Goal: Task Accomplishment & Management: Manage account settings

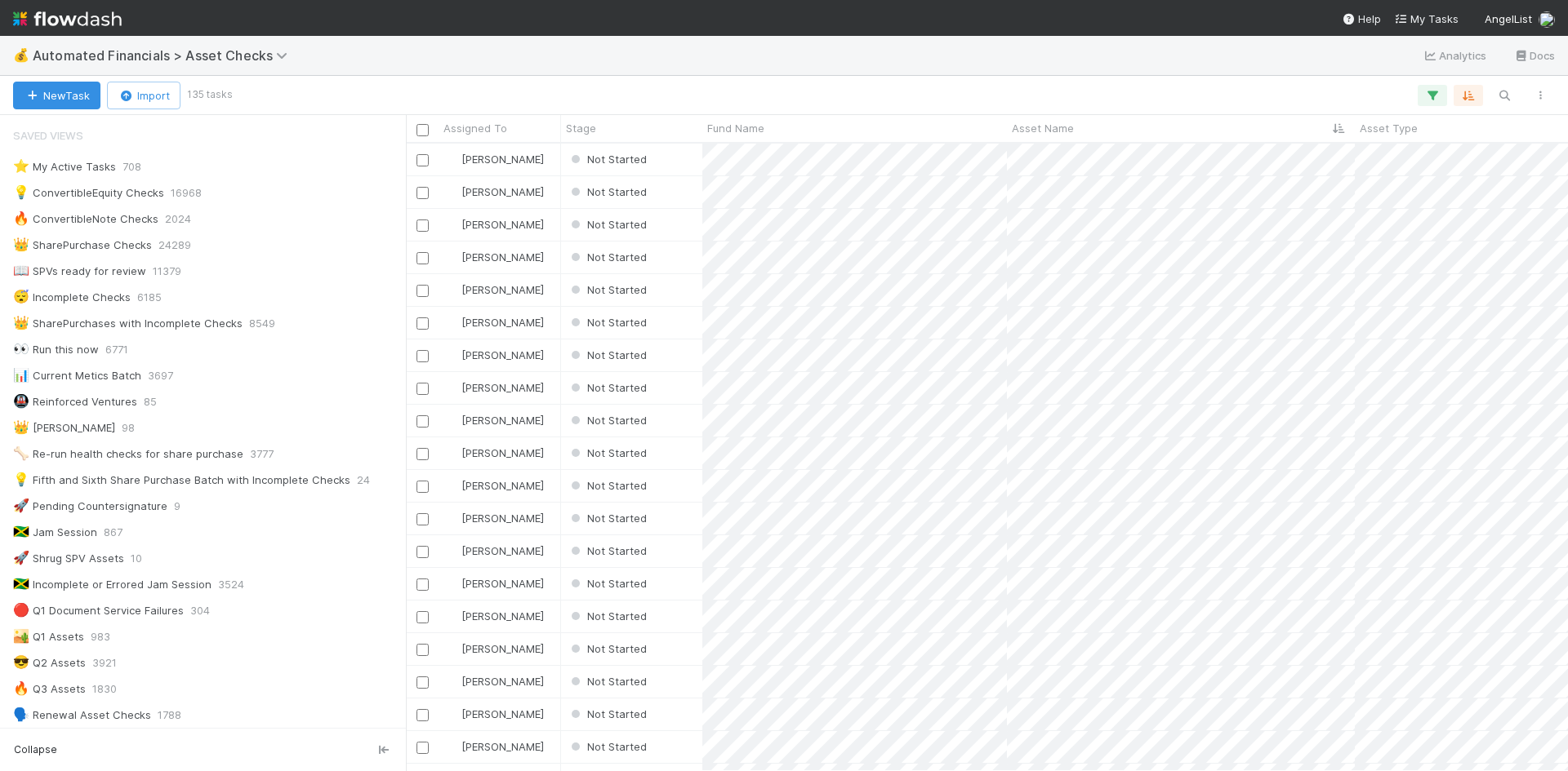
scroll to position [748, 0]
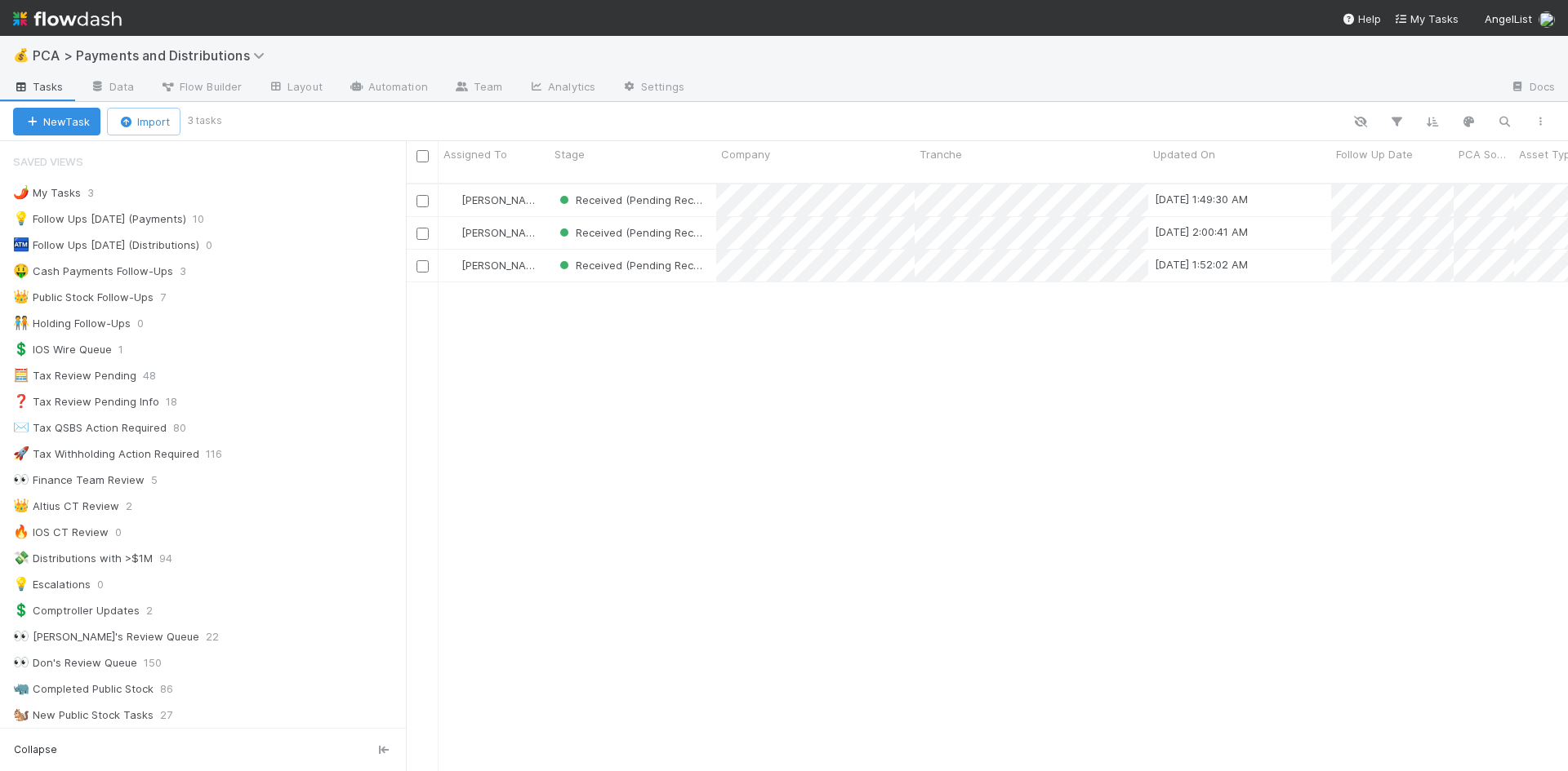
scroll to position [1224, 0]
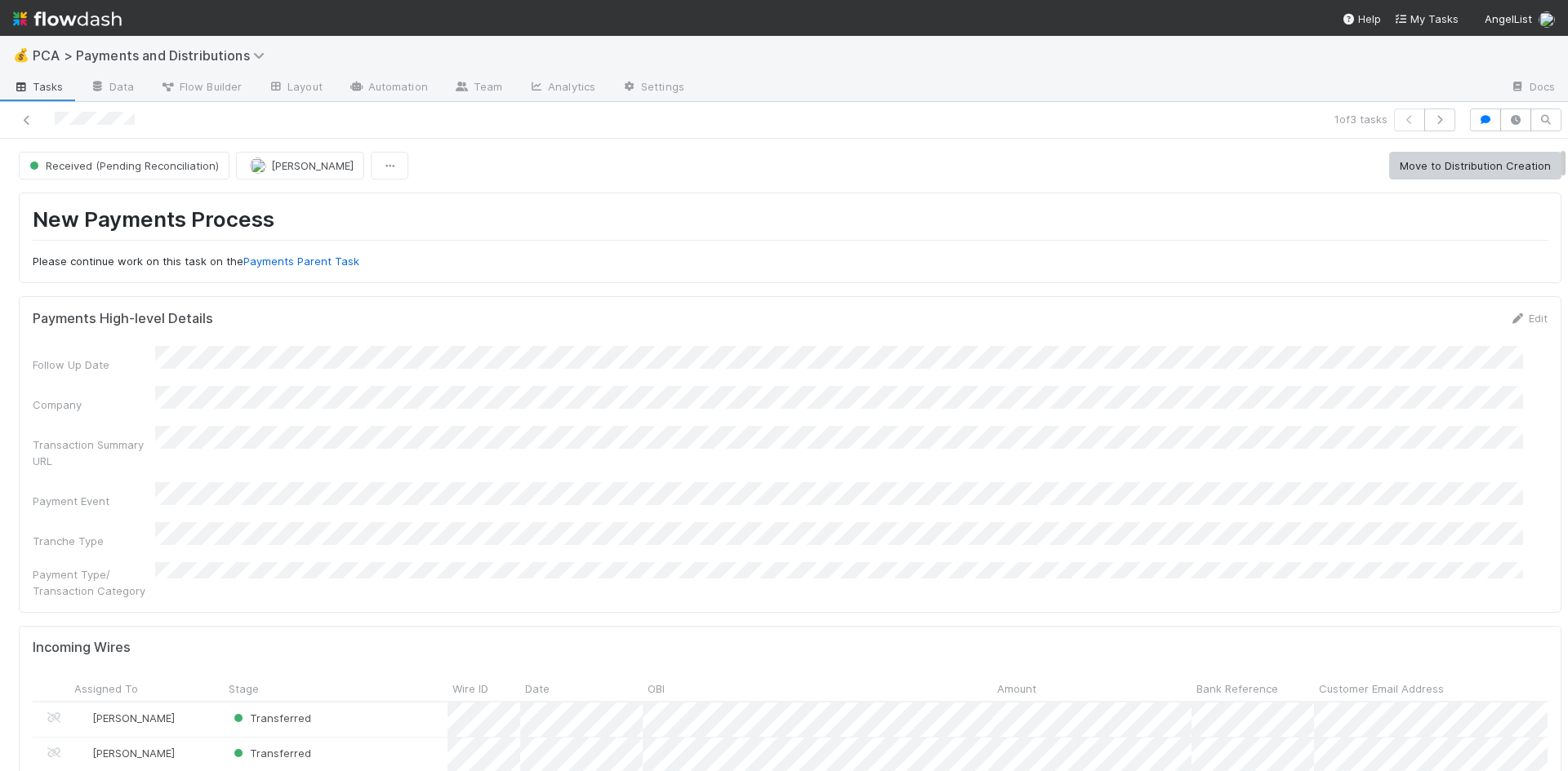
scroll to position [490, 0]
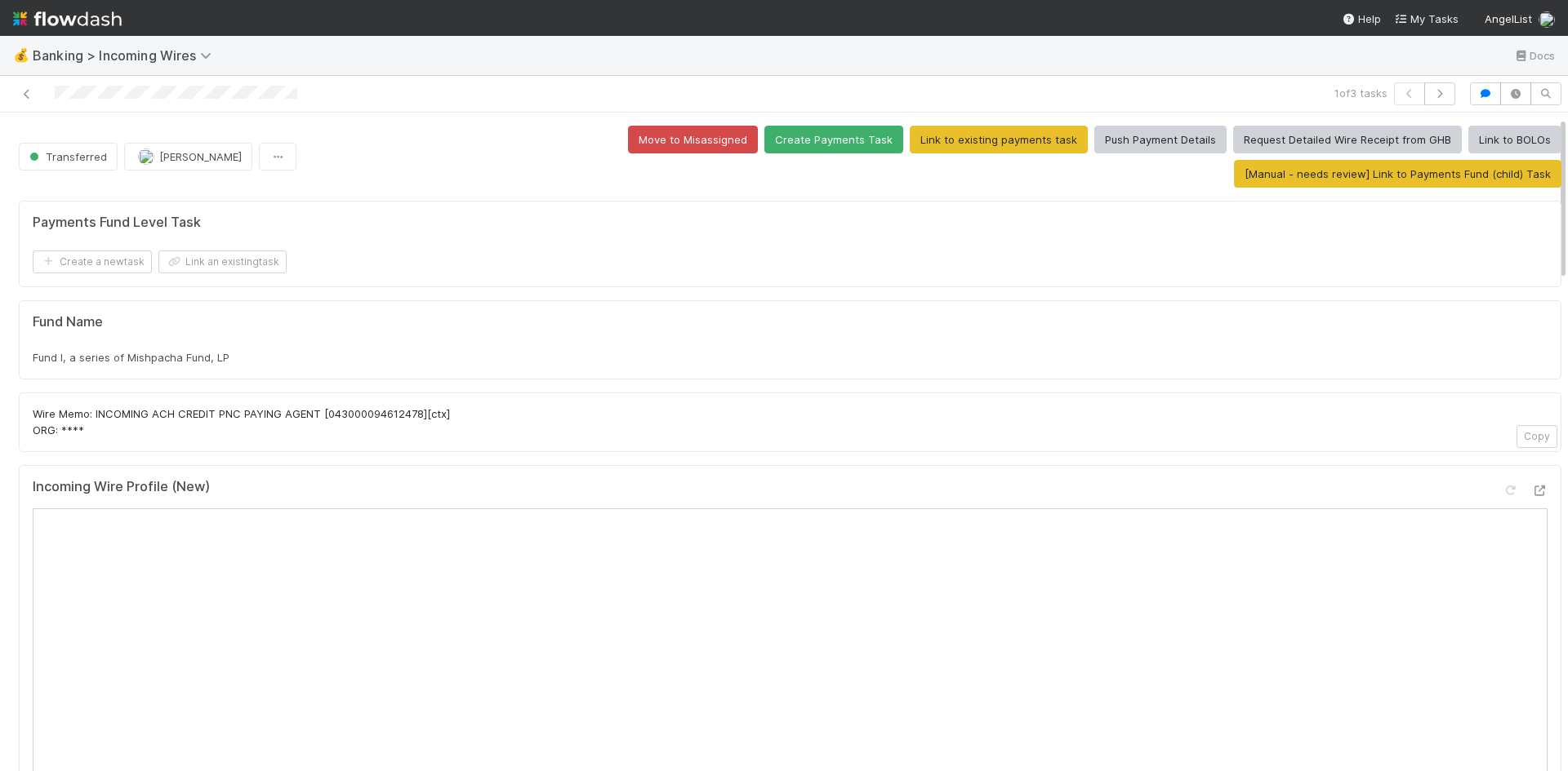
scroll to position [82, 0]
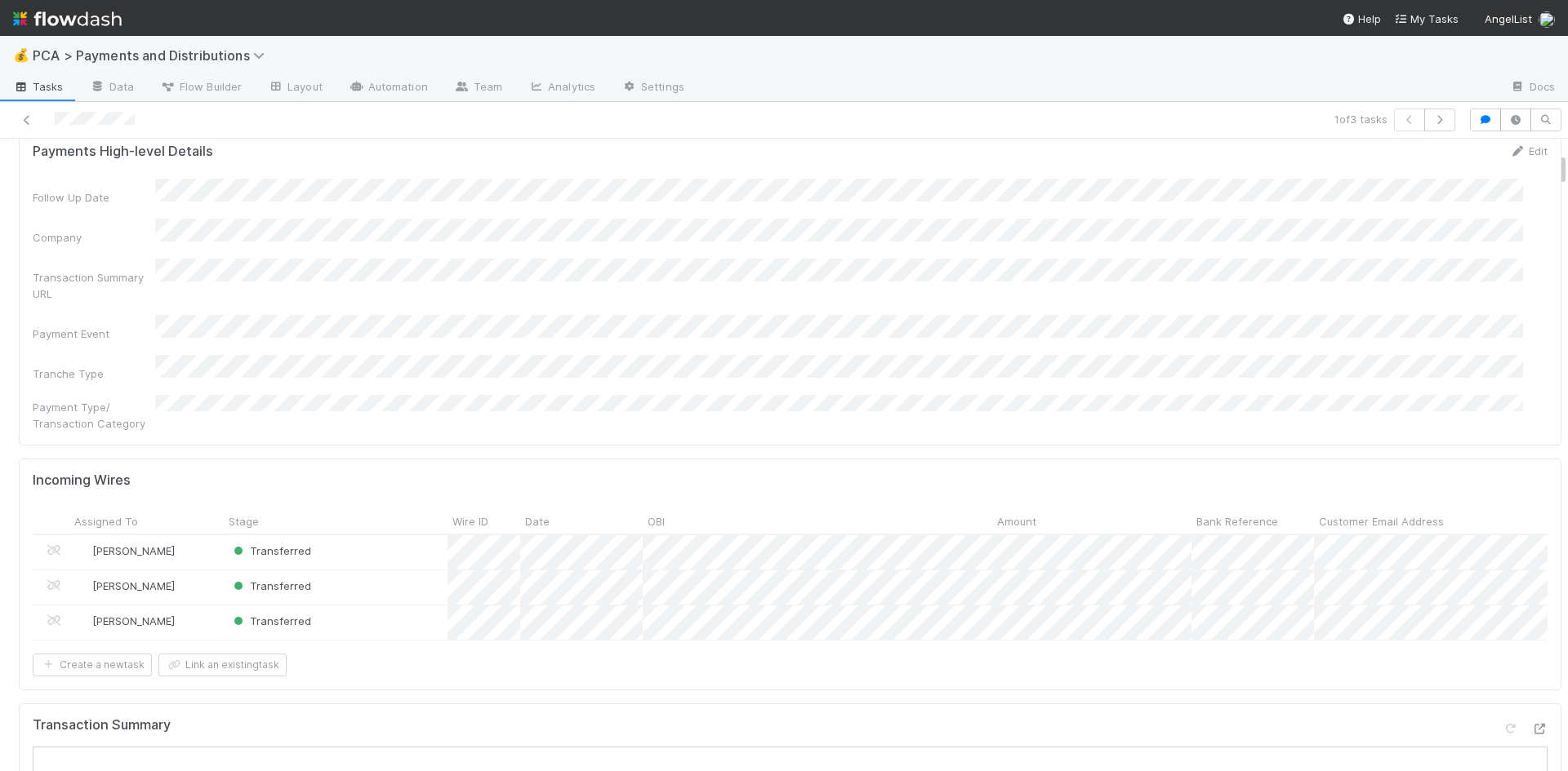
scroll to position [326, 0]
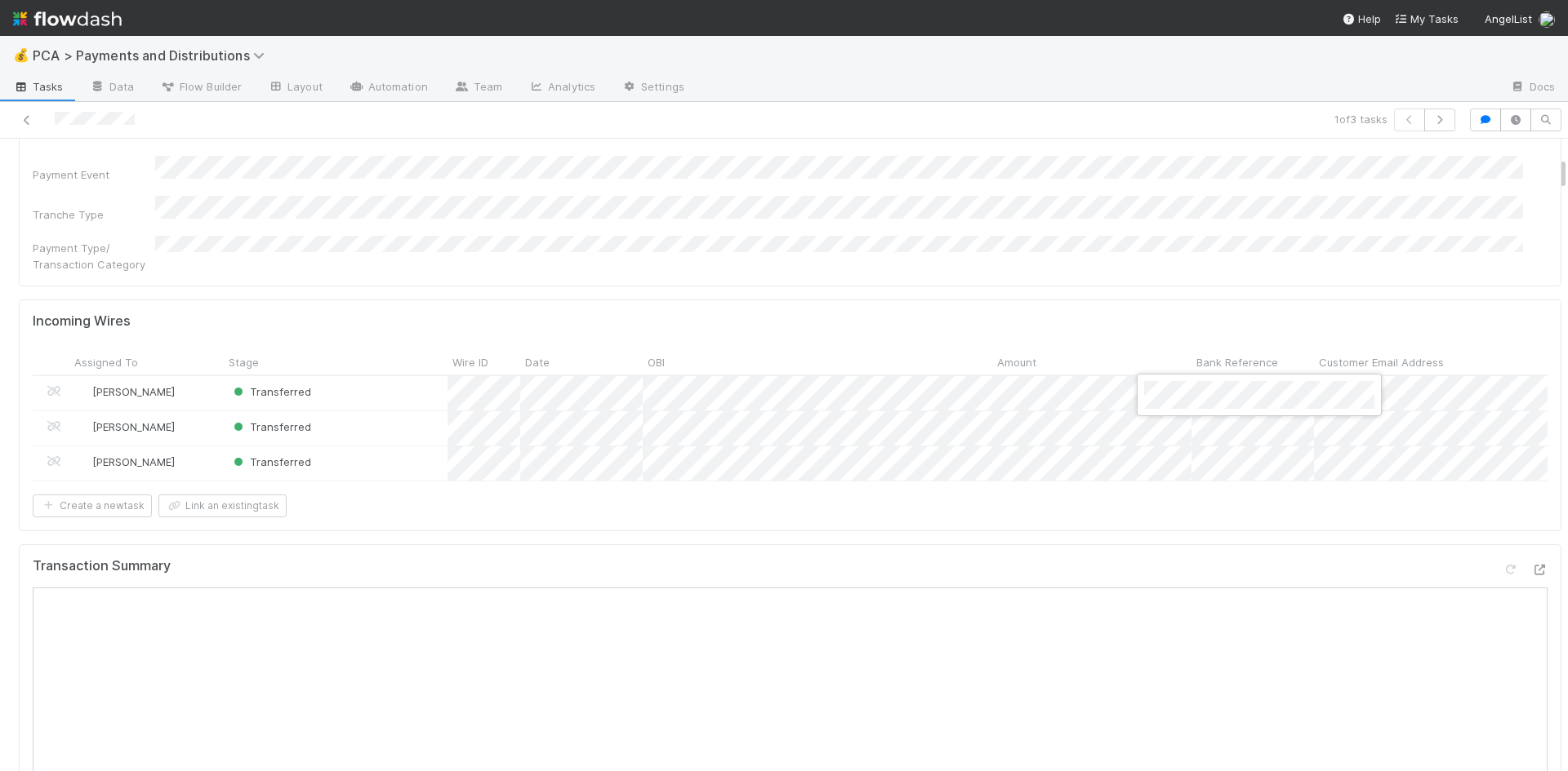
drag, startPoint x: 1019, startPoint y: 486, endPoint x: 987, endPoint y: 454, distance: 45.3
click at [1018, 484] on div at bounding box center [784, 386] width 1568 height 771
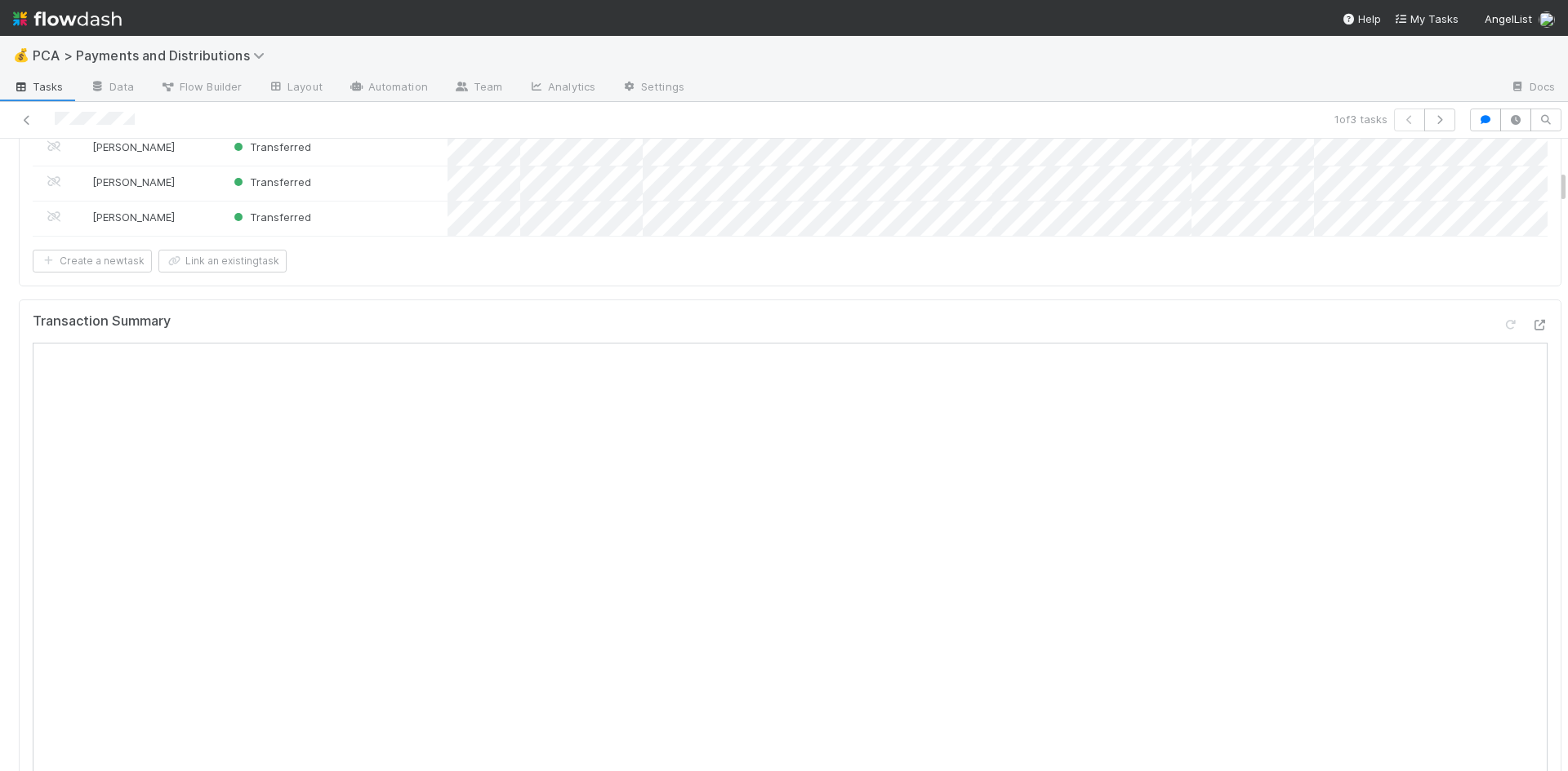
click at [1060, 314] on div "Transaction Summary" at bounding box center [790, 328] width 1515 height 30
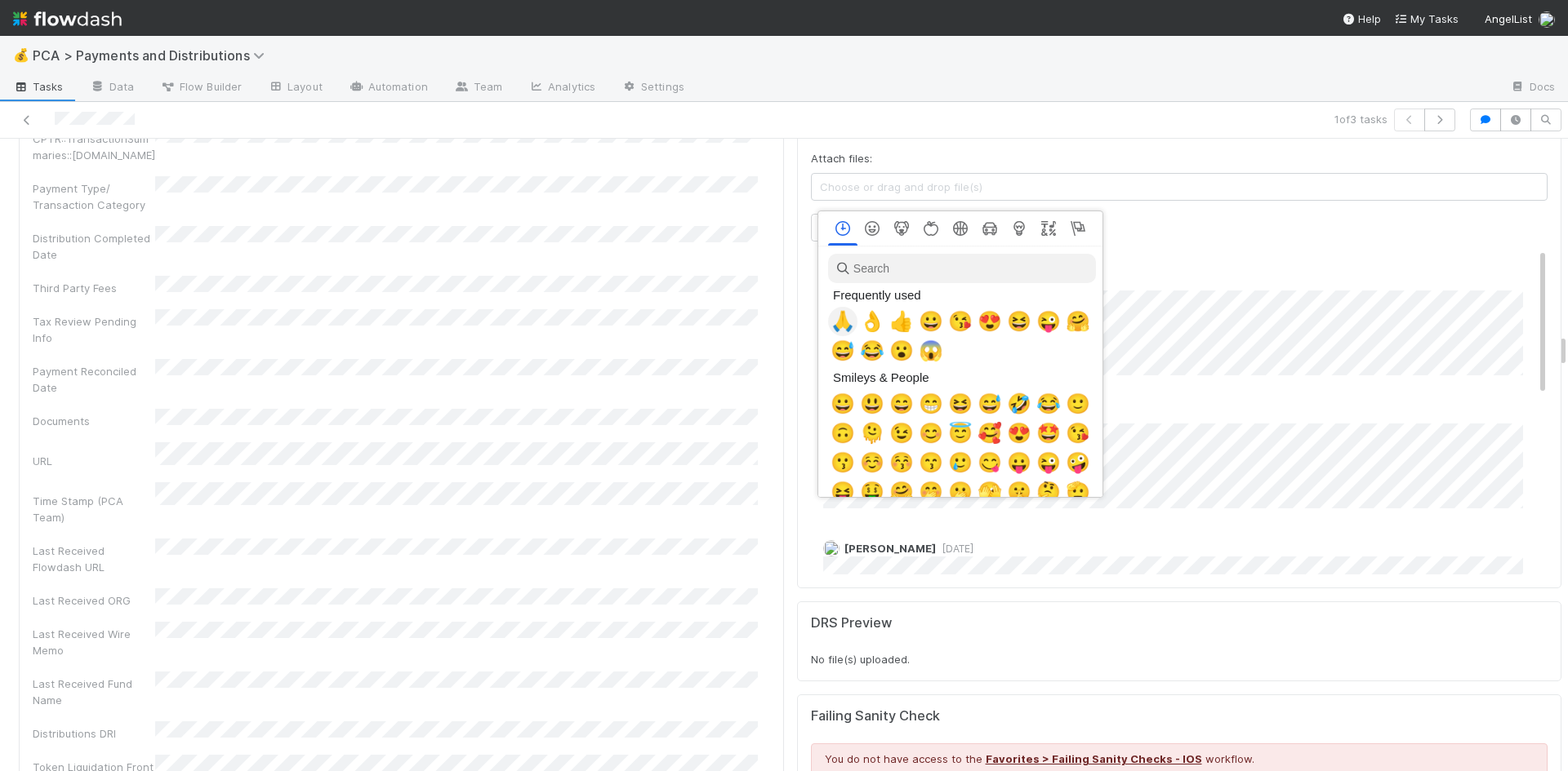
scroll to position [0, 6]
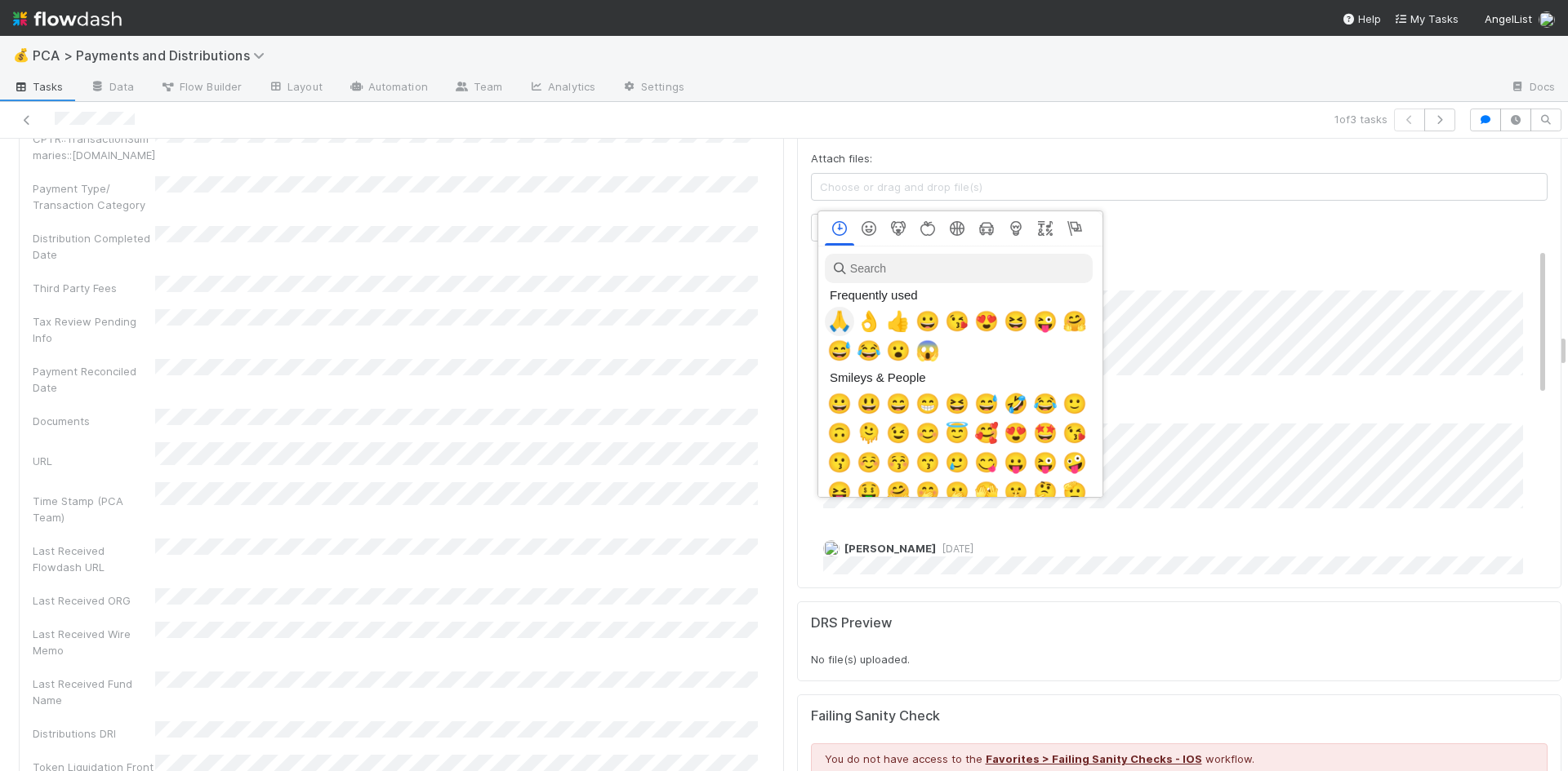
click at [835, 315] on span "🙏" at bounding box center [839, 321] width 24 height 23
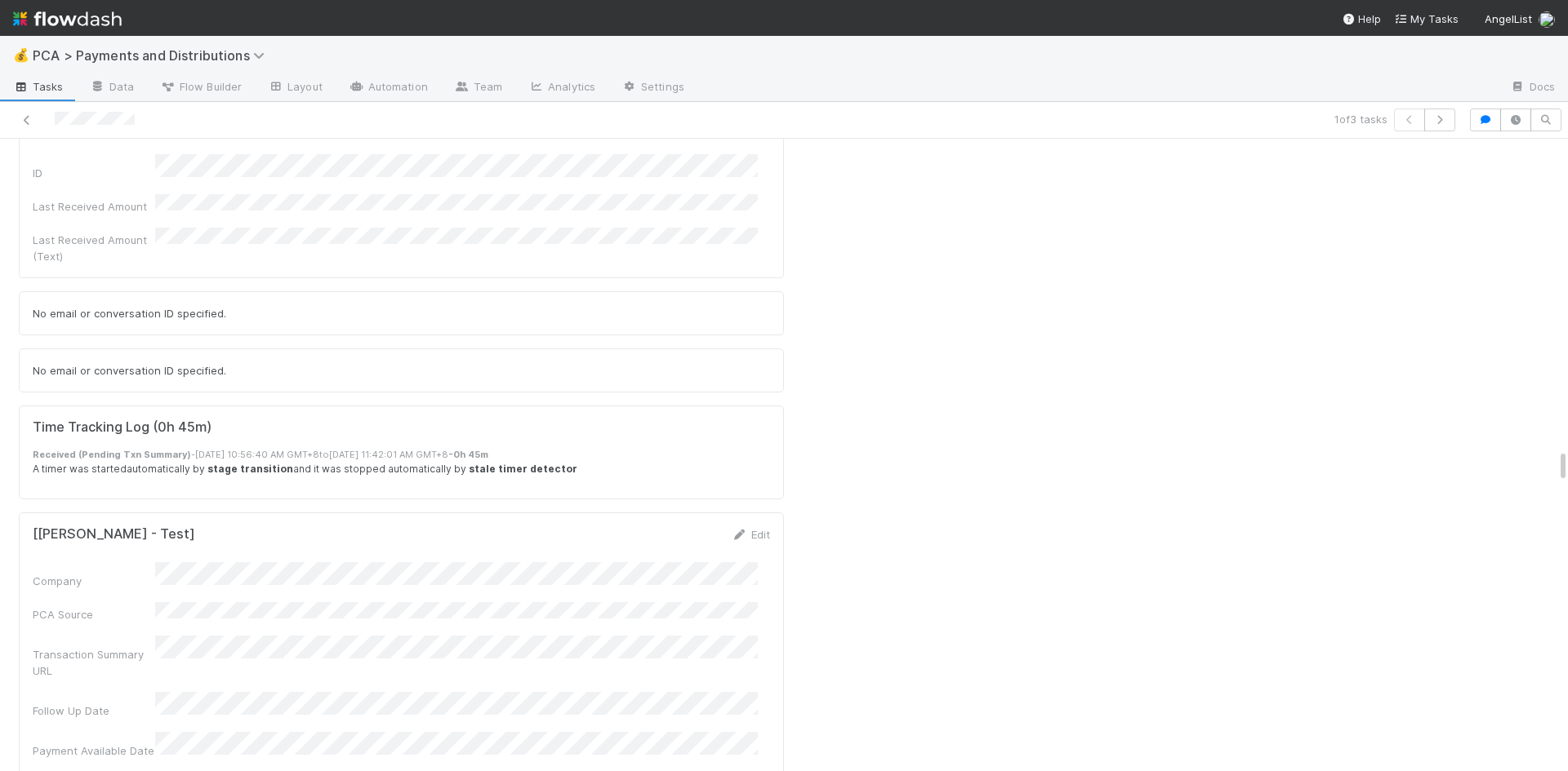
scroll to position [5713, 0]
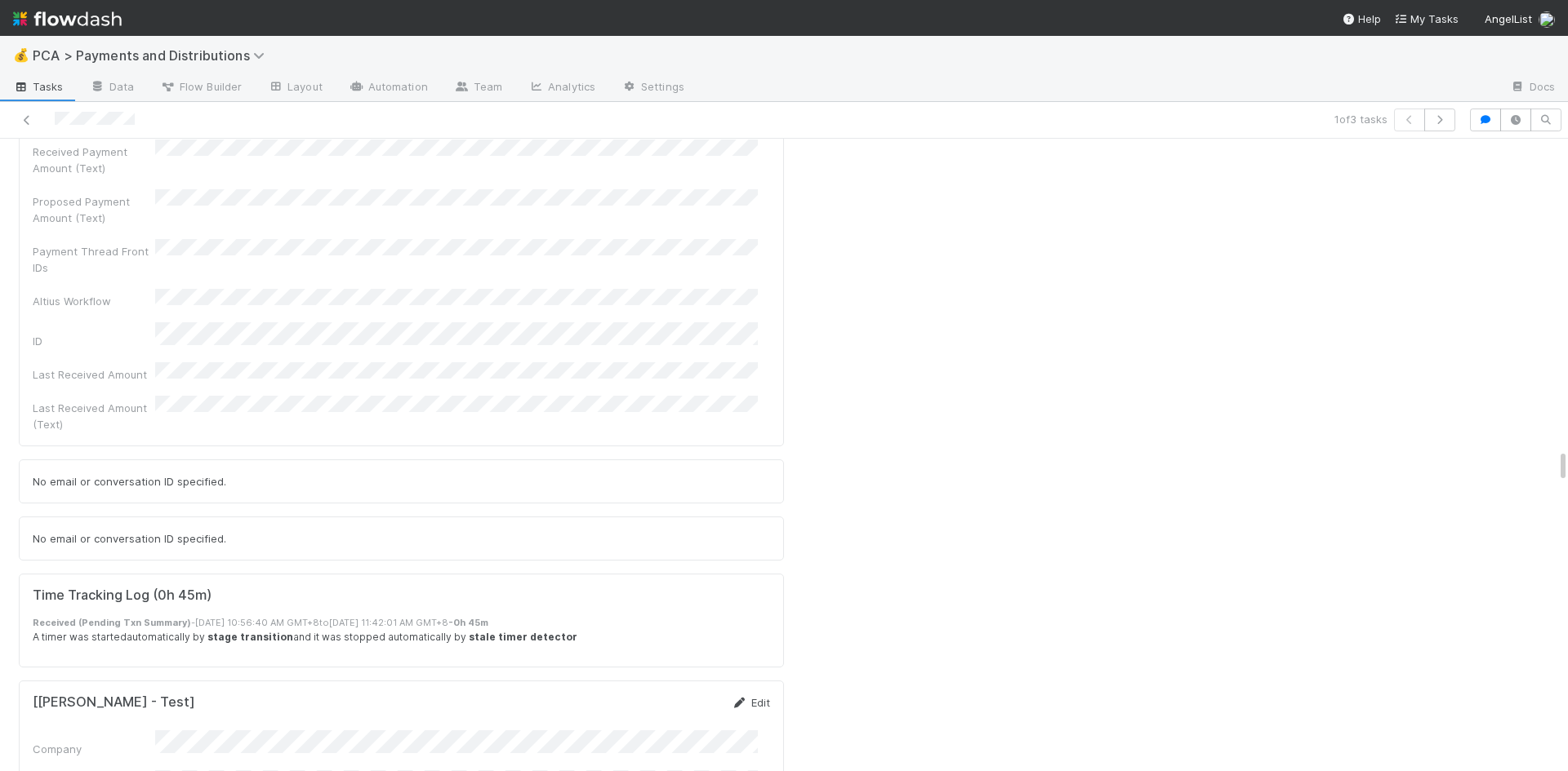
click at [733, 698] on icon at bounding box center [739, 703] width 16 height 11
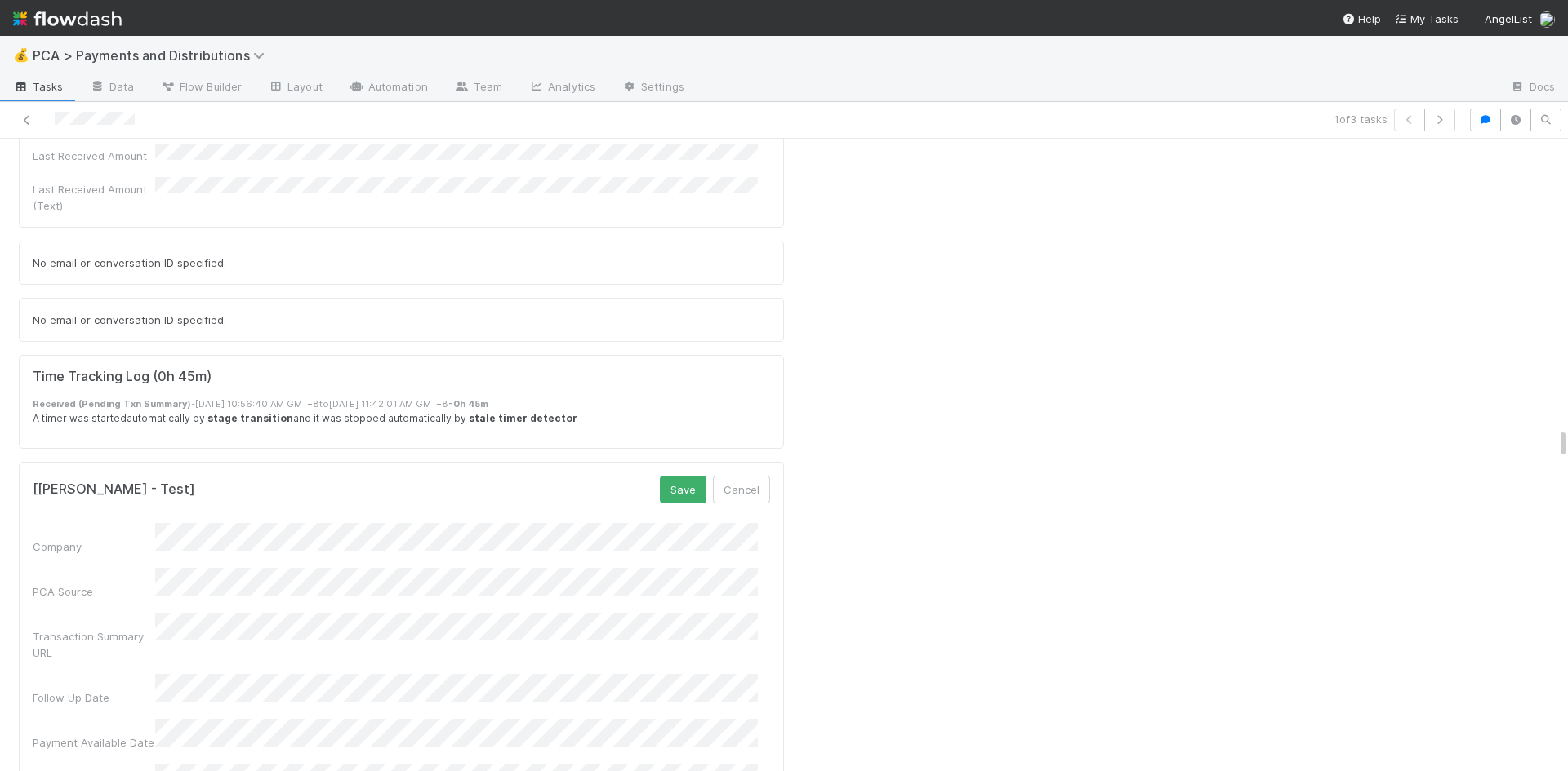
scroll to position [5795, 0]
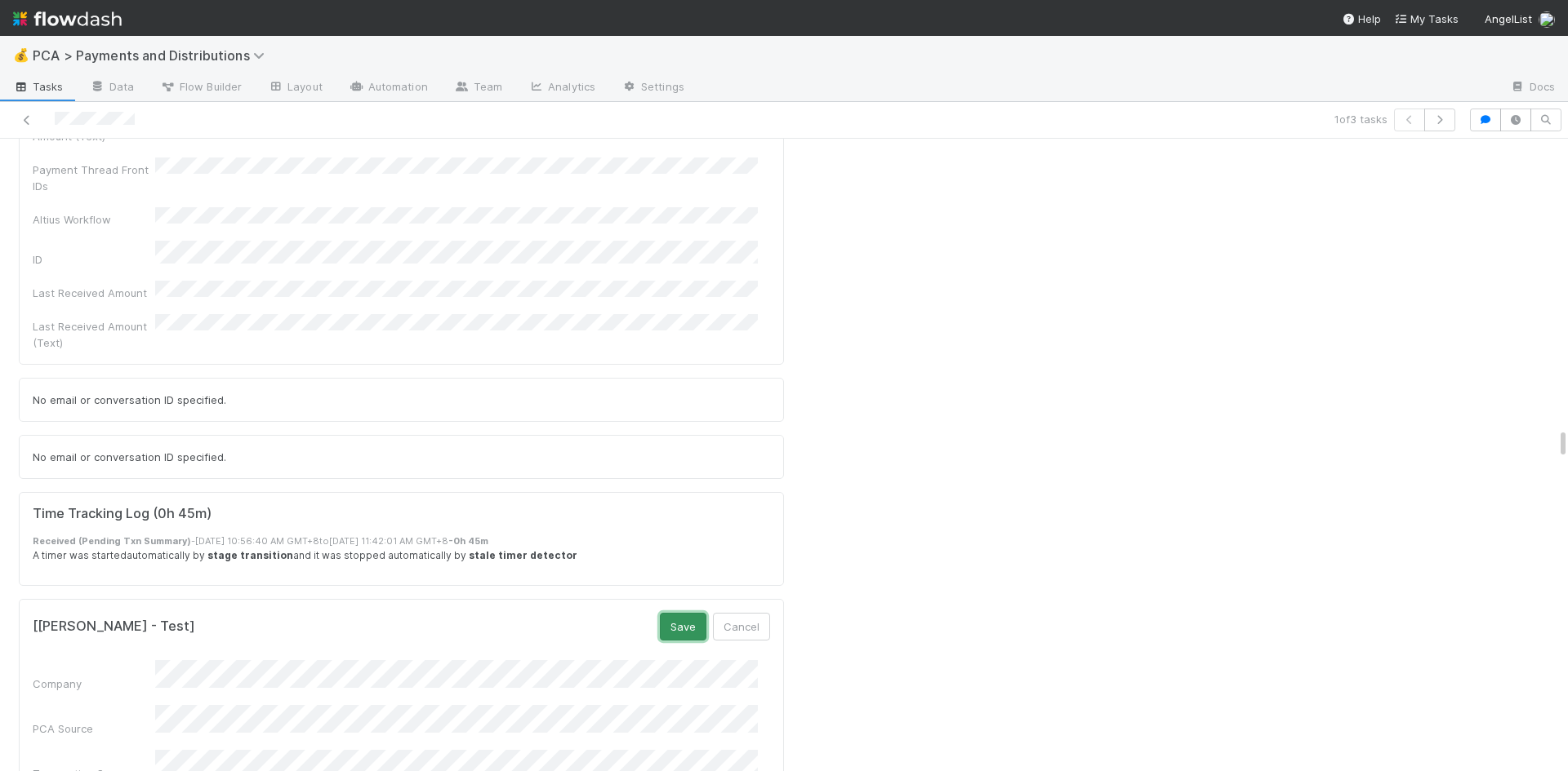
click at [673, 613] on button "Save" at bounding box center [683, 627] width 46 height 28
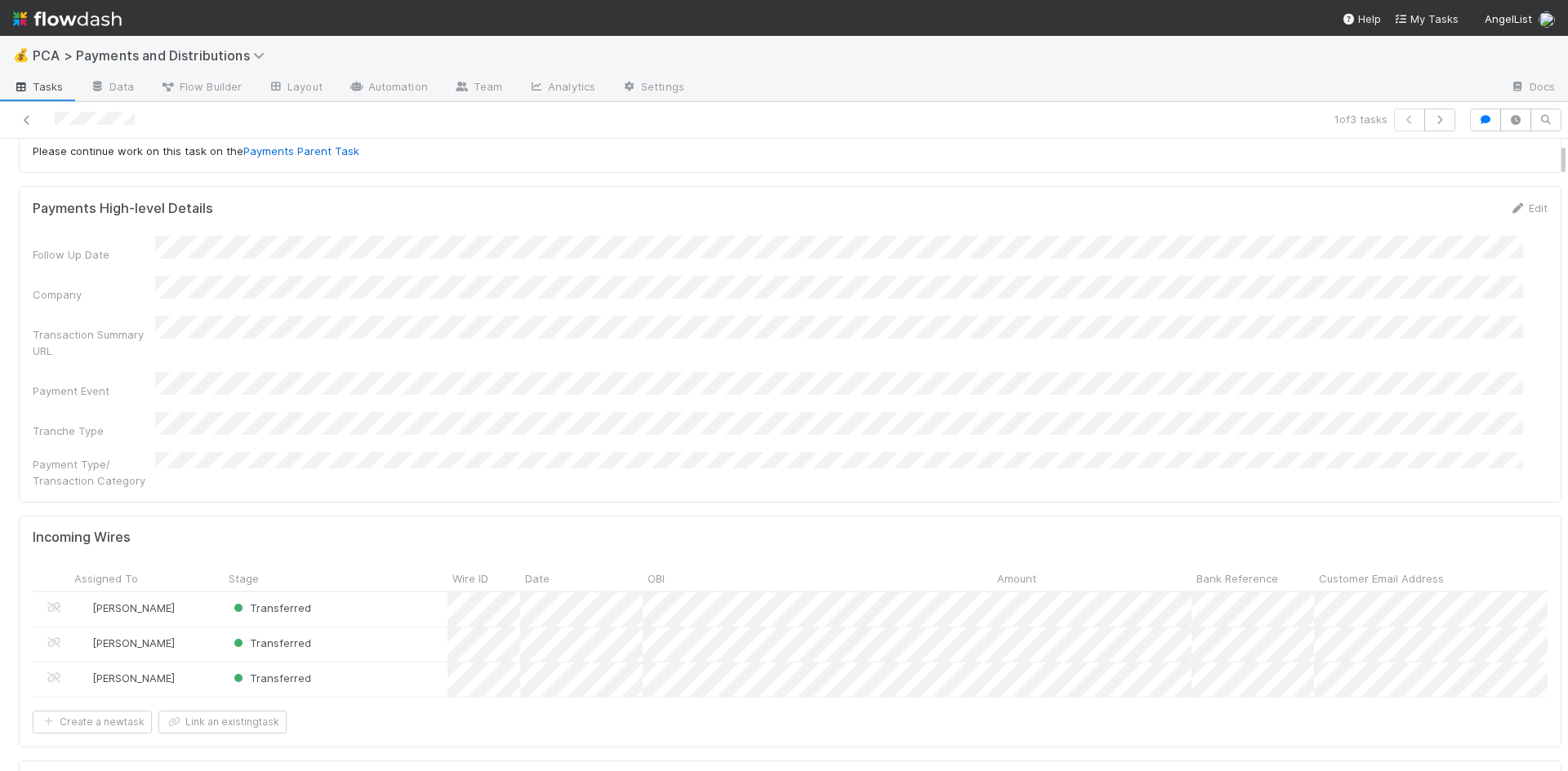
scroll to position [82, 0]
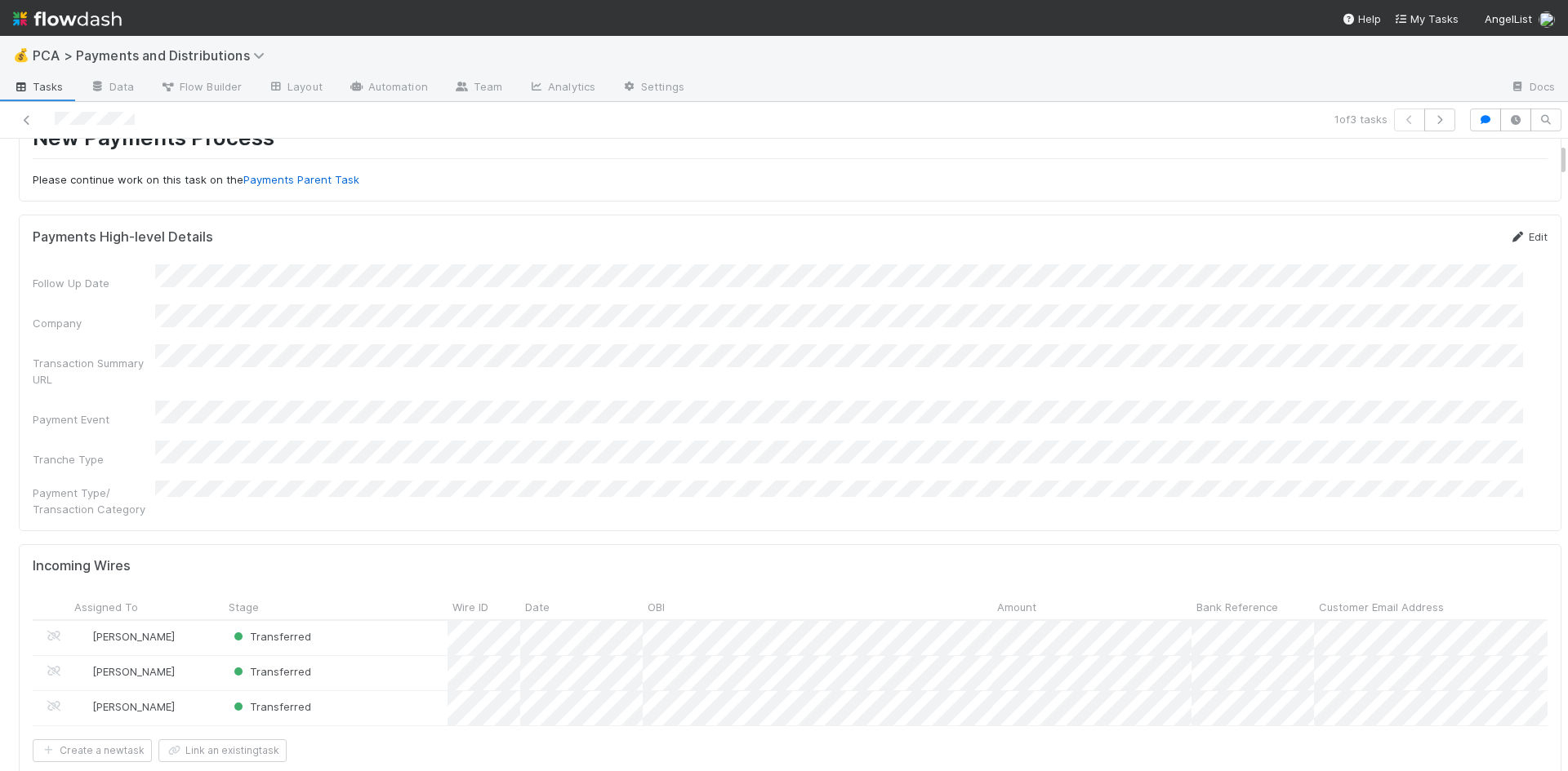
click at [1509, 234] on link "Edit" at bounding box center [1527, 236] width 38 height 13
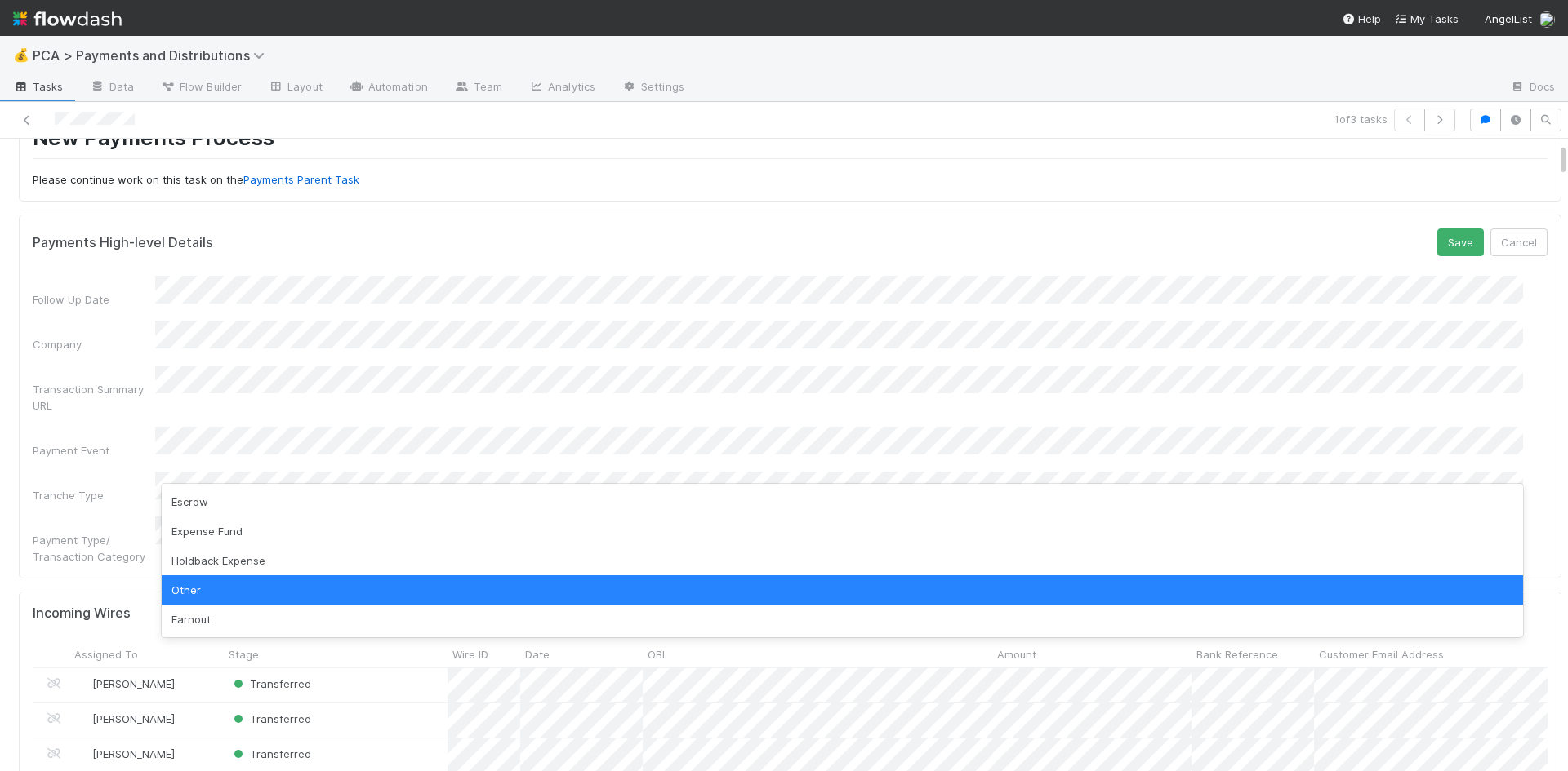
click at [268, 585] on div "Other" at bounding box center [842, 590] width 1361 height 30
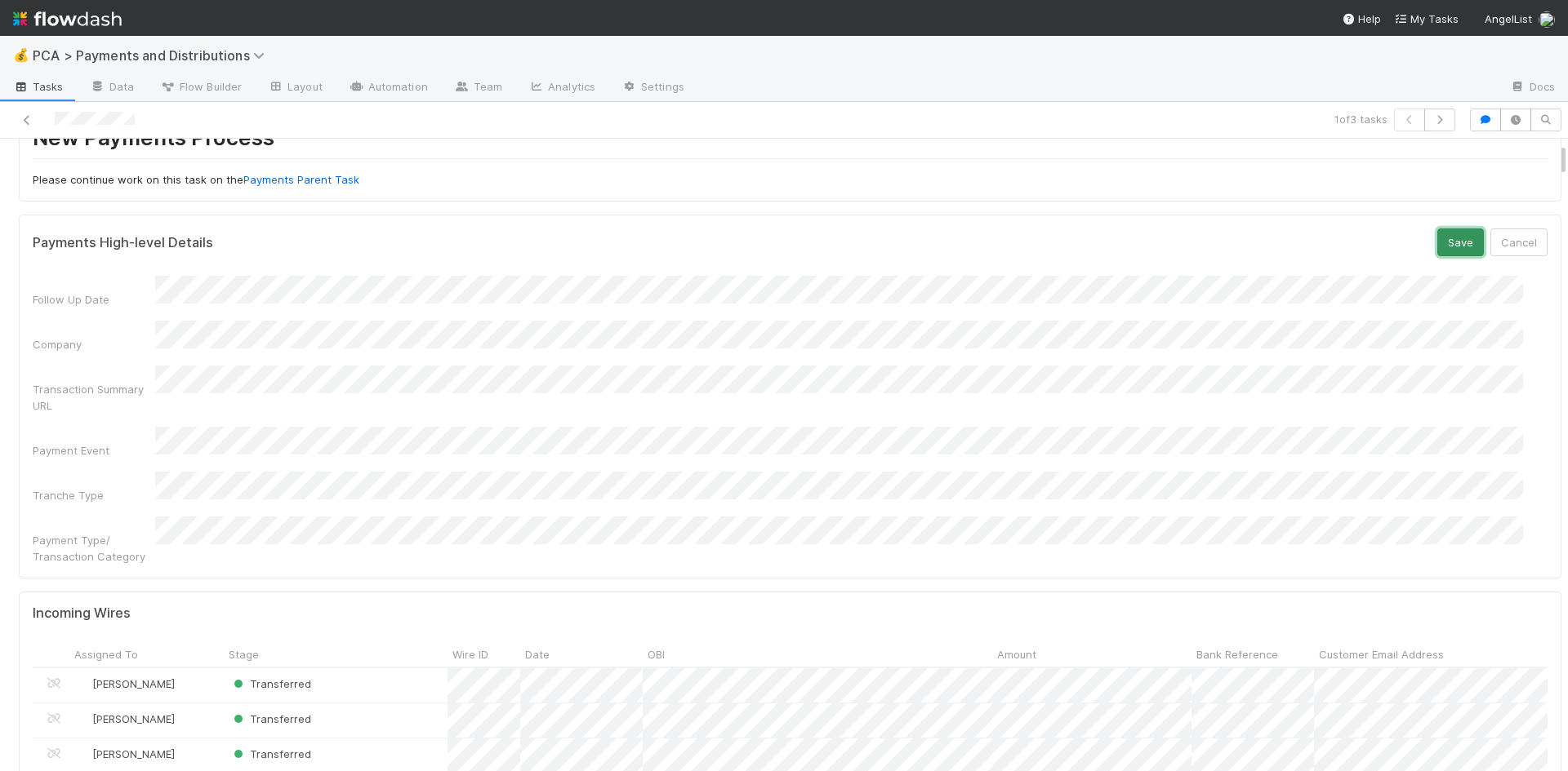
click at [1437, 245] on button "Save" at bounding box center [1460, 242] width 46 height 28
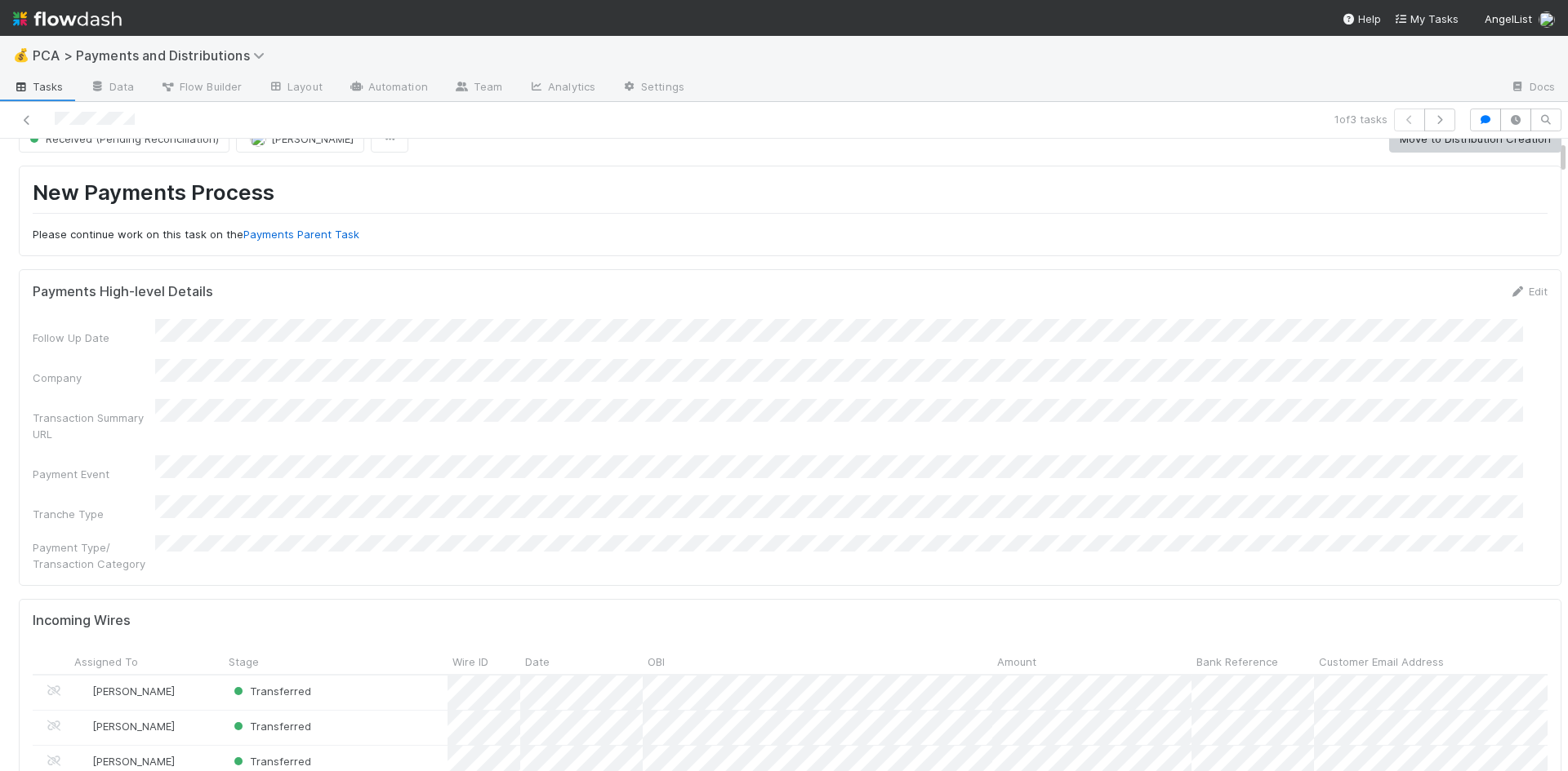
scroll to position [0, 0]
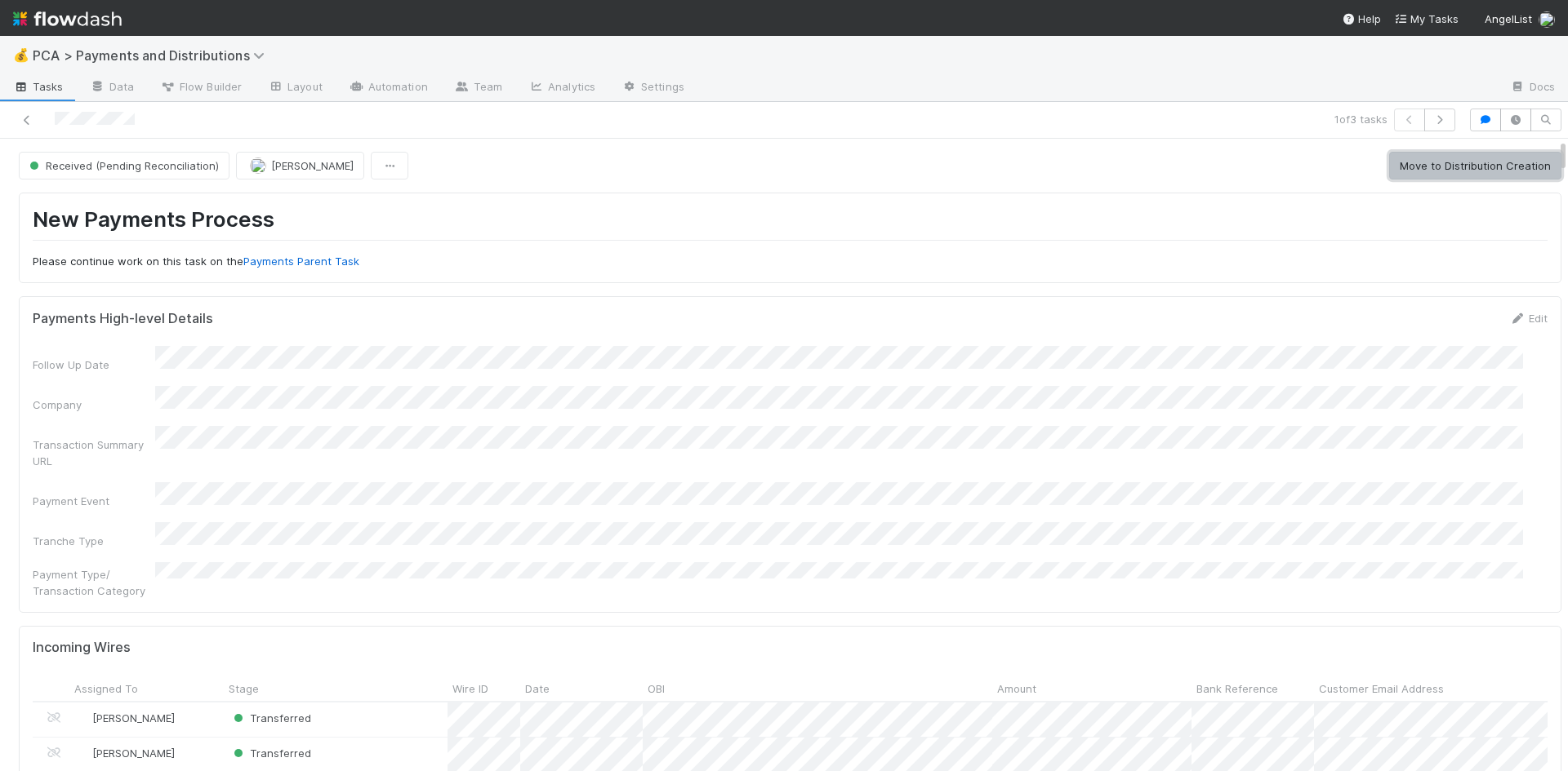
click at [1441, 171] on button "Move to Distribution Creation" at bounding box center [1475, 165] width 172 height 28
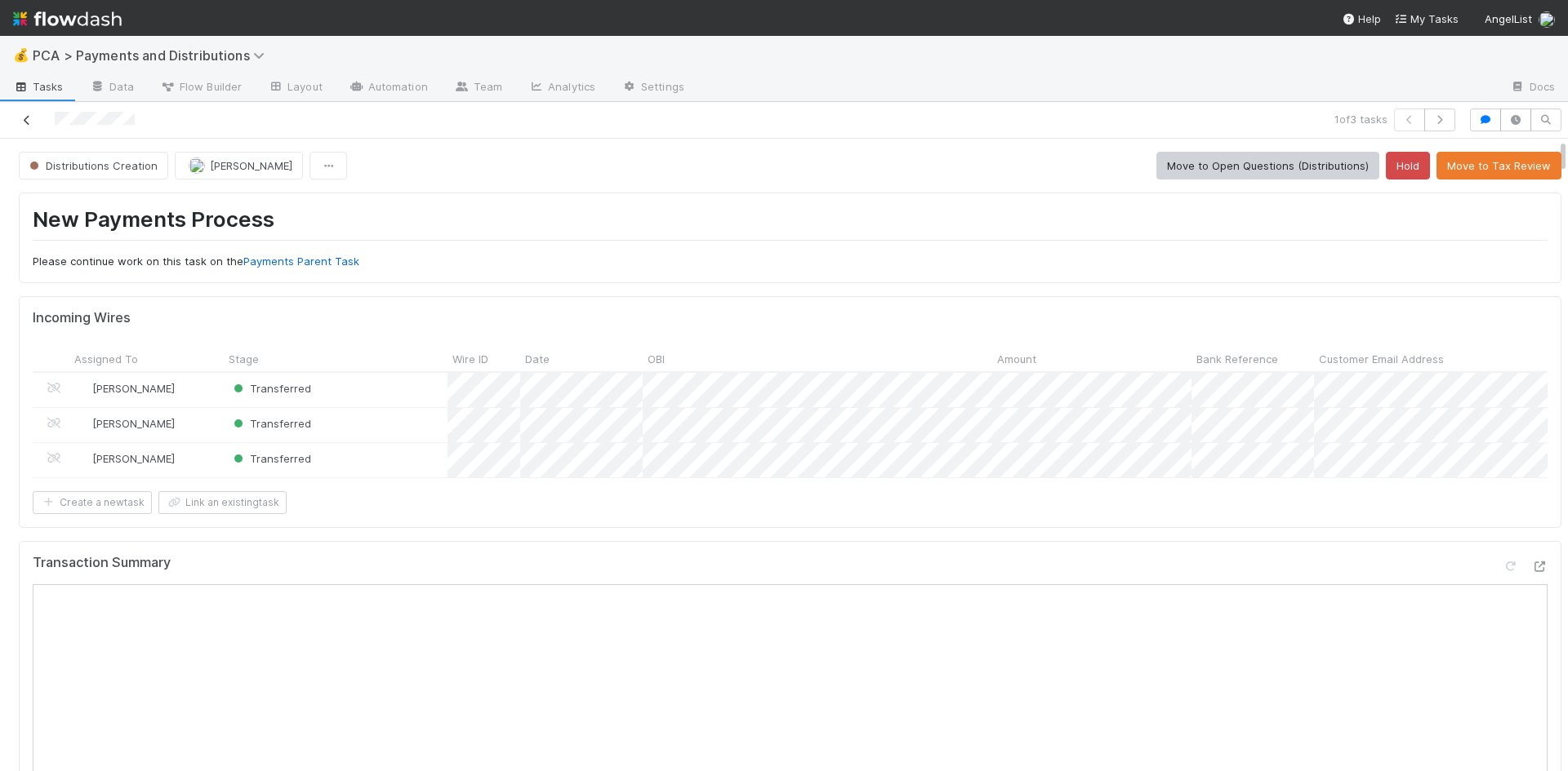
click at [24, 121] on icon at bounding box center [26, 120] width 16 height 11
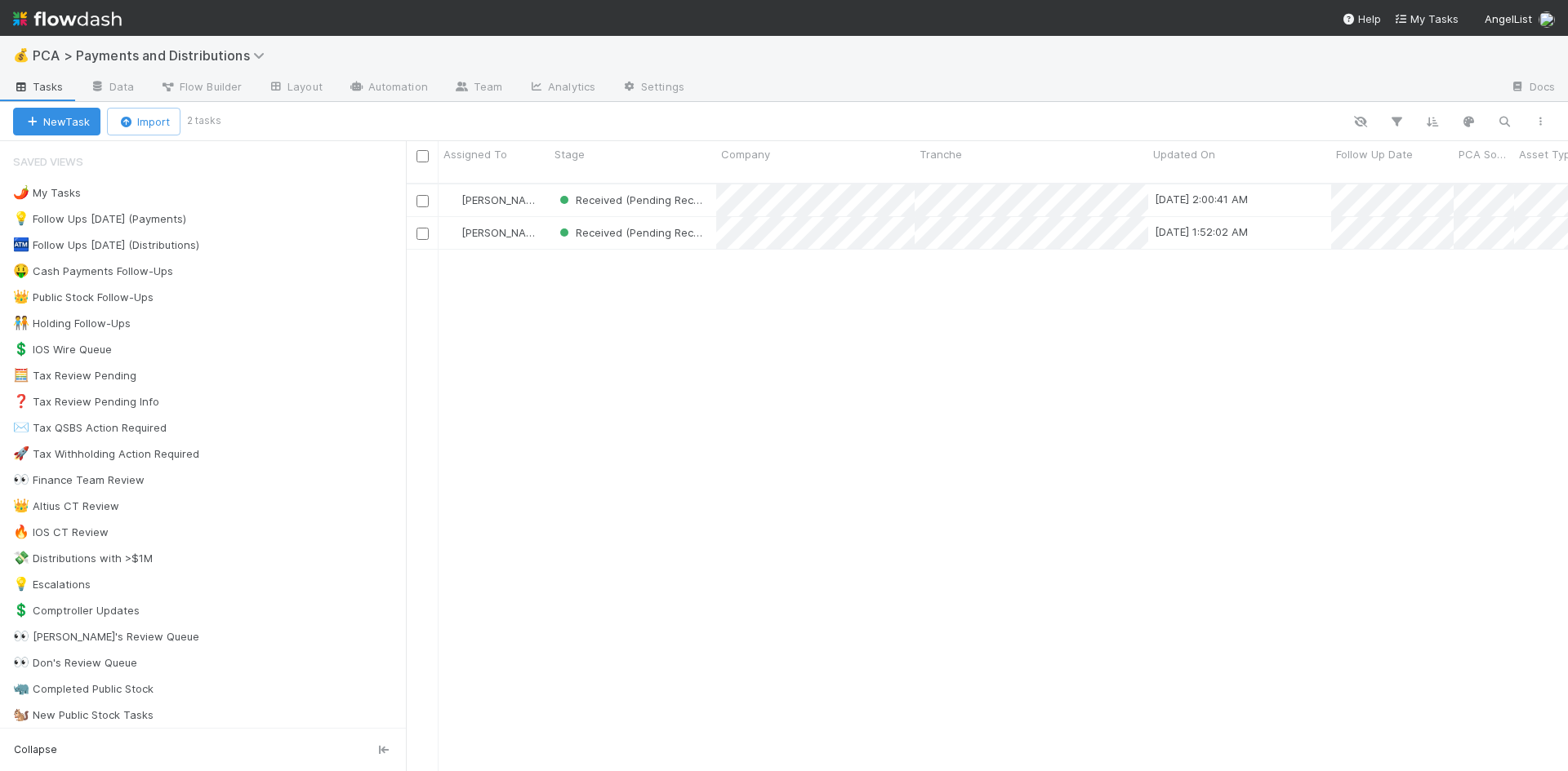
scroll to position [590, 1149]
click at [987, 513] on div "Meg Castanare Received (Pending Reconciliation) 8/27/25, 2:00:41 AM 6/13/25, 11…" at bounding box center [987, 485] width 1162 height 601
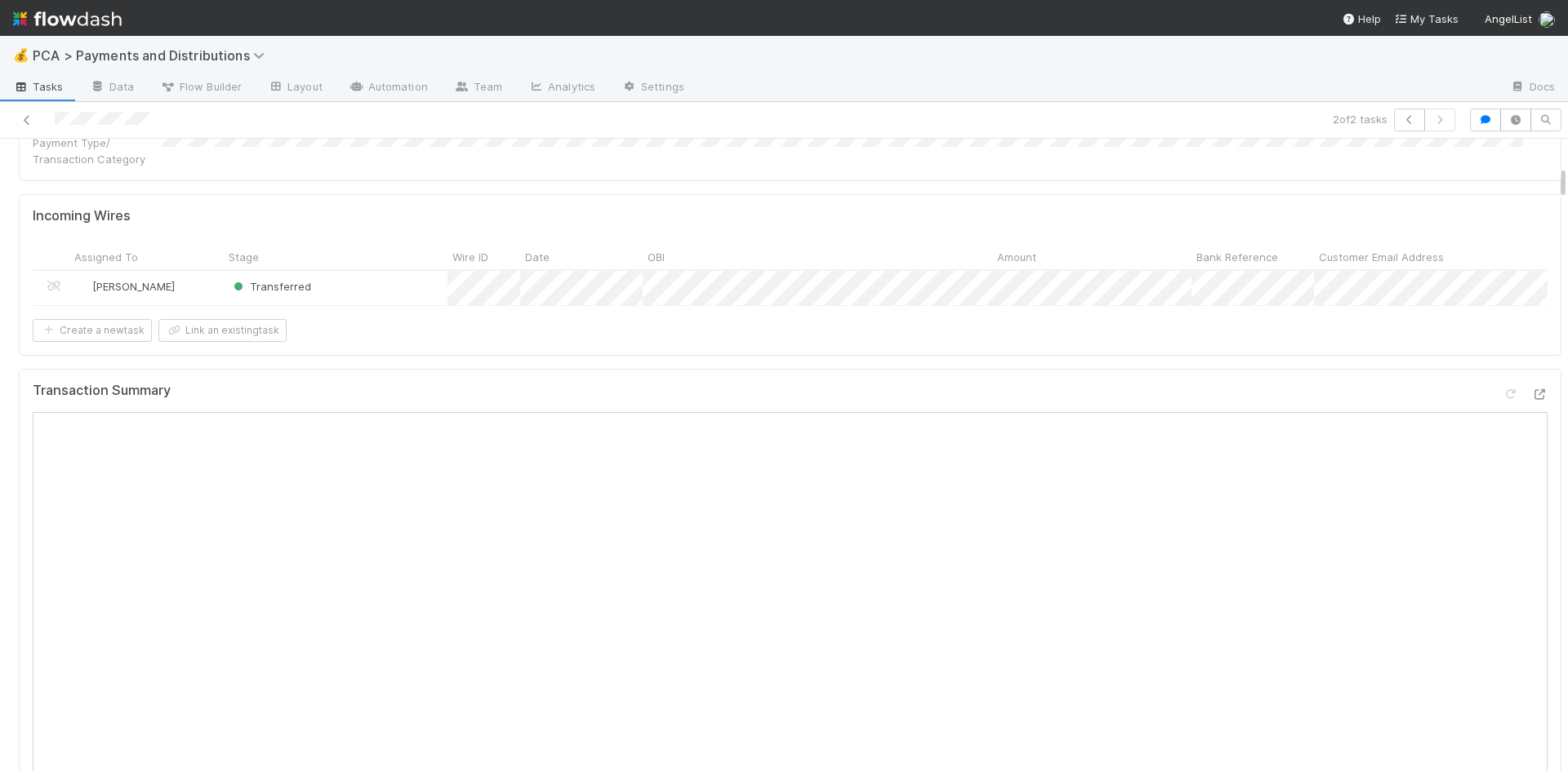
scroll to position [490, 0]
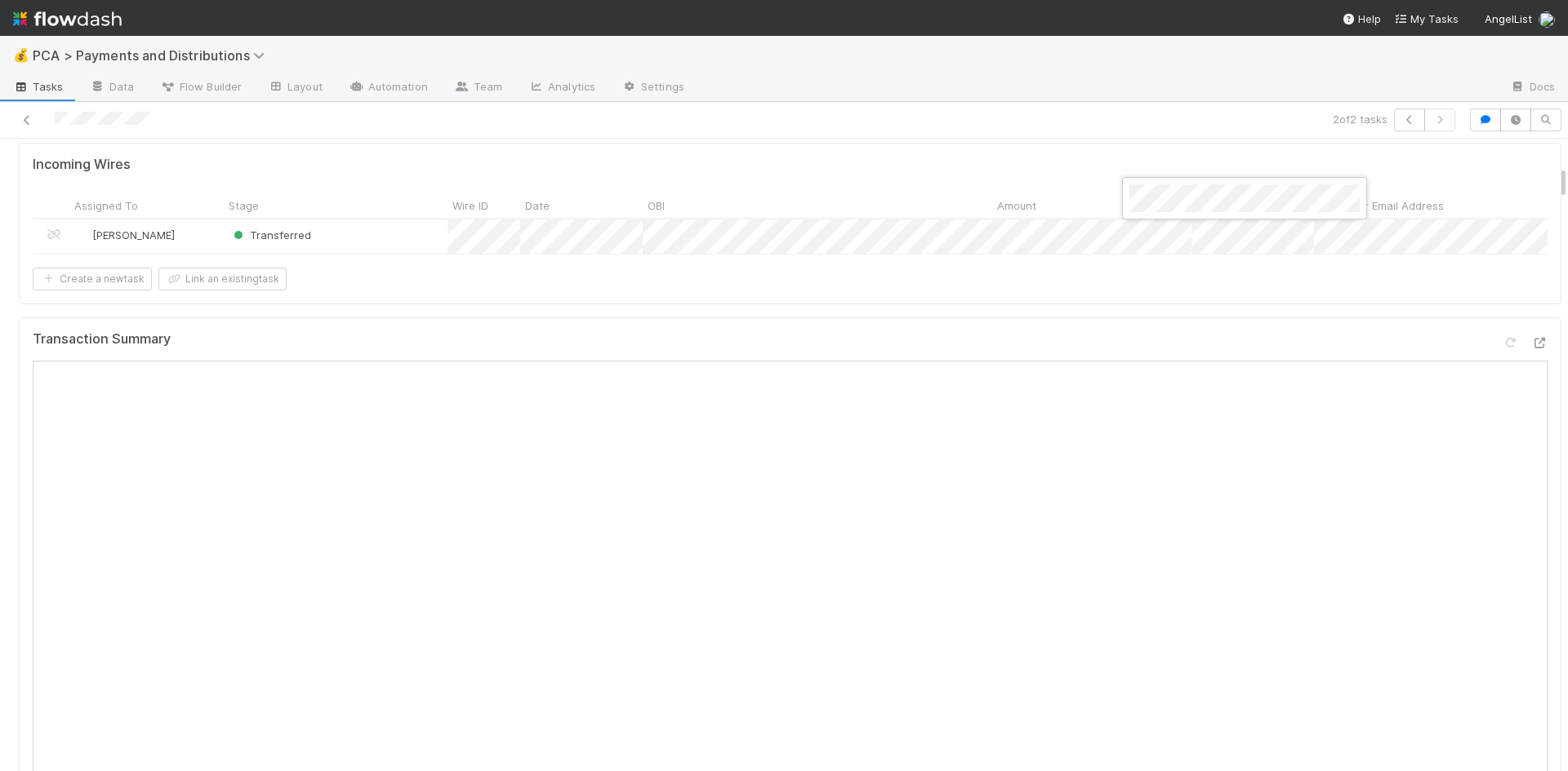
click at [1402, 520] on div at bounding box center [784, 386] width 1568 height 771
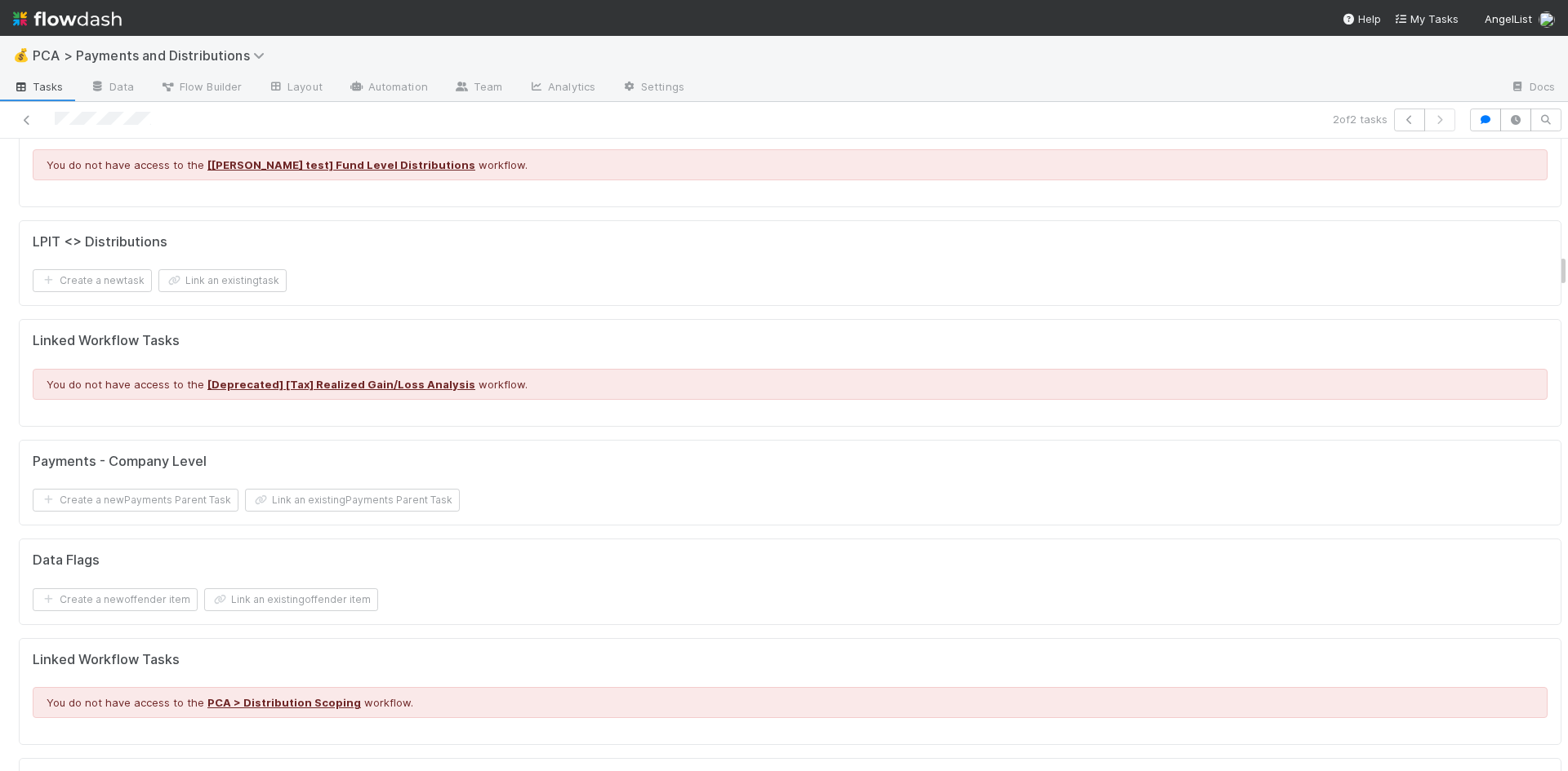
scroll to position [2367, 0]
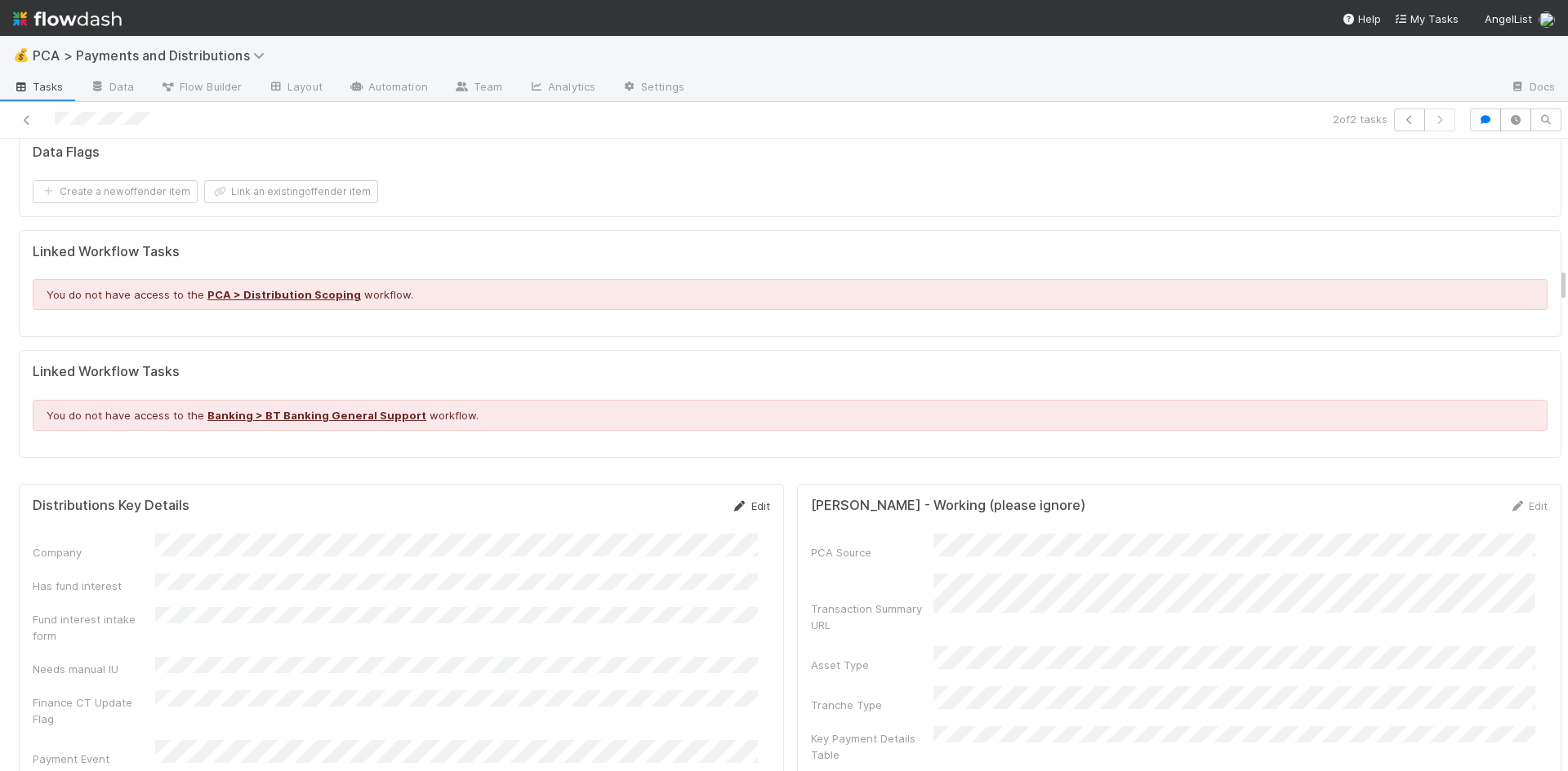
click at [736, 499] on link "Edit" at bounding box center [750, 505] width 38 height 13
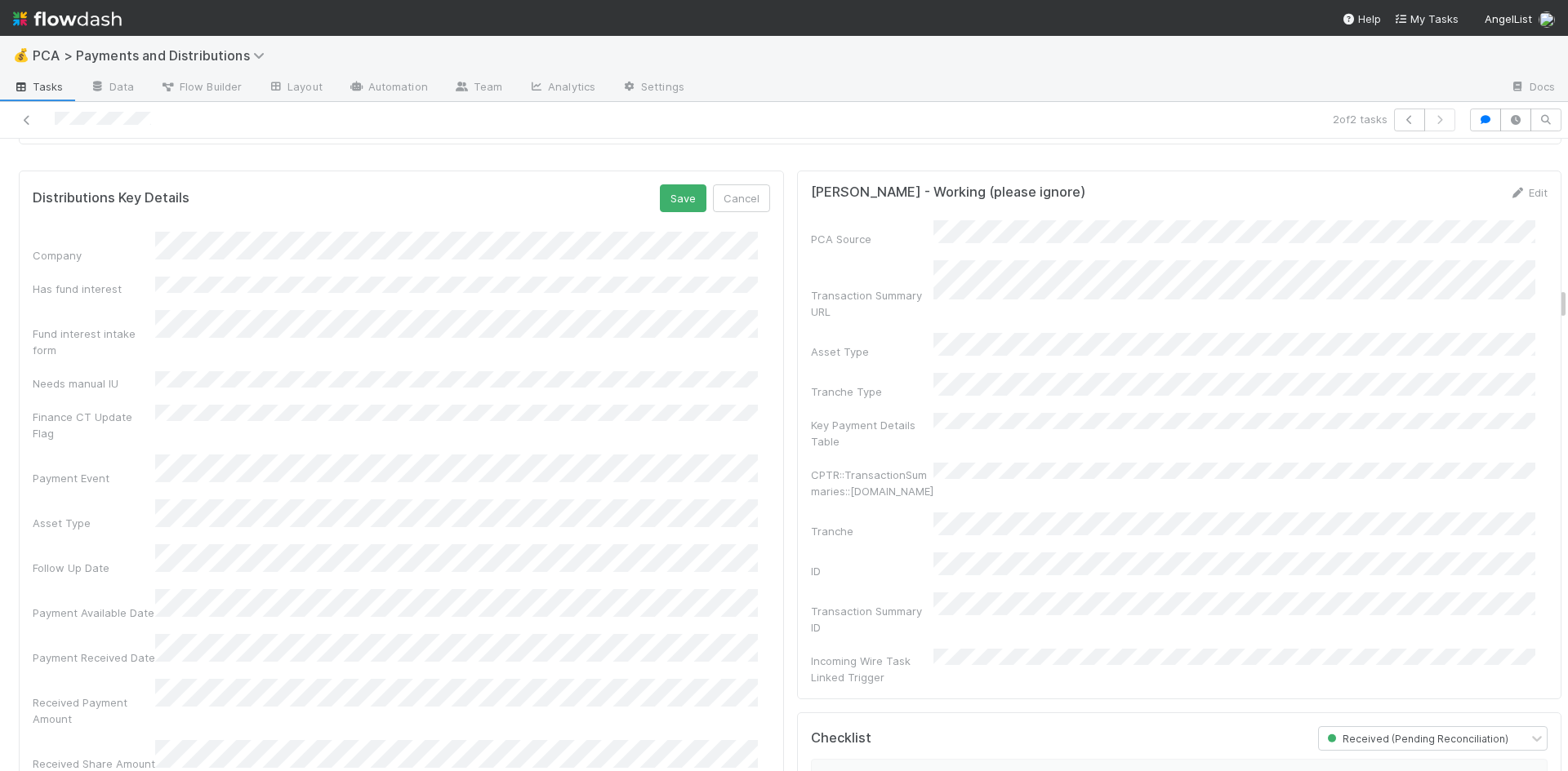
scroll to position [2775, 0]
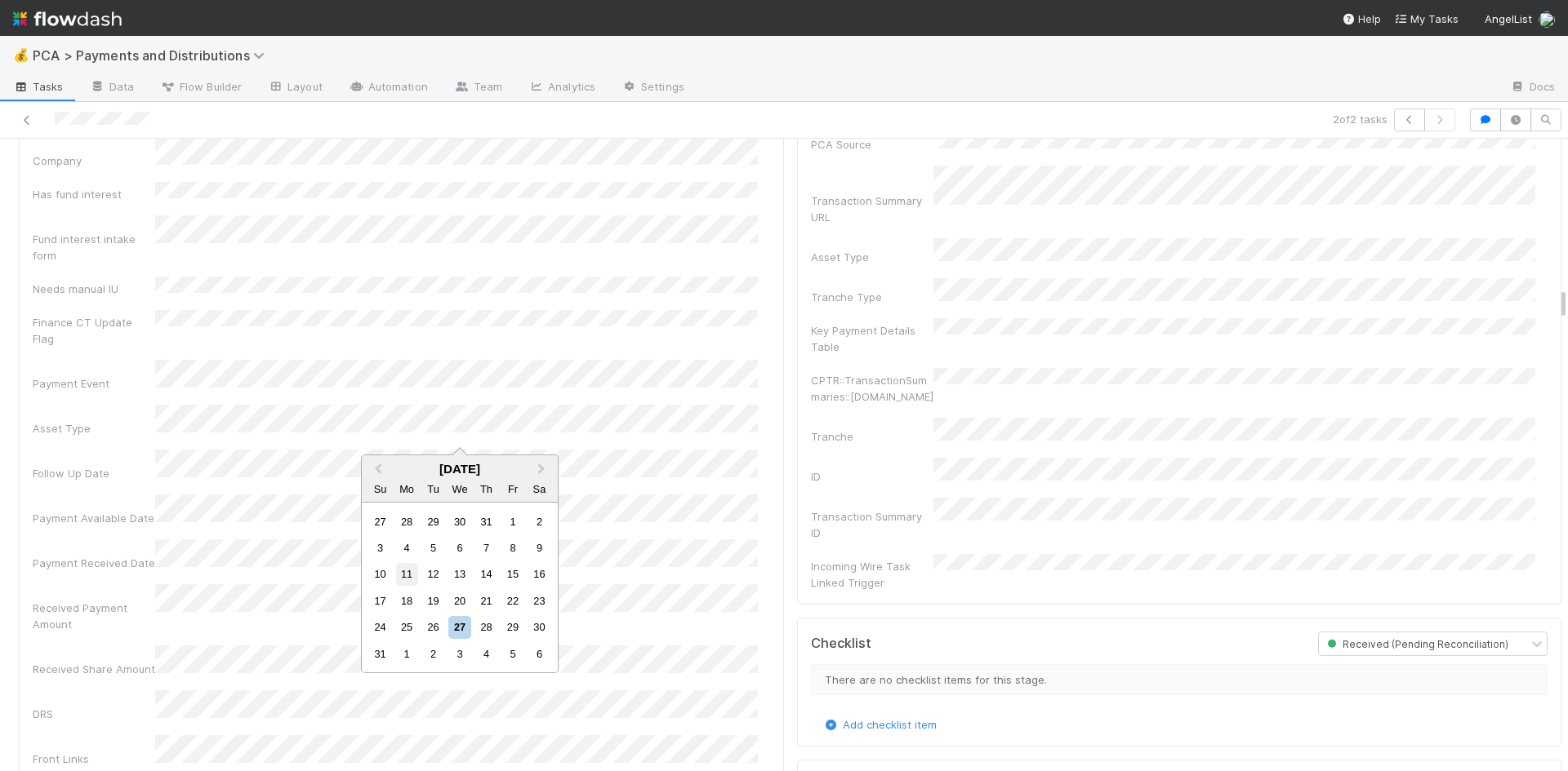
click at [407, 574] on div "11" at bounding box center [407, 574] width 22 height 22
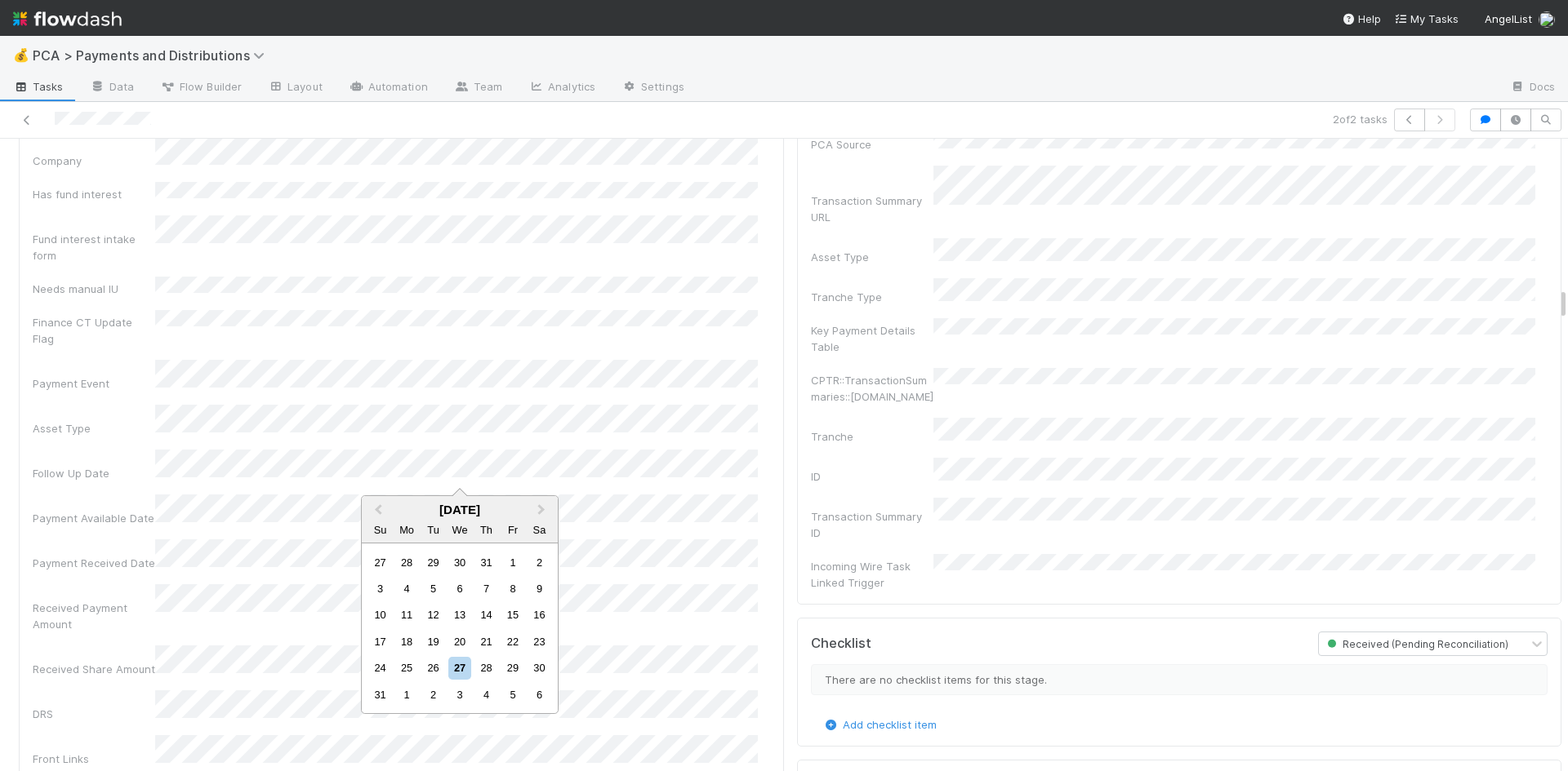
click at [403, 617] on div "11" at bounding box center [407, 615] width 22 height 22
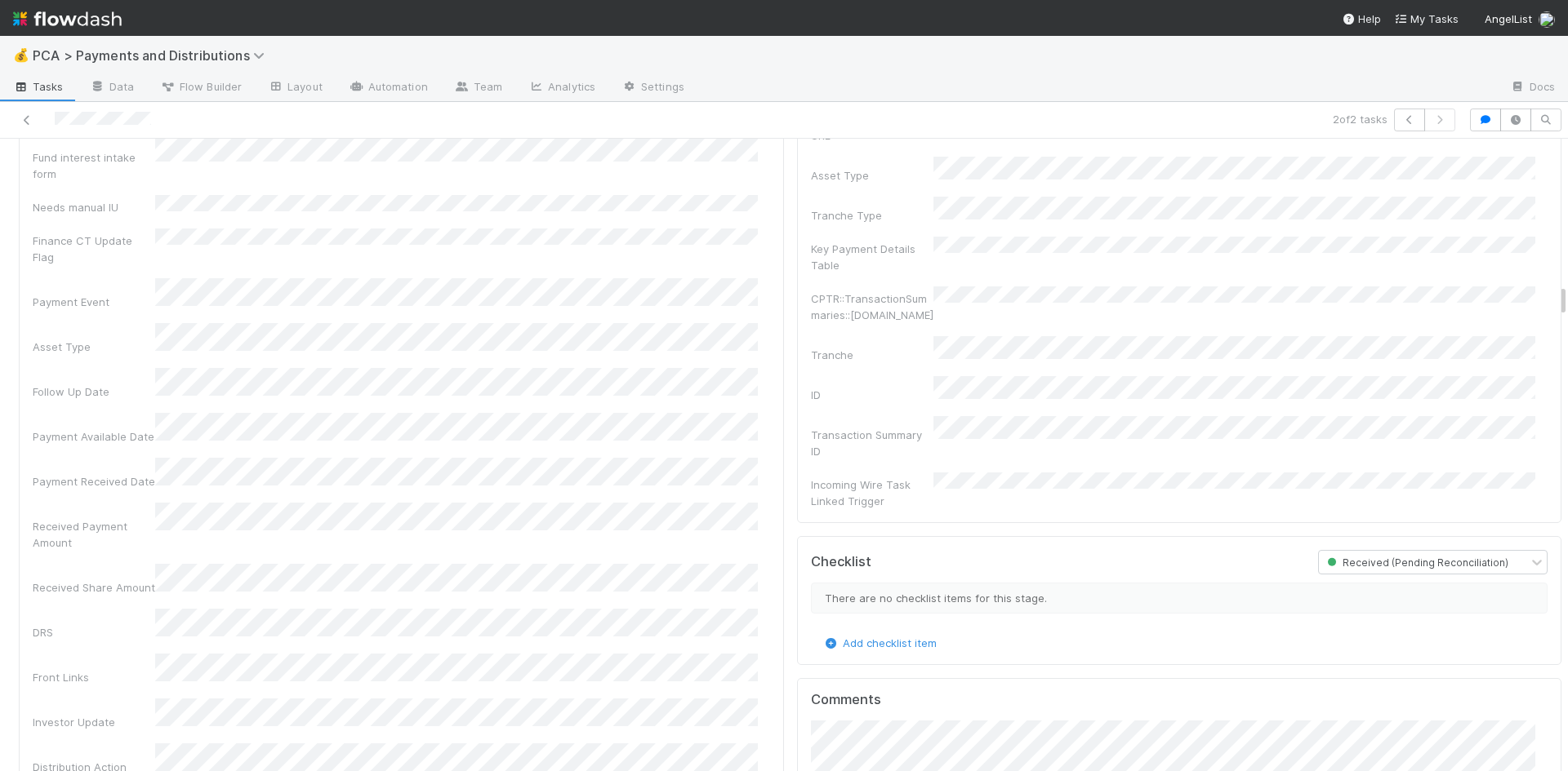
scroll to position [2367, 0]
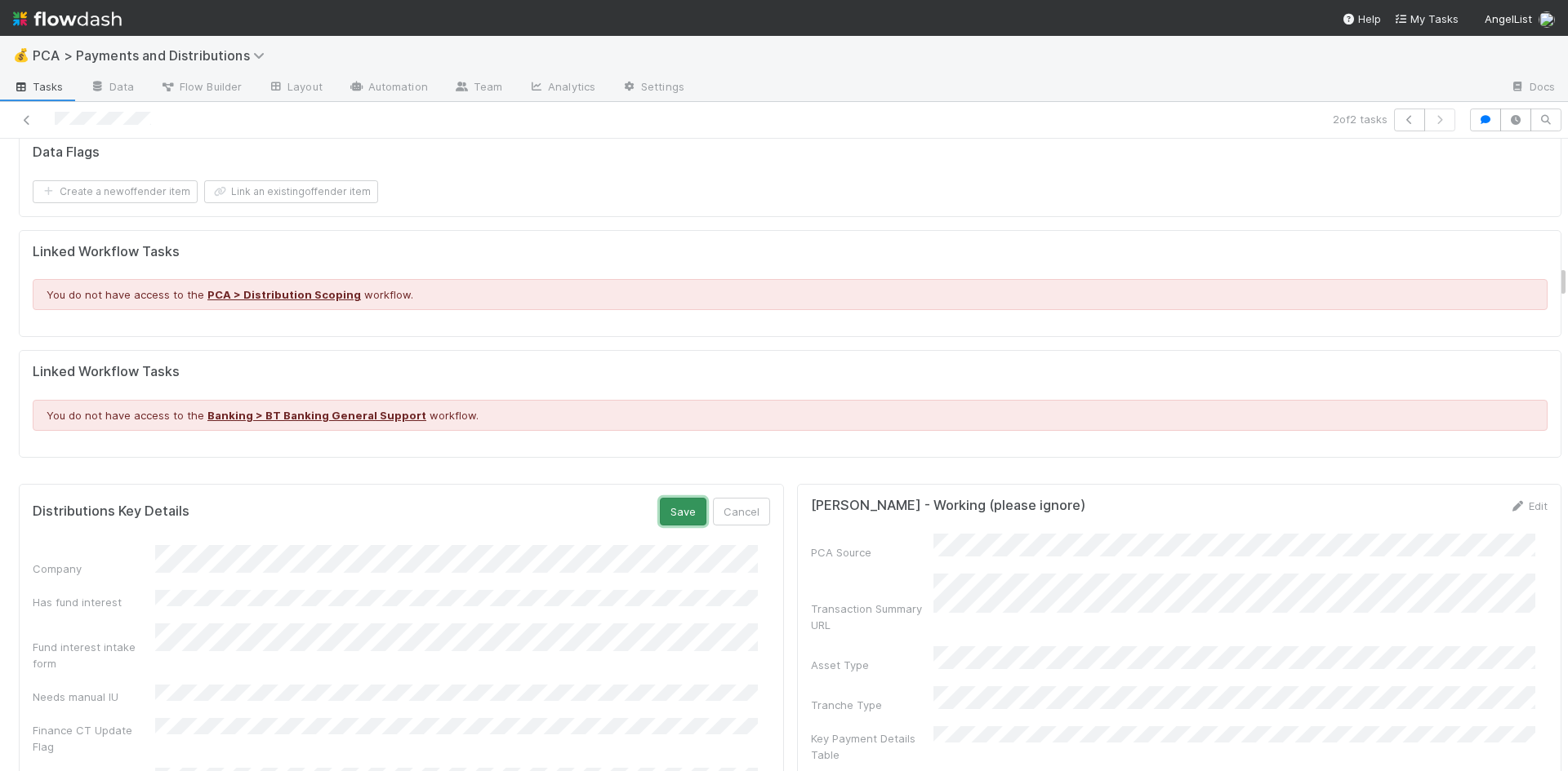
click at [660, 498] on button "Save" at bounding box center [683, 511] width 46 height 28
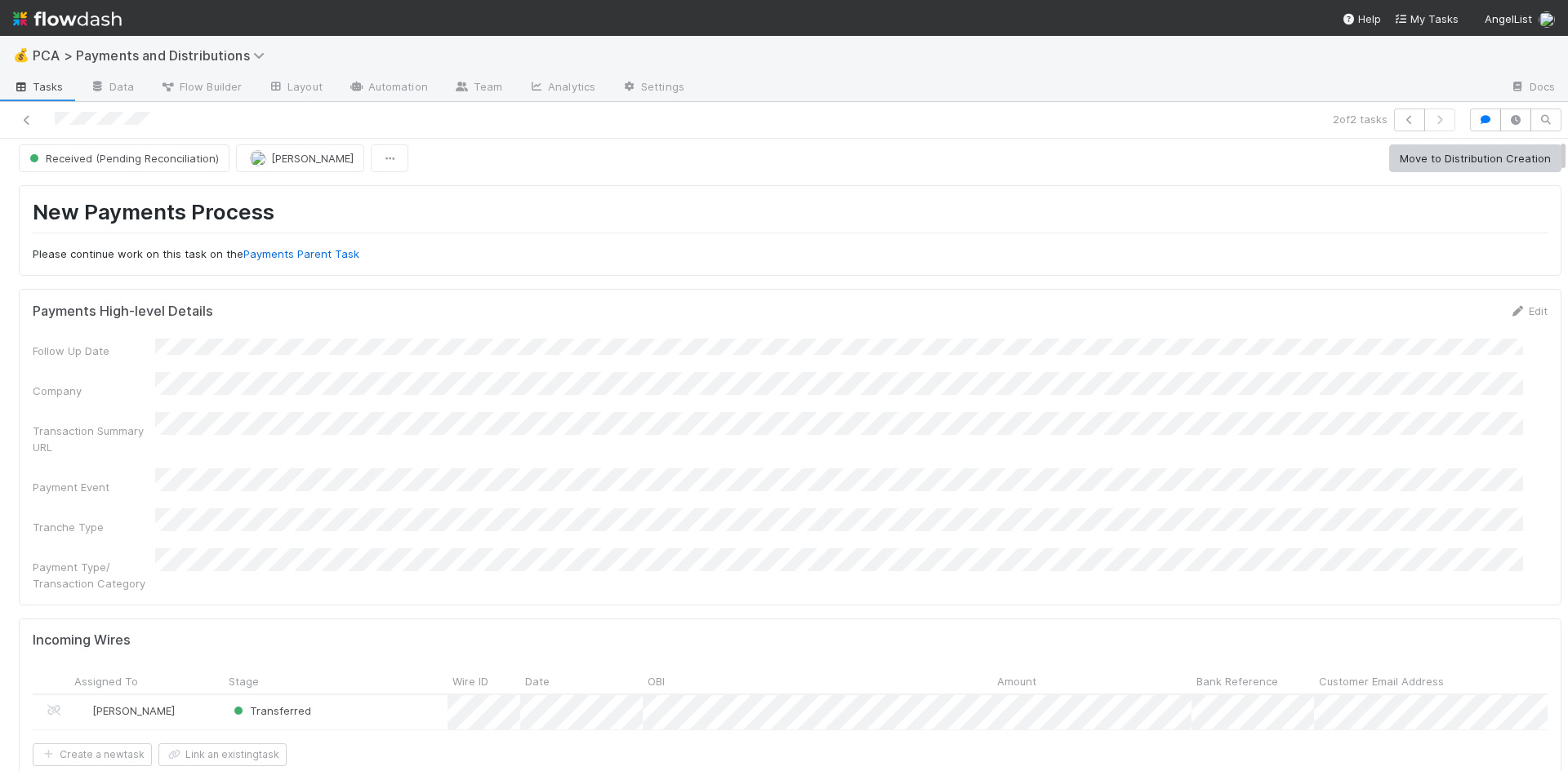
scroll to position [0, 0]
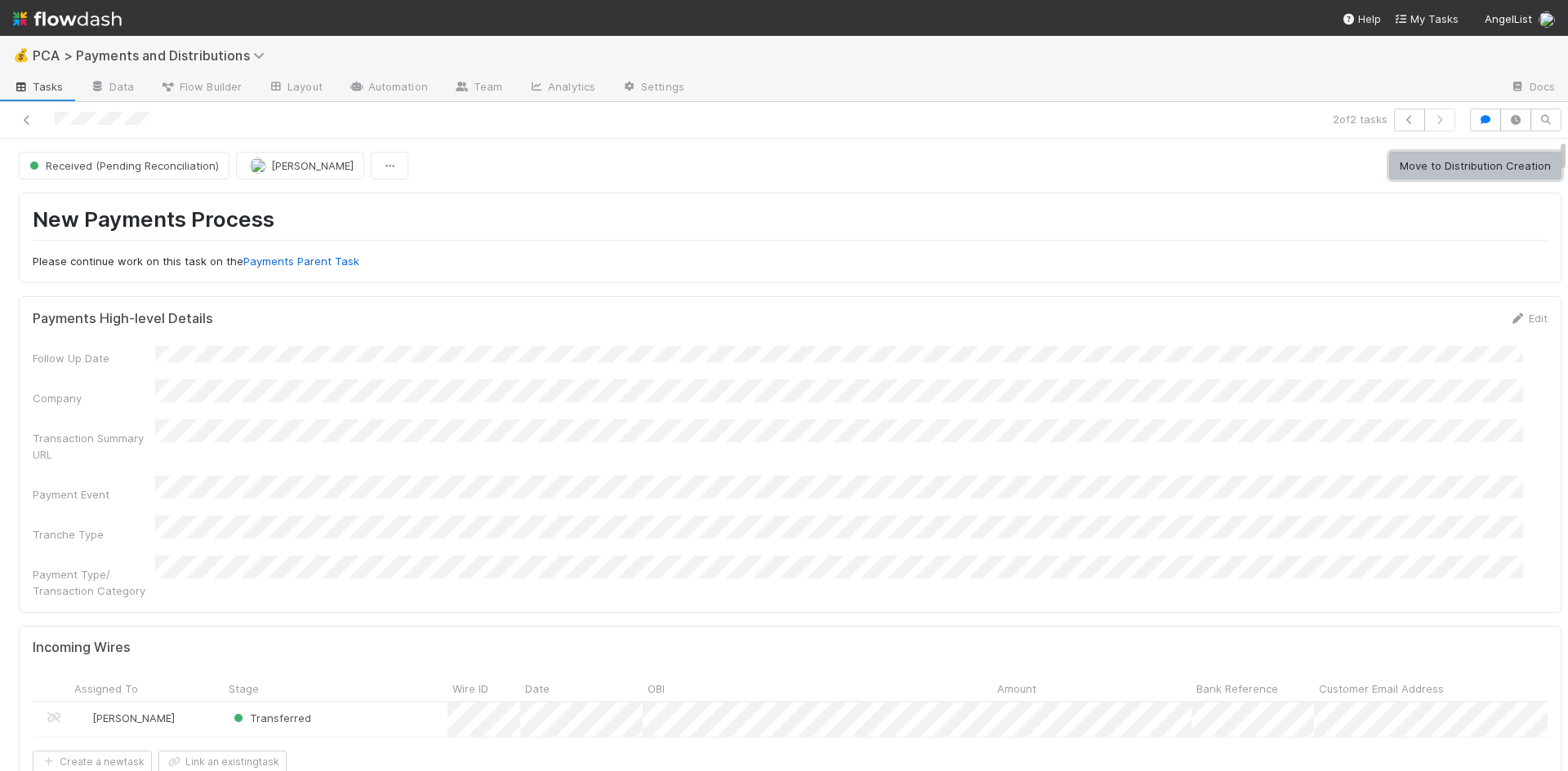
click at [1433, 162] on button "Move to Distribution Creation" at bounding box center [1475, 165] width 172 height 28
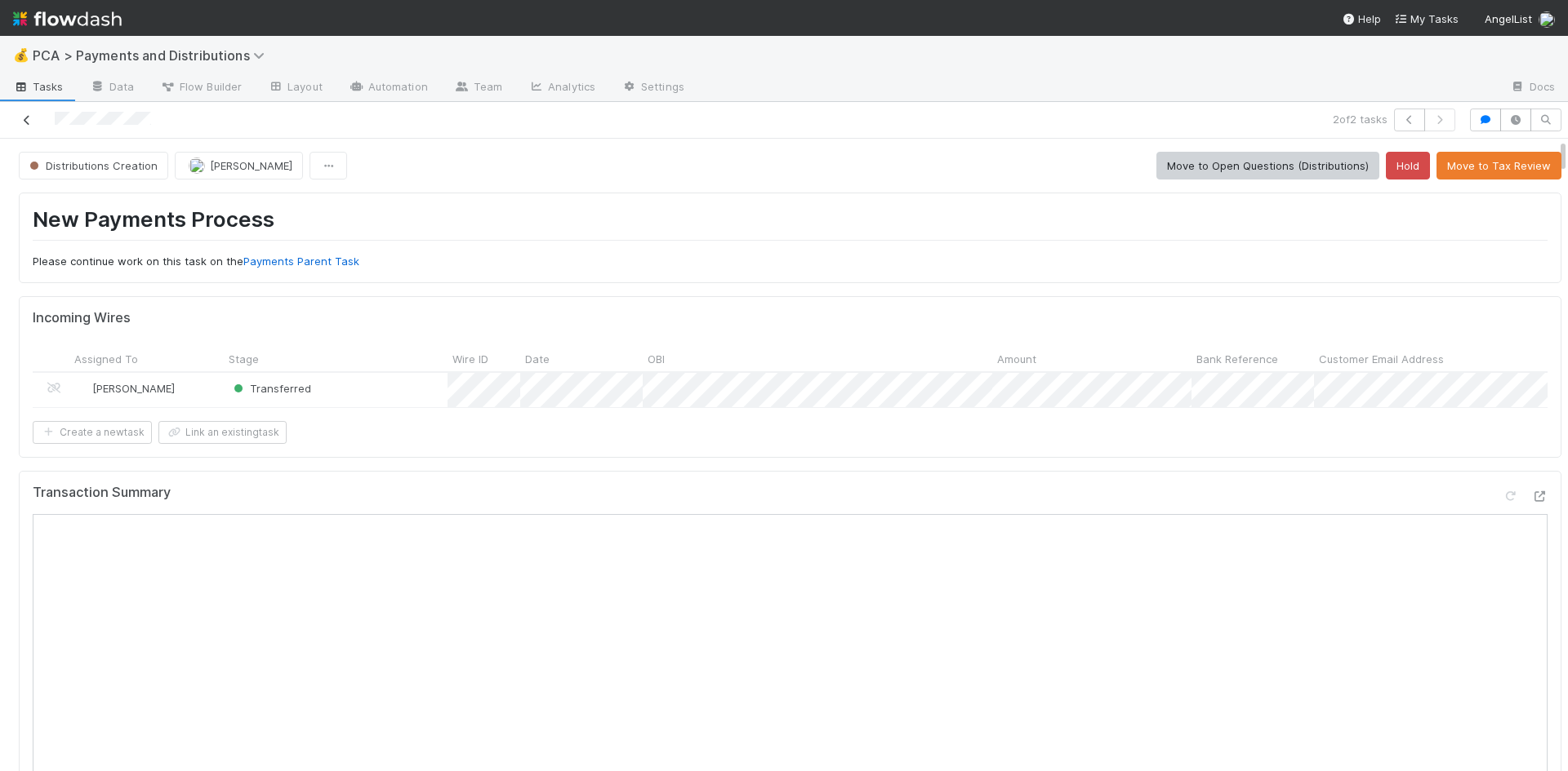
click at [27, 115] on icon at bounding box center [26, 120] width 16 height 11
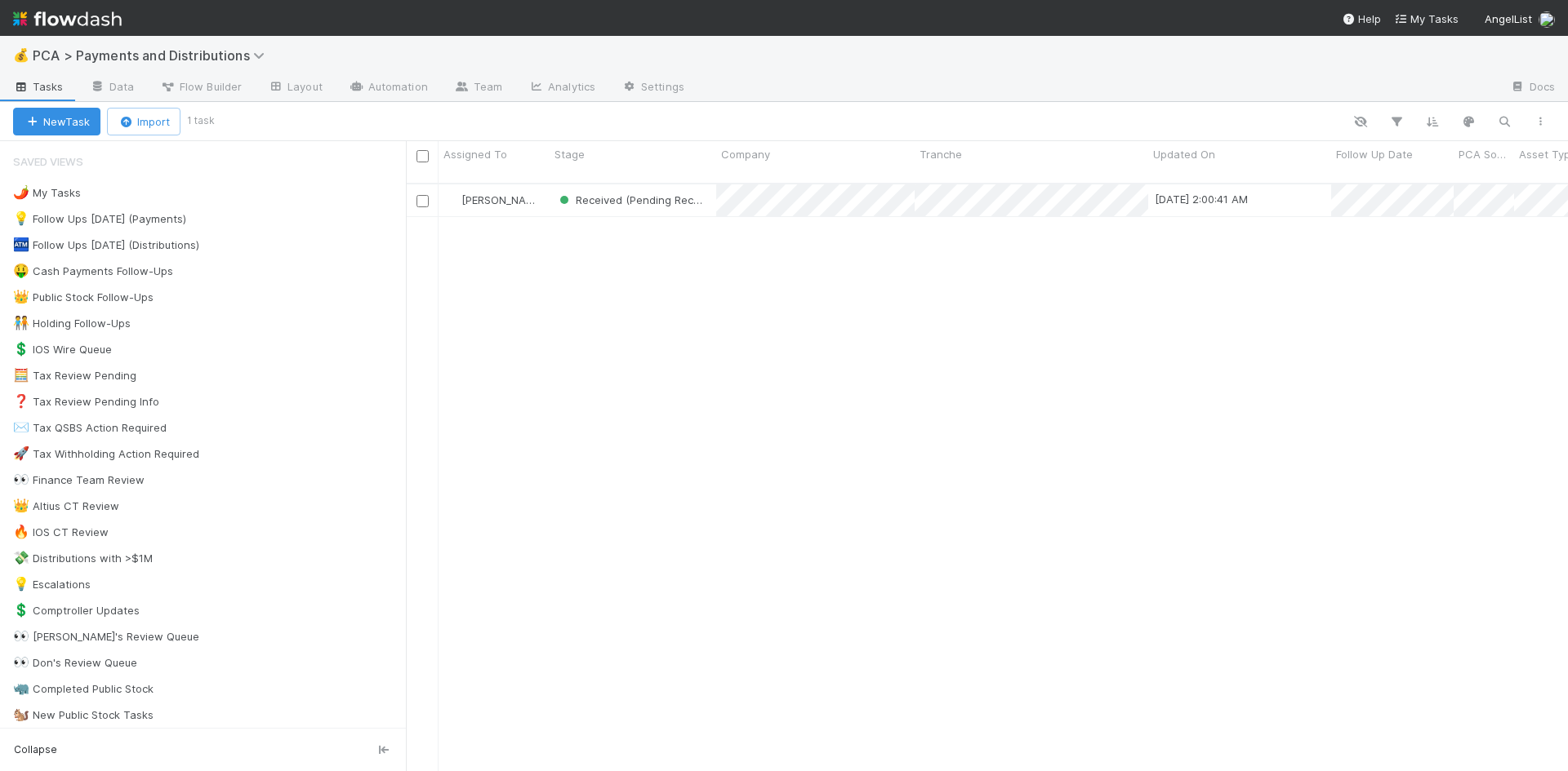
scroll to position [590, 1149]
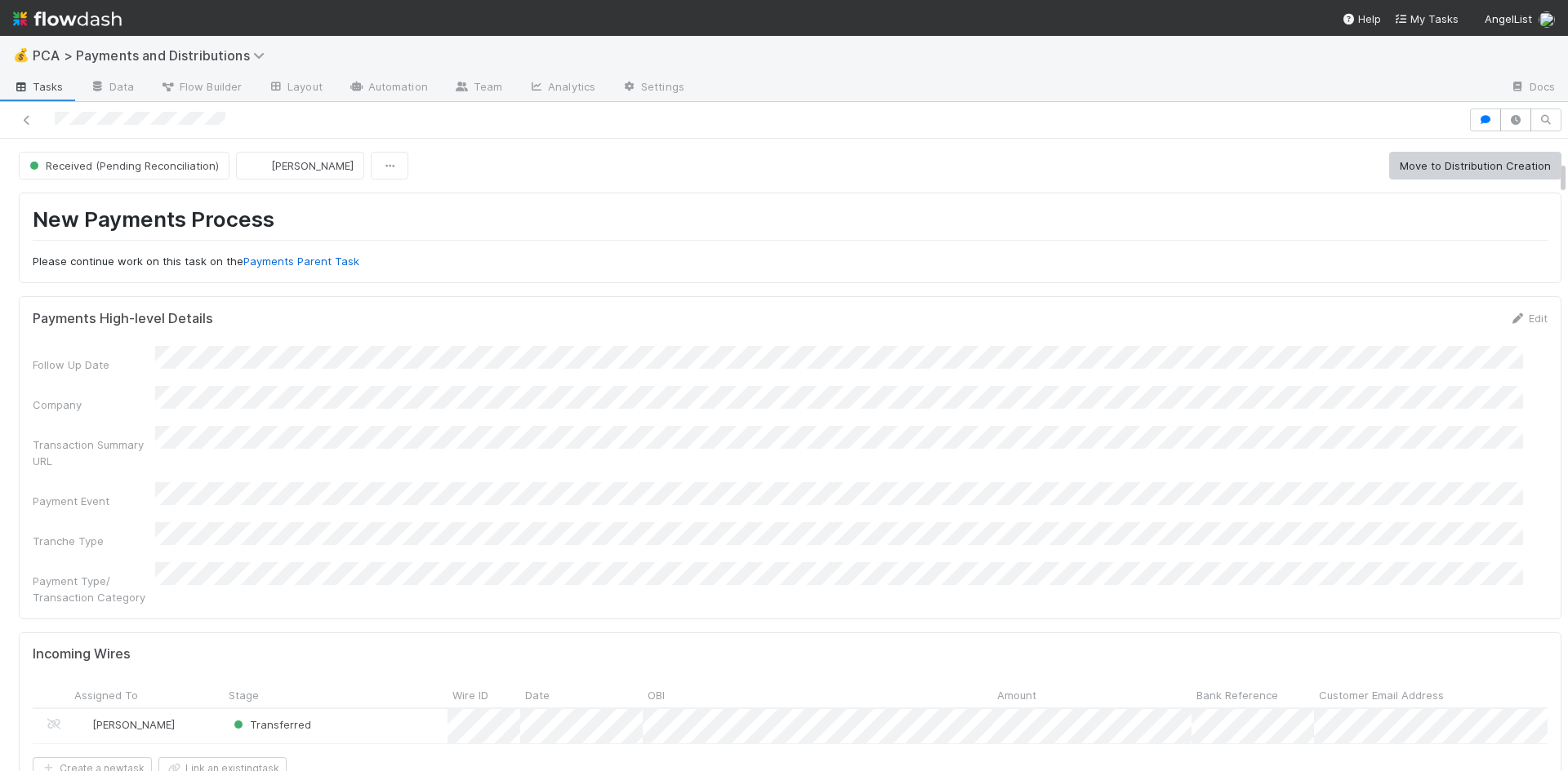
scroll to position [408, 0]
click at [1068, 436] on div at bounding box center [784, 386] width 1568 height 771
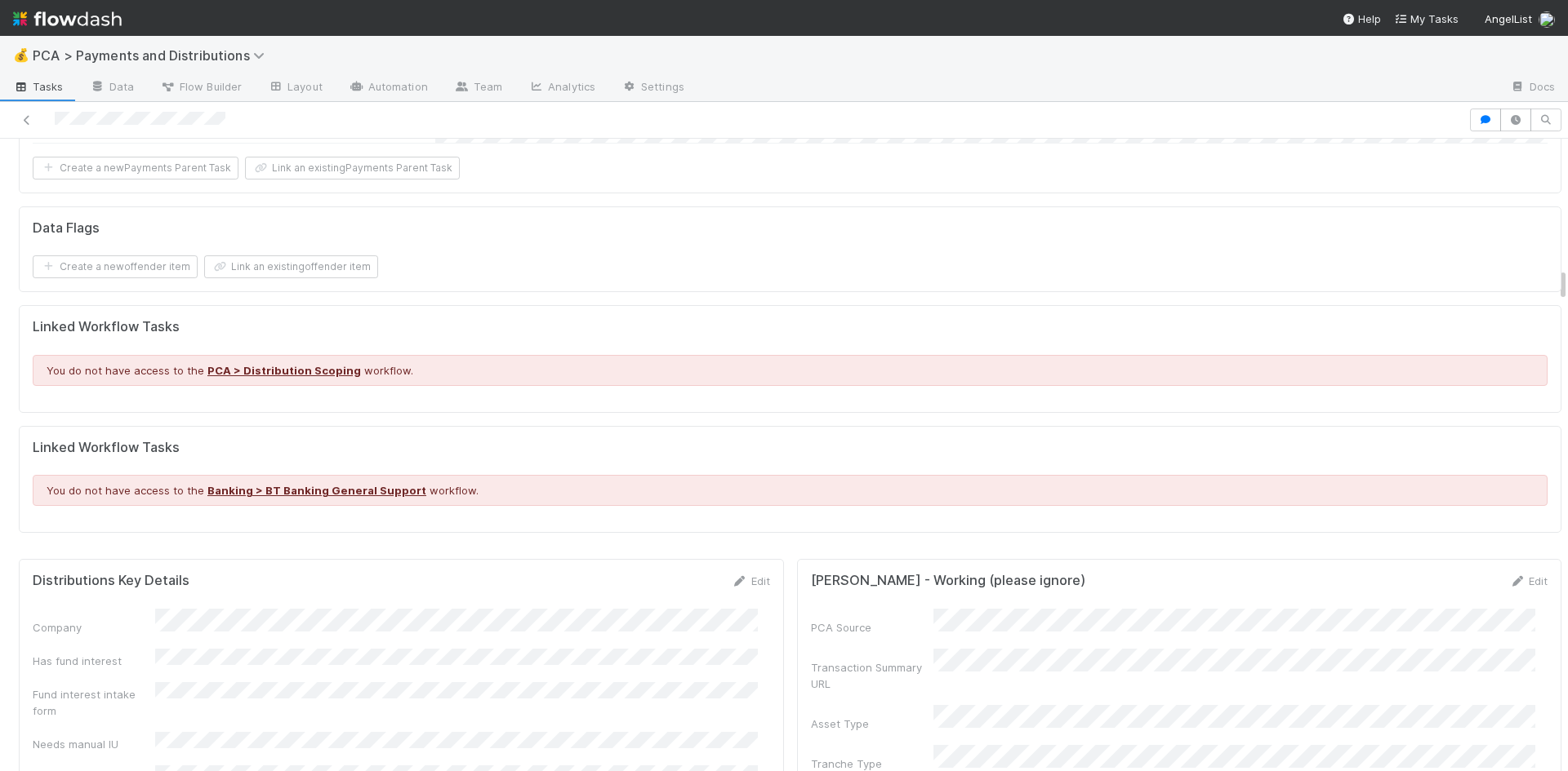
scroll to position [2530, 0]
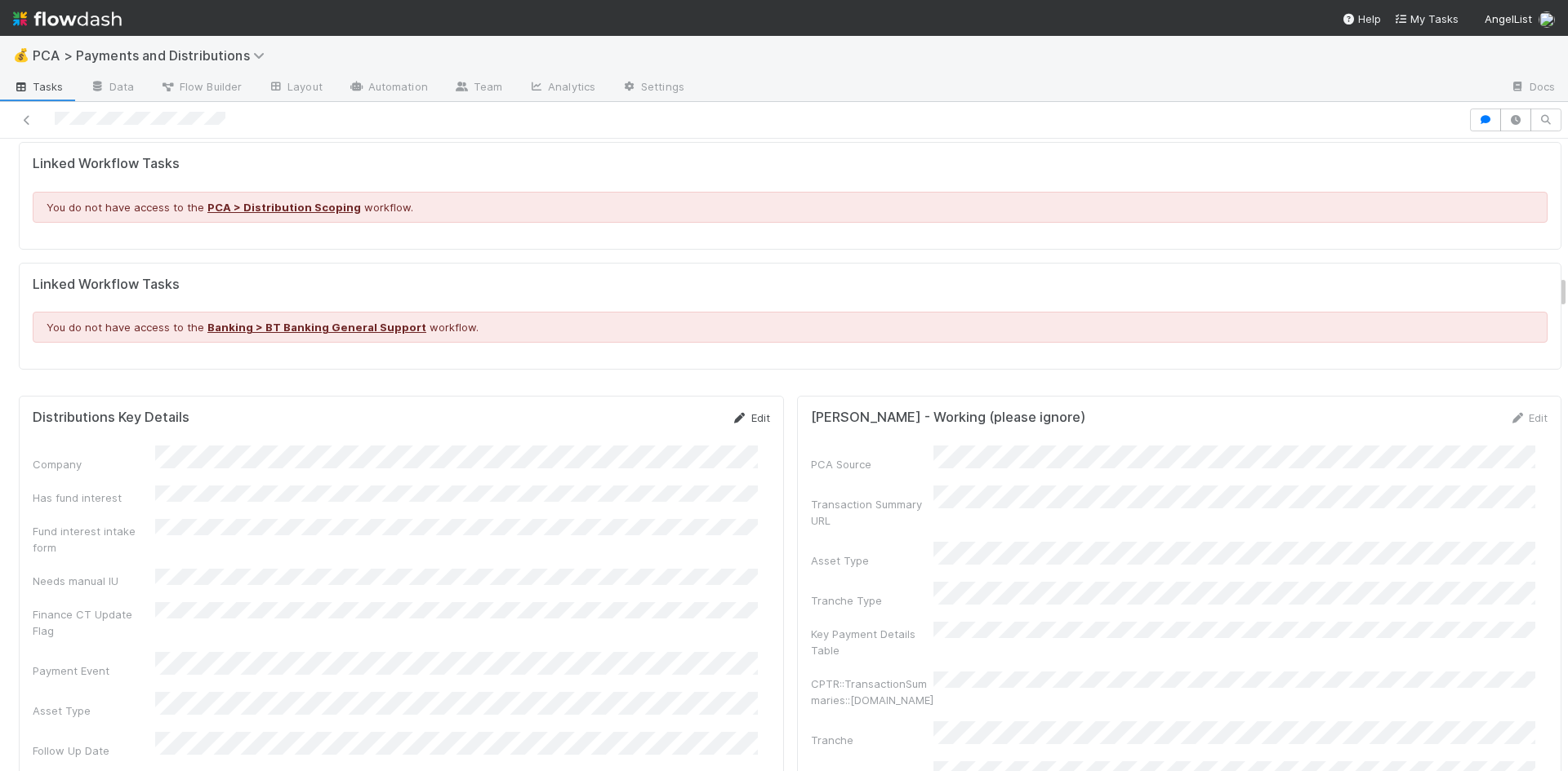
click at [732, 413] on icon at bounding box center [739, 418] width 16 height 11
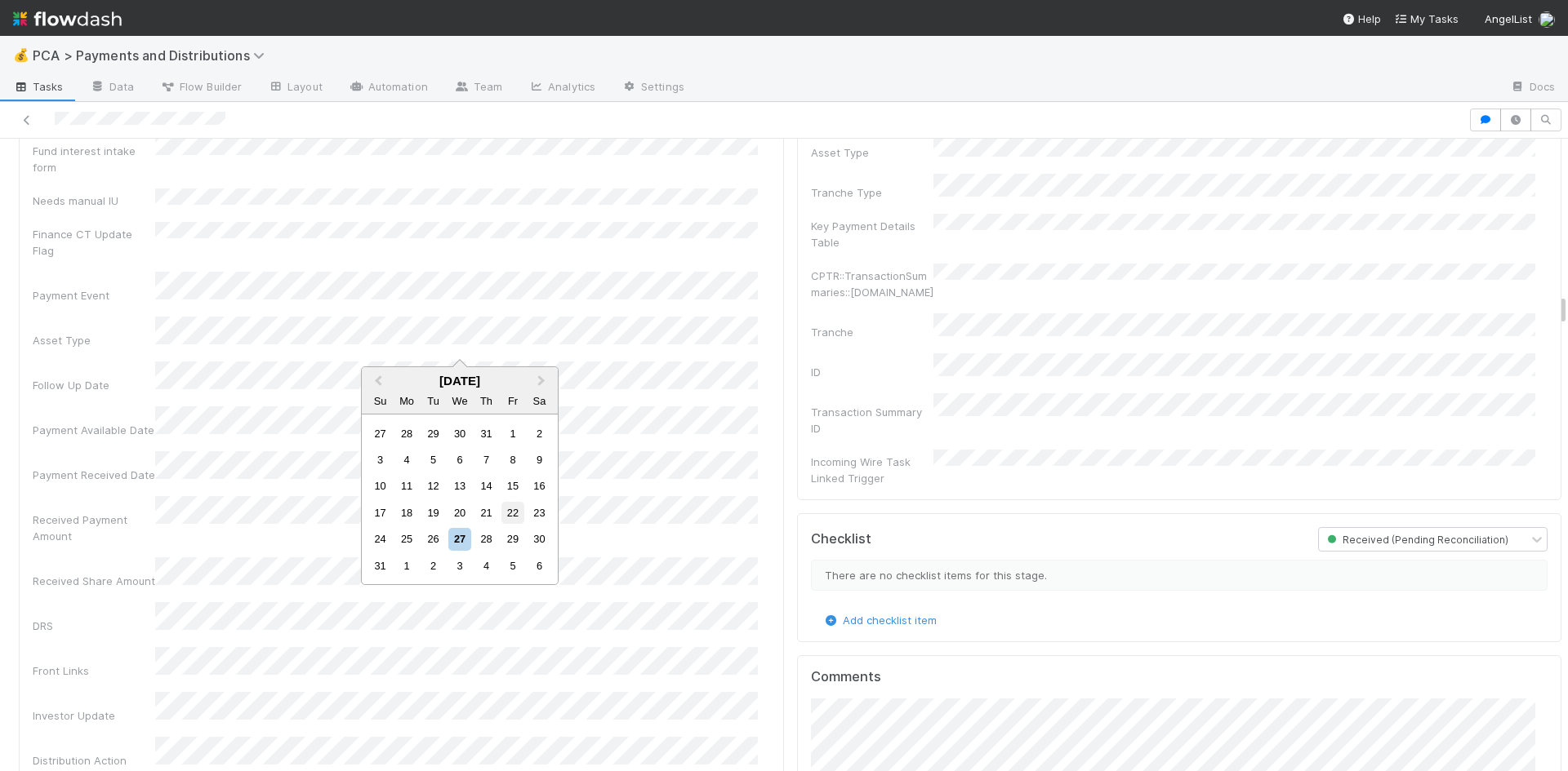
click at [508, 513] on div "22" at bounding box center [512, 513] width 22 height 22
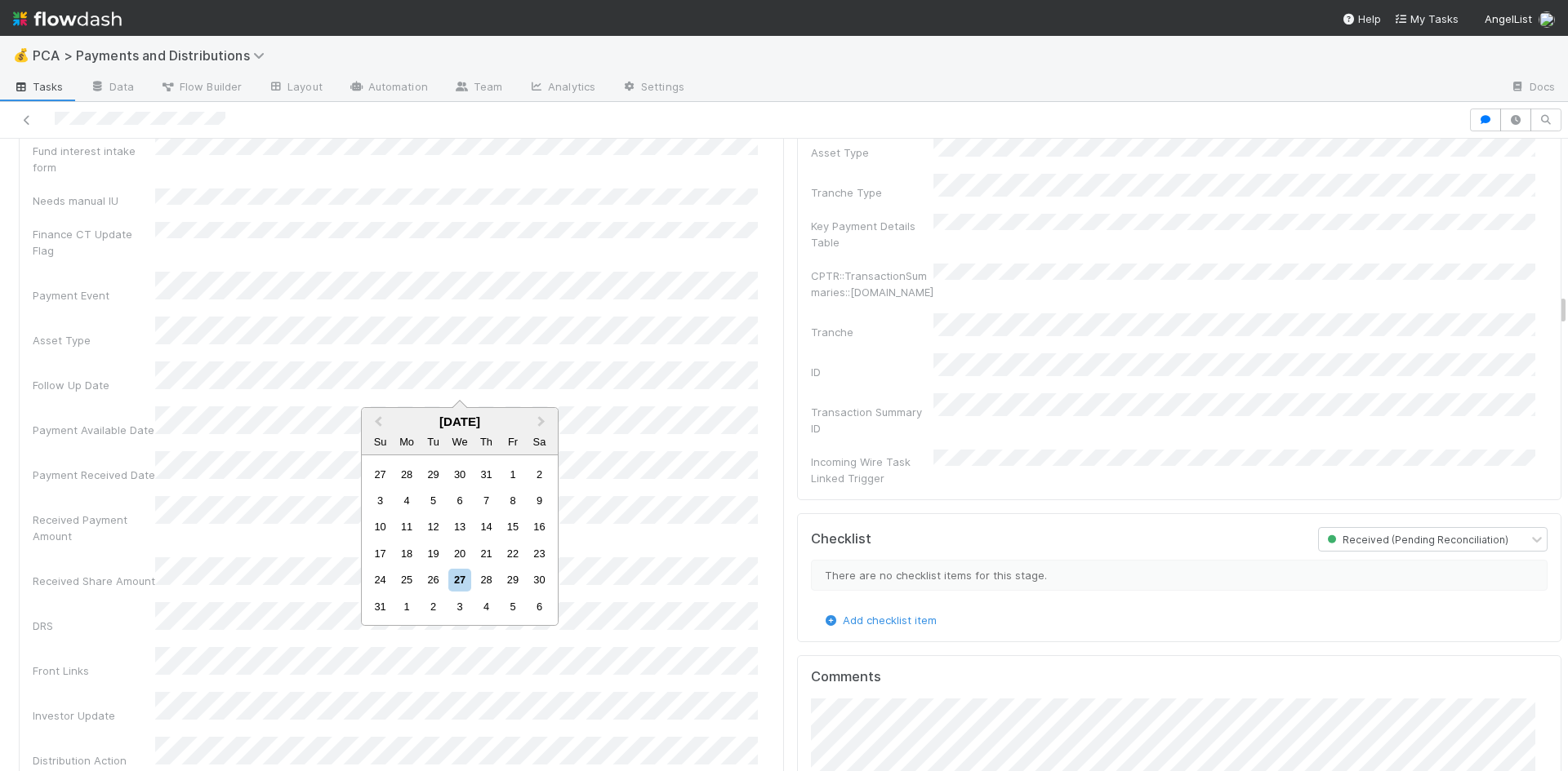
drag, startPoint x: 506, startPoint y: 549, endPoint x: 361, endPoint y: 453, distance: 173.9
click at [506, 548] on div "22" at bounding box center [512, 553] width 22 height 22
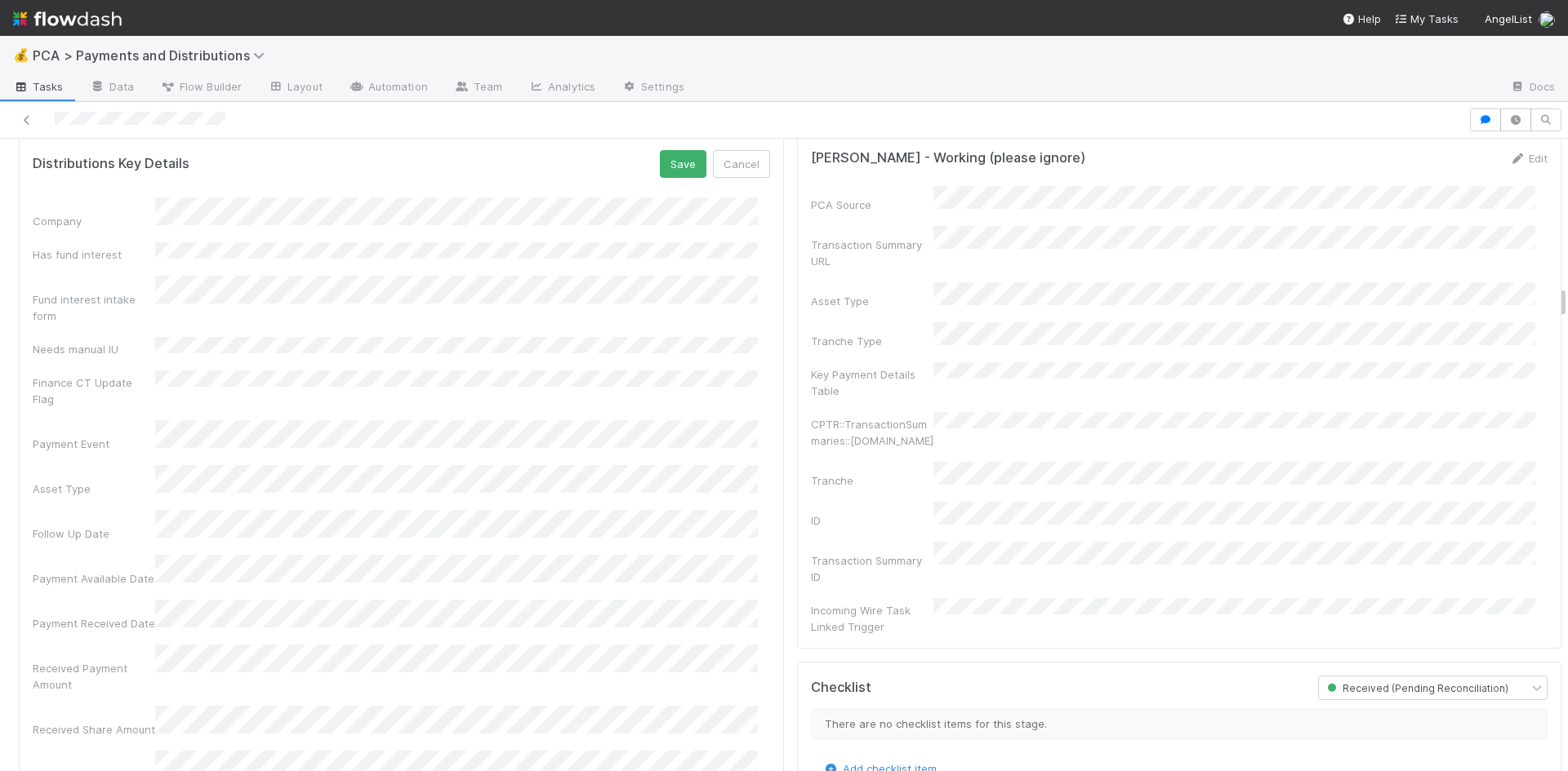
scroll to position [2612, 0]
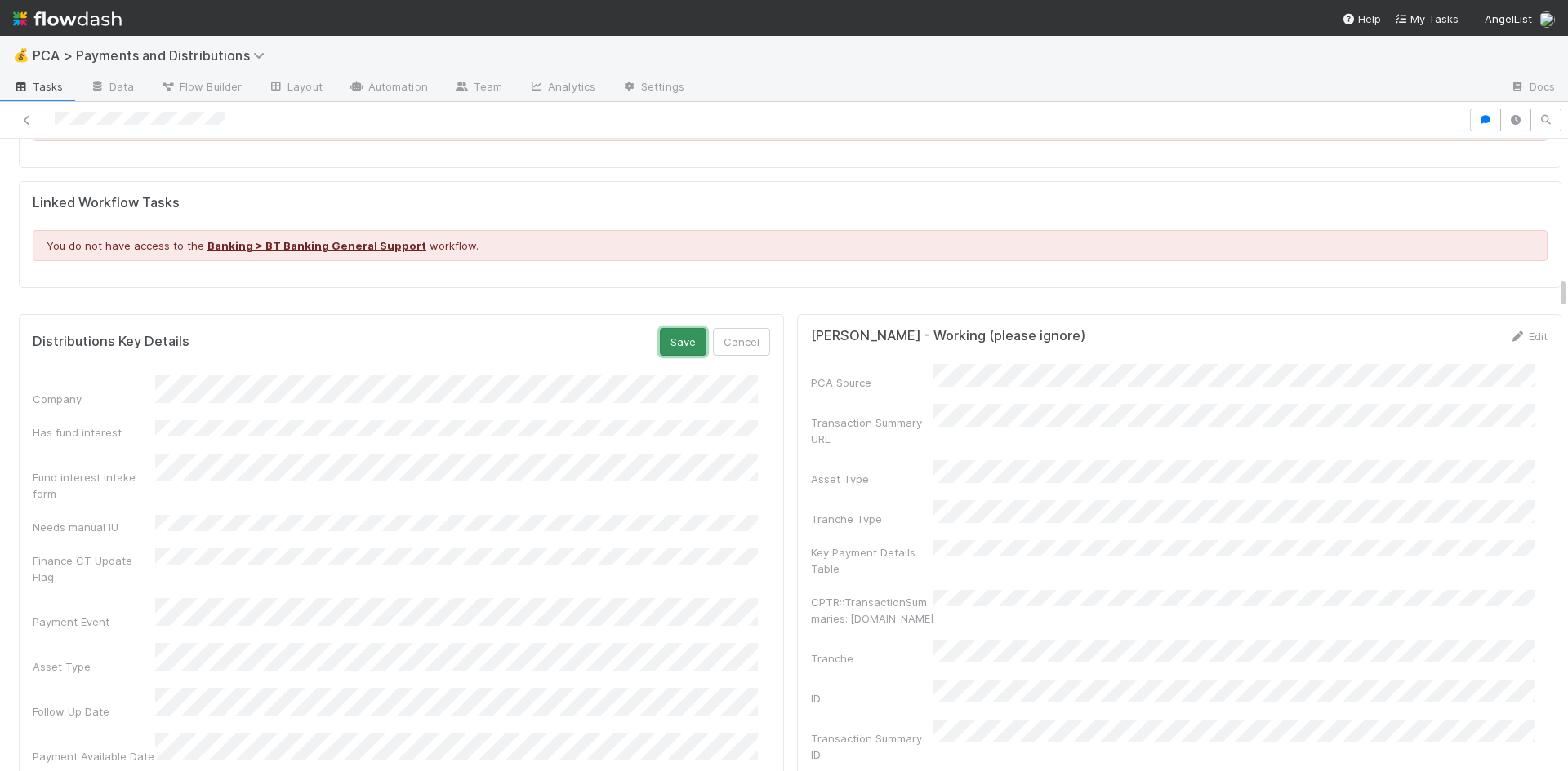
click at [669, 328] on button "Save" at bounding box center [683, 342] width 46 height 28
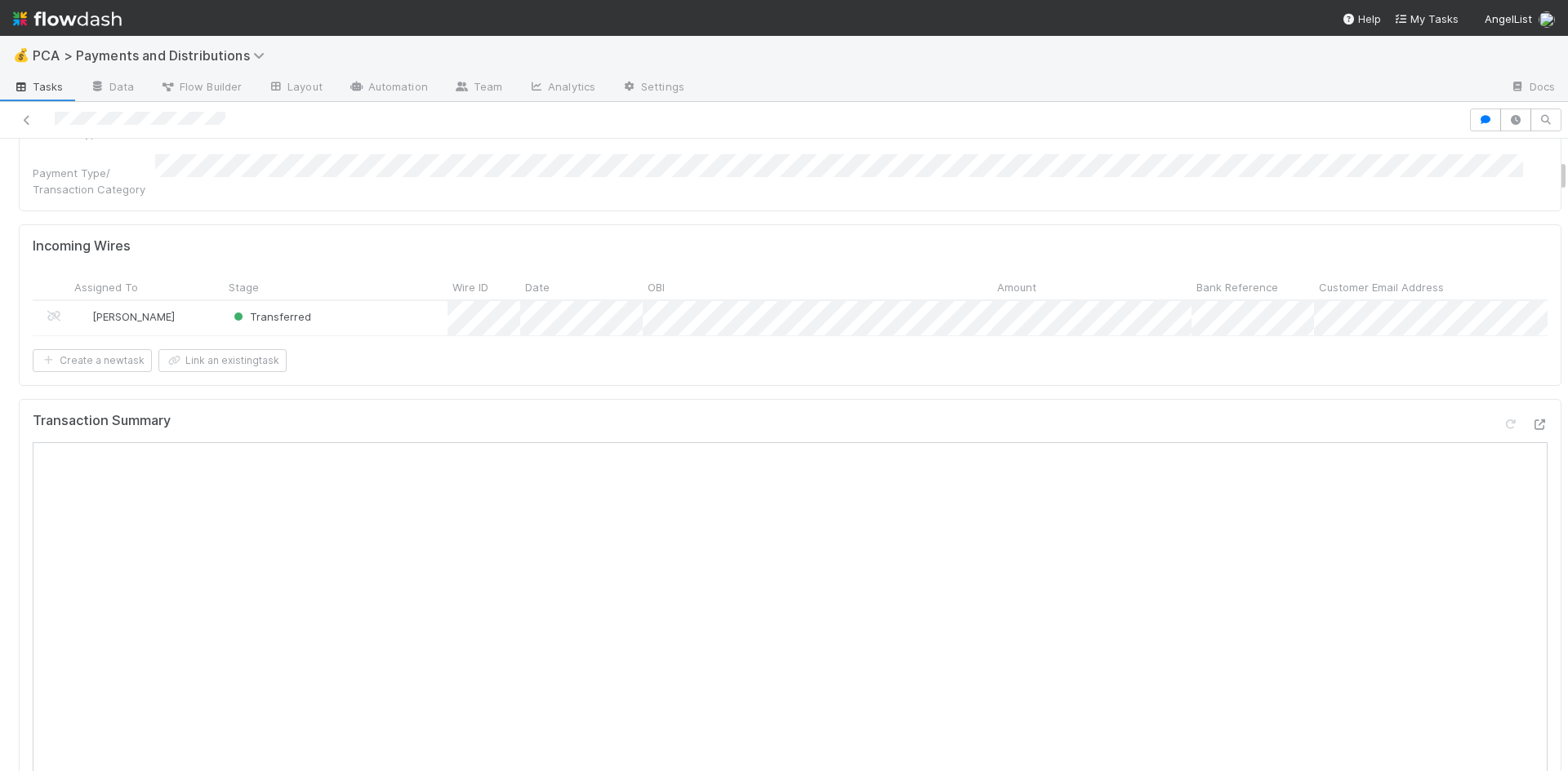
scroll to position [0, 0]
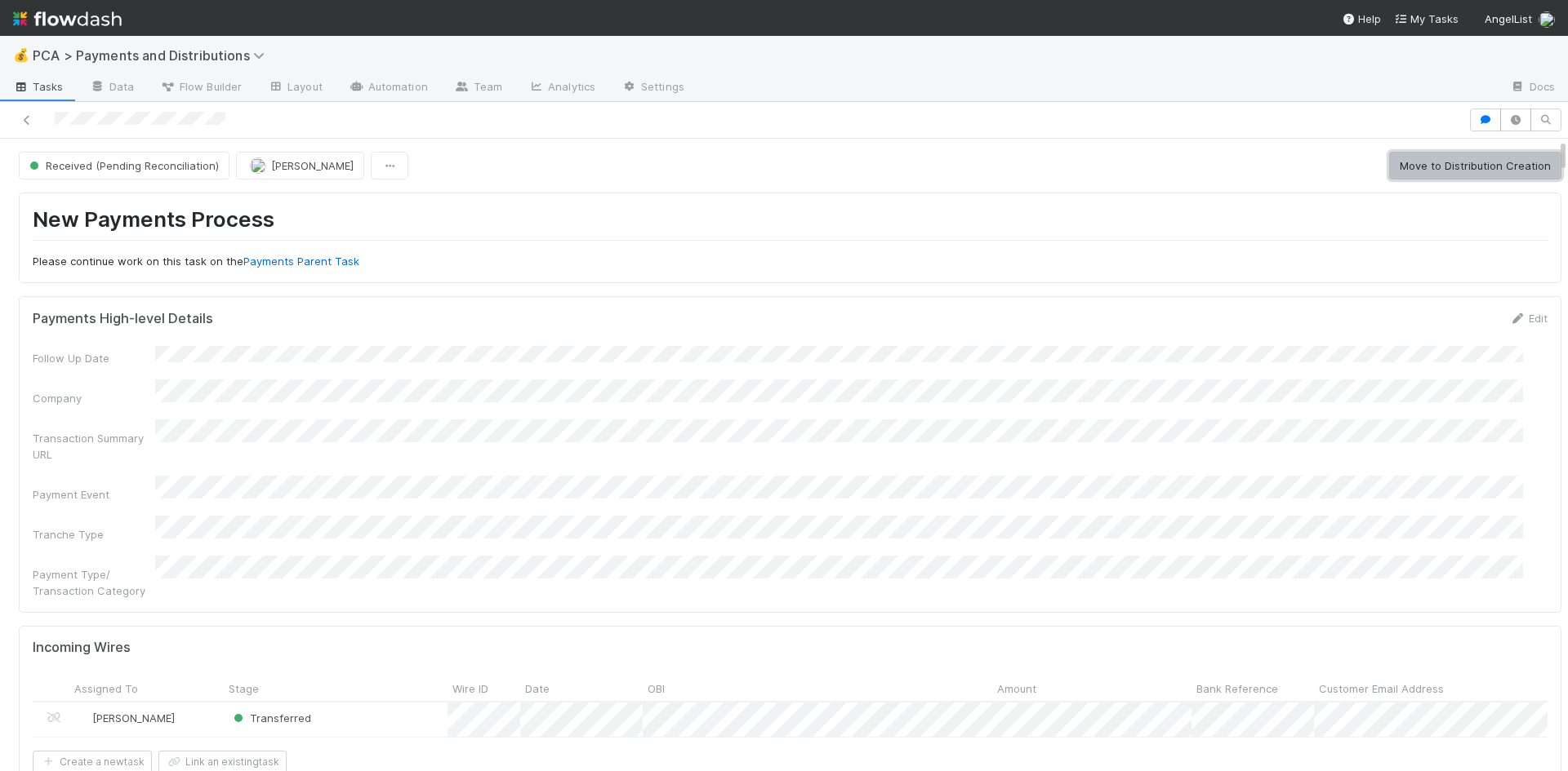
click at [1468, 152] on button "Move to Distribution Creation" at bounding box center [1475, 165] width 172 height 28
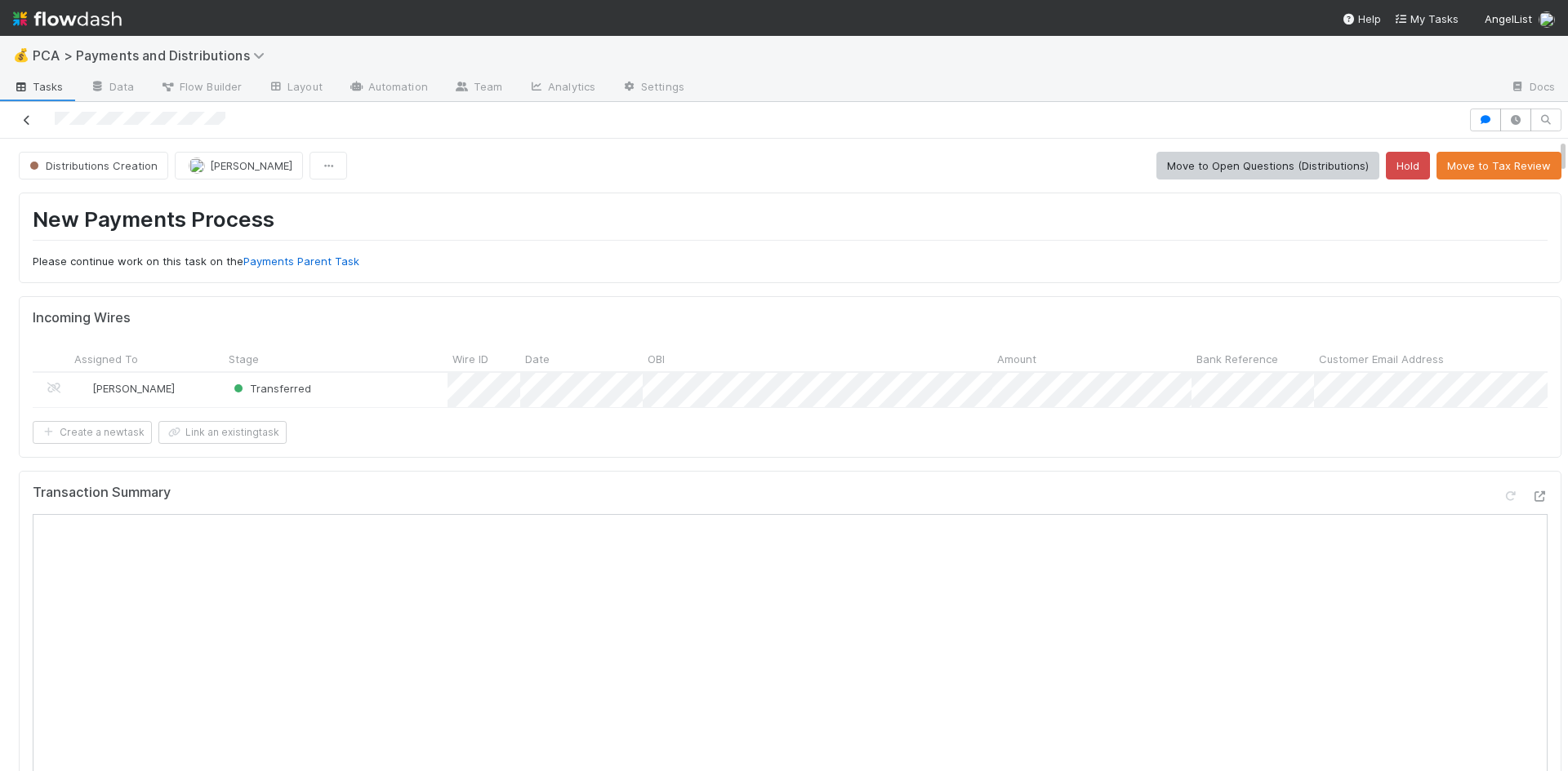
click at [25, 115] on icon at bounding box center [26, 120] width 16 height 11
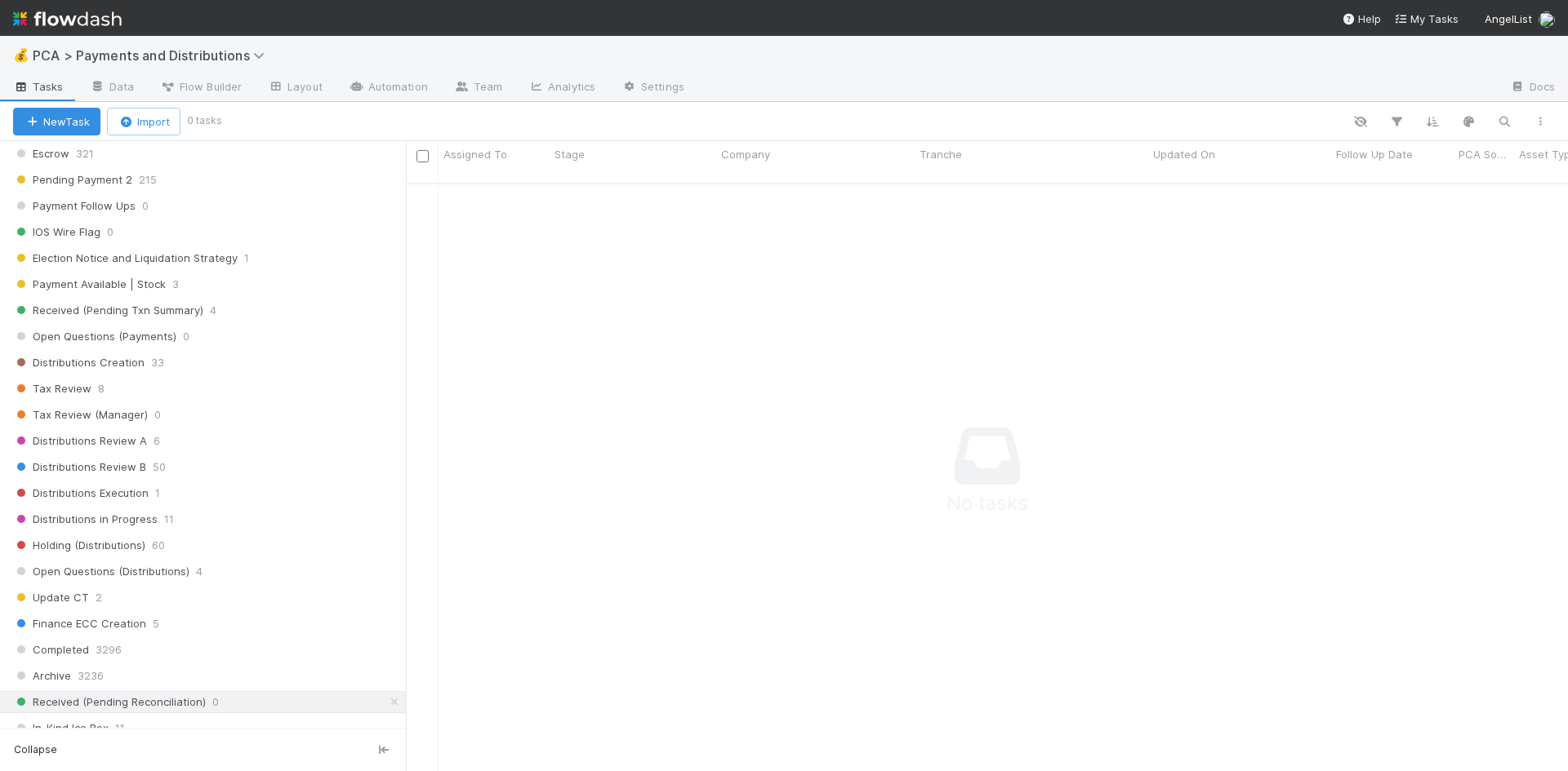
scroll to position [817, 0]
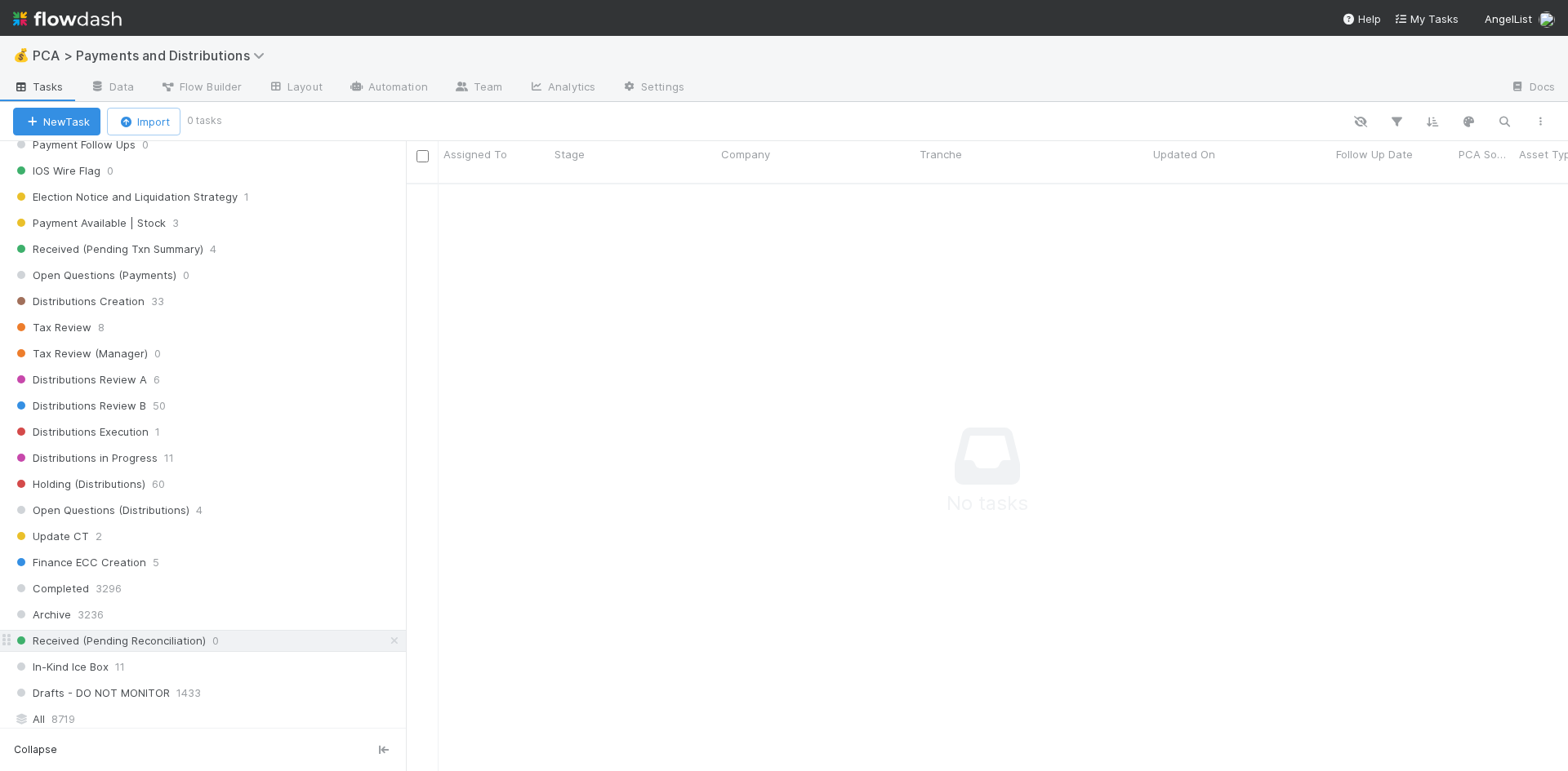
drag, startPoint x: 382, startPoint y: 643, endPoint x: 304, endPoint y: 633, distance: 78.6
click at [387, 643] on icon at bounding box center [394, 641] width 16 height 11
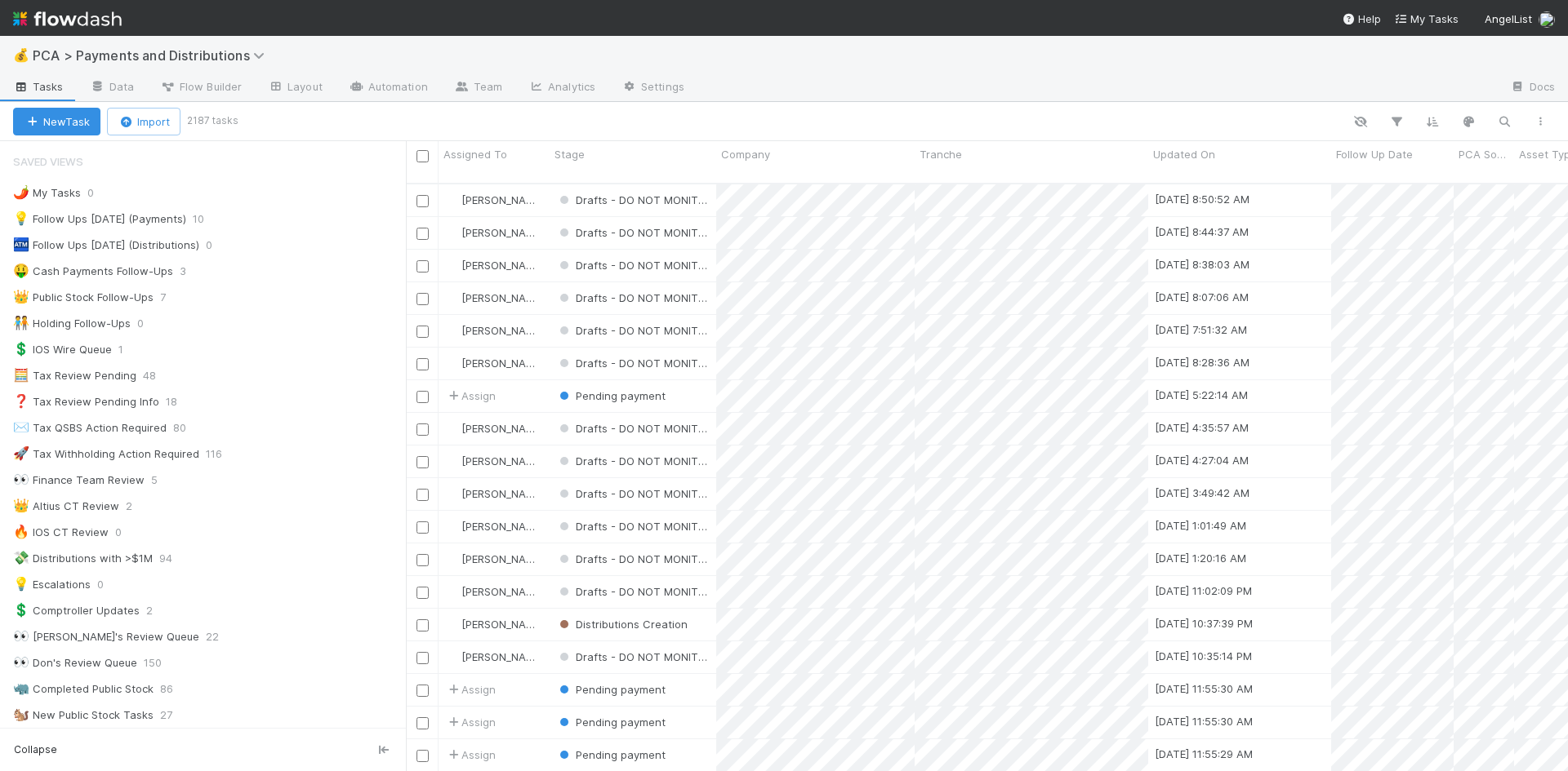
scroll to position [590, 1149]
click at [226, 223] on div "💡 Follow Ups Today (Payments) 10" at bounding box center [208, 219] width 392 height 20
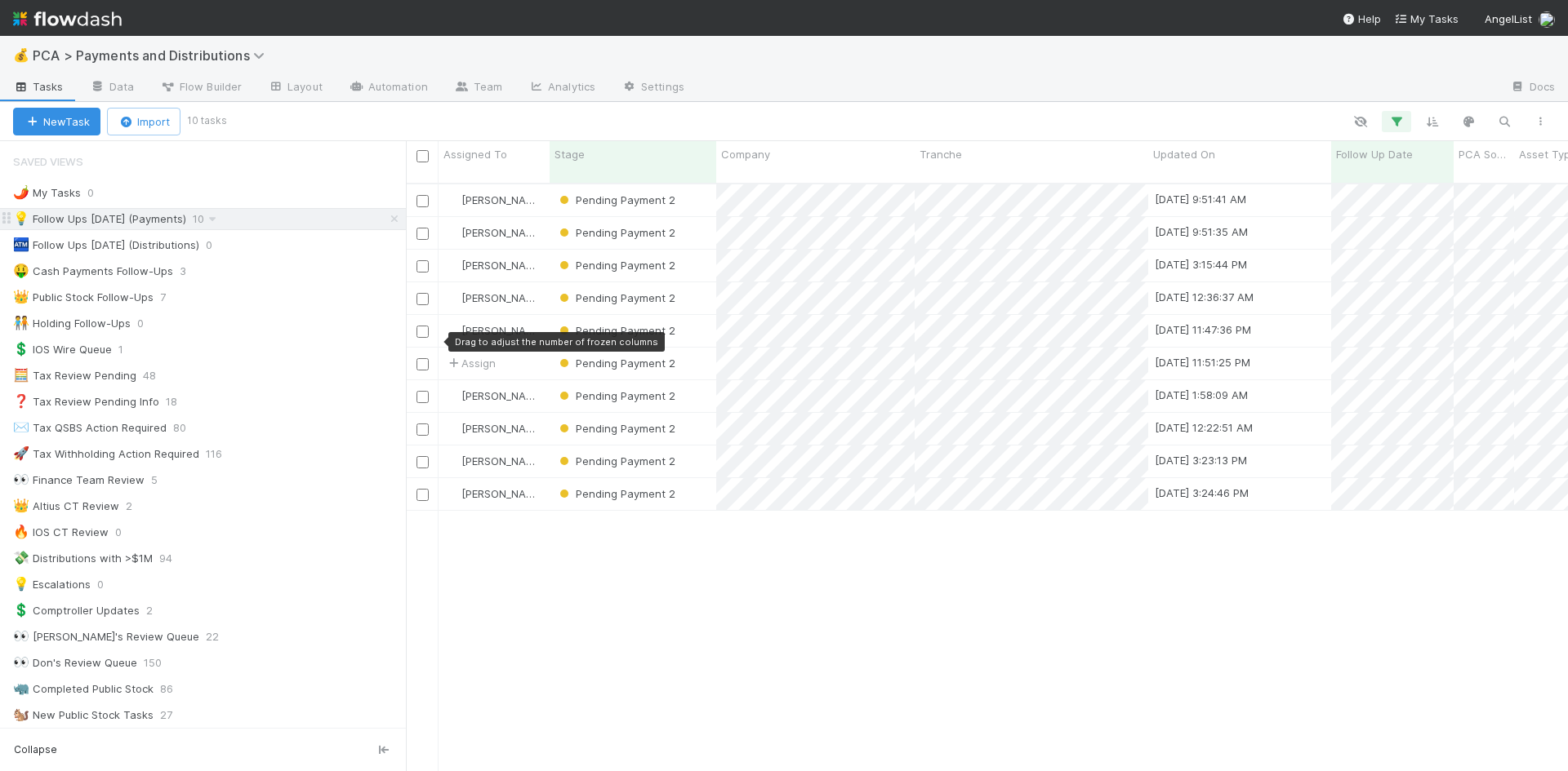
scroll to position [590, 1149]
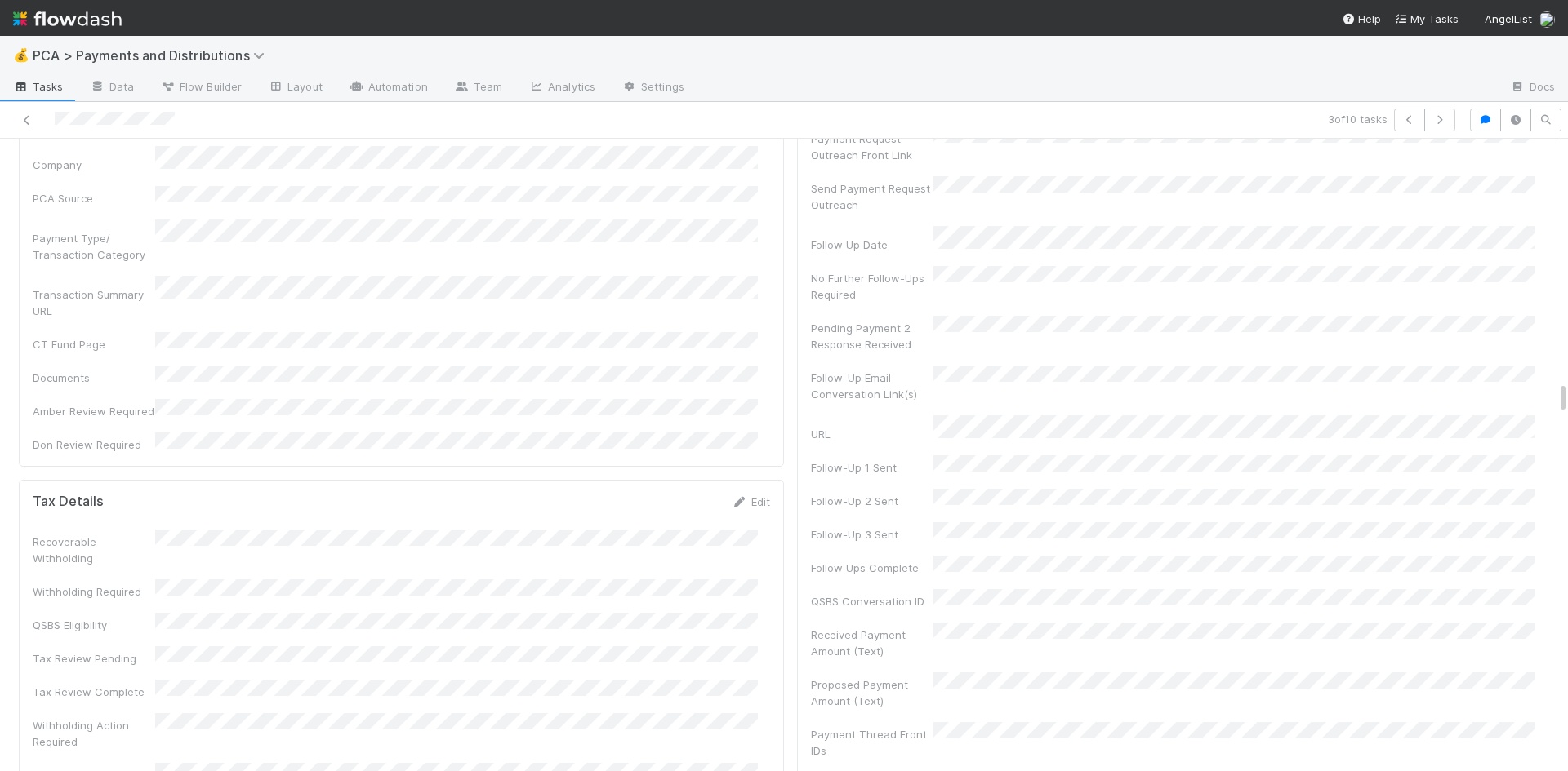
scroll to position [5142, 0]
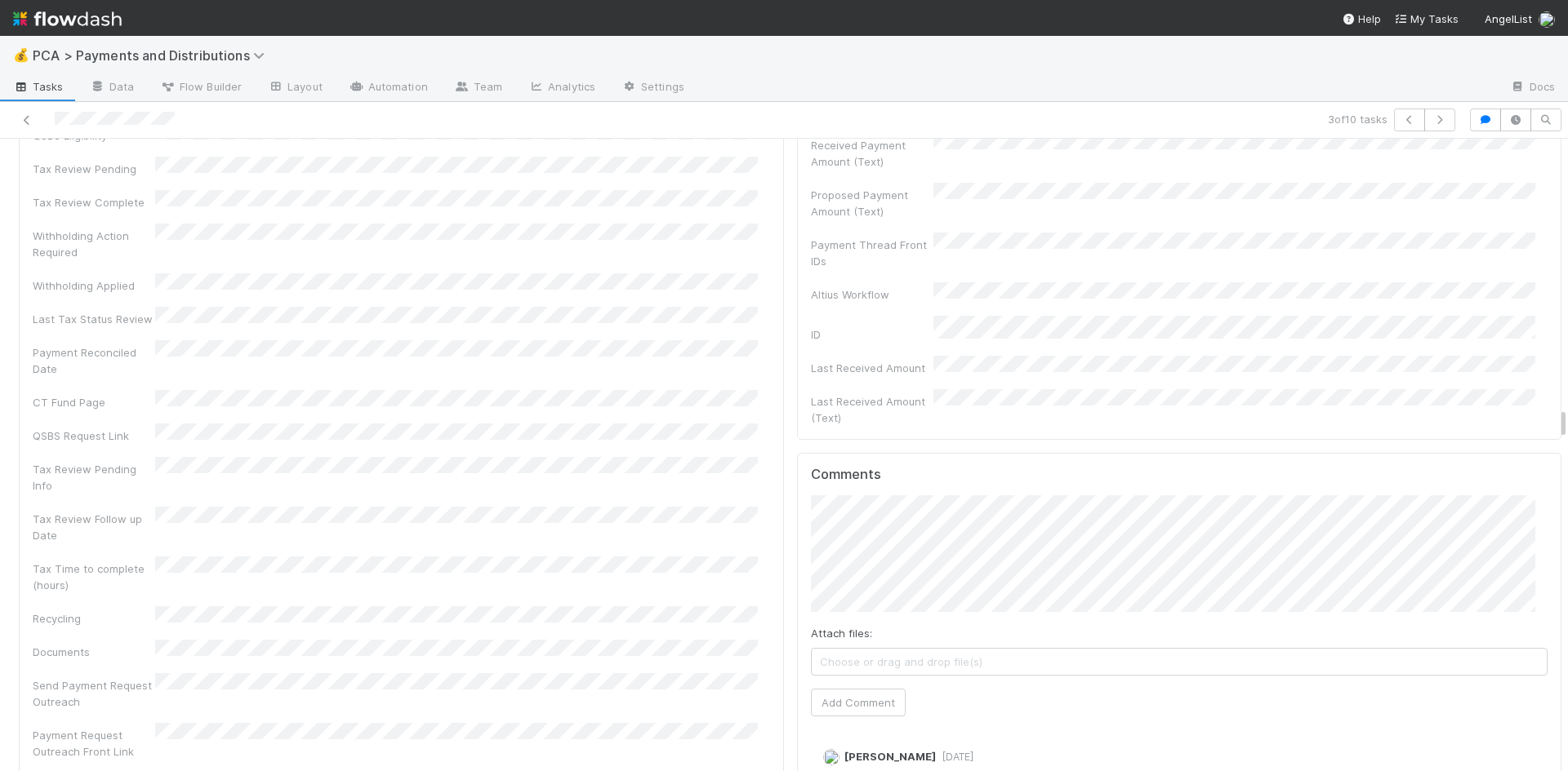
click at [885, 495] on div "Attach files: Choose or drag and drop file(s) Add Comment" at bounding box center [1180, 606] width 738 height 221
click at [867, 689] on button "Add Comment" at bounding box center [858, 703] width 95 height 28
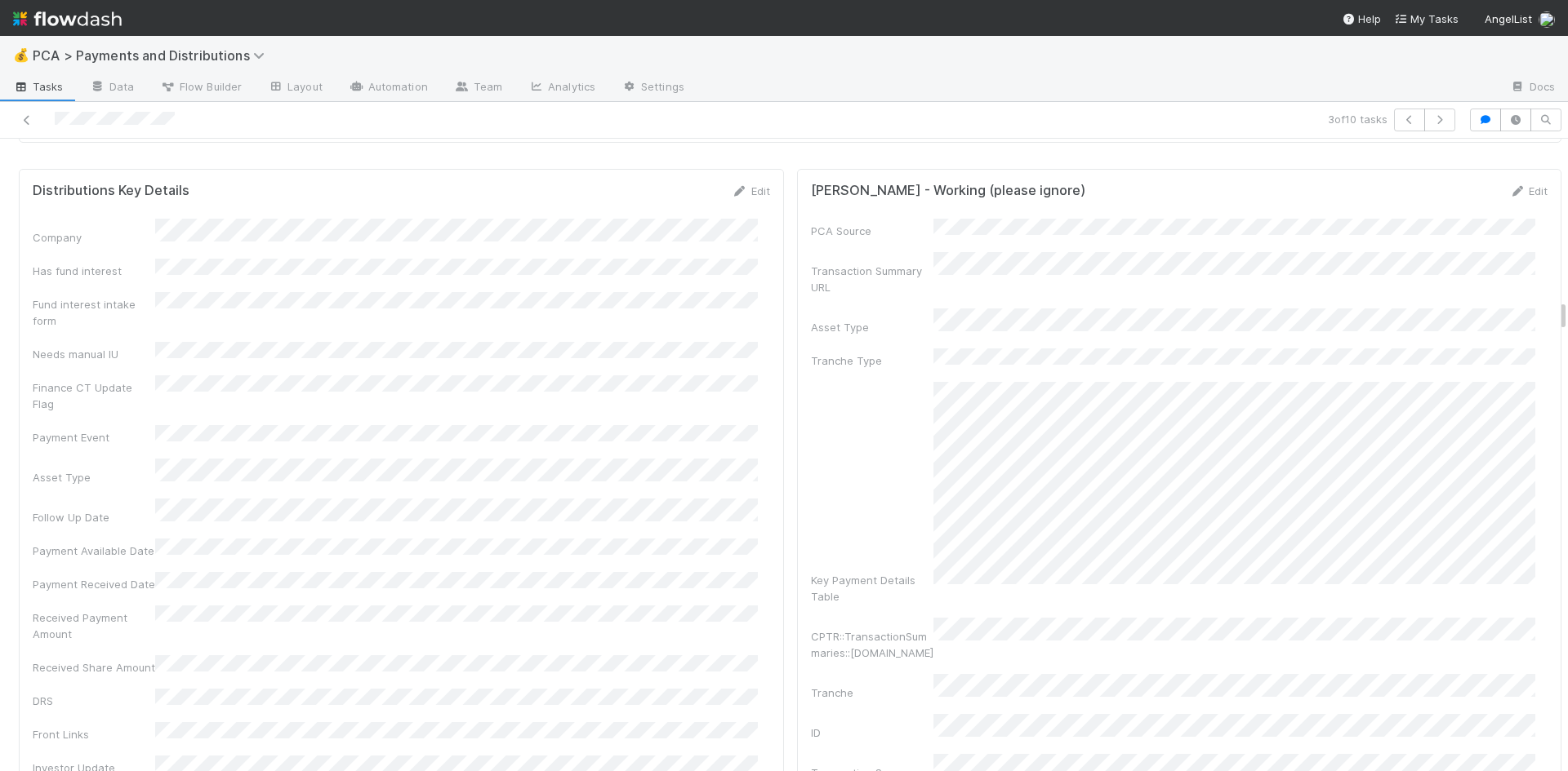
scroll to position [2775, 0]
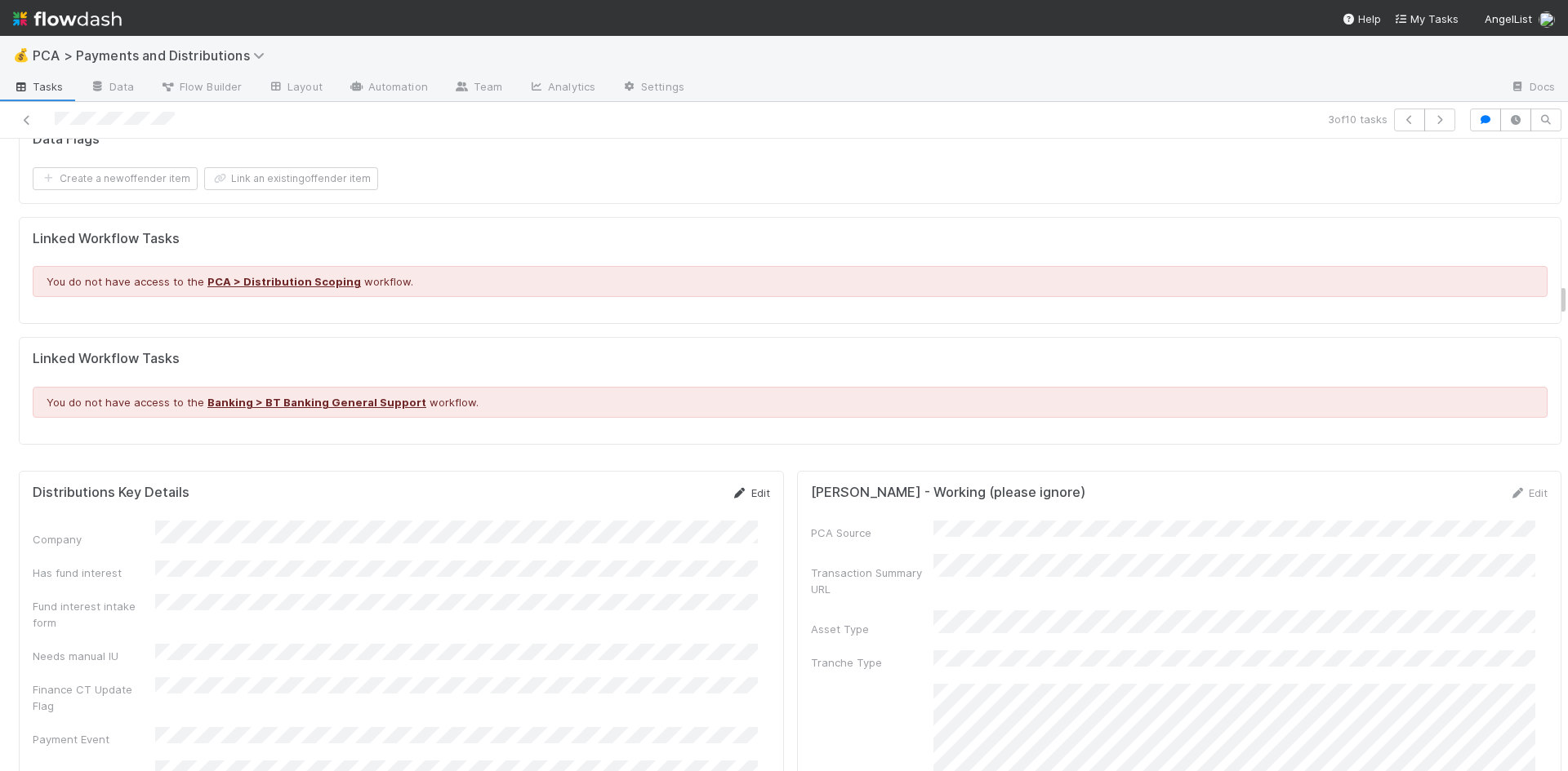
click at [744, 498] on link "Edit" at bounding box center [750, 493] width 38 height 13
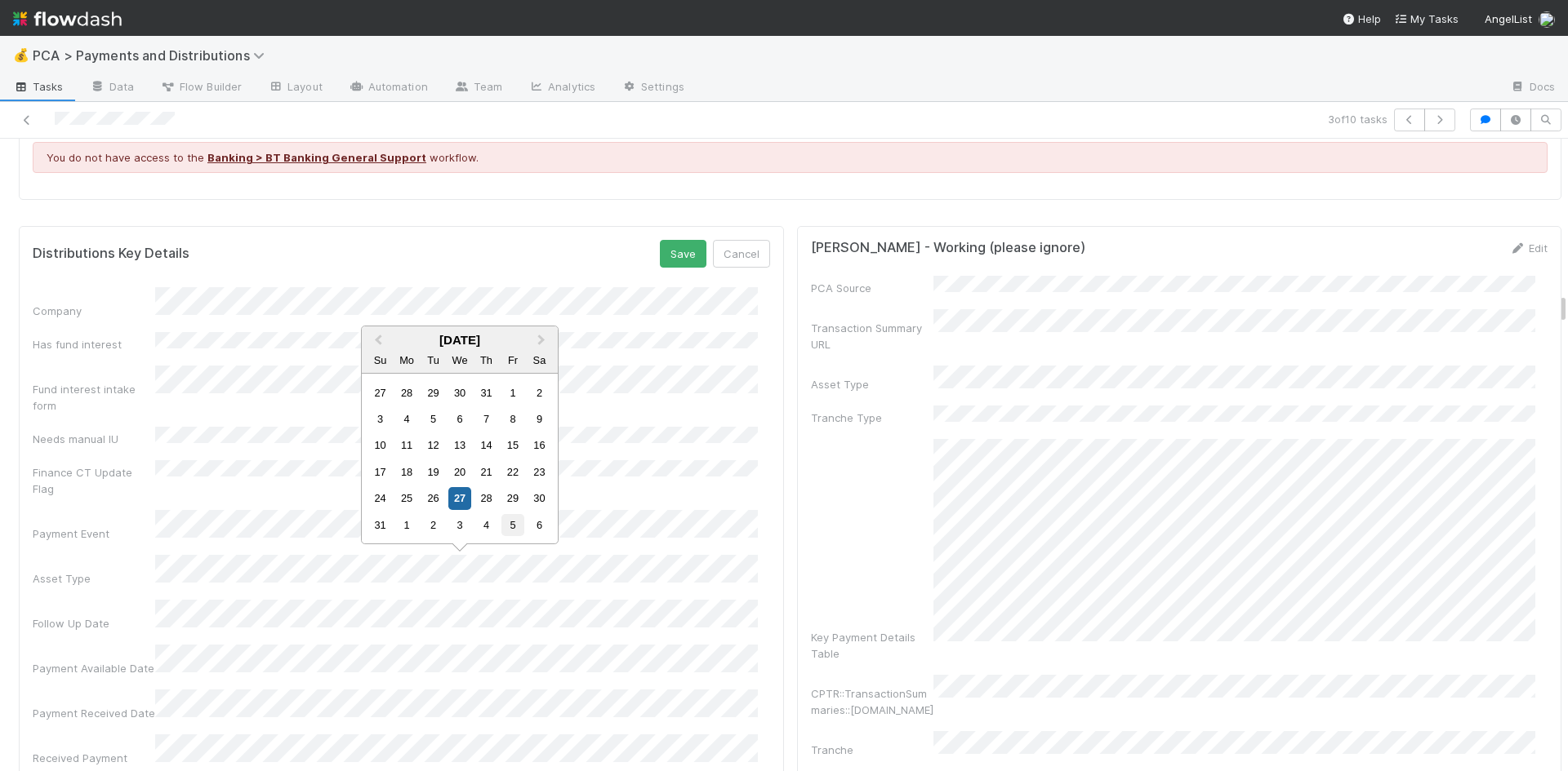
click at [509, 523] on div "5" at bounding box center [512, 526] width 22 height 22
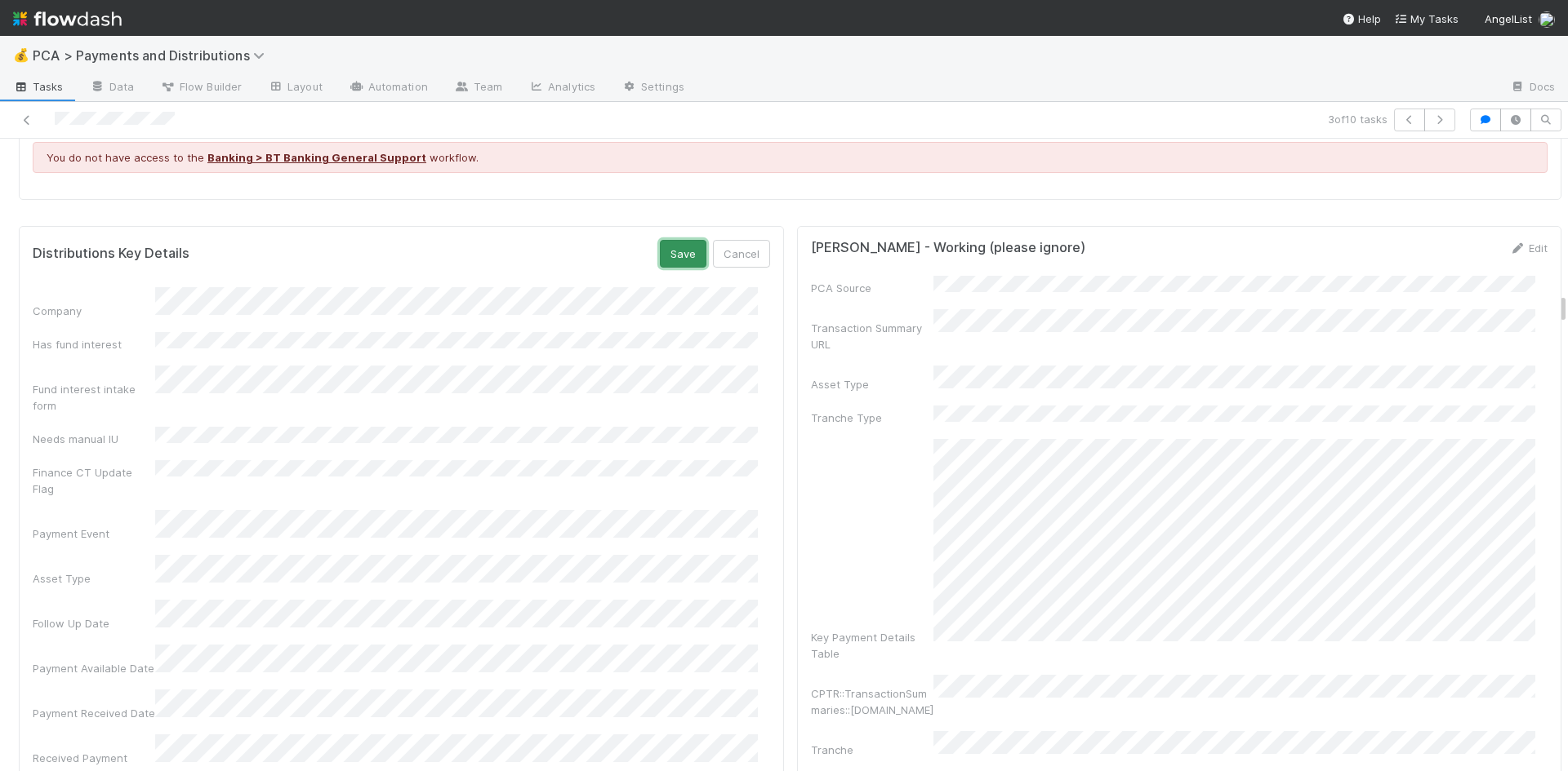
click at [667, 253] on button "Save" at bounding box center [683, 253] width 46 height 28
click at [22, 114] on link at bounding box center [26, 120] width 16 height 16
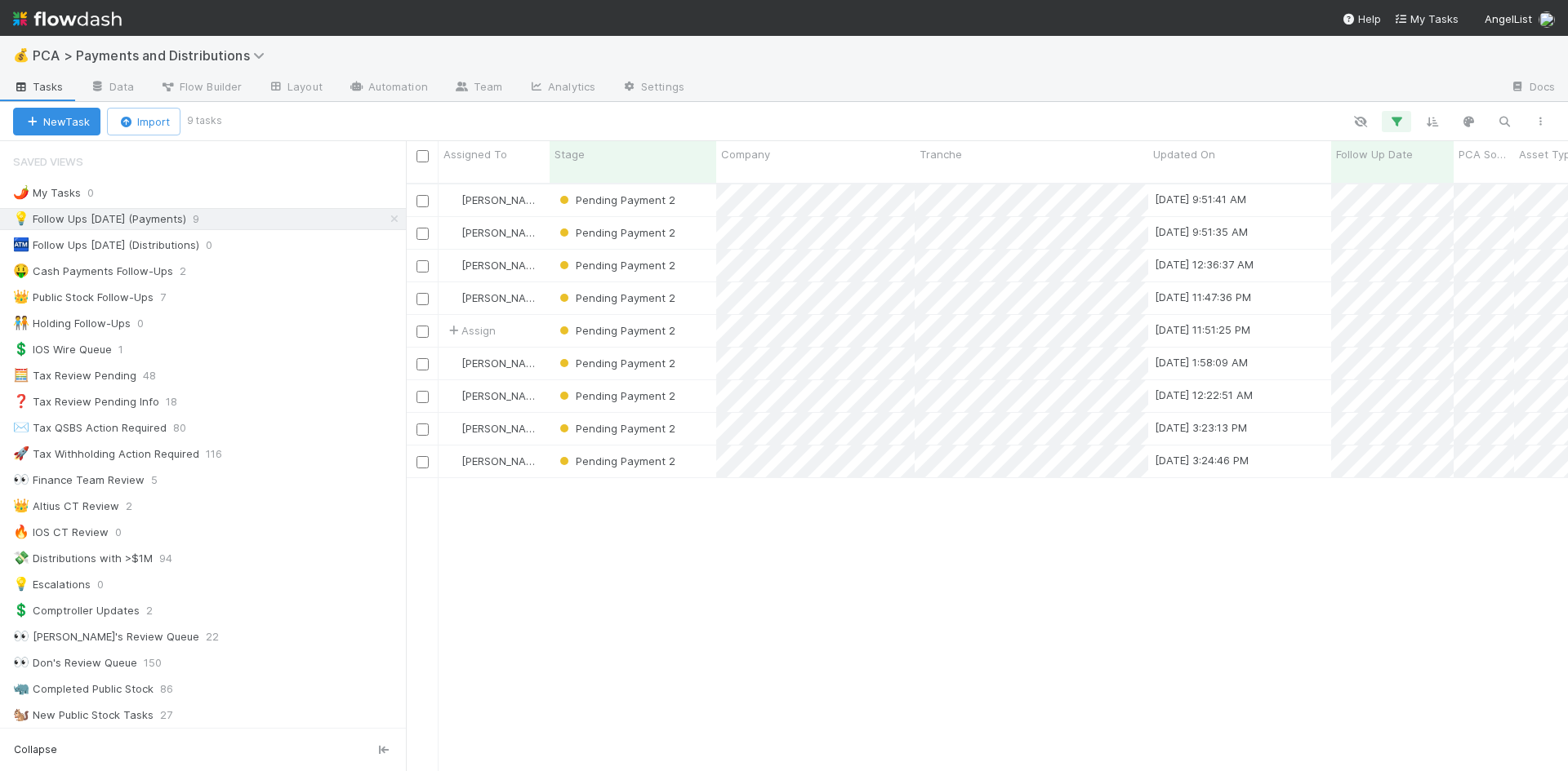
scroll to position [590, 1149]
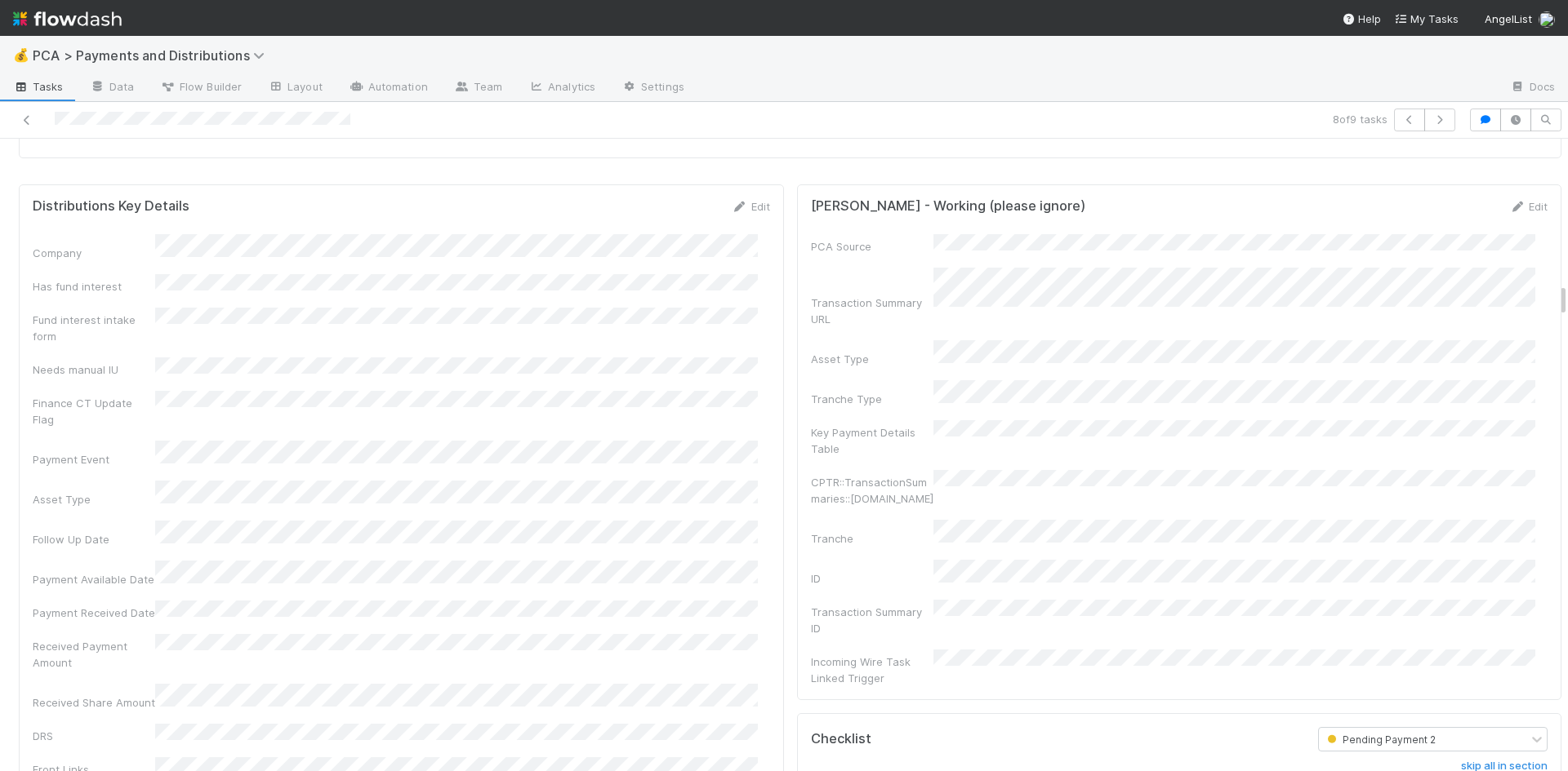
scroll to position [2449, 0]
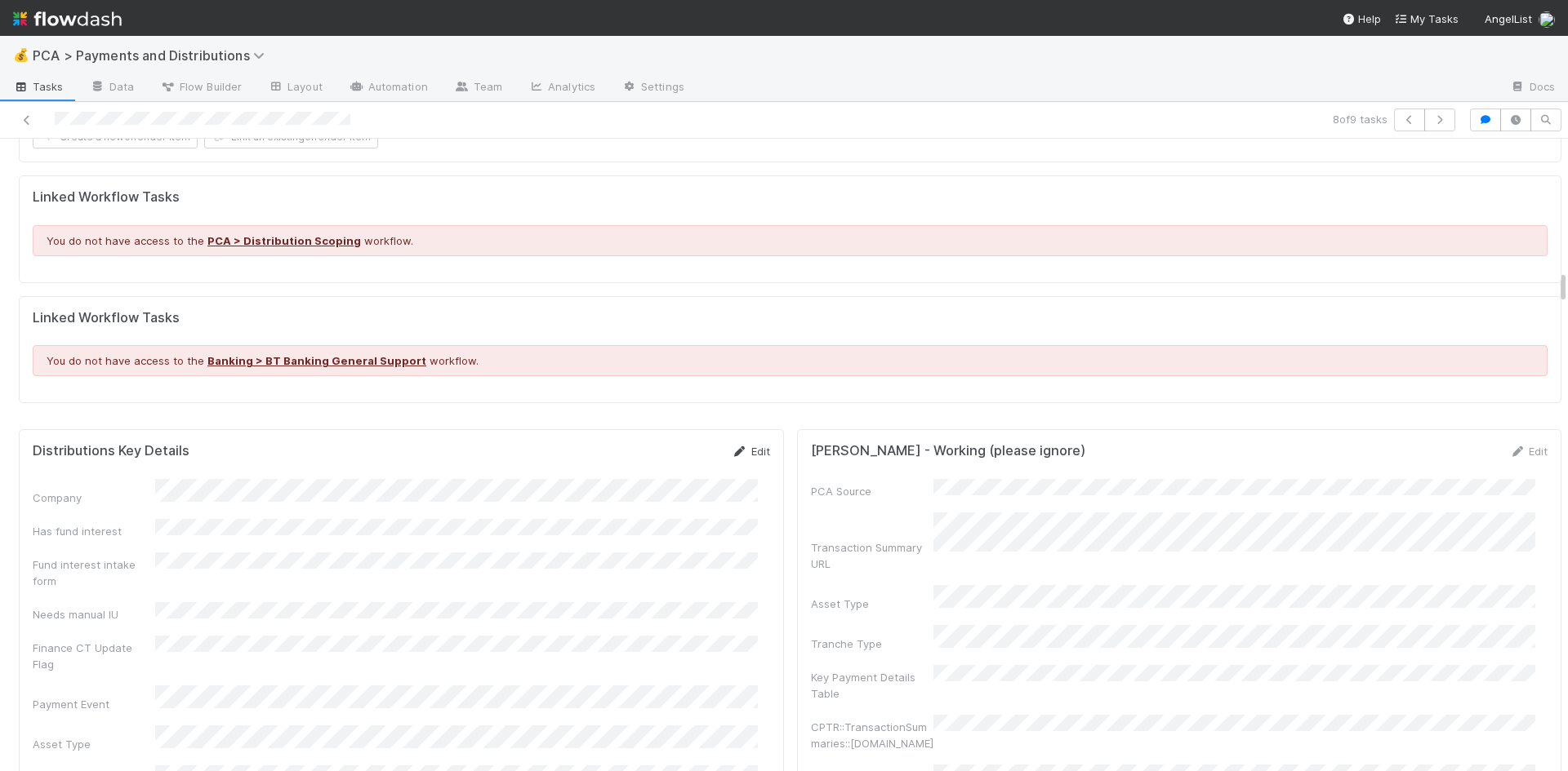
click at [732, 446] on icon at bounding box center [739, 451] width 16 height 11
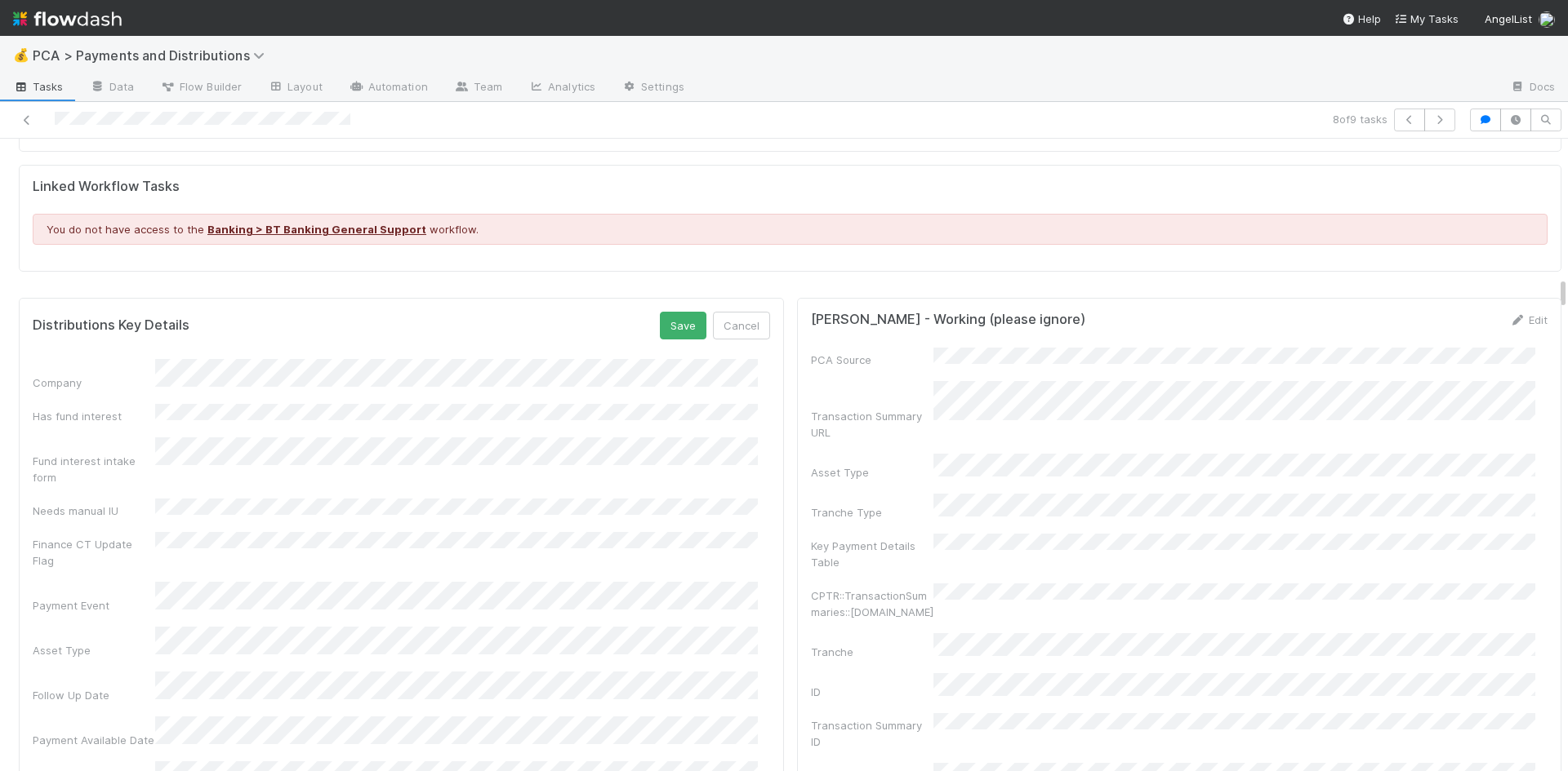
scroll to position [2693, 0]
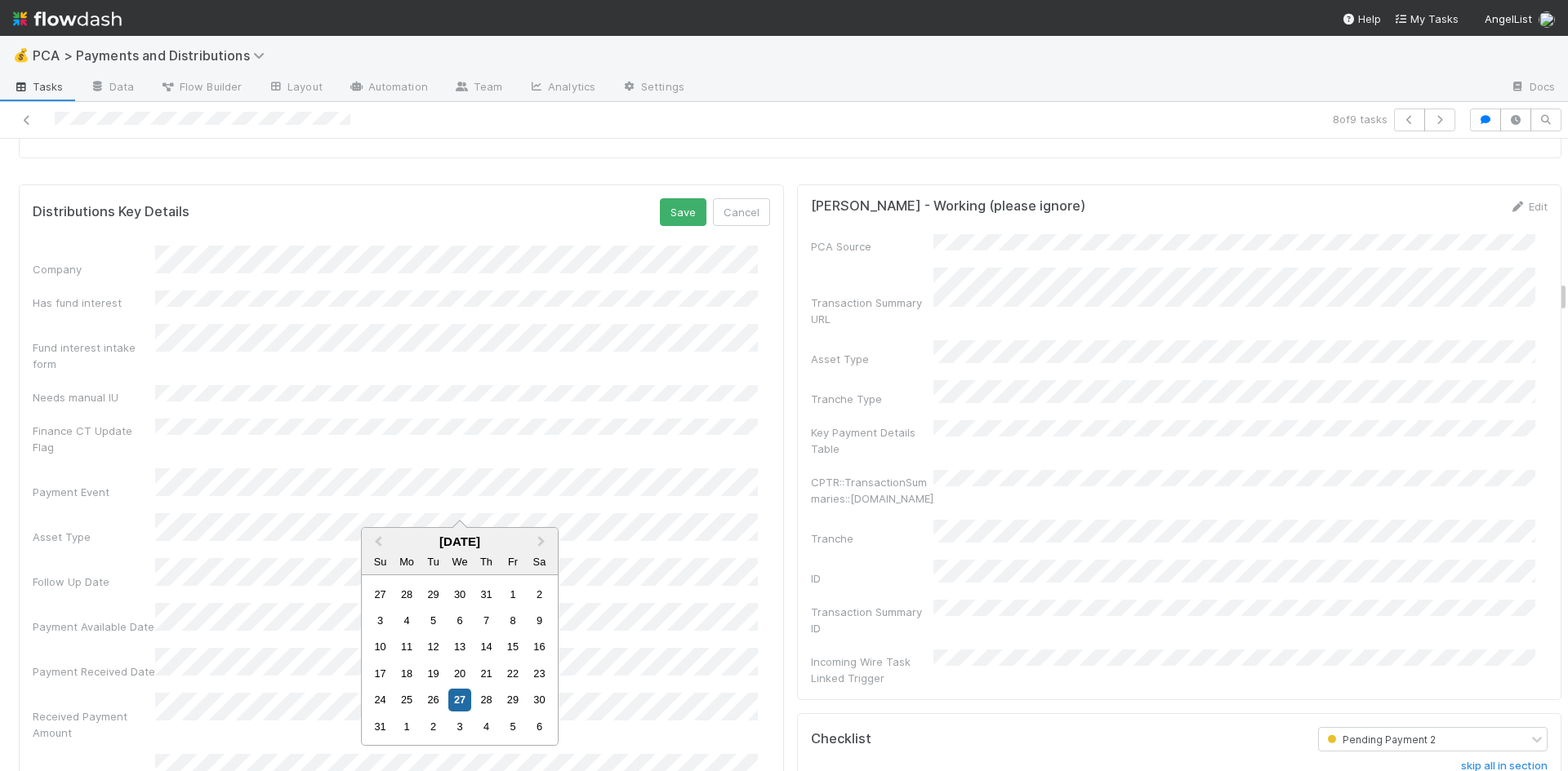
click at [459, 720] on div "3" at bounding box center [459, 727] width 22 height 22
click at [541, 542] on span "Next Month" at bounding box center [541, 542] width 0 height 19
click at [516, 700] on div "31" at bounding box center [512, 700] width 22 height 22
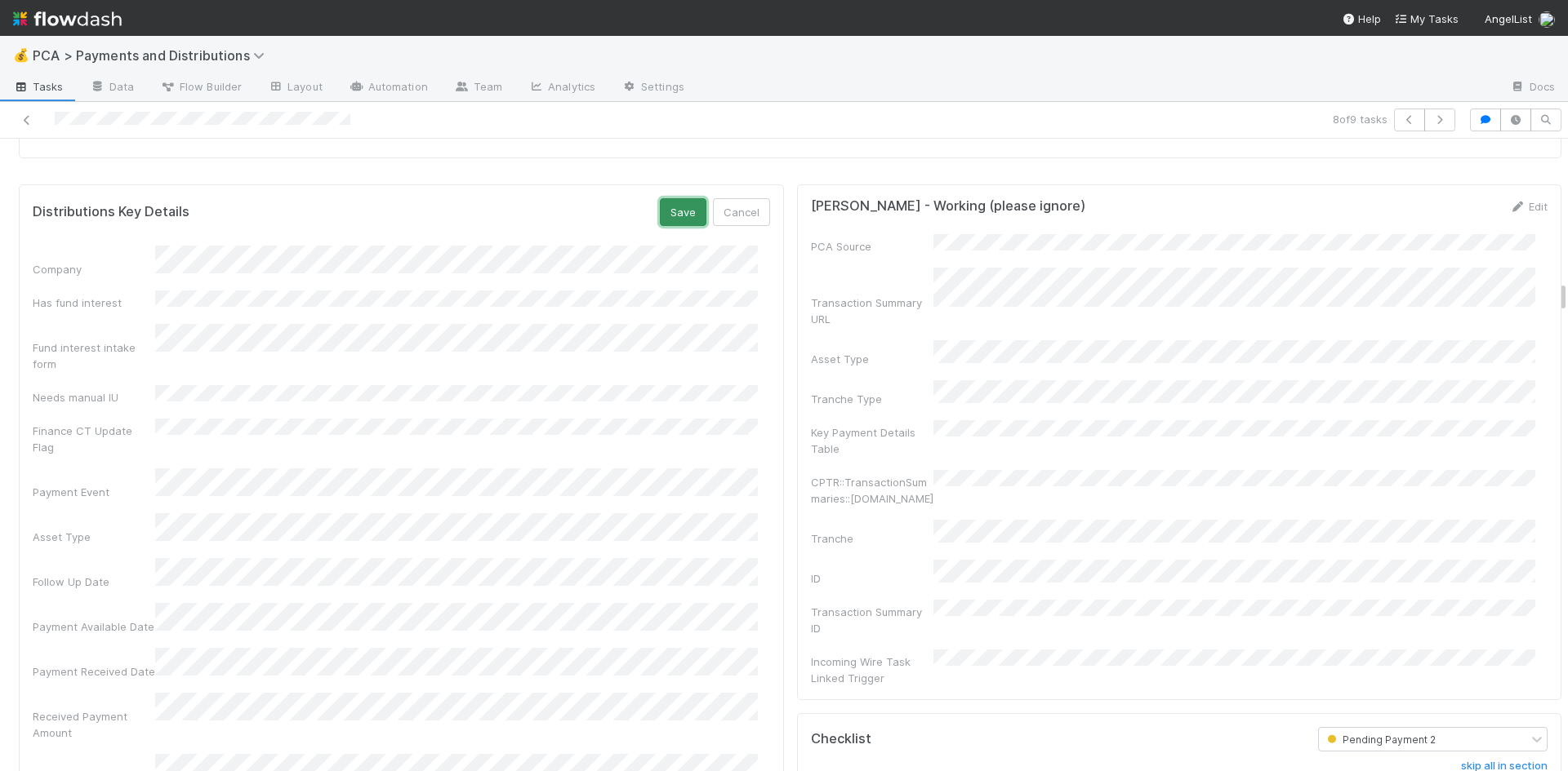
click at [661, 206] on button "Save" at bounding box center [683, 212] width 46 height 28
click at [735, 200] on link "Edit" at bounding box center [750, 206] width 38 height 13
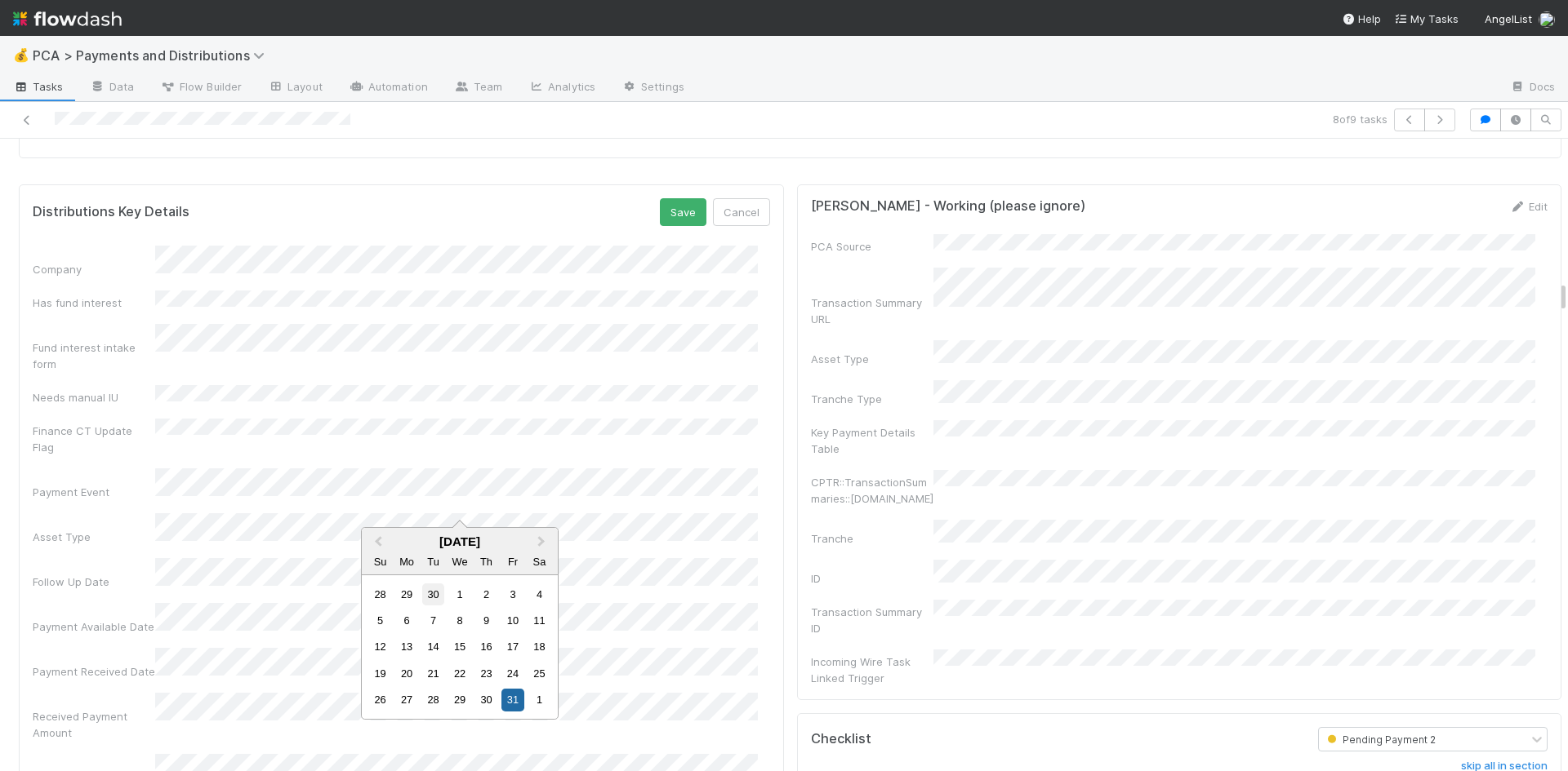
click at [442, 591] on div "30" at bounding box center [433, 595] width 22 height 22
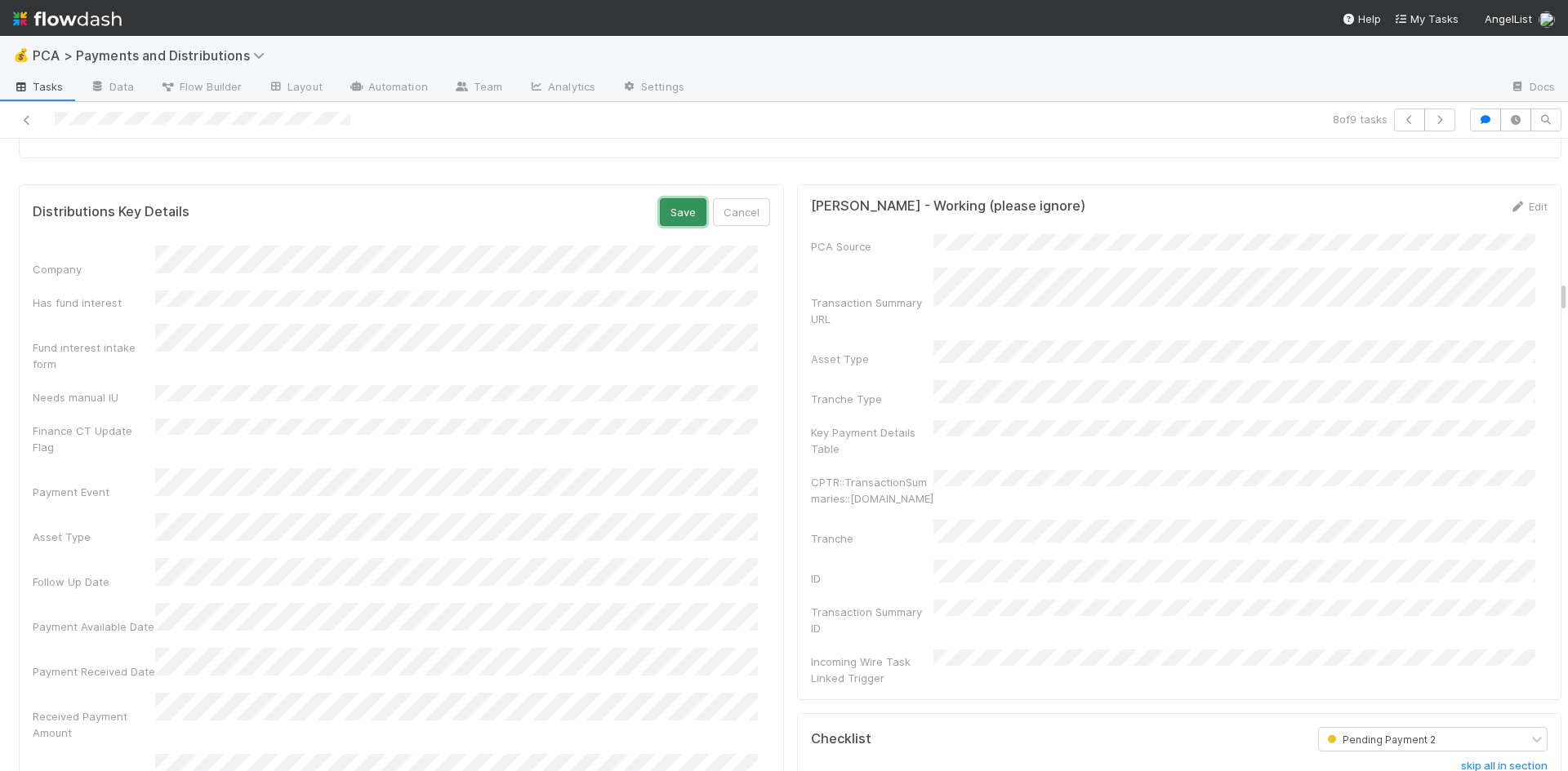
click at [684, 202] on button "Save" at bounding box center [683, 212] width 46 height 28
click at [24, 120] on icon at bounding box center [26, 120] width 16 height 11
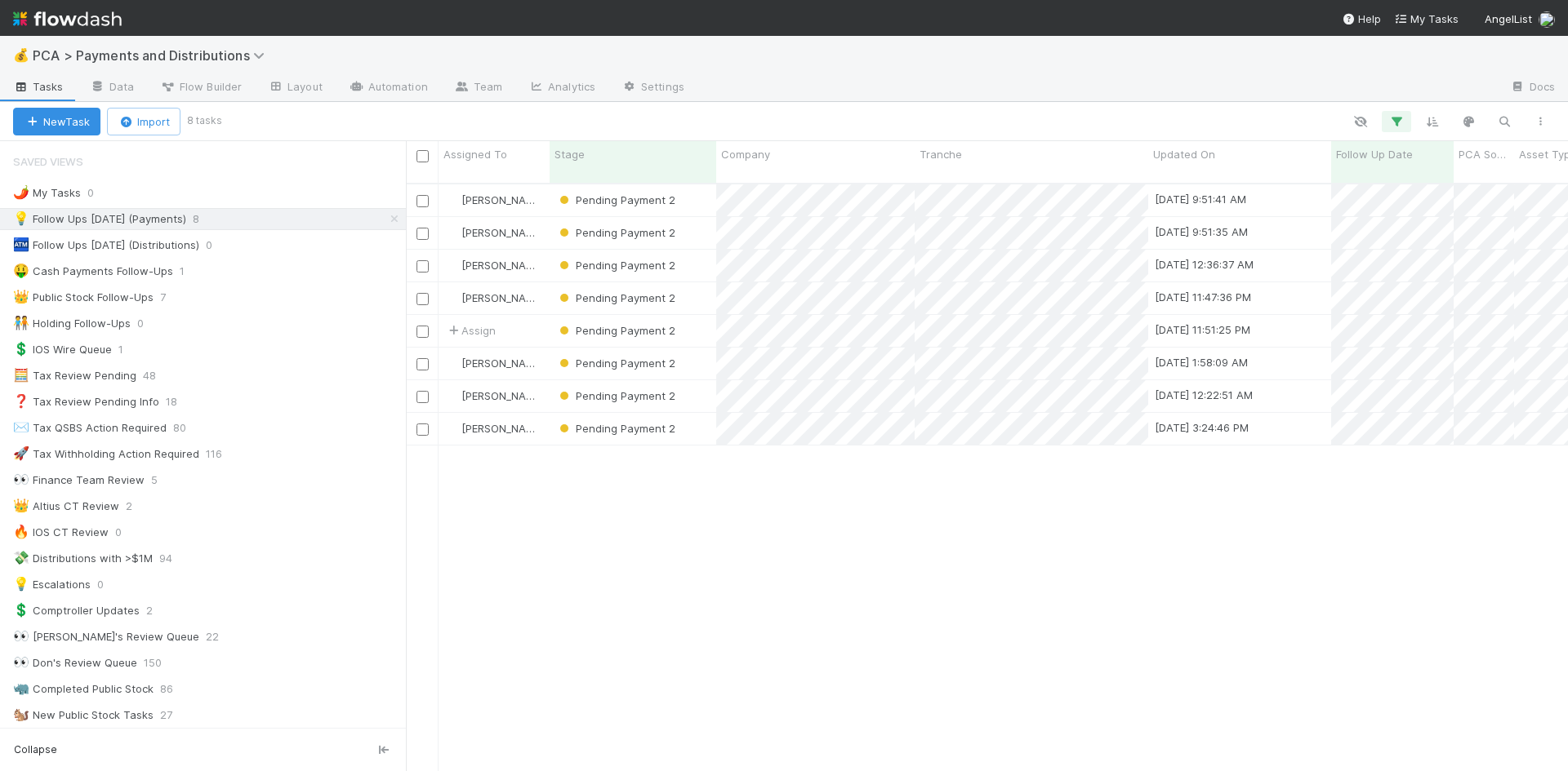
scroll to position [590, 1149]
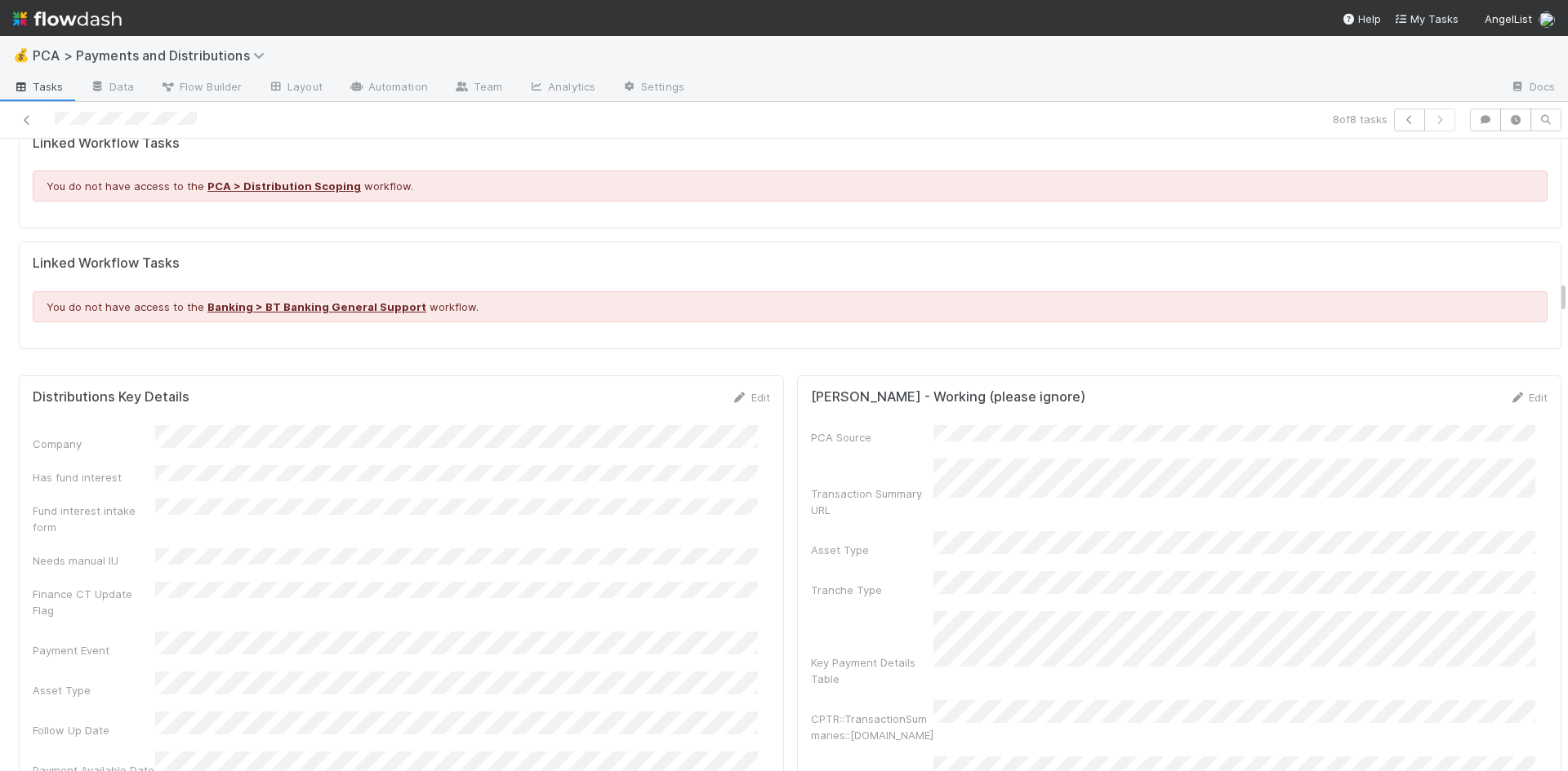
scroll to position [2693, 0]
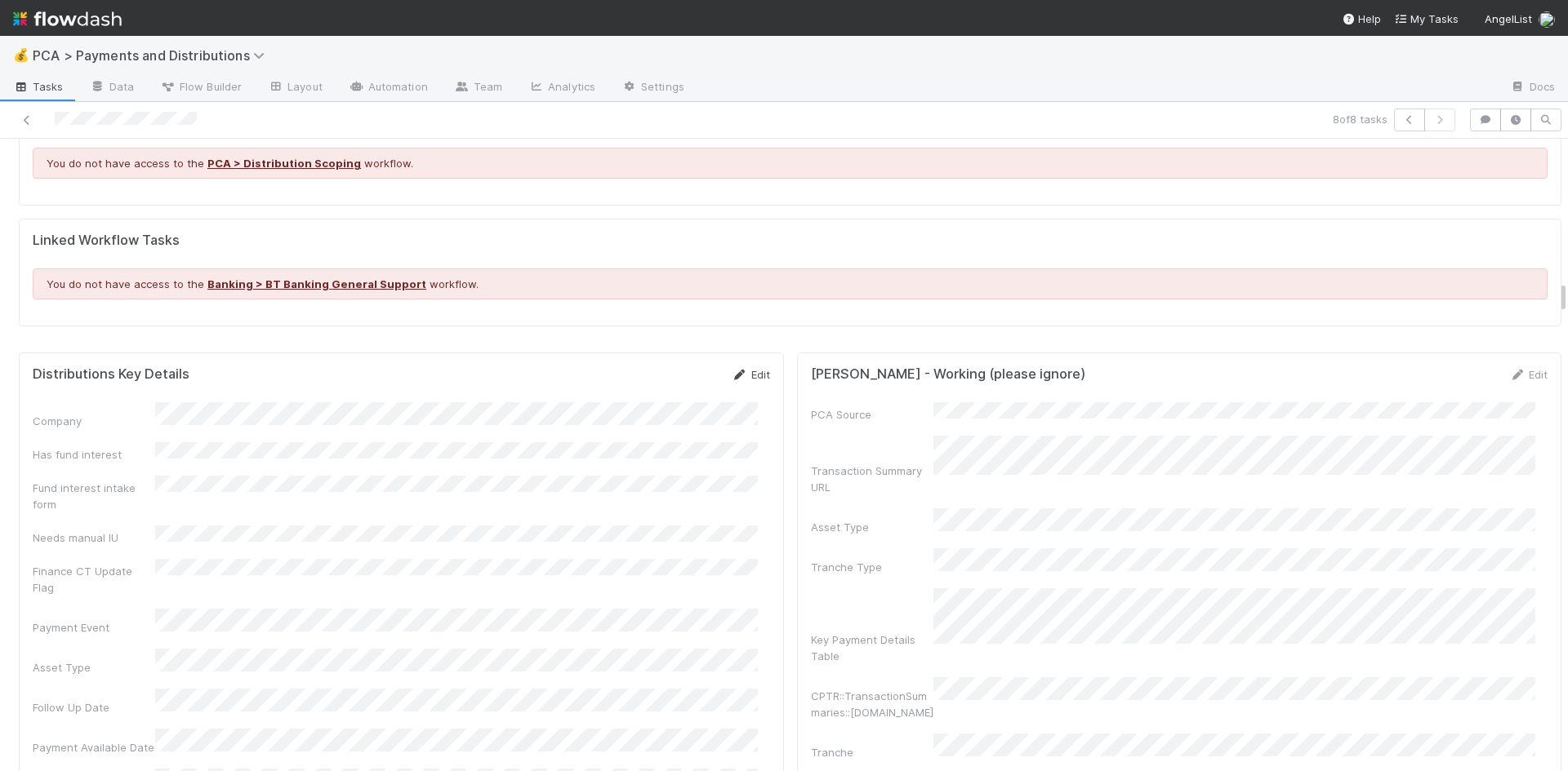
click at [736, 369] on link "Edit" at bounding box center [750, 374] width 38 height 13
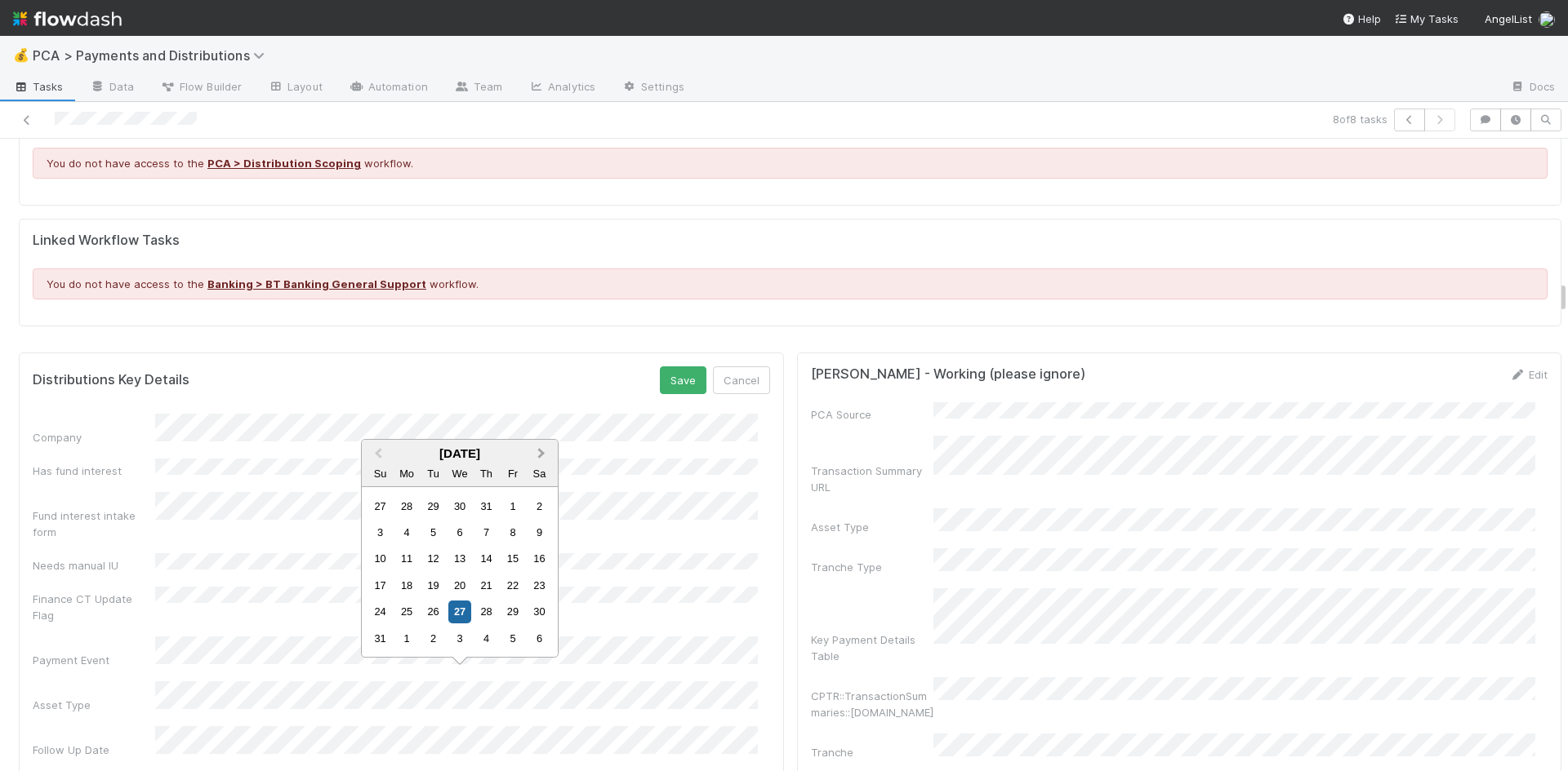
click at [541, 448] on span "Next Month" at bounding box center [541, 454] width 0 height 19
click at [428, 634] on div "30" at bounding box center [433, 639] width 22 height 22
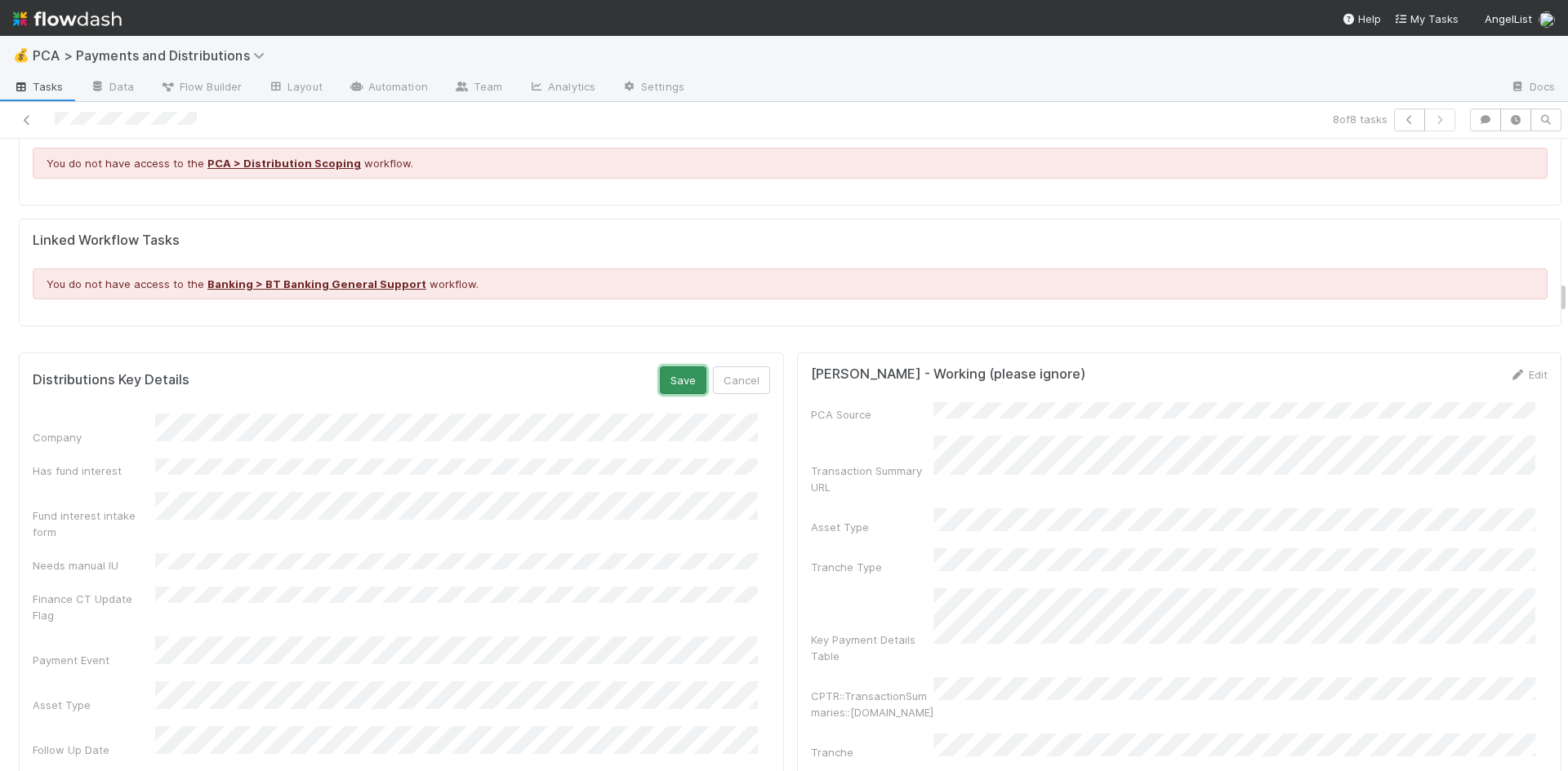
click at [667, 366] on button "Save" at bounding box center [683, 380] width 46 height 28
click at [28, 118] on icon at bounding box center [26, 120] width 16 height 11
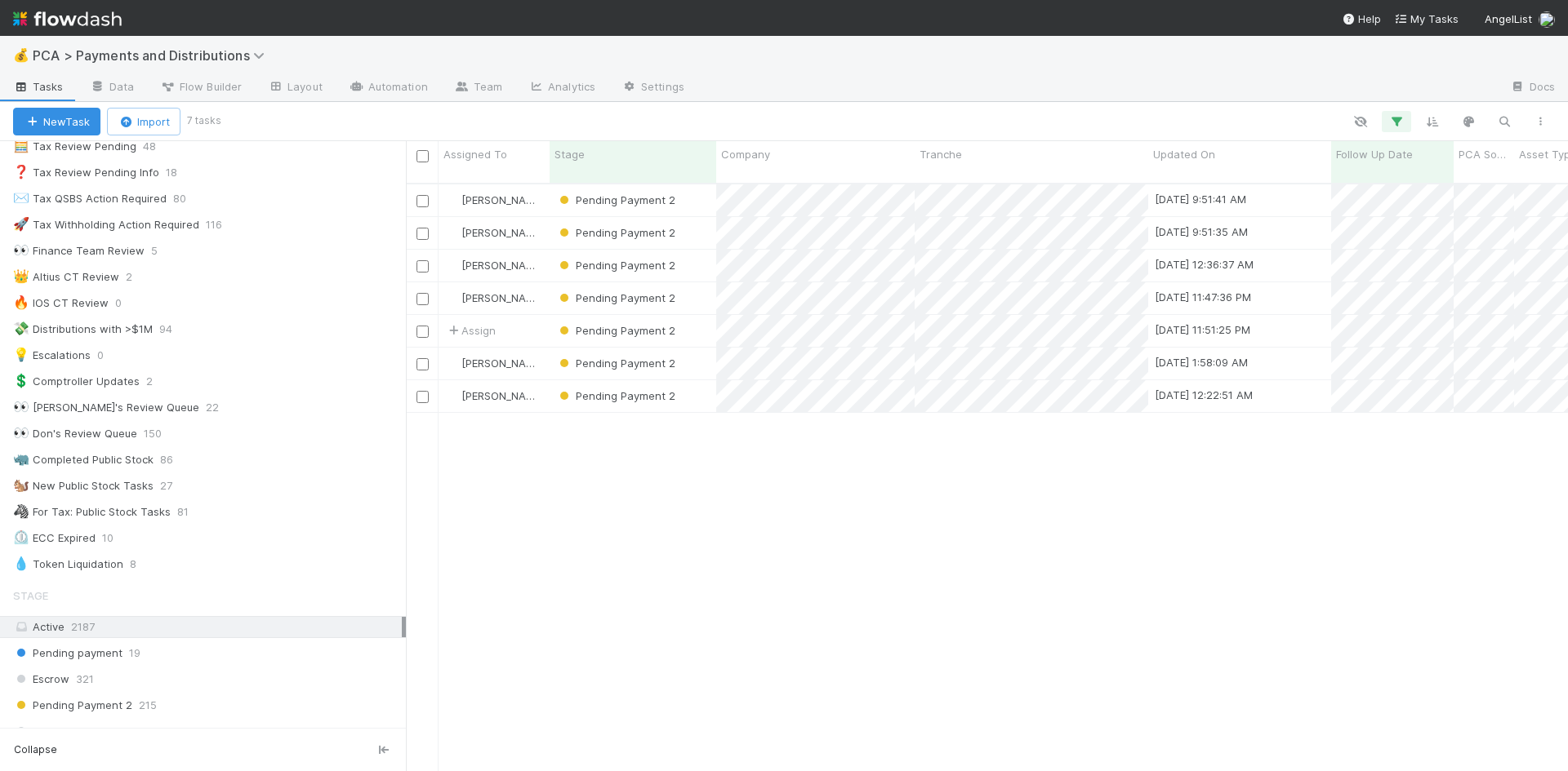
scroll to position [326, 0]
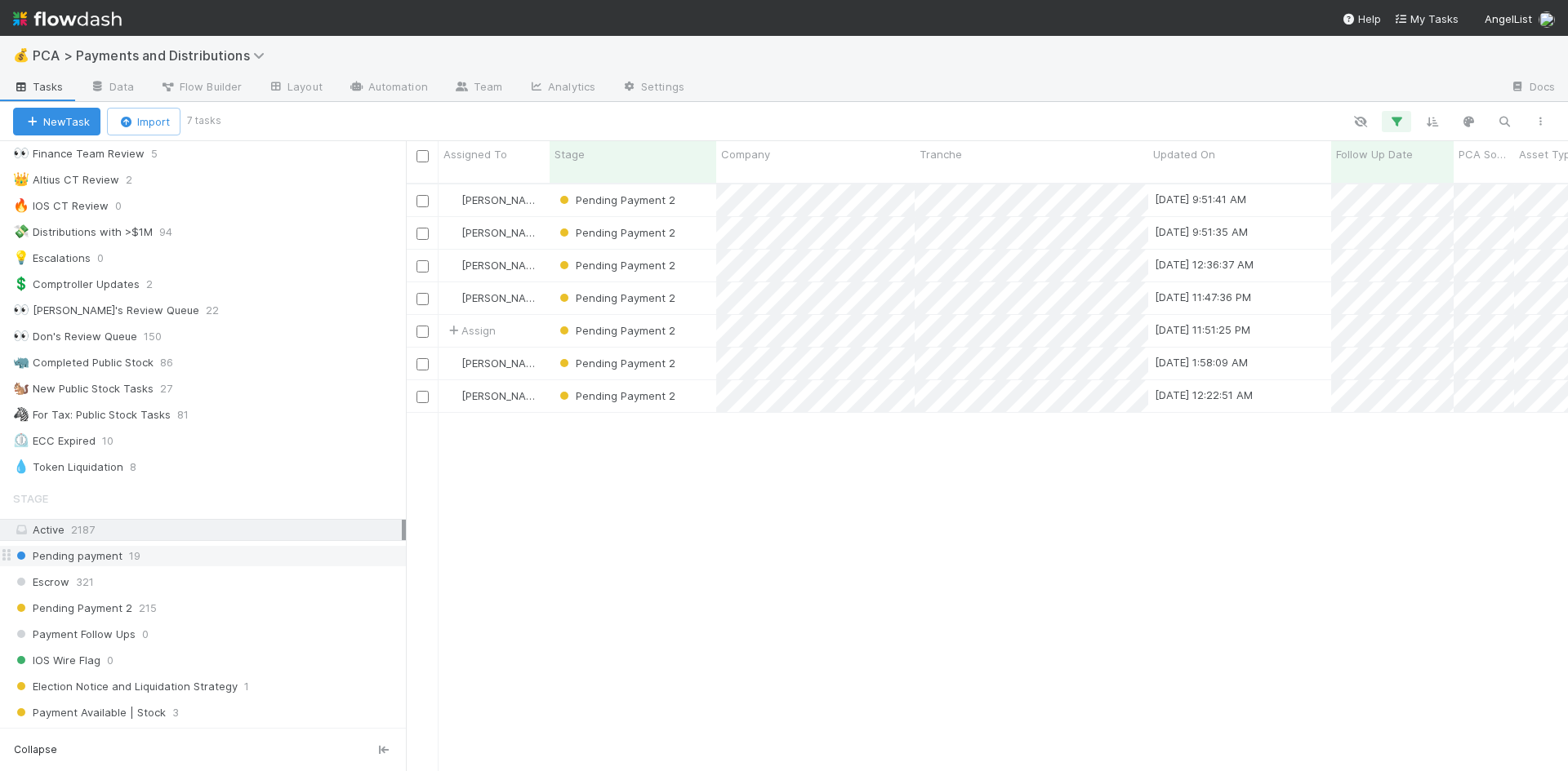
click at [218, 547] on div "Pending payment 19" at bounding box center [208, 556] width 392 height 20
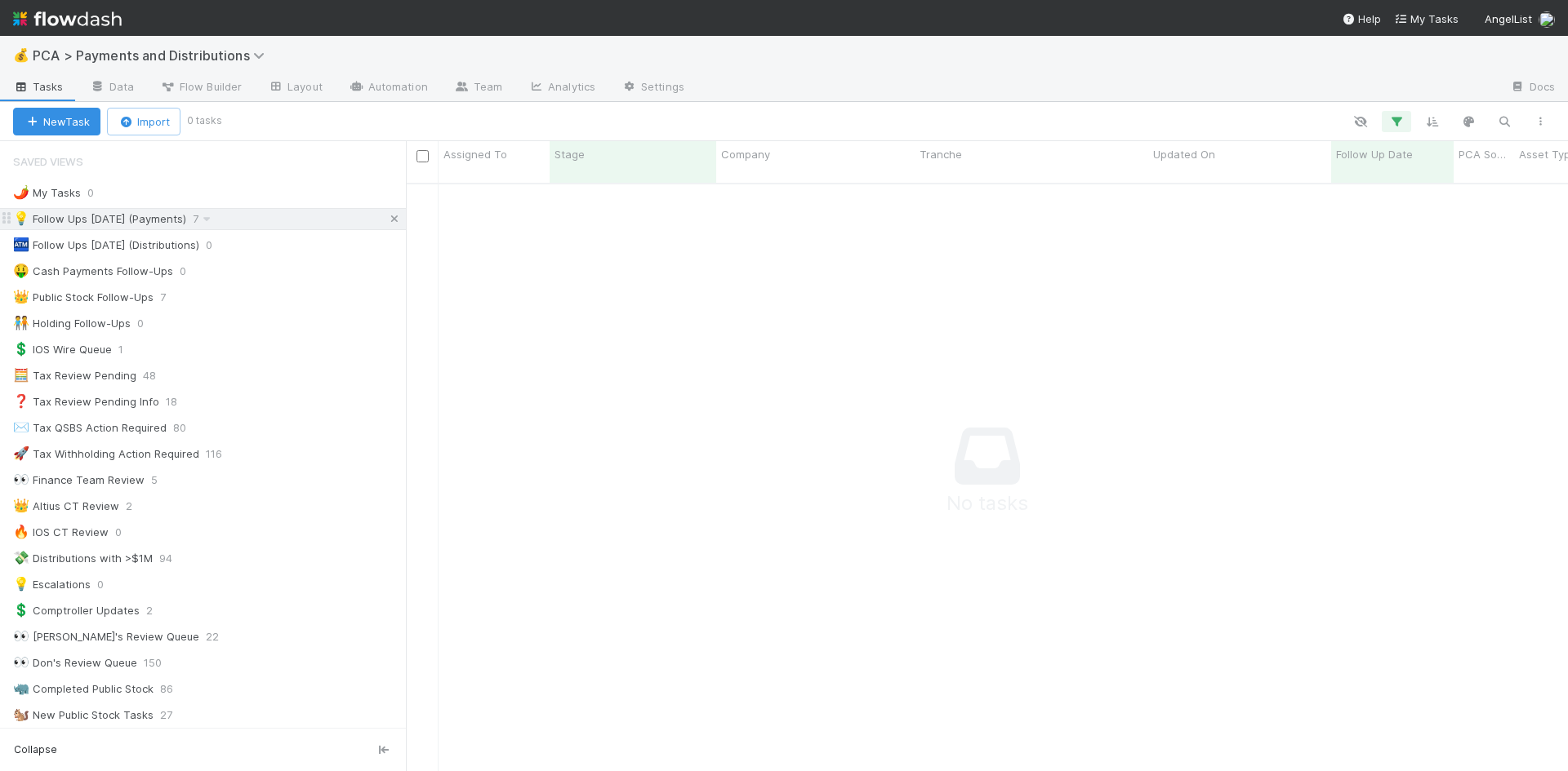
click at [387, 214] on icon at bounding box center [394, 218] width 16 height 11
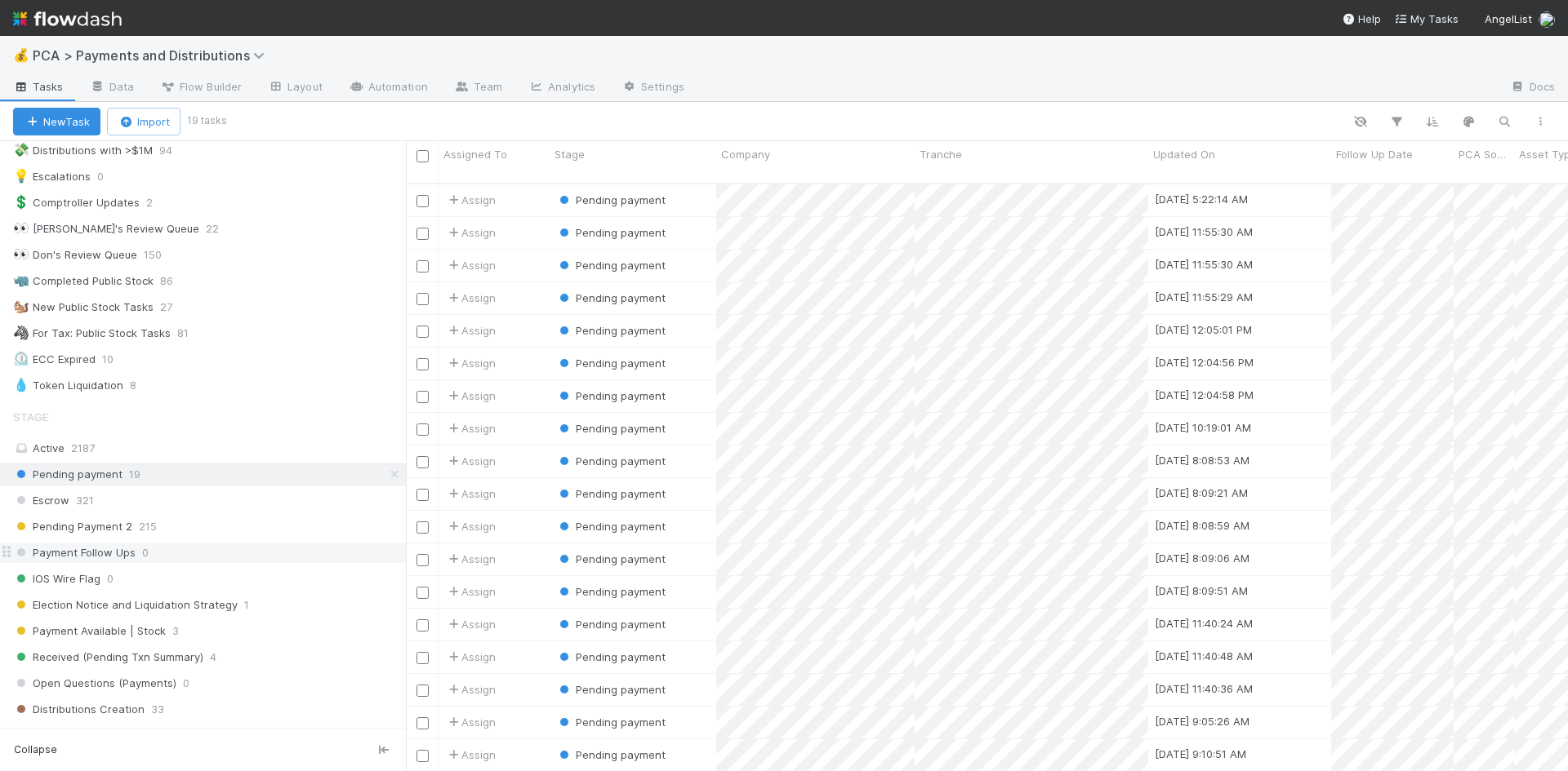
scroll to position [590, 1149]
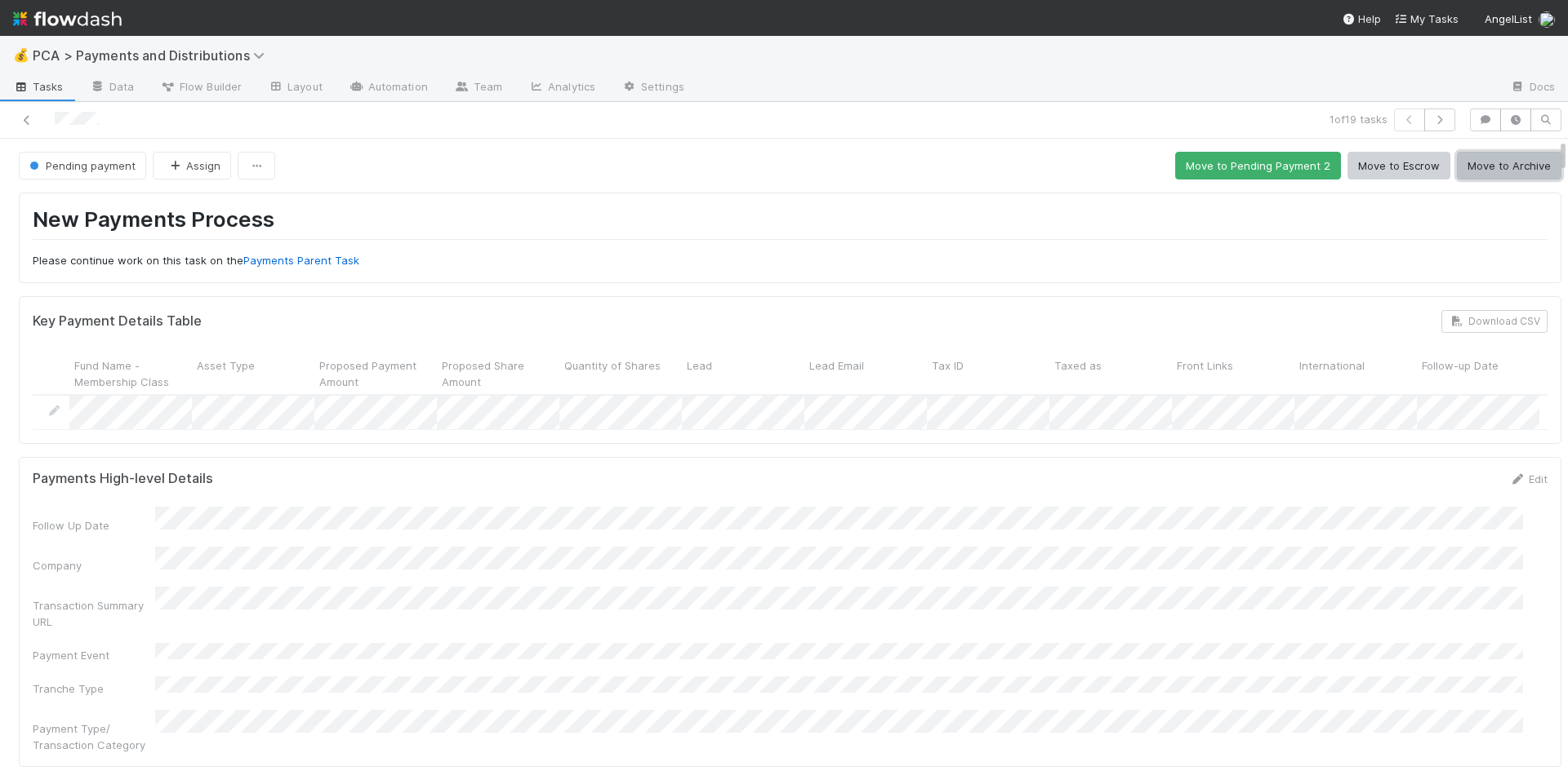
click at [1512, 166] on button "Move to Archive" at bounding box center [1509, 165] width 105 height 28
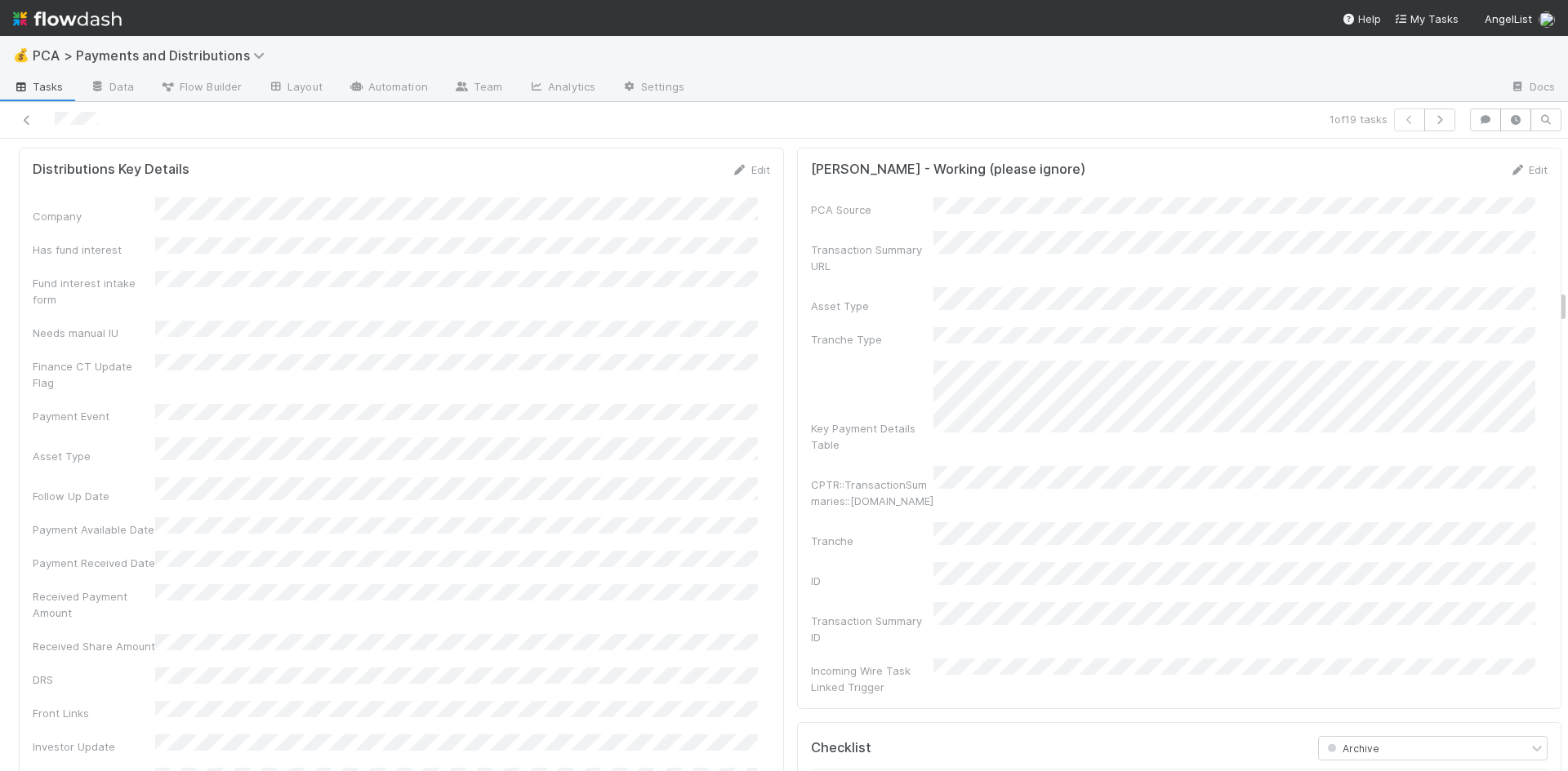
scroll to position [3265, 0]
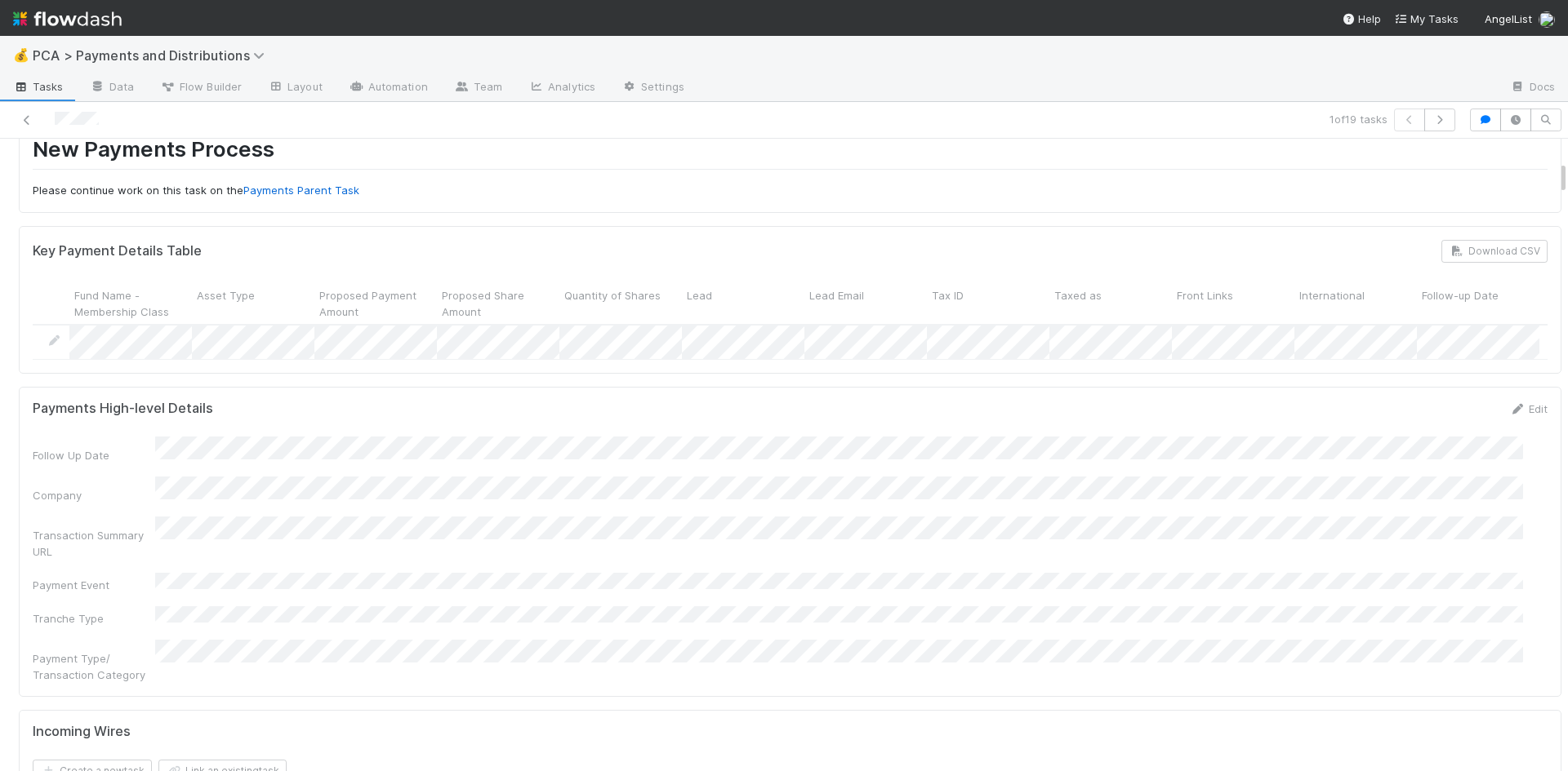
scroll to position [0, 0]
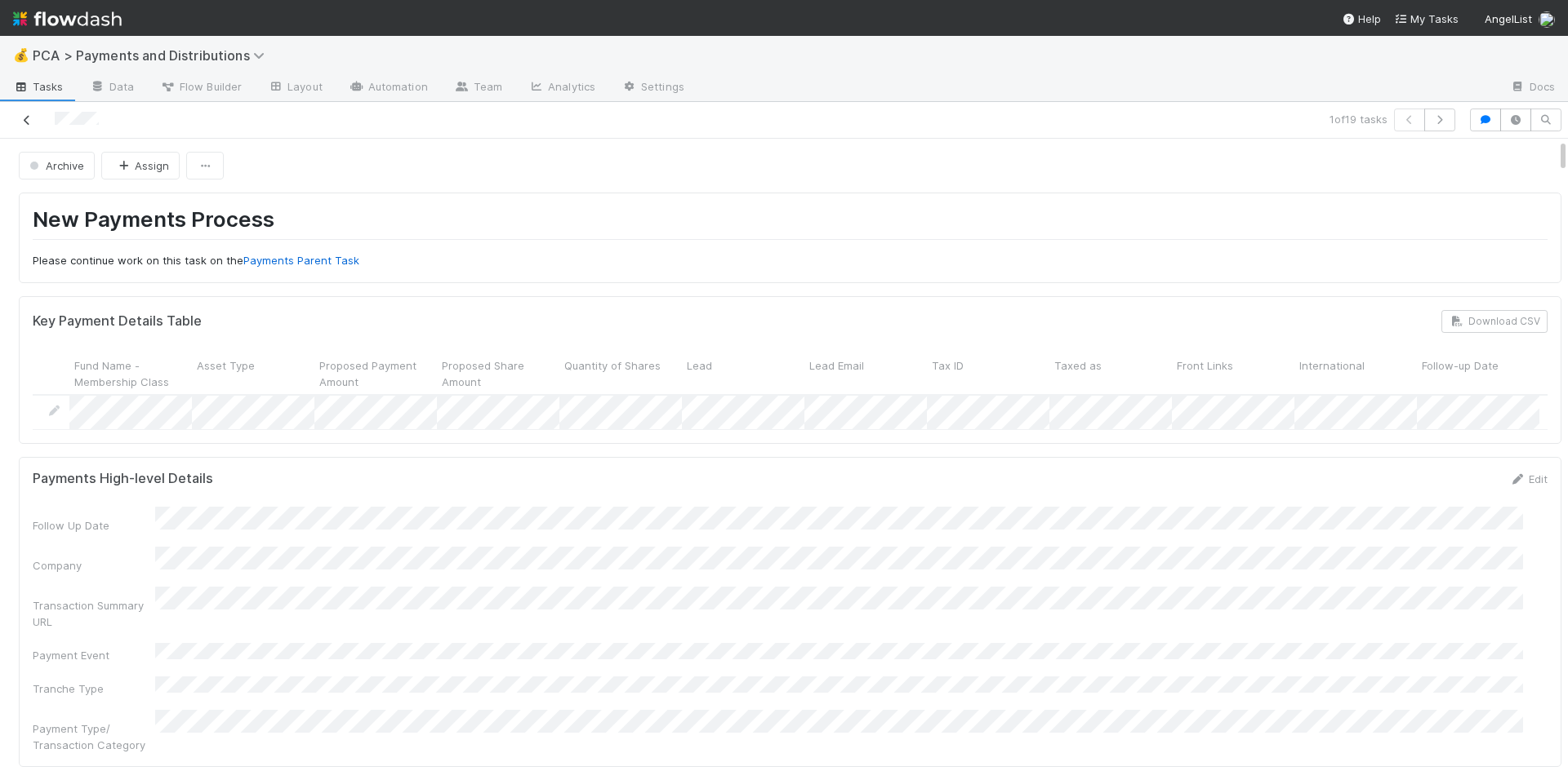
click at [26, 120] on icon at bounding box center [26, 120] width 16 height 11
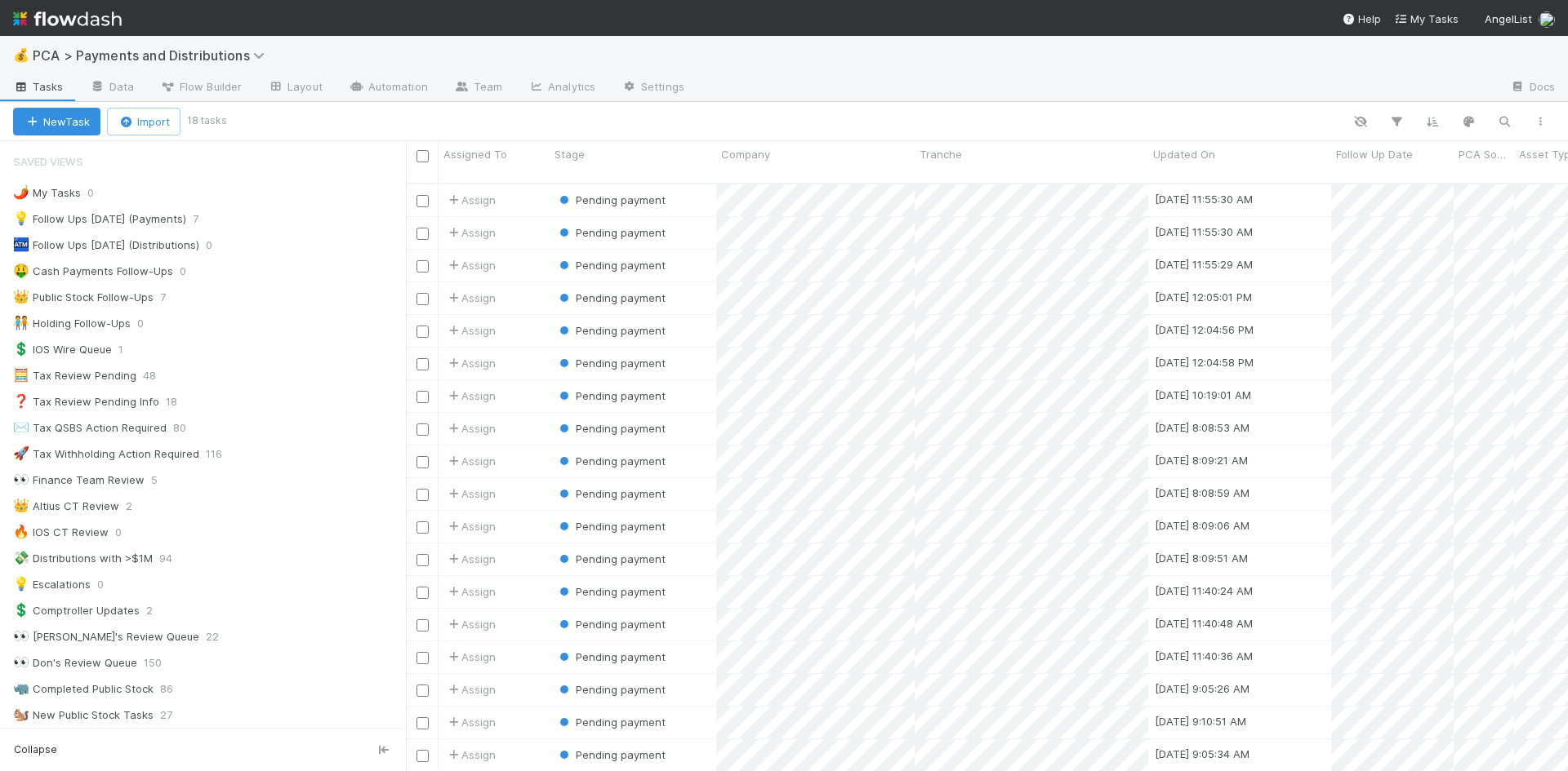
scroll to position [590, 1149]
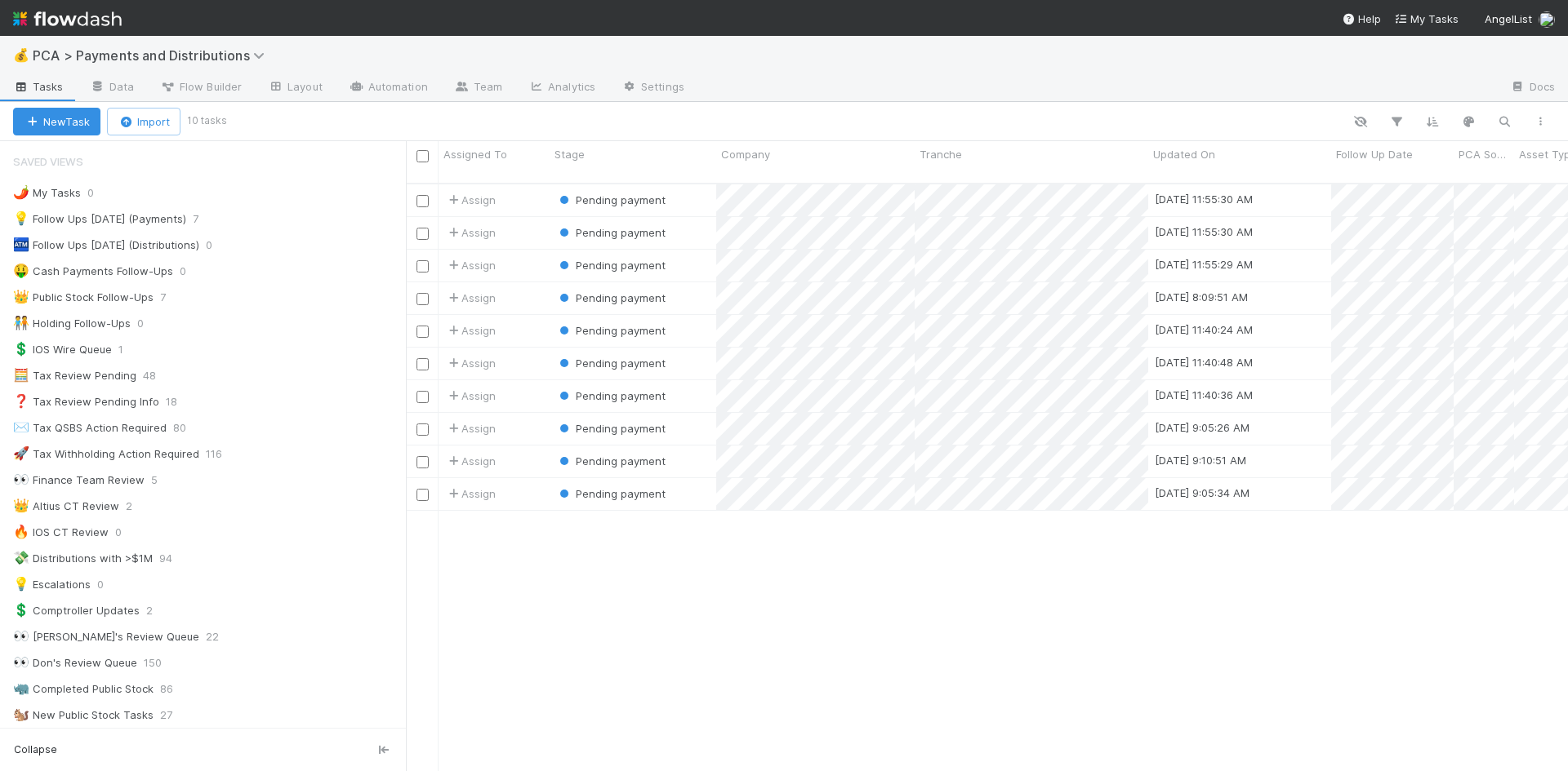
click at [907, 498] on div "Assign Pending payment 8/26/25, 11:55:30 AM 8/26/25, 11:55:29 AM 1 0 0 0 0 Assi…" at bounding box center [987, 485] width 1162 height 601
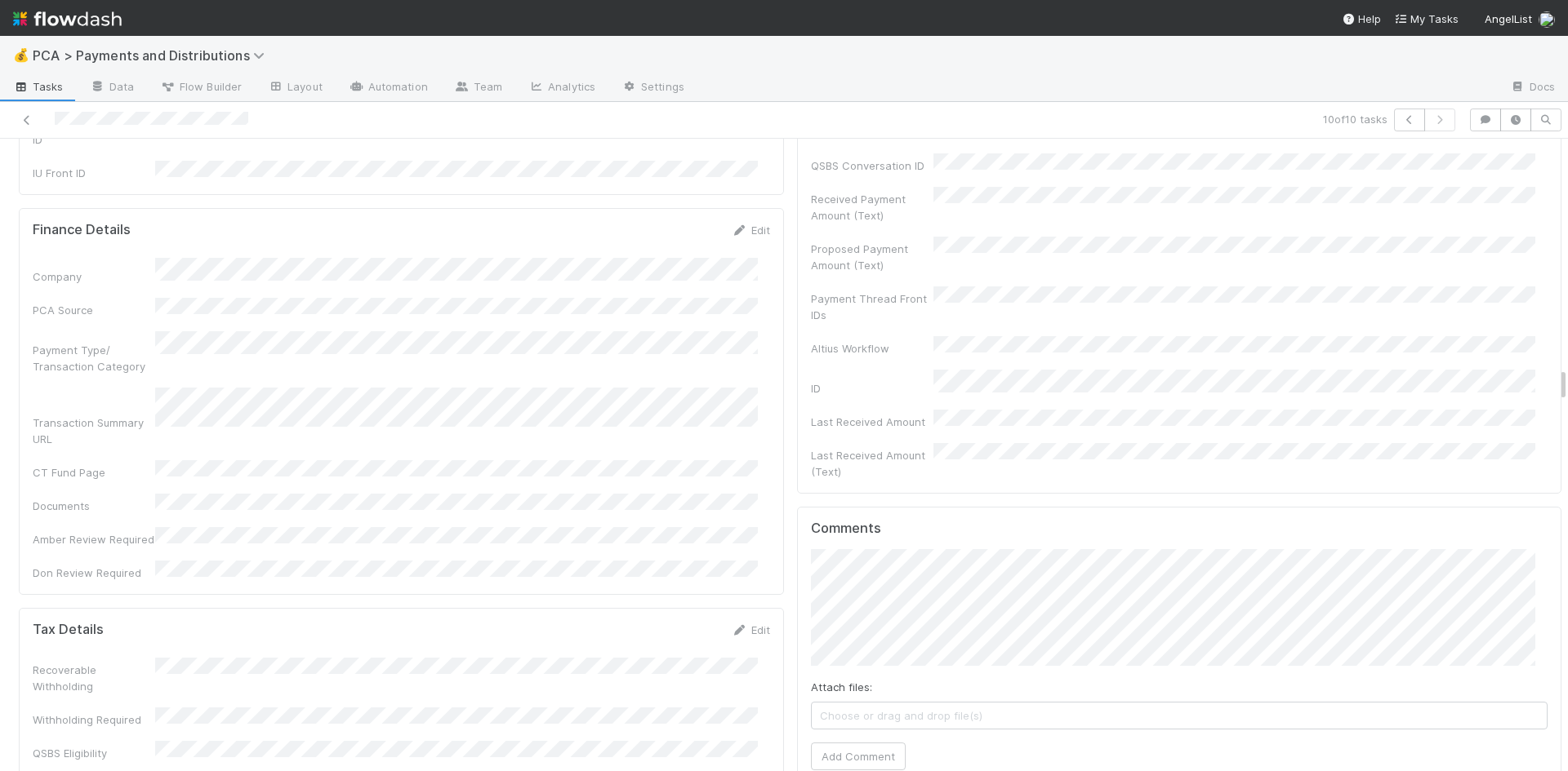
scroll to position [4408, 0]
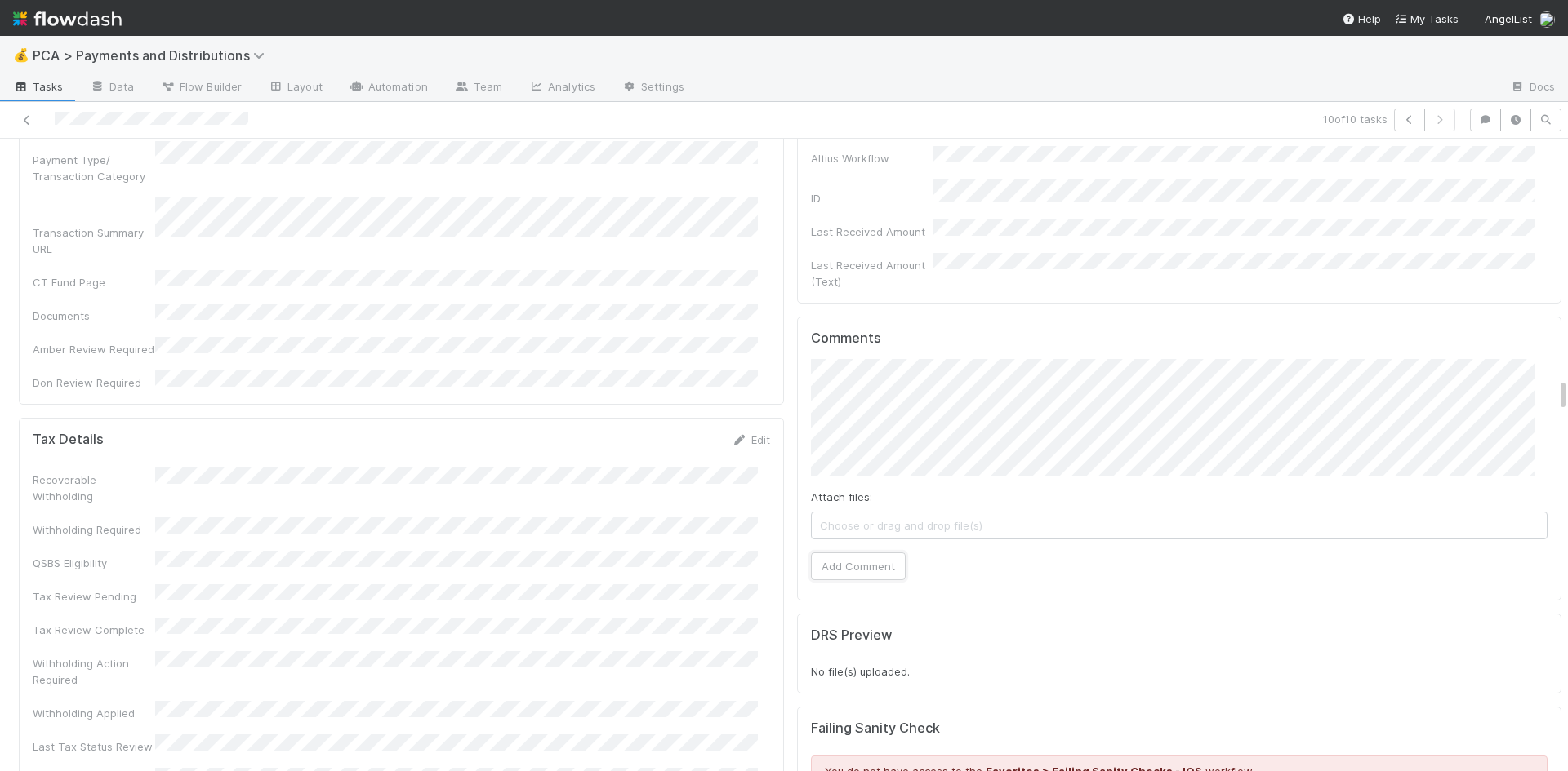
drag, startPoint x: 863, startPoint y: 408, endPoint x: 747, endPoint y: 428, distance: 117.7
click at [862, 553] on button "Add Comment" at bounding box center [858, 566] width 95 height 28
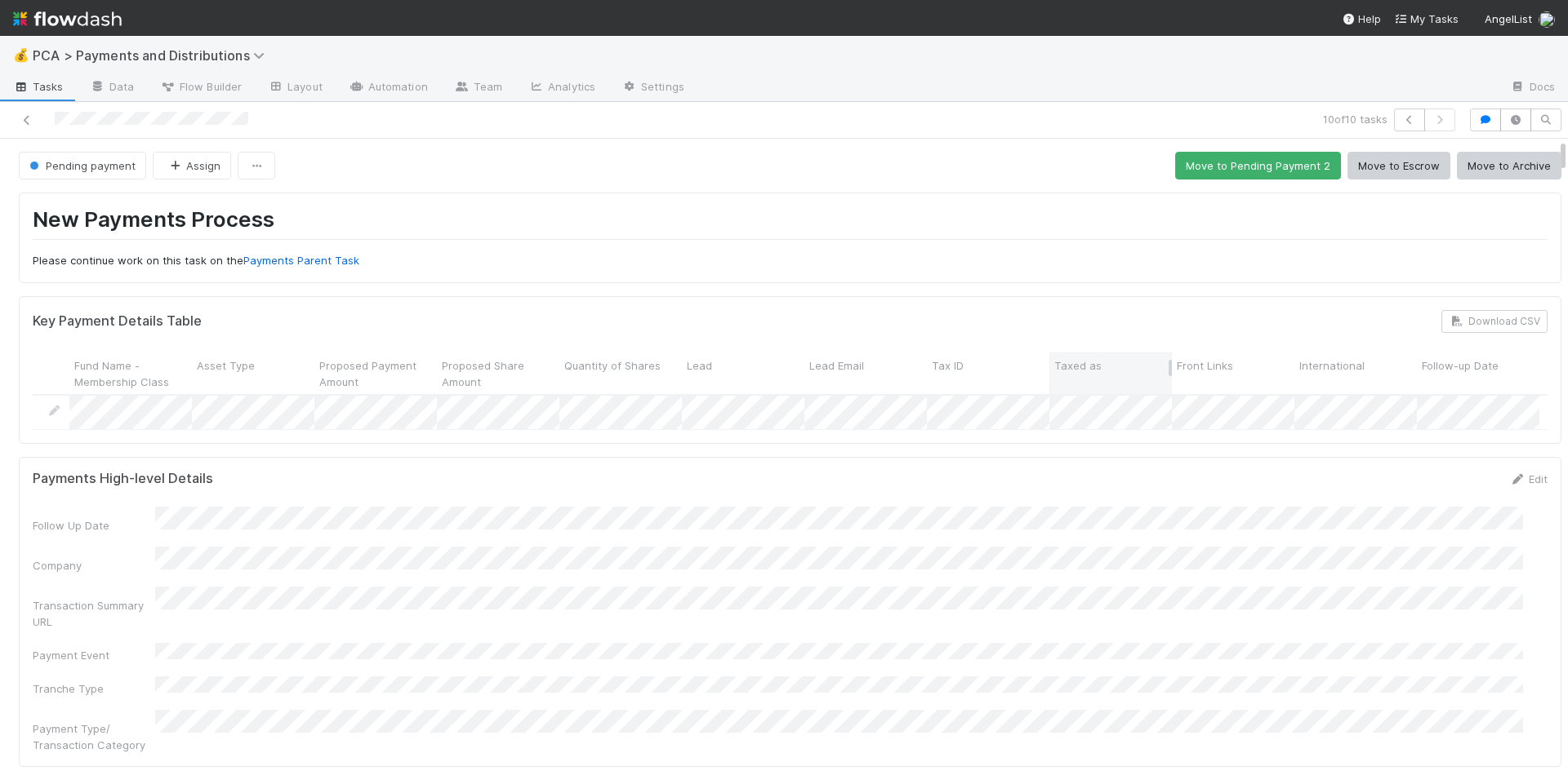
scroll to position [0, 0]
click at [1473, 166] on button "Move to Archive" at bounding box center [1509, 165] width 105 height 28
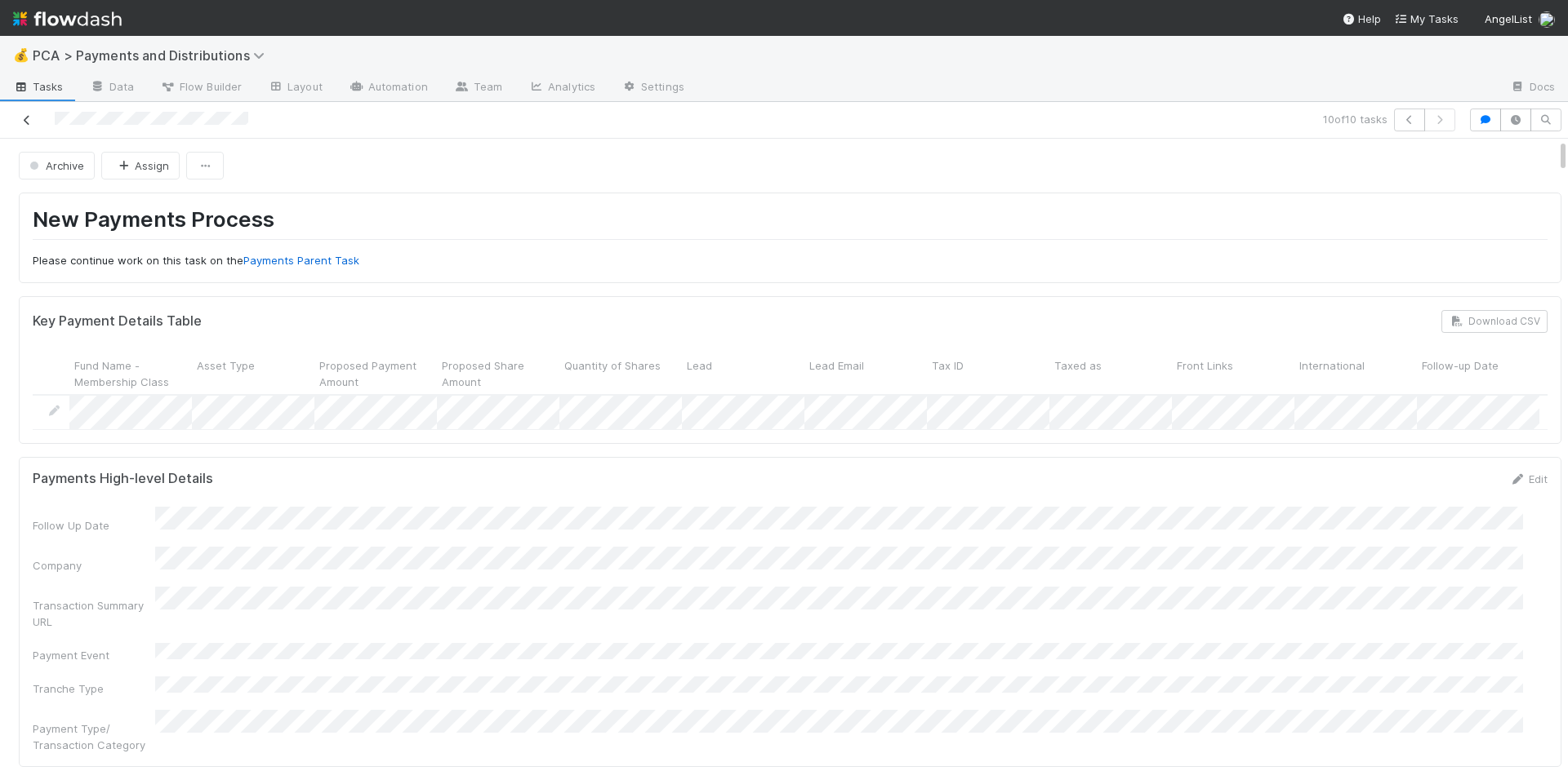
click at [27, 117] on icon at bounding box center [26, 120] width 16 height 11
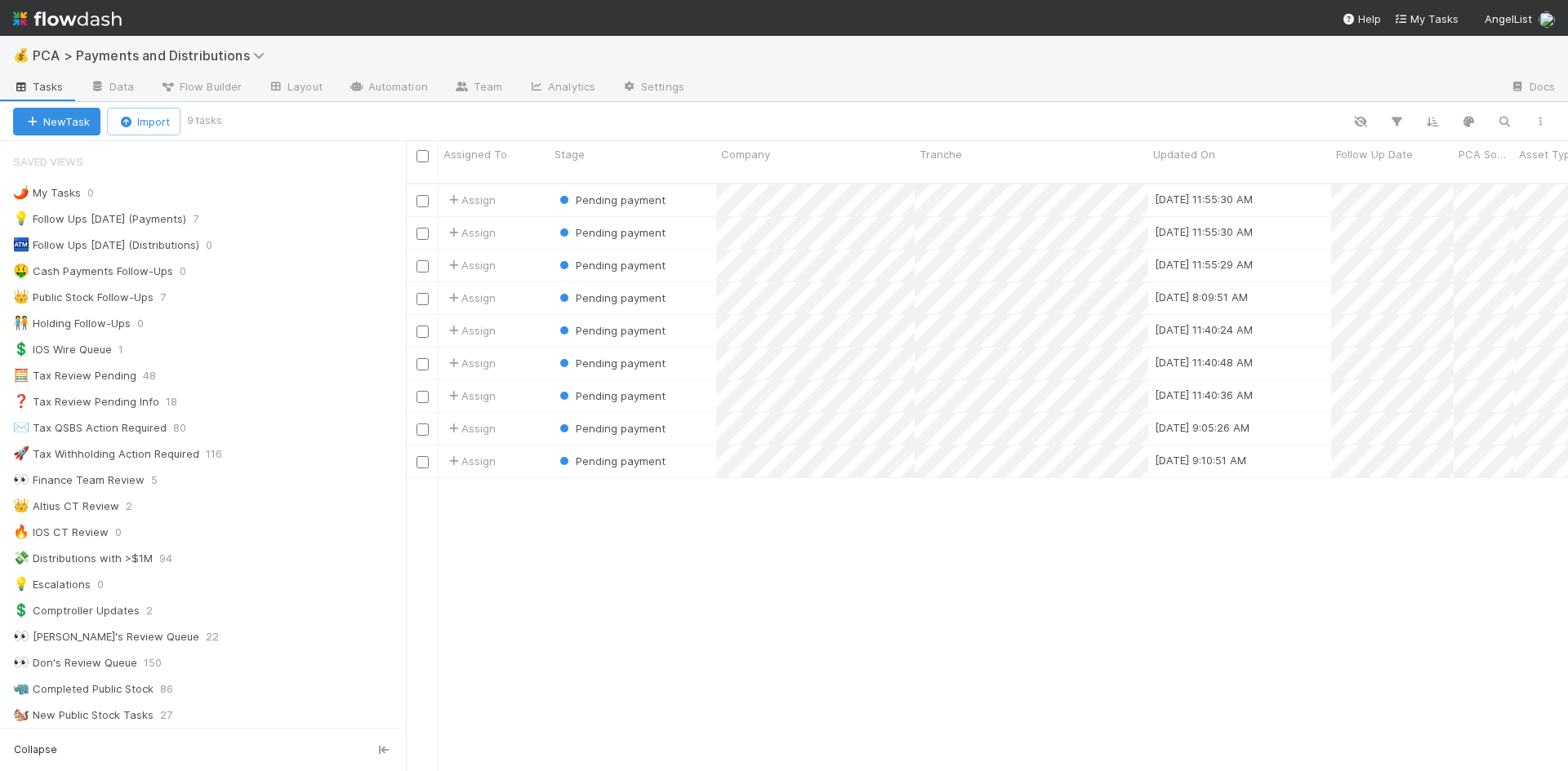
scroll to position [590, 1149]
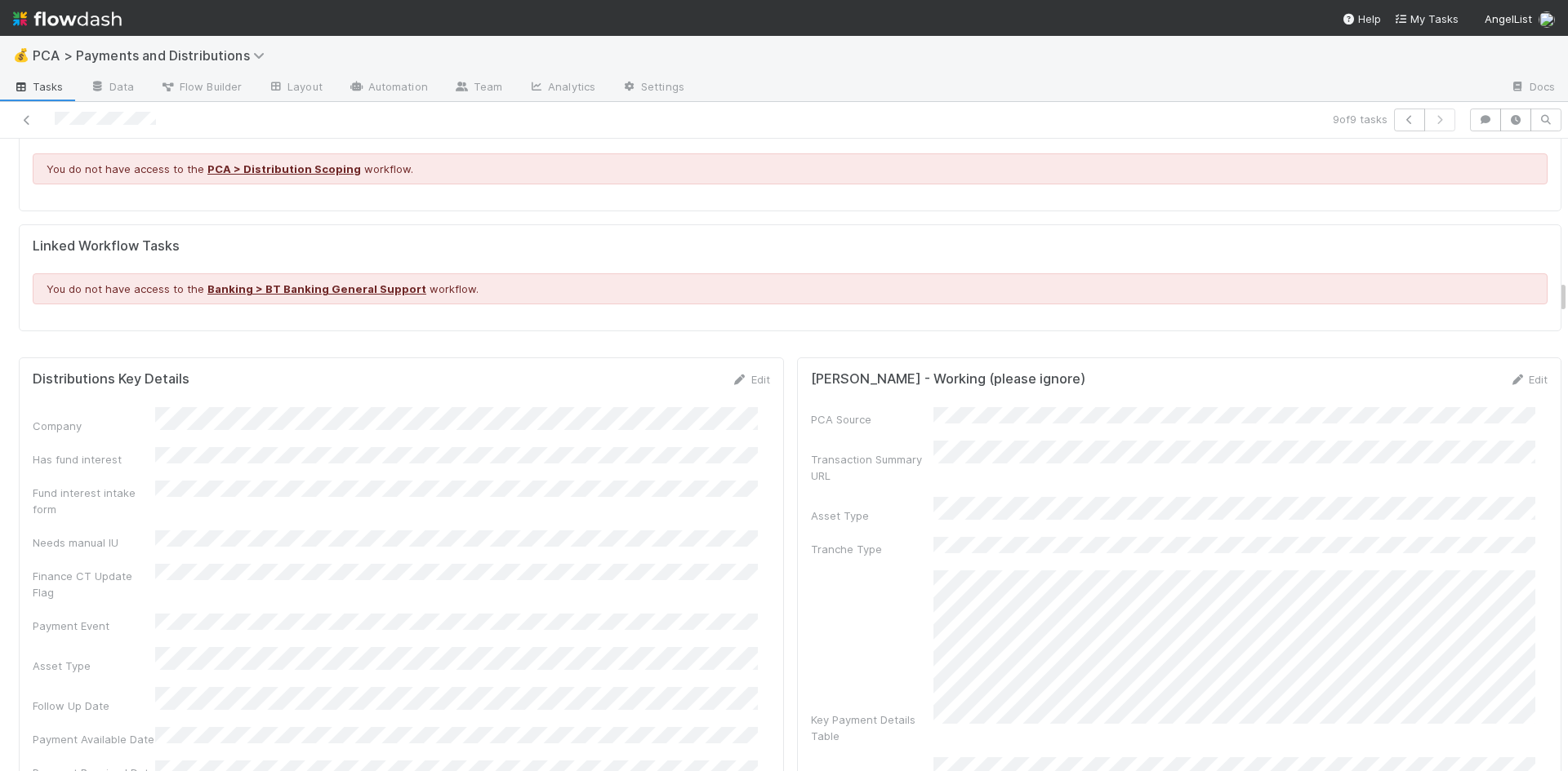
scroll to position [2775, 0]
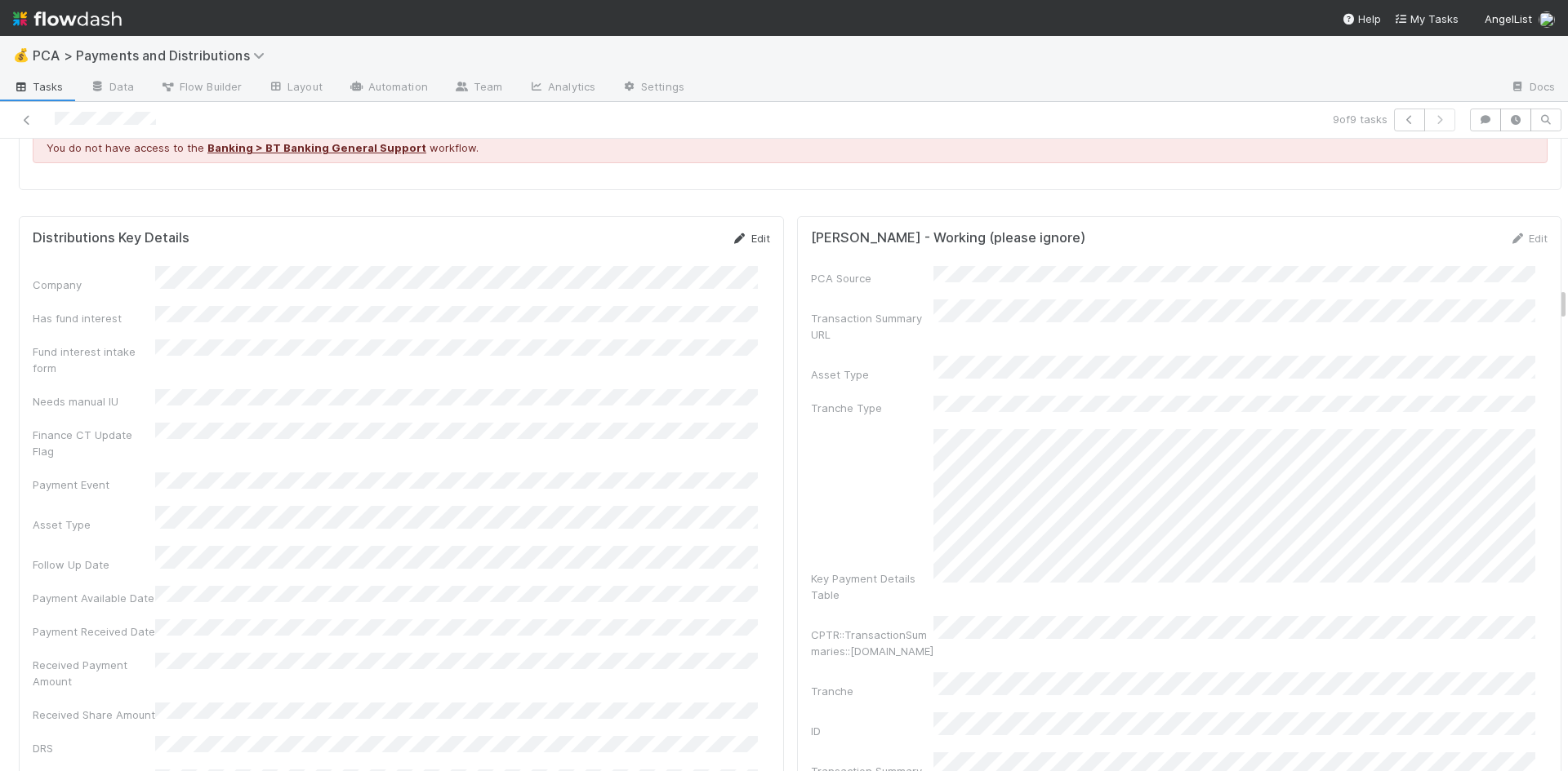
click at [749, 232] on link "Edit" at bounding box center [750, 238] width 38 height 13
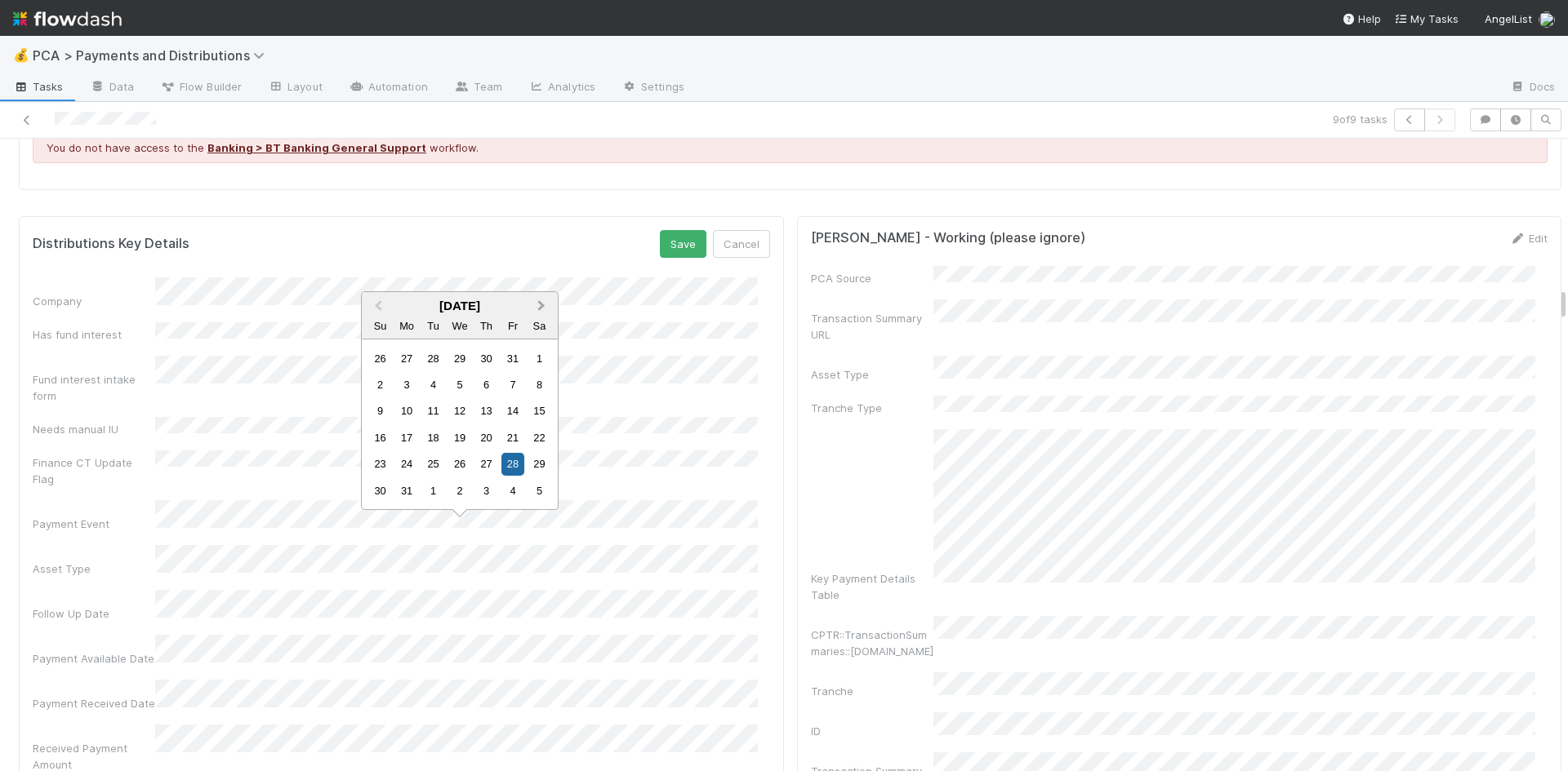
click at [541, 301] on span "Next Month" at bounding box center [541, 306] width 0 height 19
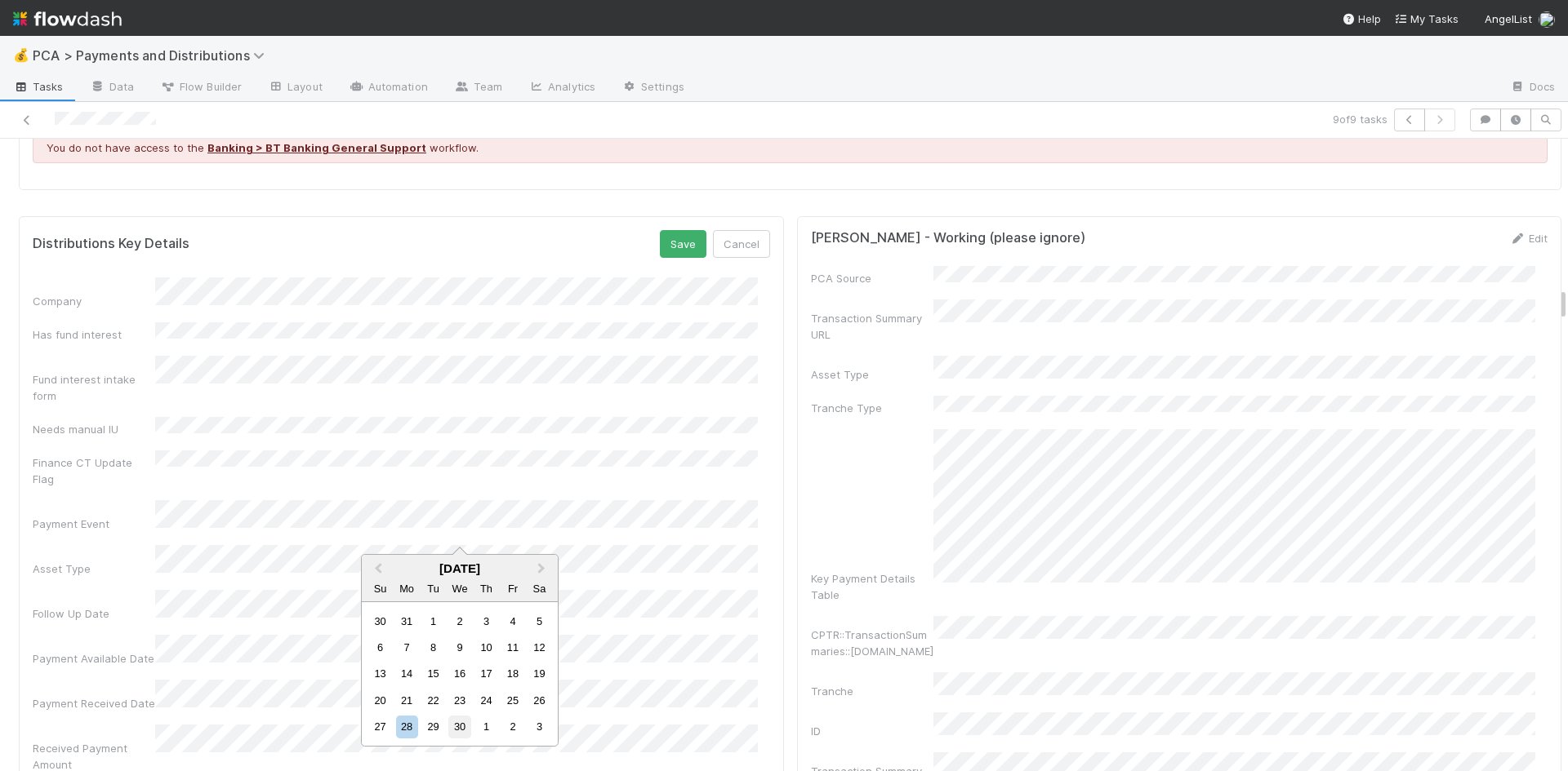
click at [458, 725] on div "30" at bounding box center [459, 727] width 22 height 22
click at [669, 230] on button "Save" at bounding box center [683, 244] width 46 height 28
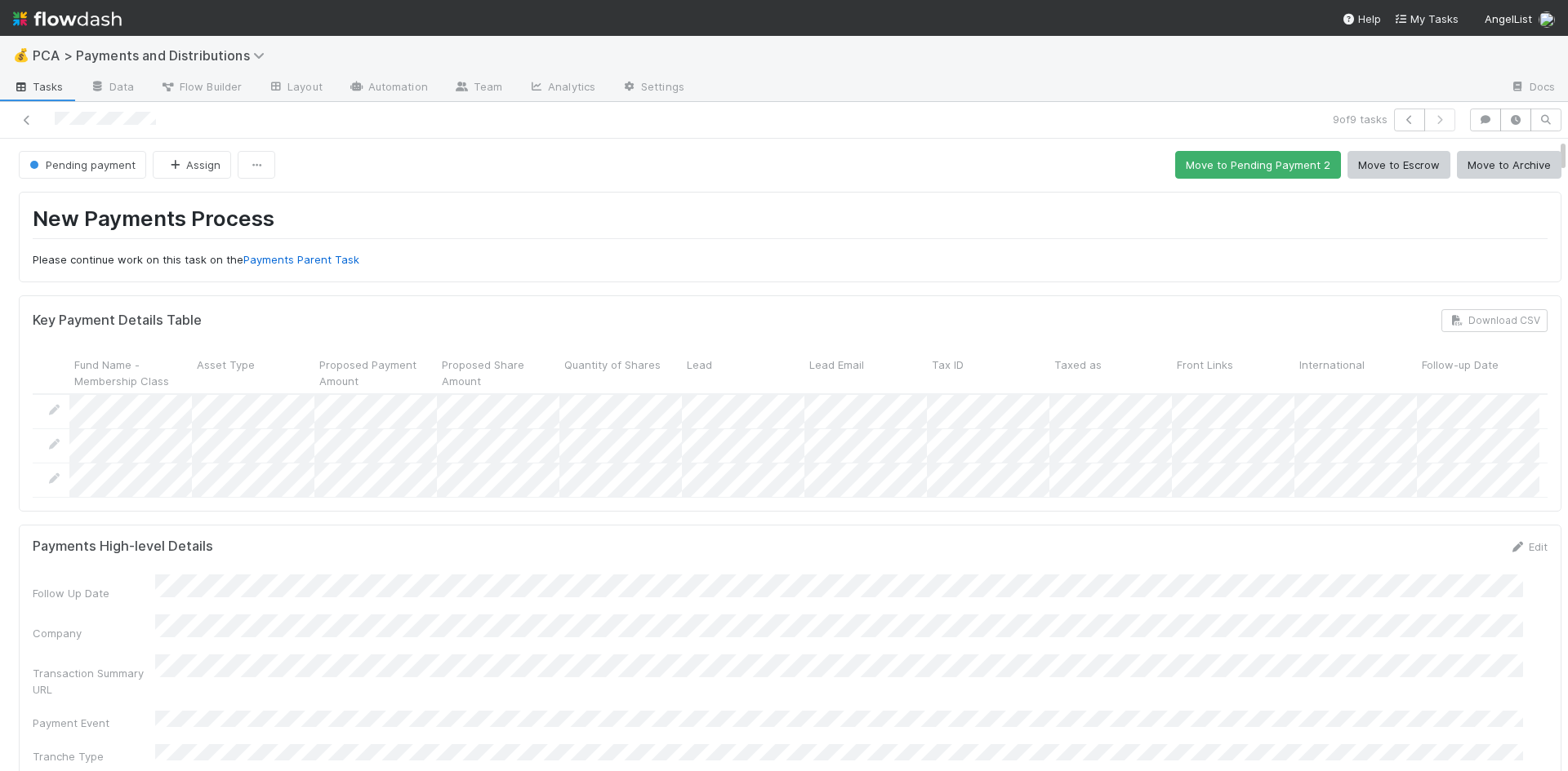
scroll to position [0, 0]
click at [112, 165] on span "Pending payment" at bounding box center [81, 165] width 110 height 13
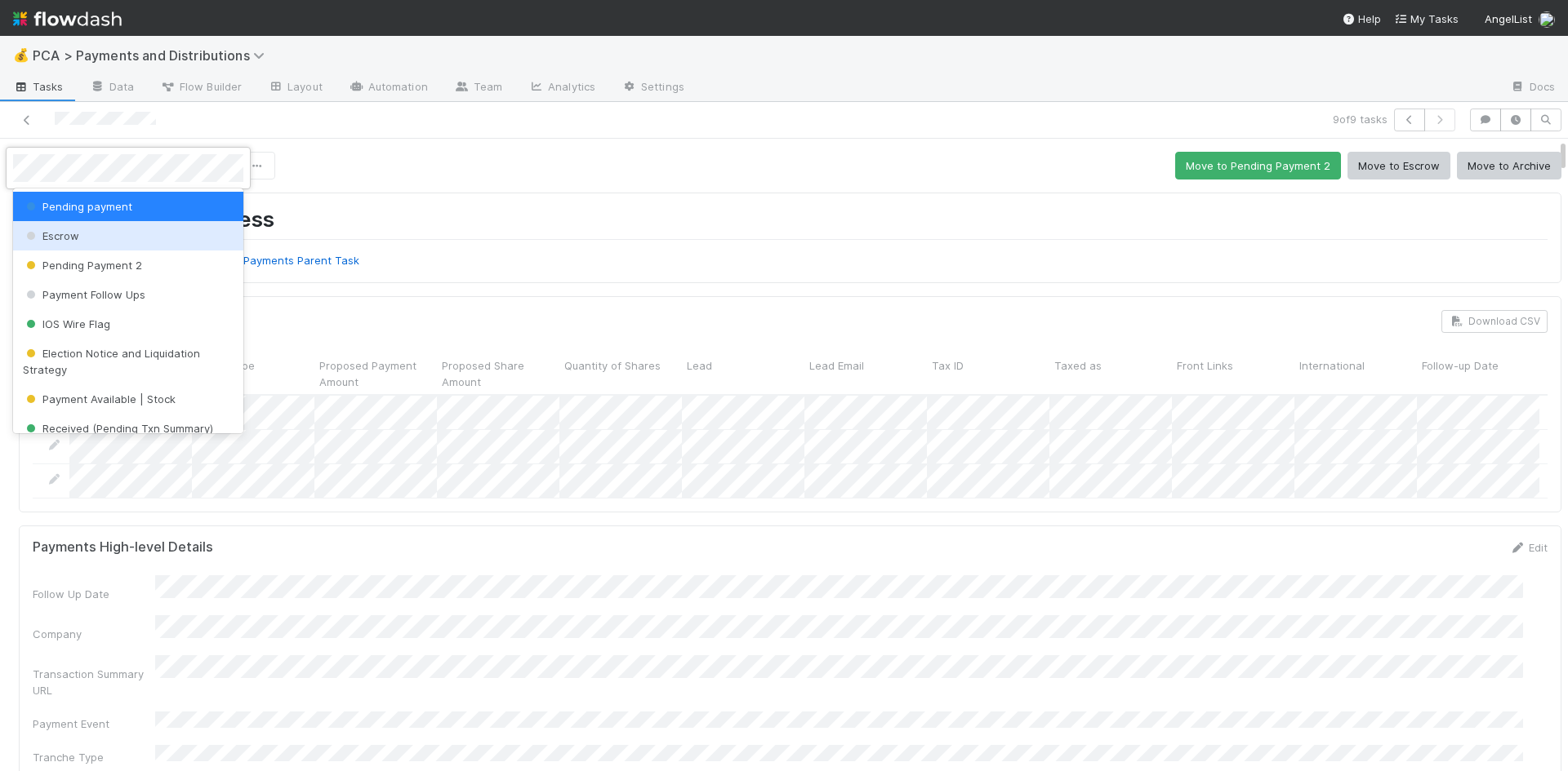
click at [110, 241] on div "Escrow" at bounding box center [127, 235] width 230 height 30
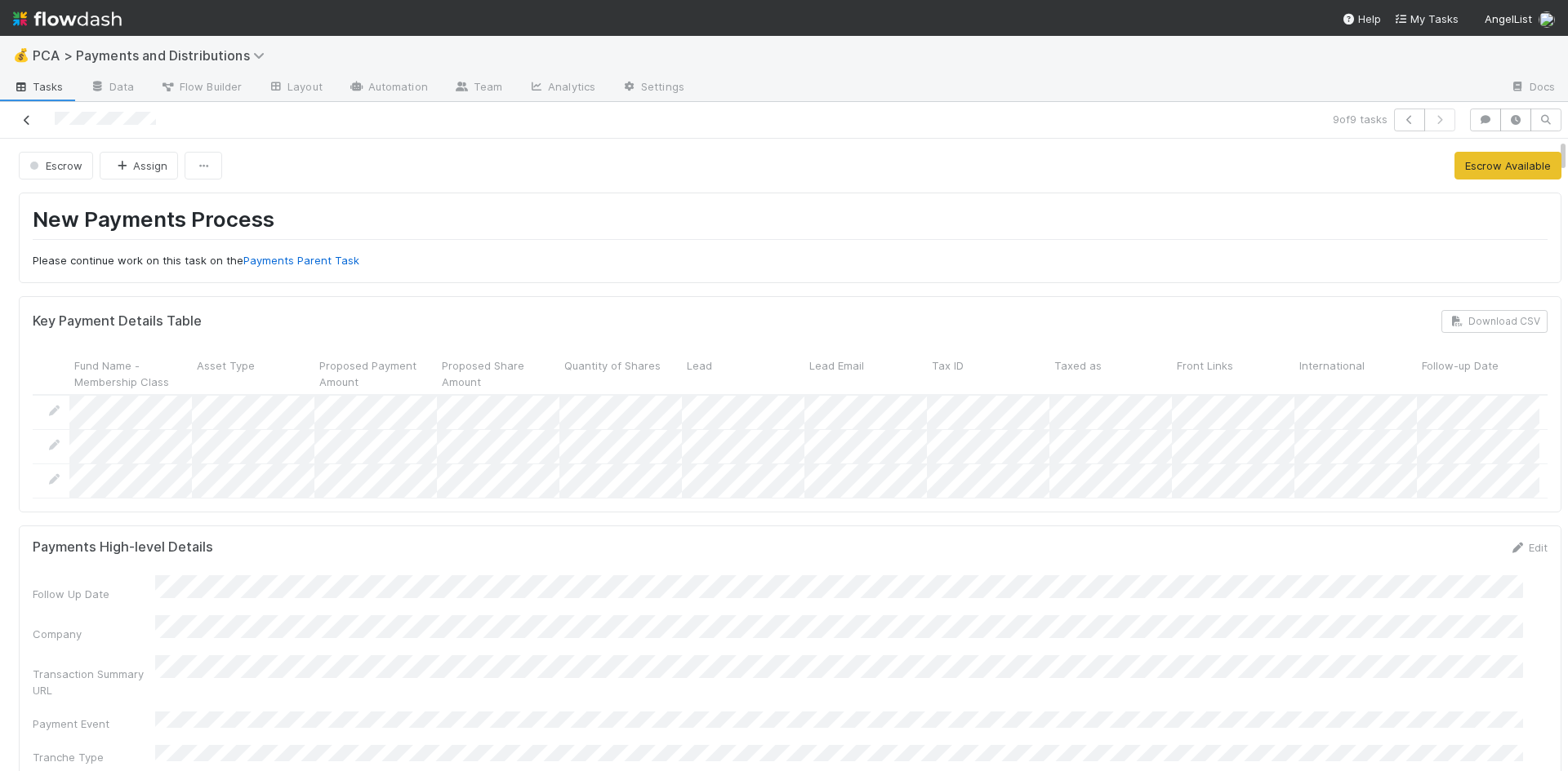
click at [29, 117] on icon at bounding box center [26, 120] width 16 height 11
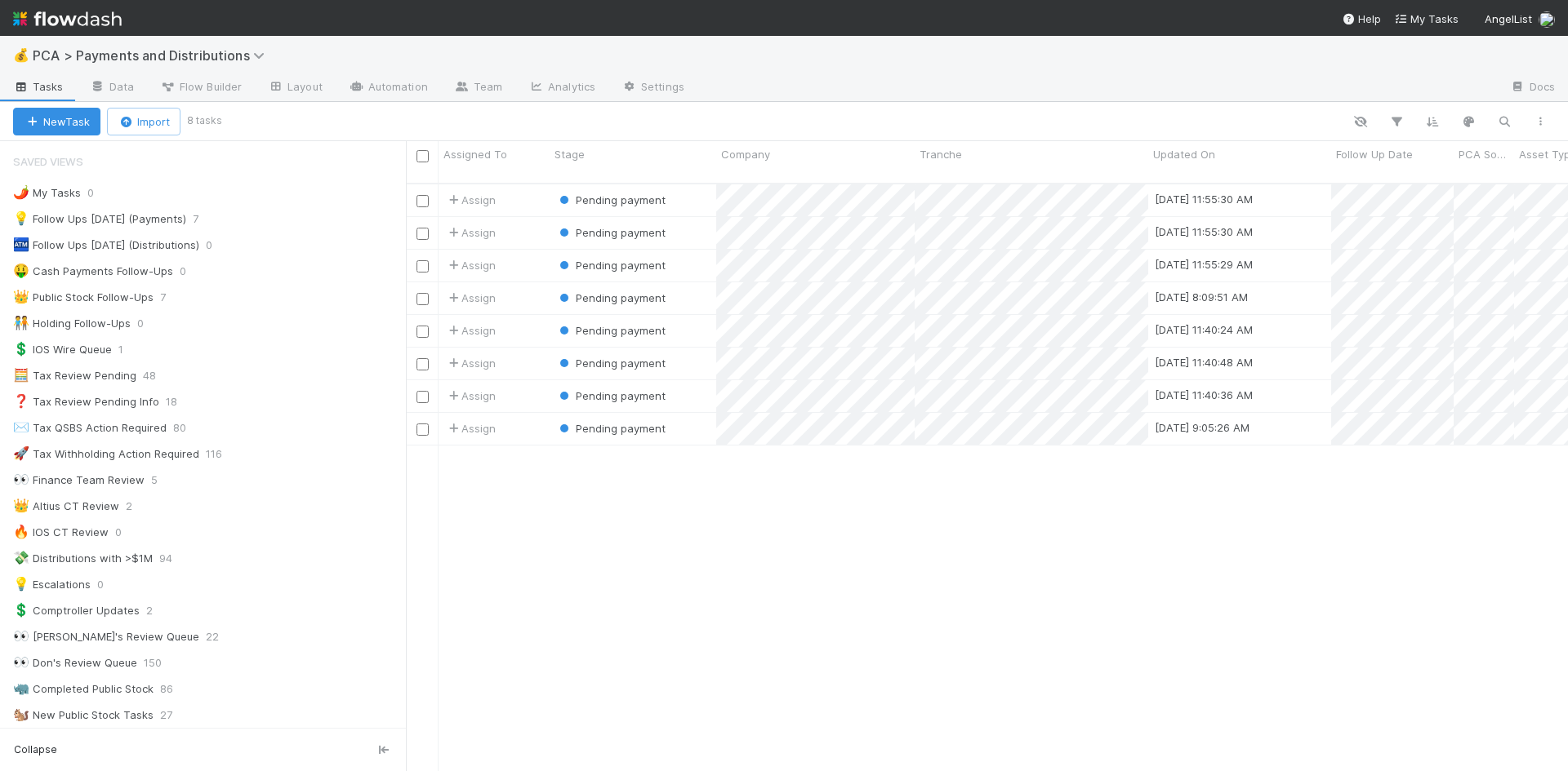
scroll to position [590, 1149]
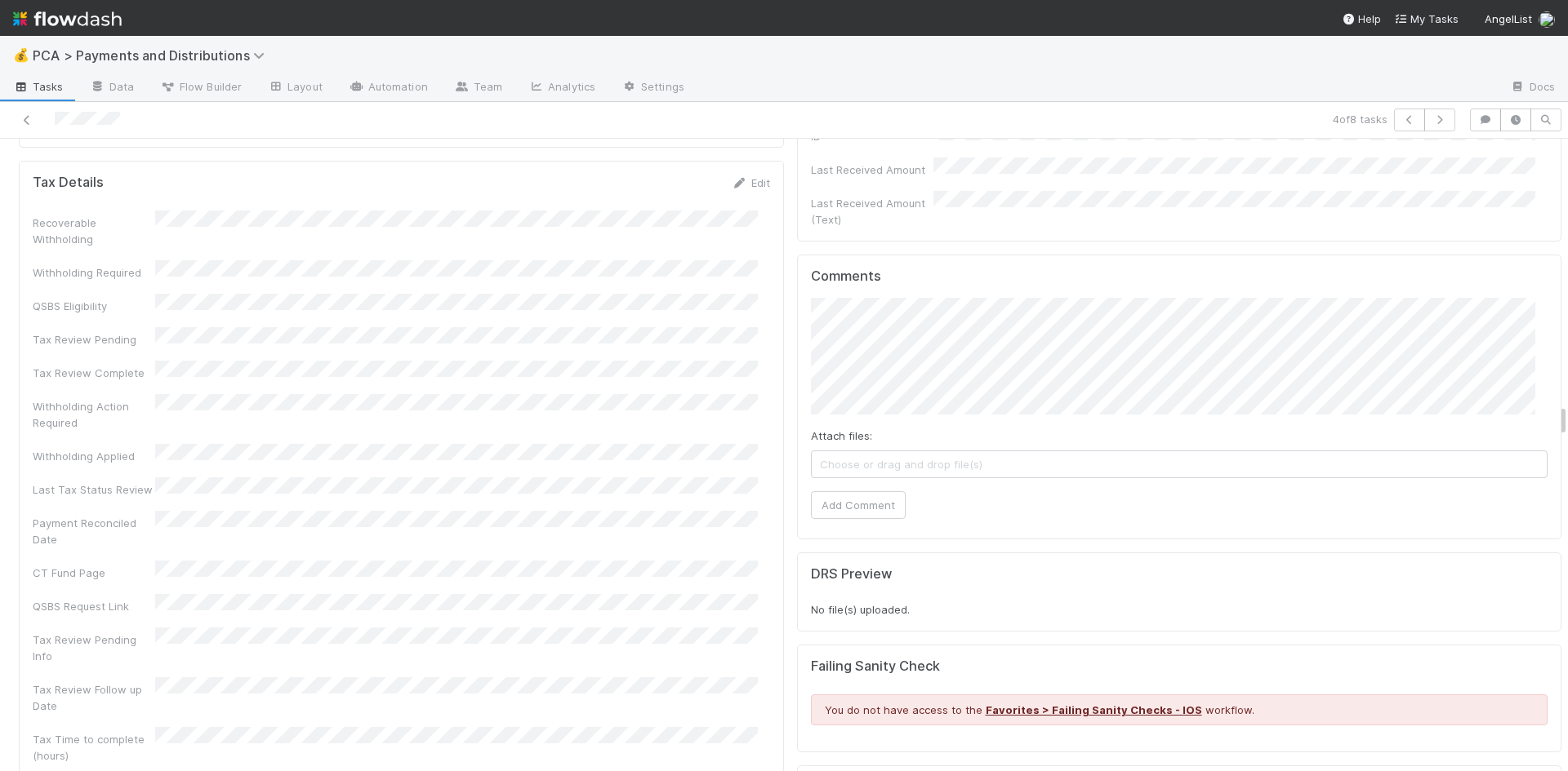
scroll to position [5060, 0]
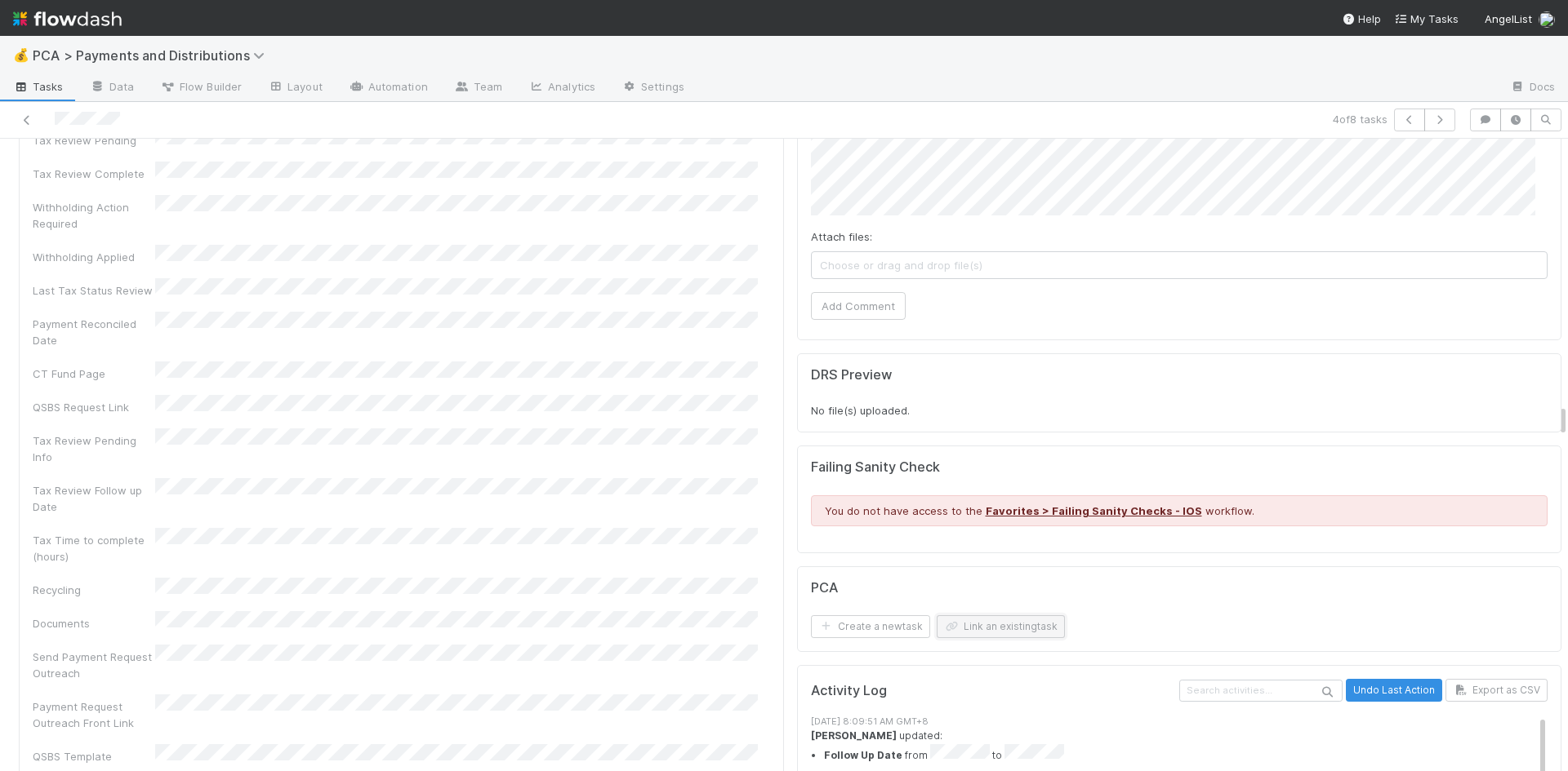
click at [981, 616] on button "Link an existing task" at bounding box center [1001, 627] width 128 height 23
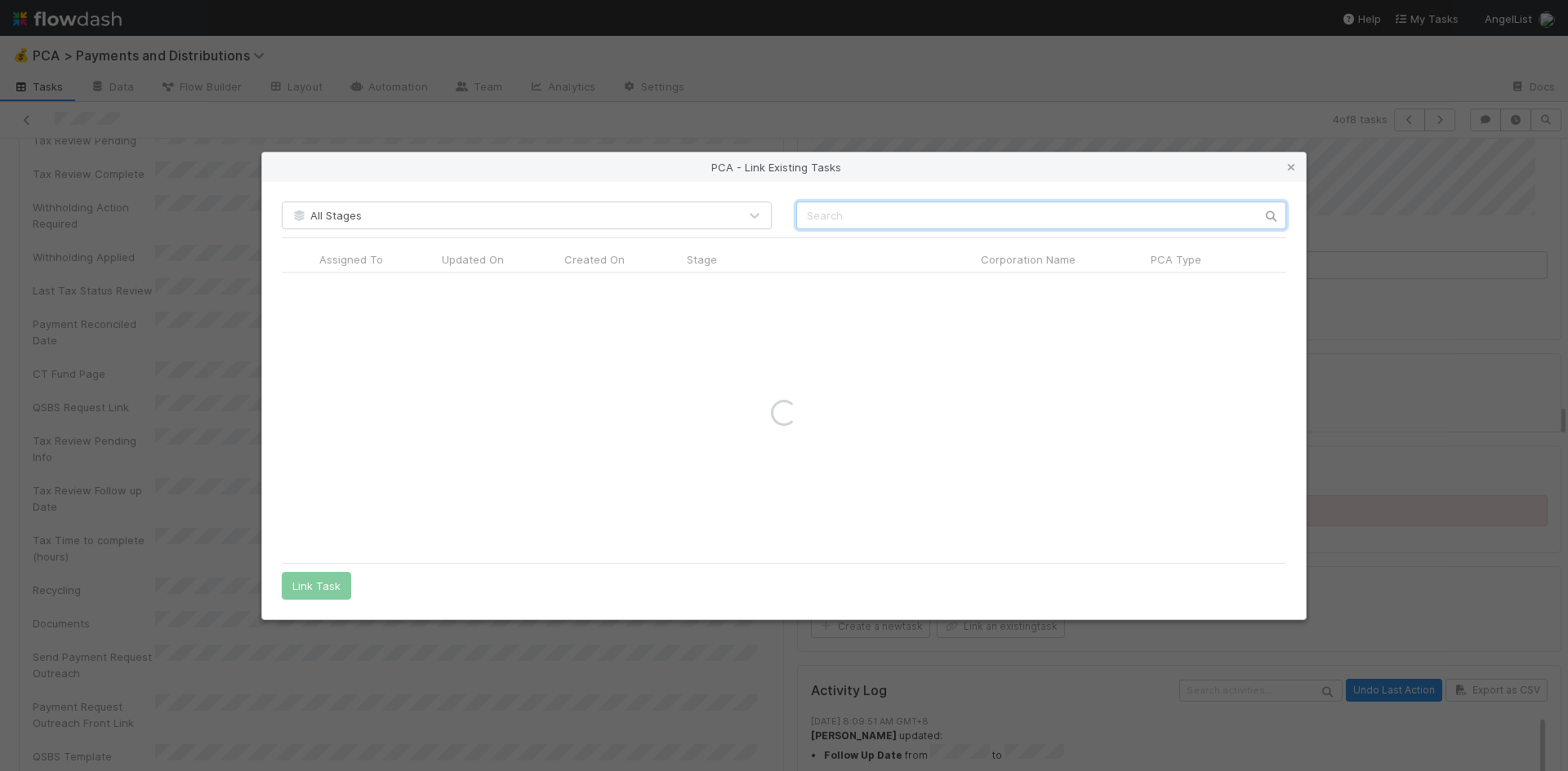
click at [939, 217] on input "text" at bounding box center [1041, 215] width 490 height 28
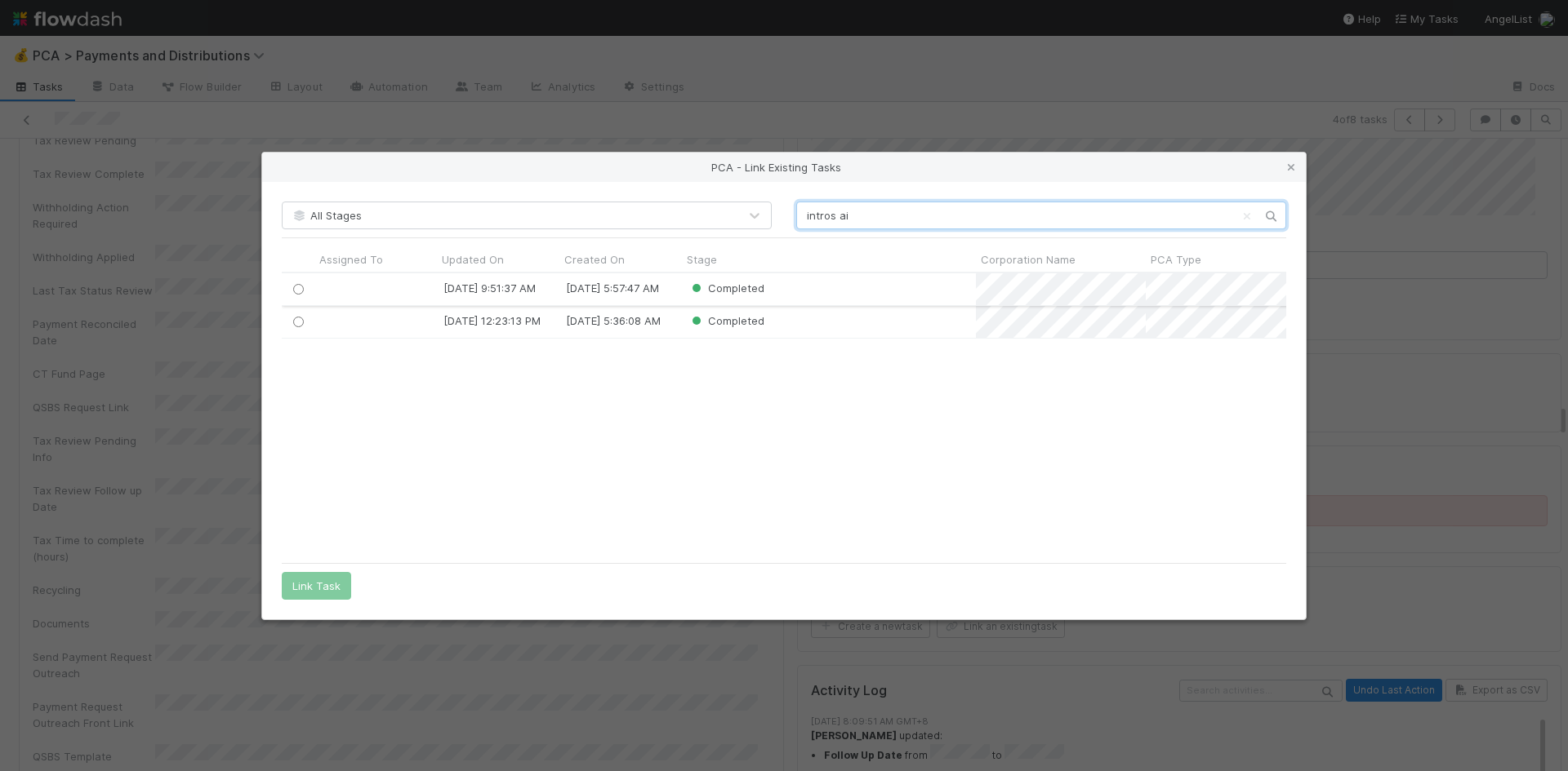
type input "intros ai"
click at [300, 292] on input "radio" at bounding box center [298, 289] width 11 height 11
drag, startPoint x: 324, startPoint y: 585, endPoint x: 272, endPoint y: 13, distance: 574.4
click at [324, 584] on button "Link Task" at bounding box center [316, 585] width 69 height 28
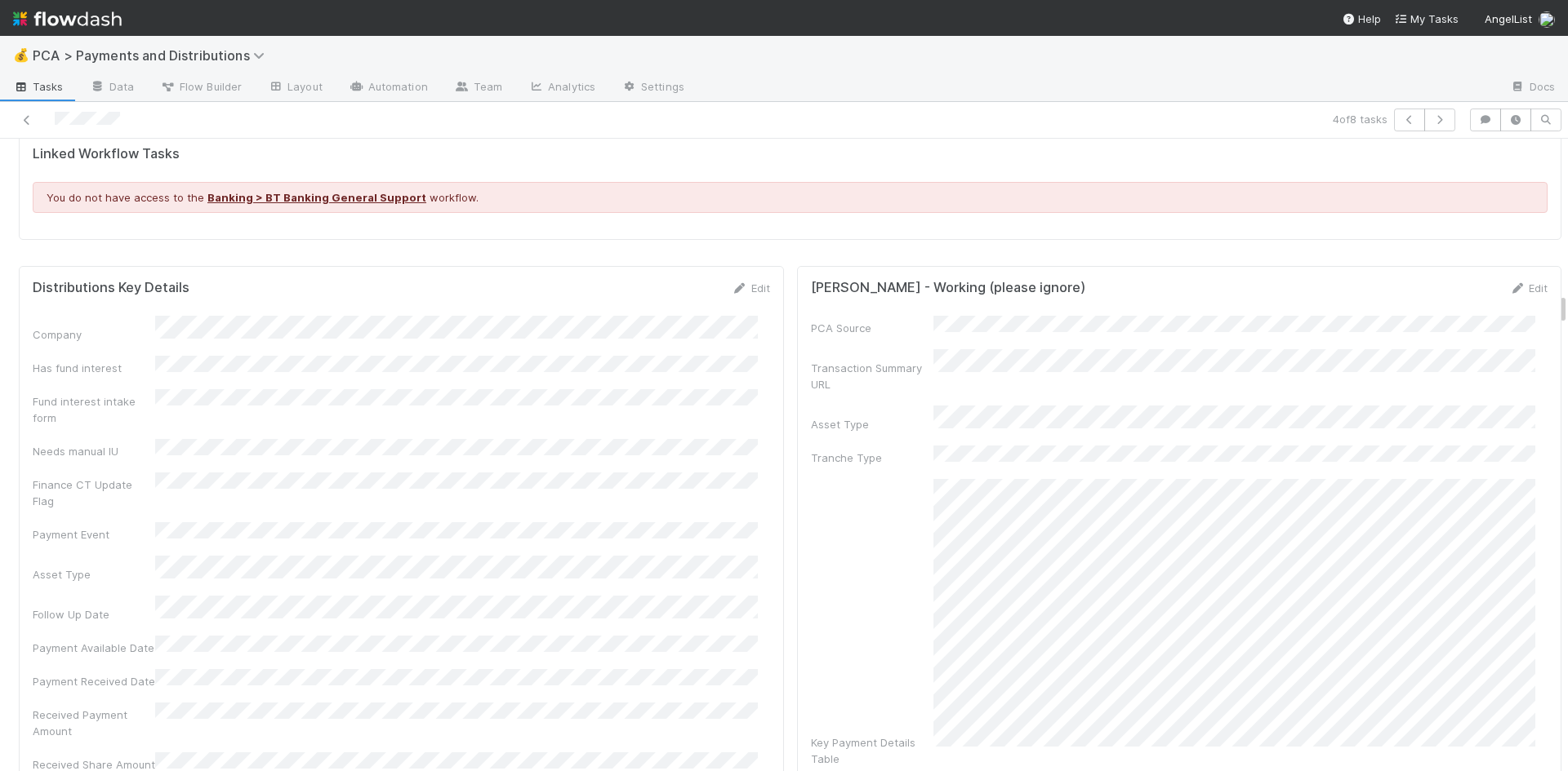
scroll to position [2938, 0]
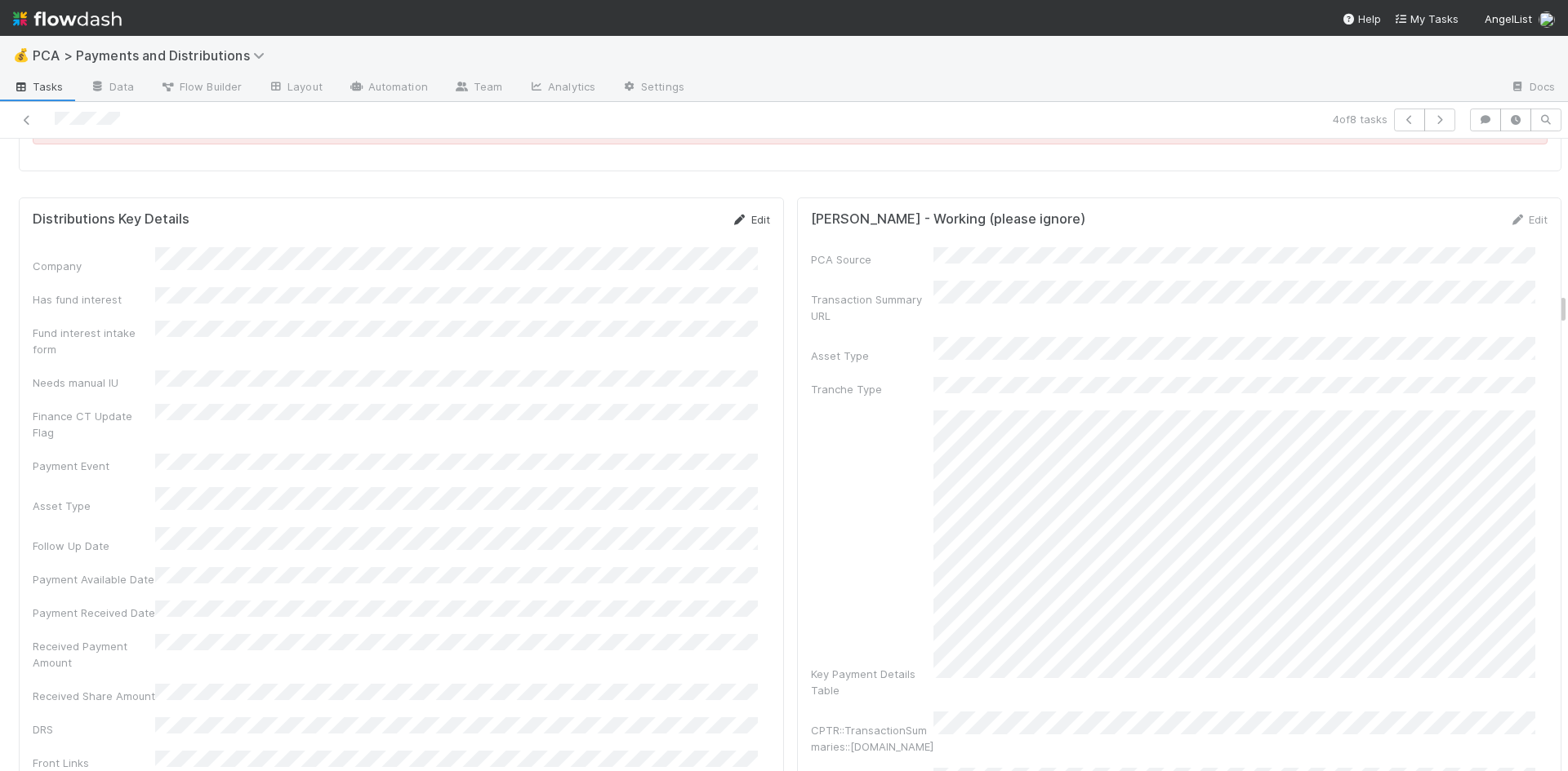
click at [734, 214] on icon at bounding box center [739, 219] width 16 height 11
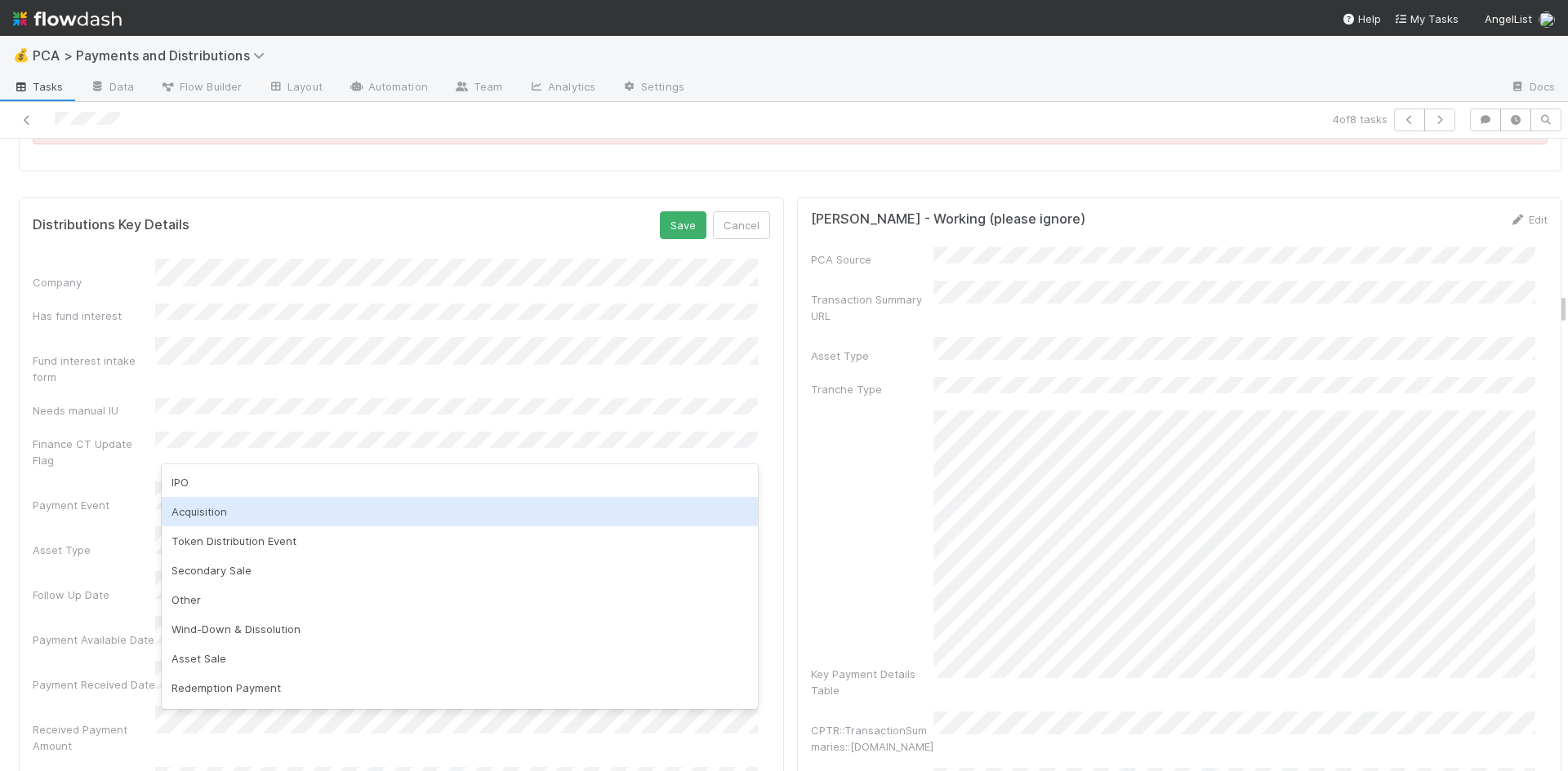
click at [277, 506] on div "Acquisition" at bounding box center [460, 511] width 596 height 30
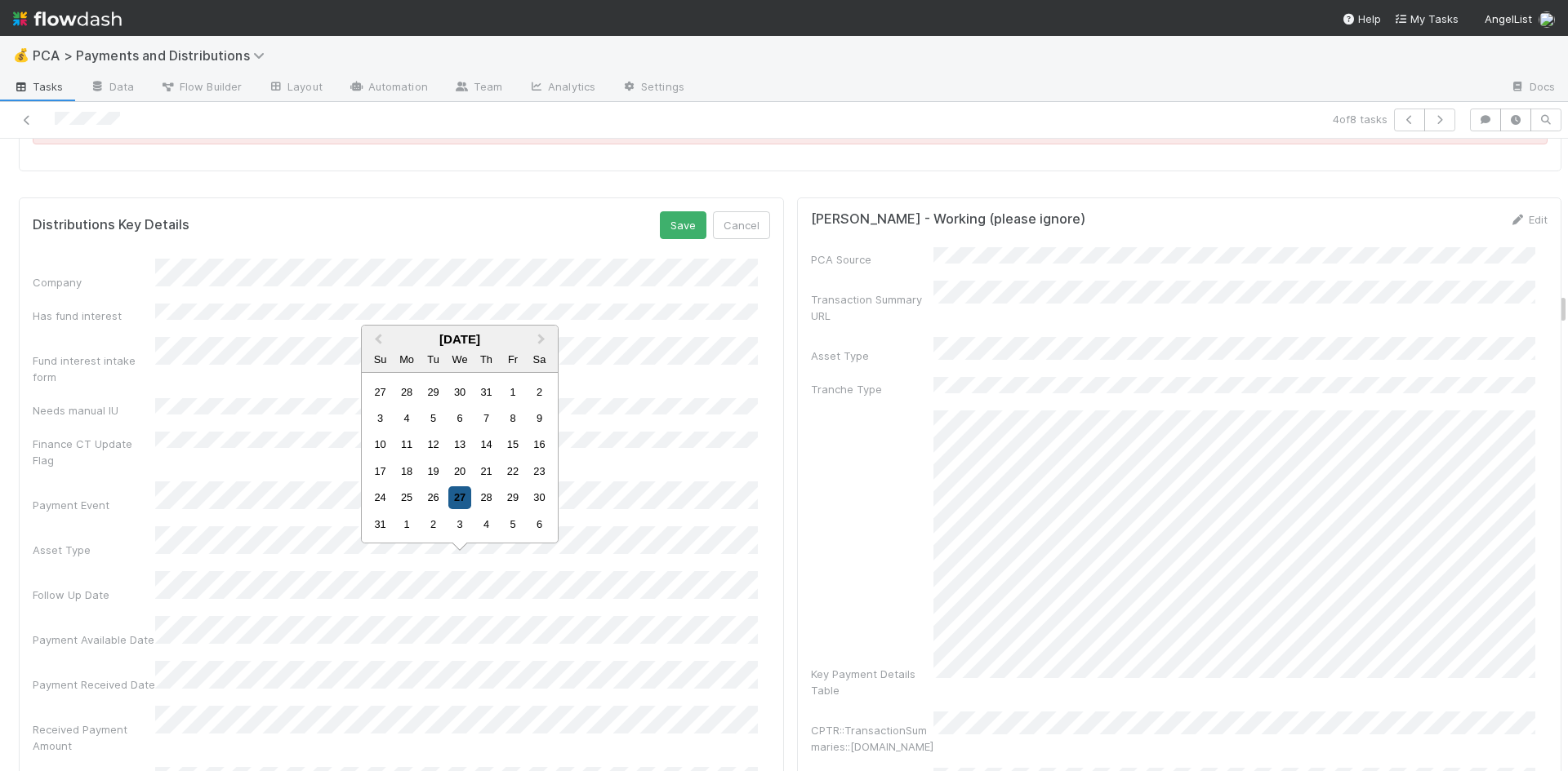
click at [462, 495] on div "27" at bounding box center [459, 498] width 22 height 22
click at [454, 536] on div "27" at bounding box center [459, 538] width 22 height 22
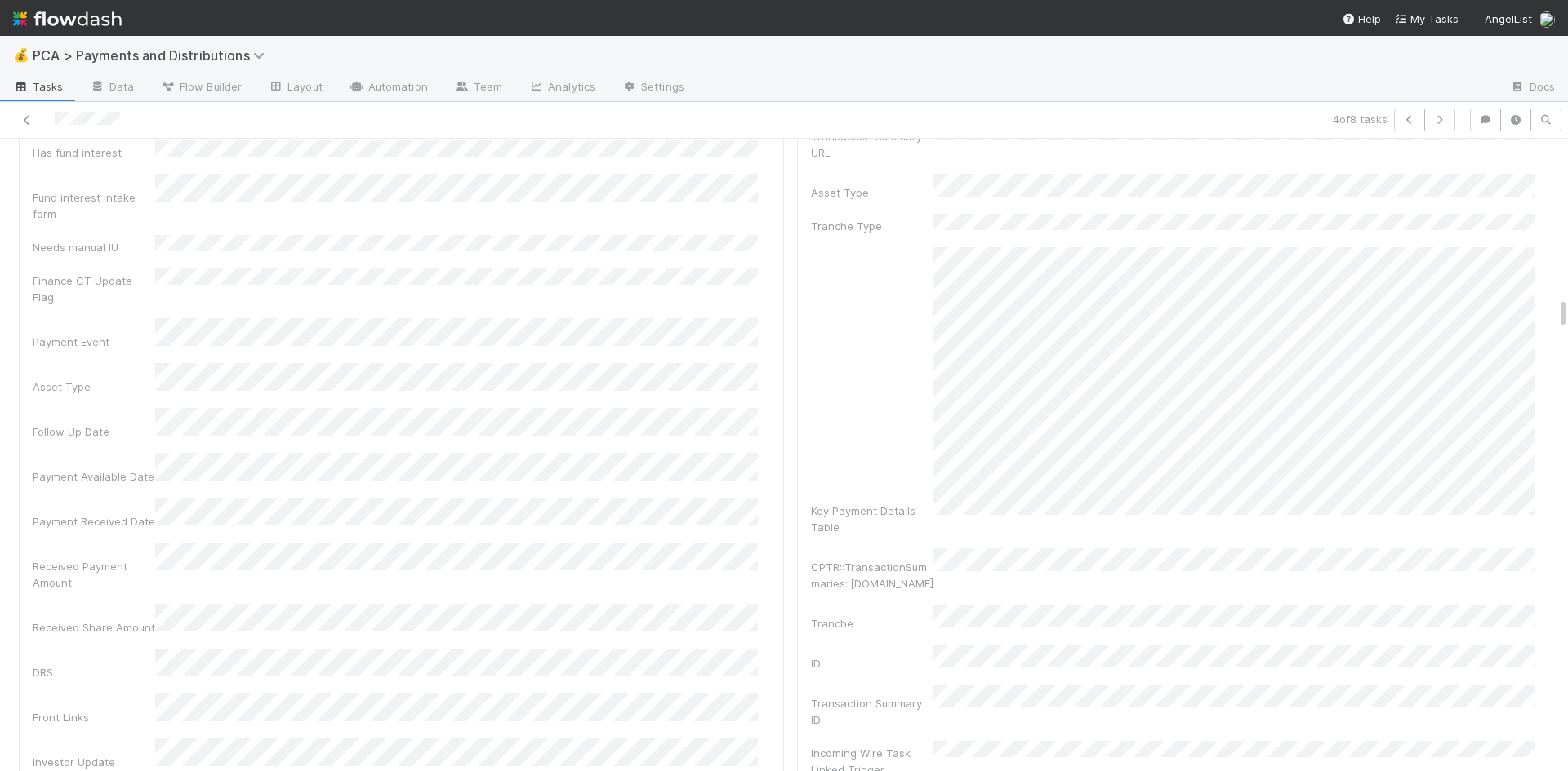
scroll to position [2693, 0]
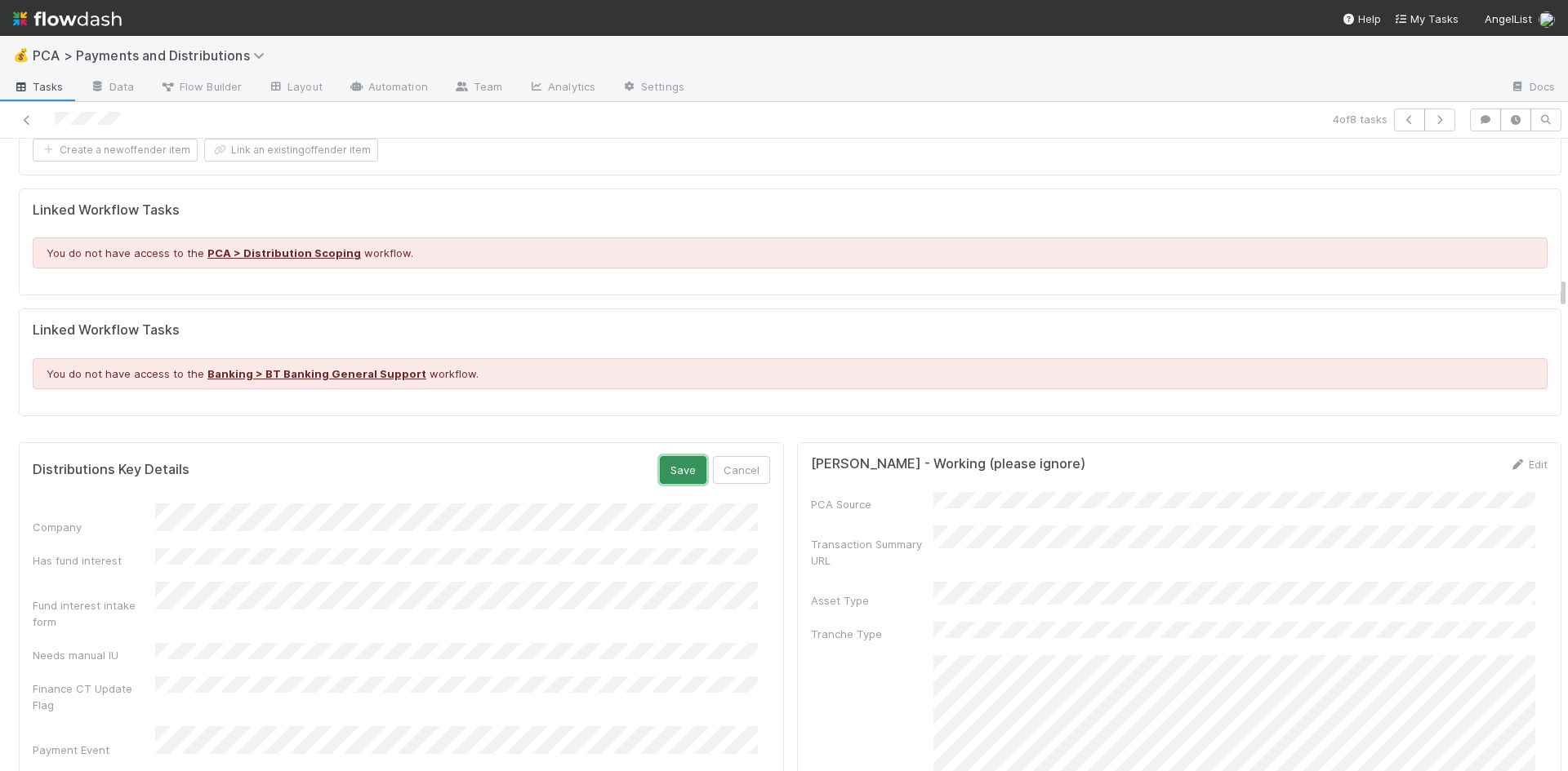
click at [679, 461] on button "Save" at bounding box center [683, 470] width 46 height 28
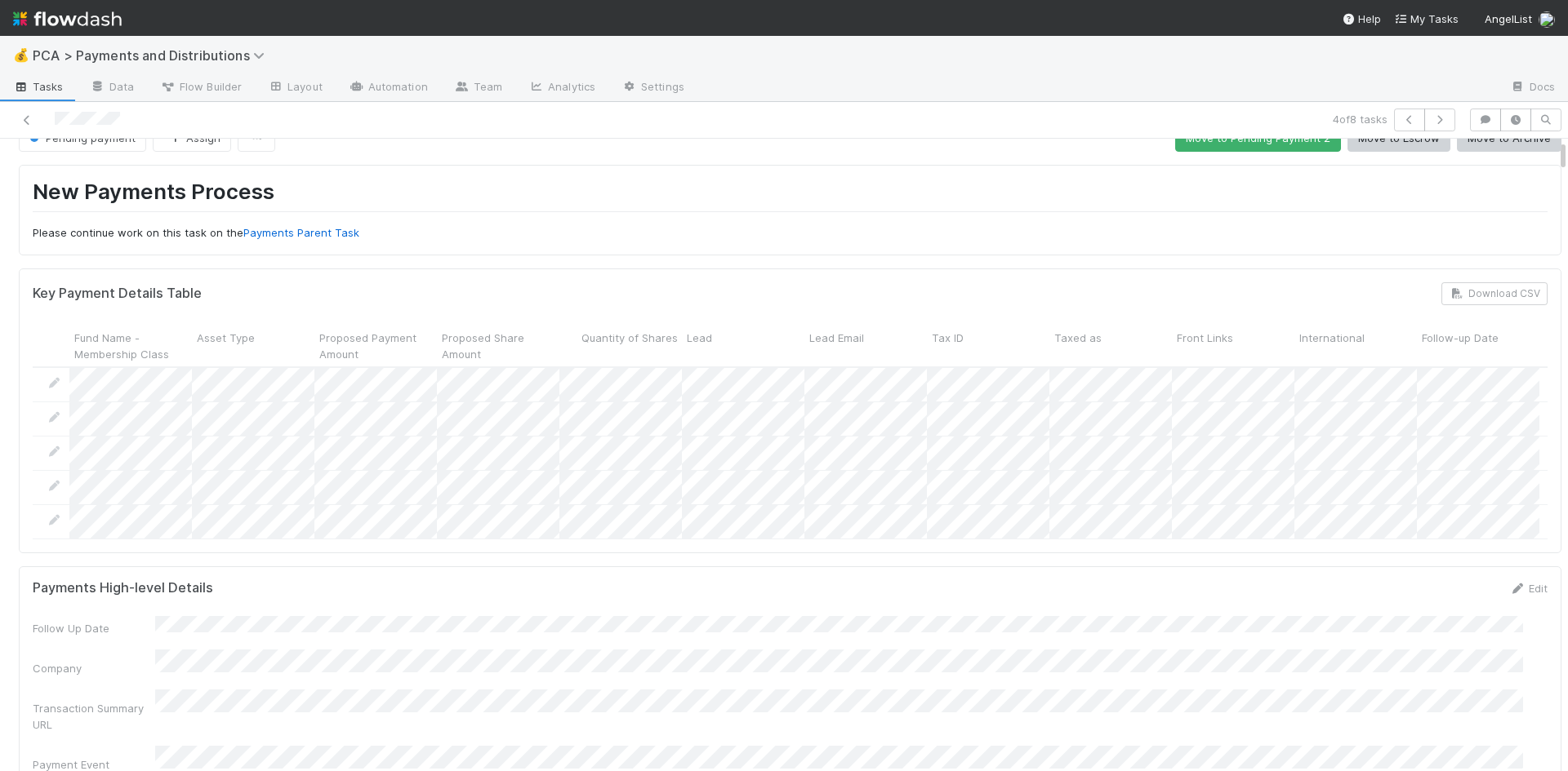
scroll to position [0, 0]
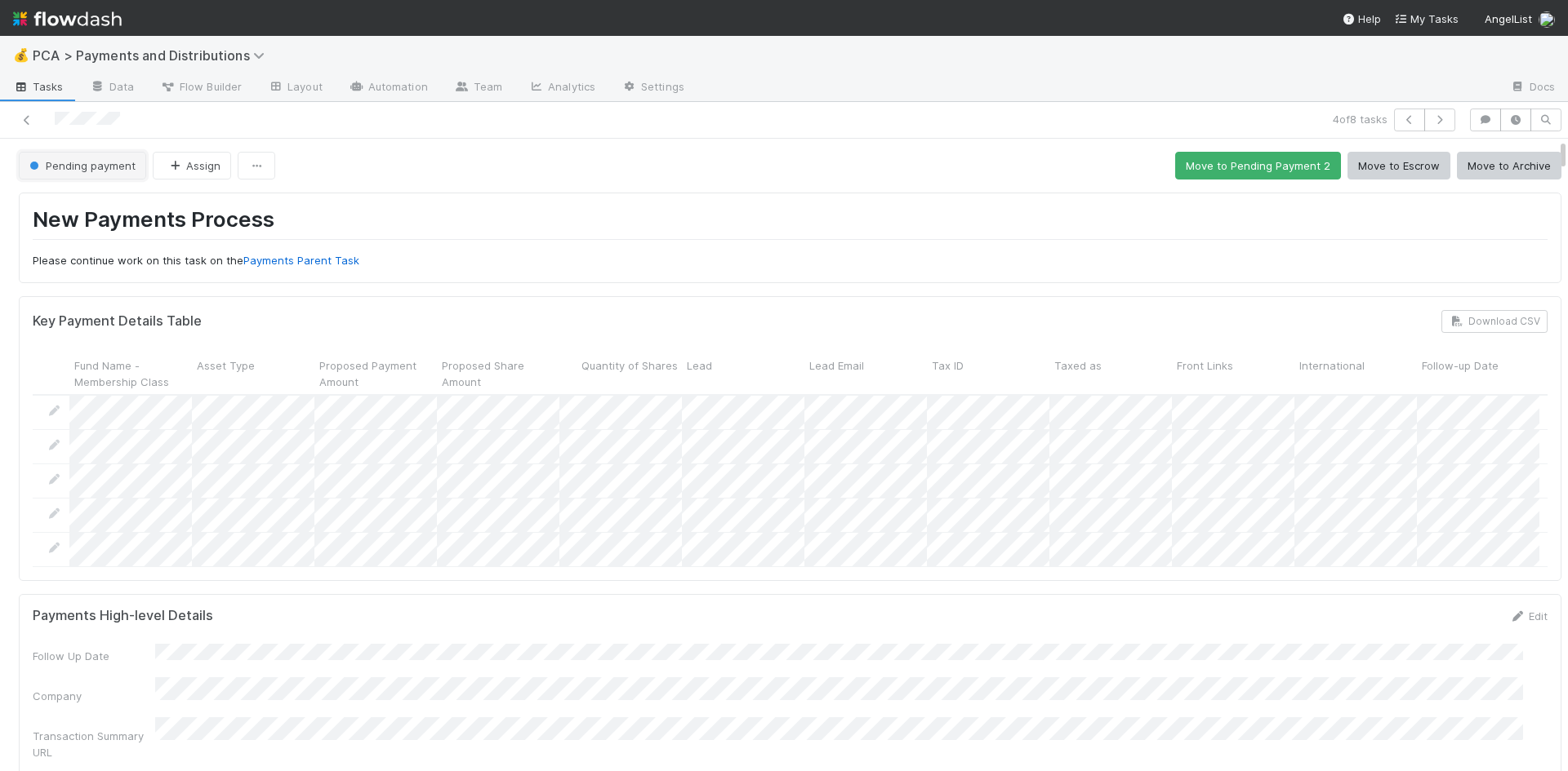
click at [97, 168] on span "Pending payment" at bounding box center [81, 165] width 110 height 13
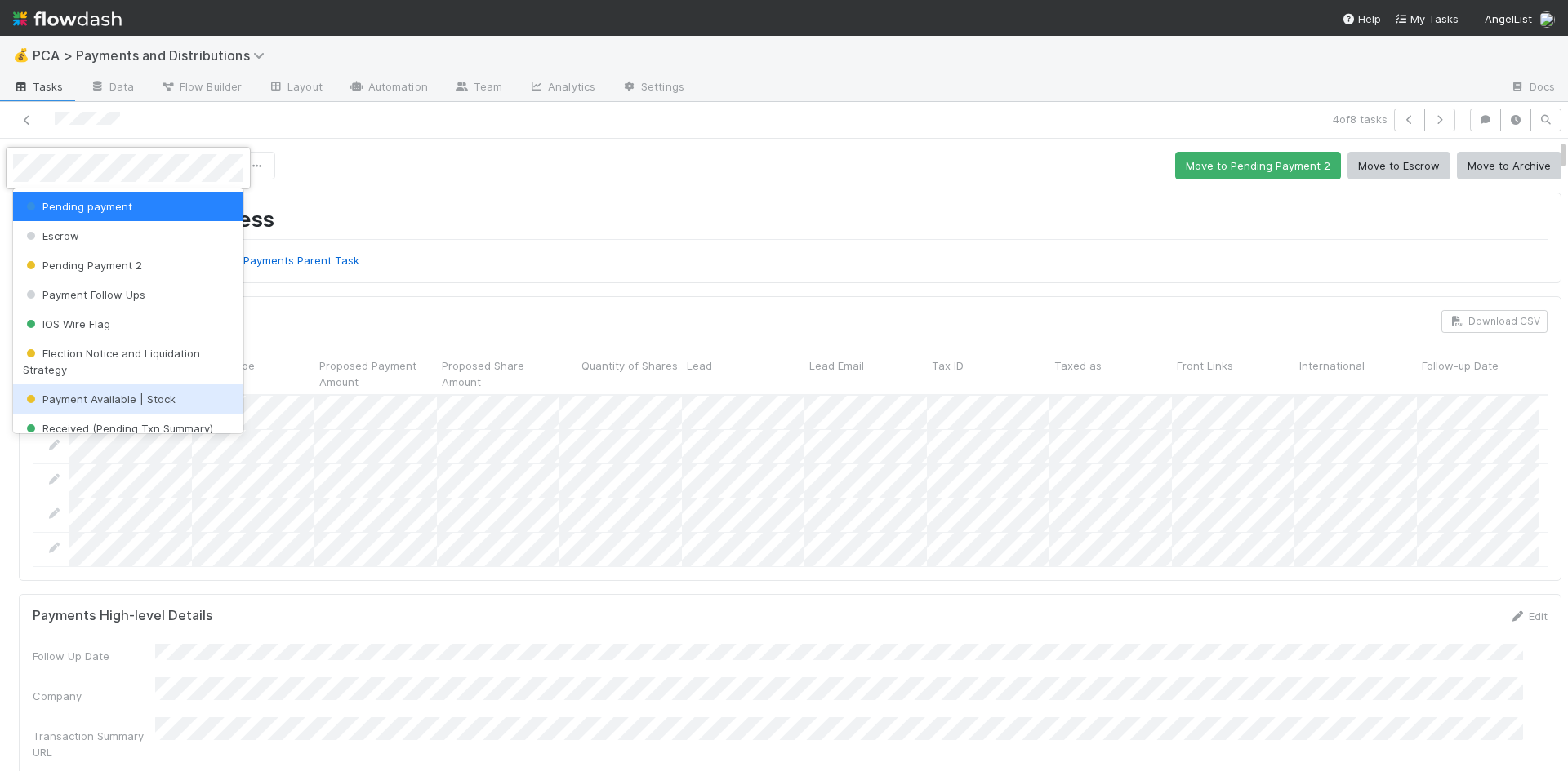
scroll to position [82, 0]
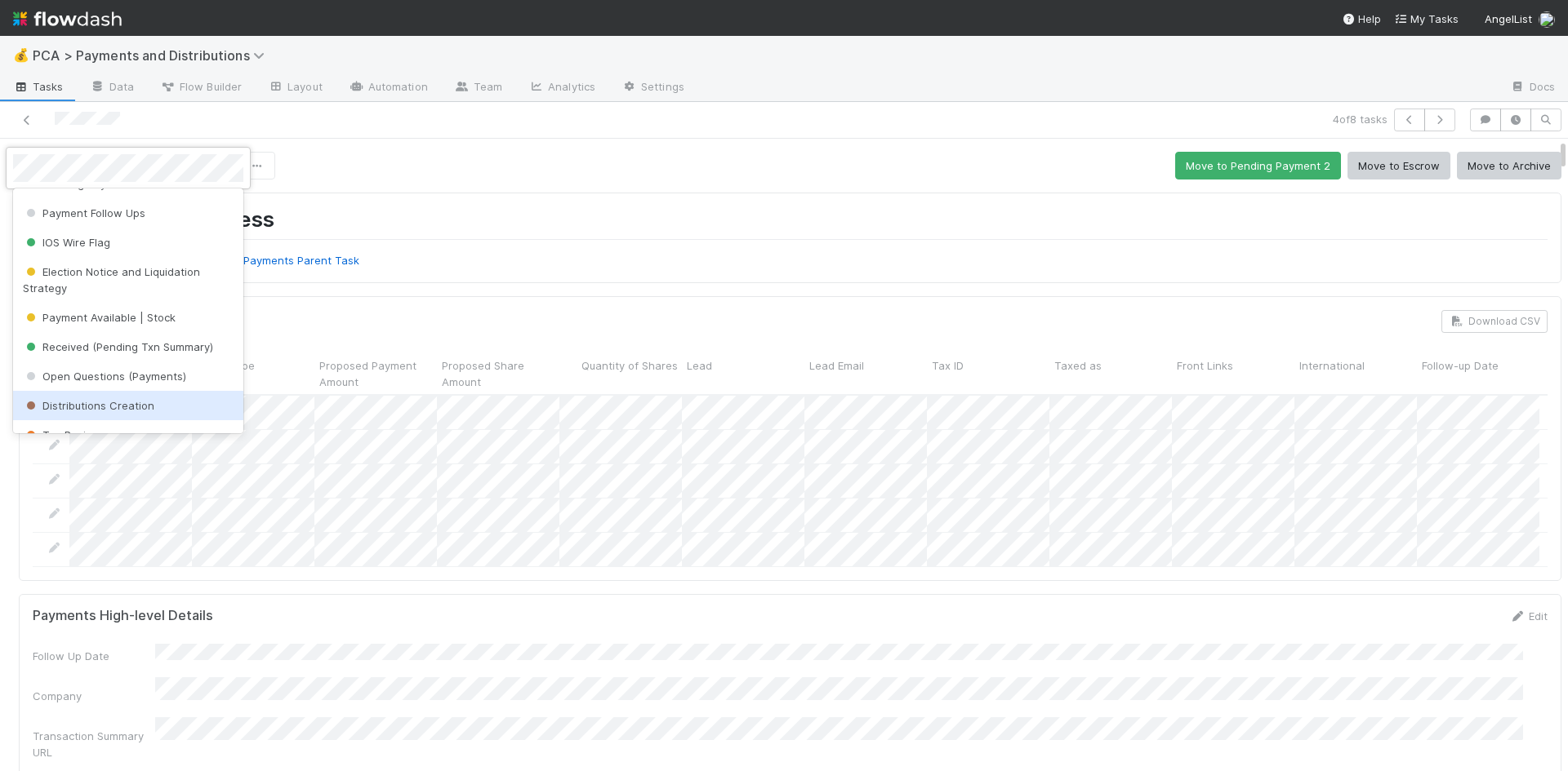
click at [127, 396] on div "Distributions Creation" at bounding box center [127, 405] width 230 height 30
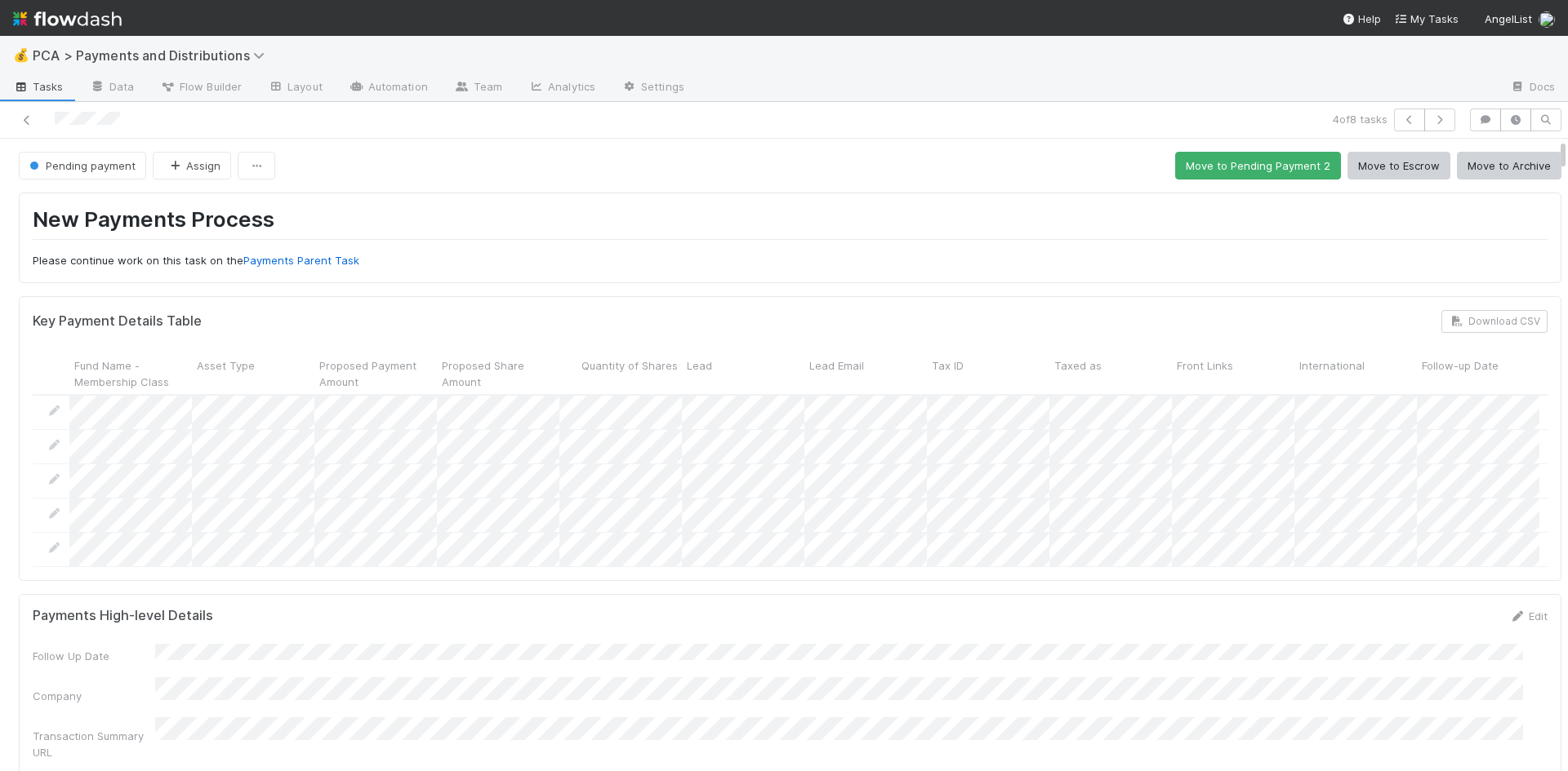
click at [807, 243] on div "New Payments Process Please continue work on this task on the Payments Parent T…" at bounding box center [790, 238] width 1515 height 63
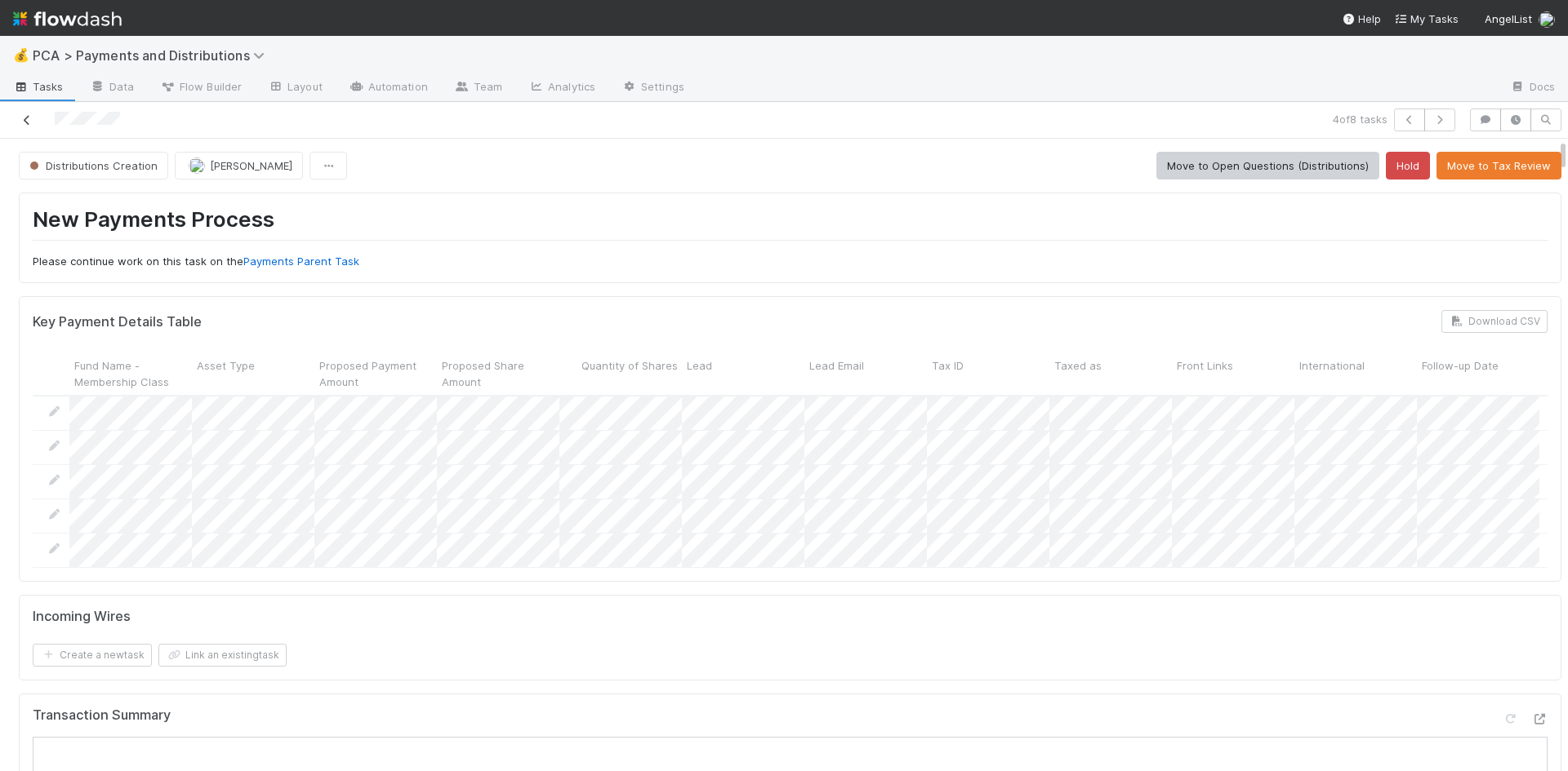
click at [22, 122] on icon at bounding box center [26, 120] width 16 height 11
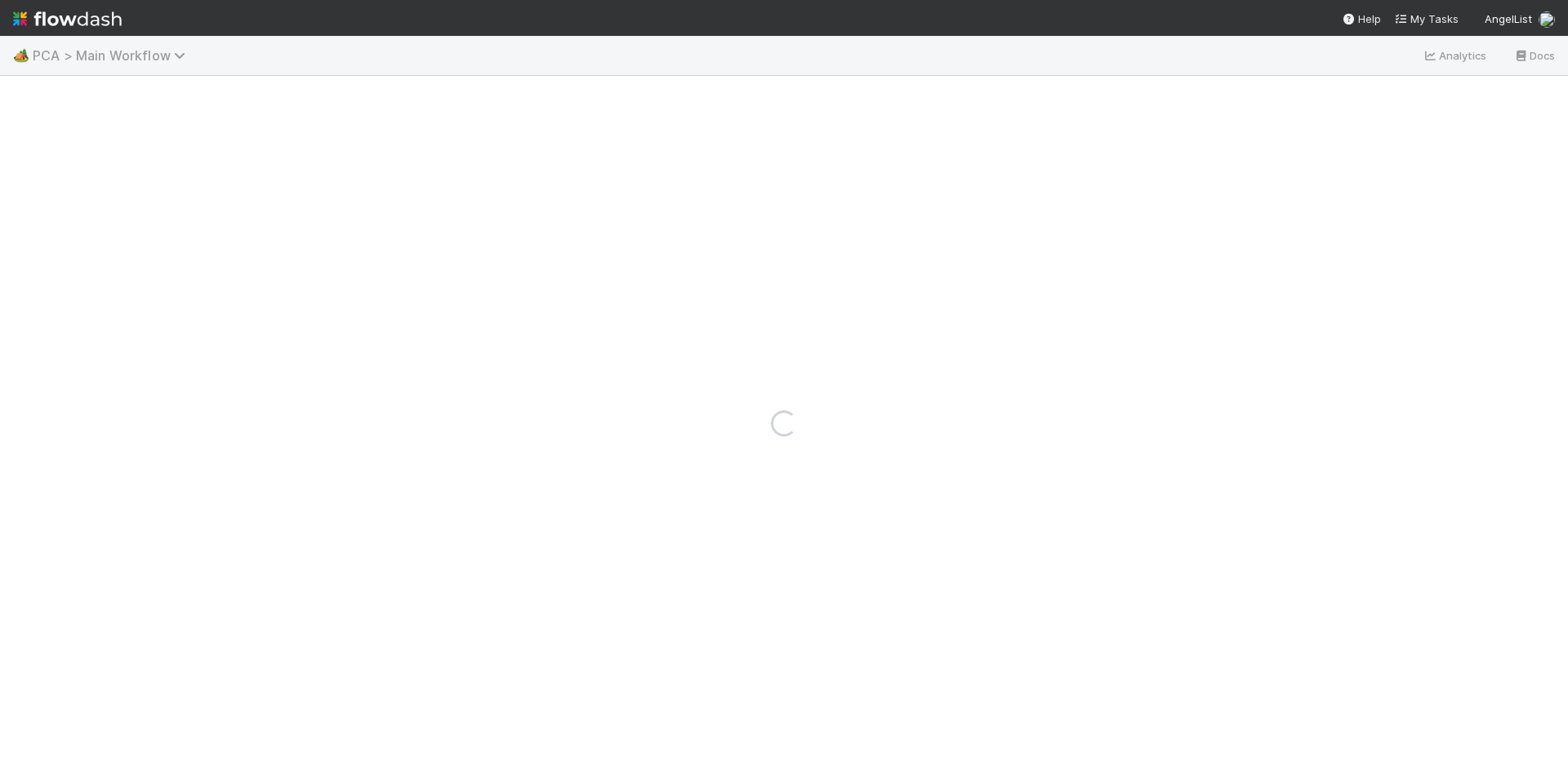
click at [166, 55] on span "PCA > Main Workflow" at bounding box center [113, 55] width 161 height 16
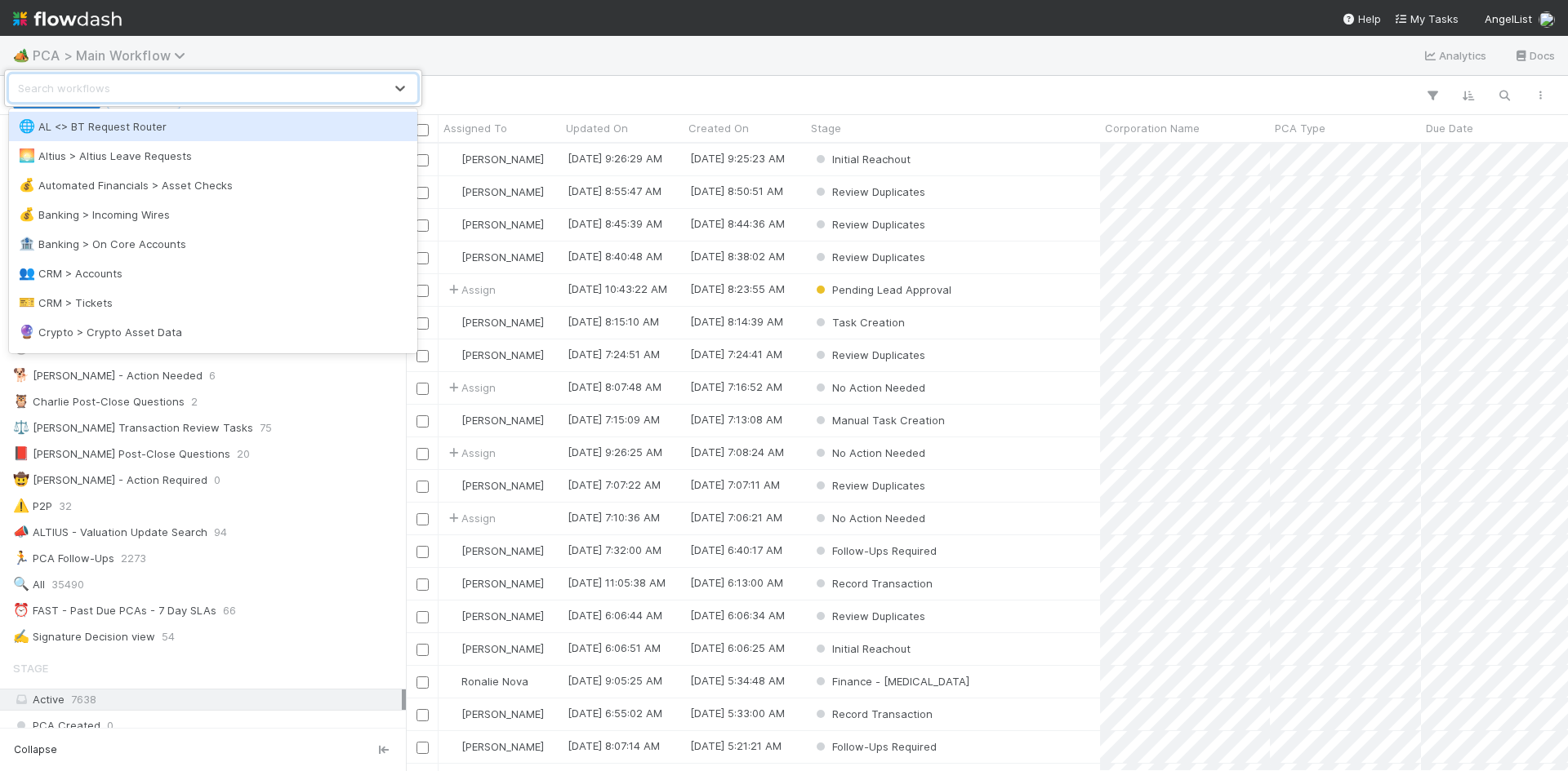
scroll to position [616, 1149]
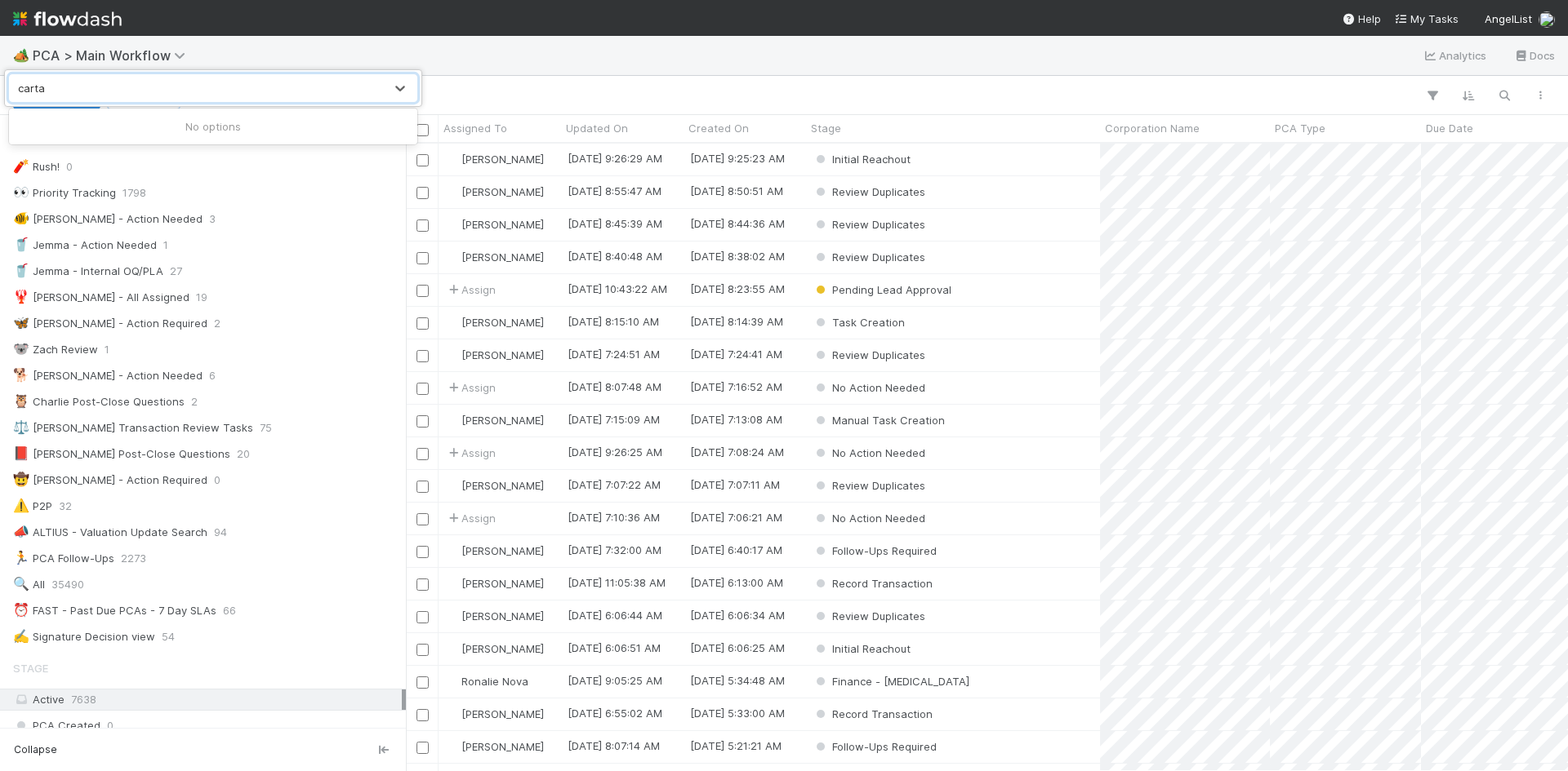
type input "carta"
click at [281, 46] on div "Search workflows" at bounding box center [784, 386] width 1568 height 771
click at [164, 62] on span "PCA > Main Workflow" at bounding box center [113, 55] width 161 height 16
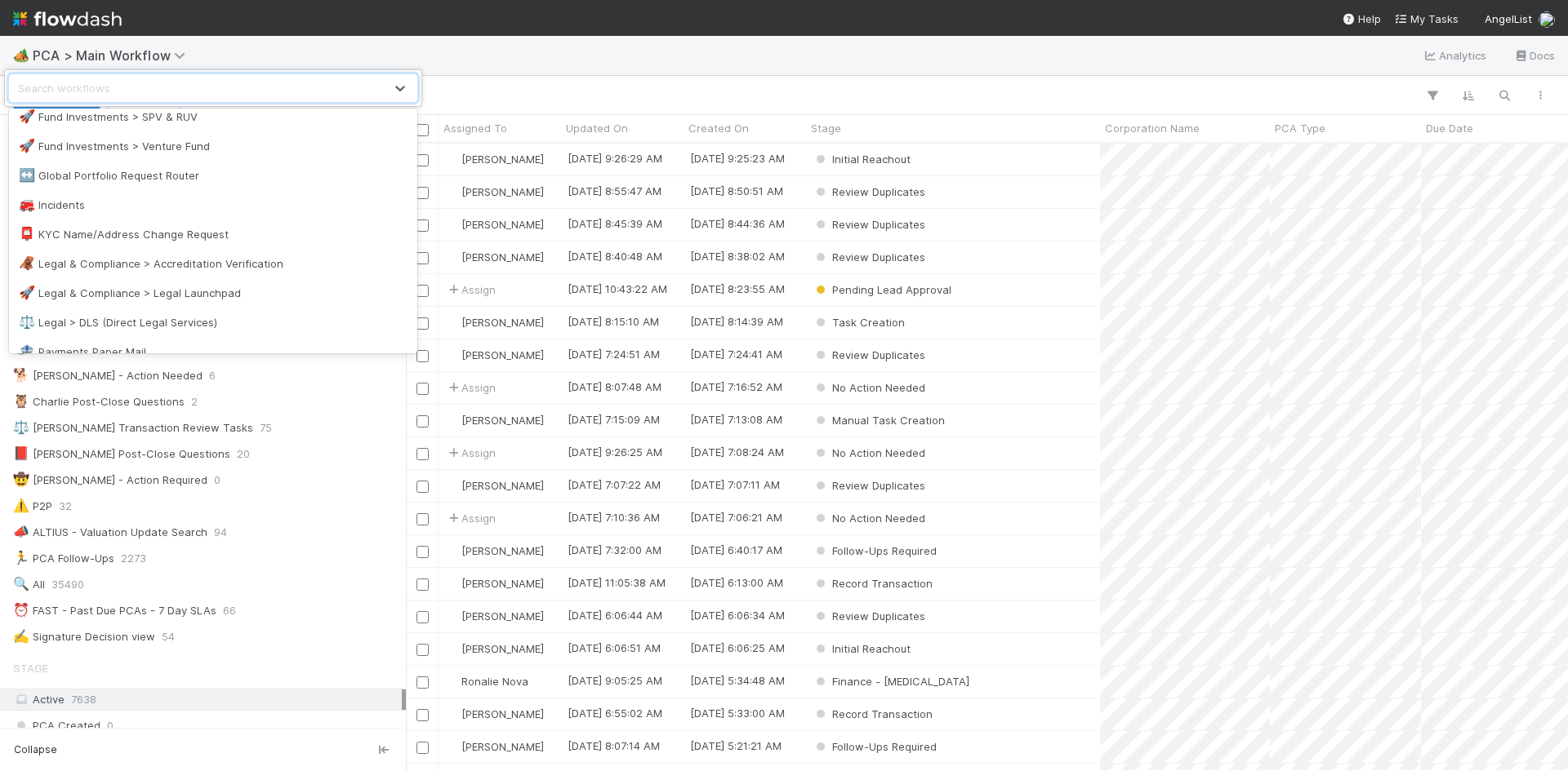
scroll to position [979, 0]
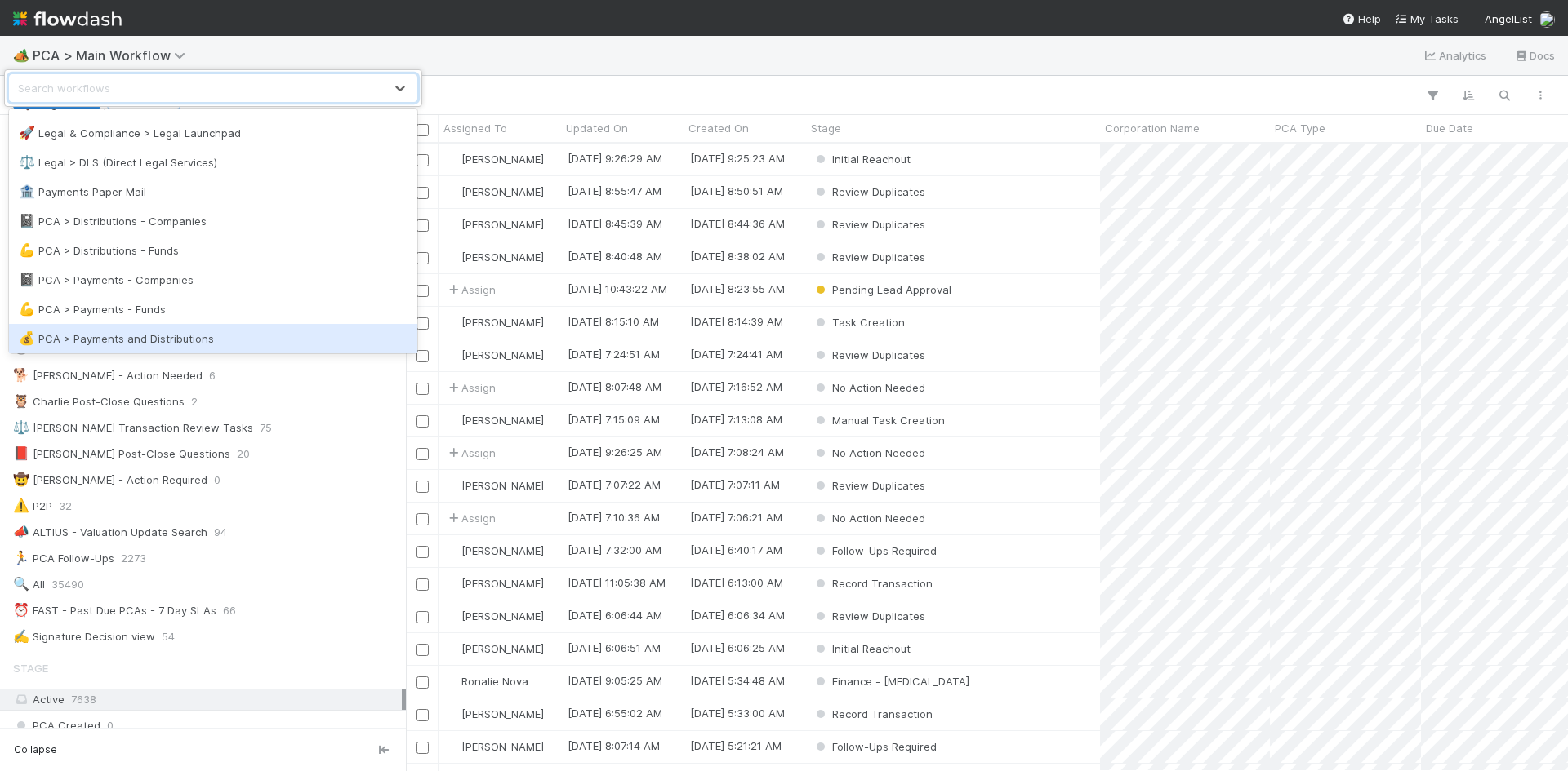
click at [159, 337] on div "💰 PCA > Payments and Distributions" at bounding box center [213, 338] width 389 height 16
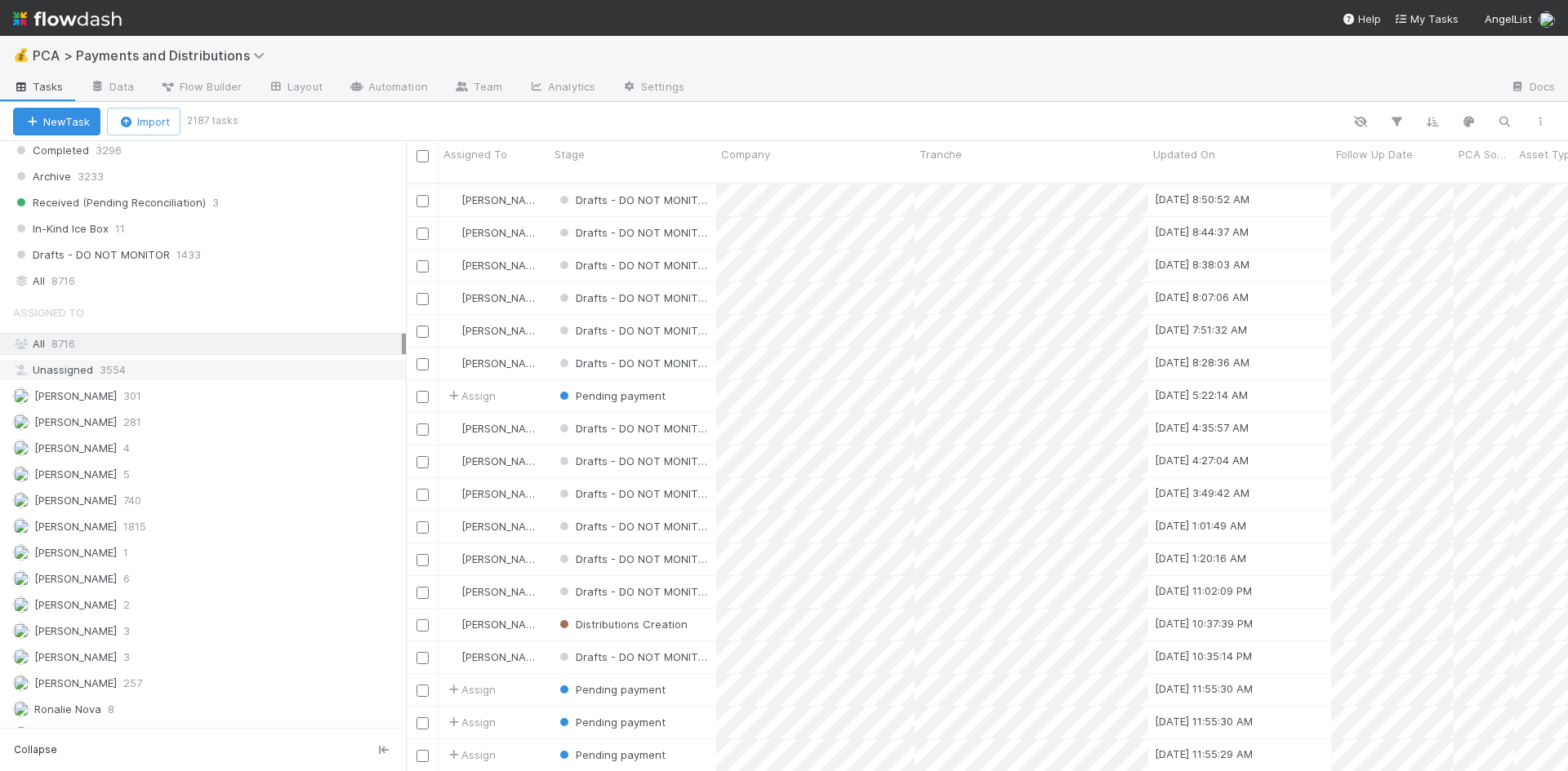
scroll to position [1303, 0]
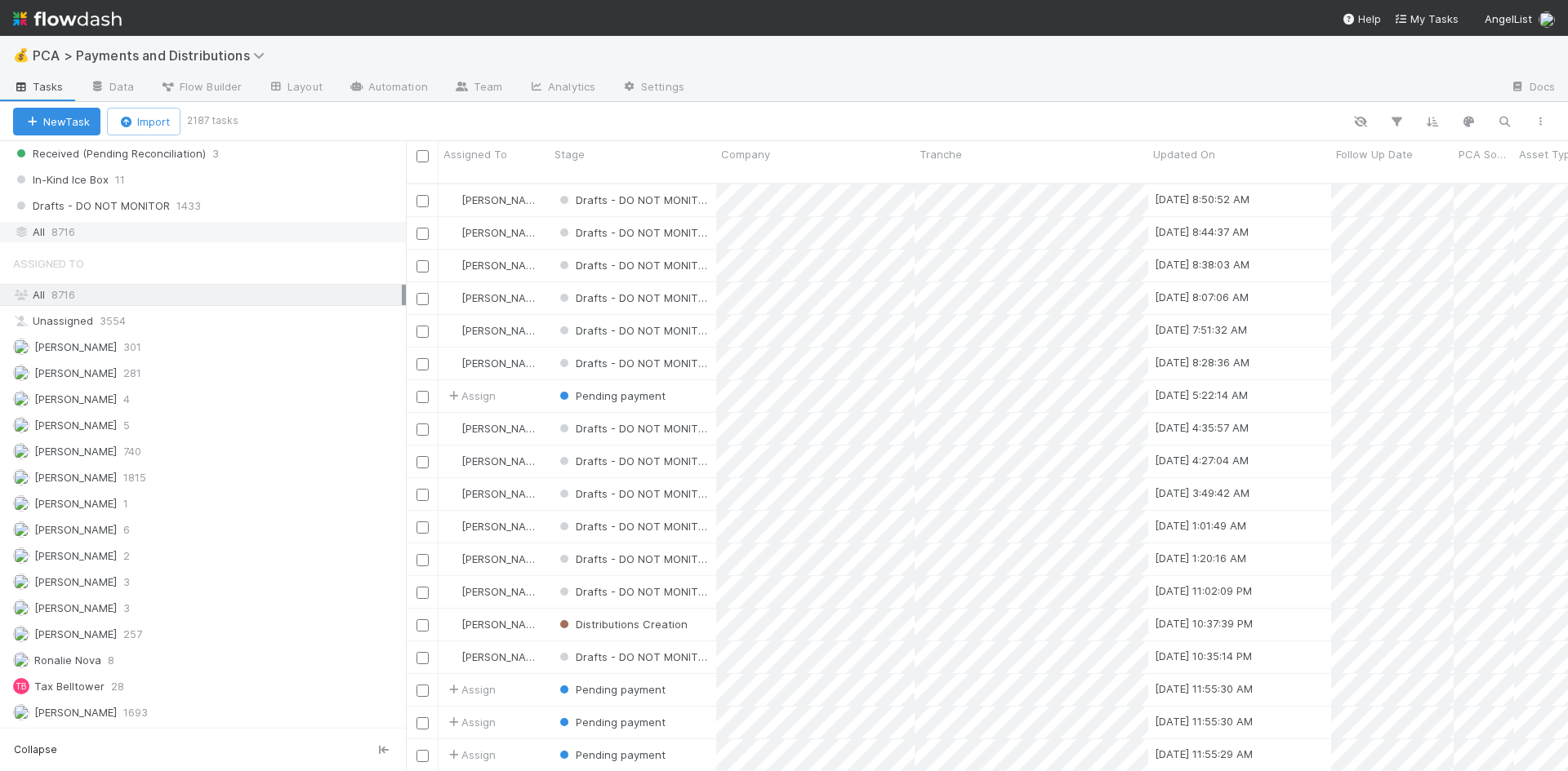
click at [149, 240] on div "All 8716" at bounding box center [207, 232] width 389 height 20
click at [1503, 118] on icon "button" at bounding box center [1504, 121] width 16 height 14
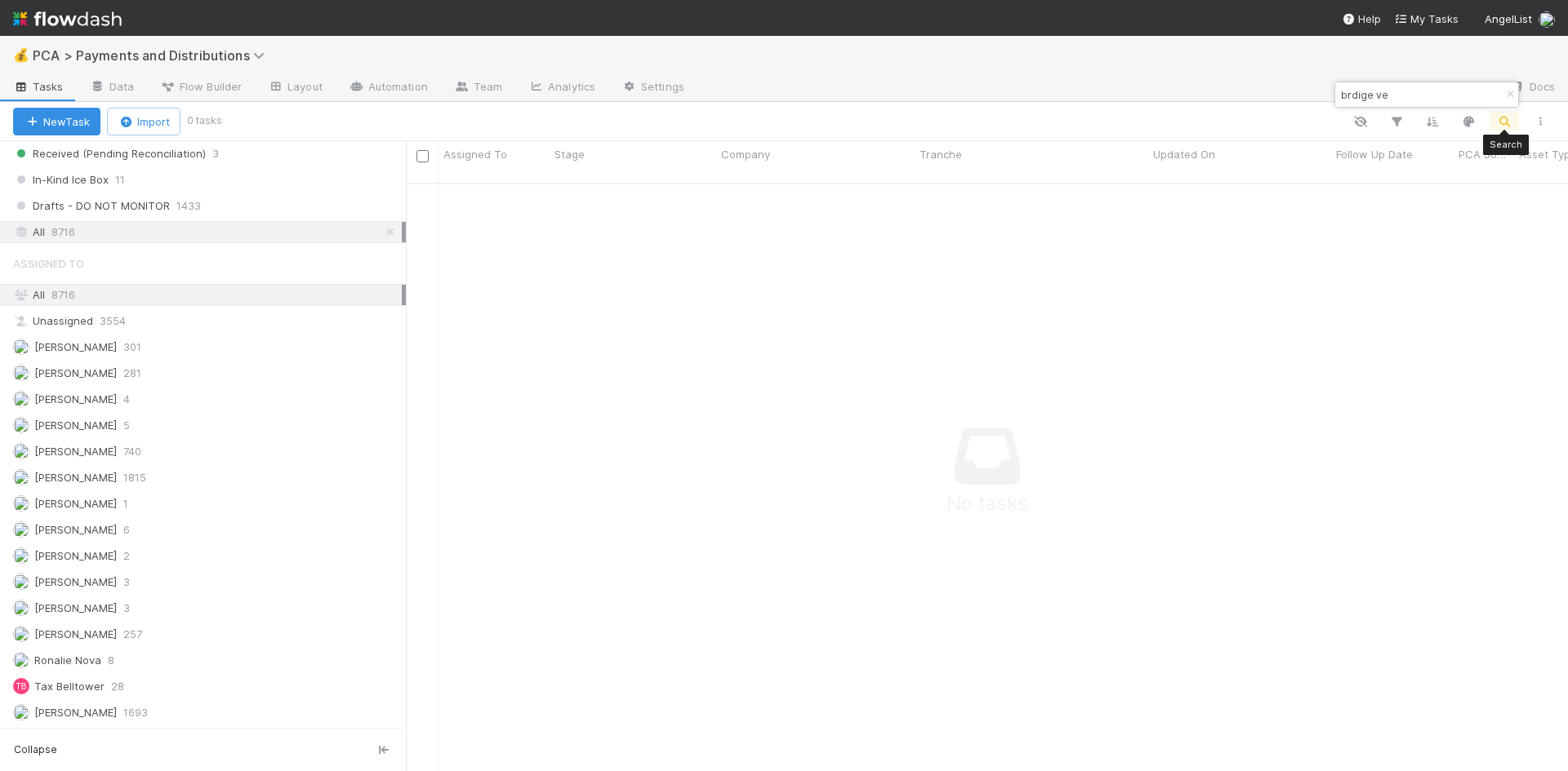
scroll to position [577, 1149]
type input "bridge ven"
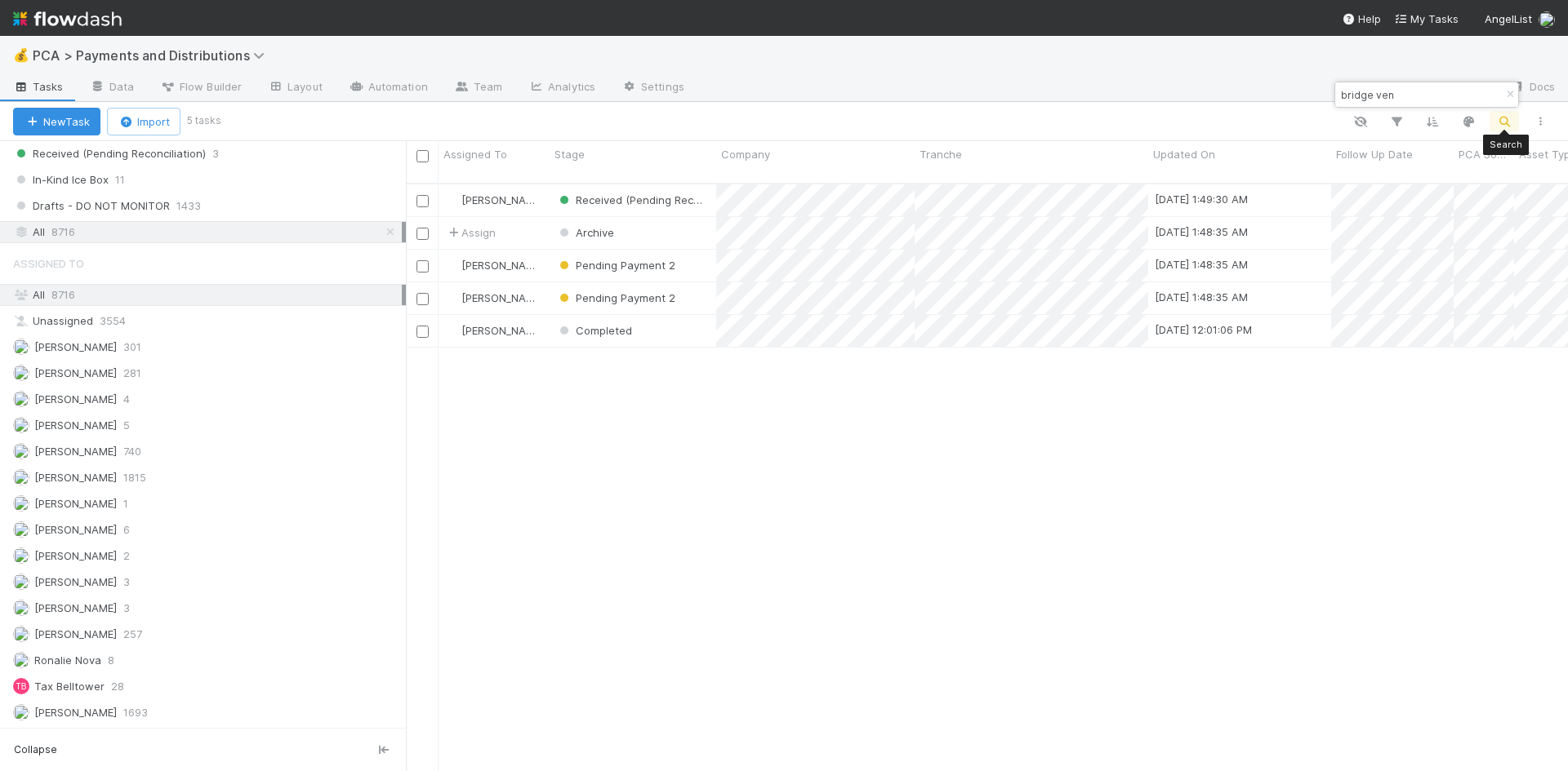
scroll to position [590, 1149]
click at [1538, 421] on div "Meg Castanare Received (Pending Reconciliation) 8/27/25, 1:49:30 AM 8/22/25, 10…" at bounding box center [987, 485] width 1162 height 601
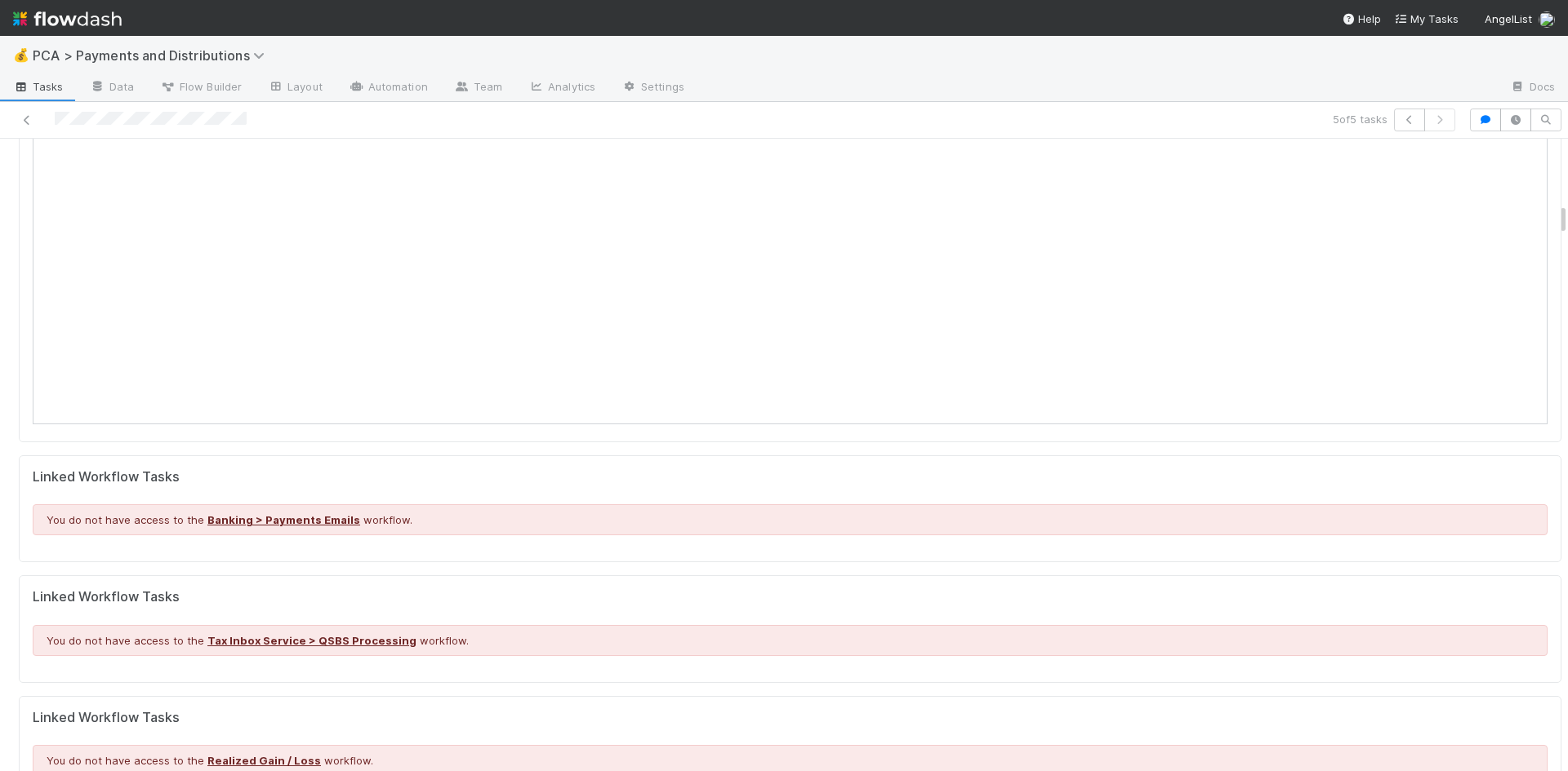
scroll to position [817, 0]
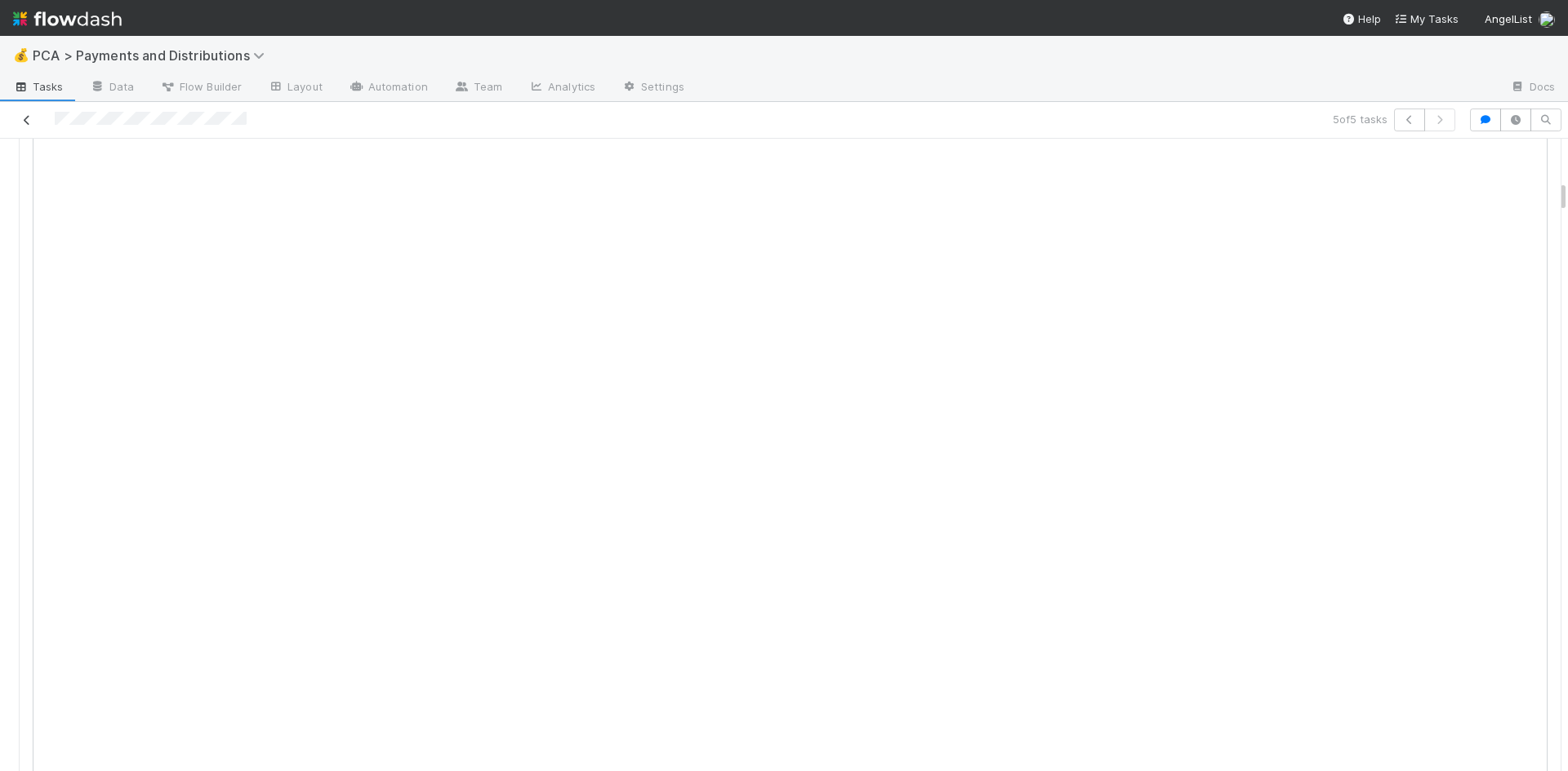
click at [22, 121] on icon at bounding box center [26, 120] width 16 height 11
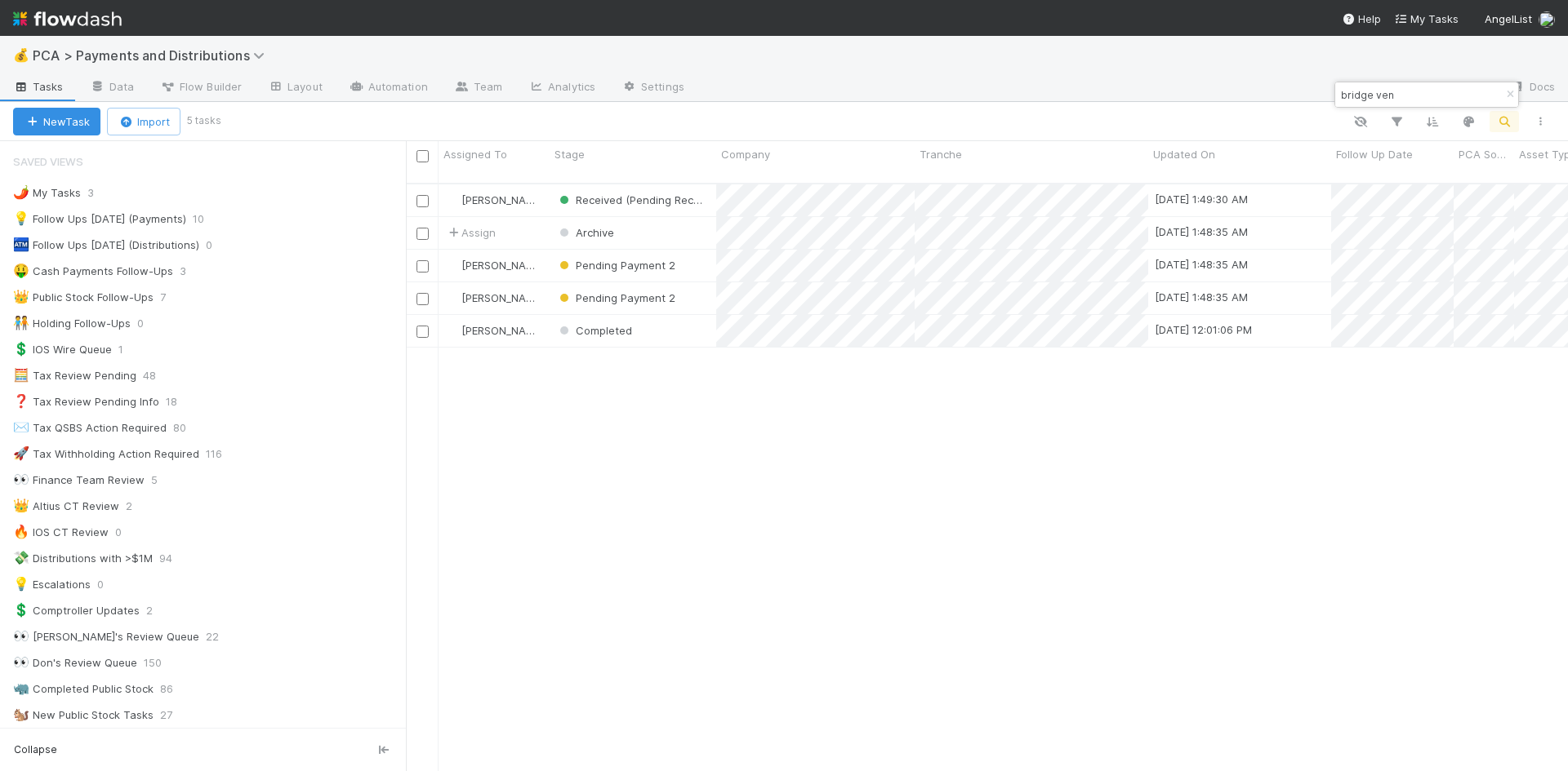
scroll to position [590, 1149]
click at [621, 191] on div "Pending payment" at bounding box center [611, 199] width 110 height 16
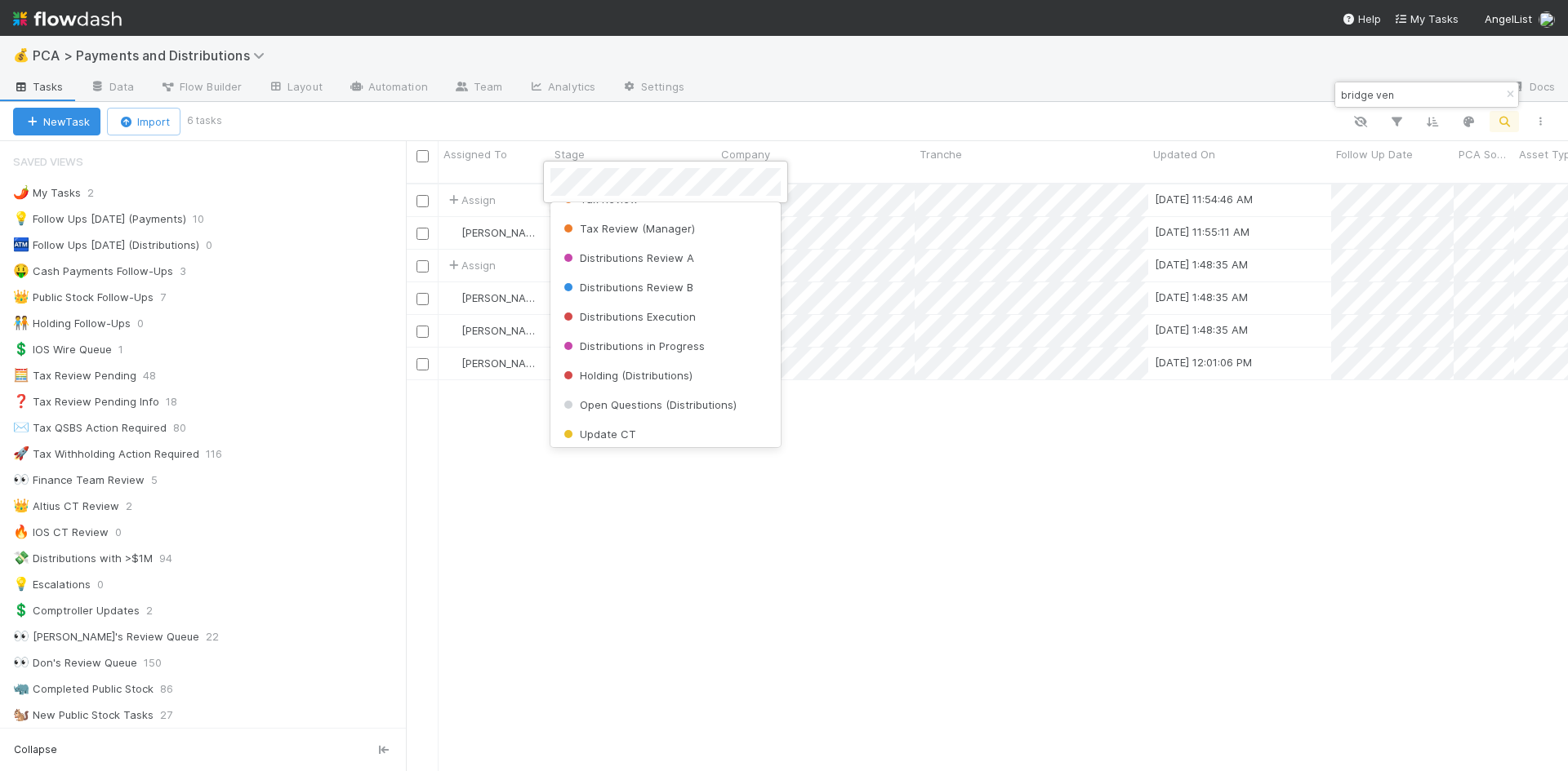
scroll to position [513, 0]
click at [623, 334] on div "Archive" at bounding box center [665, 341] width 230 height 30
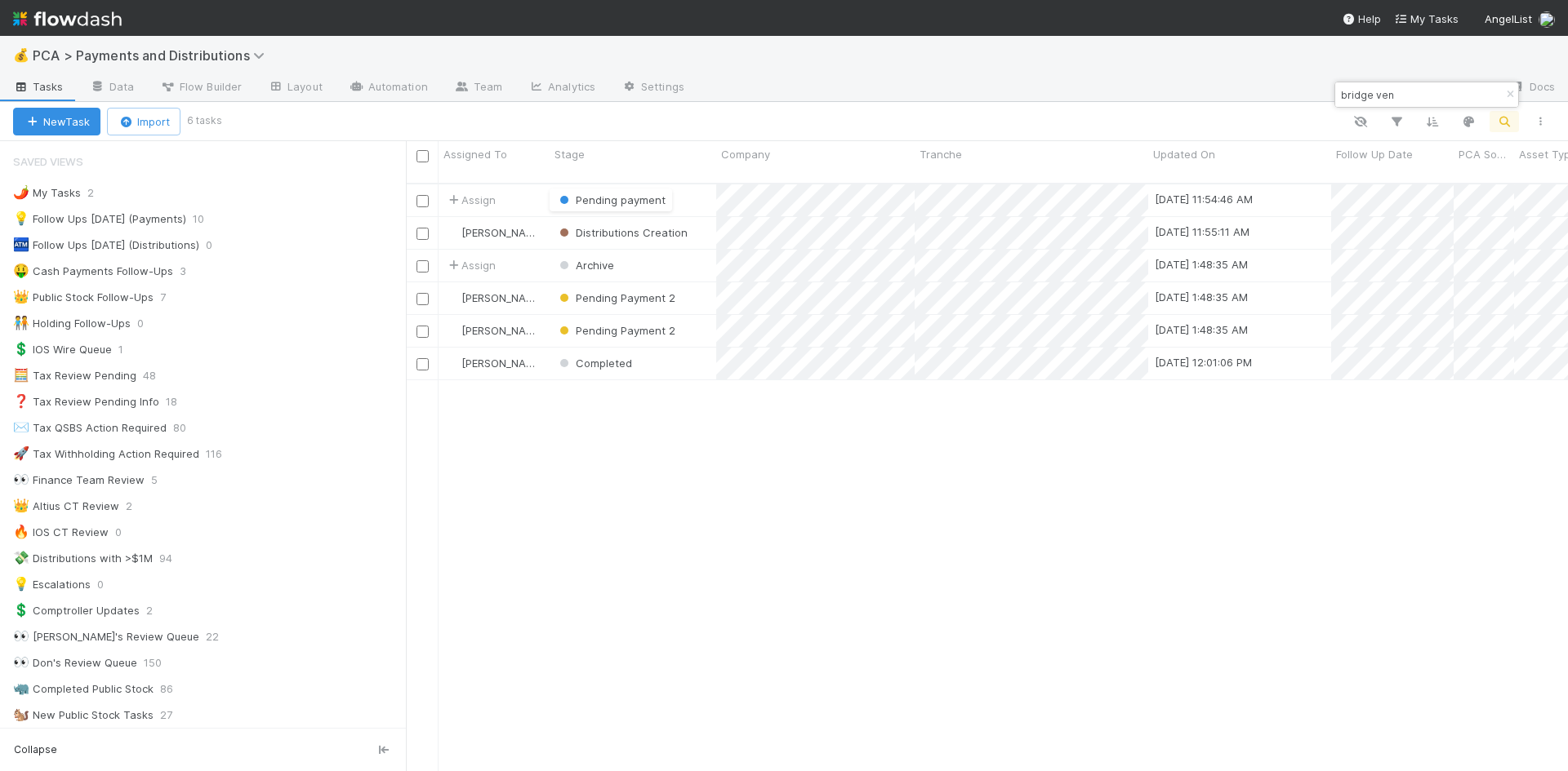
click at [1042, 598] on div "Assign Pending payment 8/27/25, 11:54:46 AM 8/27/25, 11:54:45 AM 0 0 0 0 0 Berk…" at bounding box center [987, 485] width 1162 height 601
click at [997, 549] on div at bounding box center [784, 386] width 1568 height 771
click at [1114, 558] on div at bounding box center [784, 386] width 1568 height 771
drag, startPoint x: 1406, startPoint y: 94, endPoint x: 1338, endPoint y: 94, distance: 68.0
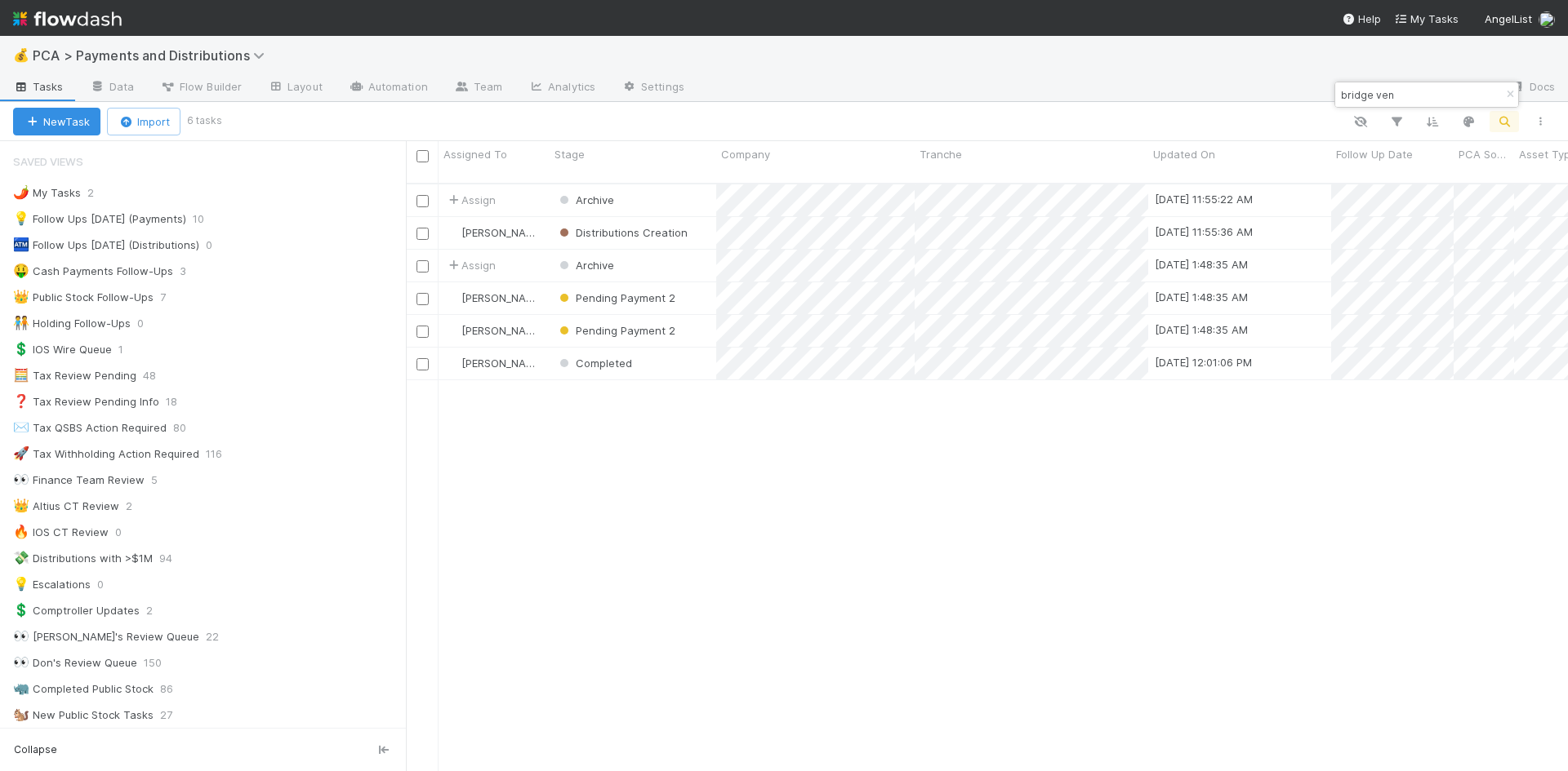
click at [1338, 94] on input "bridge ven" at bounding box center [1419, 94] width 164 height 19
type input "orderly heal"
click at [624, 193] on span "Pending payment" at bounding box center [620, 199] width 89 height 13
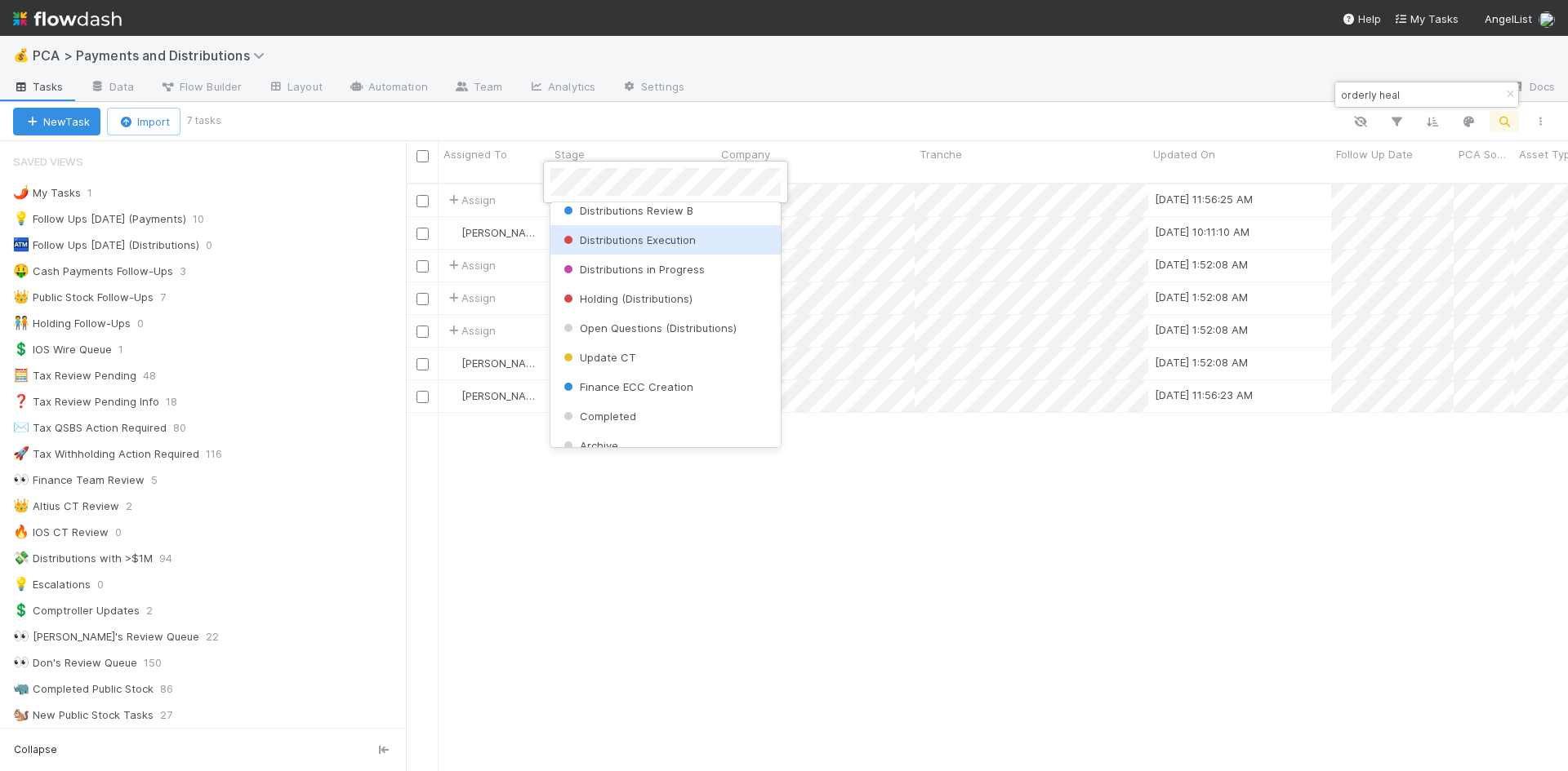
scroll to position [513, 0]
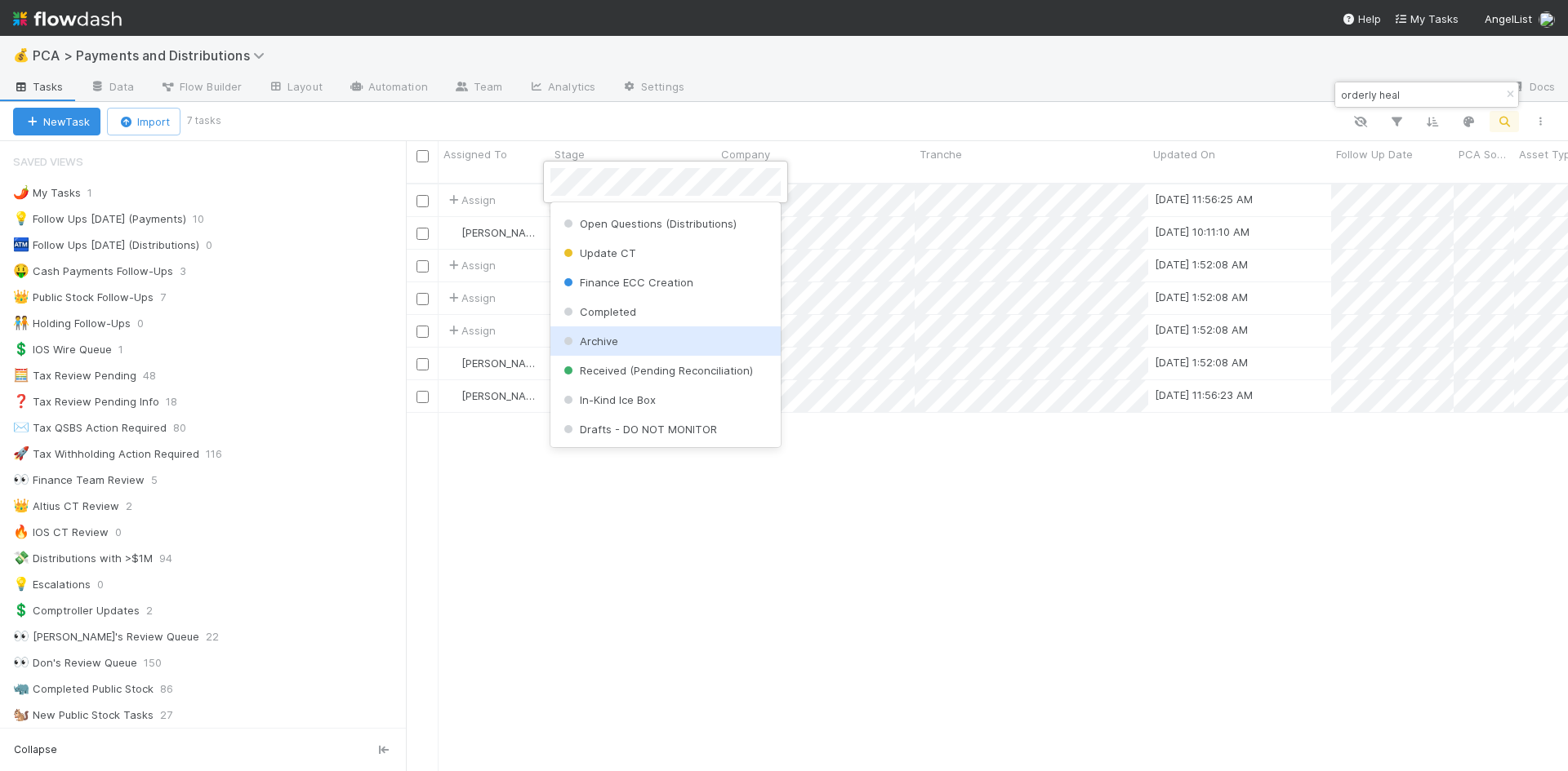
click at [625, 343] on div "Archive" at bounding box center [665, 341] width 230 height 30
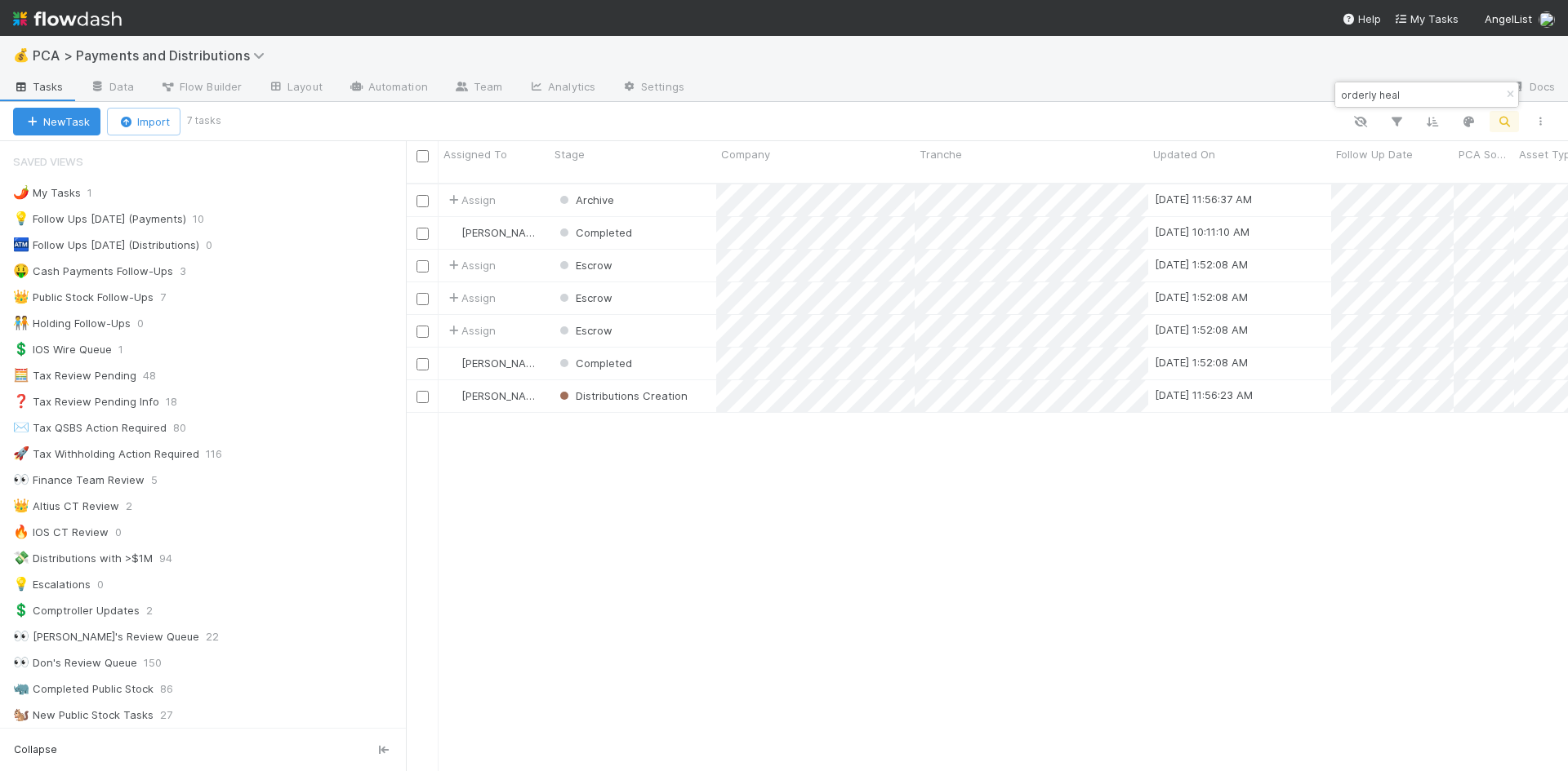
click at [973, 589] on div "Assign Archive 8/27/25, 11:56:37 AM 8/27/25, 11:56:24 AM 0 0 0 0 0 David Bodell…" at bounding box center [987, 485] width 1162 height 601
click at [1021, 637] on div at bounding box center [784, 386] width 1568 height 771
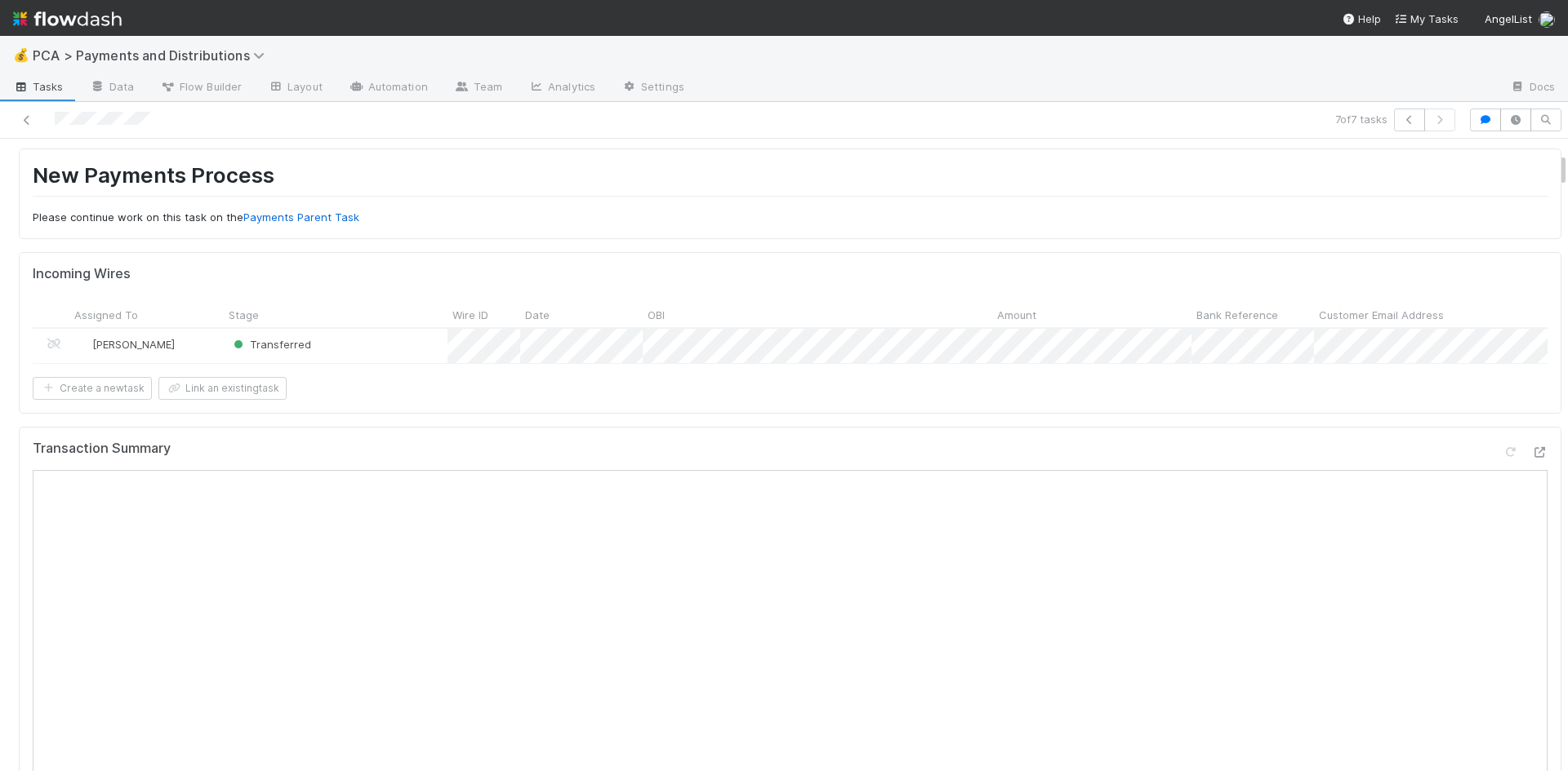
scroll to position [245, 0]
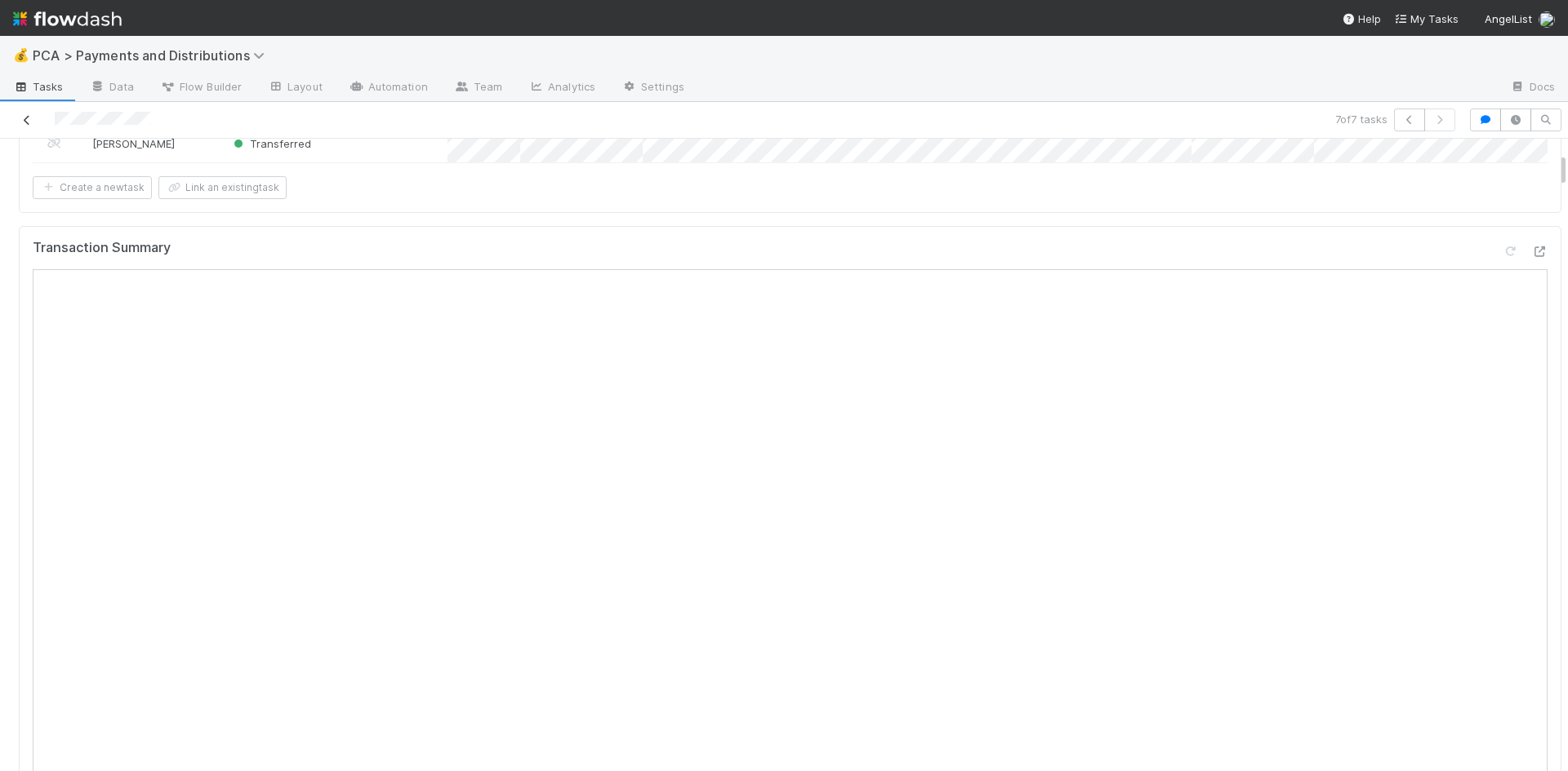
click at [31, 116] on icon at bounding box center [26, 120] width 16 height 11
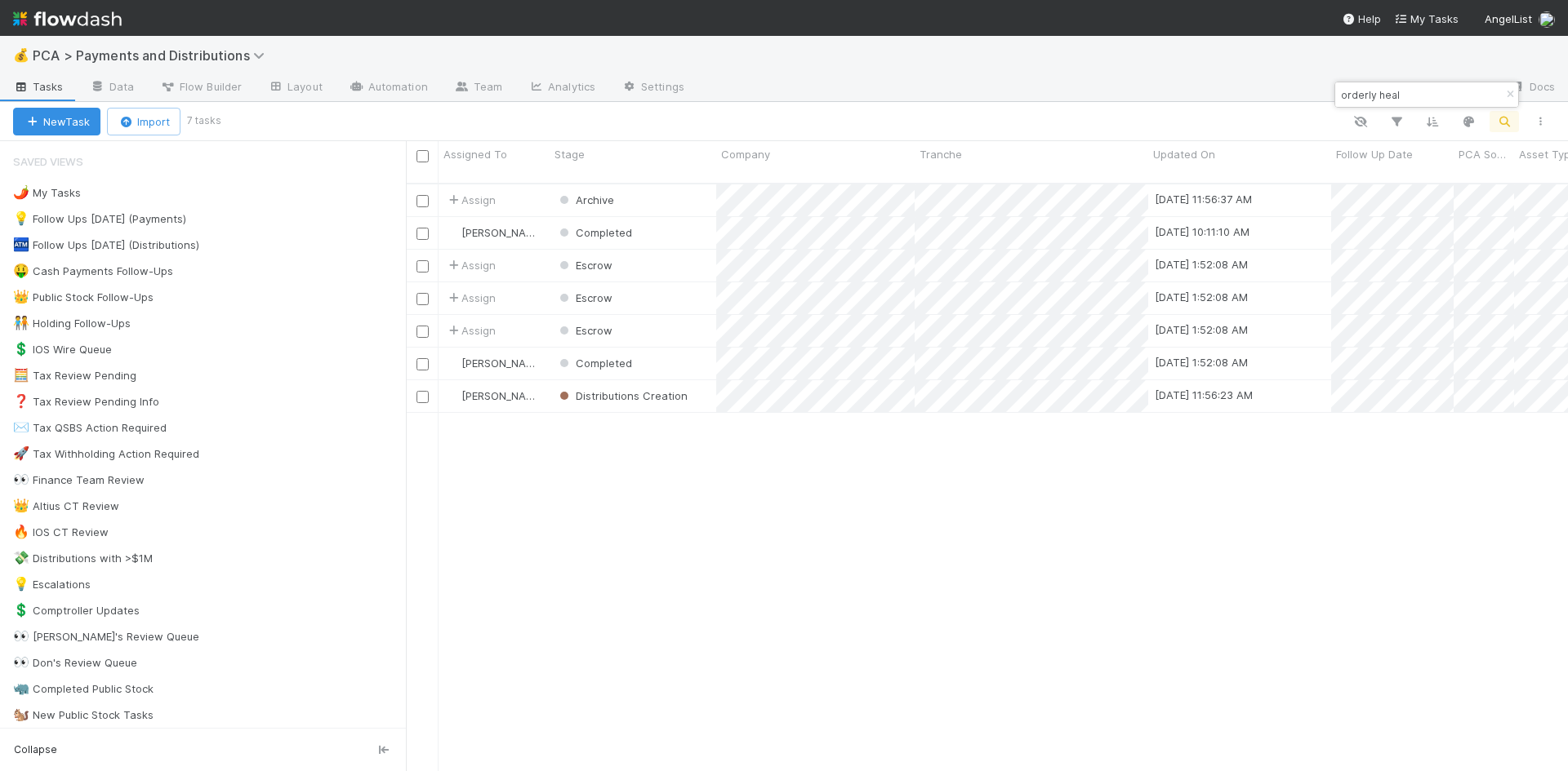
scroll to position [590, 1149]
click at [958, 513] on div at bounding box center [784, 386] width 1568 height 771
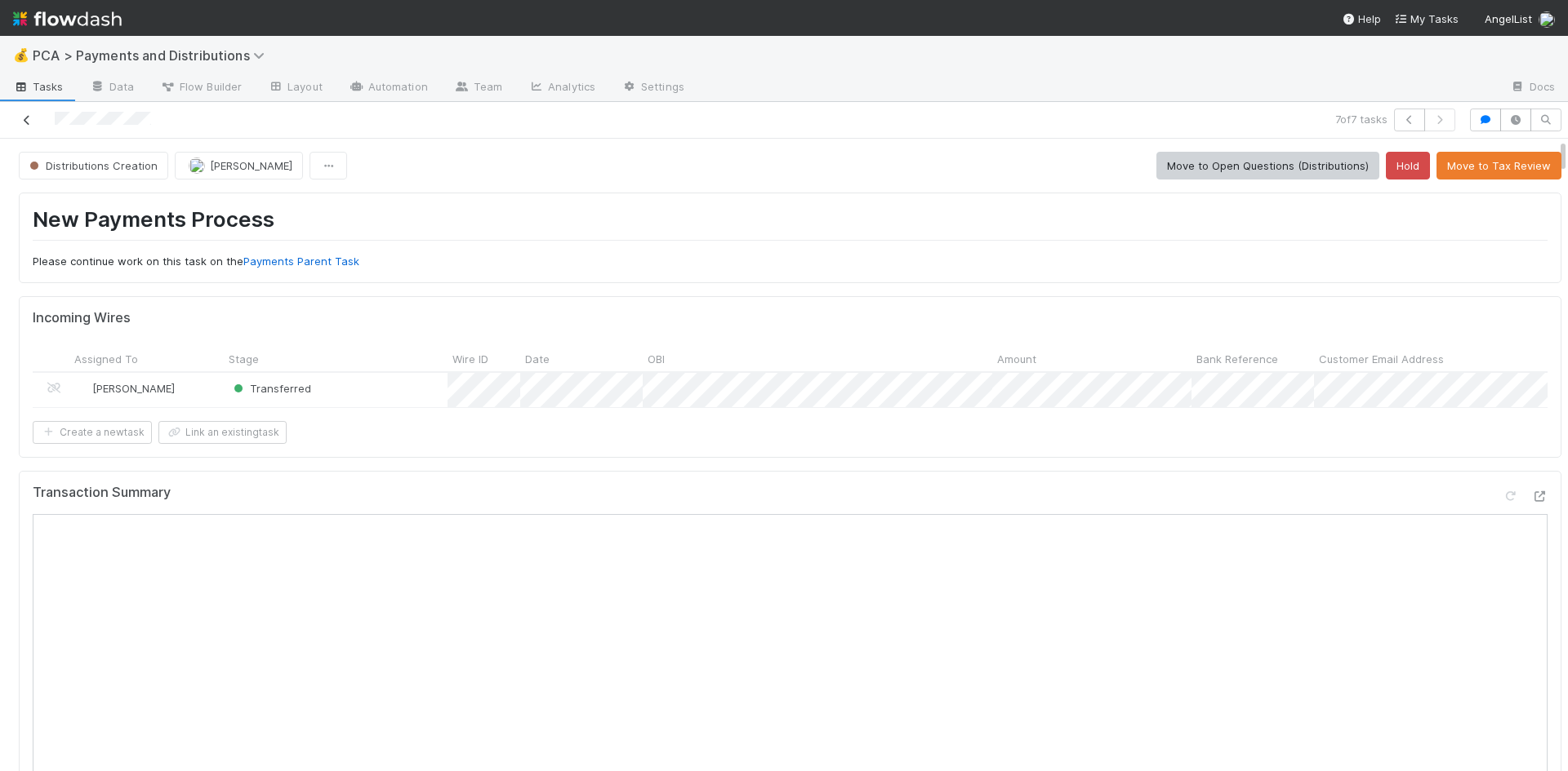
click at [27, 117] on icon at bounding box center [26, 120] width 16 height 11
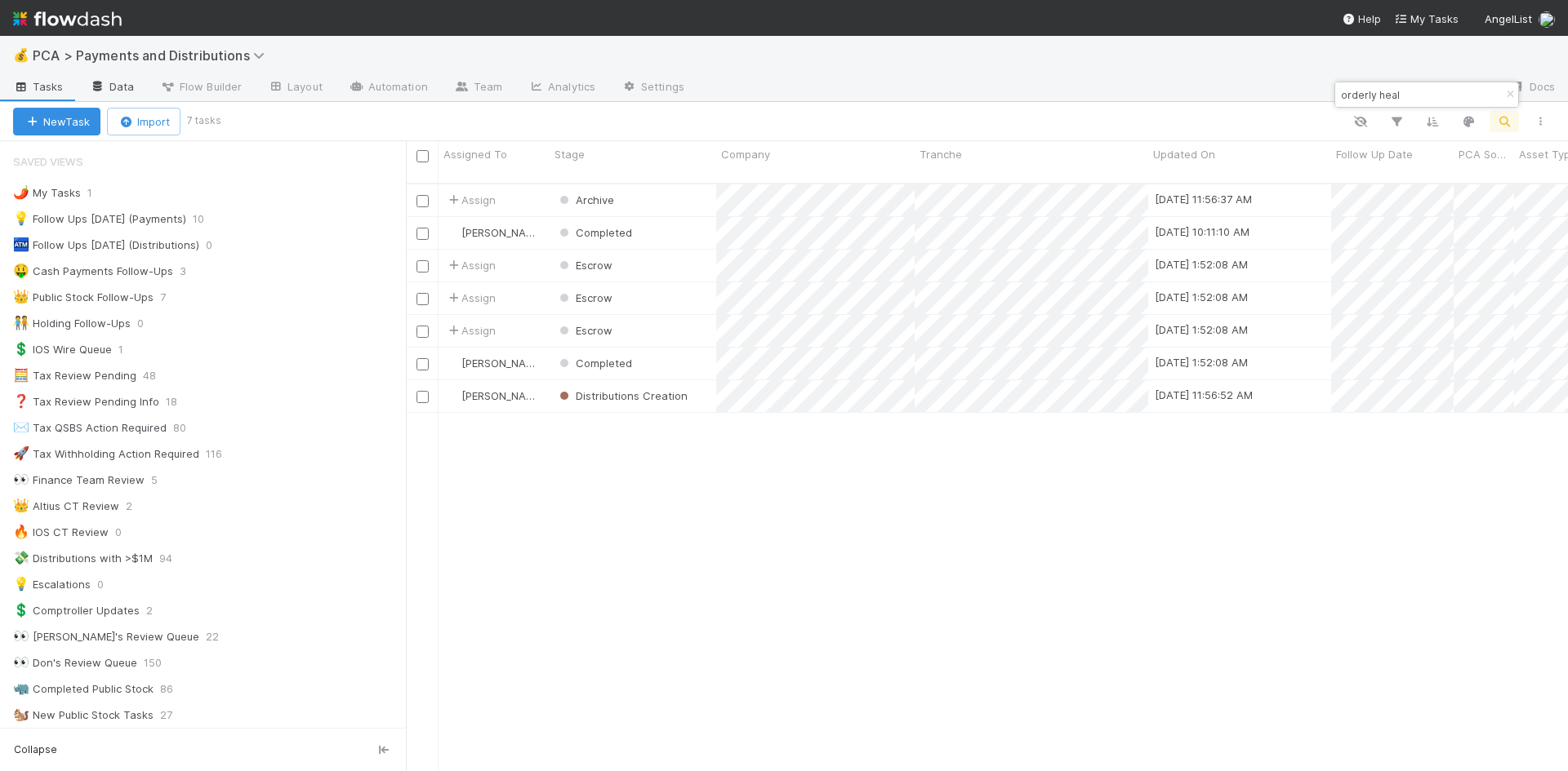
scroll to position [590, 1149]
drag, startPoint x: 1408, startPoint y: 92, endPoint x: 1338, endPoint y: 92, distance: 70.0
click at [1338, 92] on input "orderly heal" at bounding box center [1419, 94] width 164 height 19
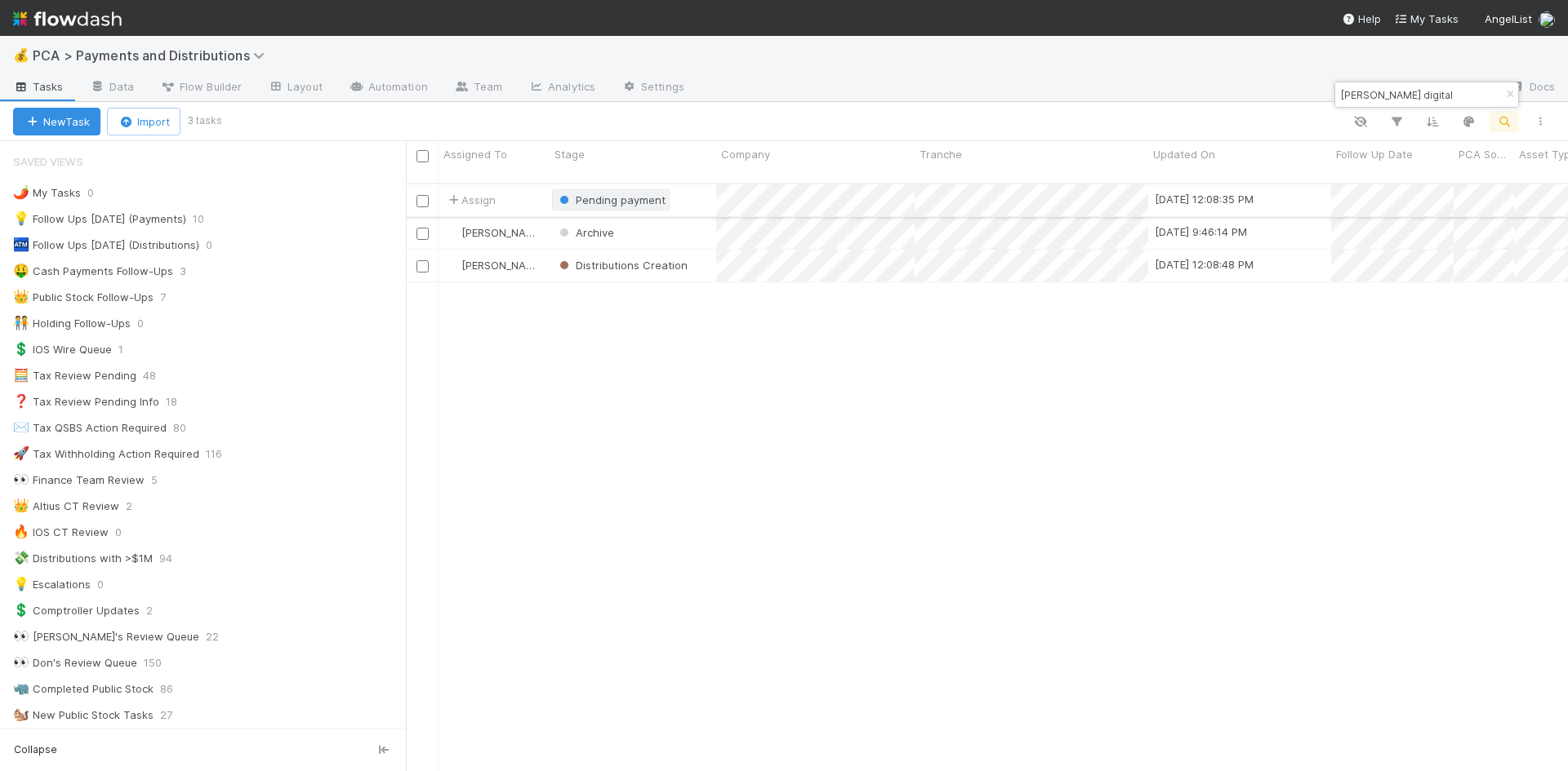
click at [597, 193] on span "Pending payment" at bounding box center [620, 199] width 89 height 13
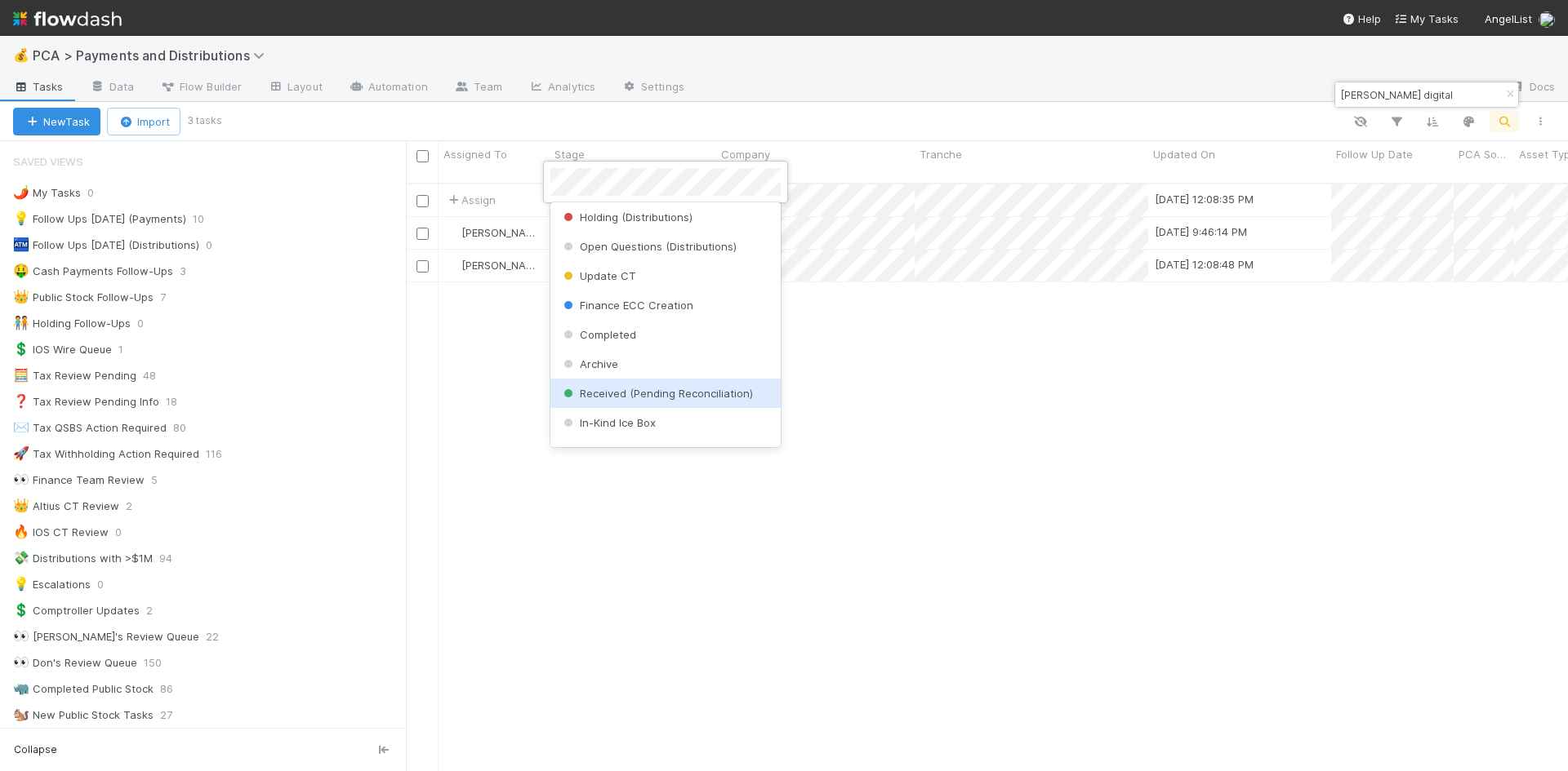
scroll to position [513, 0]
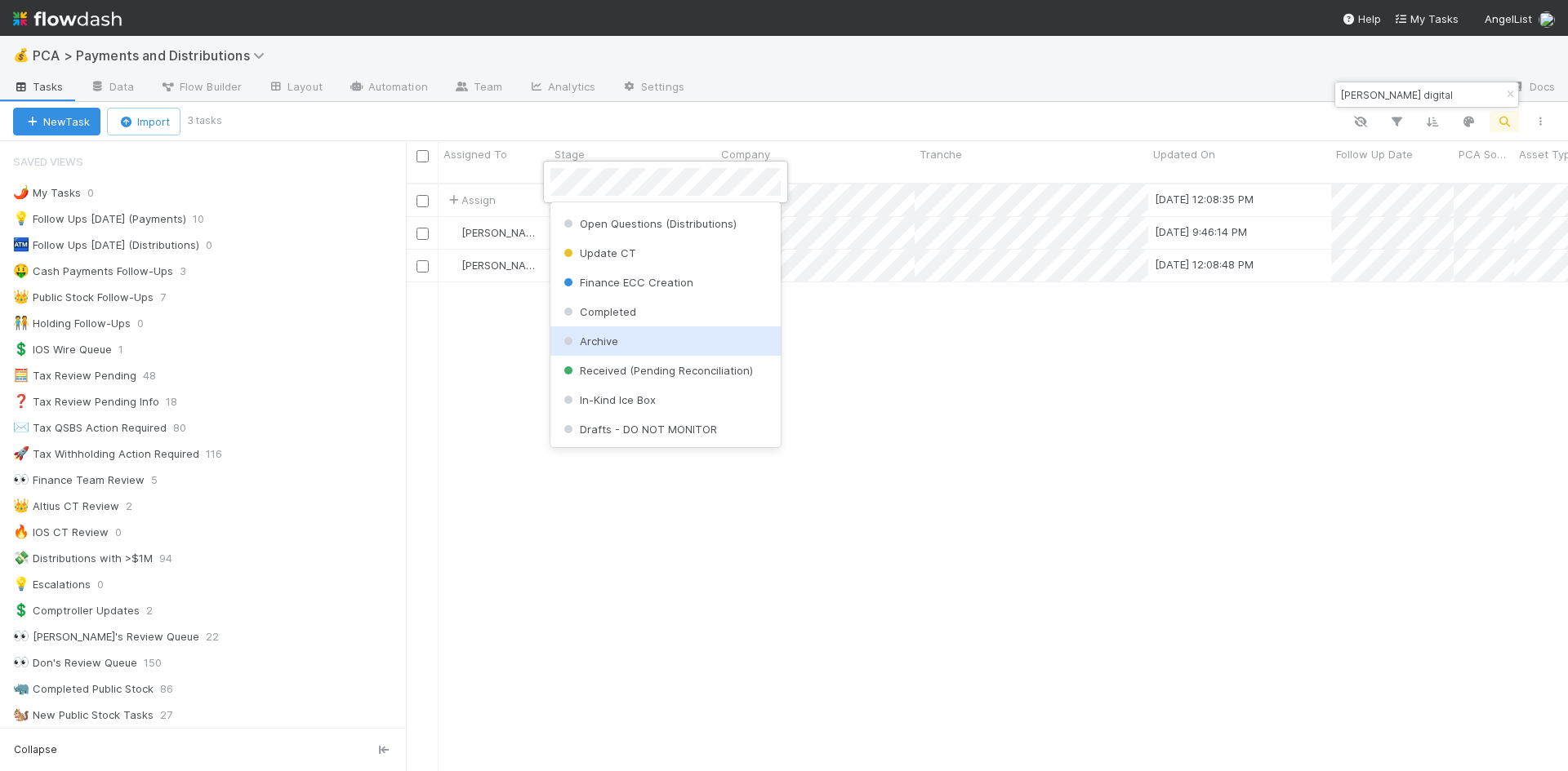
click at [632, 340] on div "Archive" at bounding box center [665, 341] width 230 height 30
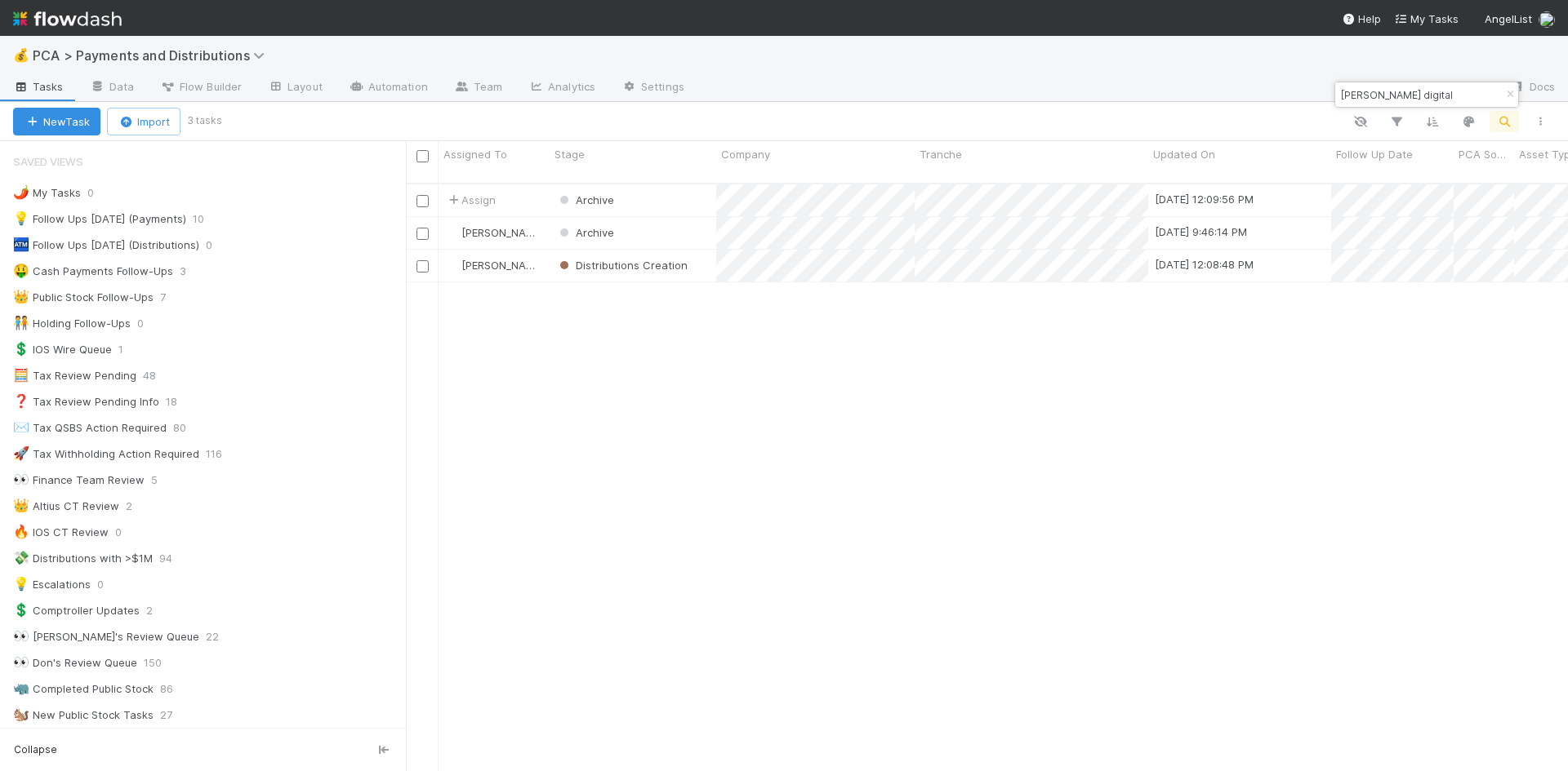
click at [1340, 98] on input "avery digital" at bounding box center [1419, 94] width 164 height 19
type input "near"
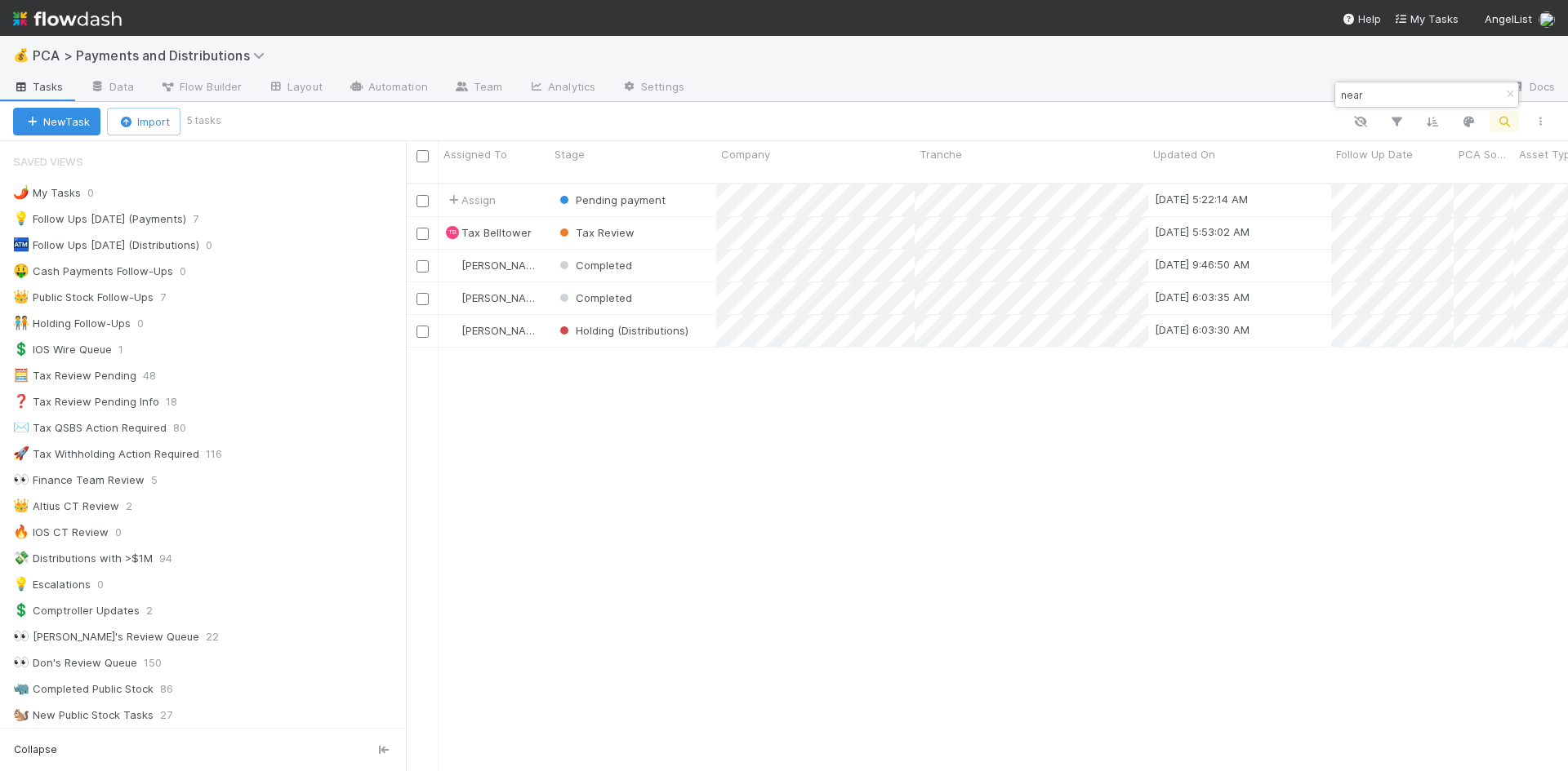
scroll to position [590, 1149]
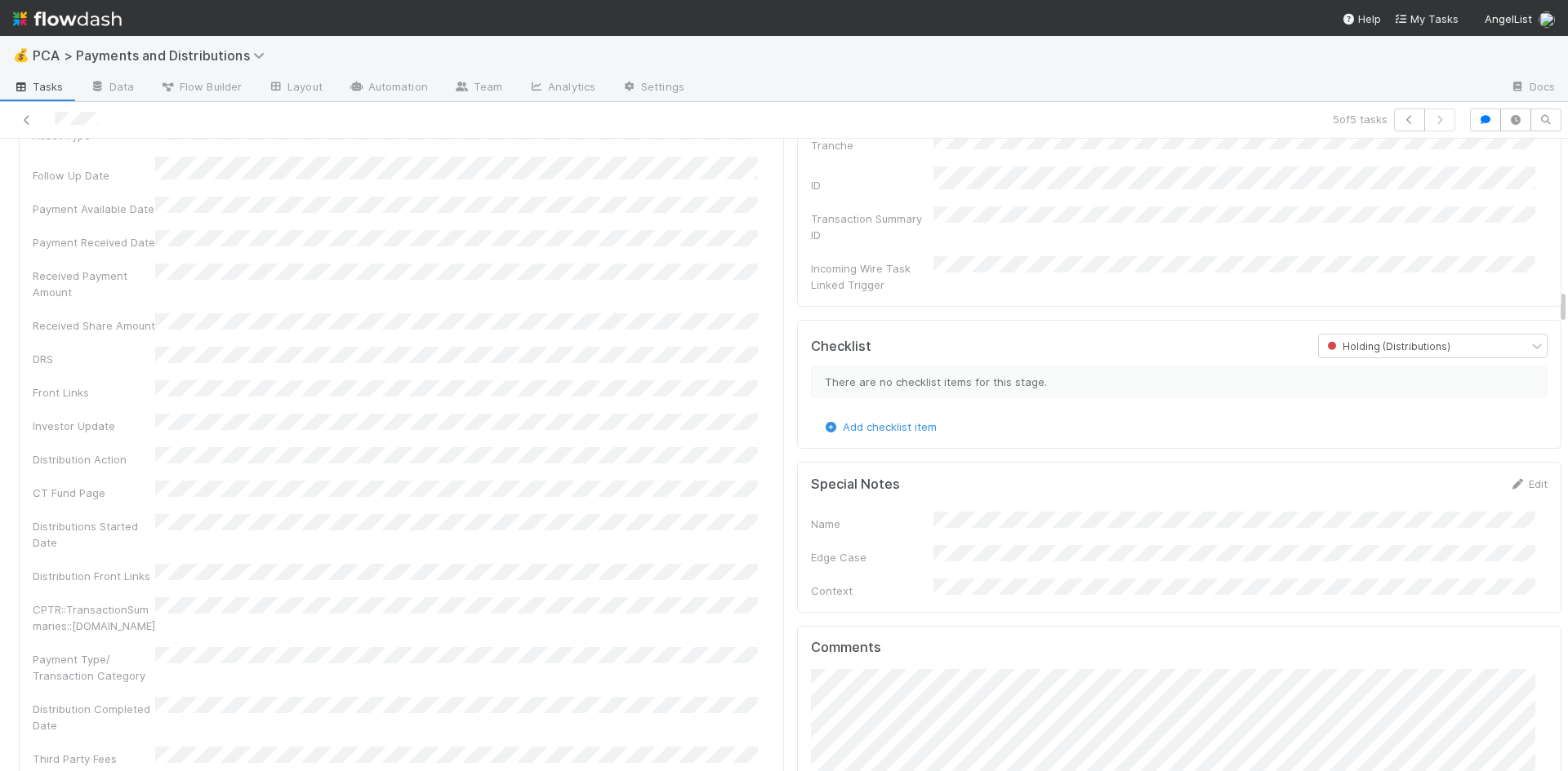
scroll to position [3020, 0]
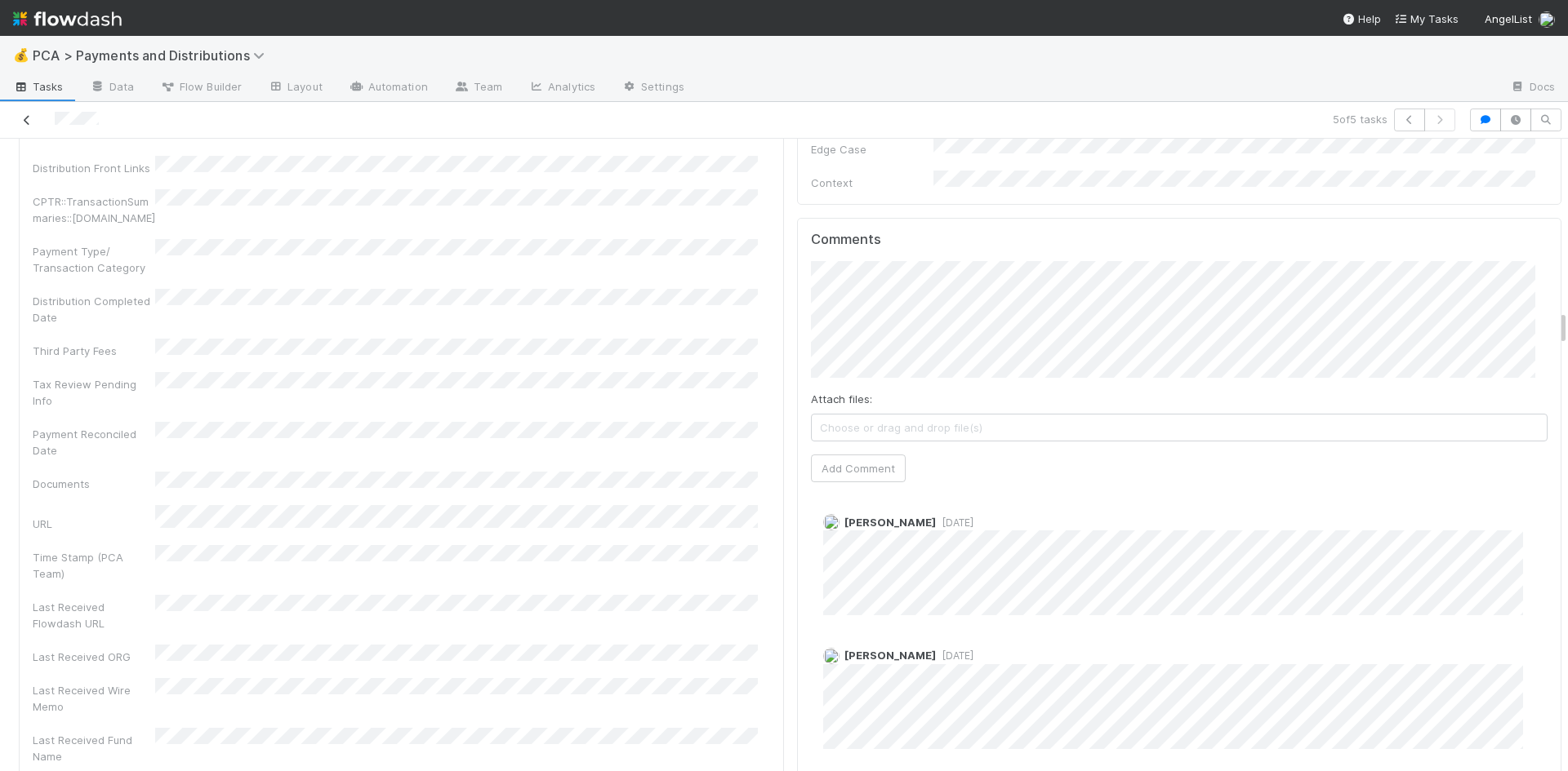
click at [24, 117] on icon at bounding box center [26, 120] width 16 height 11
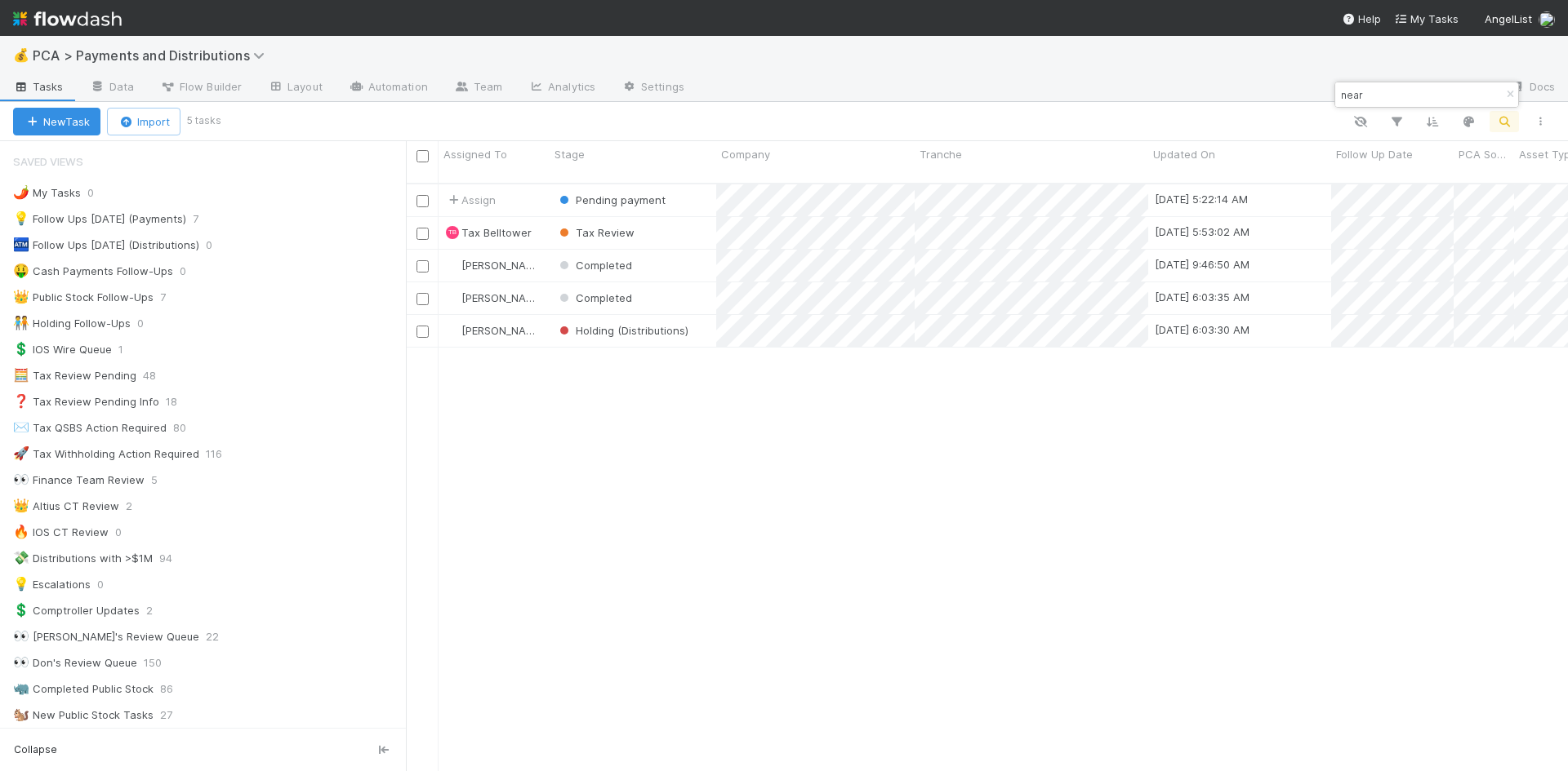
scroll to position [590, 1149]
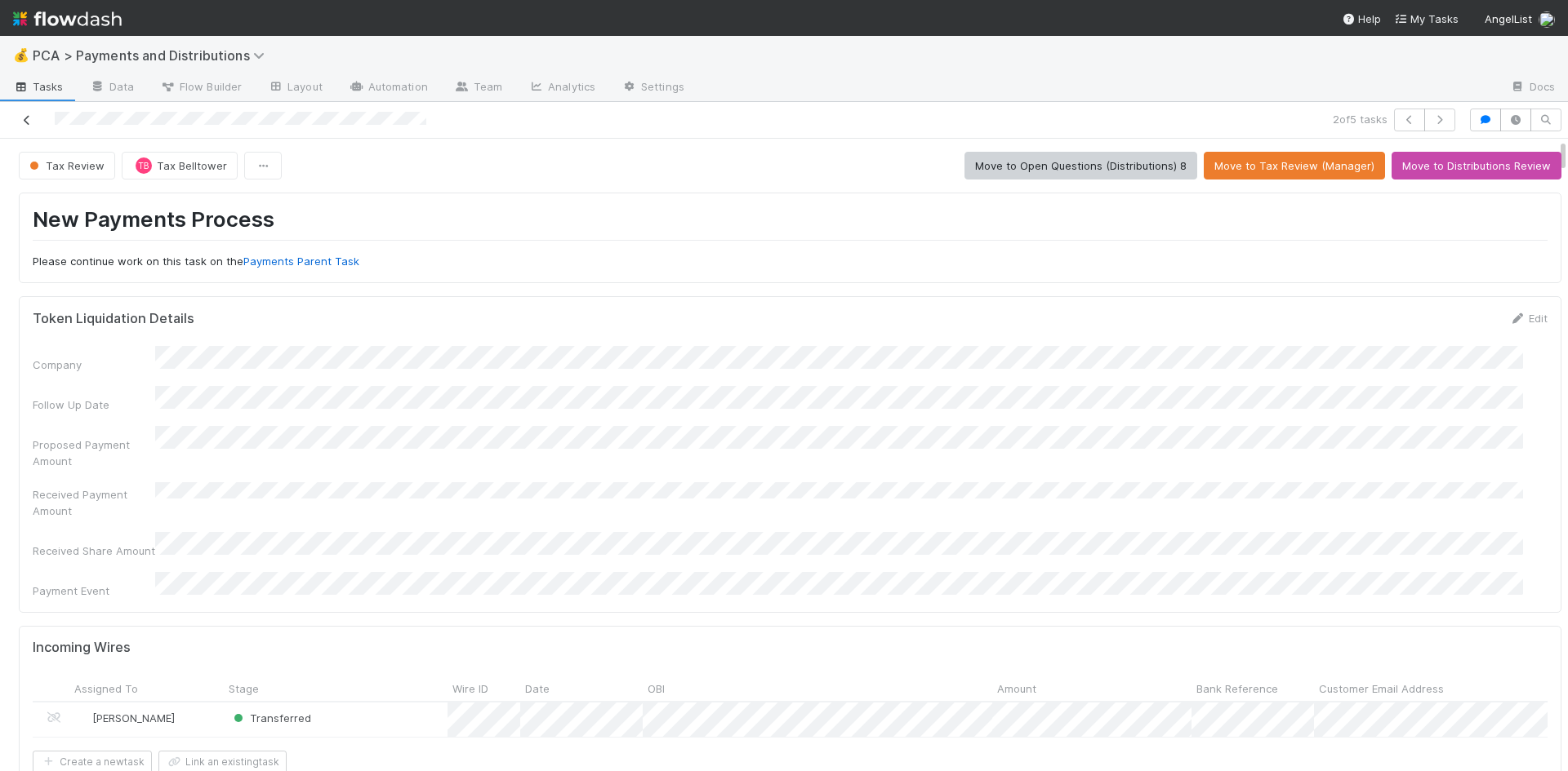
click at [22, 118] on icon at bounding box center [26, 120] width 16 height 11
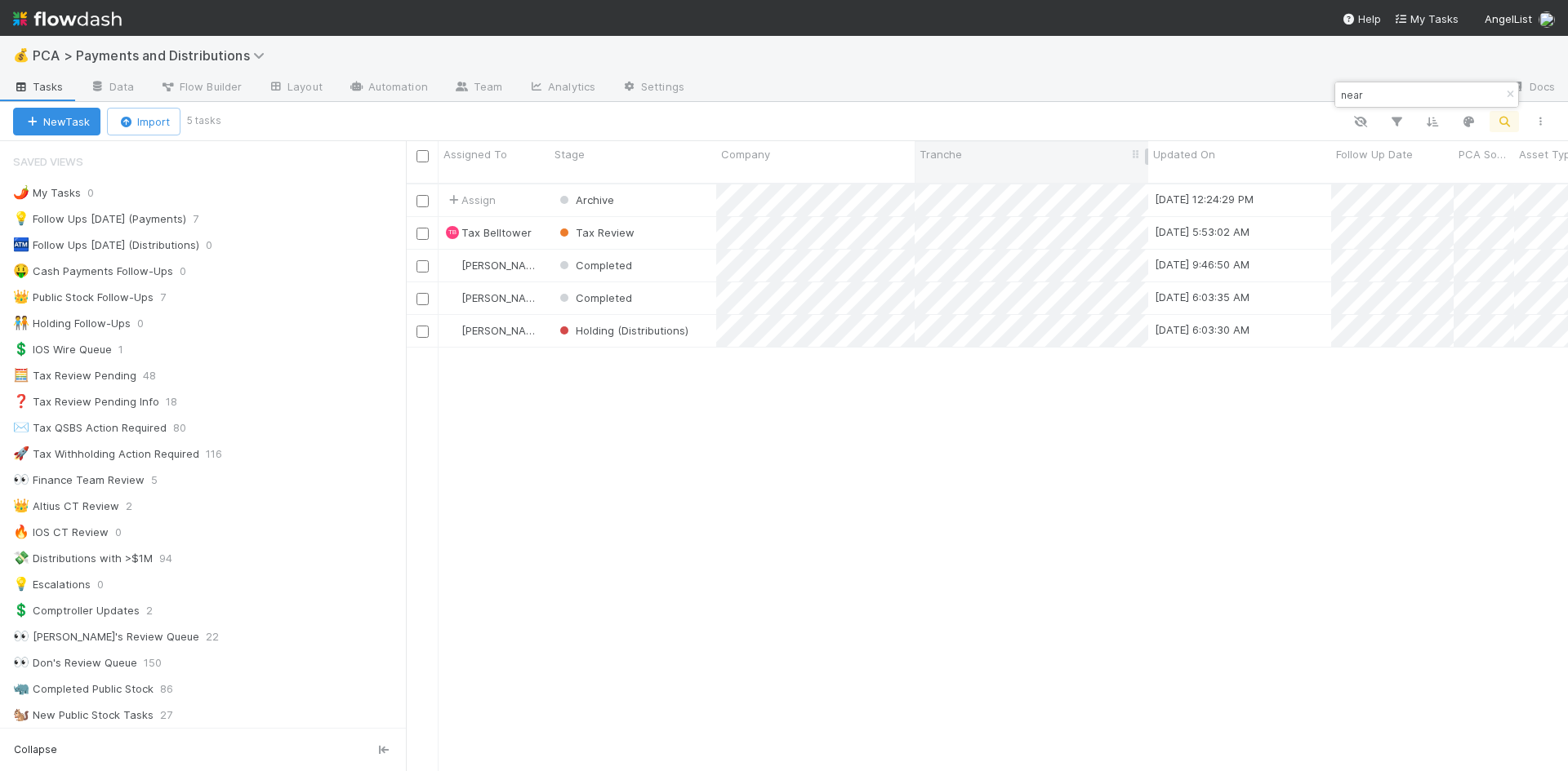
scroll to position [590, 1149]
click at [1347, 96] on input "near" at bounding box center [1419, 94] width 164 height 19
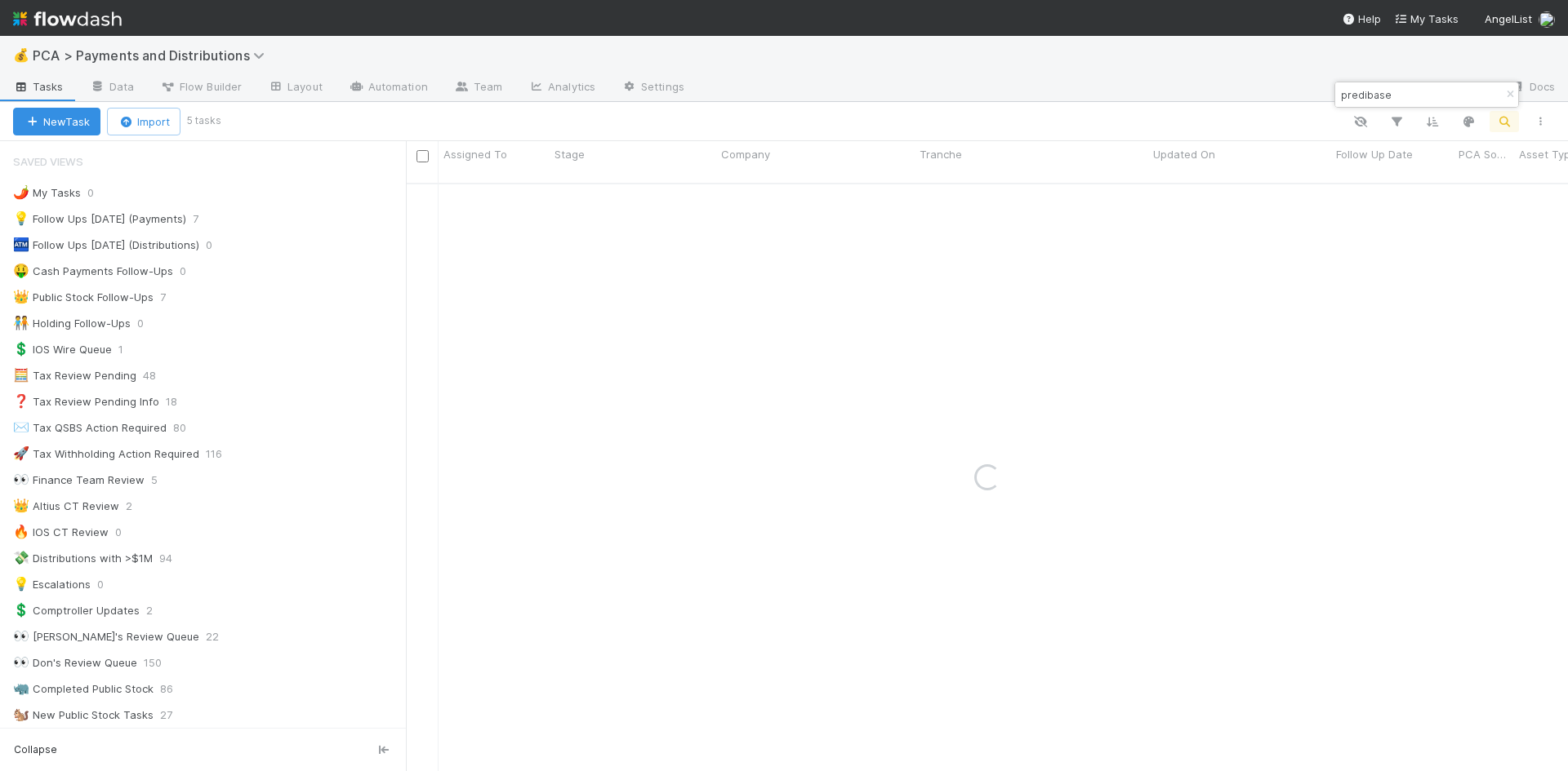
type input "predibase"
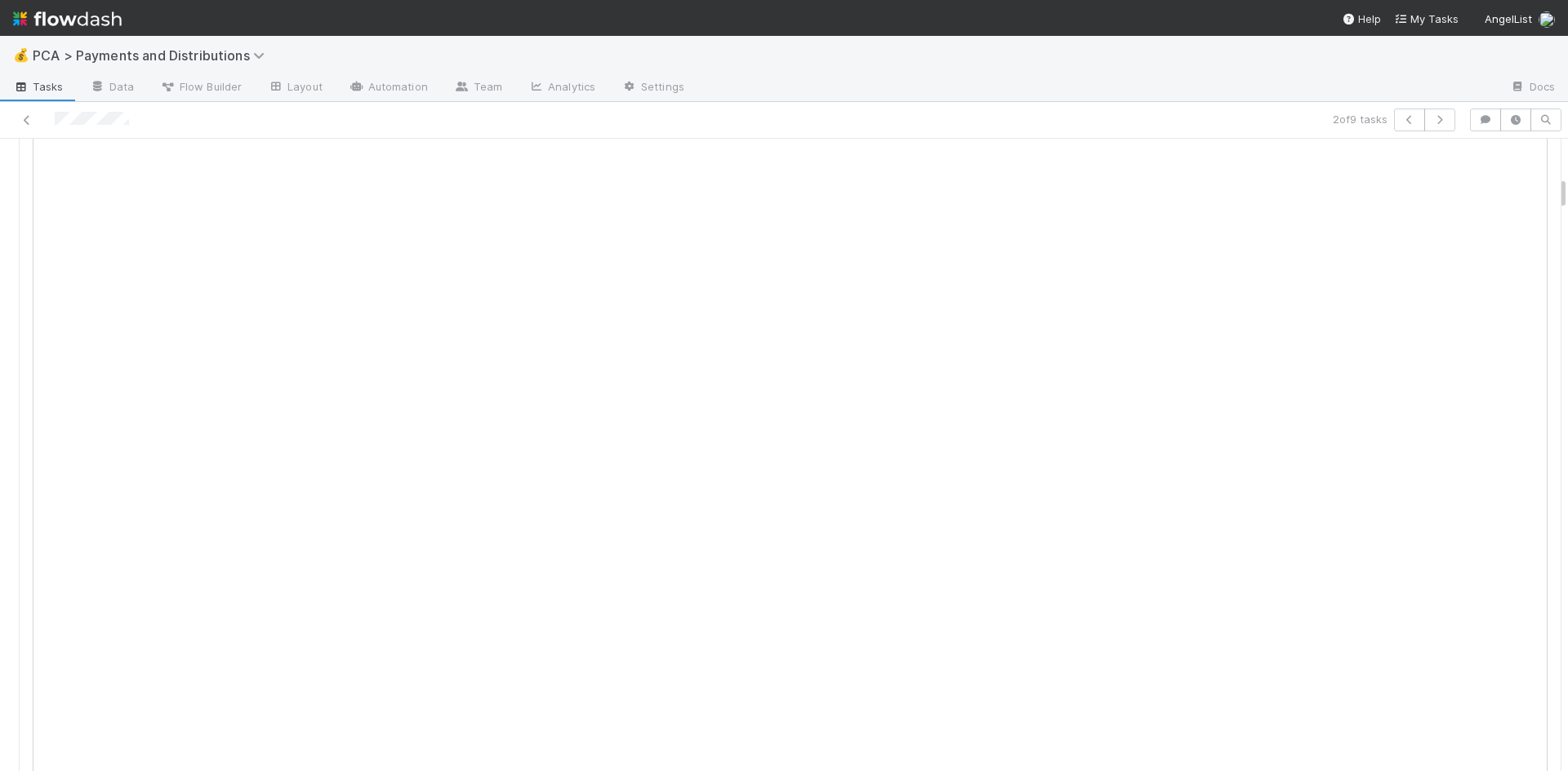
scroll to position [898, 0]
click at [30, 117] on icon at bounding box center [26, 120] width 16 height 11
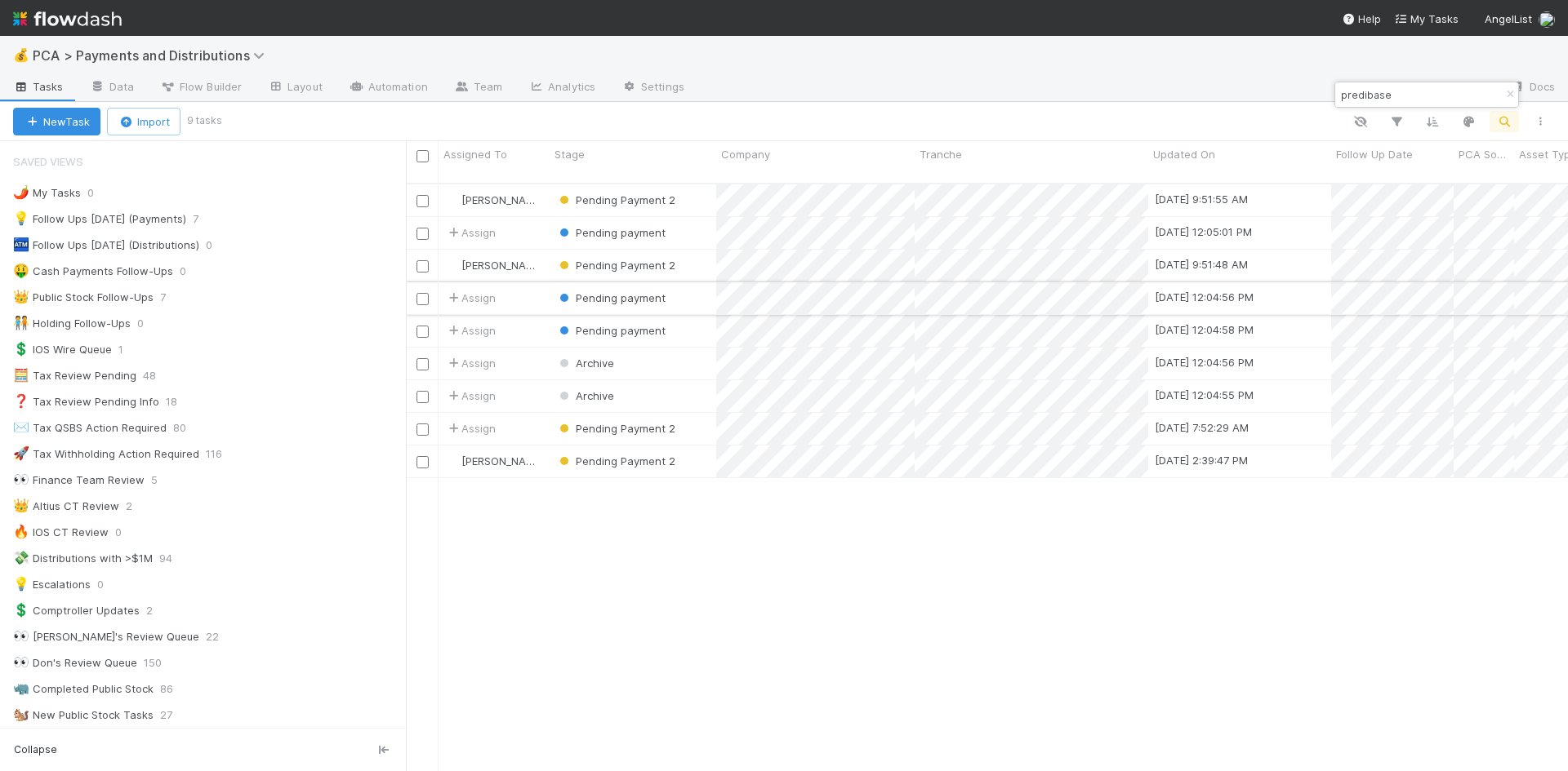
scroll to position [590, 1149]
click at [1230, 201] on div at bounding box center [784, 386] width 1568 height 771
click at [1398, 405] on div "30" at bounding box center [1394, 409] width 22 height 22
click at [1362, 289] on div at bounding box center [784, 386] width 1568 height 771
click at [1269, 558] on div at bounding box center [784, 386] width 1568 height 771
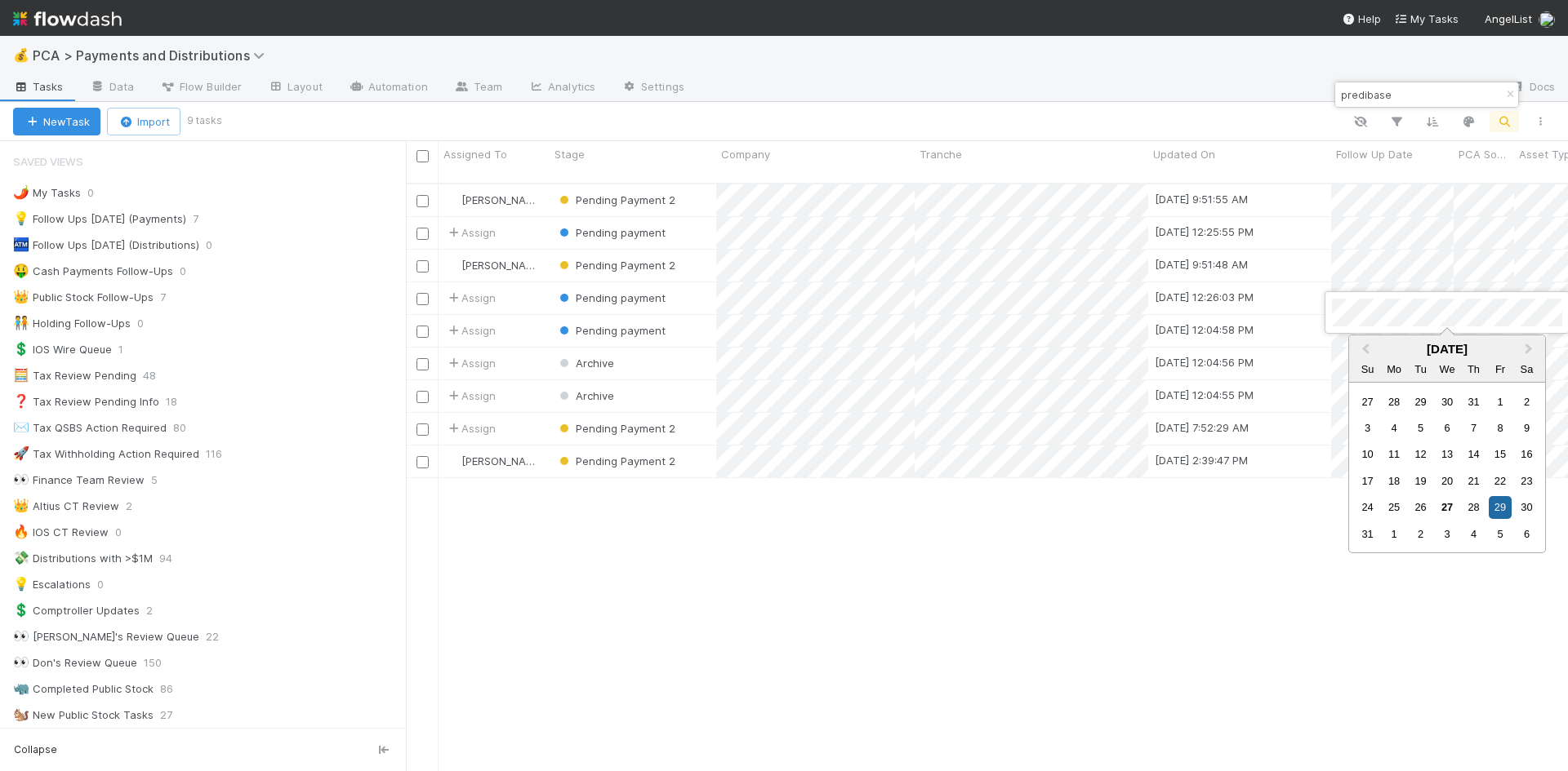
click at [1297, 307] on div at bounding box center [784, 386] width 1568 height 771
click at [1287, 601] on div at bounding box center [784, 386] width 1568 height 771
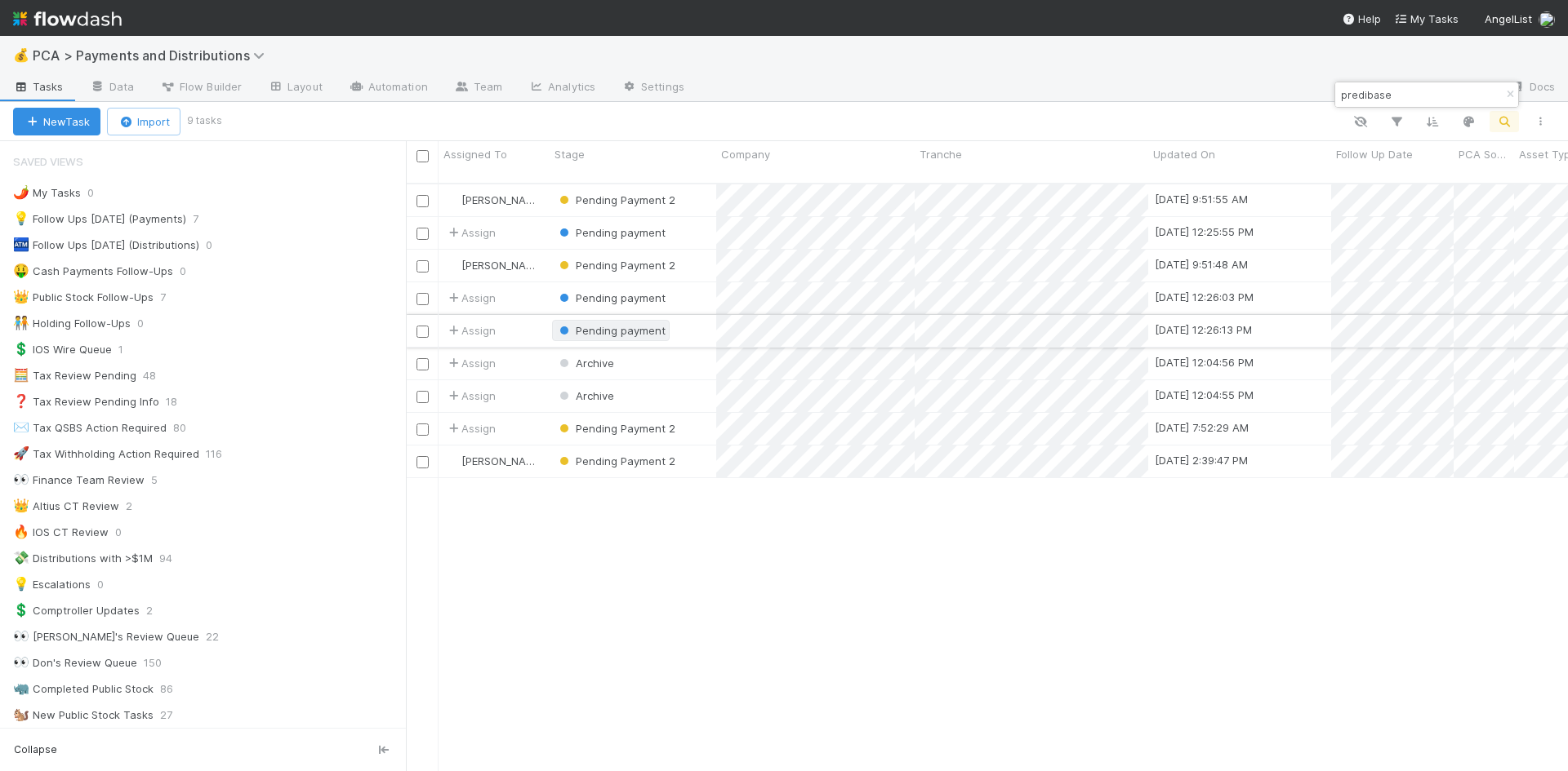
click at [623, 324] on span "Pending payment" at bounding box center [620, 330] width 89 height 13
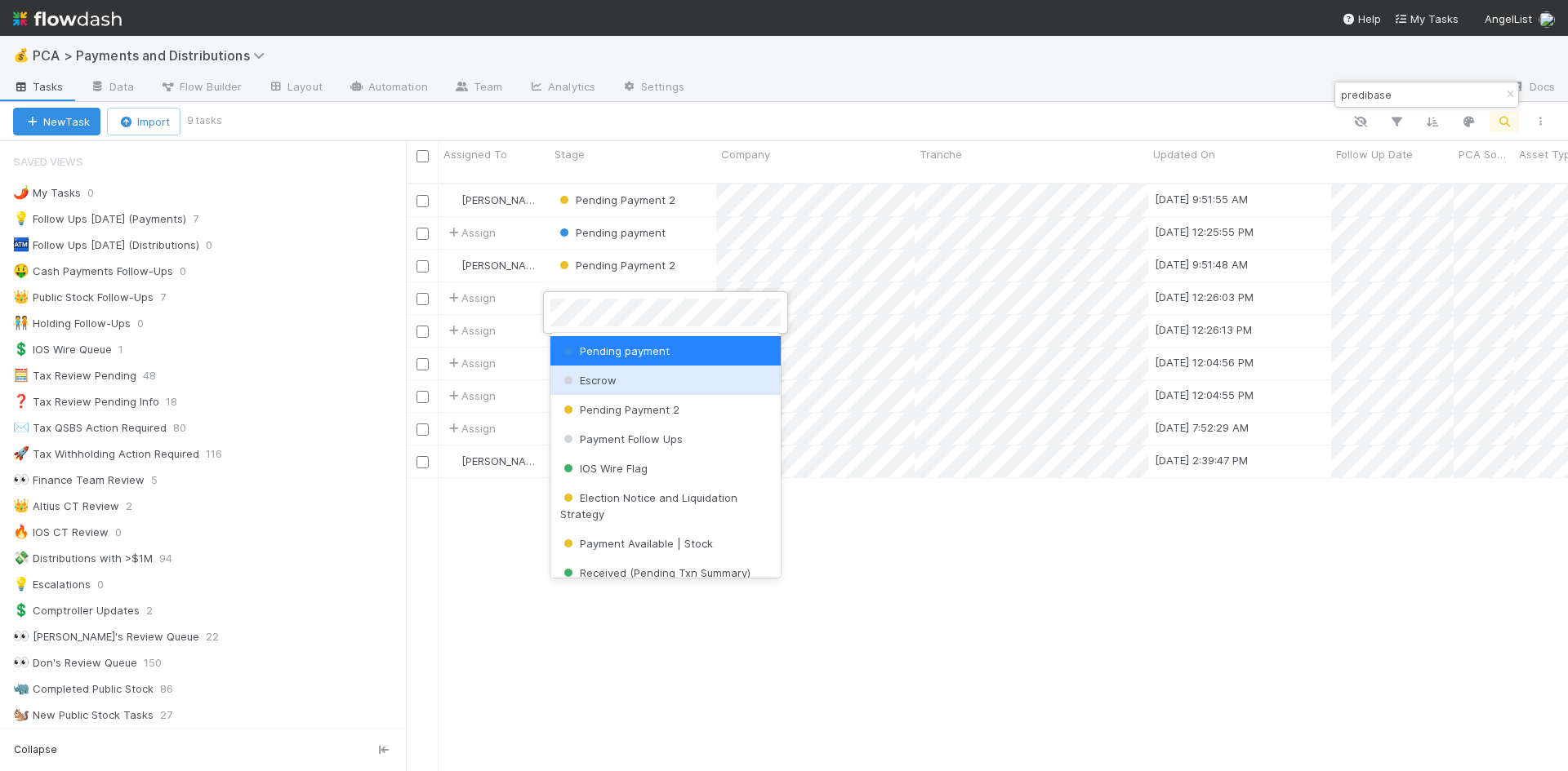
click at [616, 378] on div "Escrow" at bounding box center [665, 380] width 230 height 30
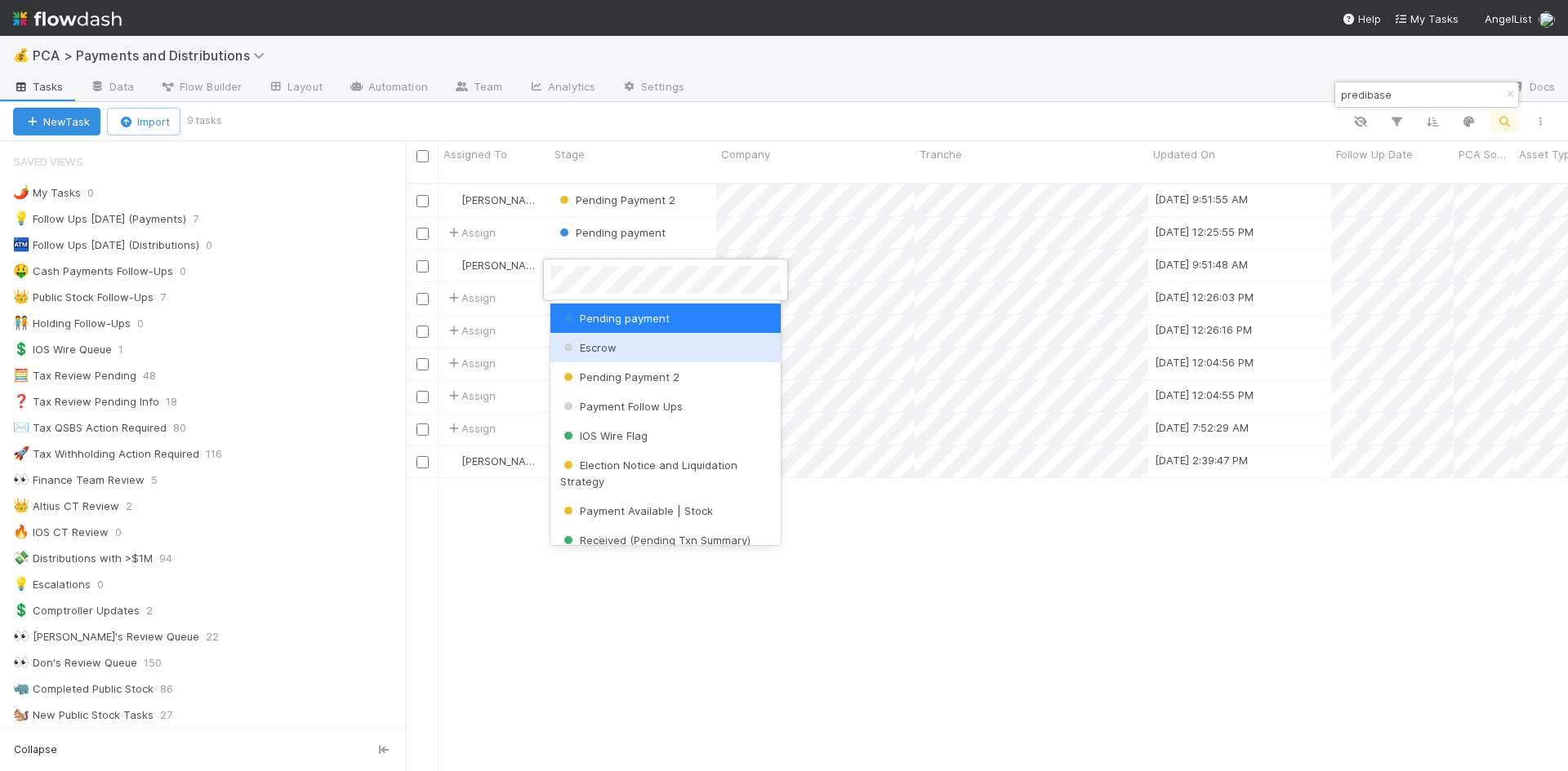
click at [611, 345] on span "Escrow" at bounding box center [588, 347] width 57 height 13
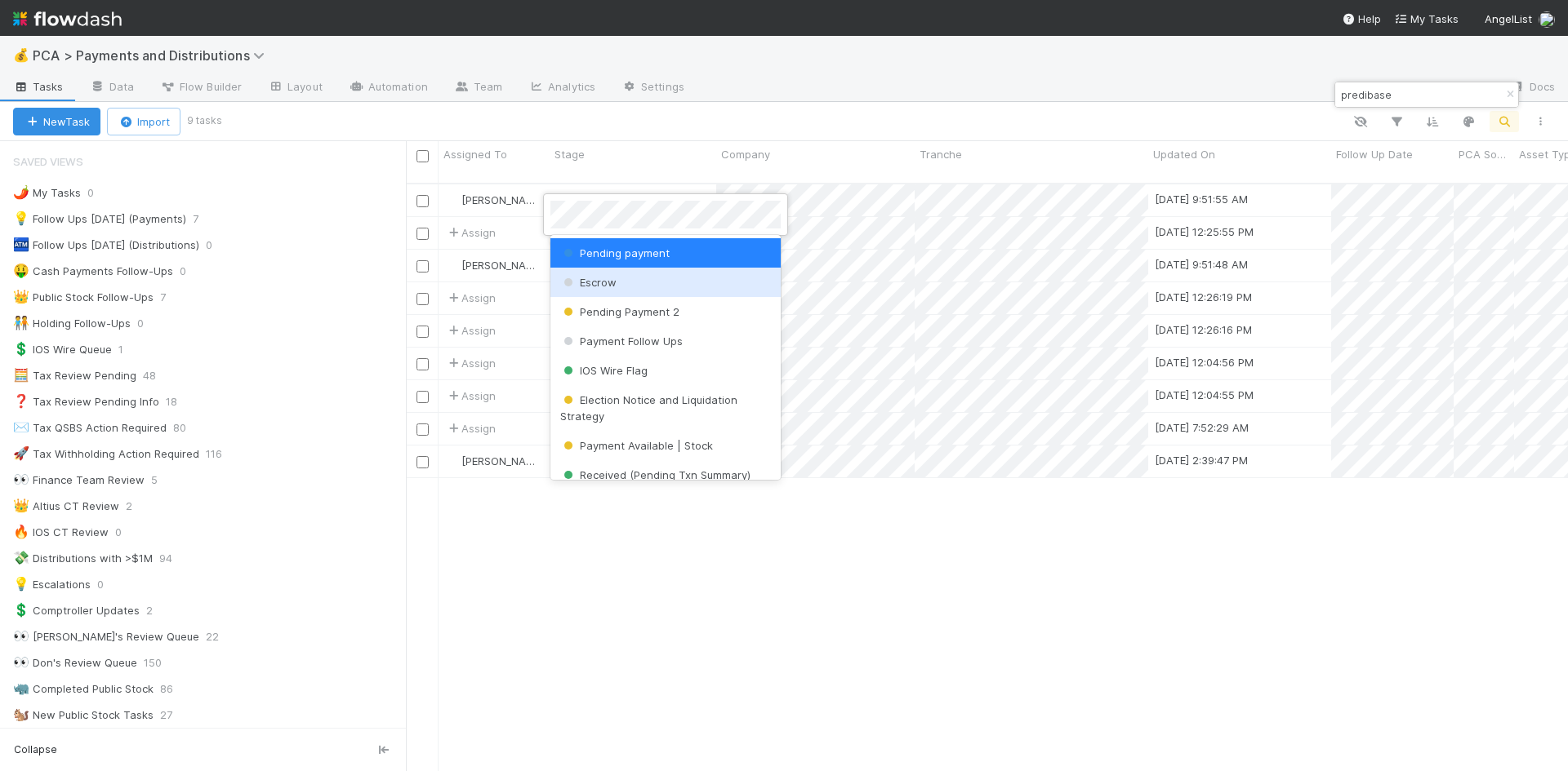
click at [618, 289] on div "Escrow" at bounding box center [665, 282] width 230 height 30
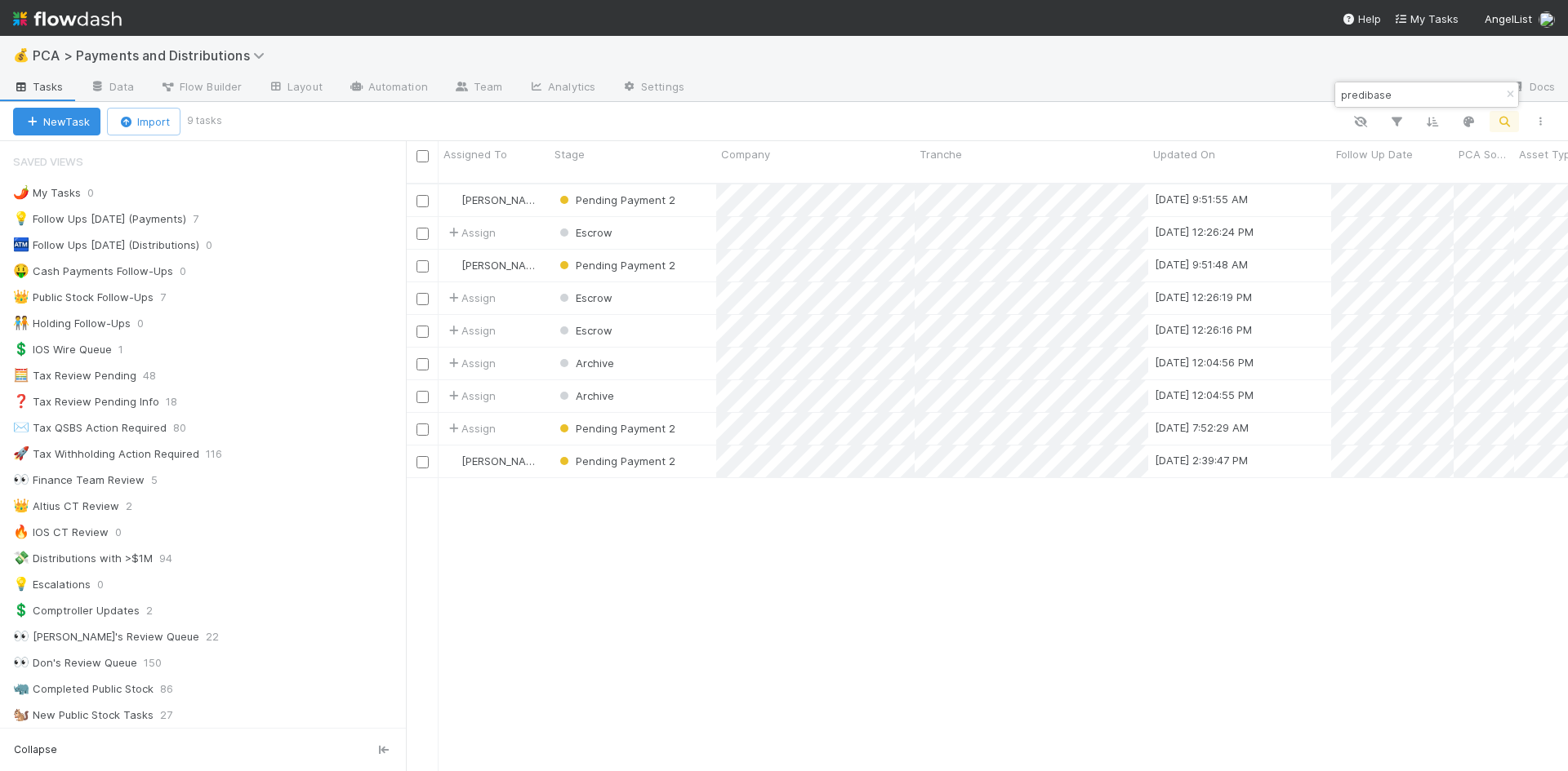
click at [1349, 97] on input "predibase" at bounding box center [1419, 94] width 164 height 19
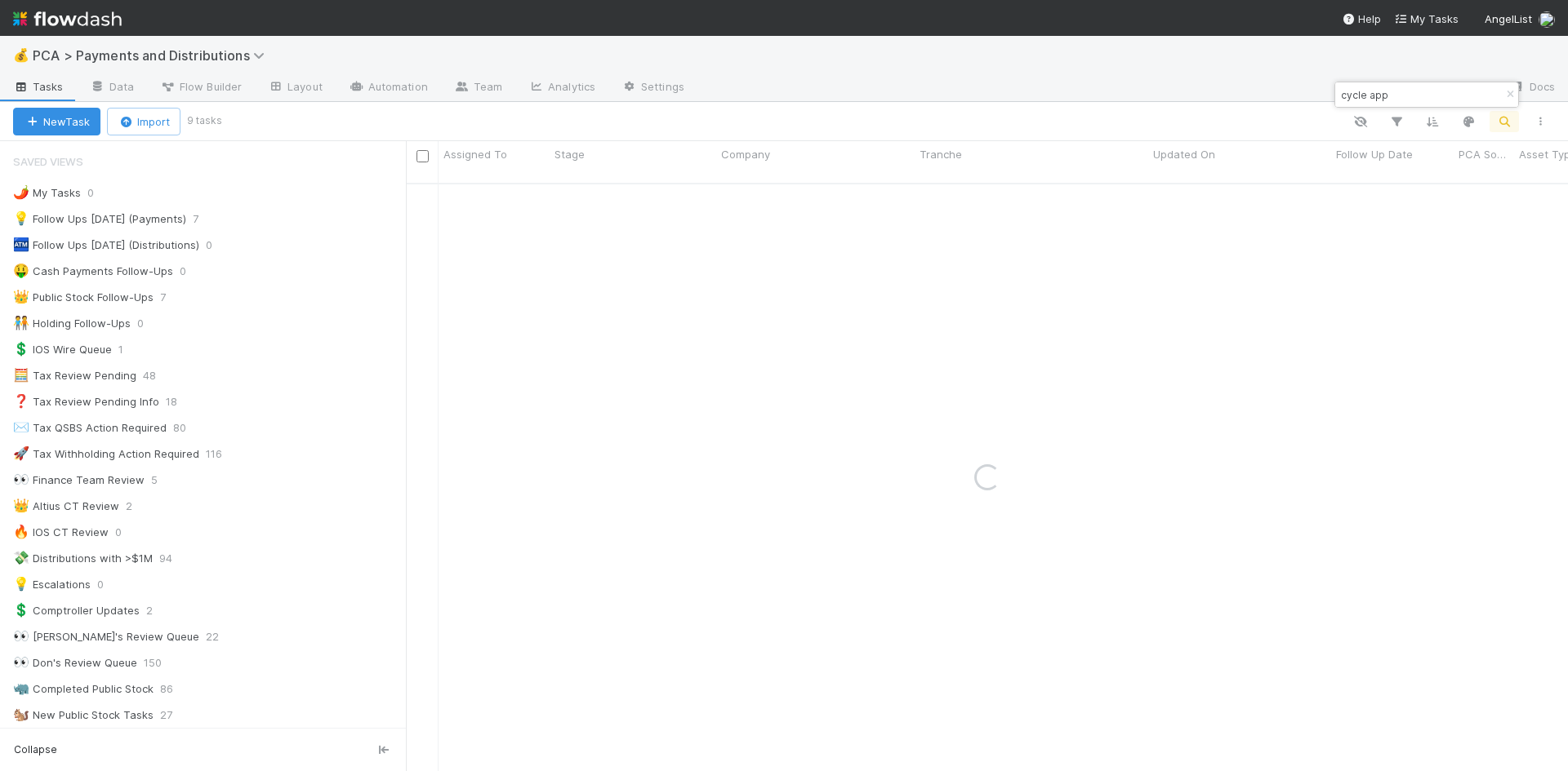
type input "cycle app"
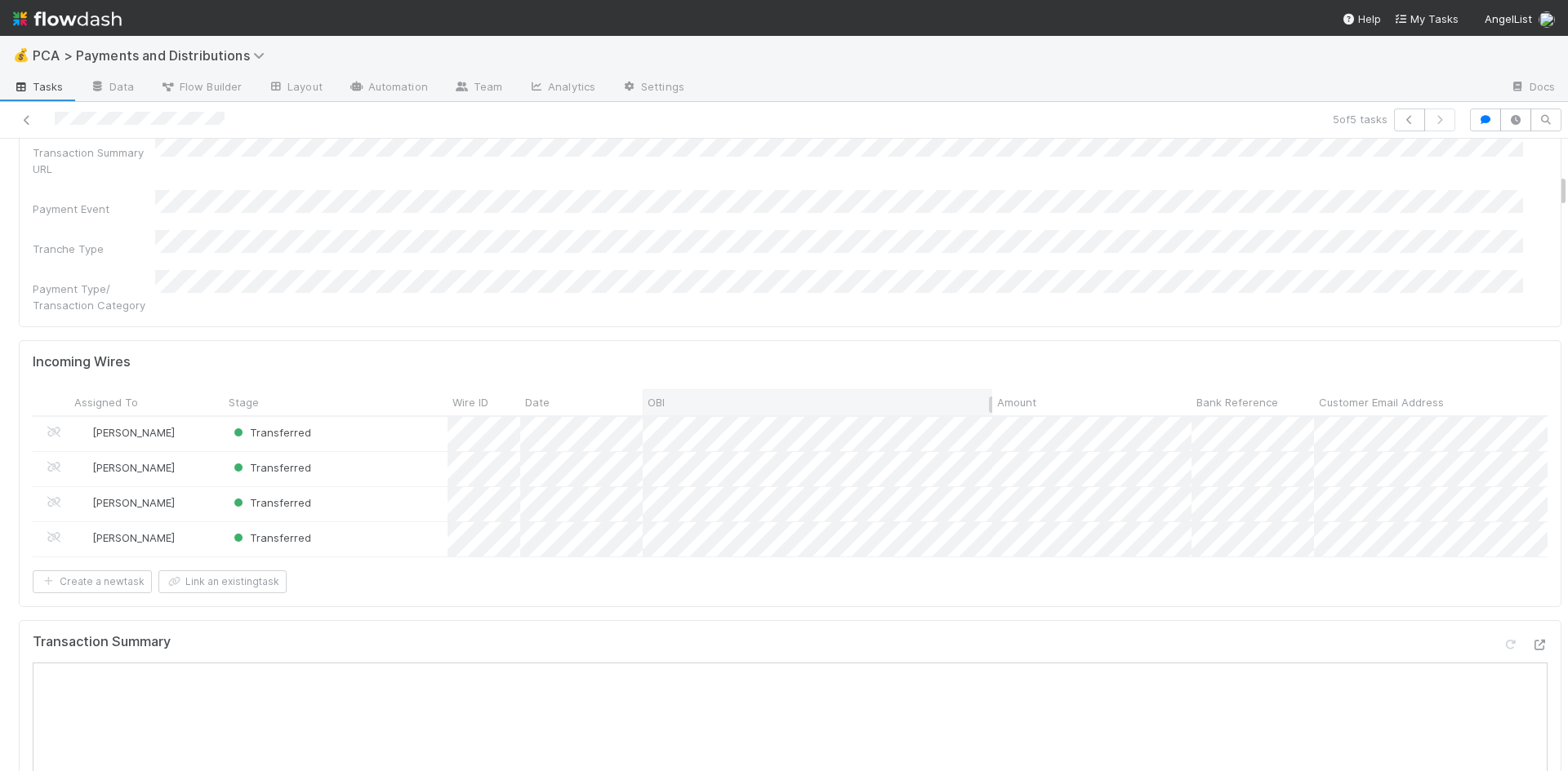
scroll to position [653, 0]
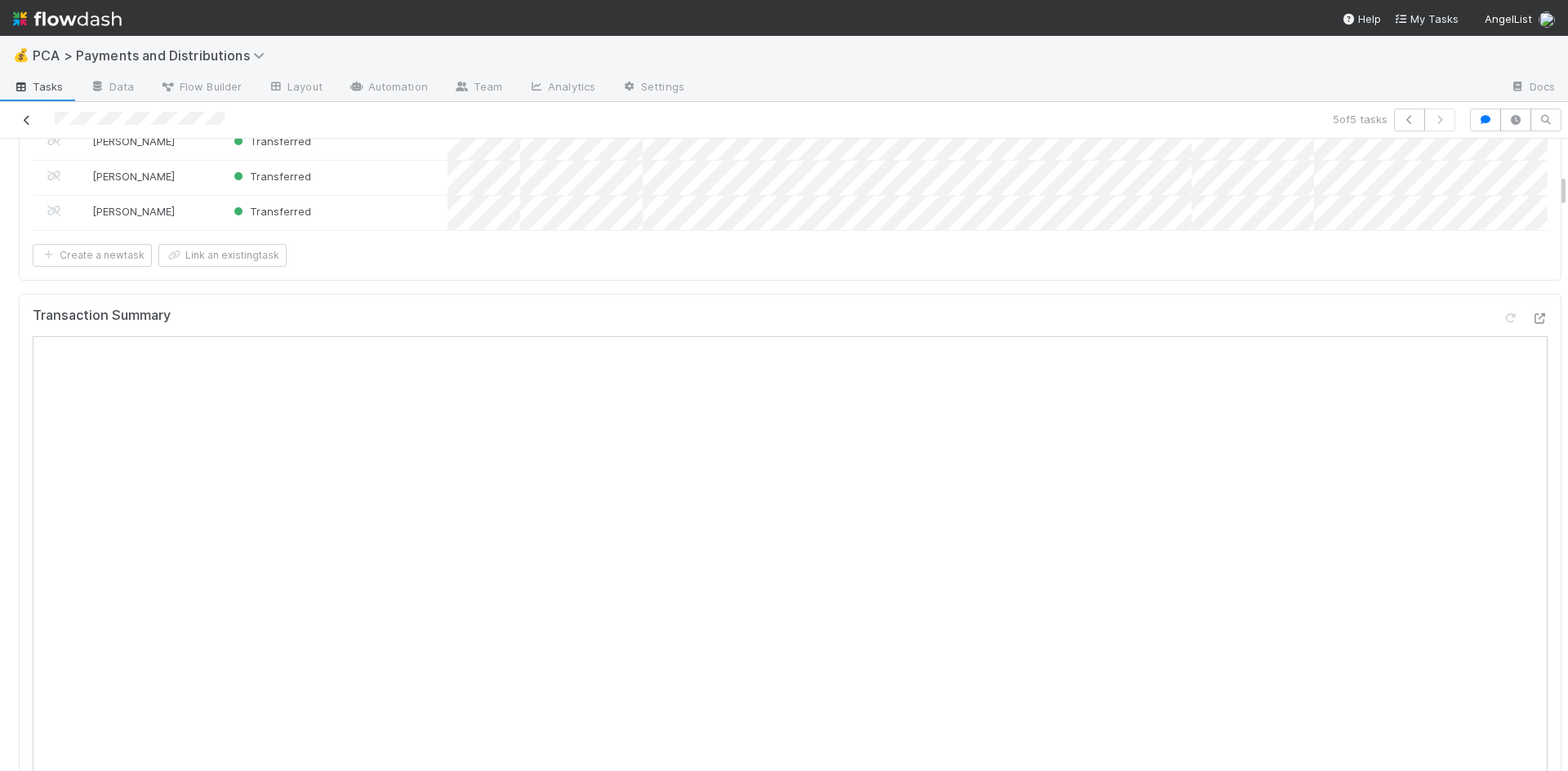
click at [26, 116] on icon at bounding box center [26, 120] width 16 height 11
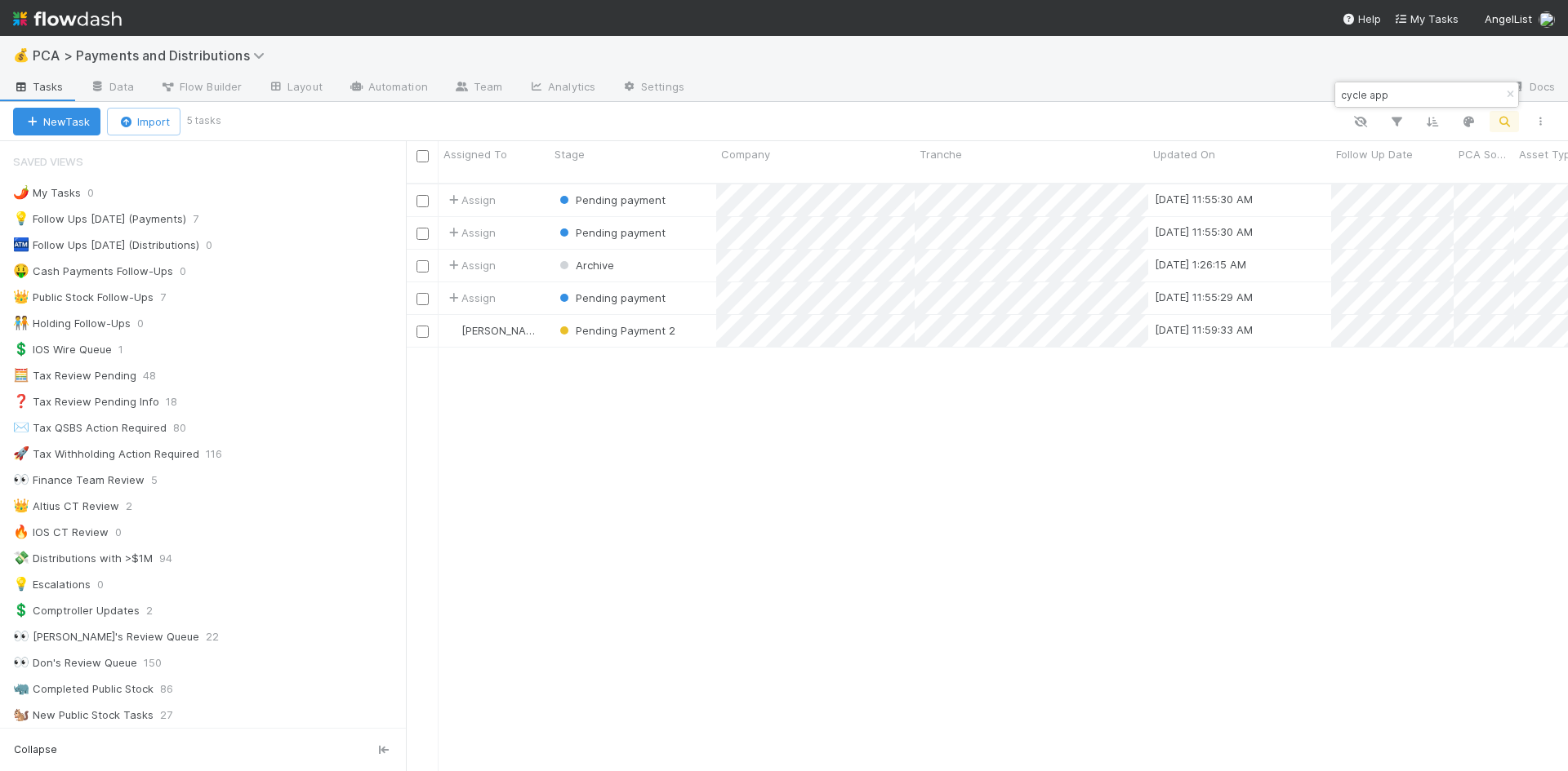
scroll to position [590, 1149]
drag, startPoint x: 1410, startPoint y: 90, endPoint x: 1338, endPoint y: 97, distance: 72.3
click at [1338, 97] on input "cycle app" at bounding box center [1419, 94] width 164 height 19
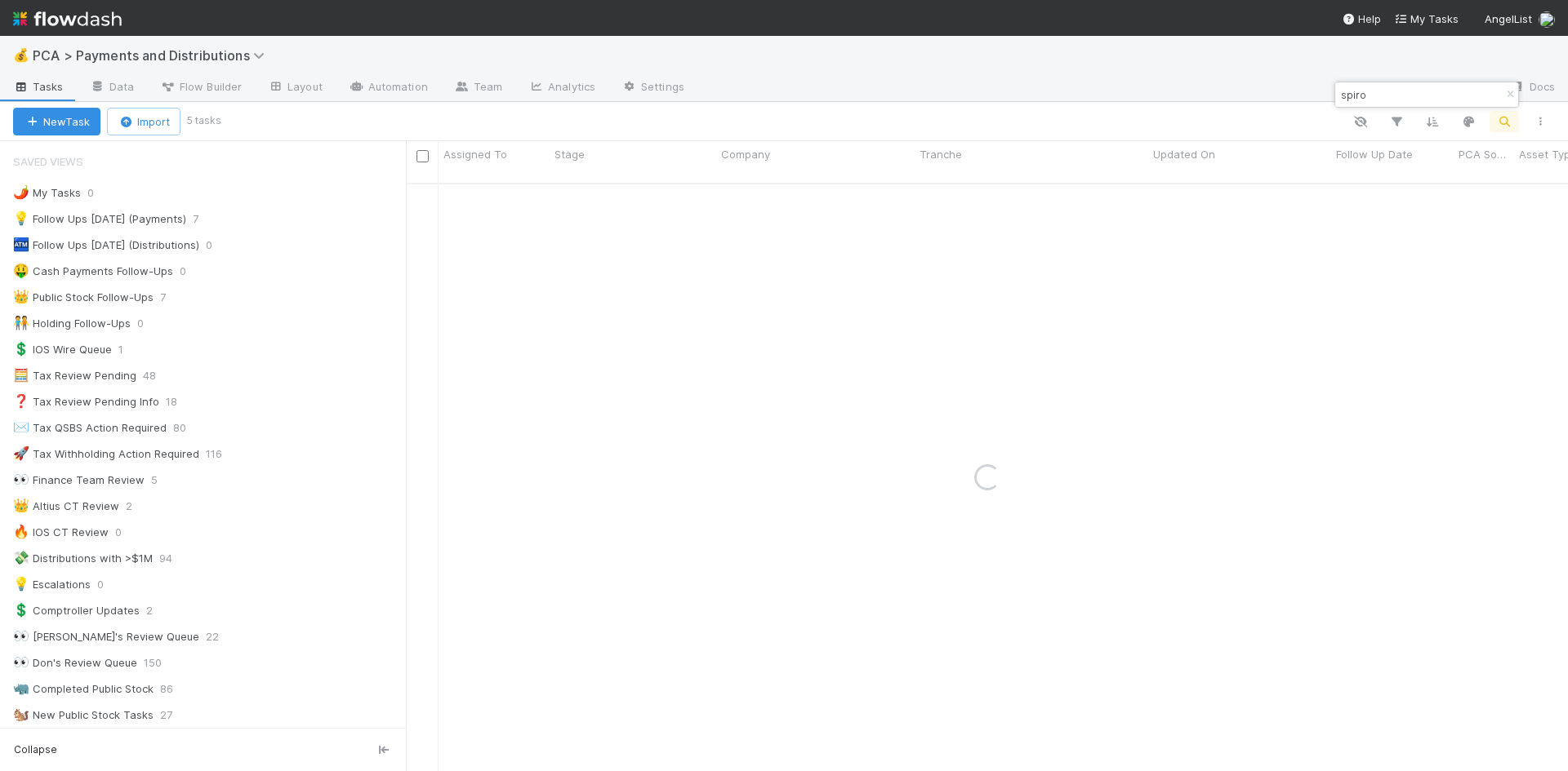
type input "spiro"
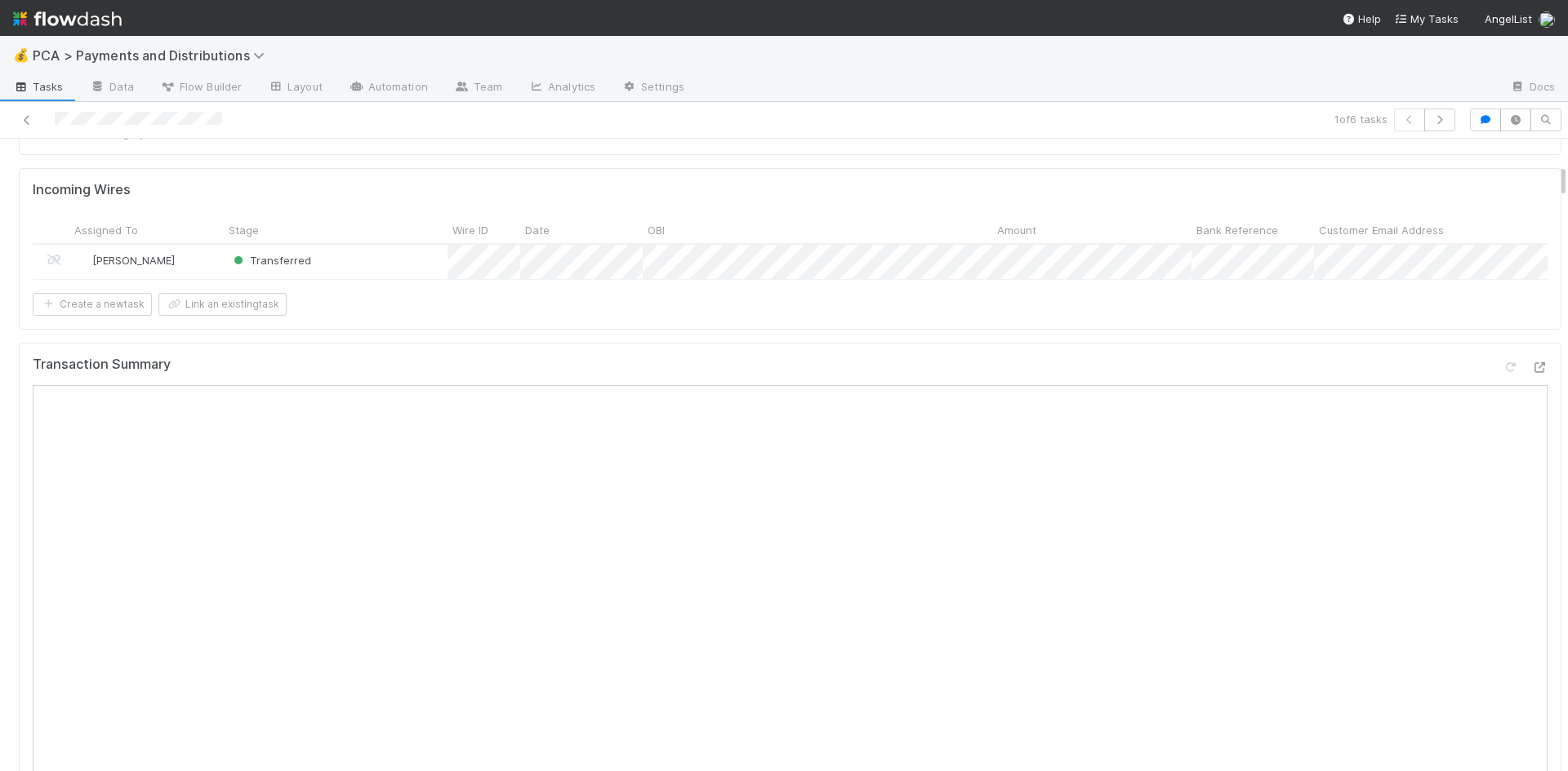
scroll to position [490, 0]
click at [21, 121] on icon at bounding box center [26, 120] width 16 height 11
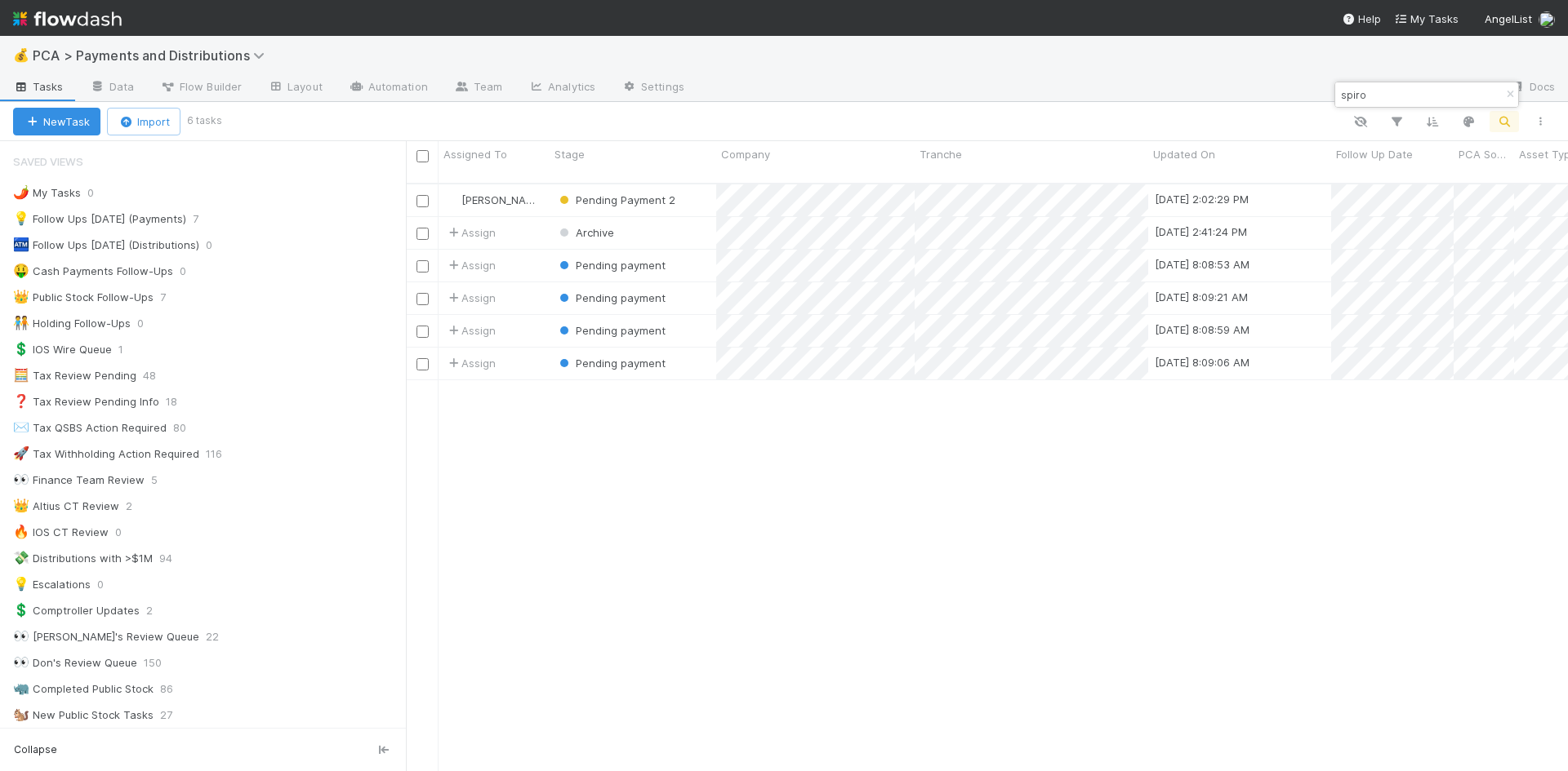
scroll to position [590, 1149]
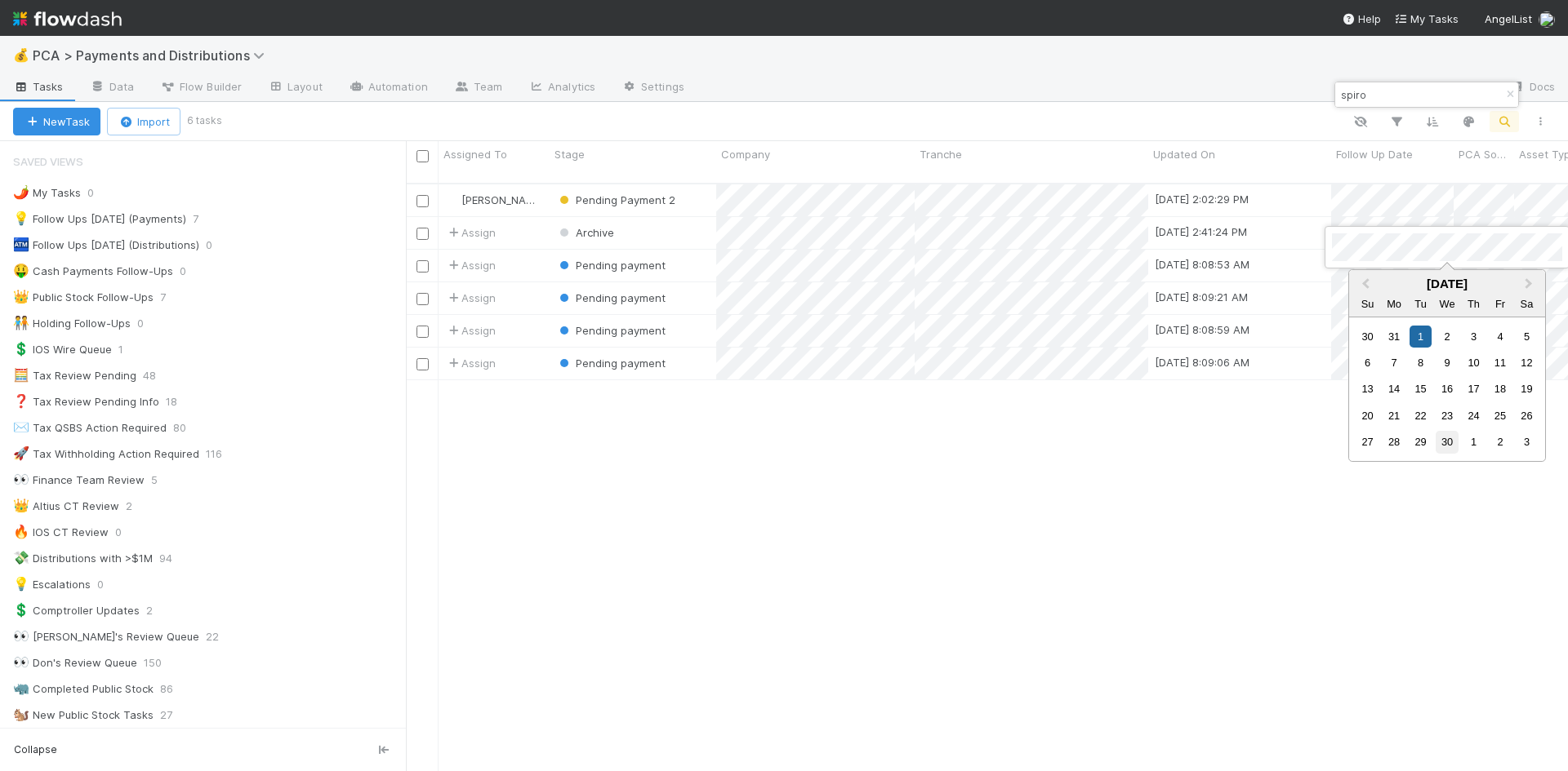
click at [1446, 440] on div "30" at bounding box center [1446, 442] width 22 height 22
click at [1359, 274] on div at bounding box center [784, 386] width 1568 height 771
drag, startPoint x: 1422, startPoint y: 468, endPoint x: 1411, endPoint y: 361, distance: 107.6
click at [1422, 466] on div "30" at bounding box center [1420, 475] width 22 height 22
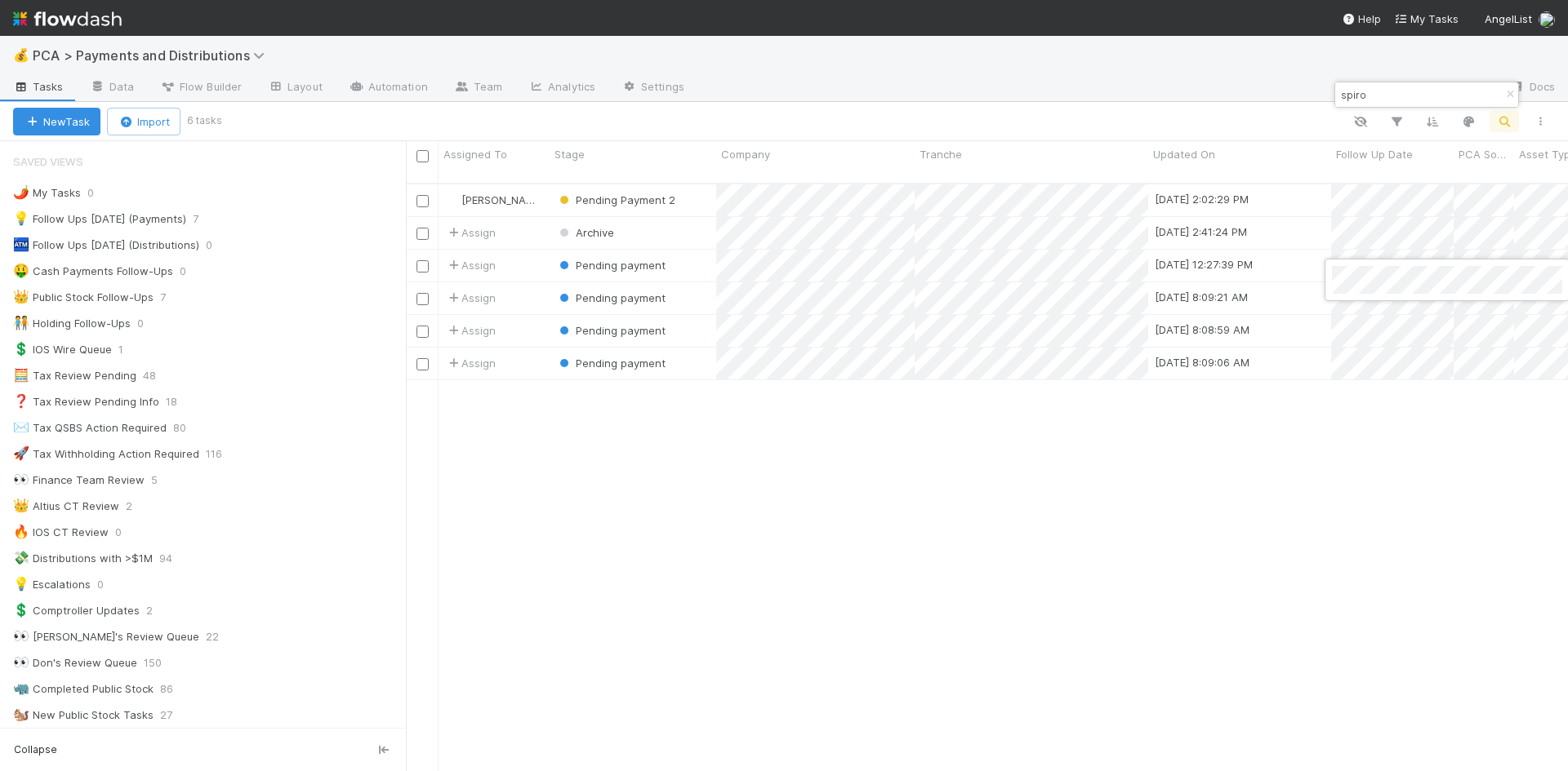
drag, startPoint x: 1308, startPoint y: 586, endPoint x: 1359, endPoint y: 365, distance: 226.8
click at [1308, 580] on div at bounding box center [784, 386] width 1568 height 771
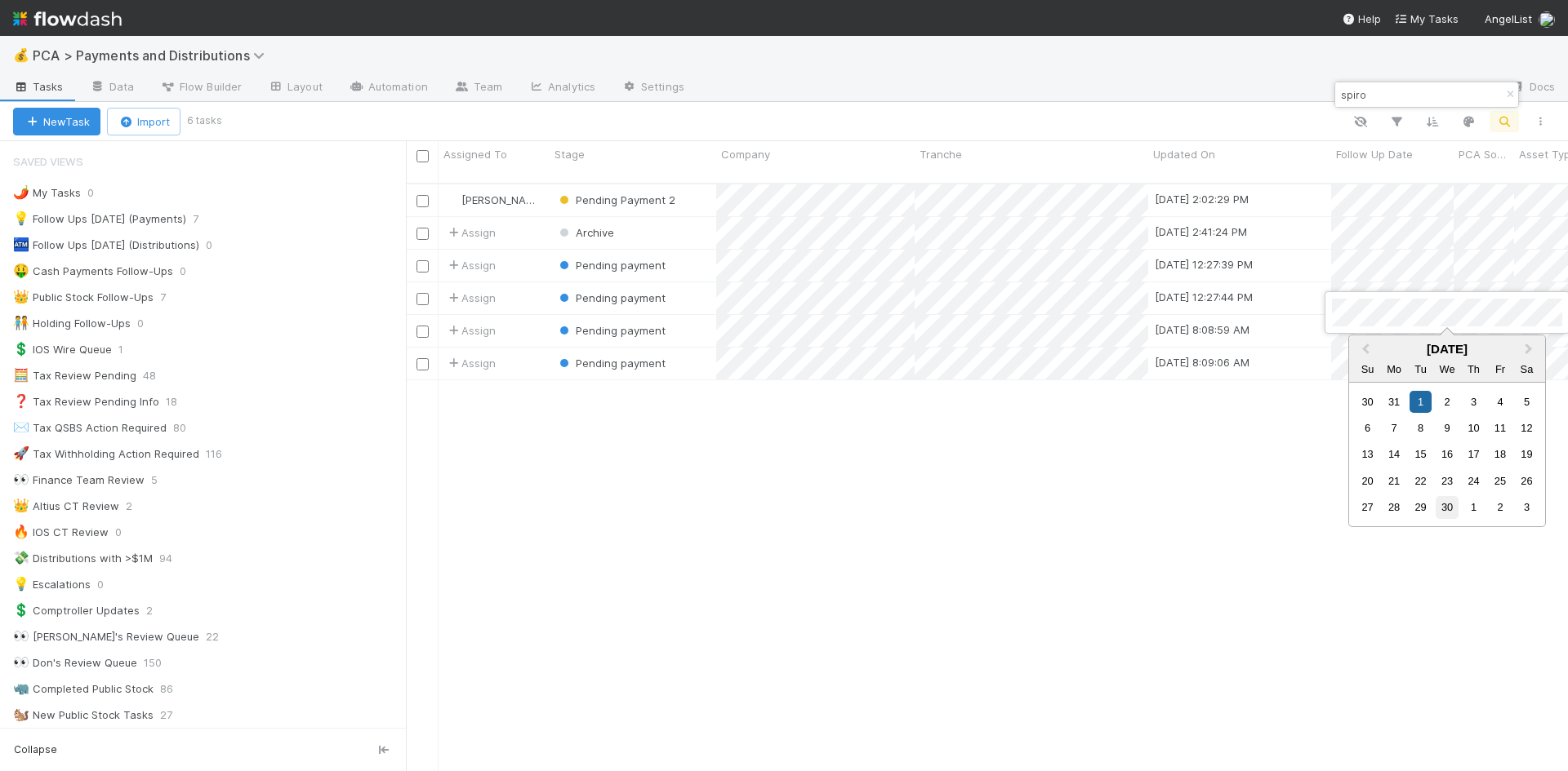
click at [1441, 509] on div "30" at bounding box center [1446, 507] width 22 height 22
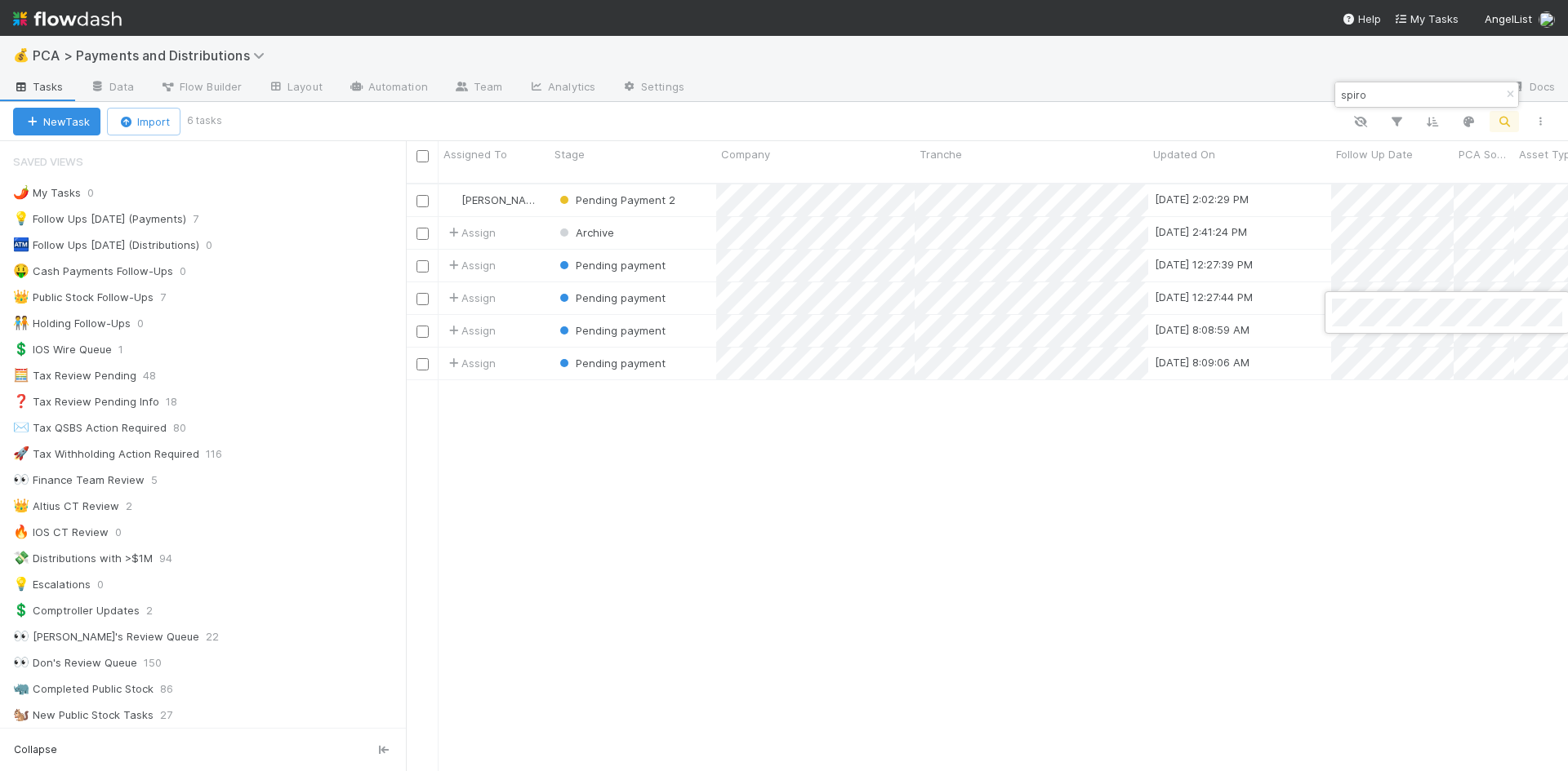
click at [1308, 533] on div at bounding box center [784, 386] width 1568 height 771
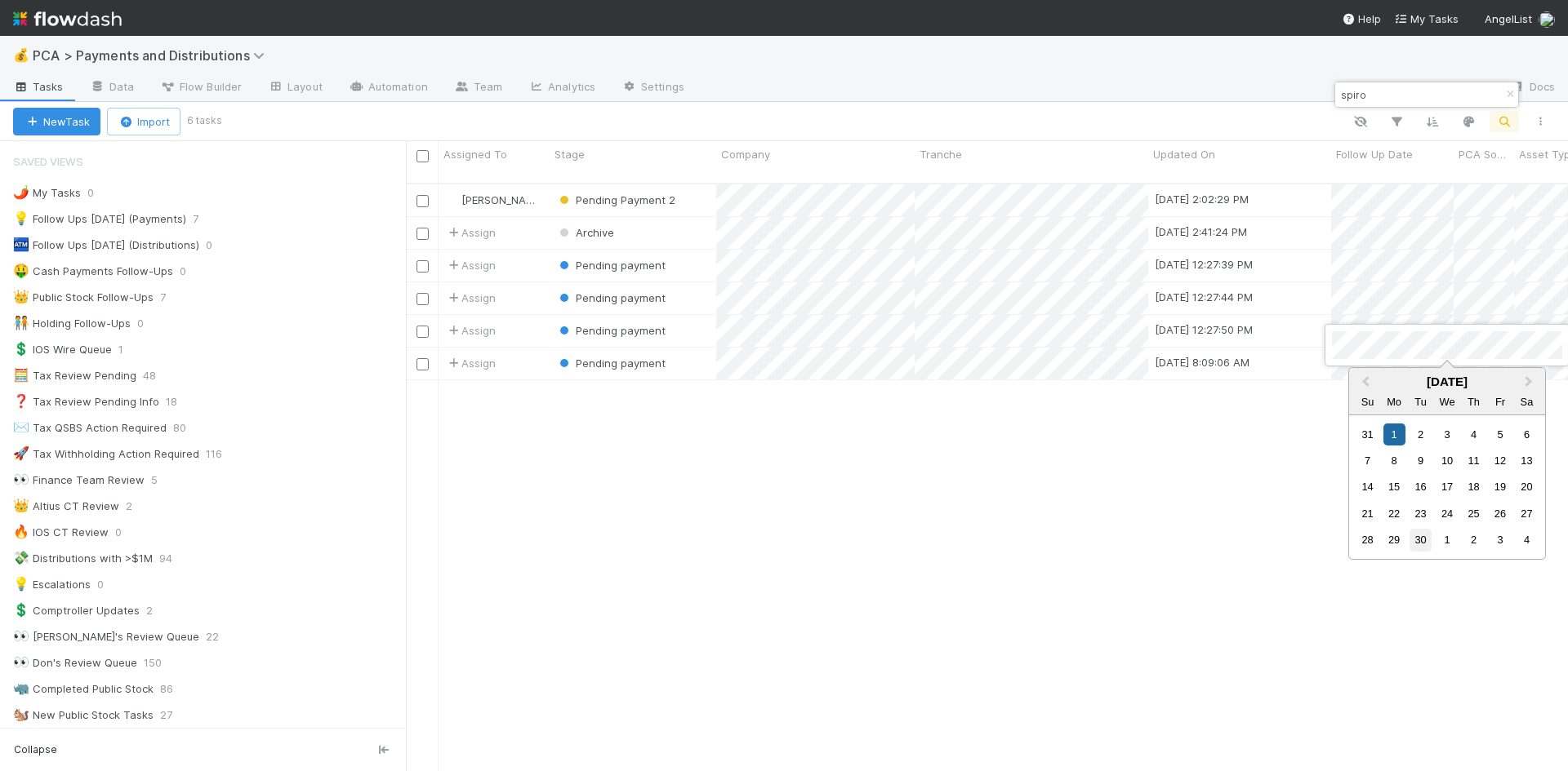
click at [1424, 537] on div "30" at bounding box center [1420, 540] width 22 height 22
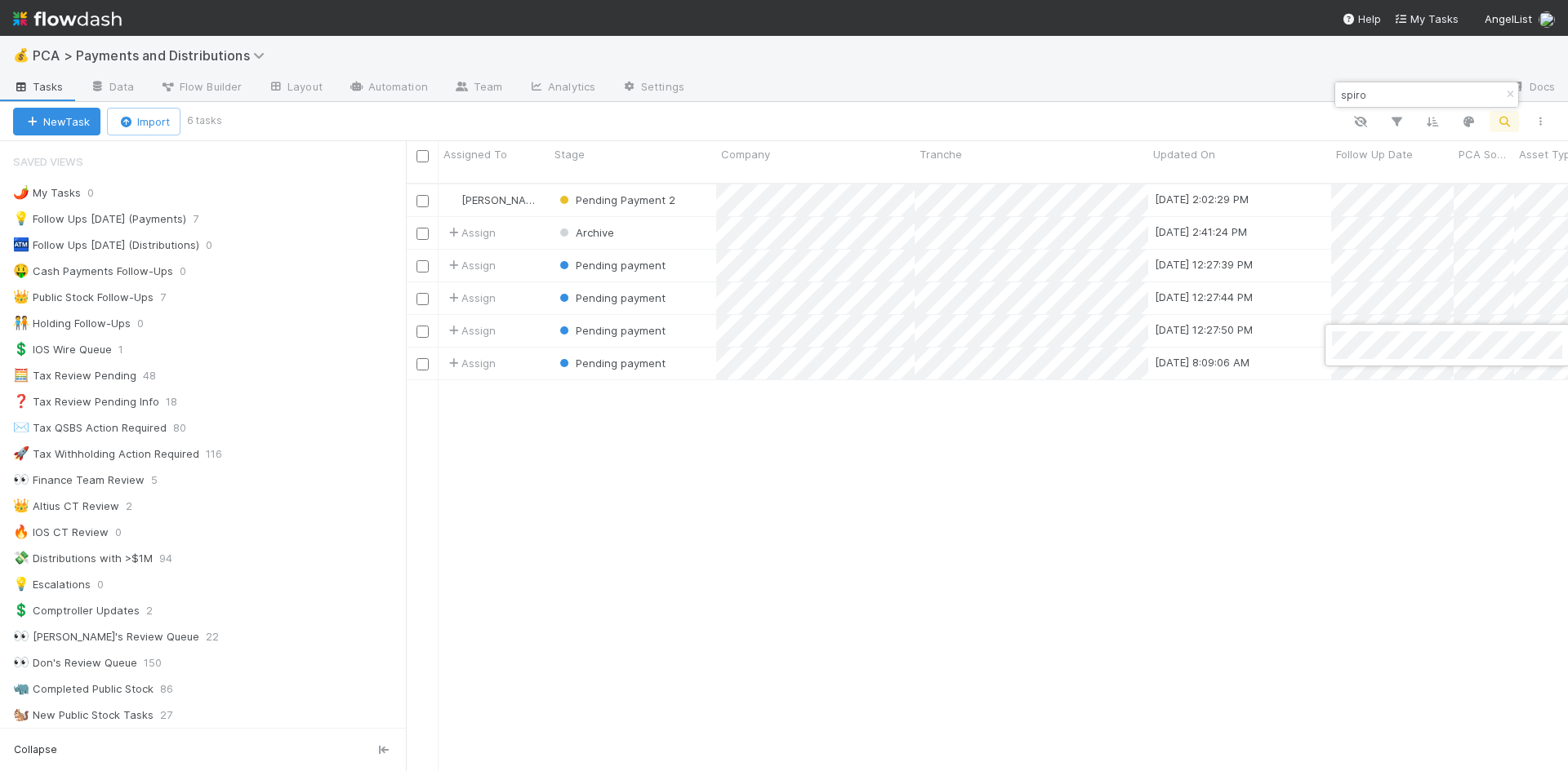
click at [1381, 488] on div at bounding box center [784, 386] width 1568 height 771
click at [649, 259] on span "Pending payment" at bounding box center [620, 265] width 89 height 13
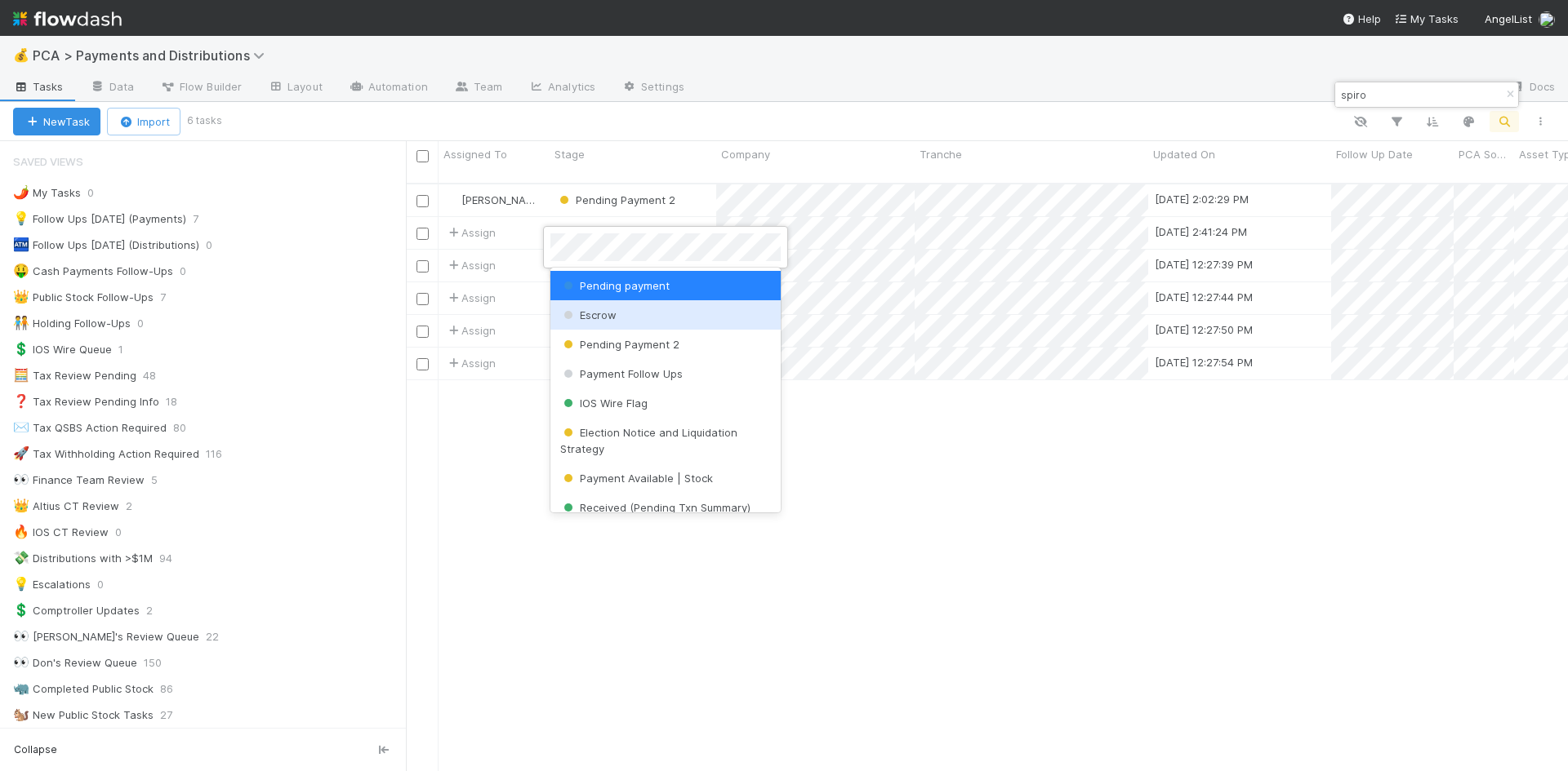
click at [654, 320] on div "Escrow" at bounding box center [665, 315] width 230 height 30
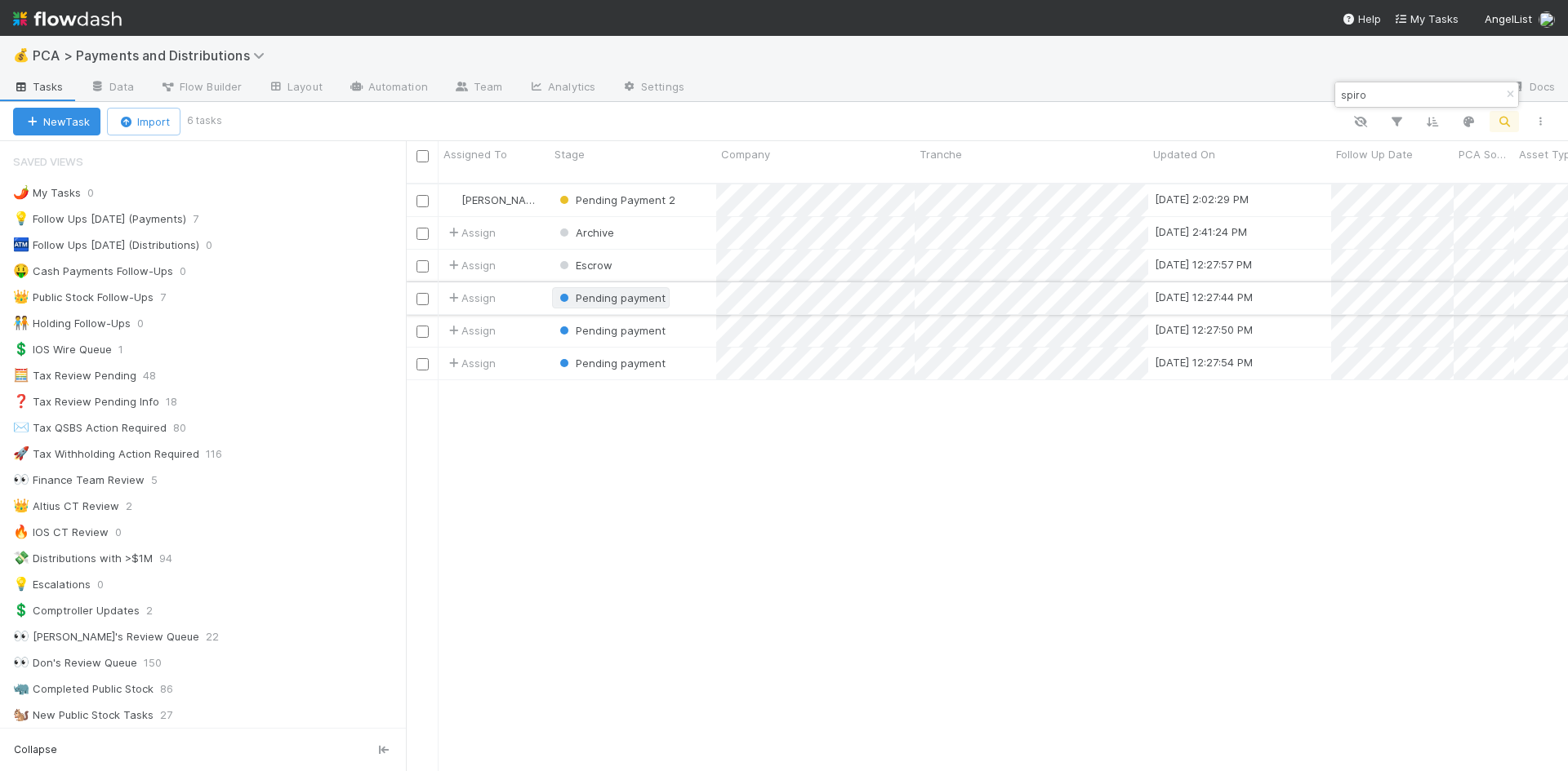
click at [622, 291] on span "Pending payment" at bounding box center [620, 297] width 89 height 13
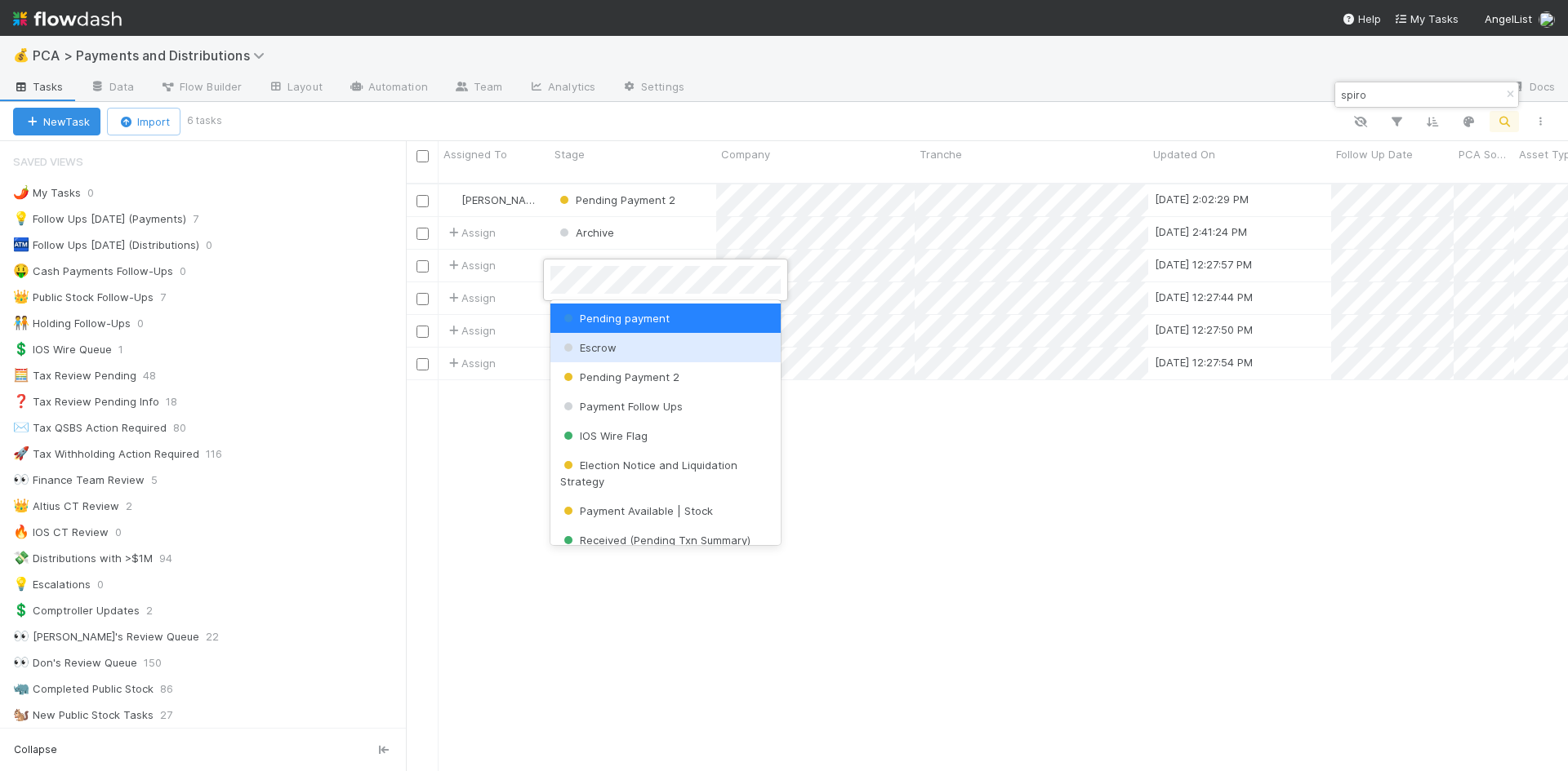
click at [621, 348] on div "Escrow" at bounding box center [665, 348] width 230 height 30
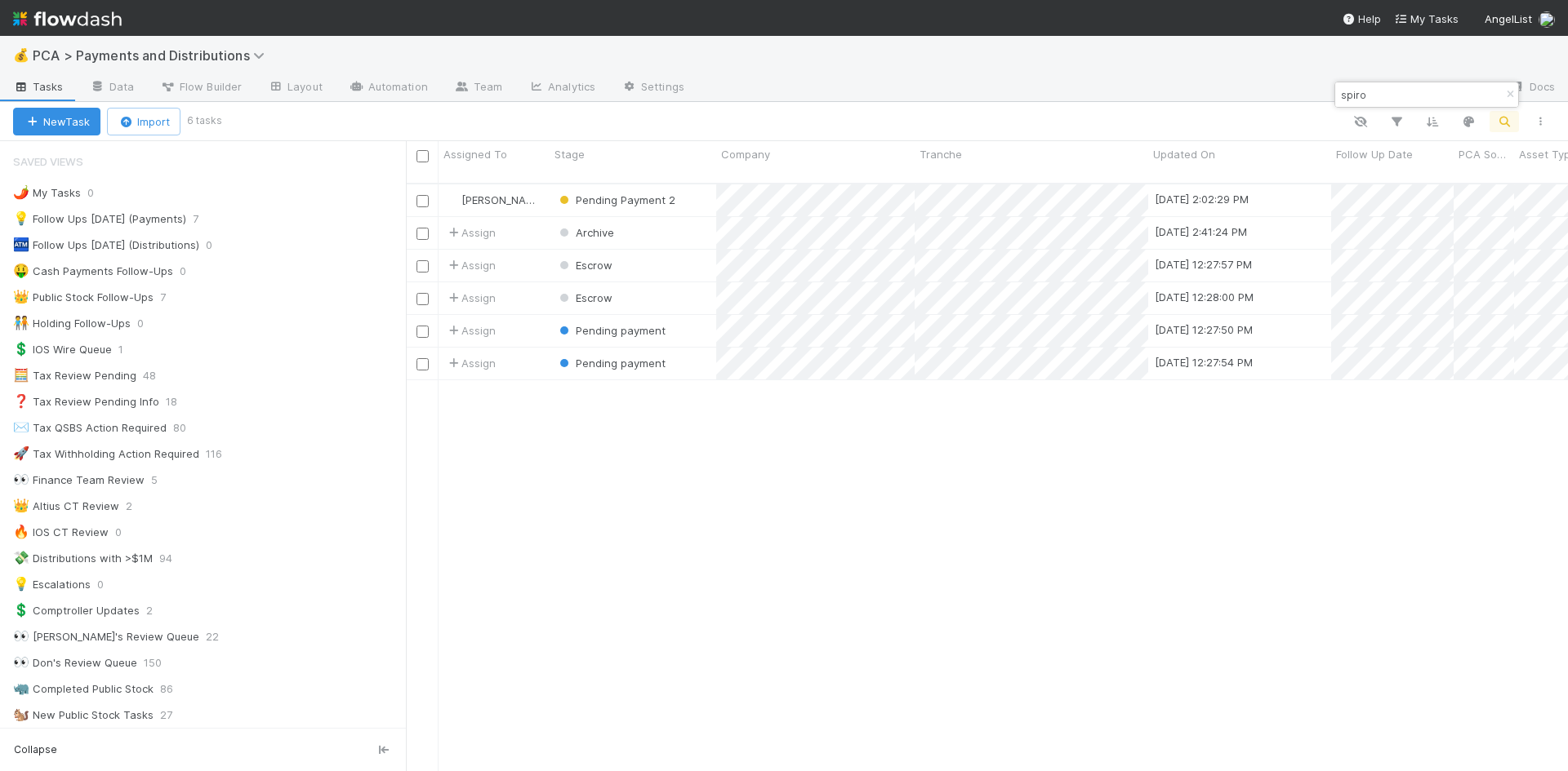
click at [618, 324] on span "Pending payment" at bounding box center [620, 330] width 89 height 13
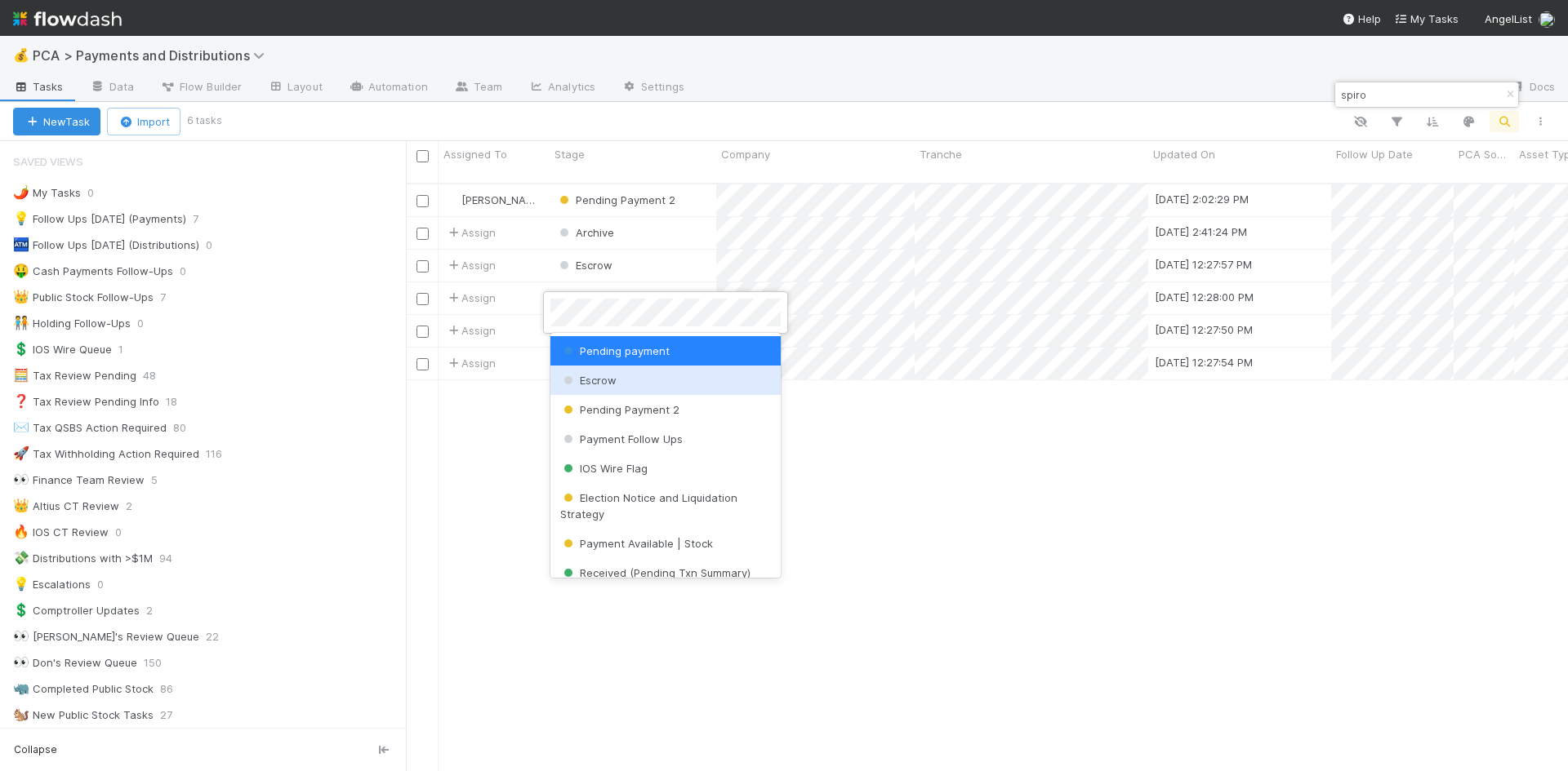
click at [623, 377] on div "Escrow" at bounding box center [665, 380] width 230 height 30
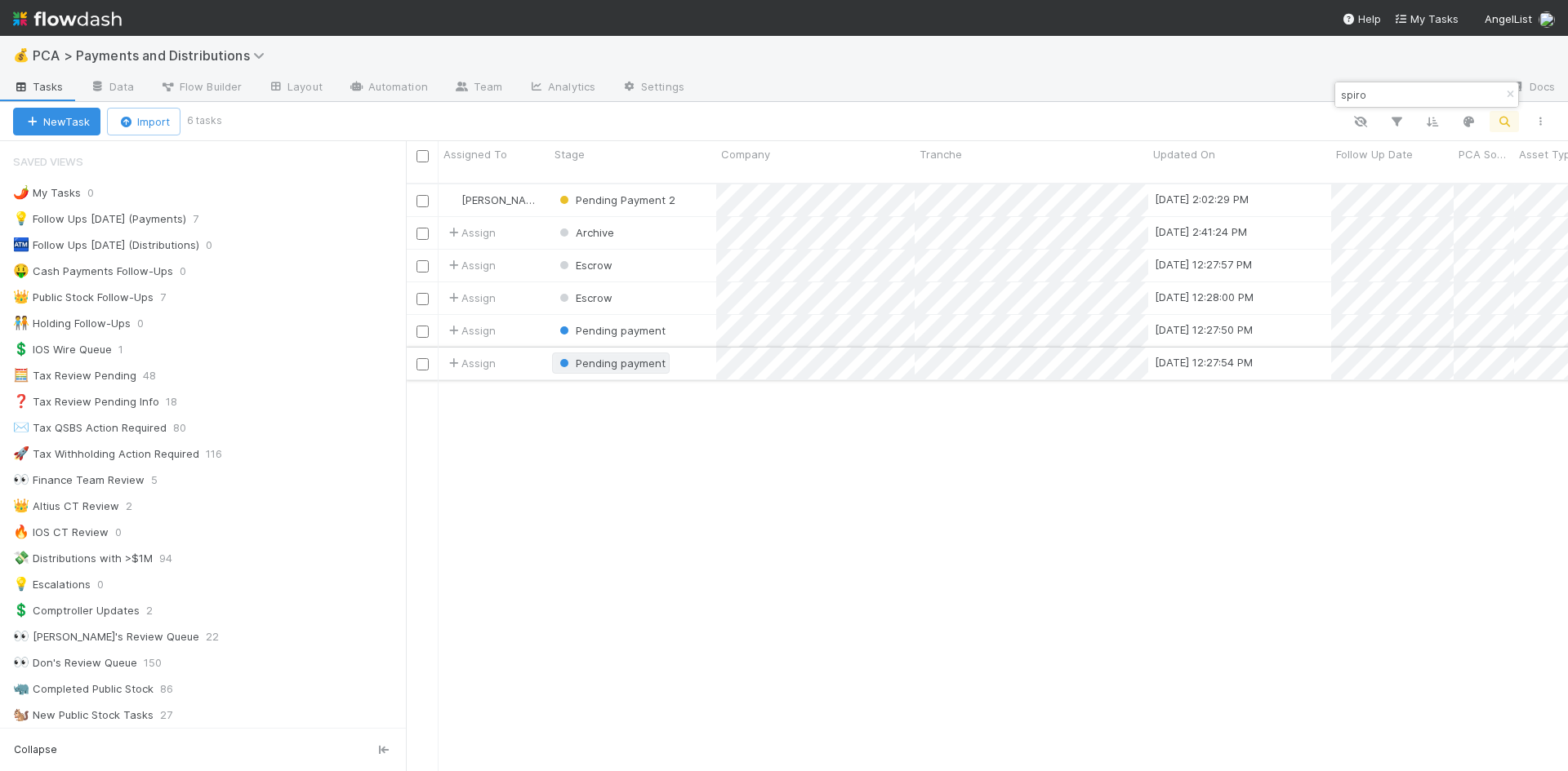
click at [617, 357] on span "Pending payment" at bounding box center [620, 363] width 89 height 13
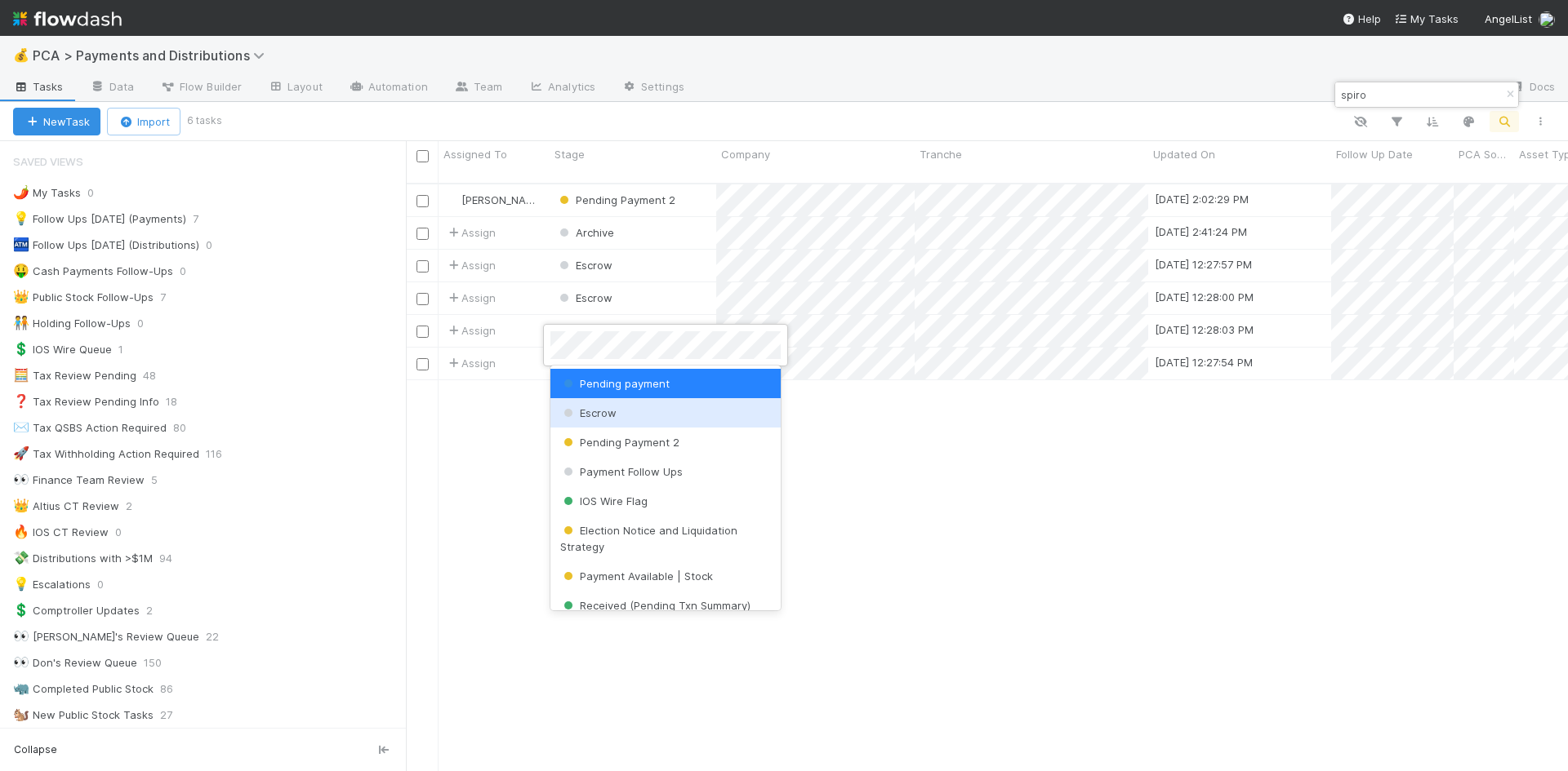
click at [624, 407] on div "Escrow" at bounding box center [665, 412] width 230 height 30
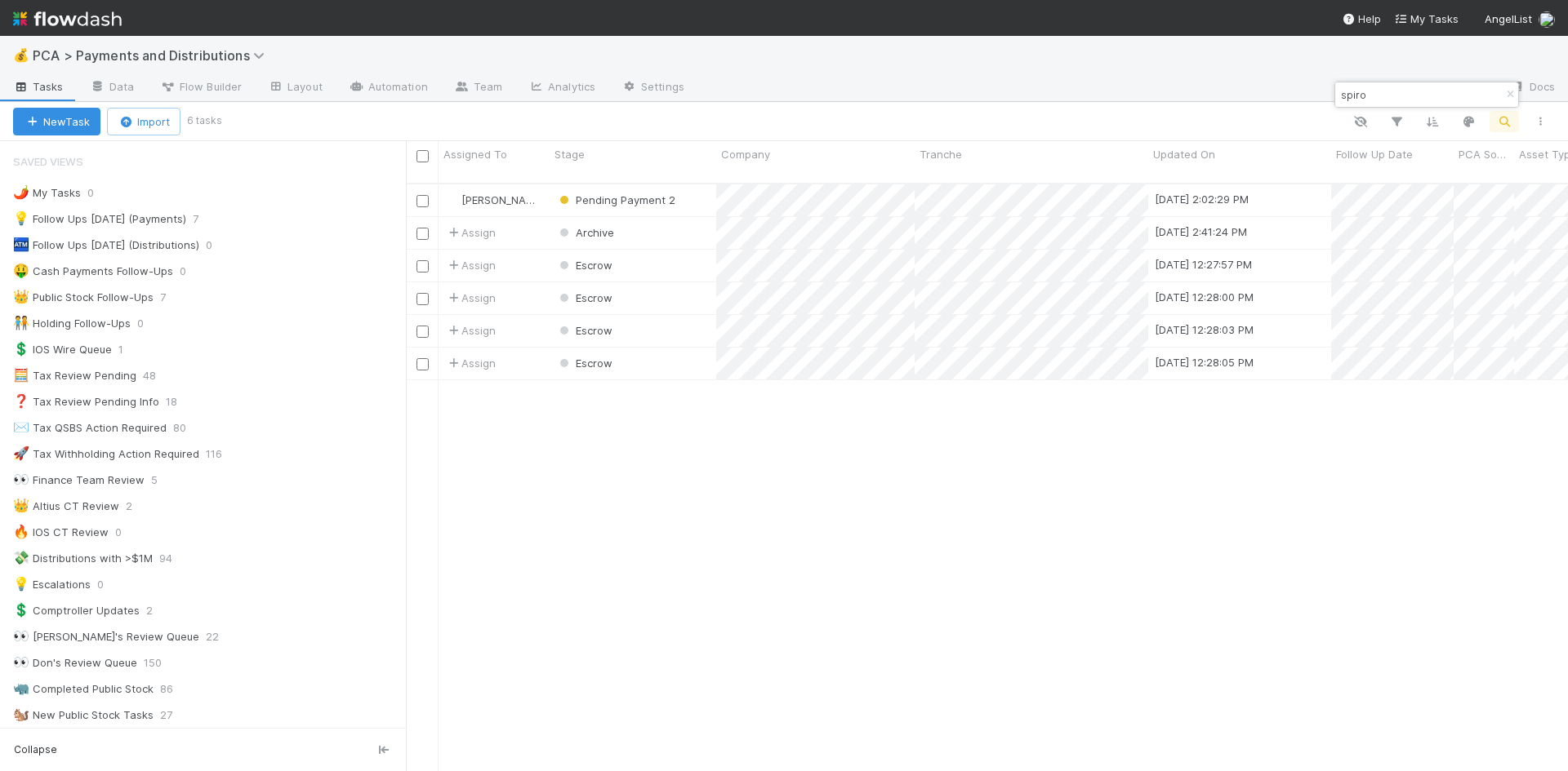
click at [1076, 599] on div "Michael Guidi Pending Payment 2 8/22/25, 2:02:29 PM 8/19/25, 10:36:23 PM 1 1 0 …" at bounding box center [987, 485] width 1162 height 601
click at [1359, 89] on input "spiro" at bounding box center [1419, 94] width 164 height 19
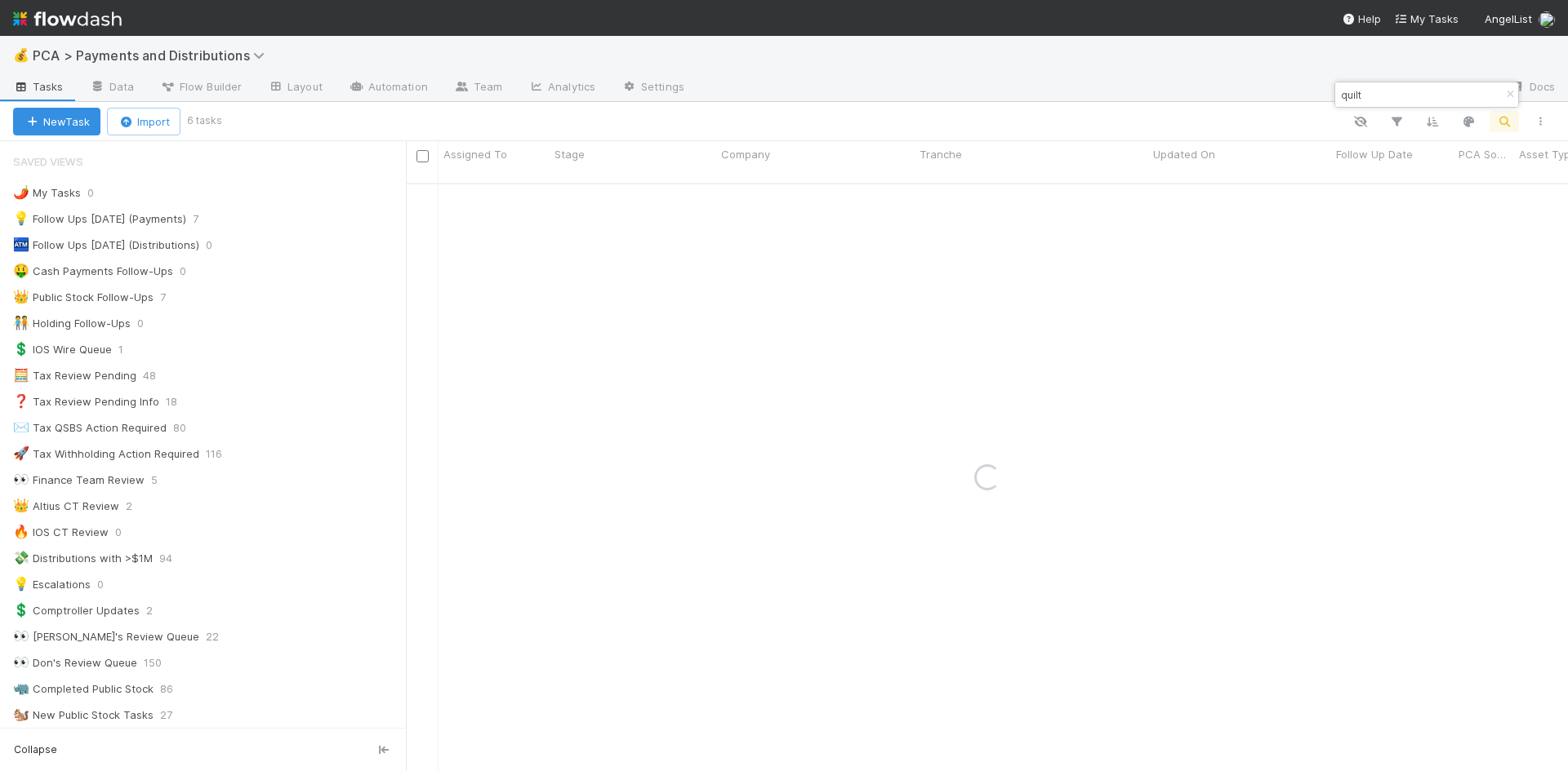
type input "quilt"
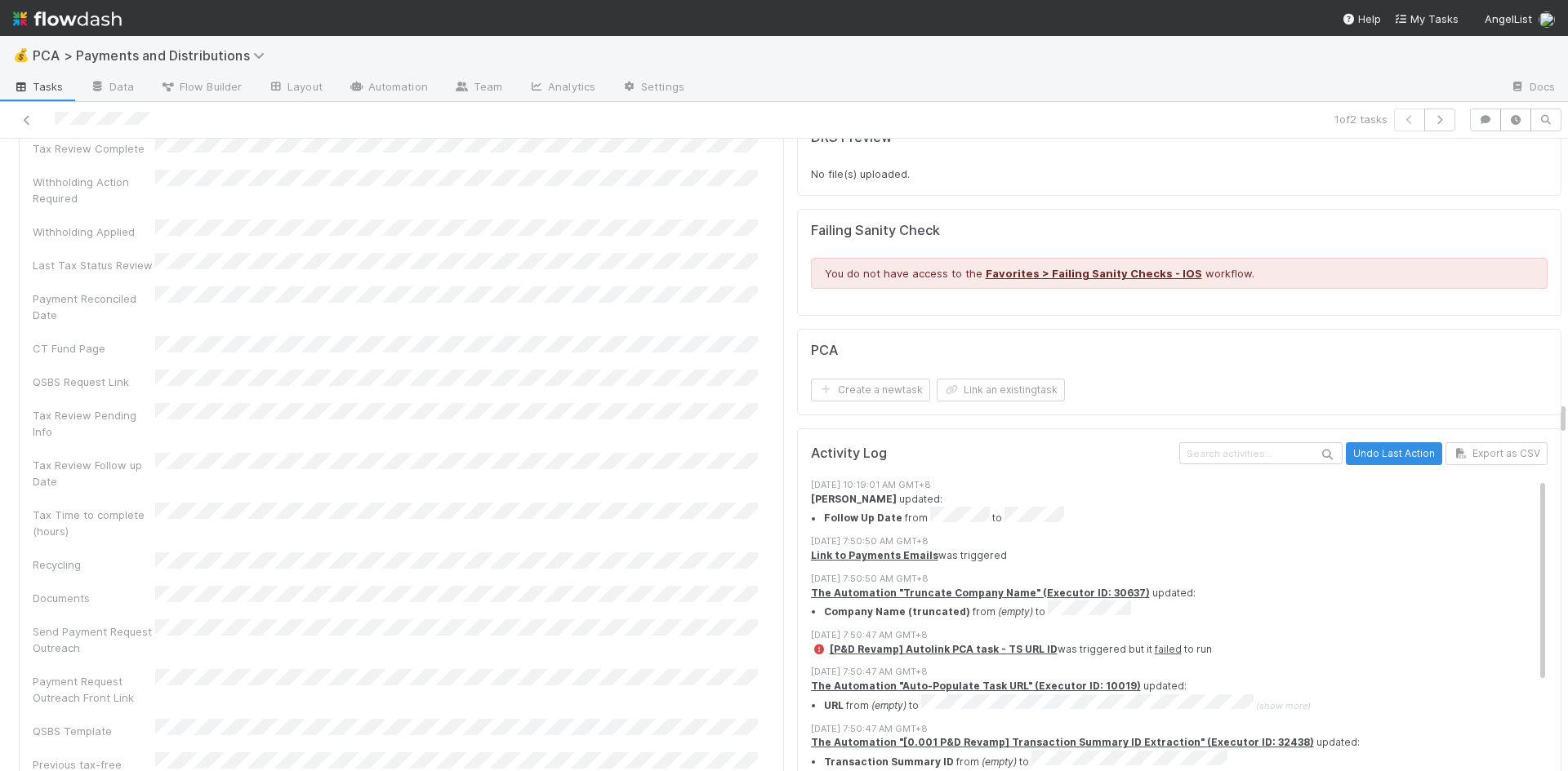
scroll to position [4816, 0]
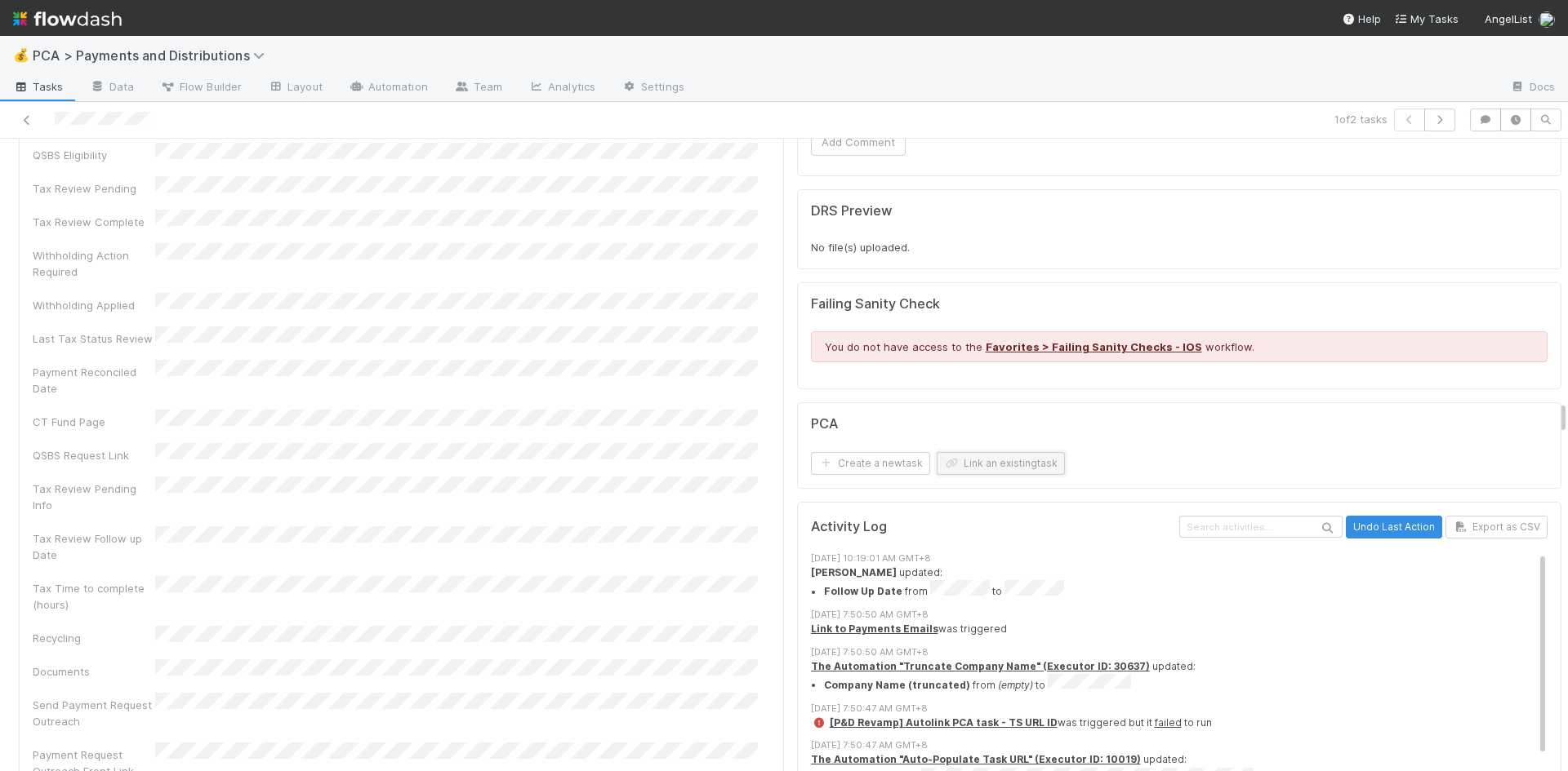
click at [992, 452] on button "Link an existing task" at bounding box center [1001, 463] width 128 height 23
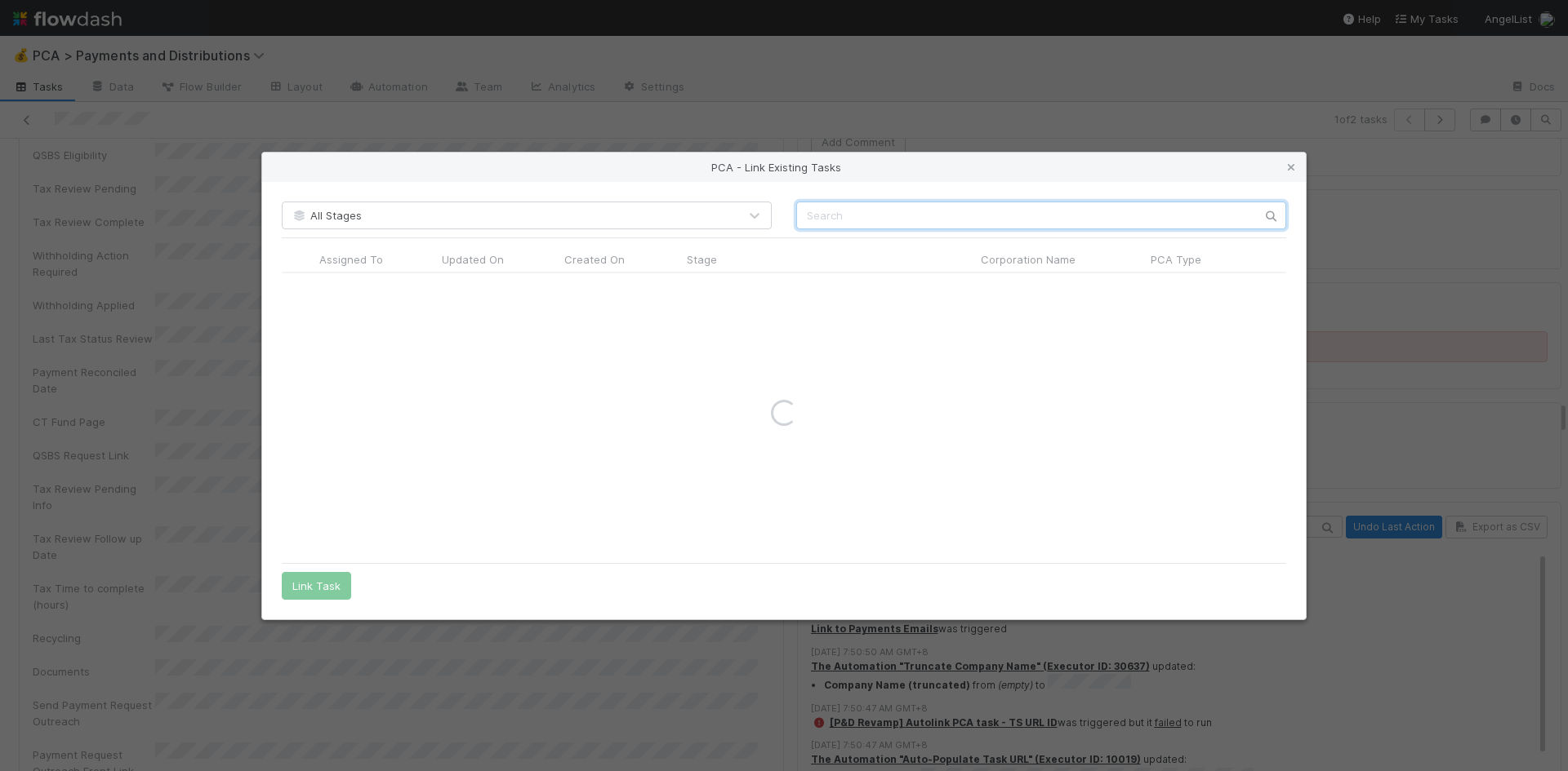
click at [977, 203] on input "text" at bounding box center [1041, 215] width 490 height 28
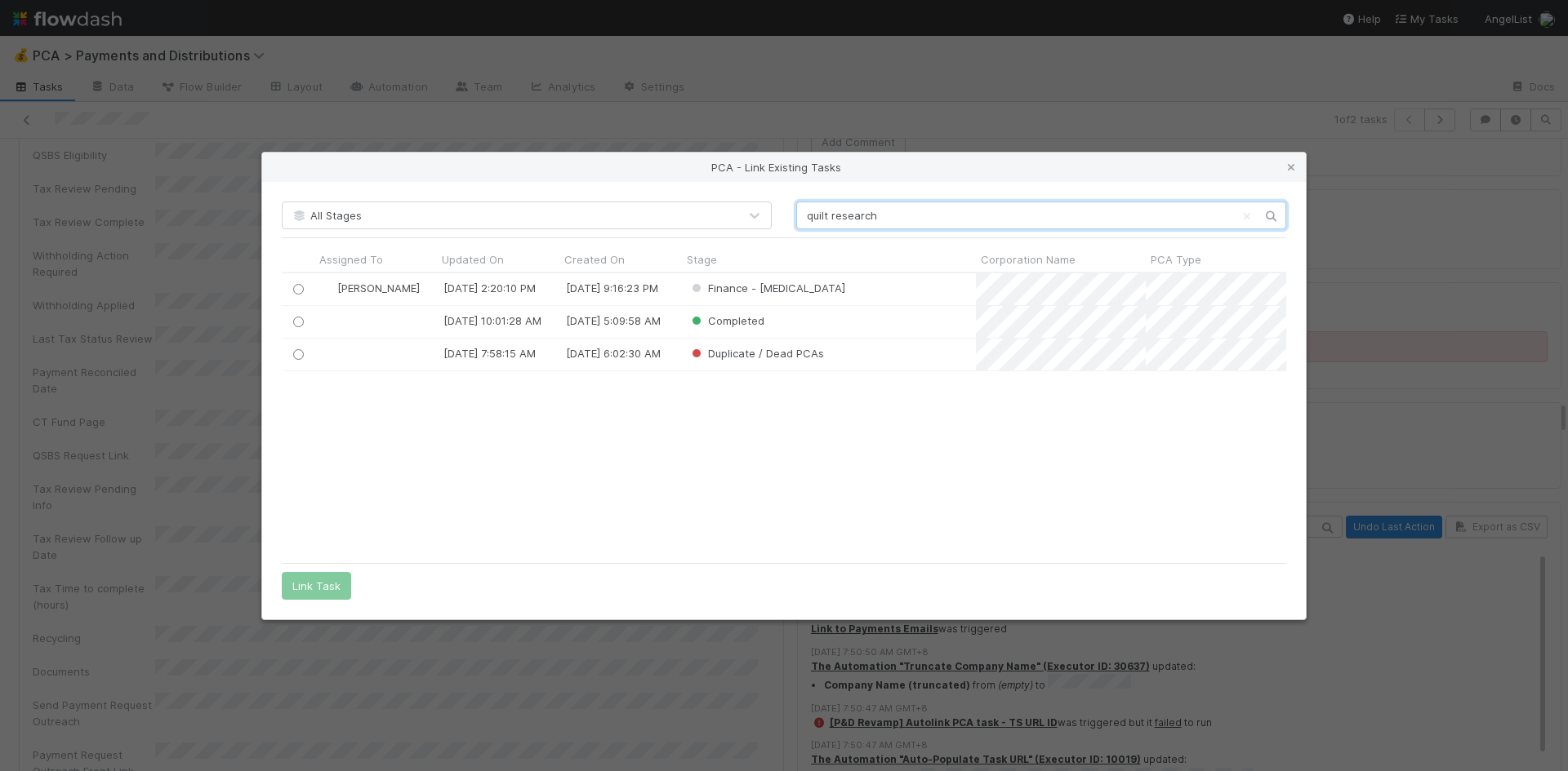
scroll to position [268, 992]
type input "quilt research"
click at [300, 319] on input "radio" at bounding box center [298, 321] width 11 height 11
click at [327, 574] on button "Link Task" at bounding box center [316, 585] width 69 height 28
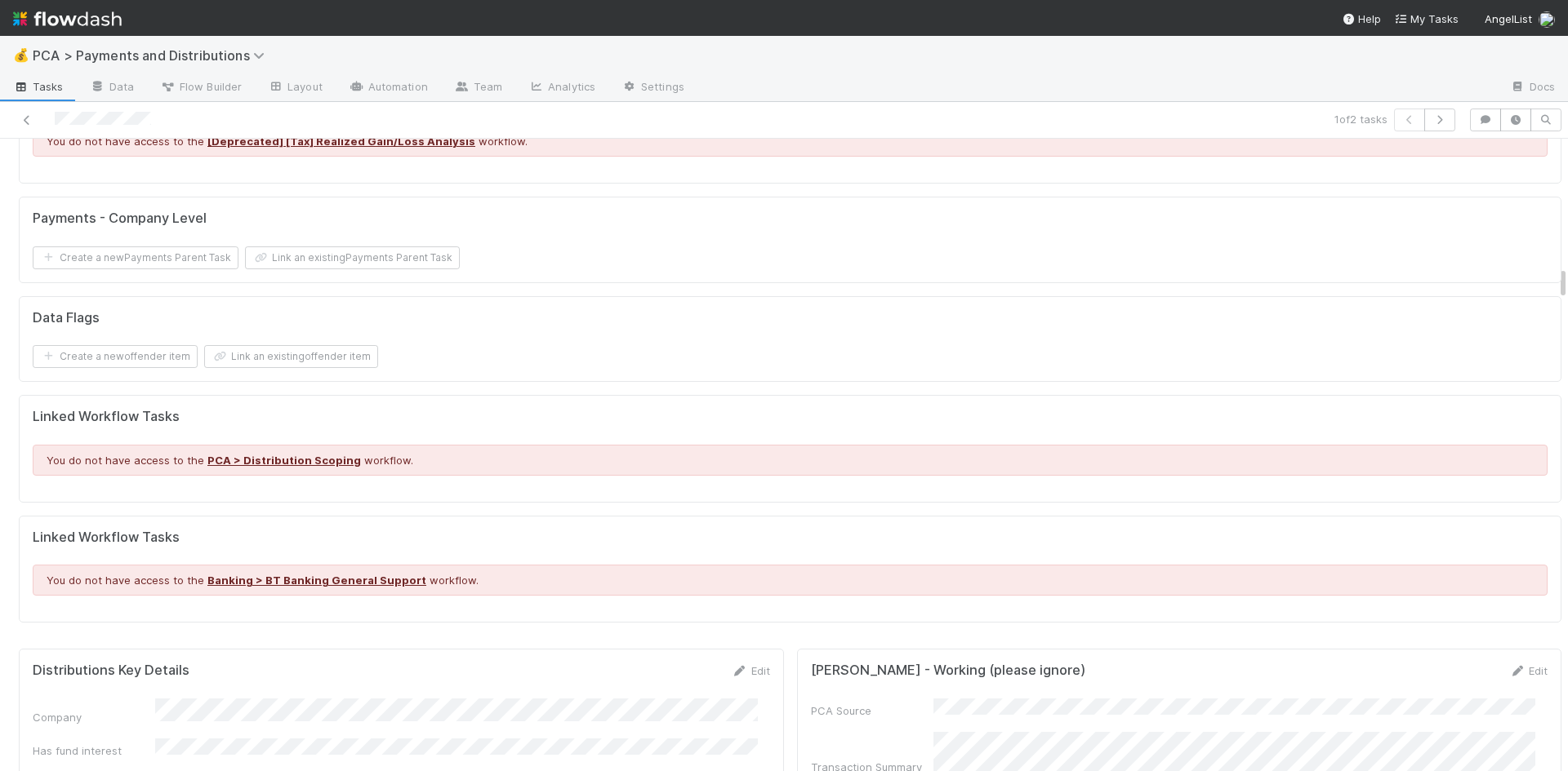
scroll to position [2367, 0]
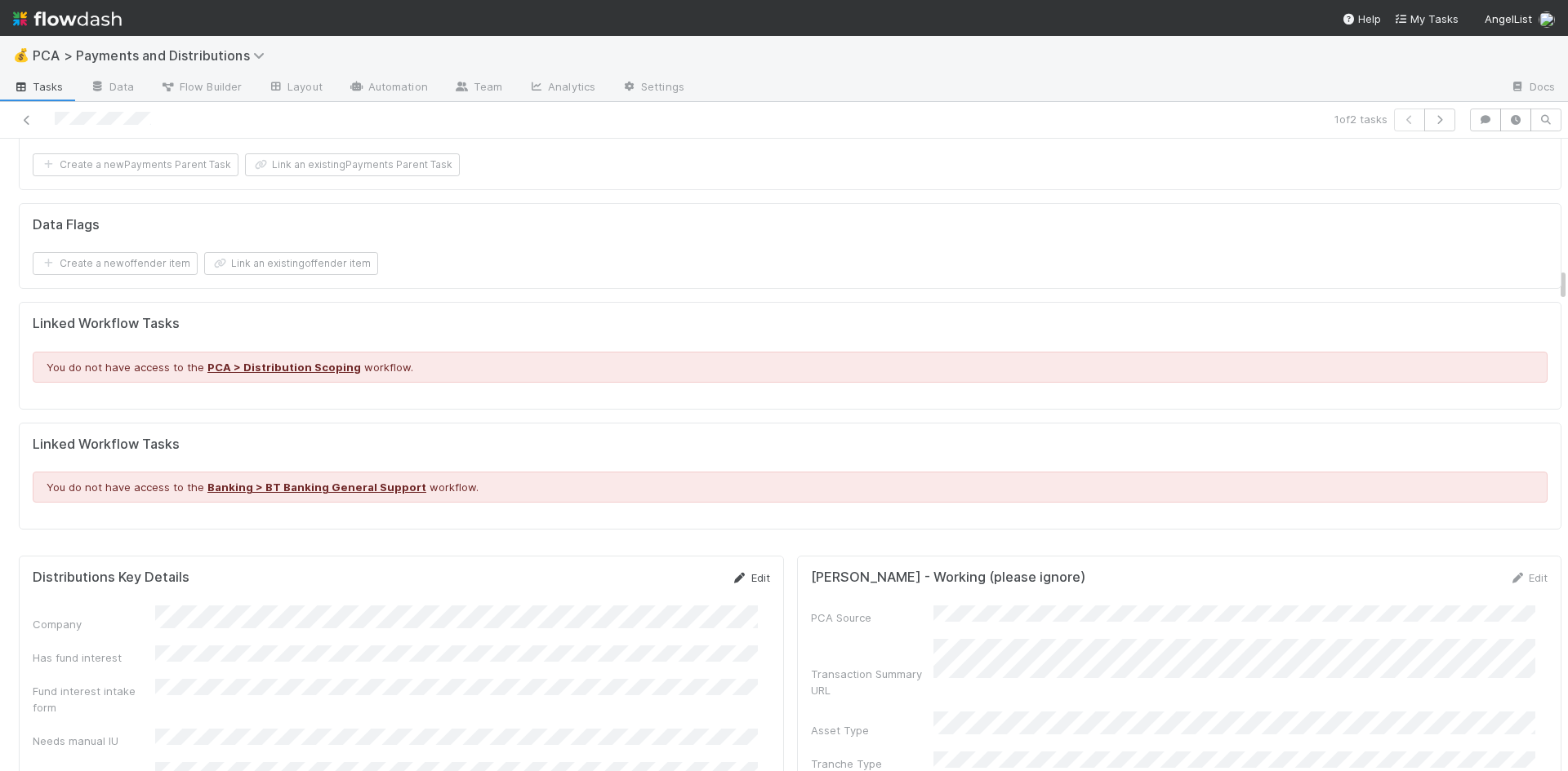
click at [732, 573] on icon at bounding box center [739, 578] width 16 height 11
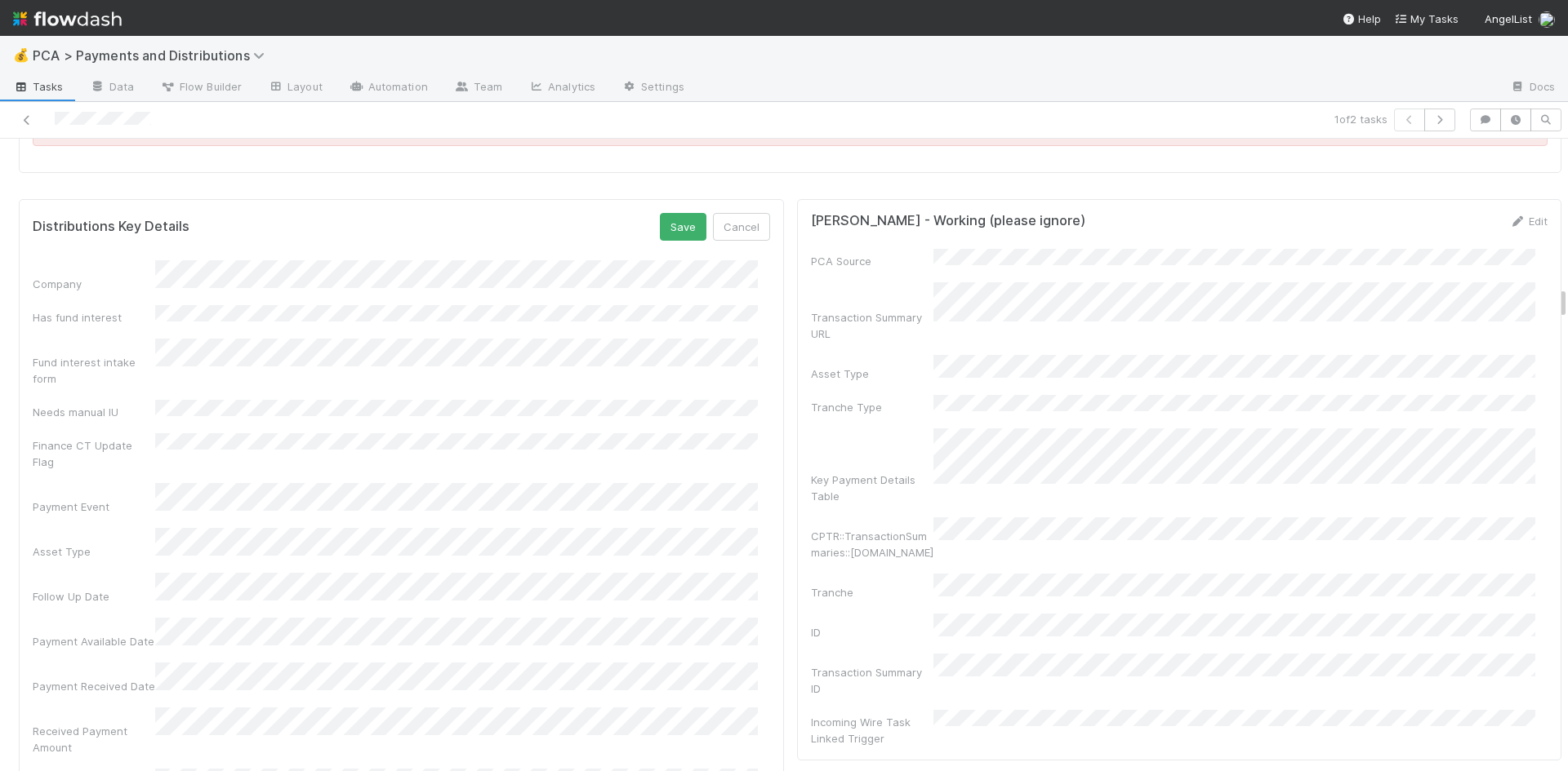
scroll to position [2775, 0]
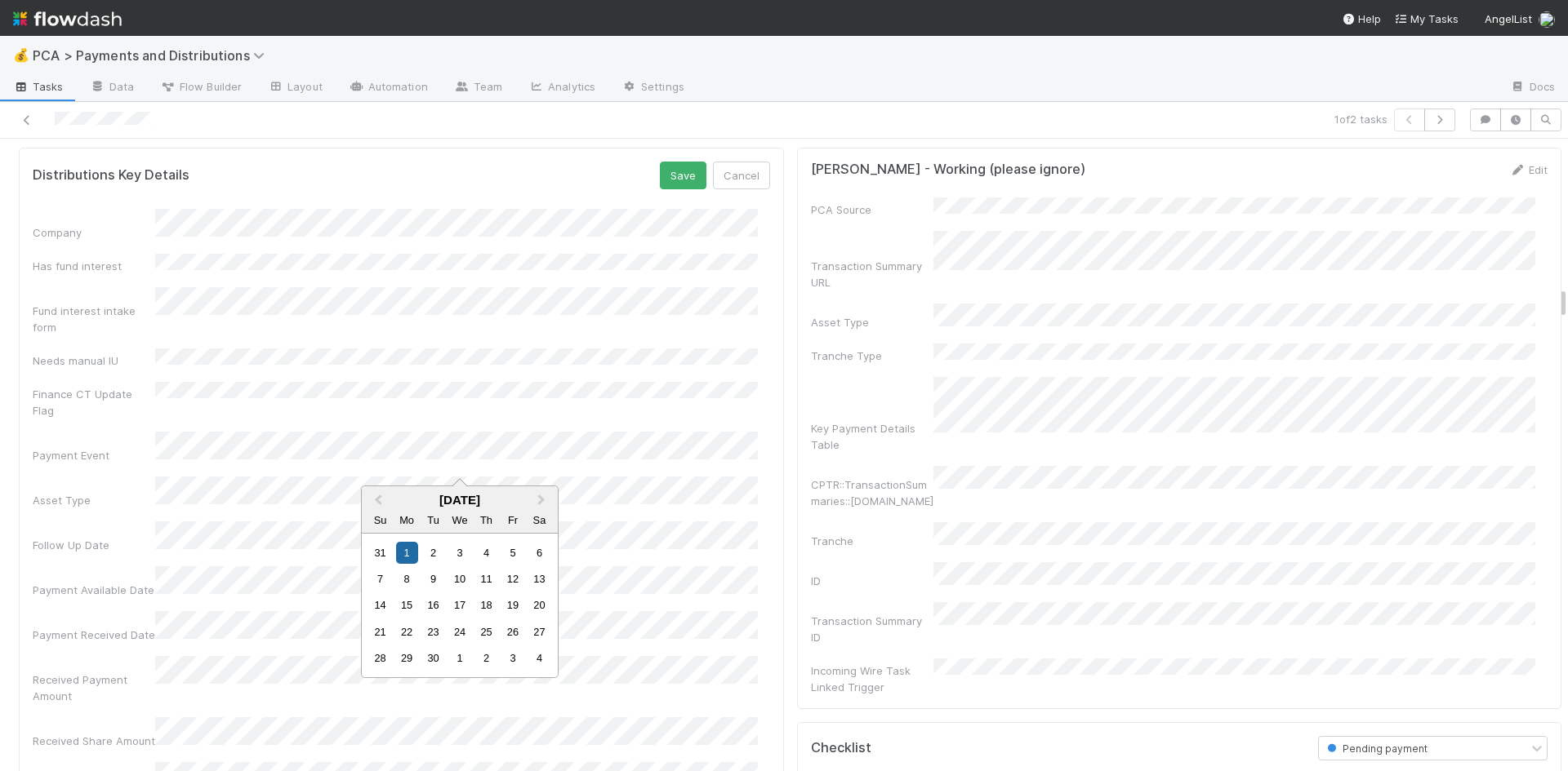
click at [70, 521] on div "Follow Up Date" at bounding box center [402, 537] width 738 height 32
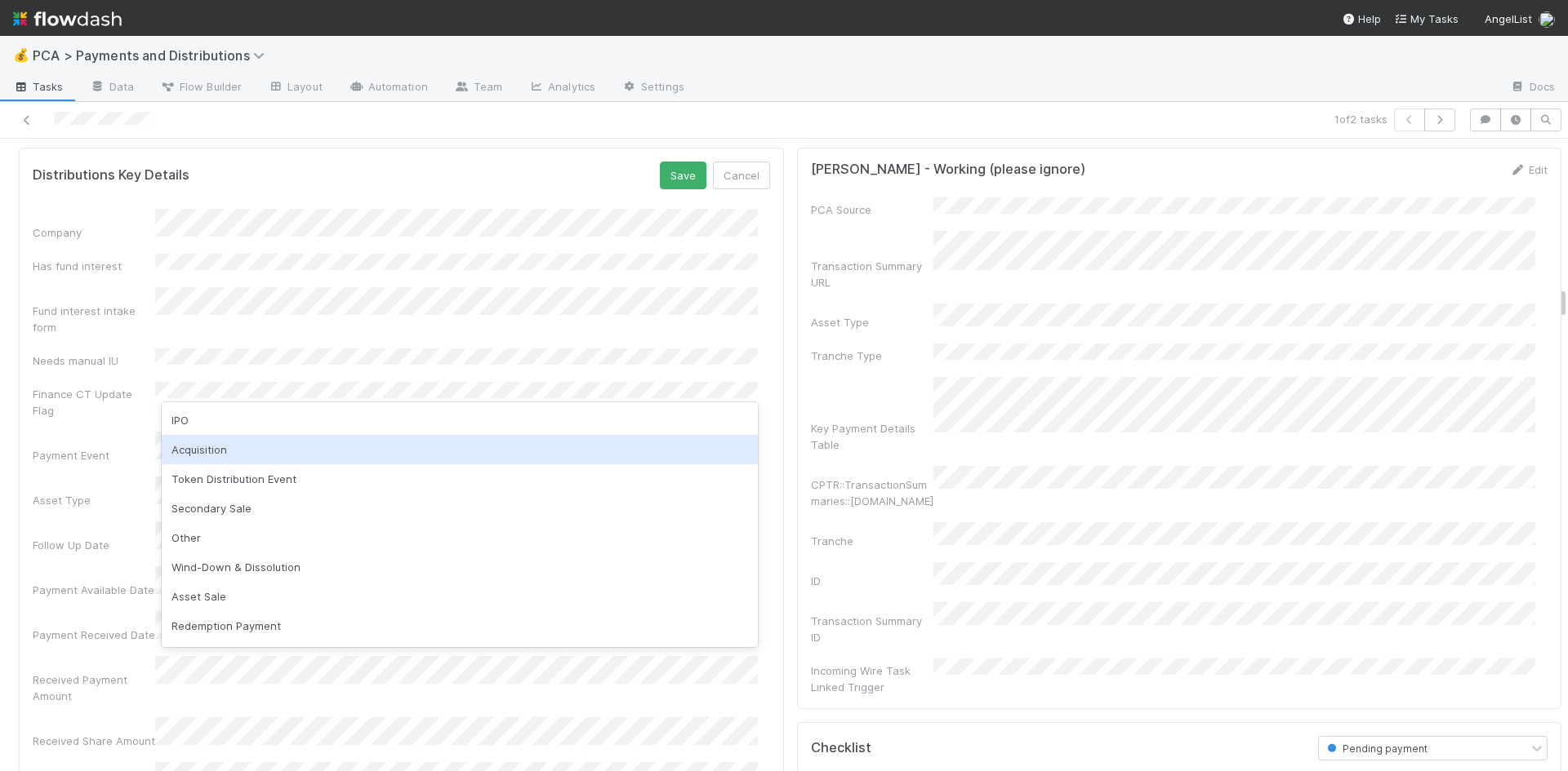
click at [294, 445] on div "Acquisition" at bounding box center [460, 450] width 596 height 30
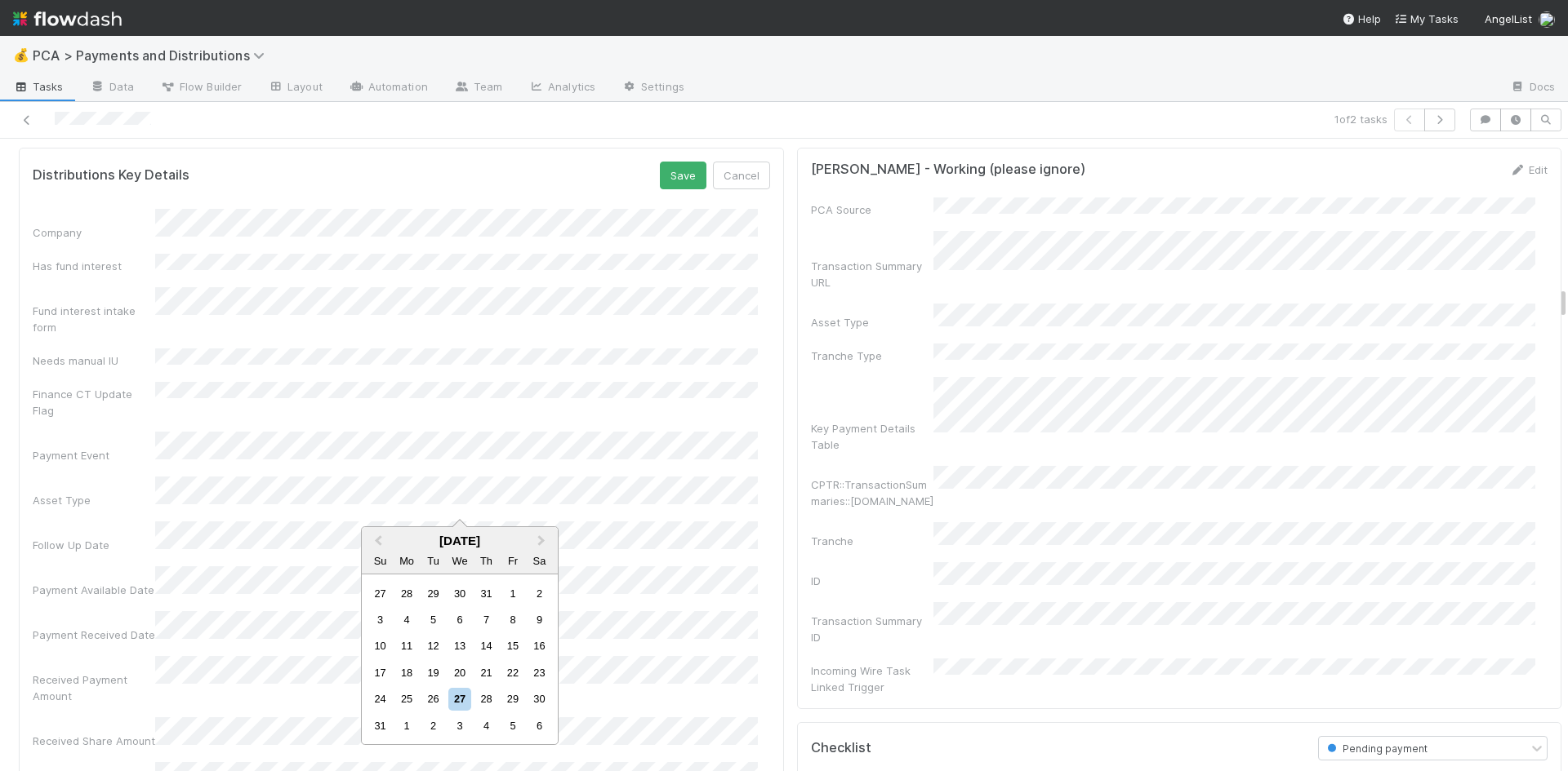
click at [457, 696] on div "27" at bounding box center [459, 699] width 22 height 22
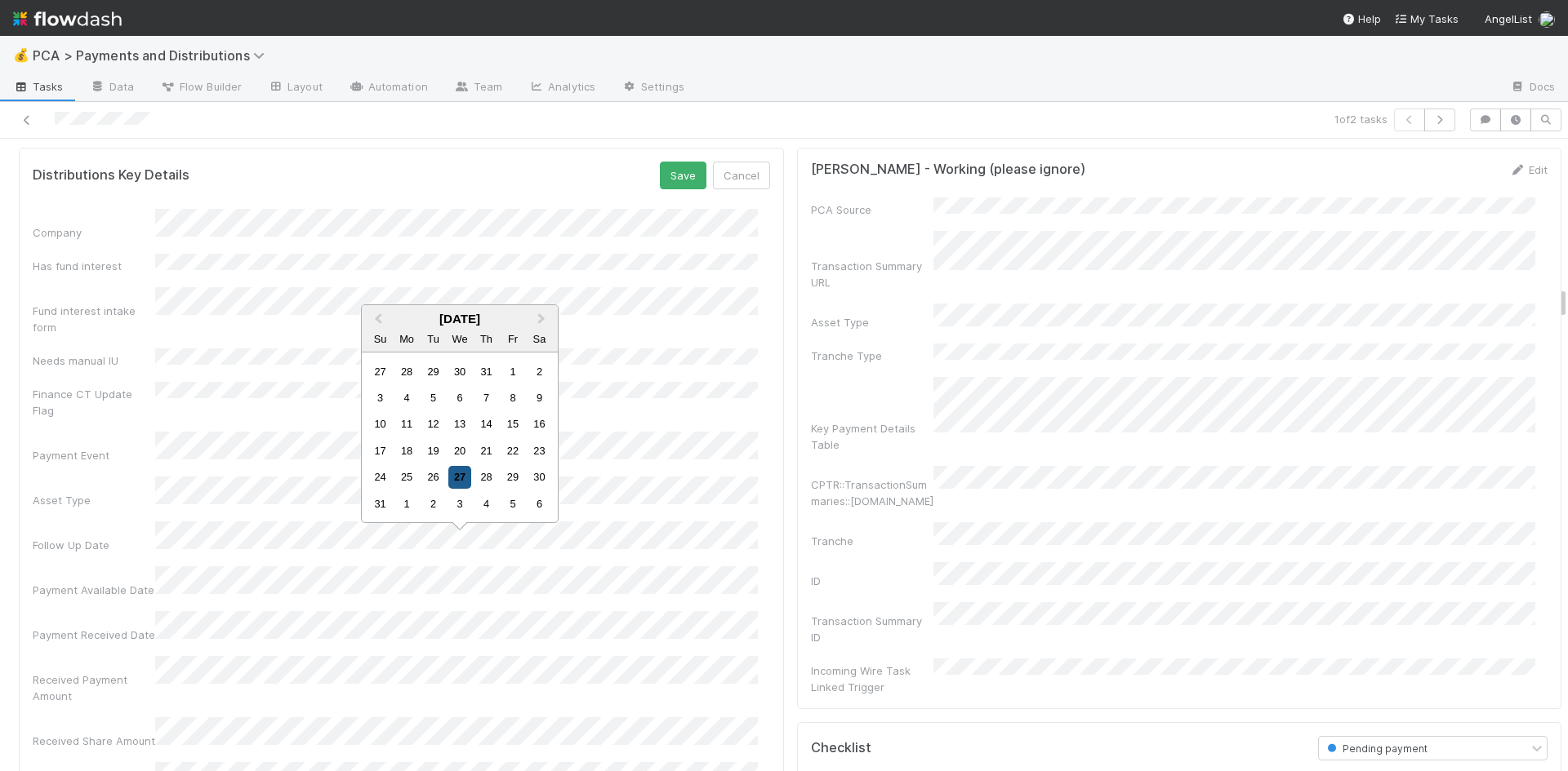
click at [457, 476] on div "27" at bounding box center [459, 477] width 22 height 22
drag, startPoint x: 673, startPoint y: 160, endPoint x: 685, endPoint y: 180, distance: 23.3
click at [673, 162] on button "Save" at bounding box center [683, 175] width 46 height 28
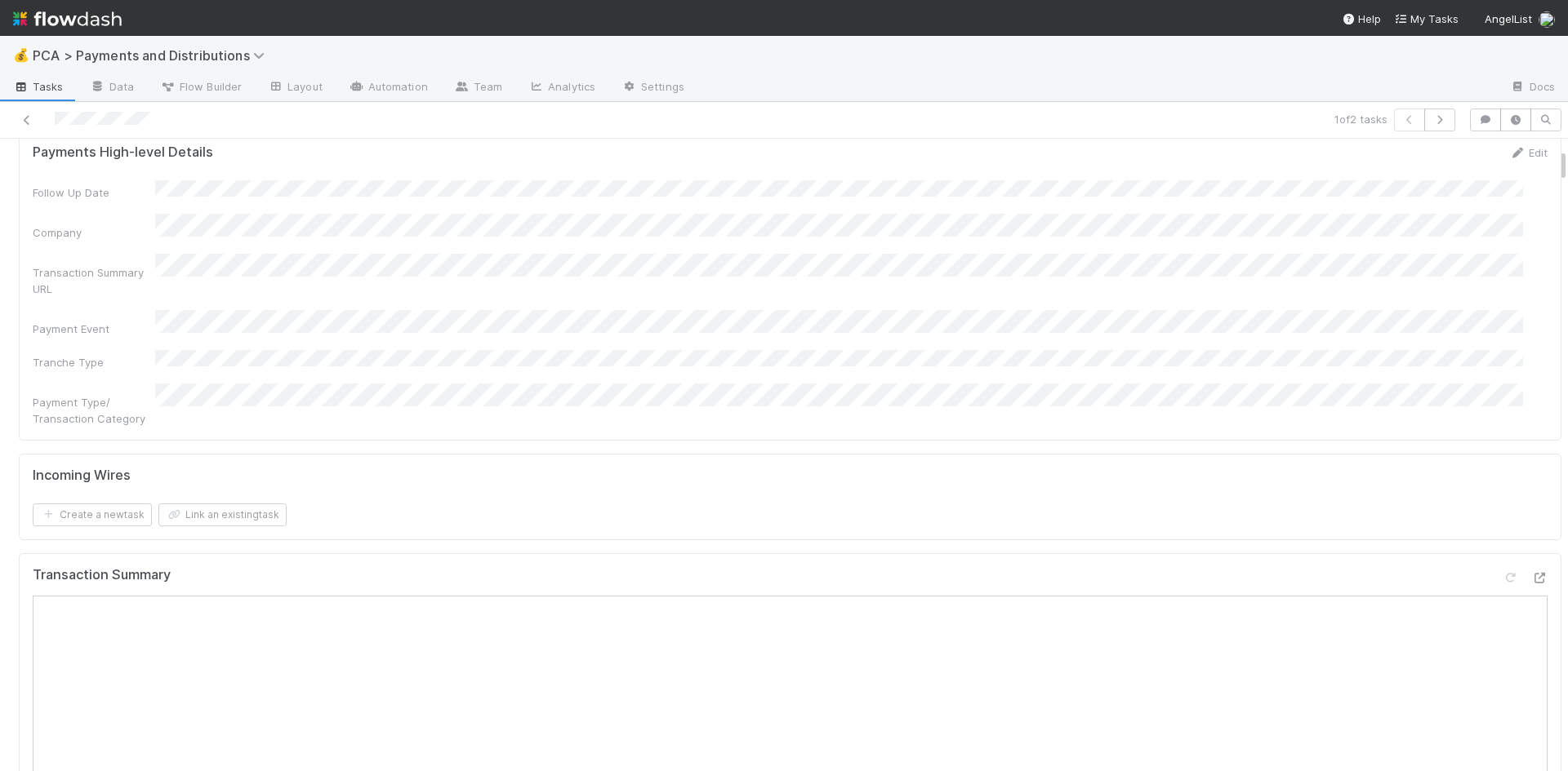
scroll to position [0, 0]
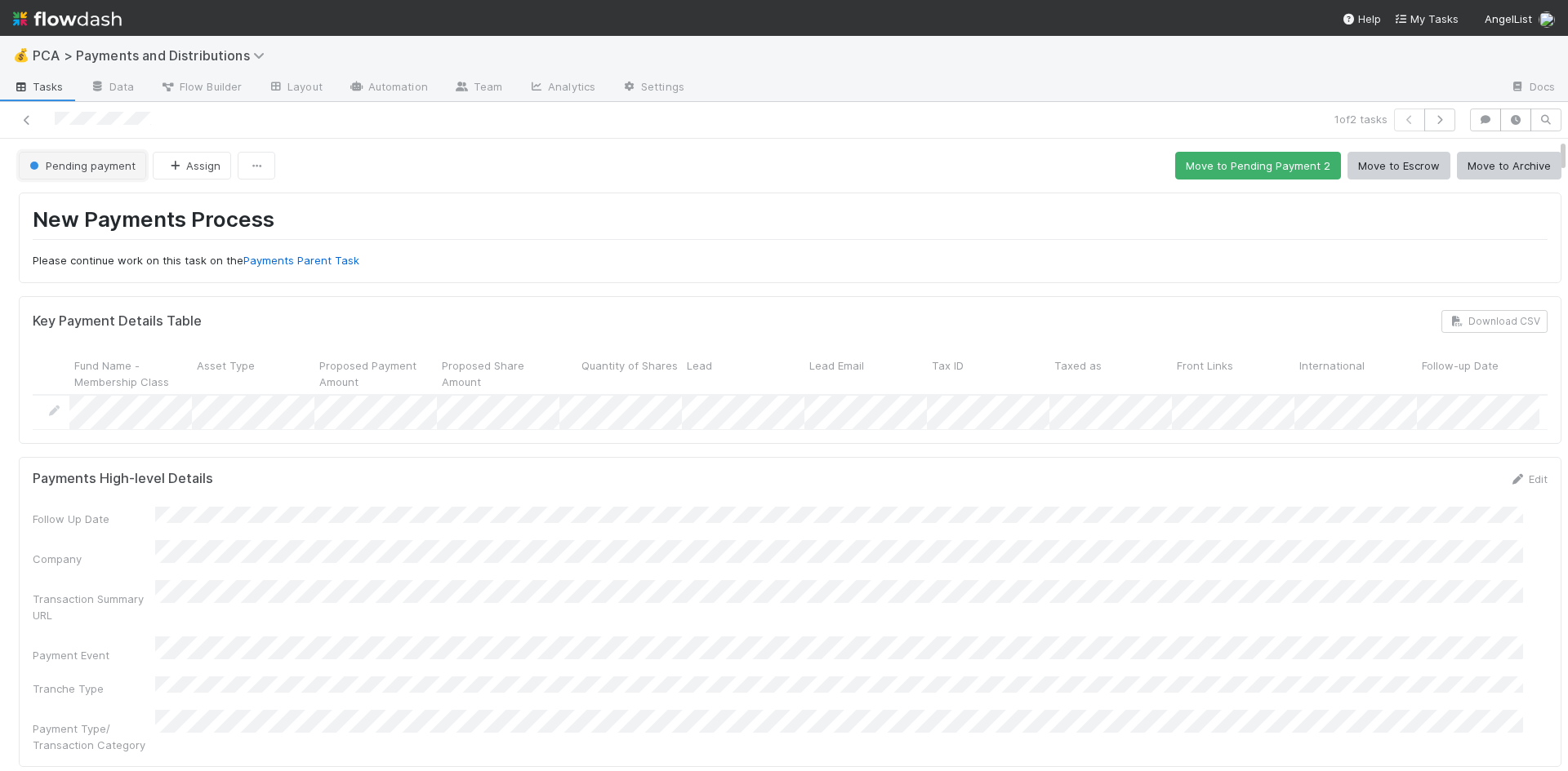
click at [116, 170] on span "Pending payment" at bounding box center [81, 165] width 110 height 13
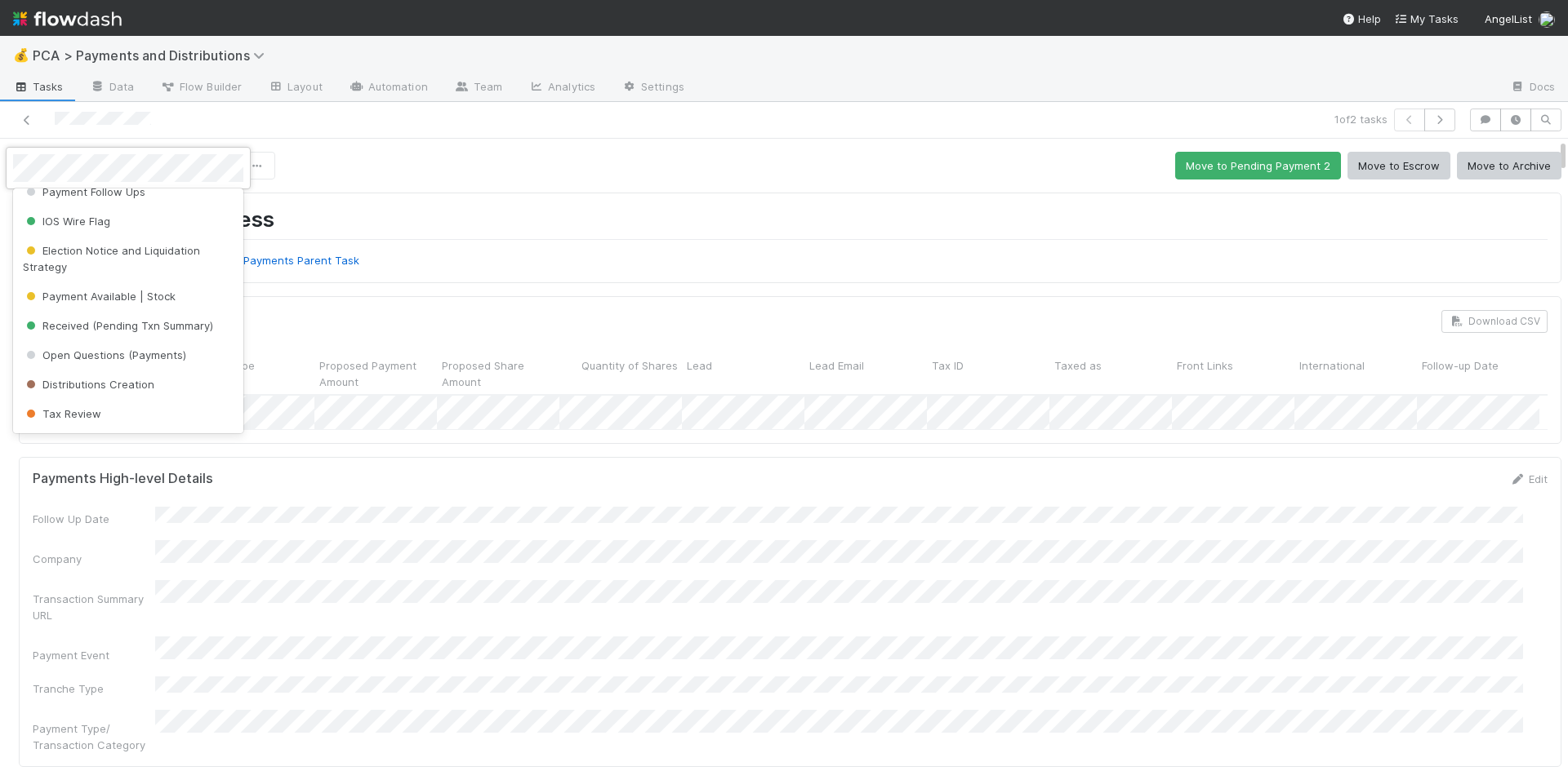
scroll to position [164, 0]
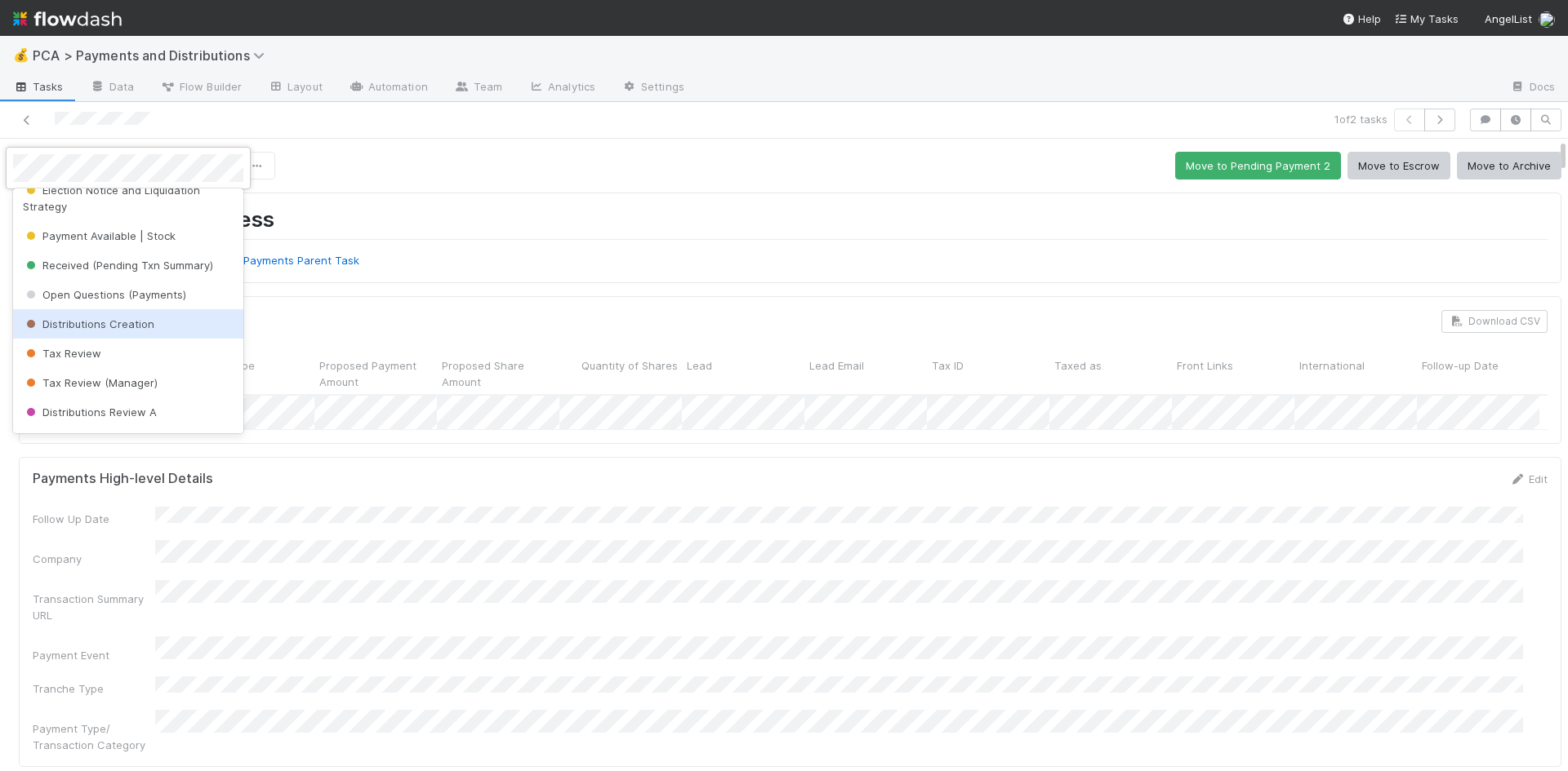
click at [127, 323] on span "Distributions Creation" at bounding box center [89, 323] width 132 height 13
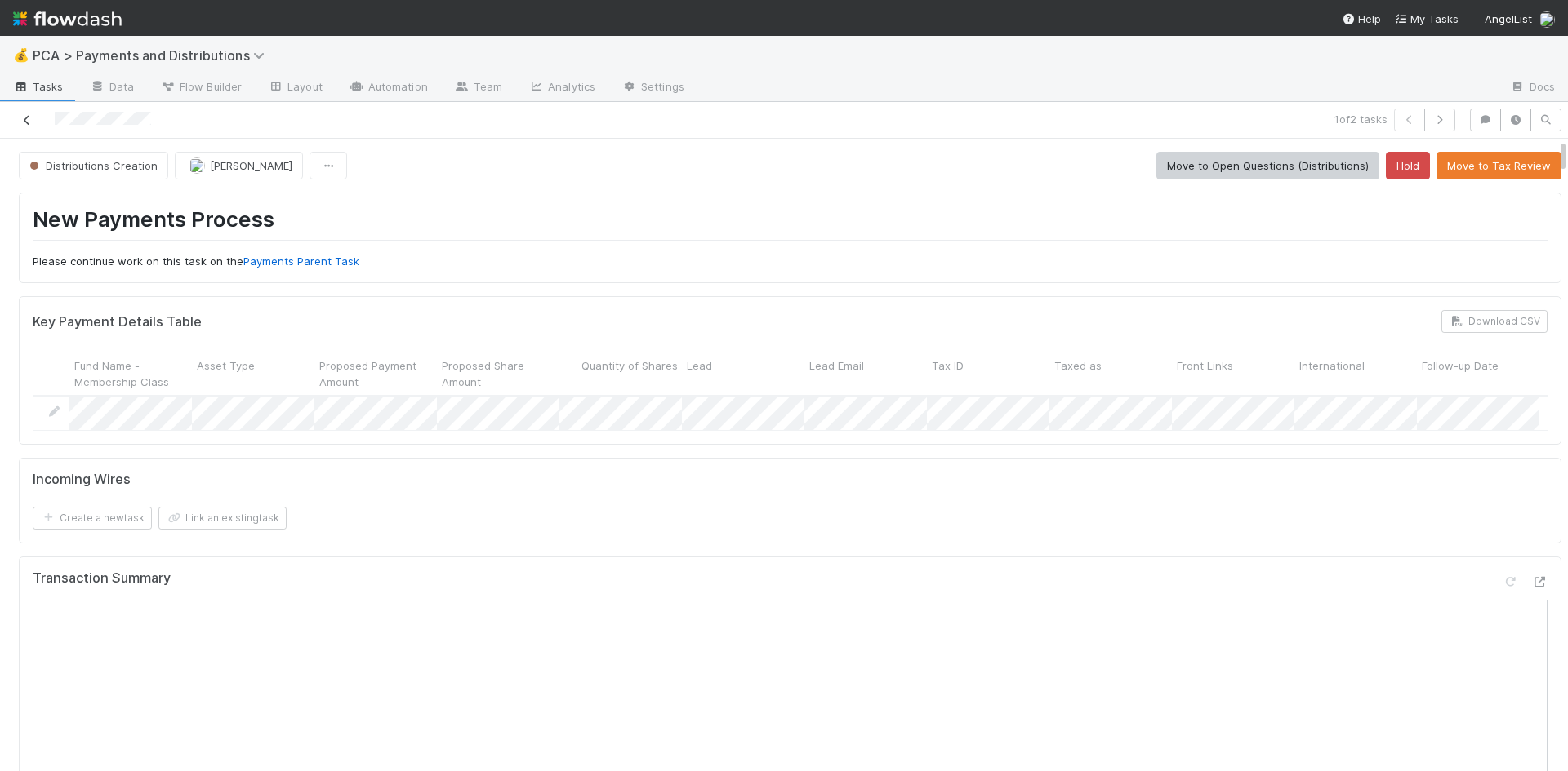
click at [24, 121] on icon at bounding box center [26, 120] width 16 height 11
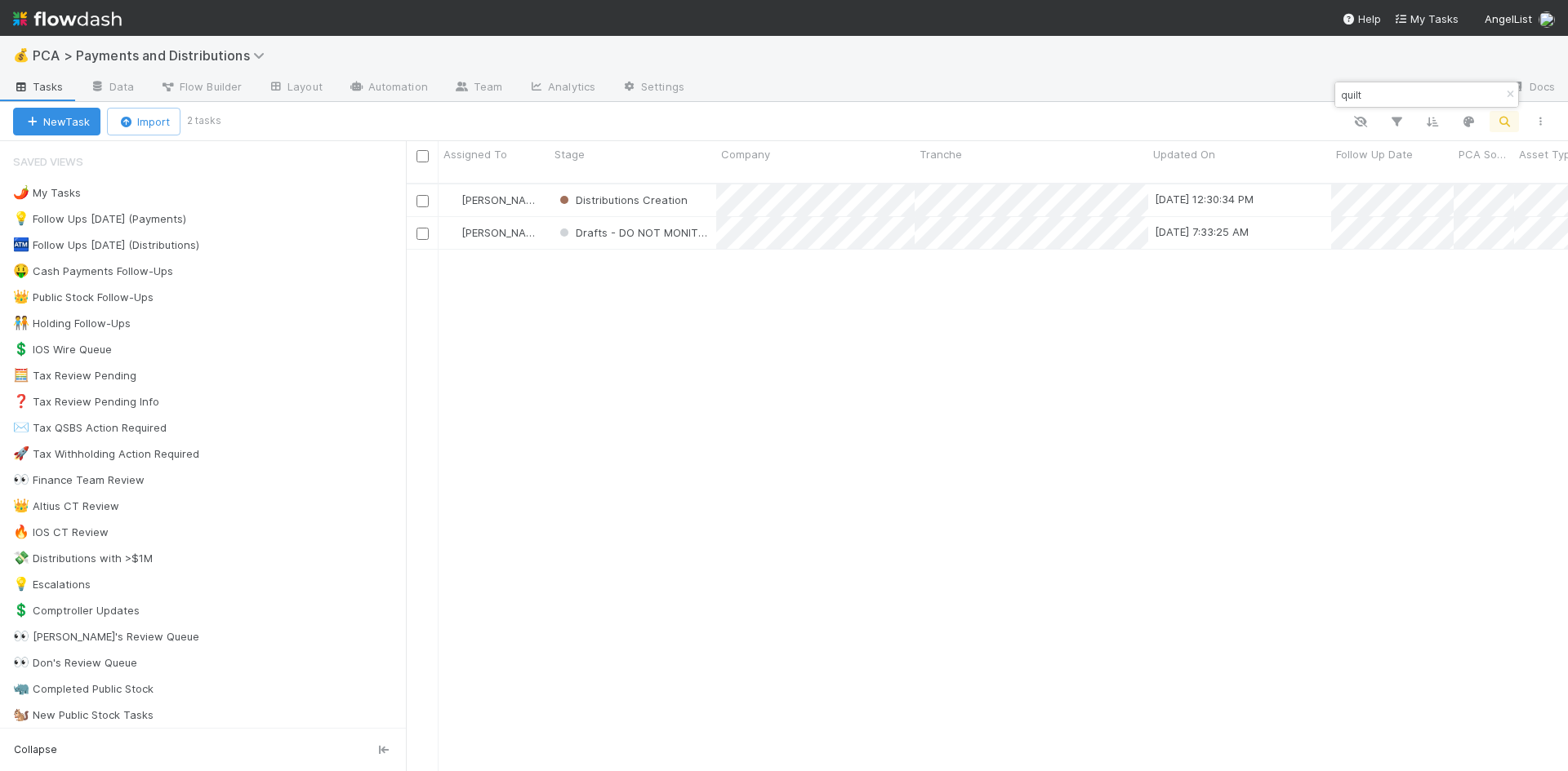
scroll to position [590, 1149]
click at [1354, 94] on input "quilt" at bounding box center [1419, 94] width 164 height 19
click at [1357, 95] on input "quilt" at bounding box center [1419, 94] width 164 height 19
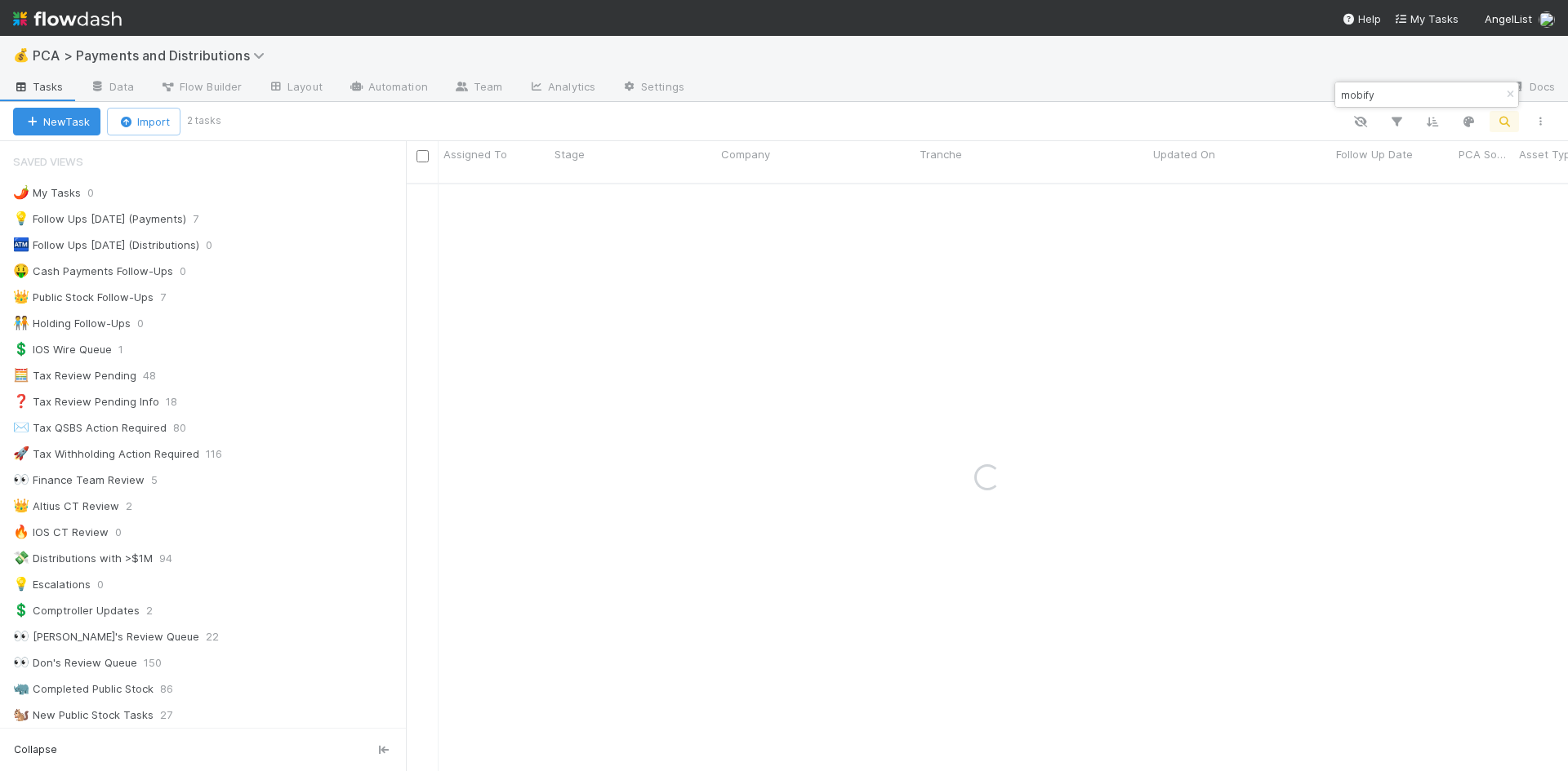
type input "mobify"
click at [692, 185] on div "Pending payment" at bounding box center [632, 201] width 166 height 32
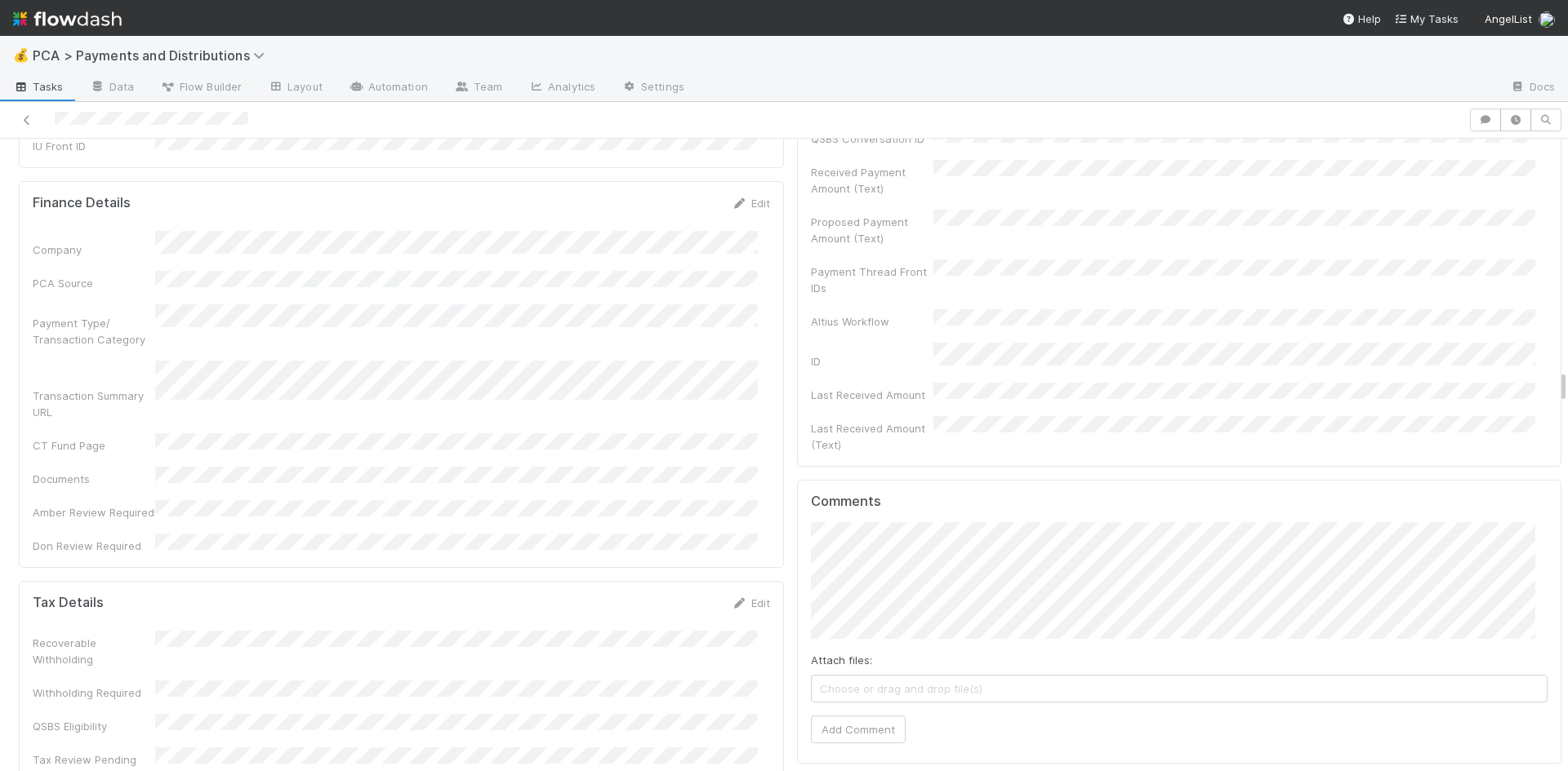
scroll to position [4734, 0]
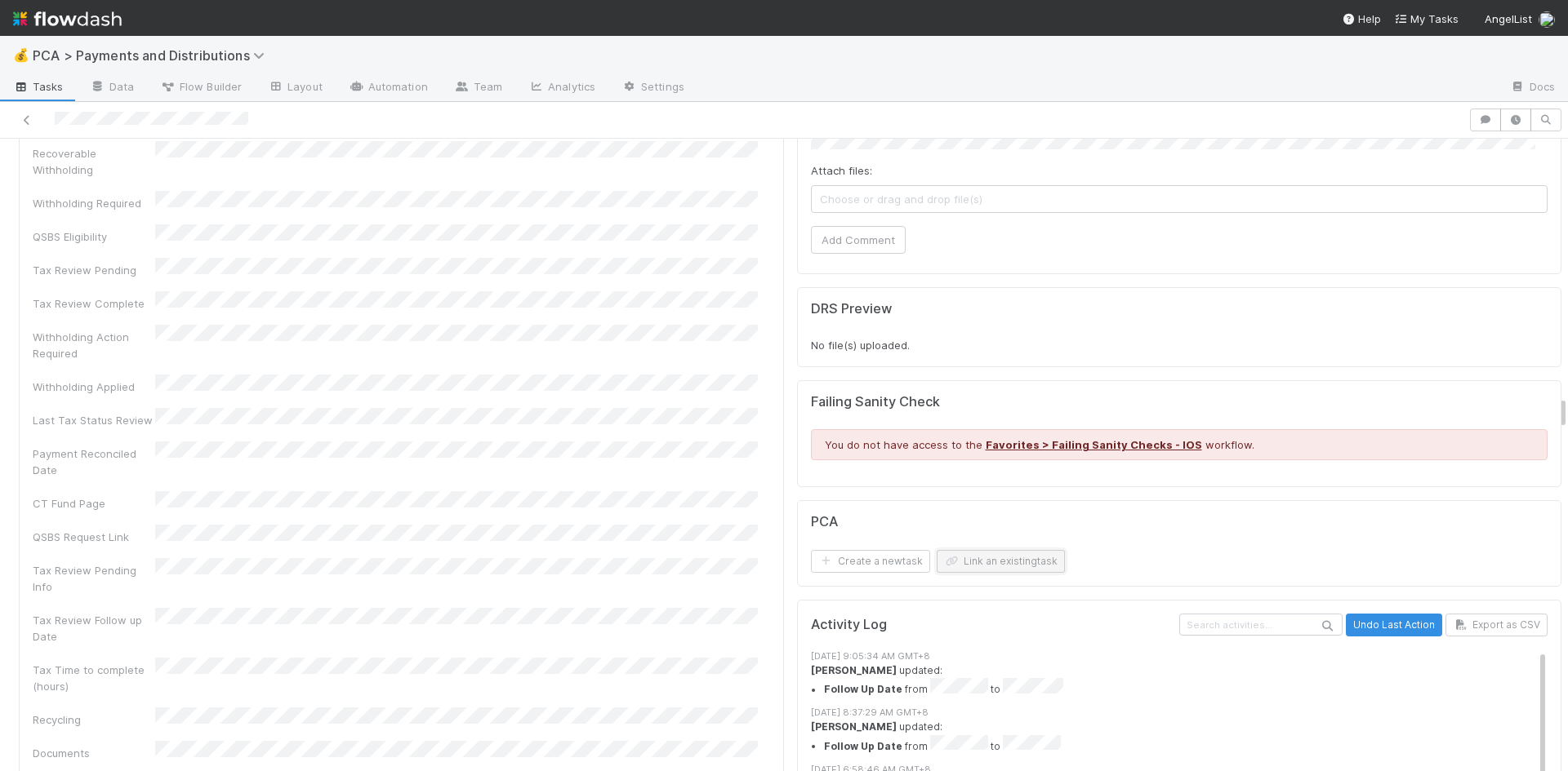
click at [974, 550] on button "Link an existing task" at bounding box center [1001, 561] width 128 height 23
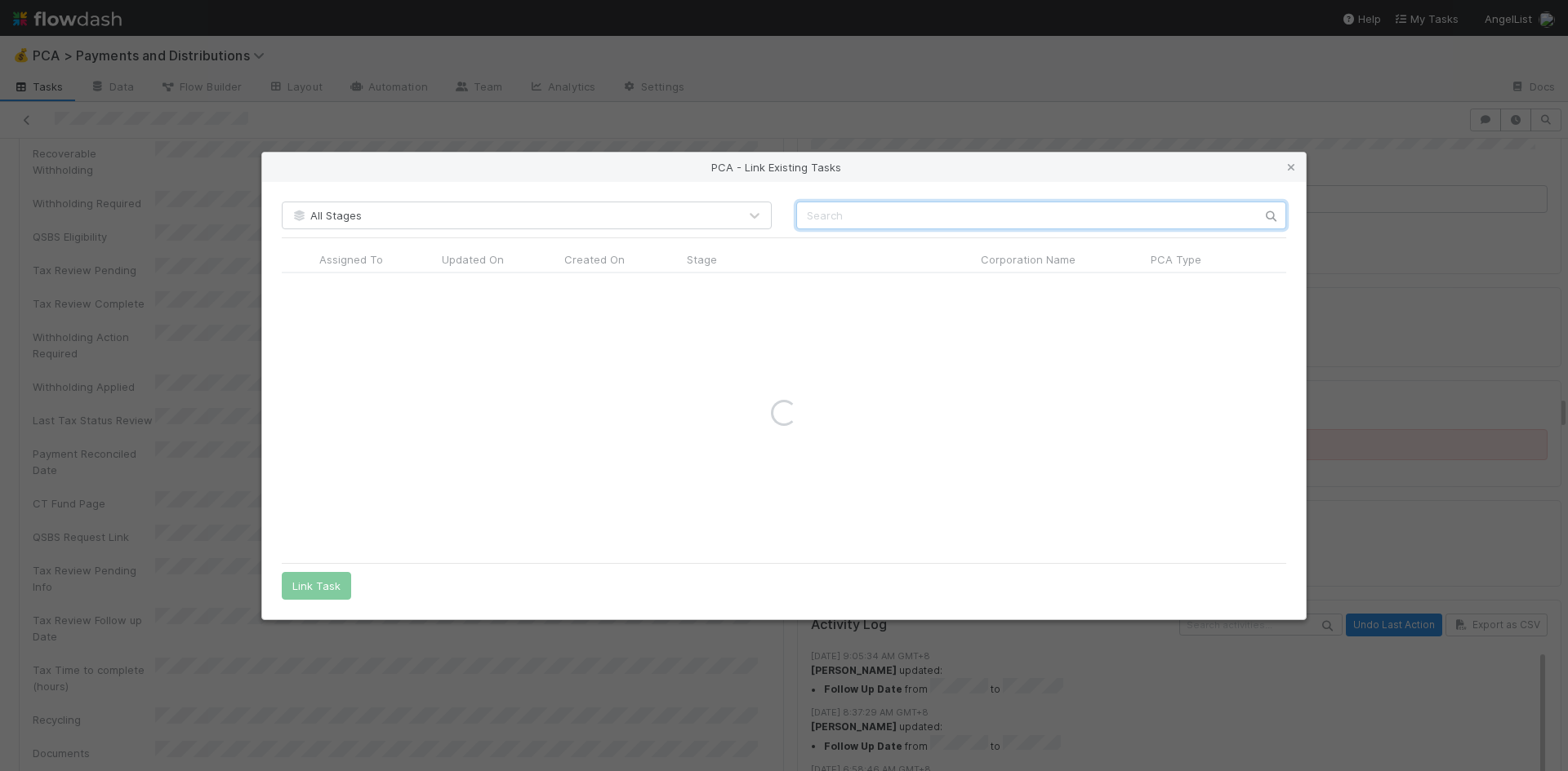
click at [909, 225] on input "text" at bounding box center [1041, 215] width 490 height 28
type input "mobify"
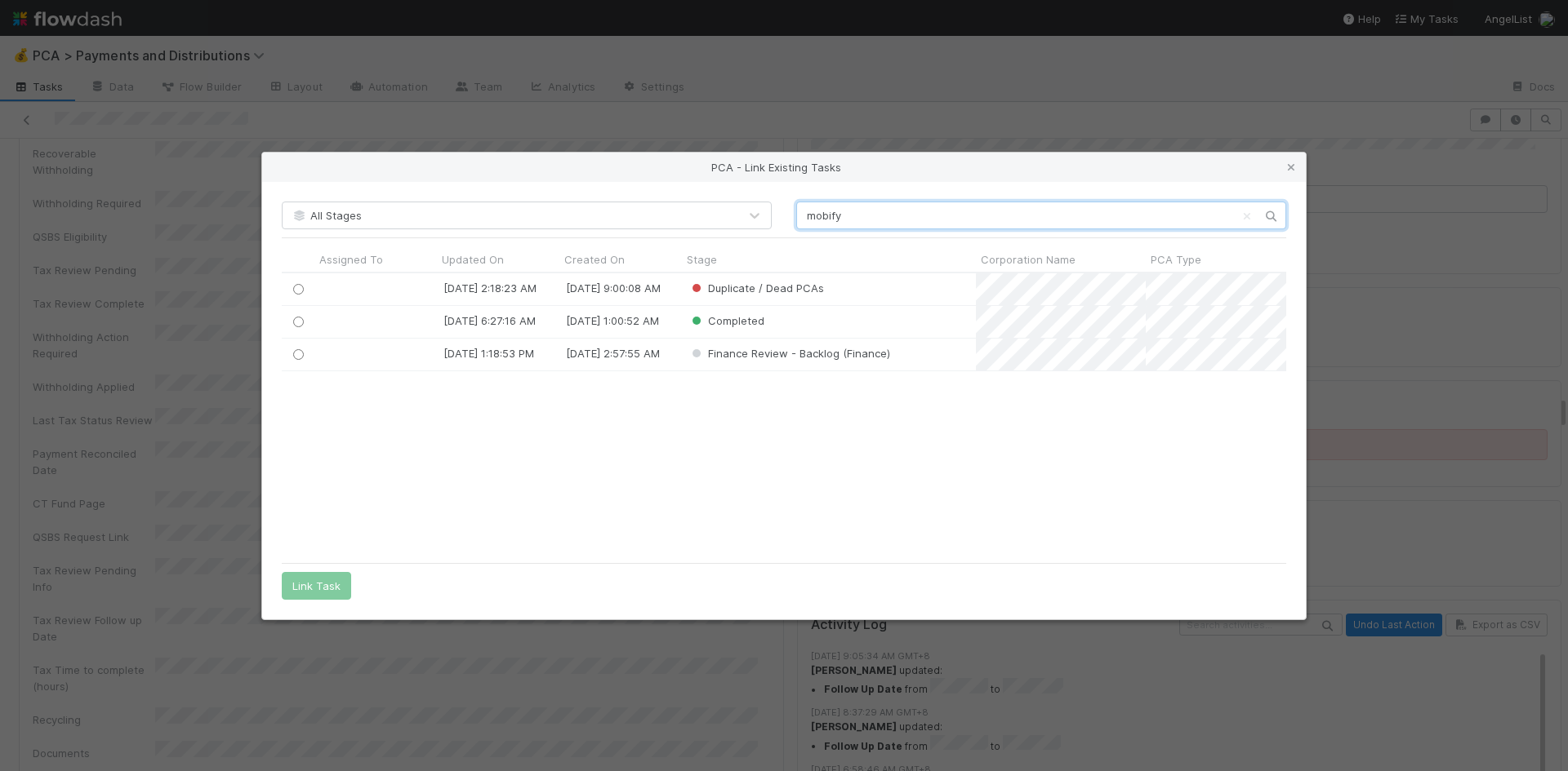
scroll to position [268, 992]
click at [300, 353] on input "radio" at bounding box center [298, 354] width 11 height 11
click at [327, 592] on button "Link Task" at bounding box center [316, 585] width 69 height 28
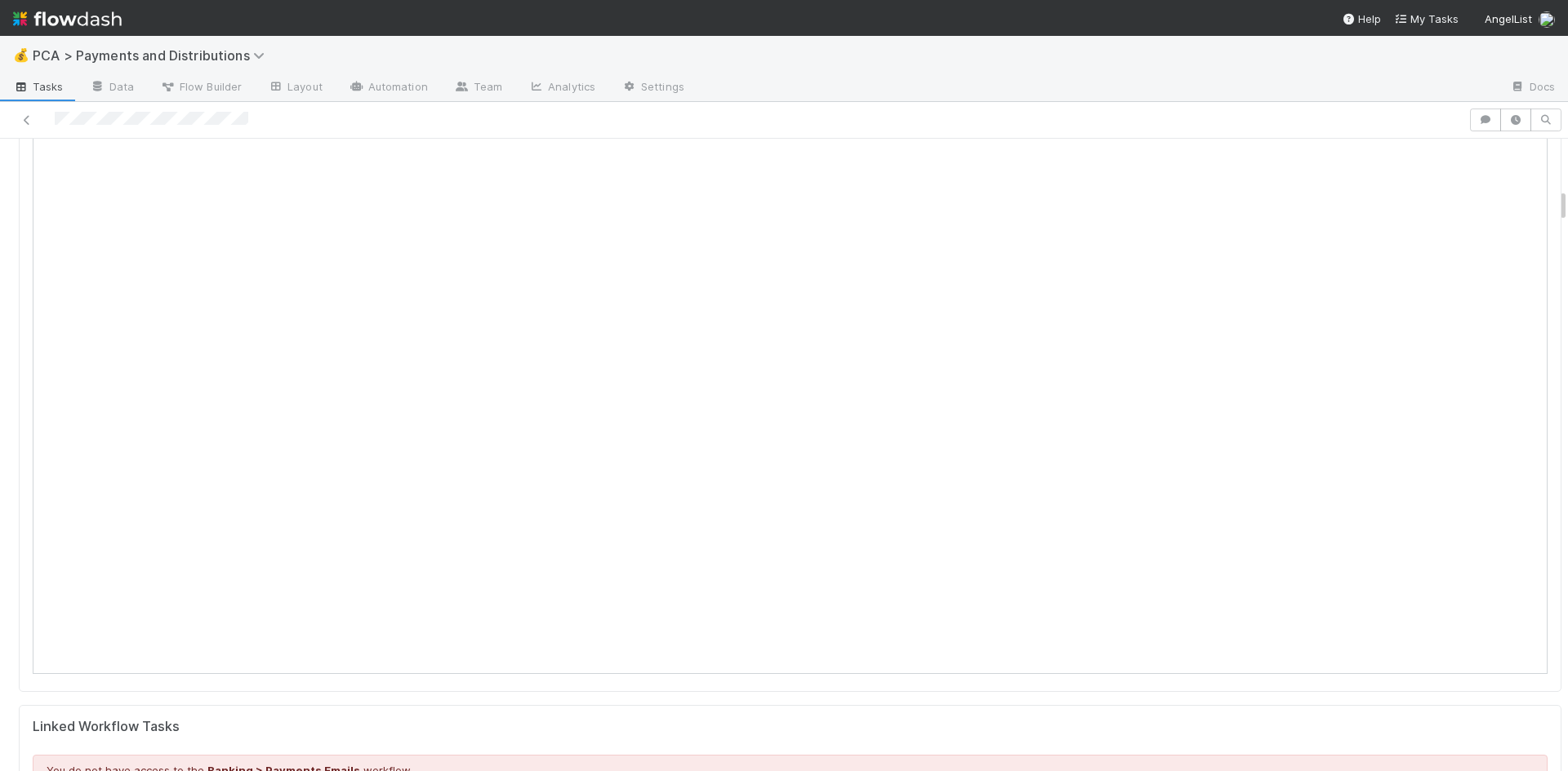
scroll to position [898, 0]
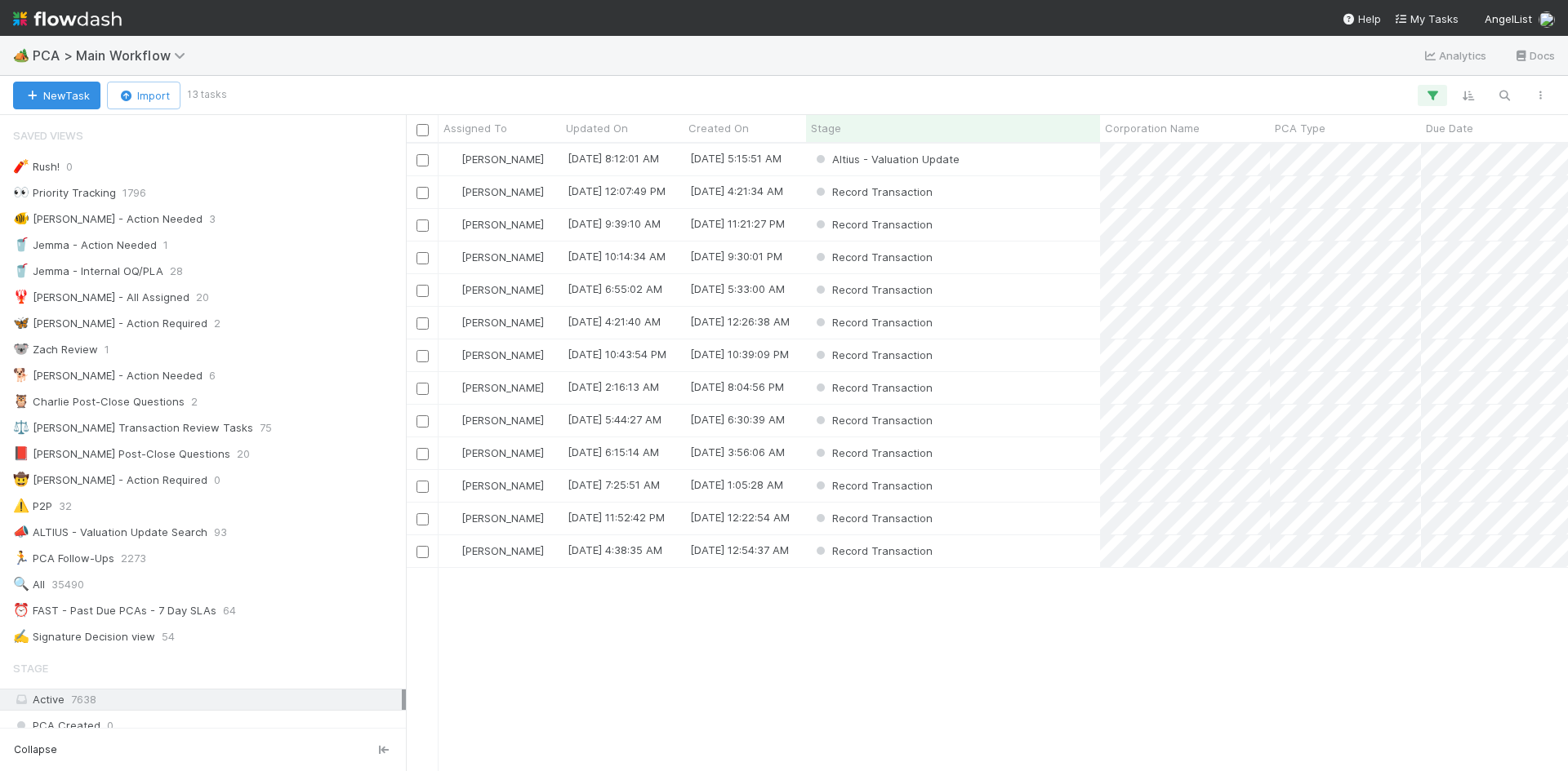
scroll to position [2348, 0]
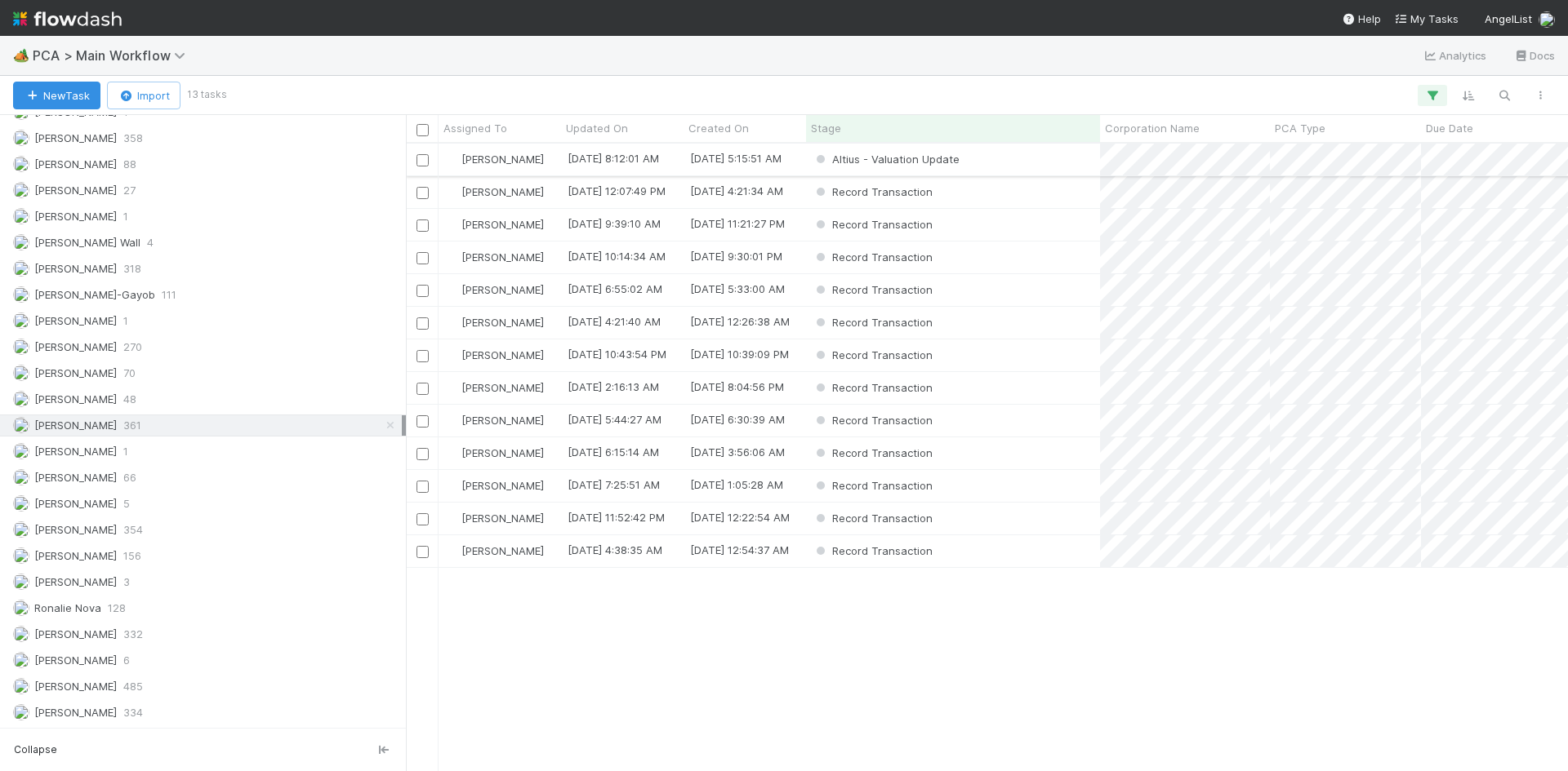
click at [1040, 154] on div "Altius - Valuation Update" at bounding box center [953, 159] width 294 height 32
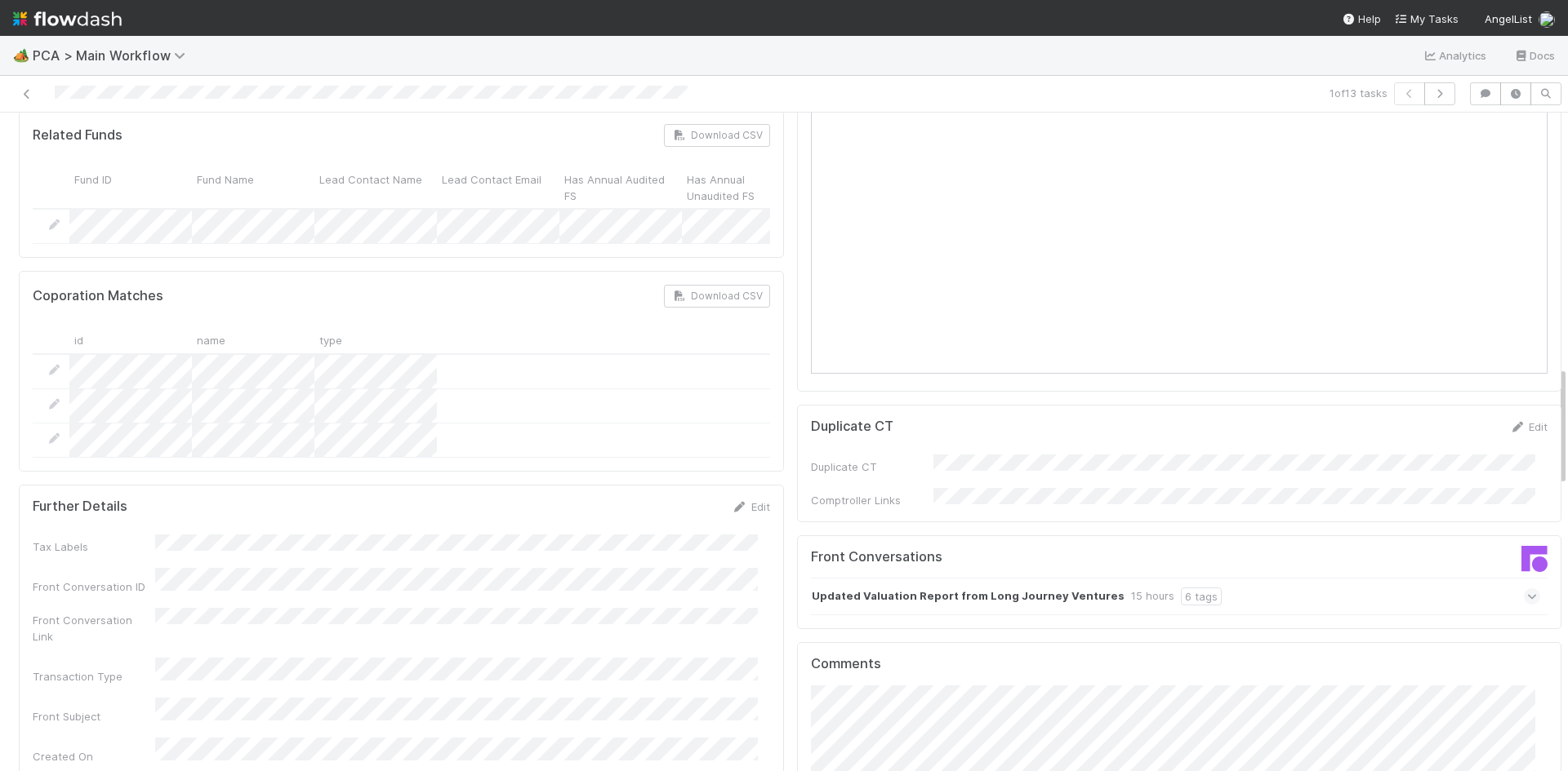
scroll to position [1388, 0]
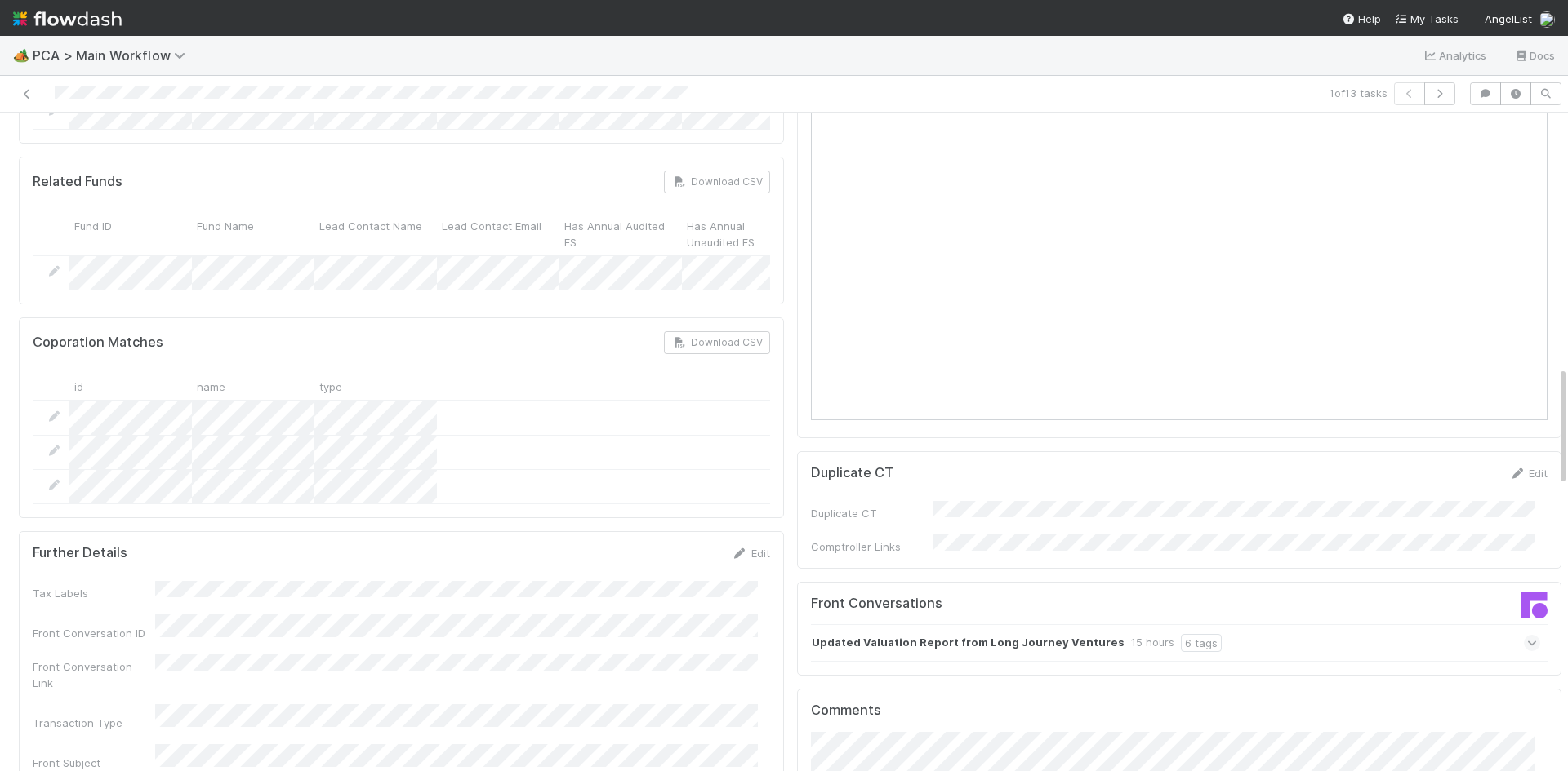
click at [1266, 624] on div "Updated Valuation Report from Long Journey Ventures 15 hours 6 tags" at bounding box center [1176, 643] width 730 height 38
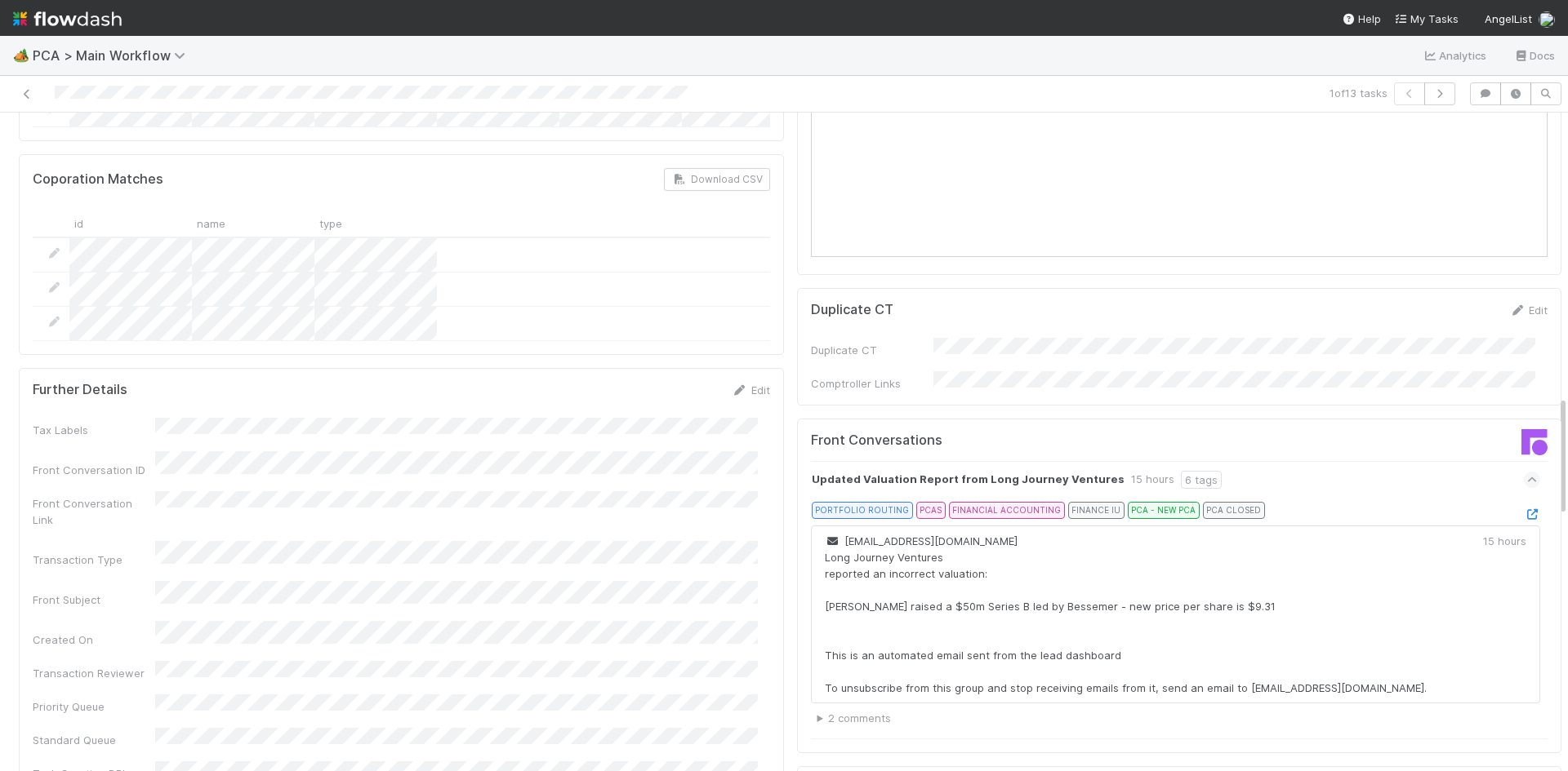
scroll to position [1224, 0]
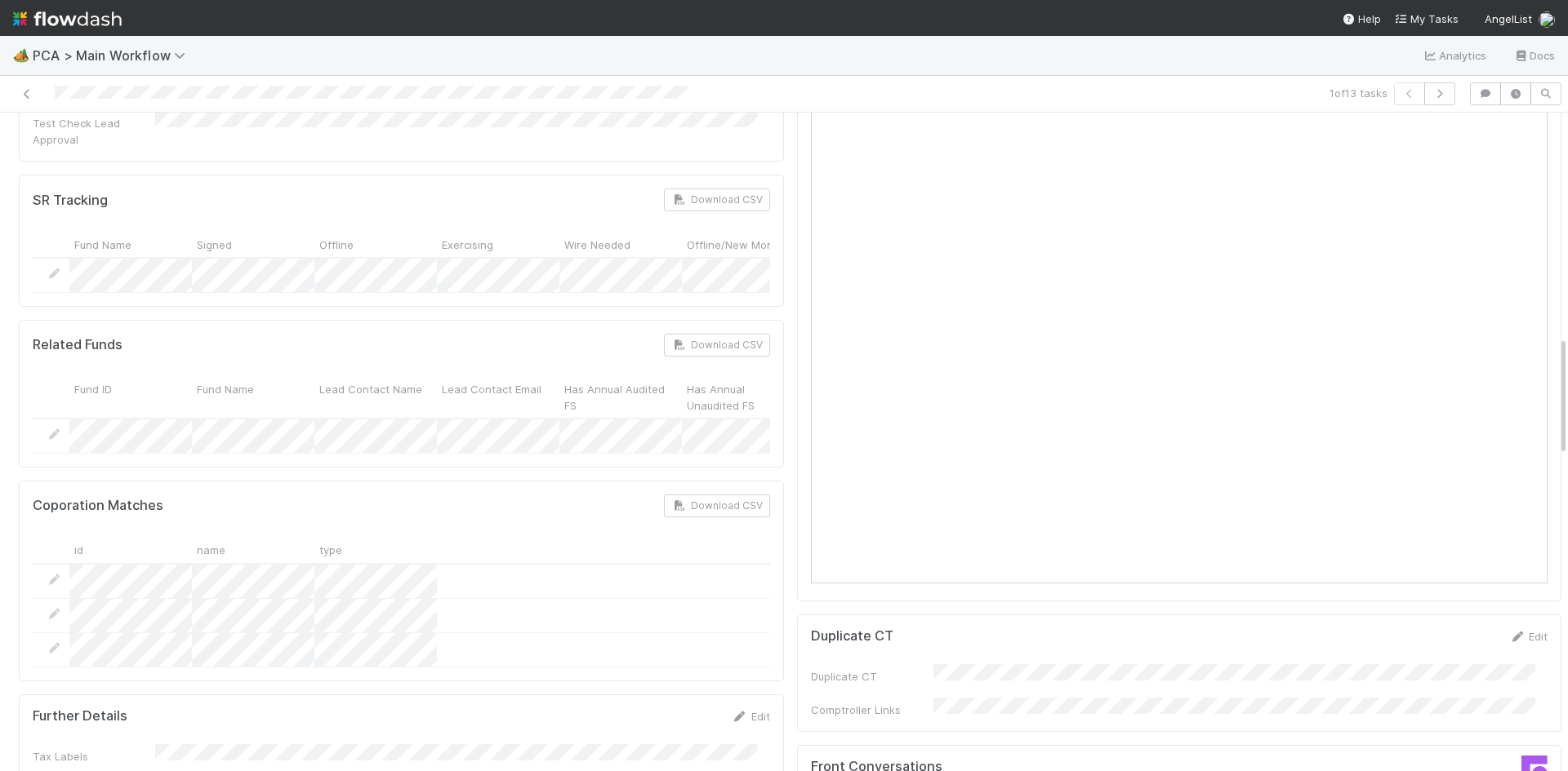
drag, startPoint x: 931, startPoint y: 519, endPoint x: 792, endPoint y: 470, distance: 147.4
click at [797, 470] on div "CT Page" at bounding box center [1179, 244] width 765 height 714
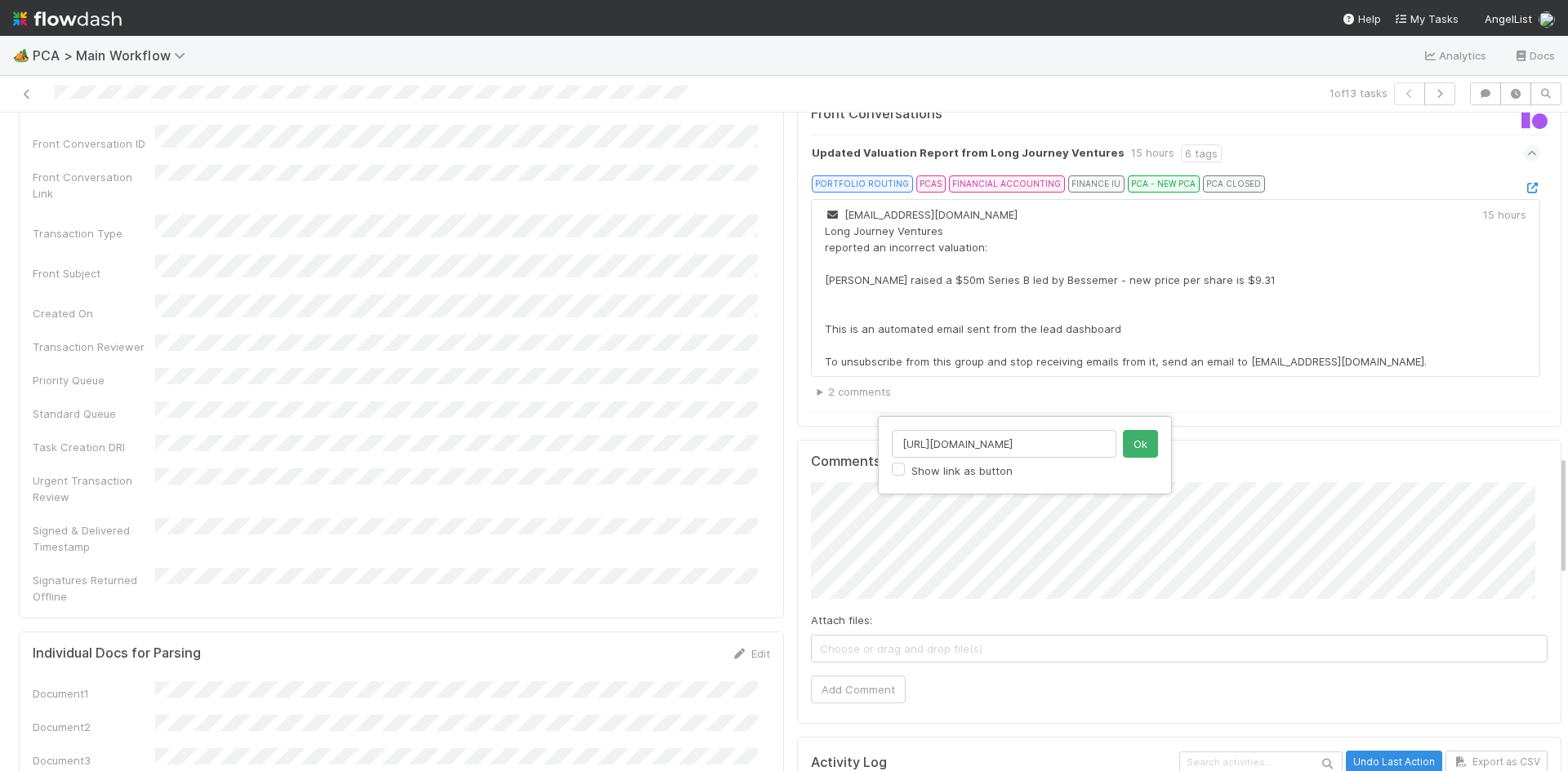
scroll to position [0, 411]
type input "https://comptroller.internal.angellist.com/v/transaction_summaries/exits/f9e7da…"
click at [1136, 445] on button "Ok" at bounding box center [1140, 444] width 35 height 28
click at [866, 676] on button "Add Comment" at bounding box center [858, 689] width 95 height 28
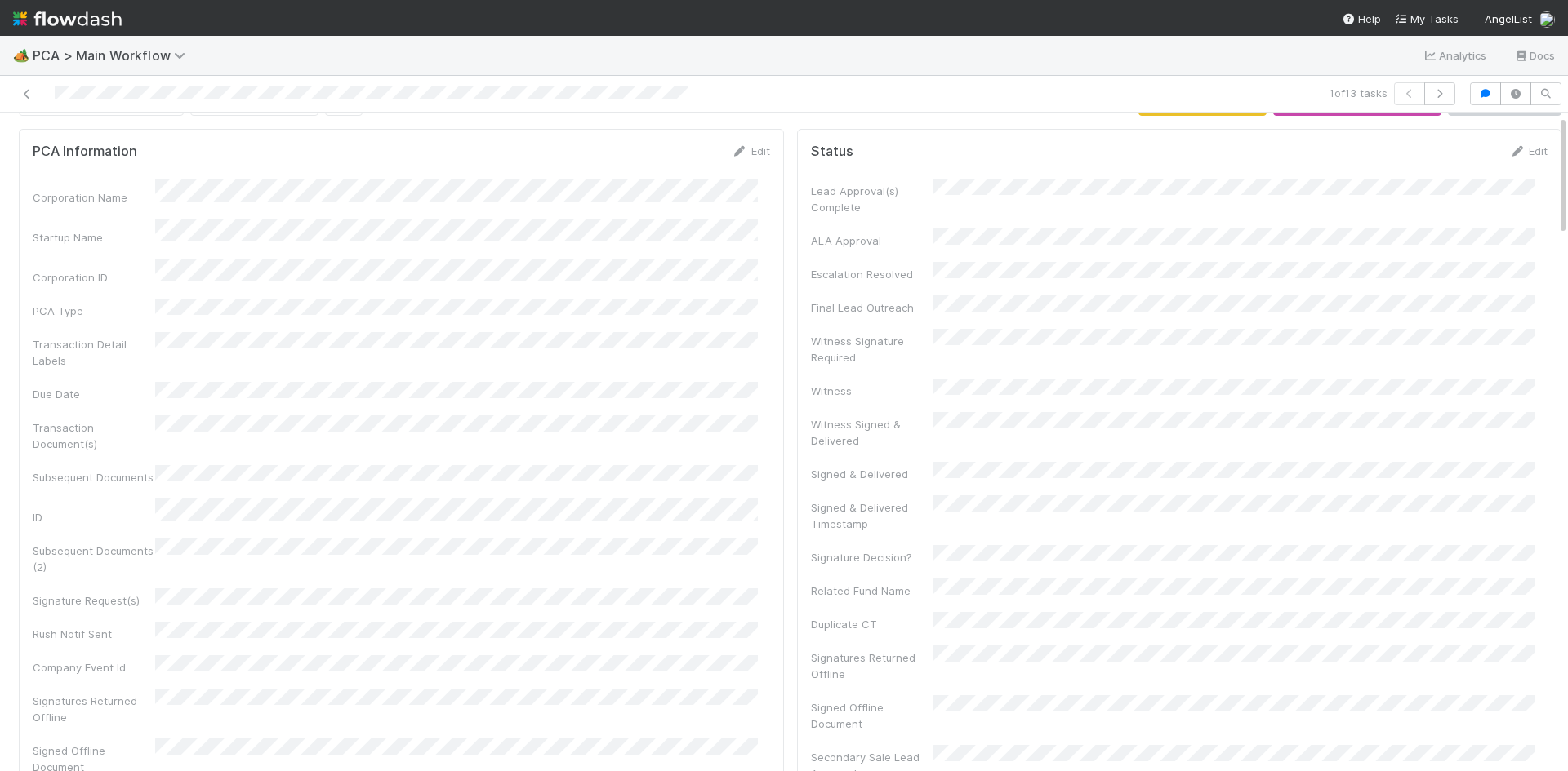
scroll to position [0, 0]
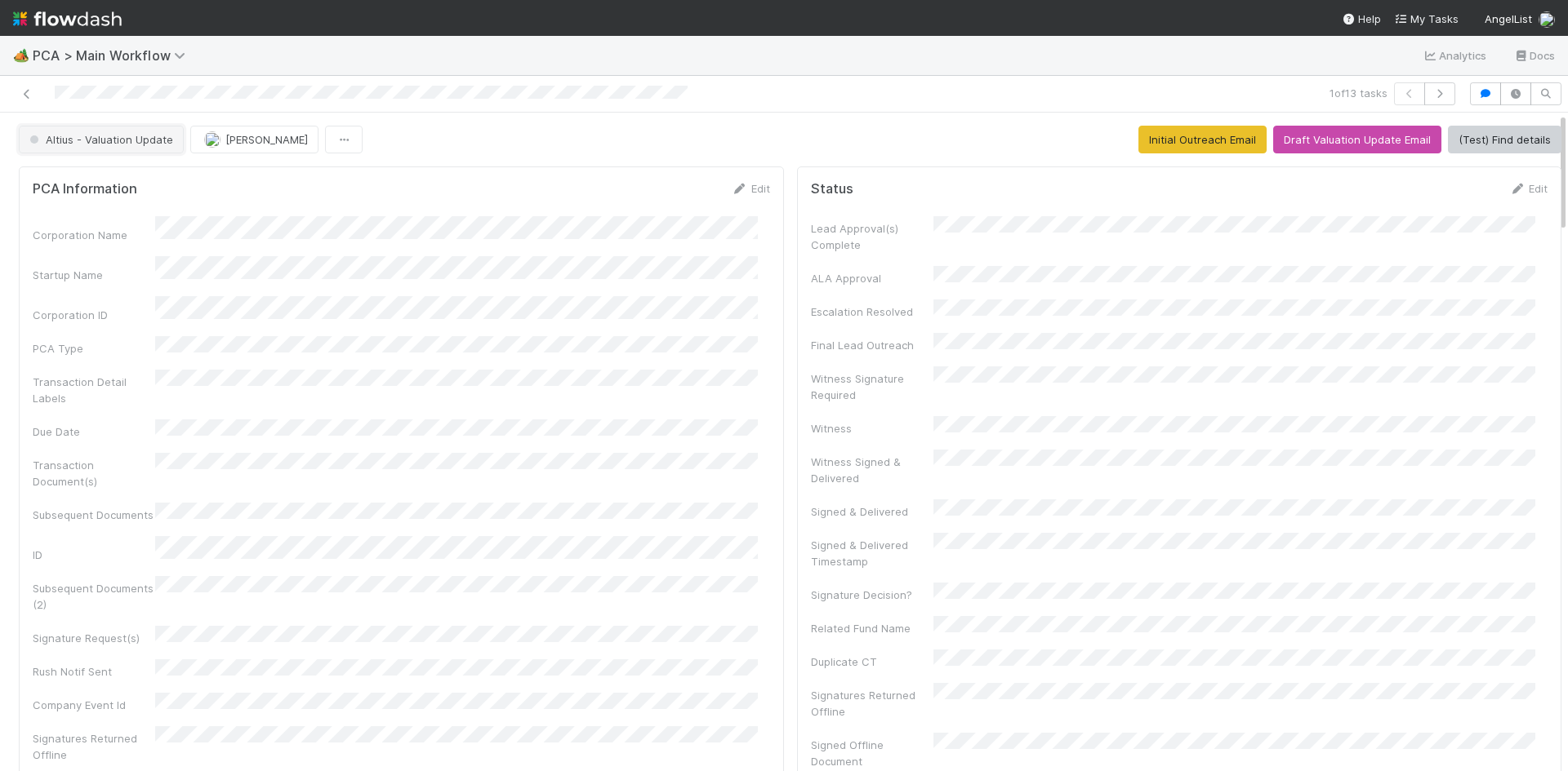
click at [100, 139] on span "Altius - Valuation Update" at bounding box center [100, 139] width 147 height 13
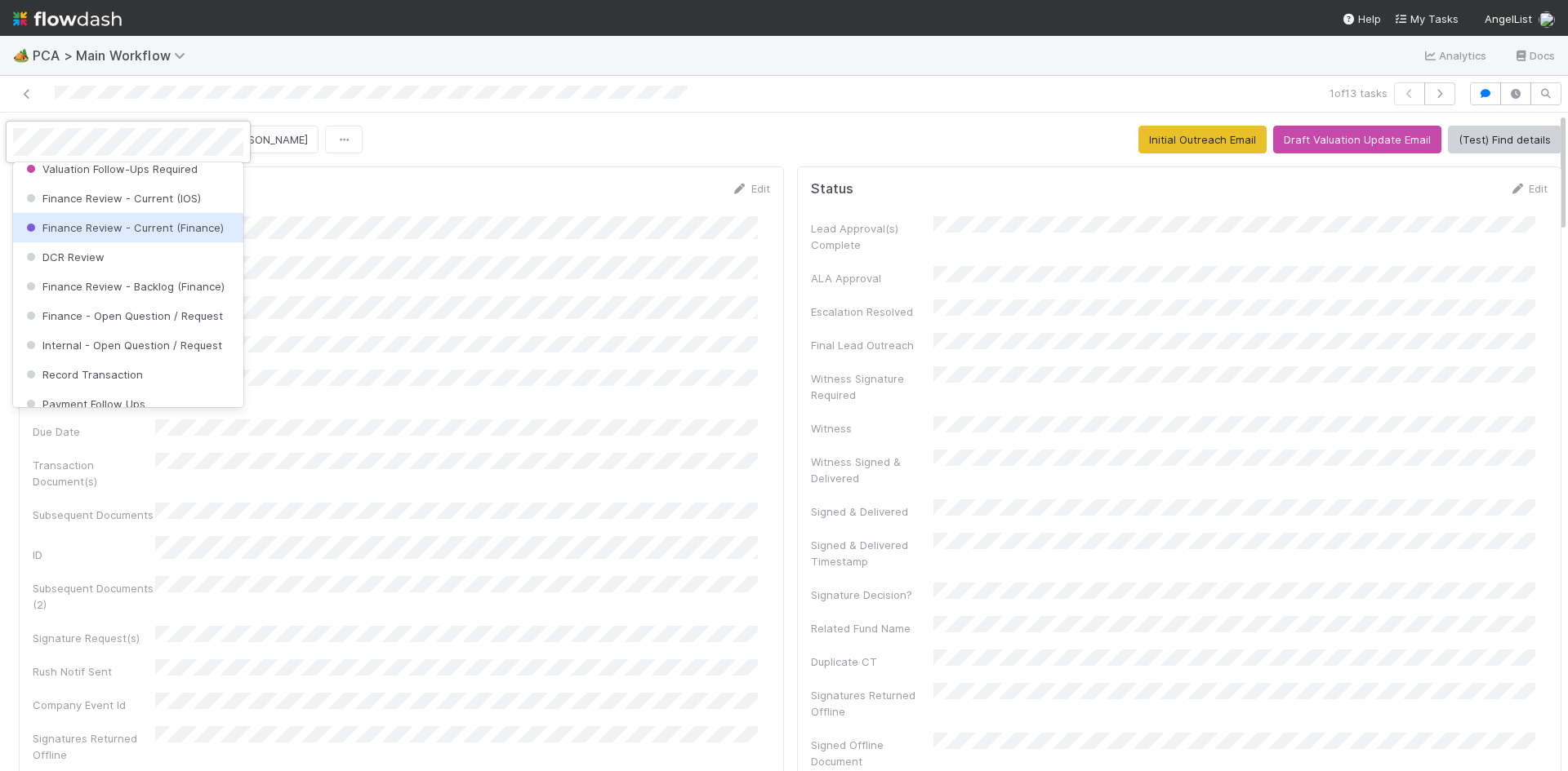
scroll to position [898, 0]
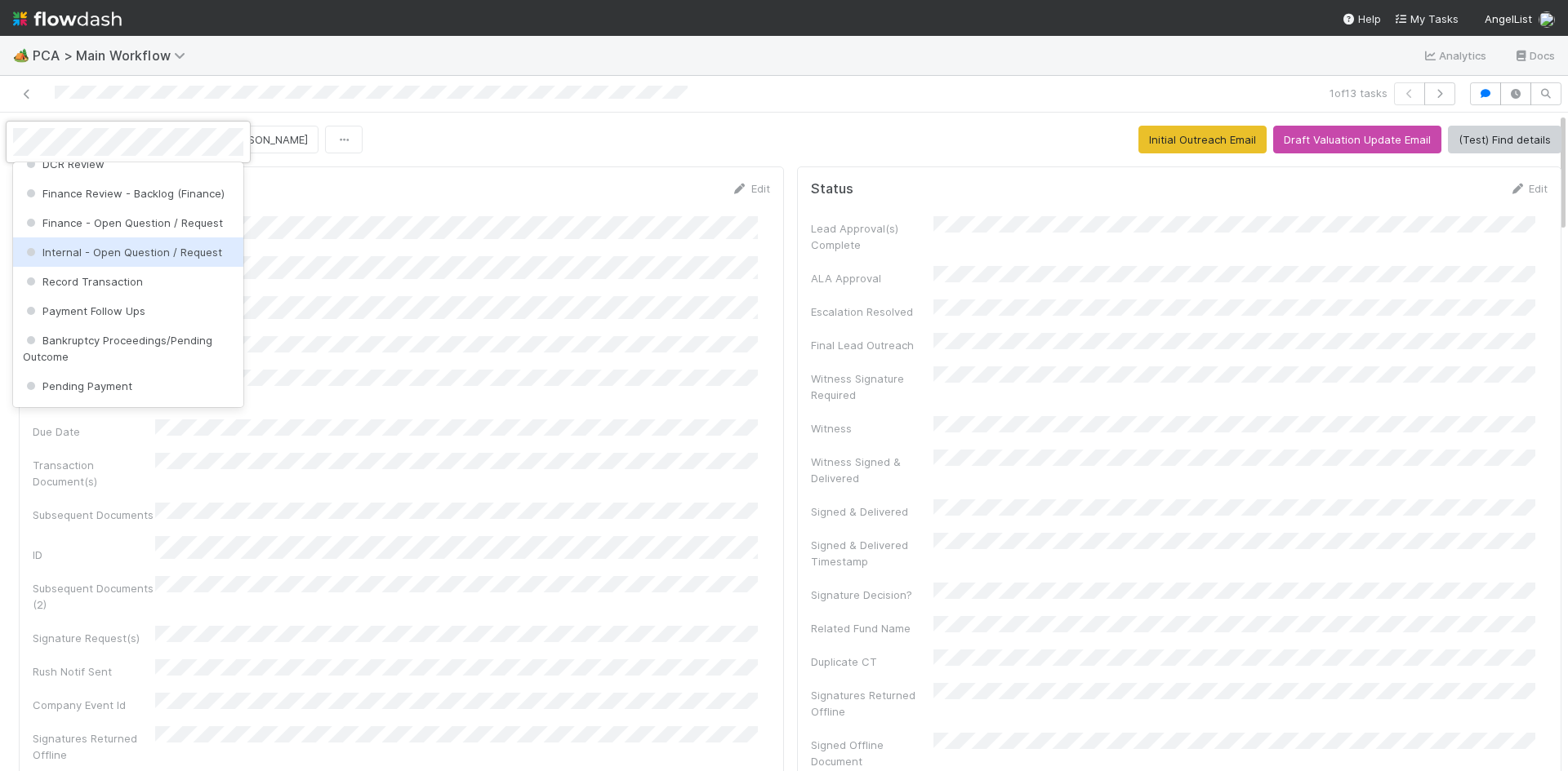
click at [164, 259] on span "Internal - Open Question / Request" at bounding box center [122, 251] width 199 height 13
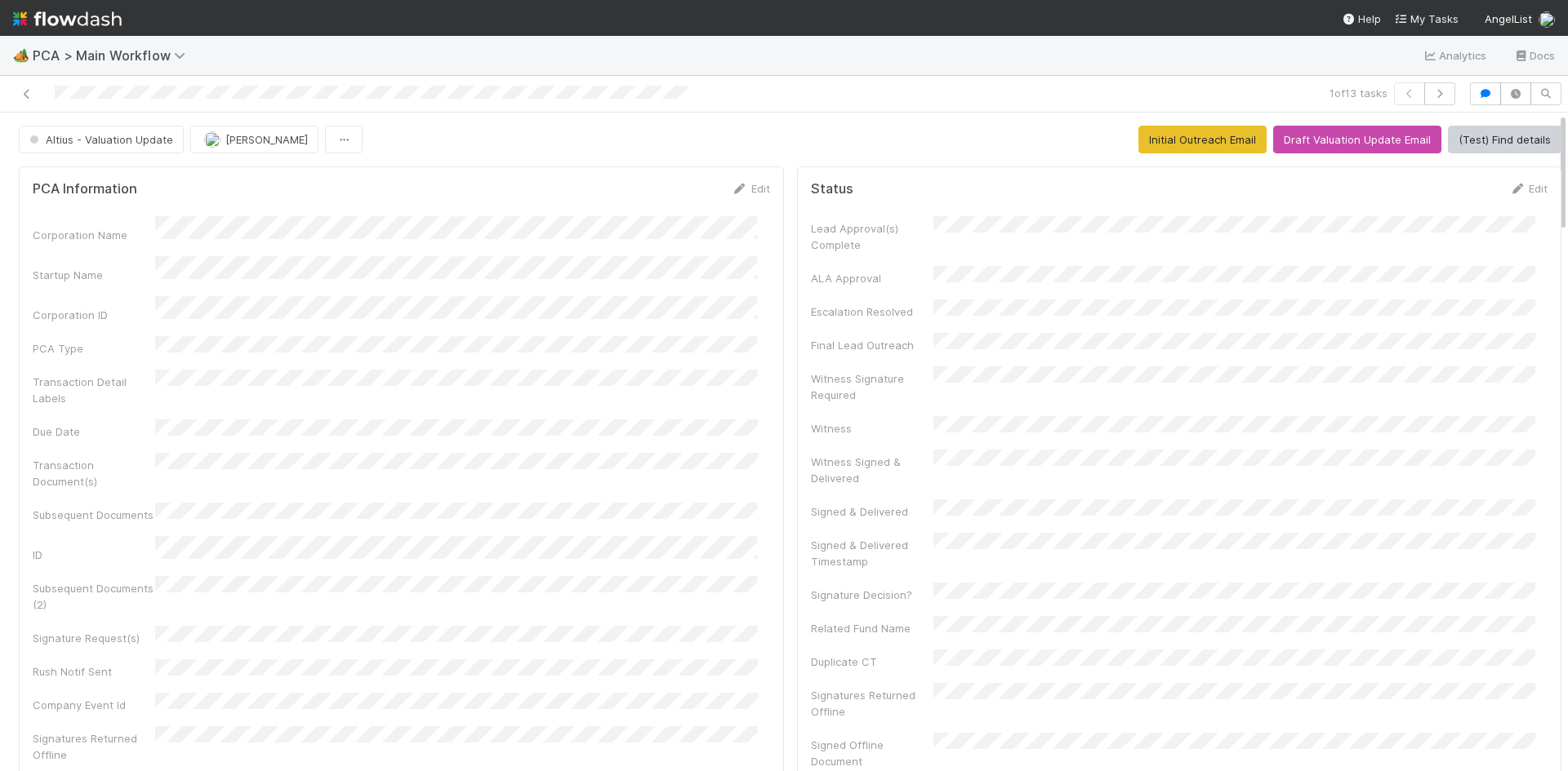
click at [626, 132] on div "Altius - Valuation Update Meg Castanare Initial Outreach Email Draft Valuation …" at bounding box center [790, 139] width 1543 height 28
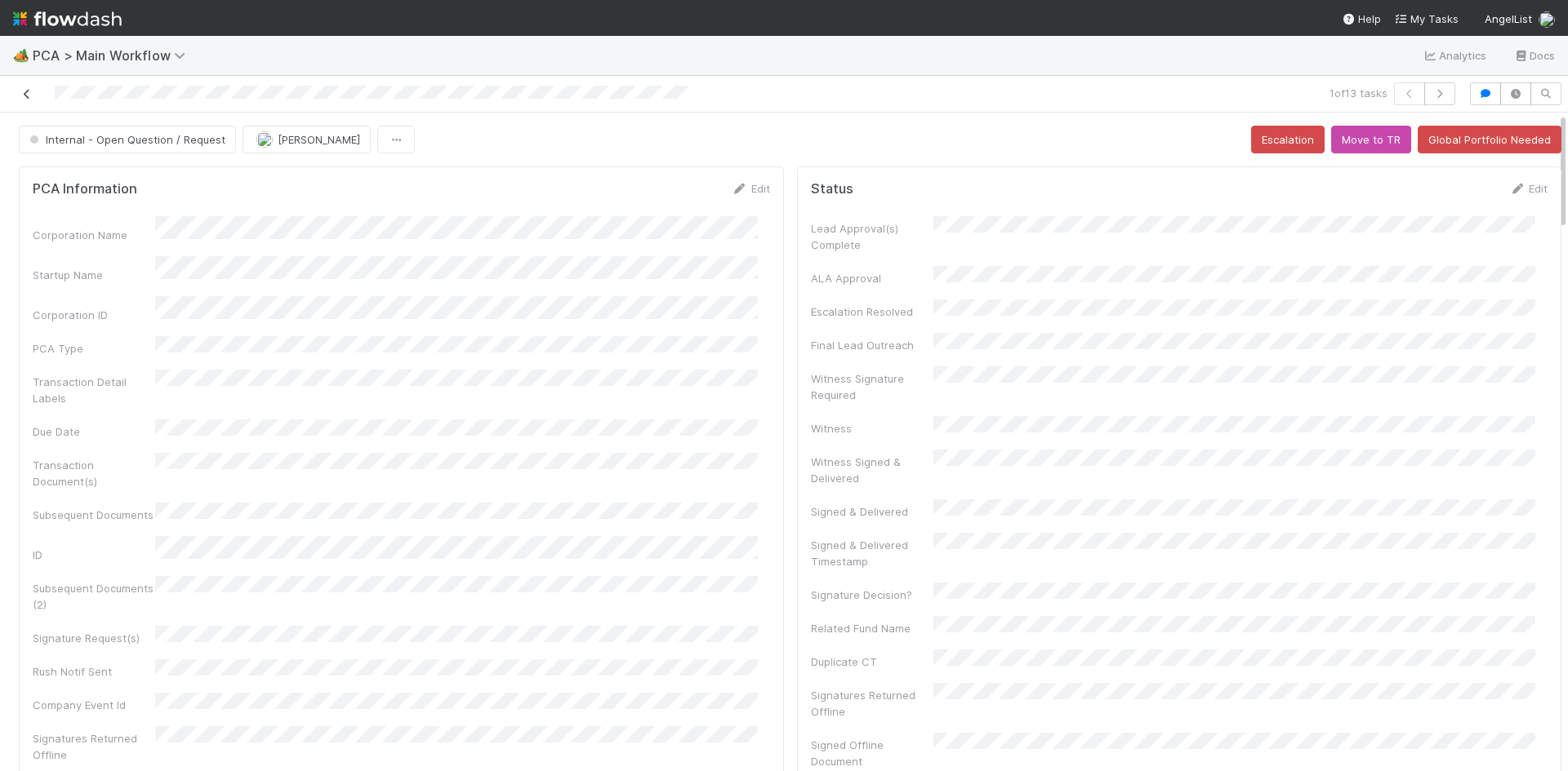
click at [24, 94] on icon at bounding box center [26, 94] width 16 height 11
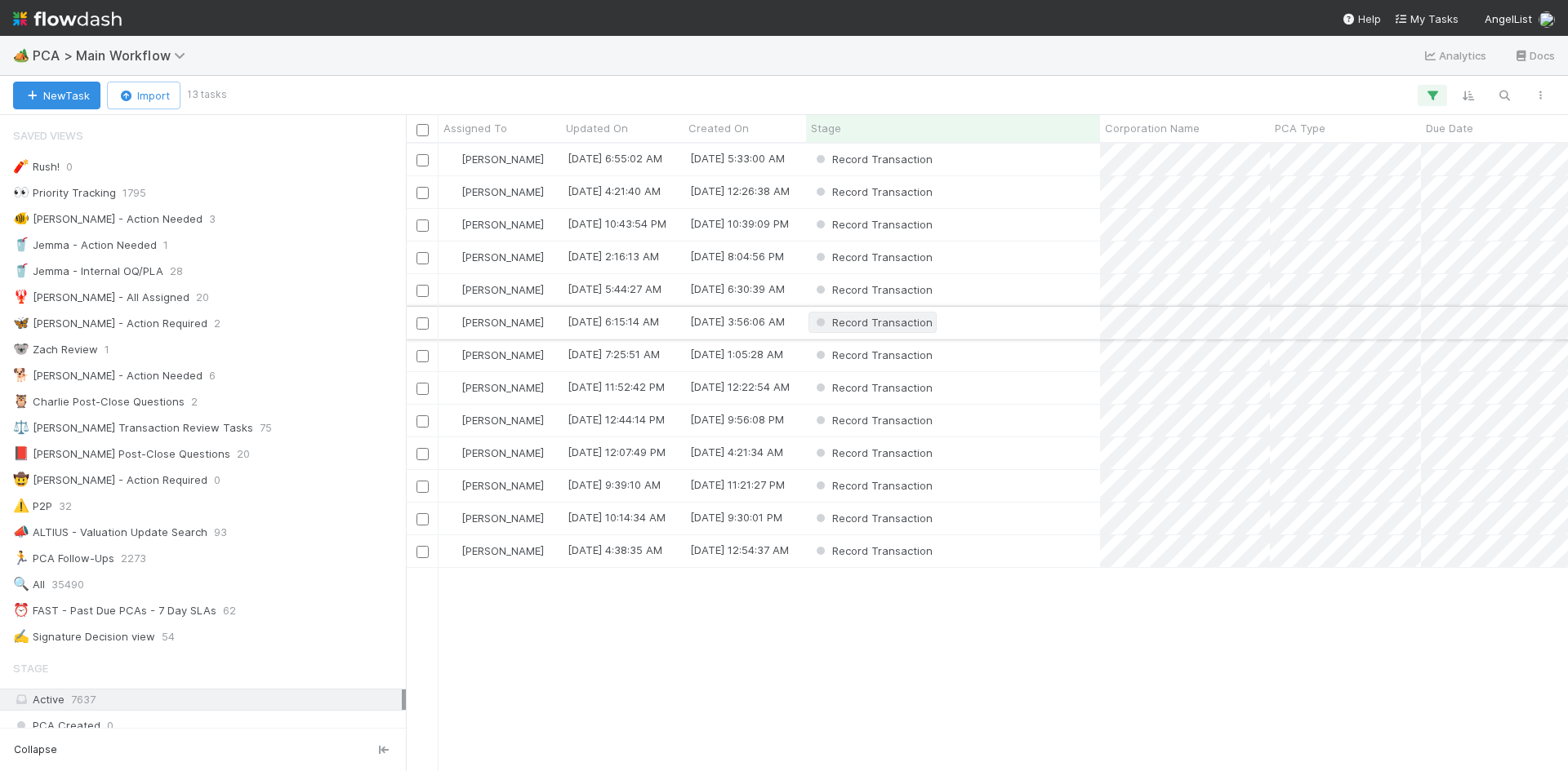
scroll to position [13, 13]
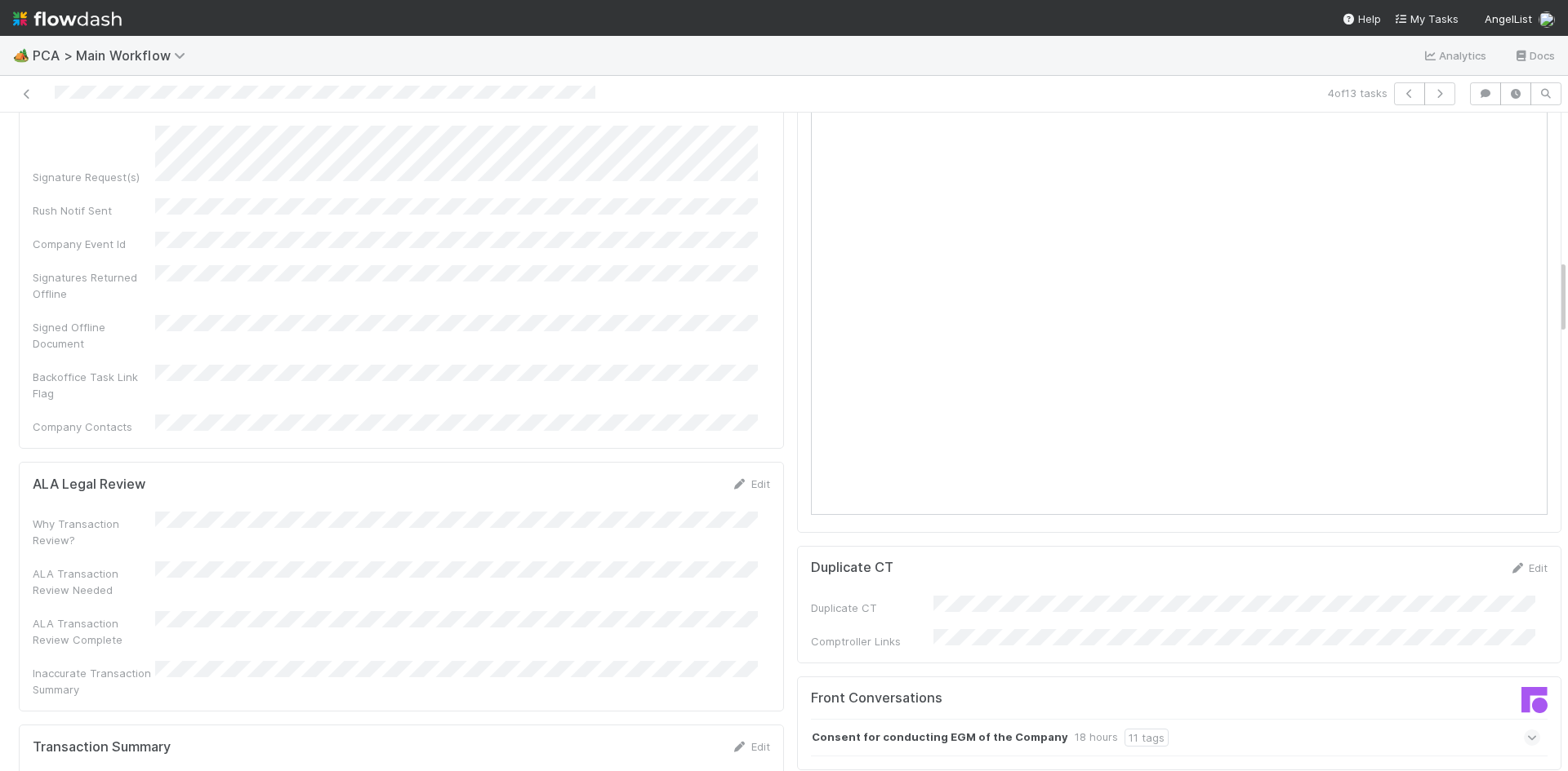
scroll to position [1714, 0]
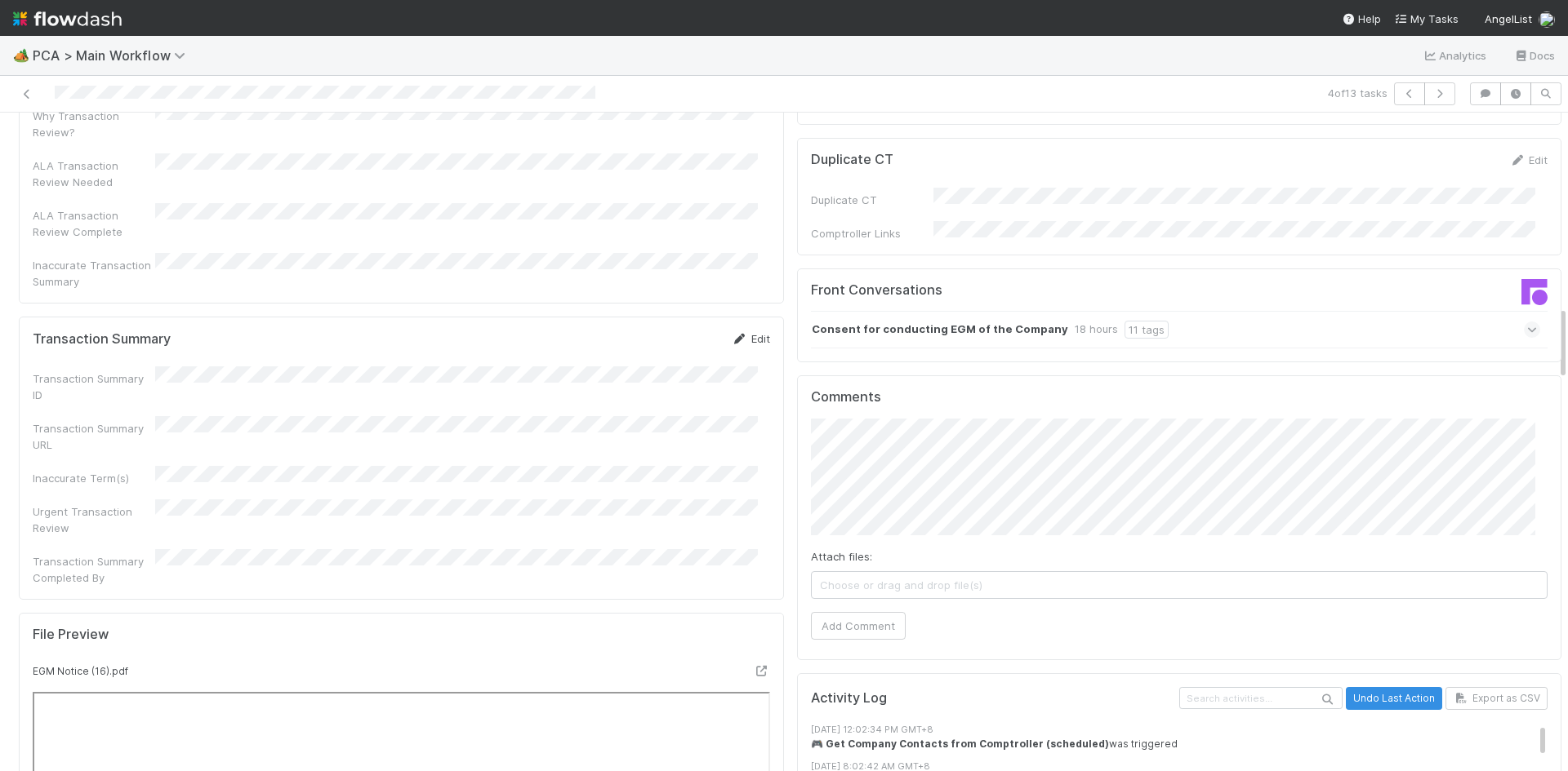
click at [732, 334] on icon at bounding box center [739, 339] width 16 height 11
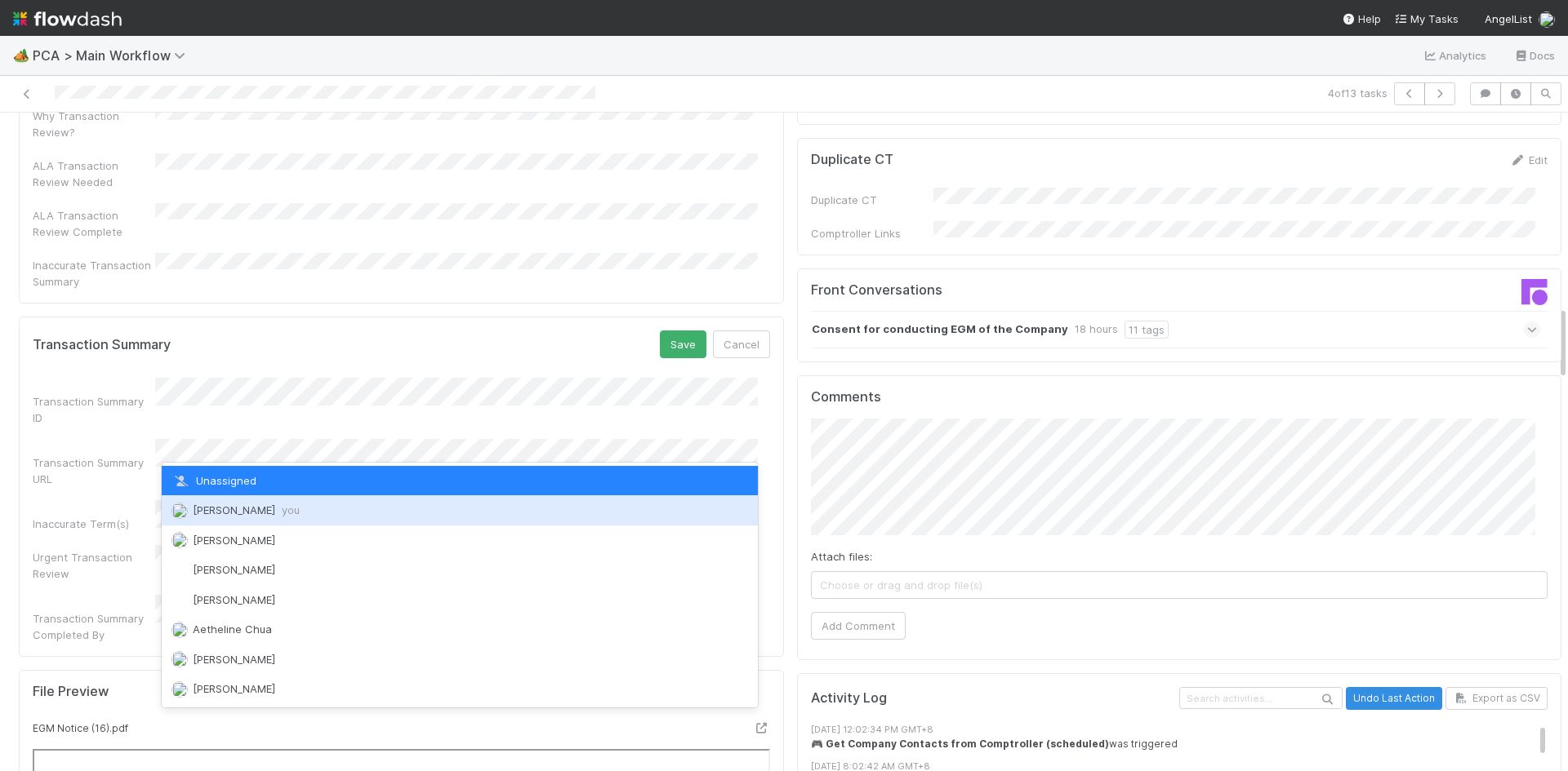
click at [341, 510] on div "Meg Castanare you" at bounding box center [460, 510] width 596 height 30
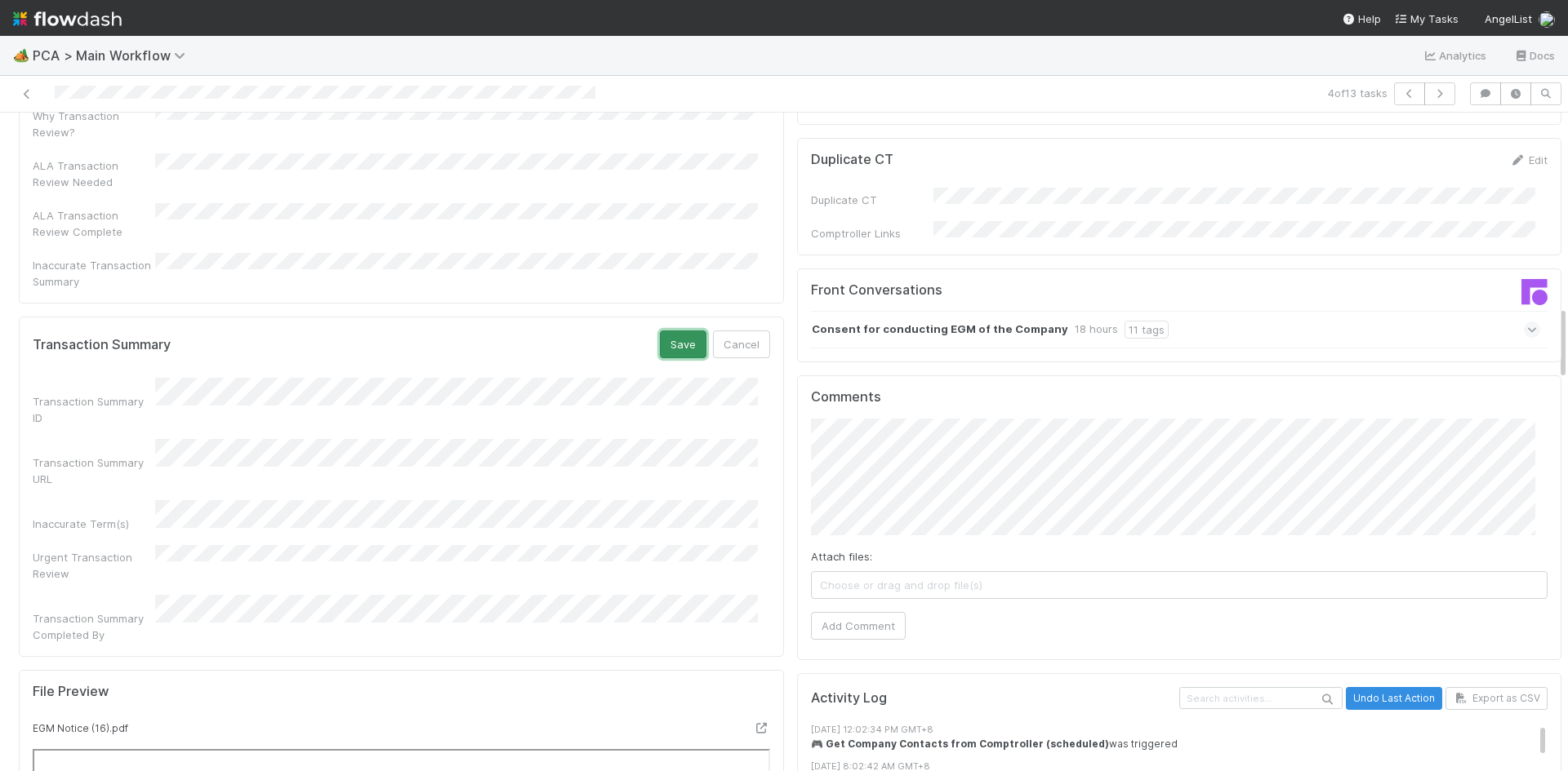
click at [662, 331] on button "Save" at bounding box center [683, 344] width 46 height 28
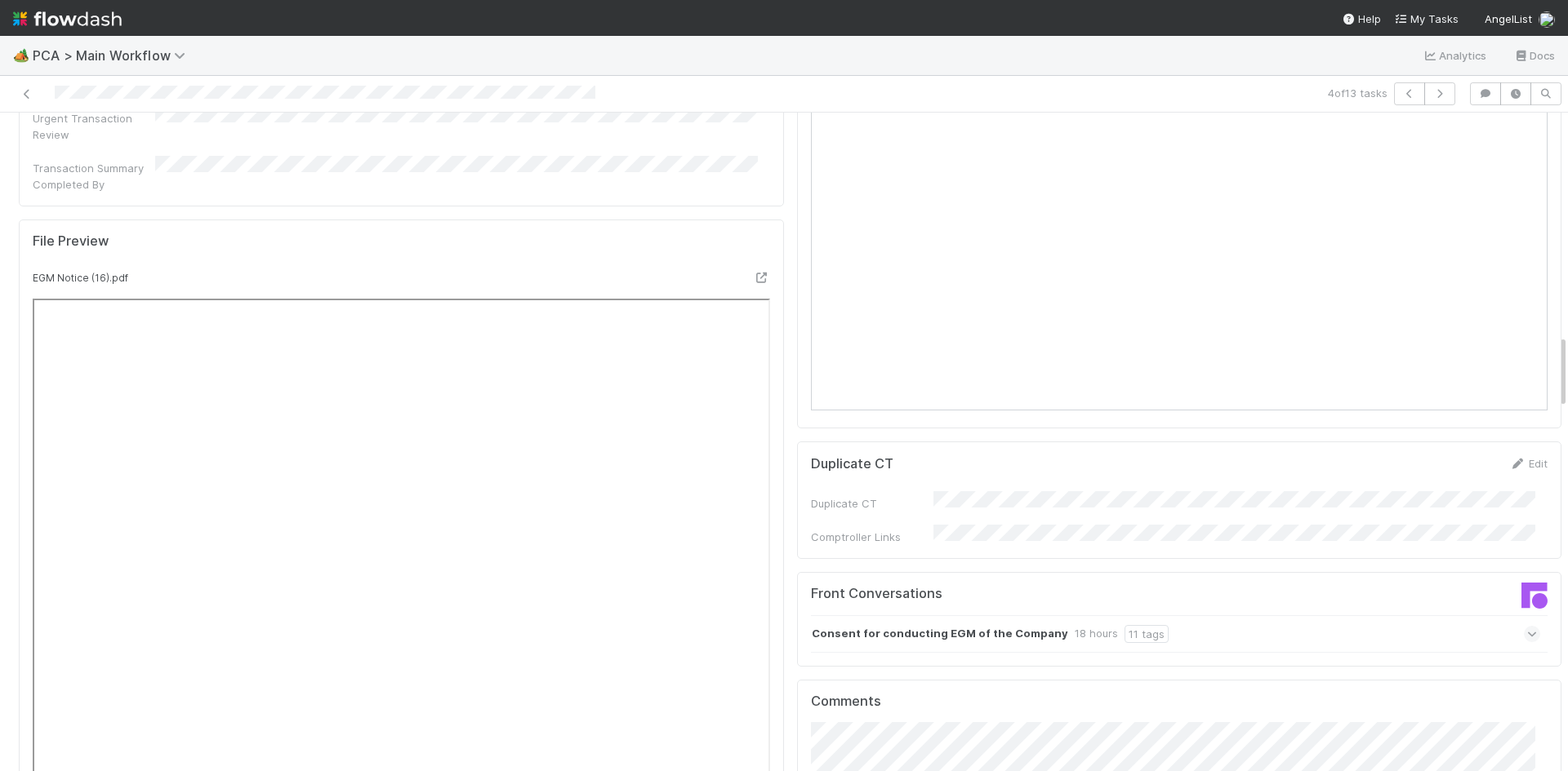
scroll to position [2367, 0]
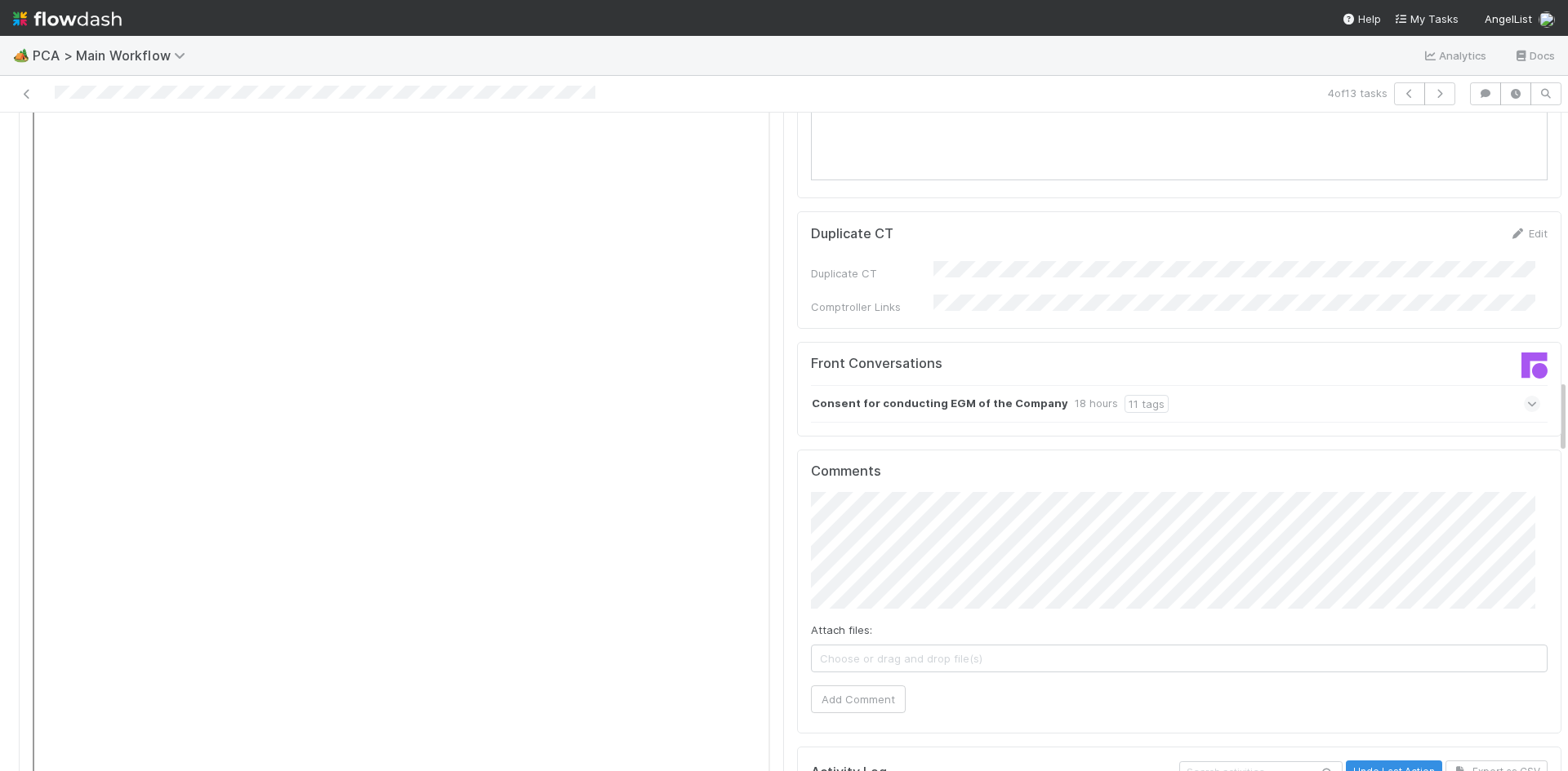
click at [1292, 386] on div "Consent for conducting EGM of the Company 18 hours 11 tags" at bounding box center [1176, 404] width 730 height 38
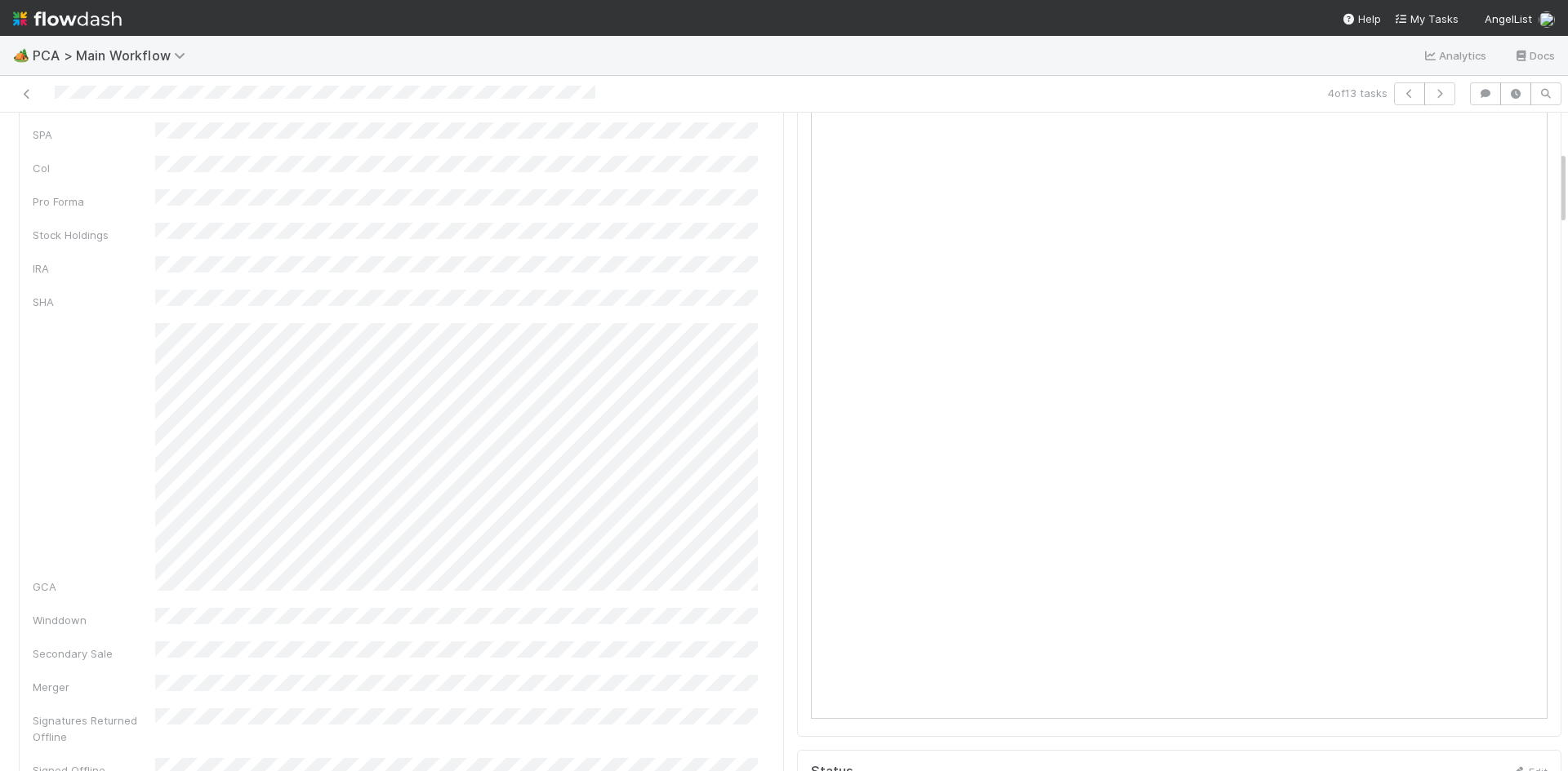
scroll to position [0, 0]
click at [1495, 140] on link "Actions" at bounding box center [1527, 139] width 67 height 28
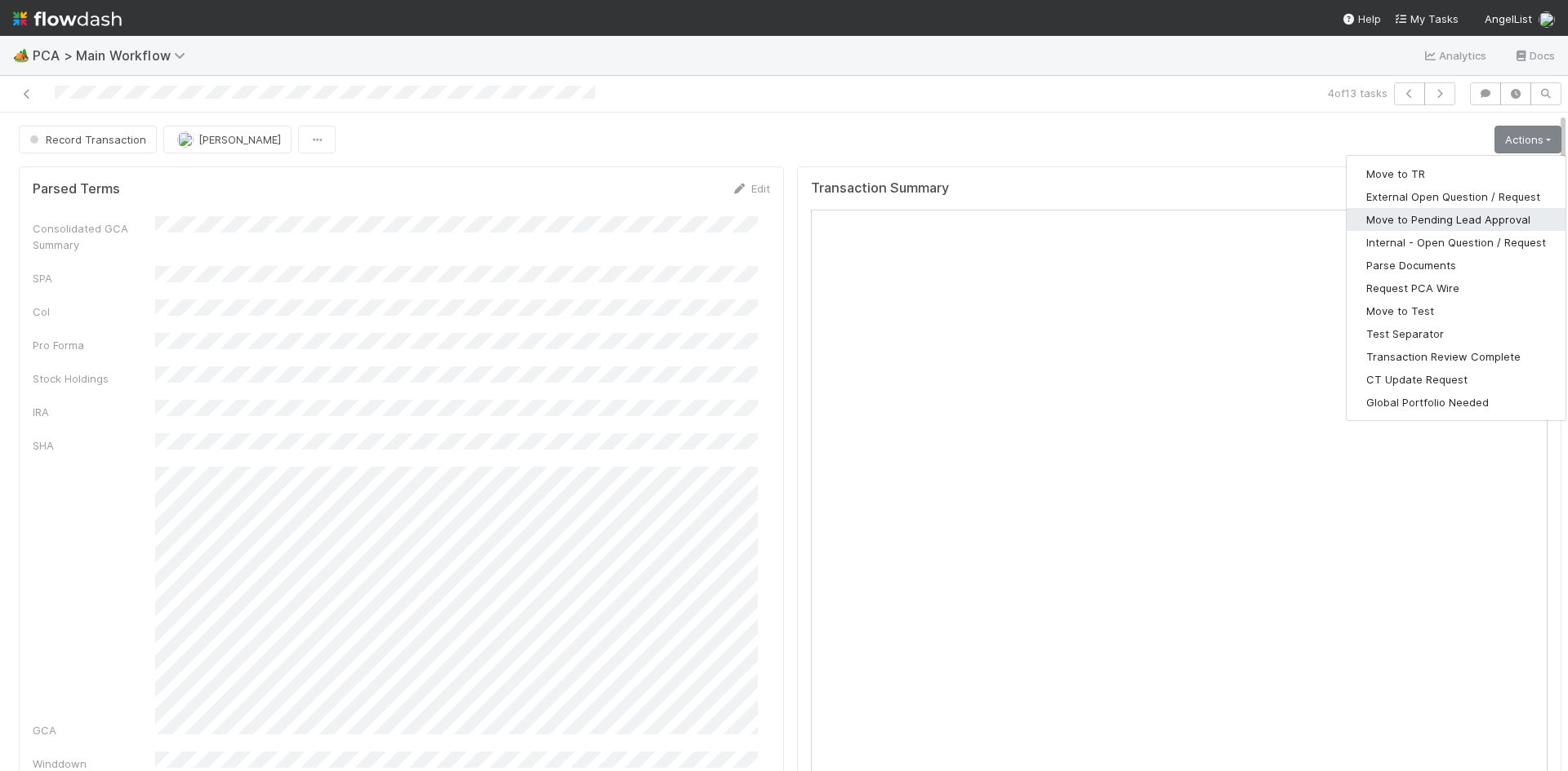
click at [1445, 220] on button "Move to Pending Lead Approval" at bounding box center [1455, 219] width 219 height 23
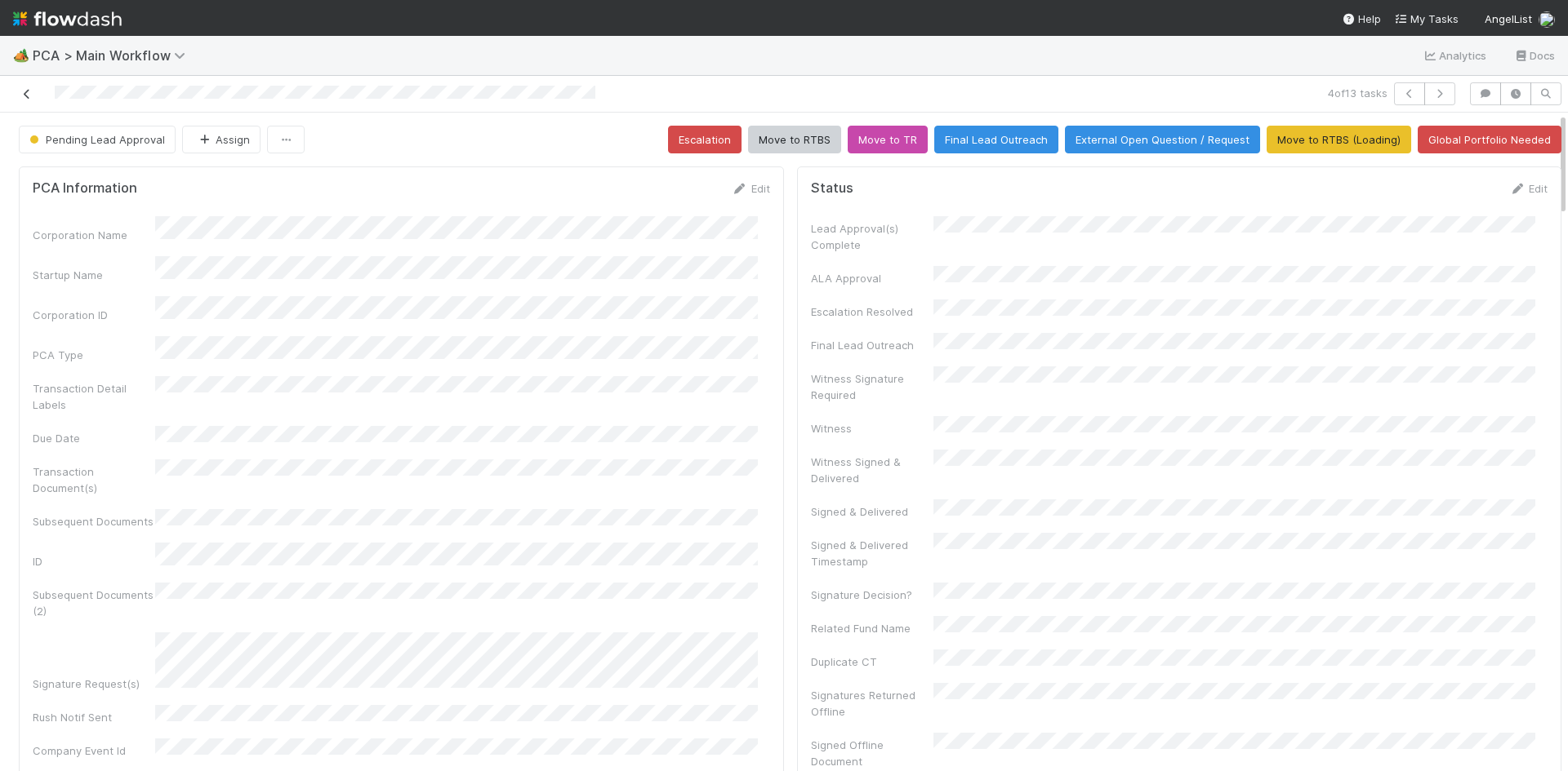
click at [27, 91] on icon at bounding box center [26, 94] width 16 height 11
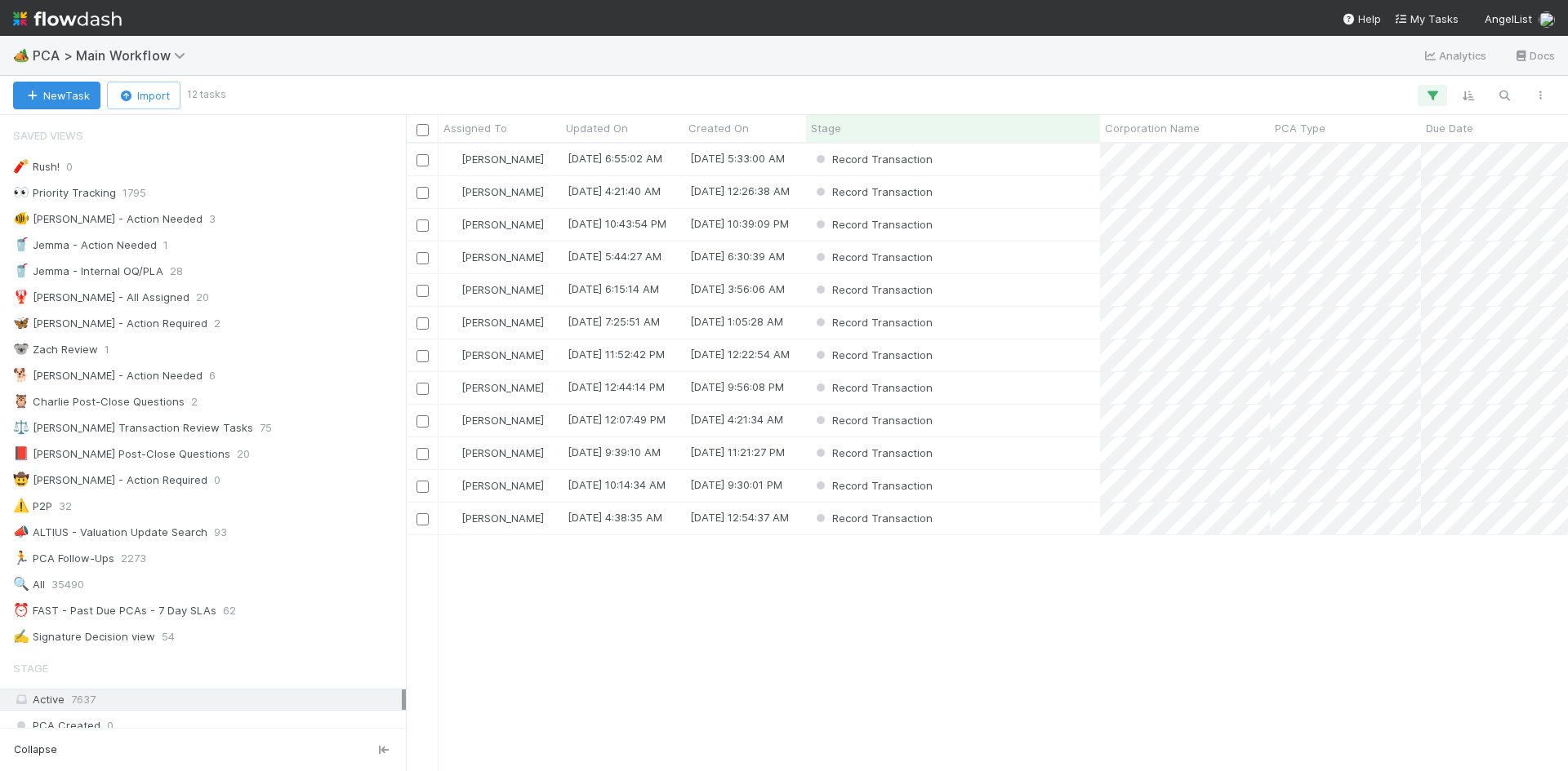
scroll to position [13, 13]
click at [1011, 229] on div "Record Transaction" at bounding box center [953, 225] width 294 height 32
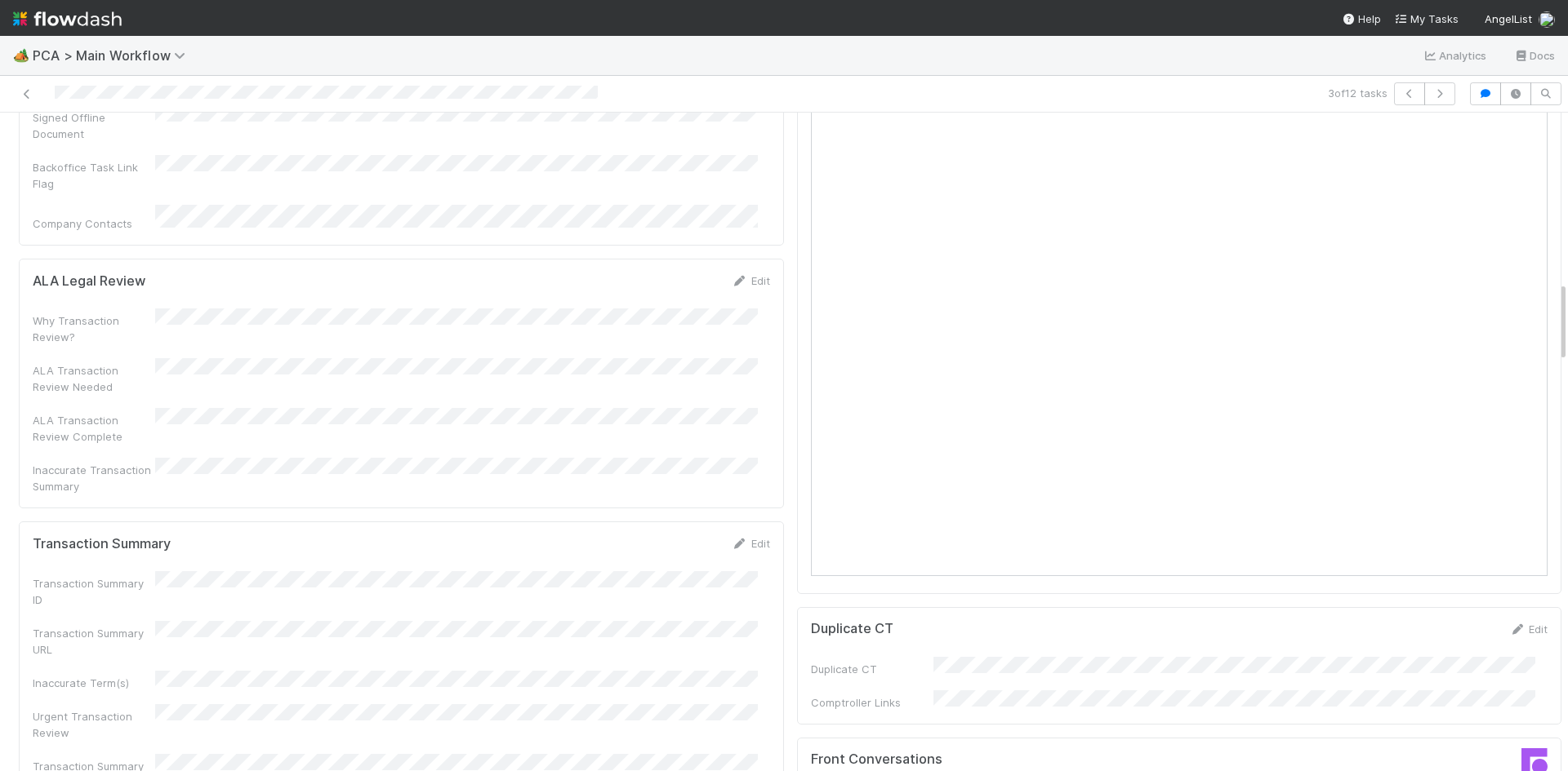
scroll to position [1469, 0]
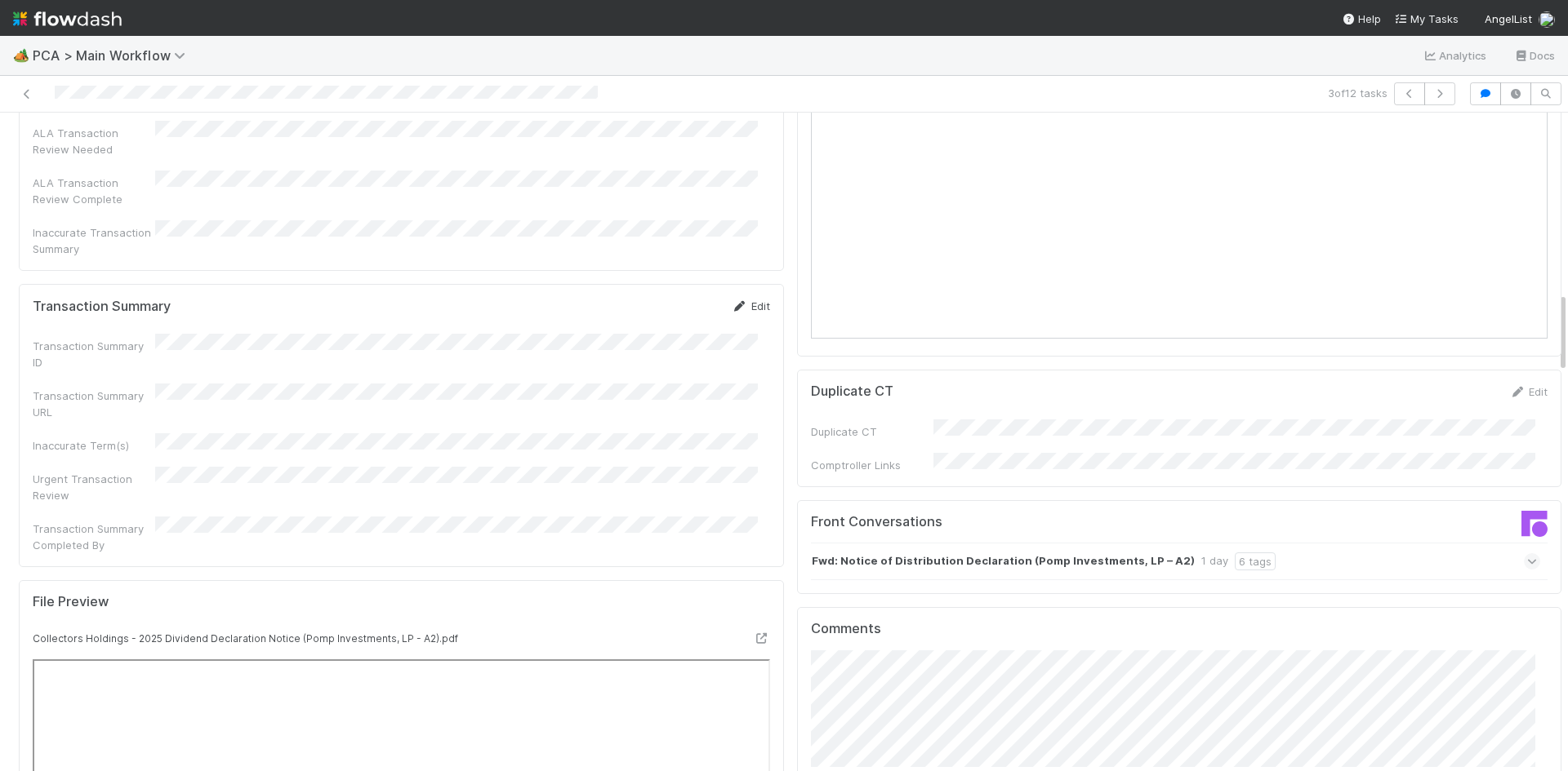
click at [732, 301] on icon at bounding box center [739, 306] width 16 height 11
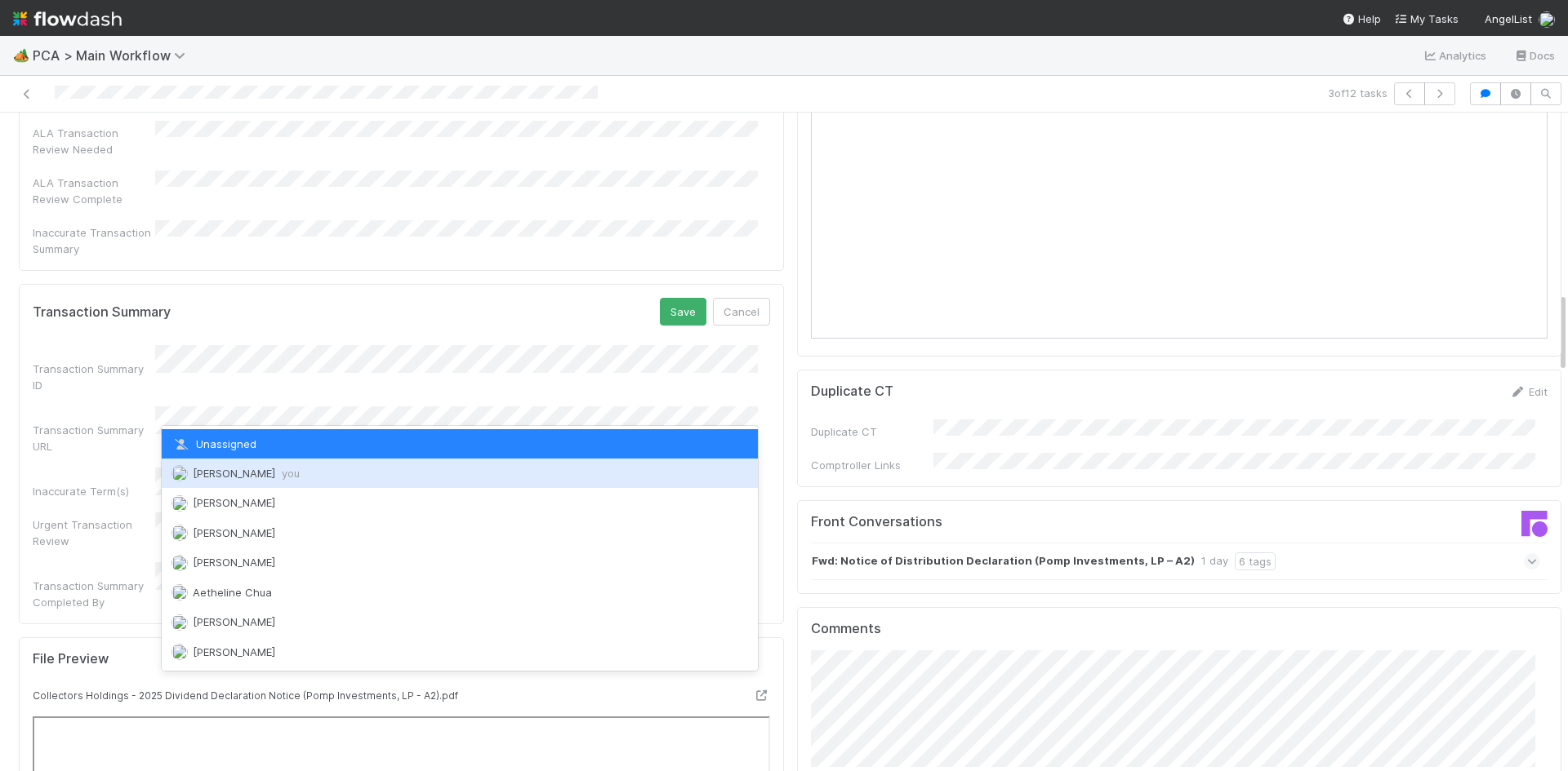
click at [319, 484] on div "Meg Castanare you" at bounding box center [460, 473] width 596 height 30
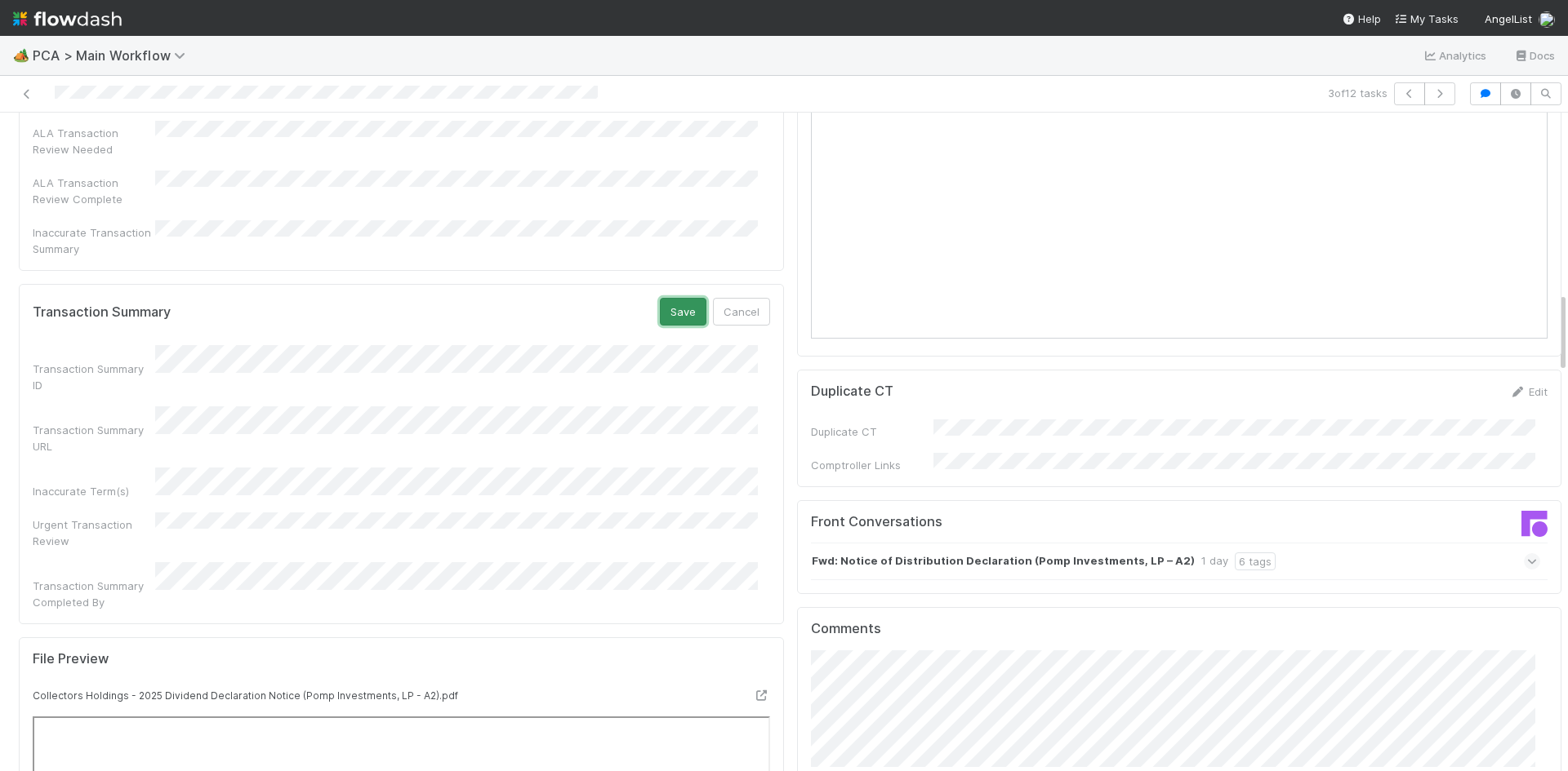
click at [660, 298] on button "Save" at bounding box center [683, 311] width 46 height 28
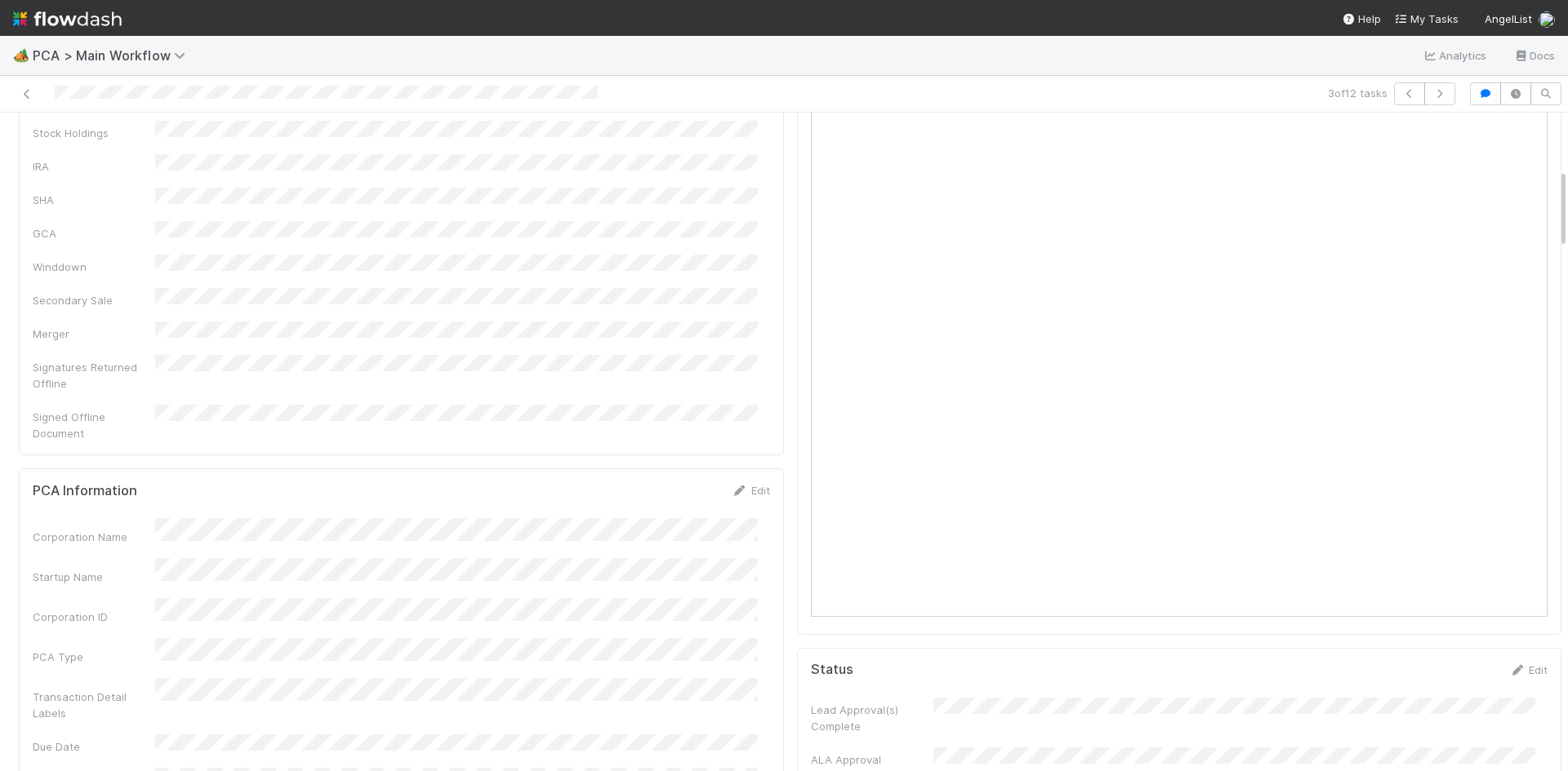
scroll to position [0, 0]
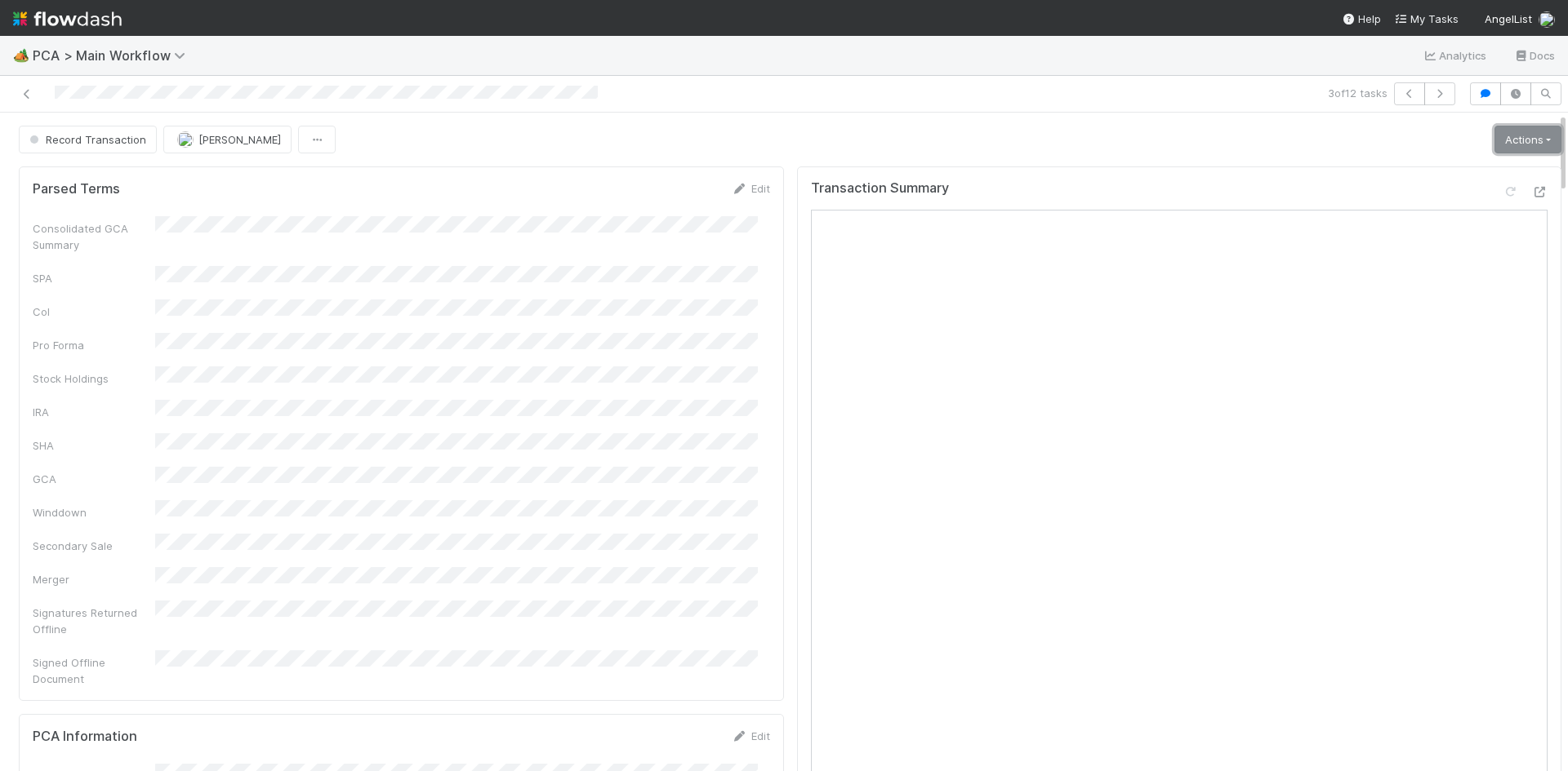
click at [1495, 143] on link "Actions" at bounding box center [1527, 139] width 67 height 28
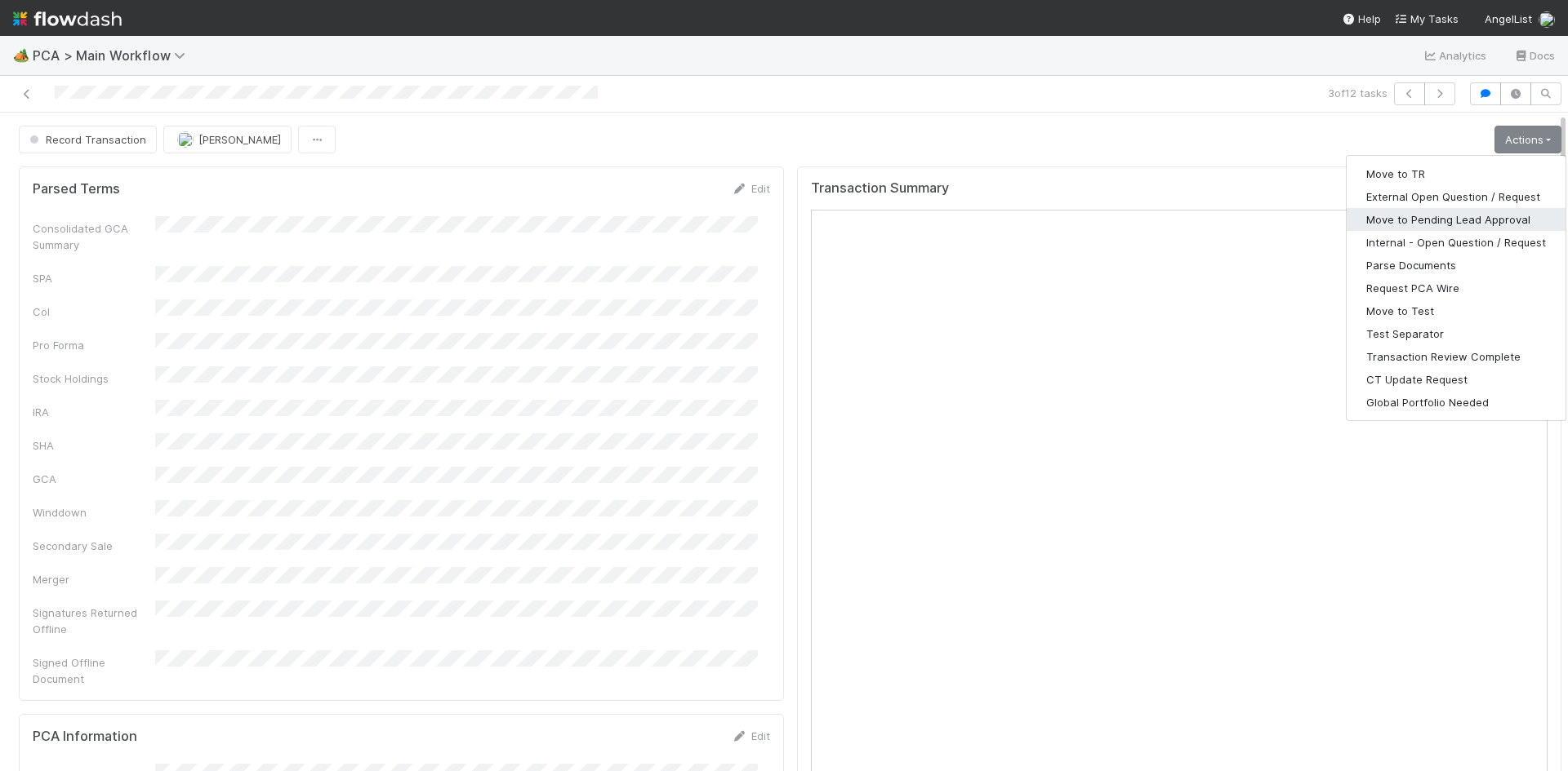
click at [1478, 219] on button "Move to Pending Lead Approval" at bounding box center [1455, 219] width 219 height 23
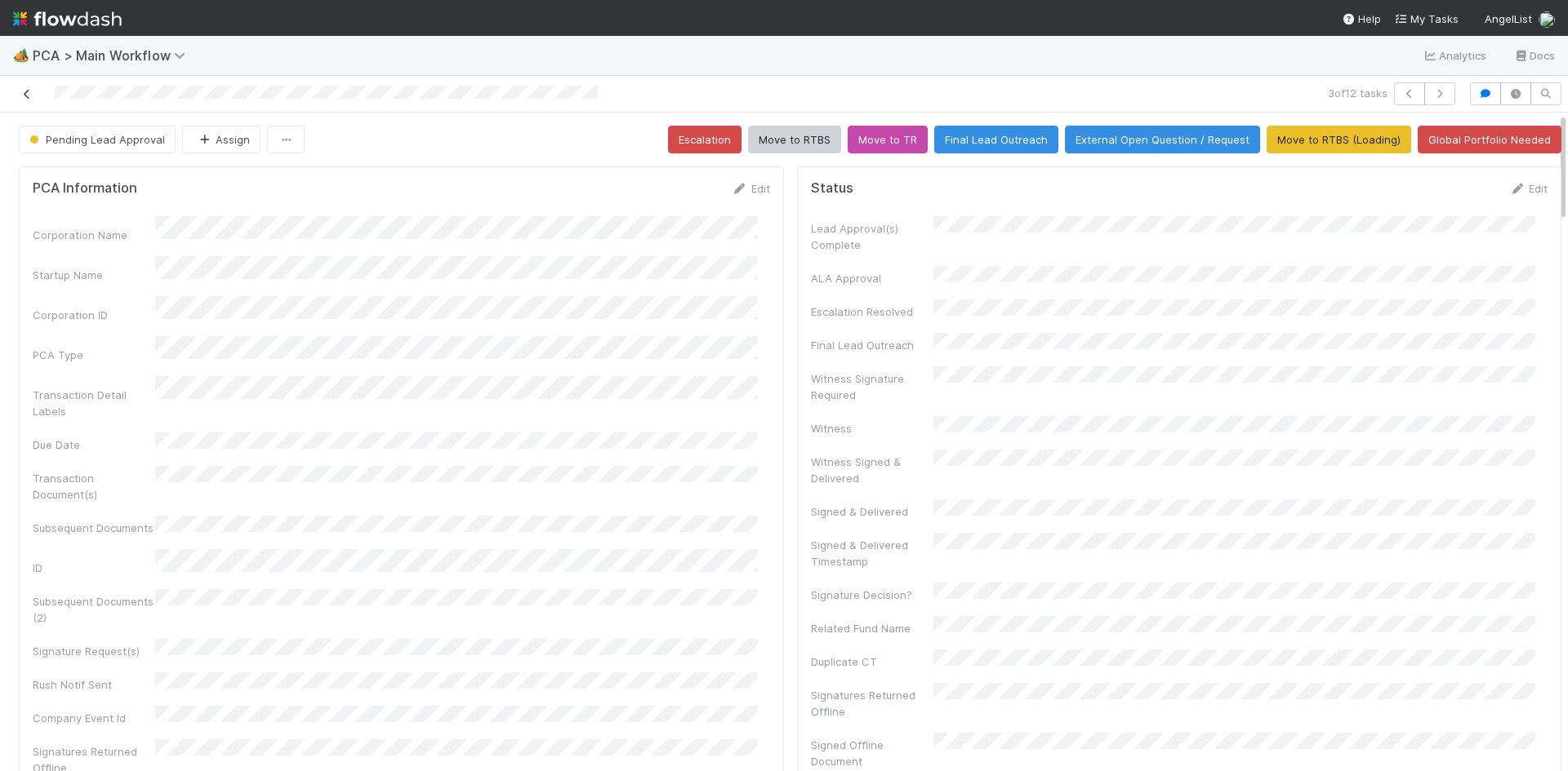
click at [24, 92] on icon at bounding box center [26, 94] width 16 height 11
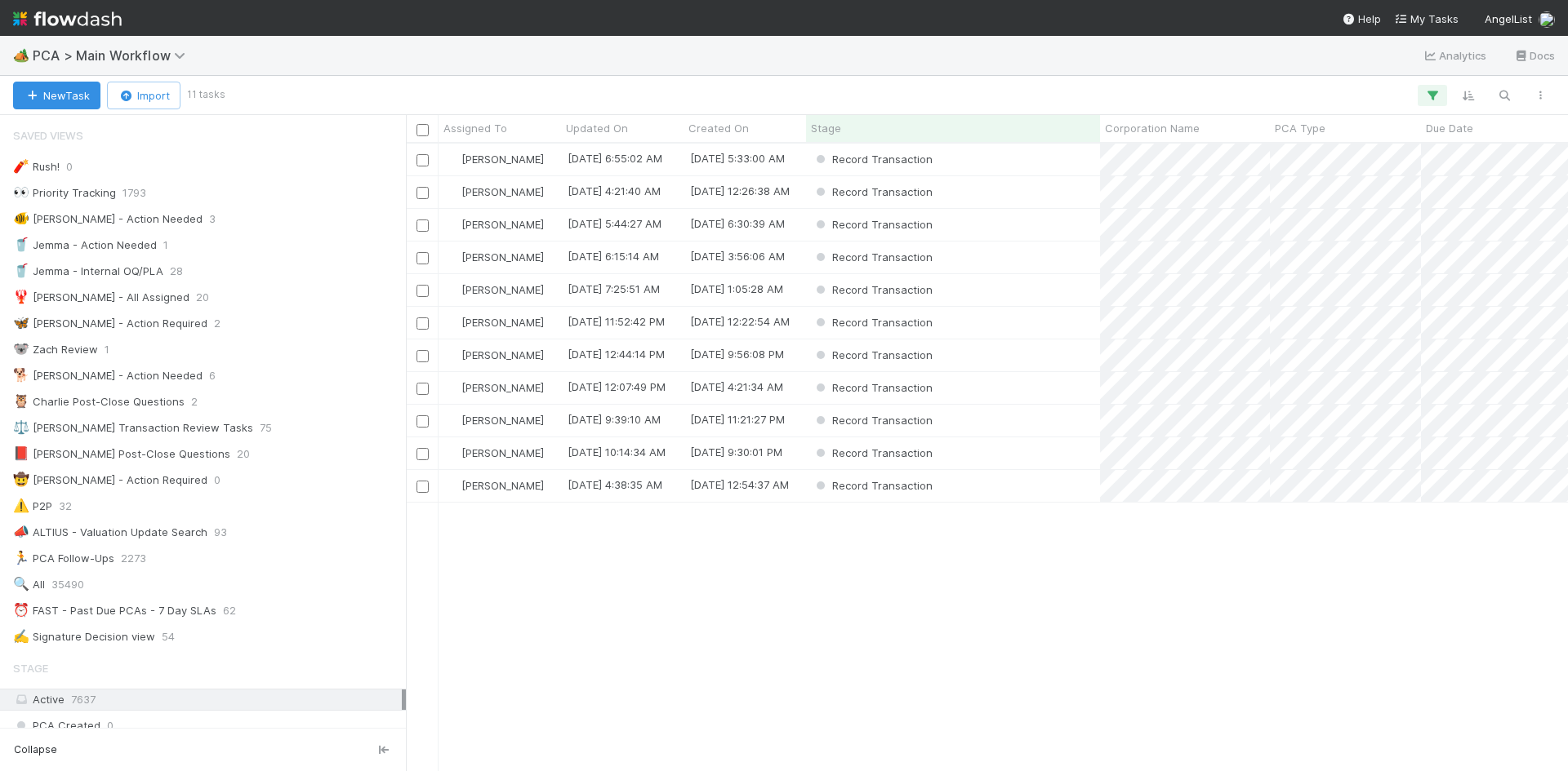
scroll to position [13, 13]
click at [1032, 200] on div "Record Transaction" at bounding box center [953, 192] width 294 height 32
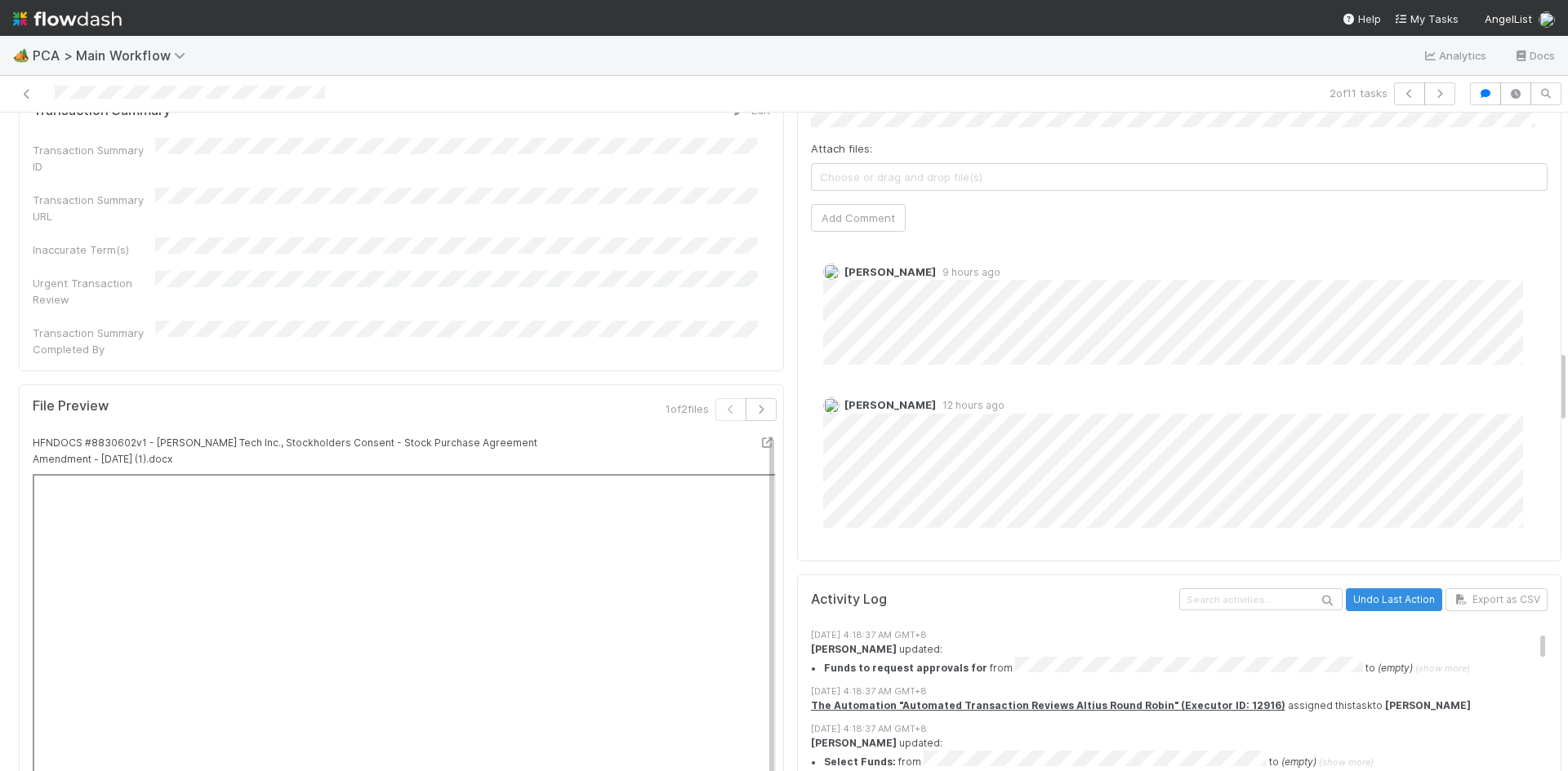
scroll to position [408, 0]
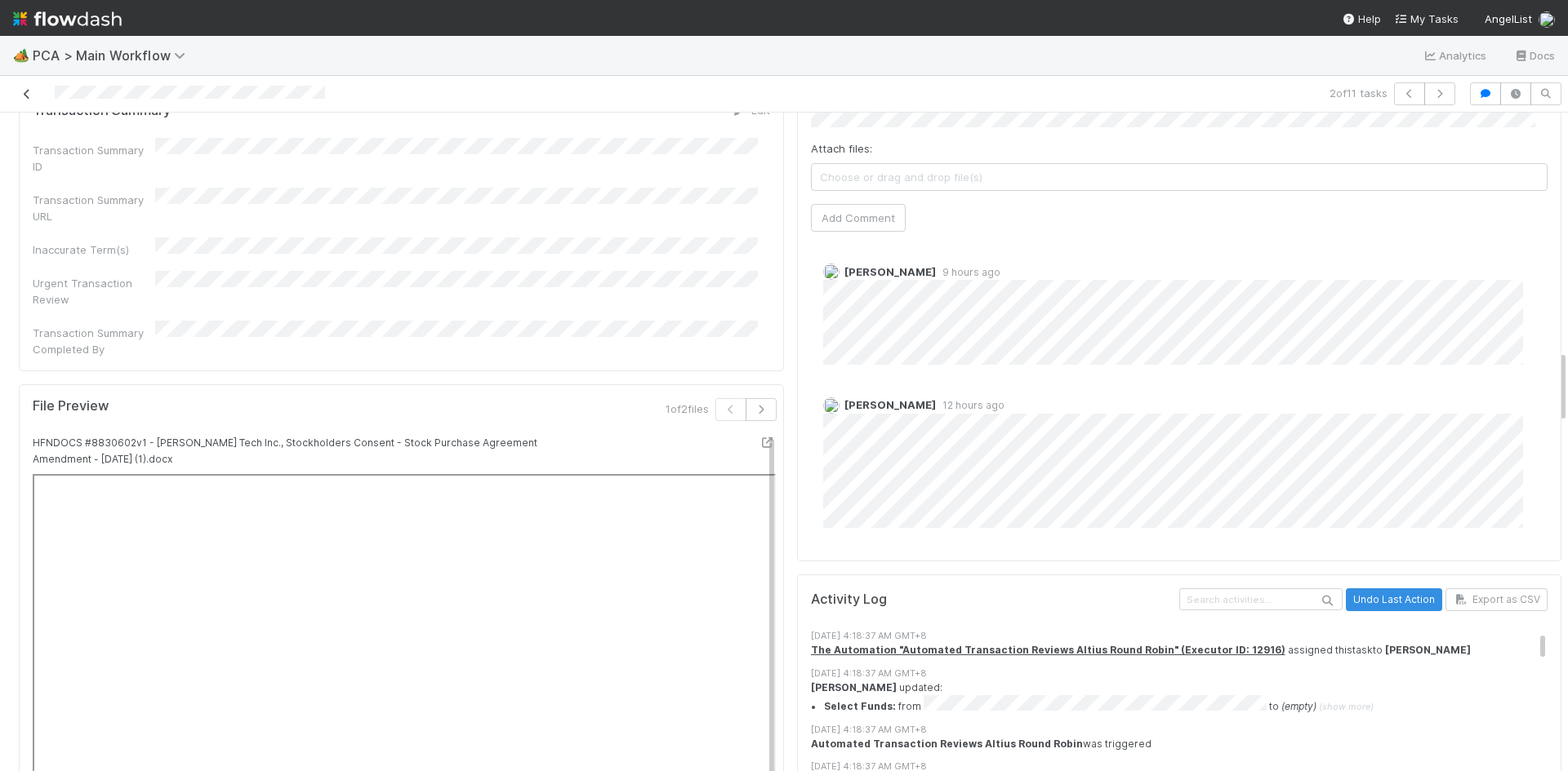
click at [25, 90] on icon at bounding box center [26, 94] width 16 height 11
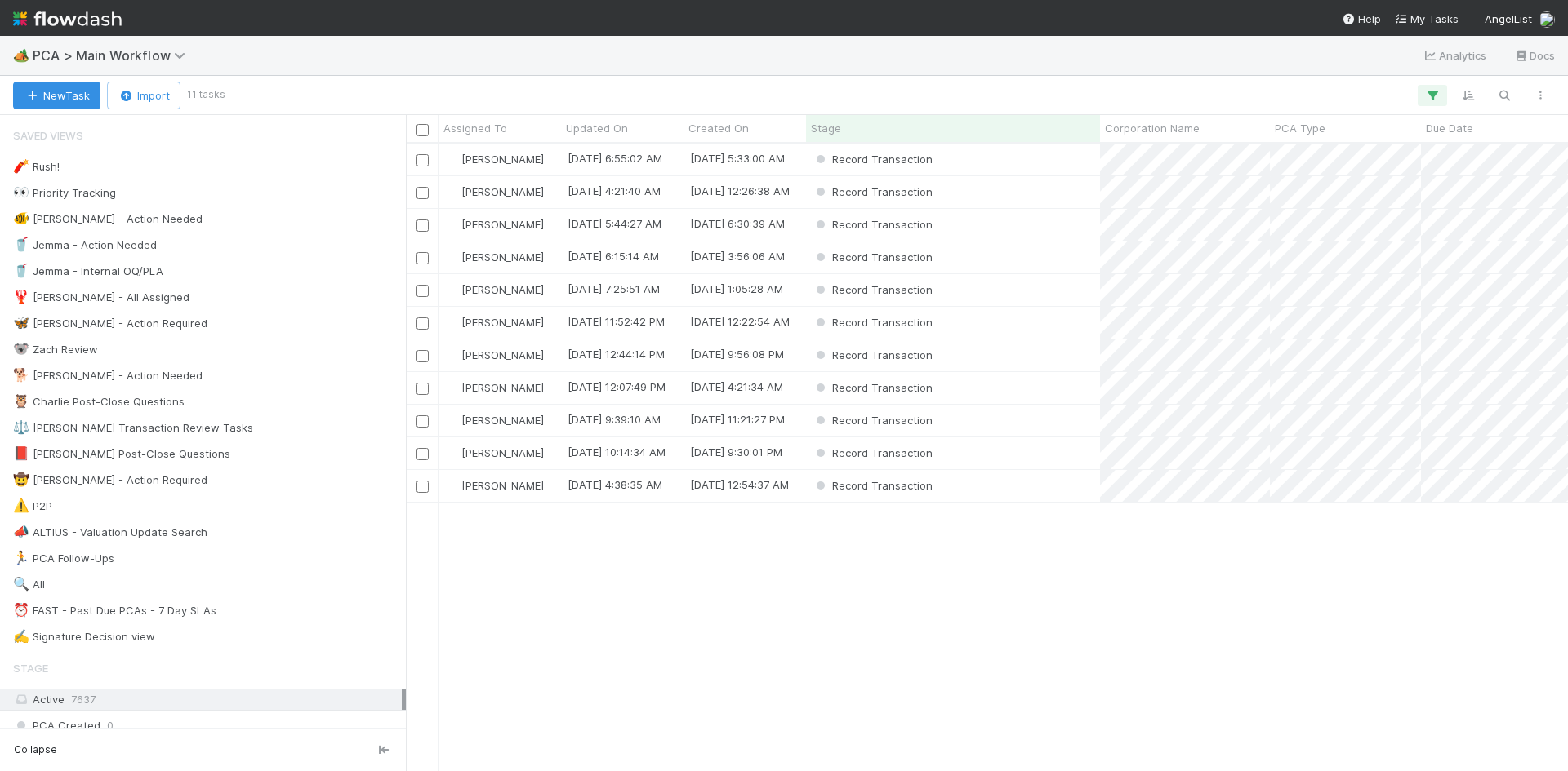
scroll to position [616, 1149]
click at [1054, 294] on div "Record Transaction" at bounding box center [953, 290] width 294 height 32
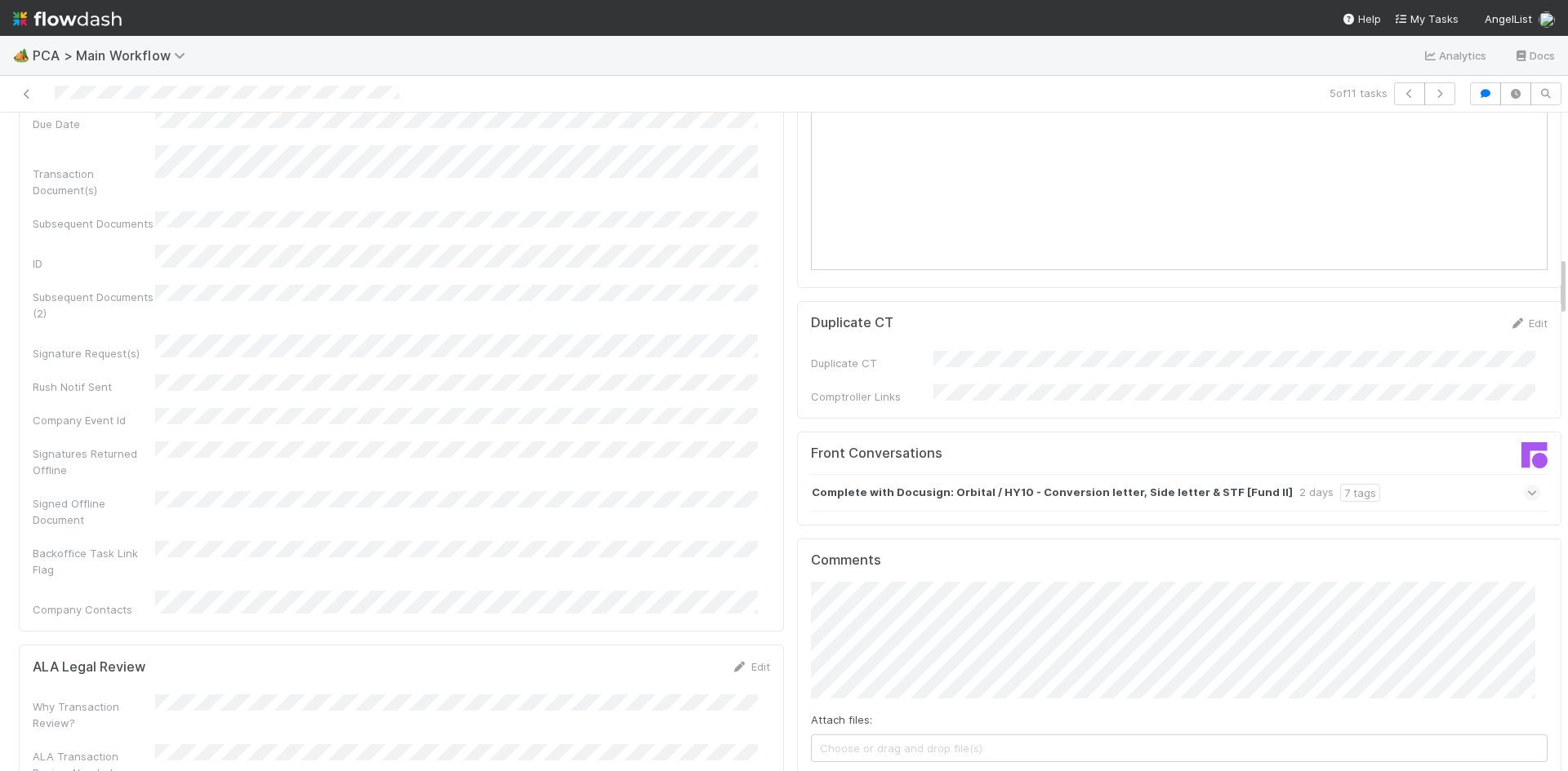
scroll to position [1877, 0]
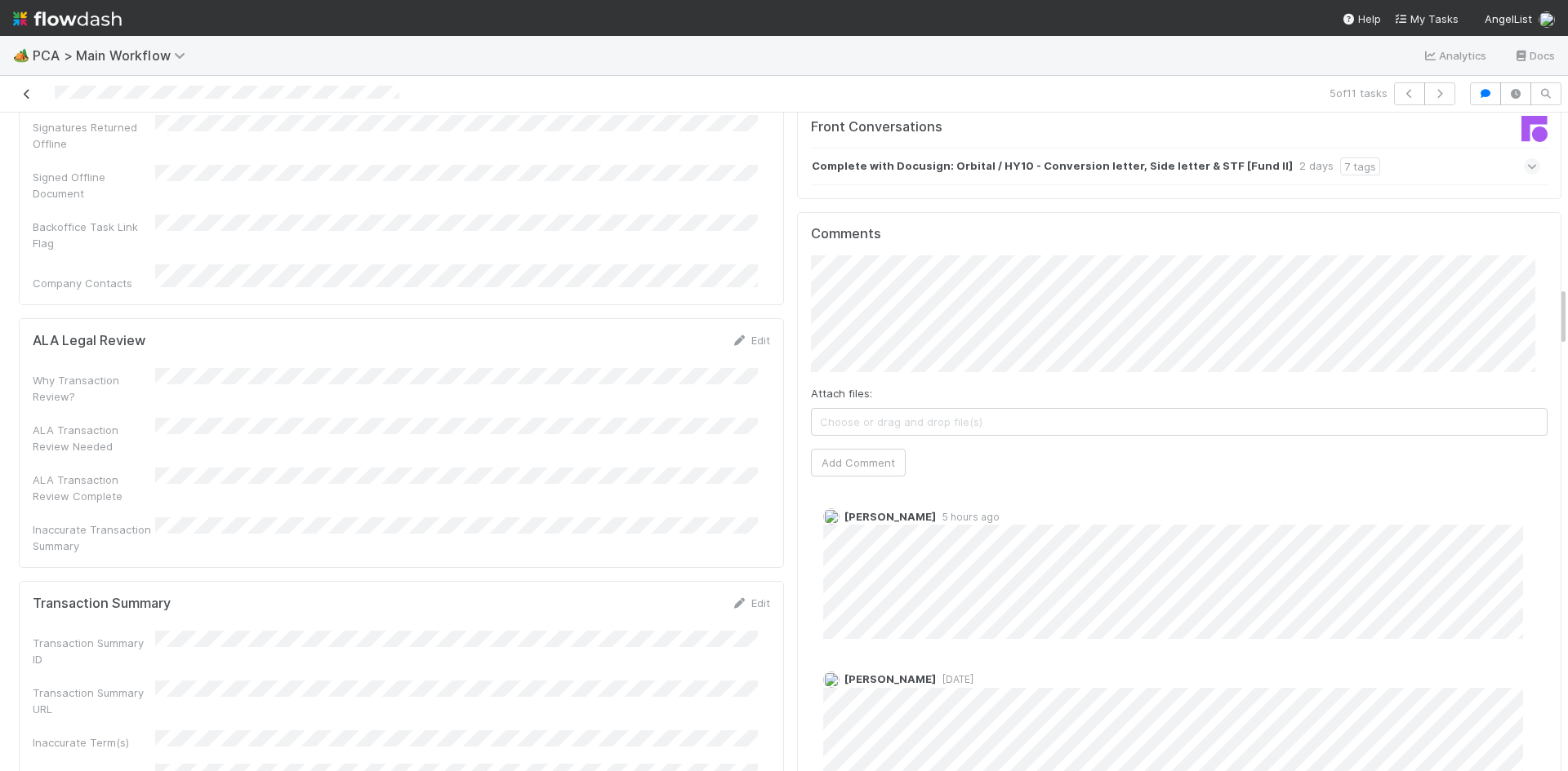
click at [29, 93] on icon at bounding box center [26, 94] width 16 height 11
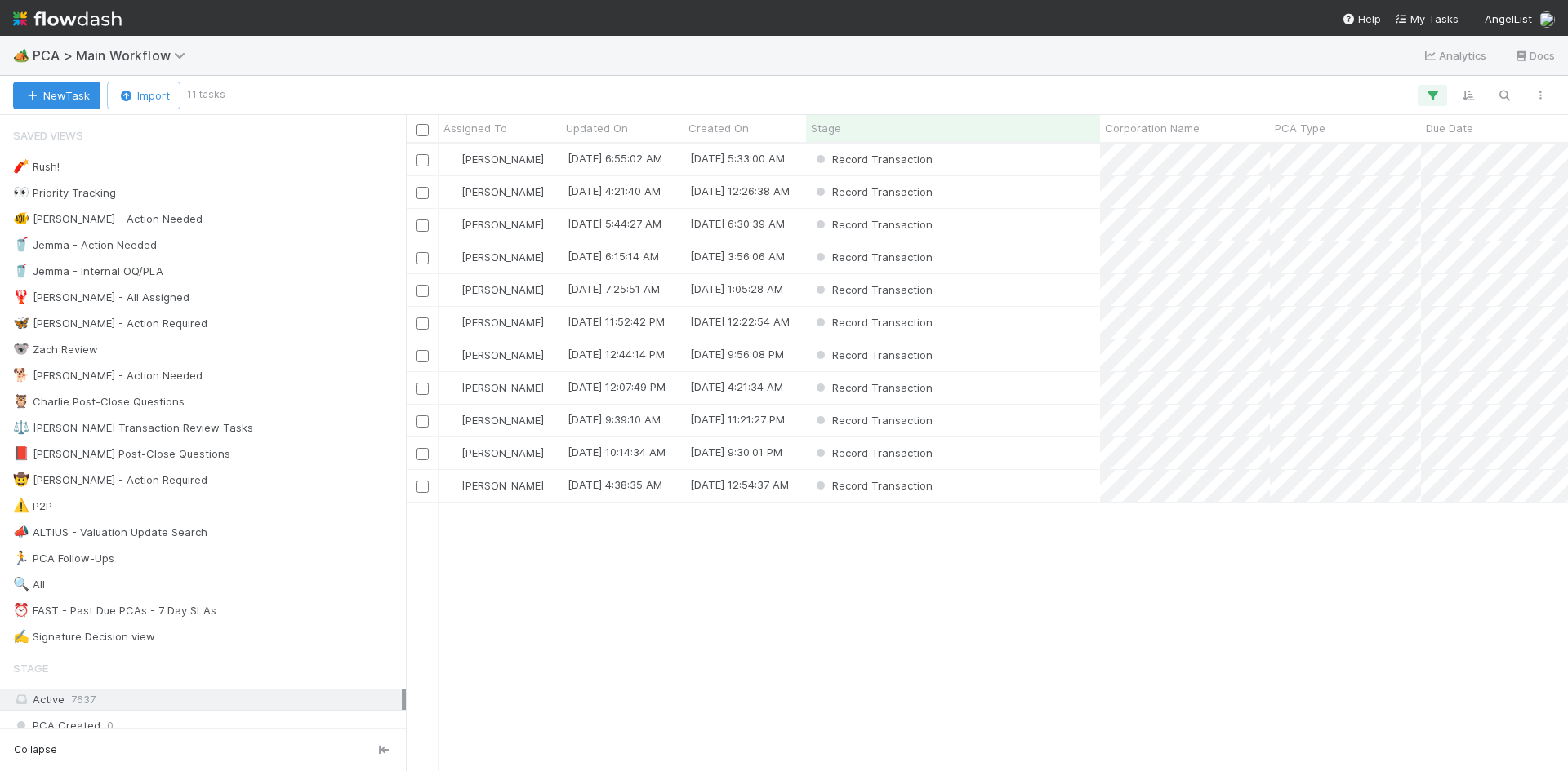
scroll to position [616, 1149]
click at [1038, 453] on div "Record Transaction" at bounding box center [953, 454] width 294 height 32
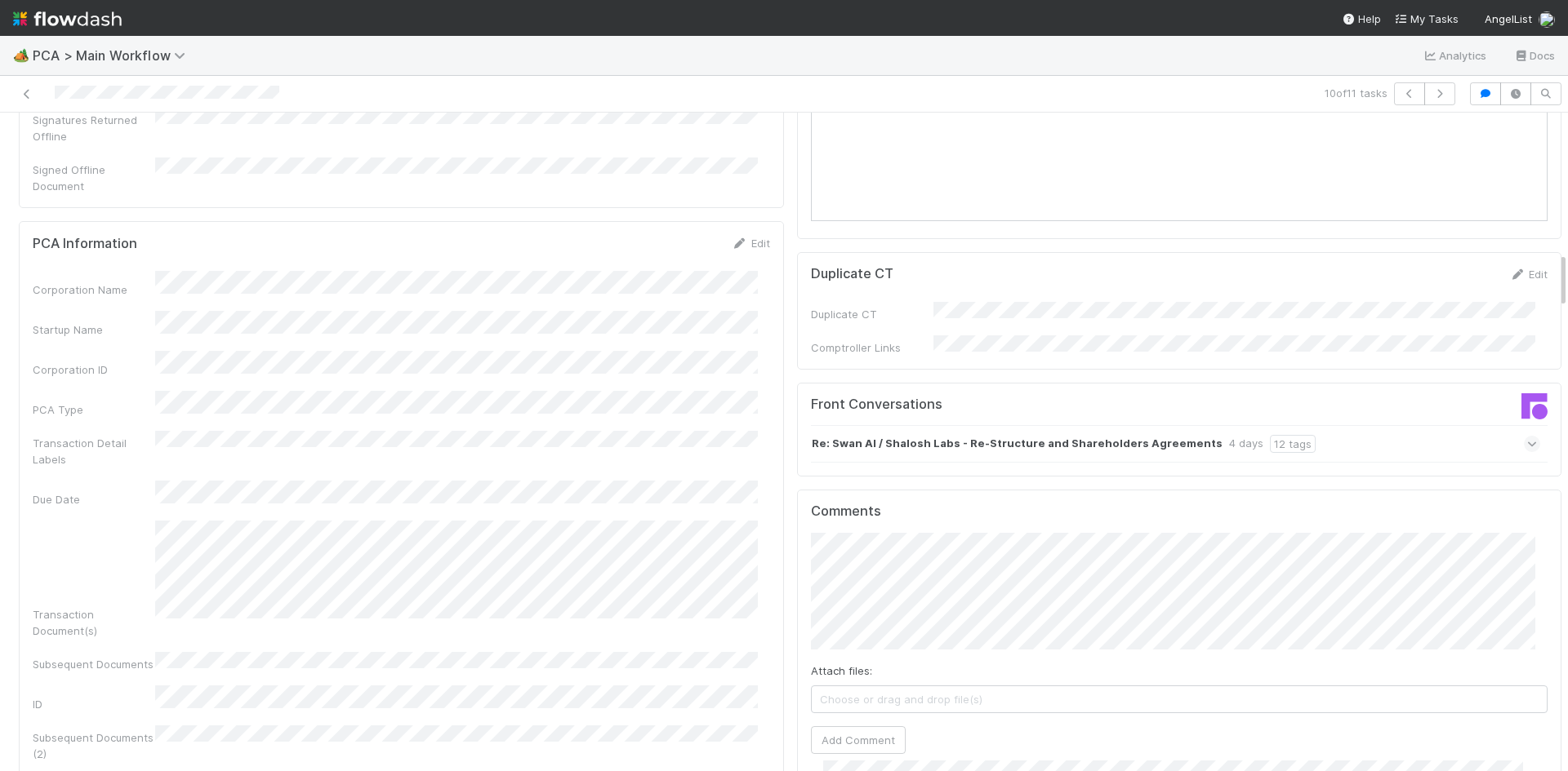
scroll to position [1632, 0]
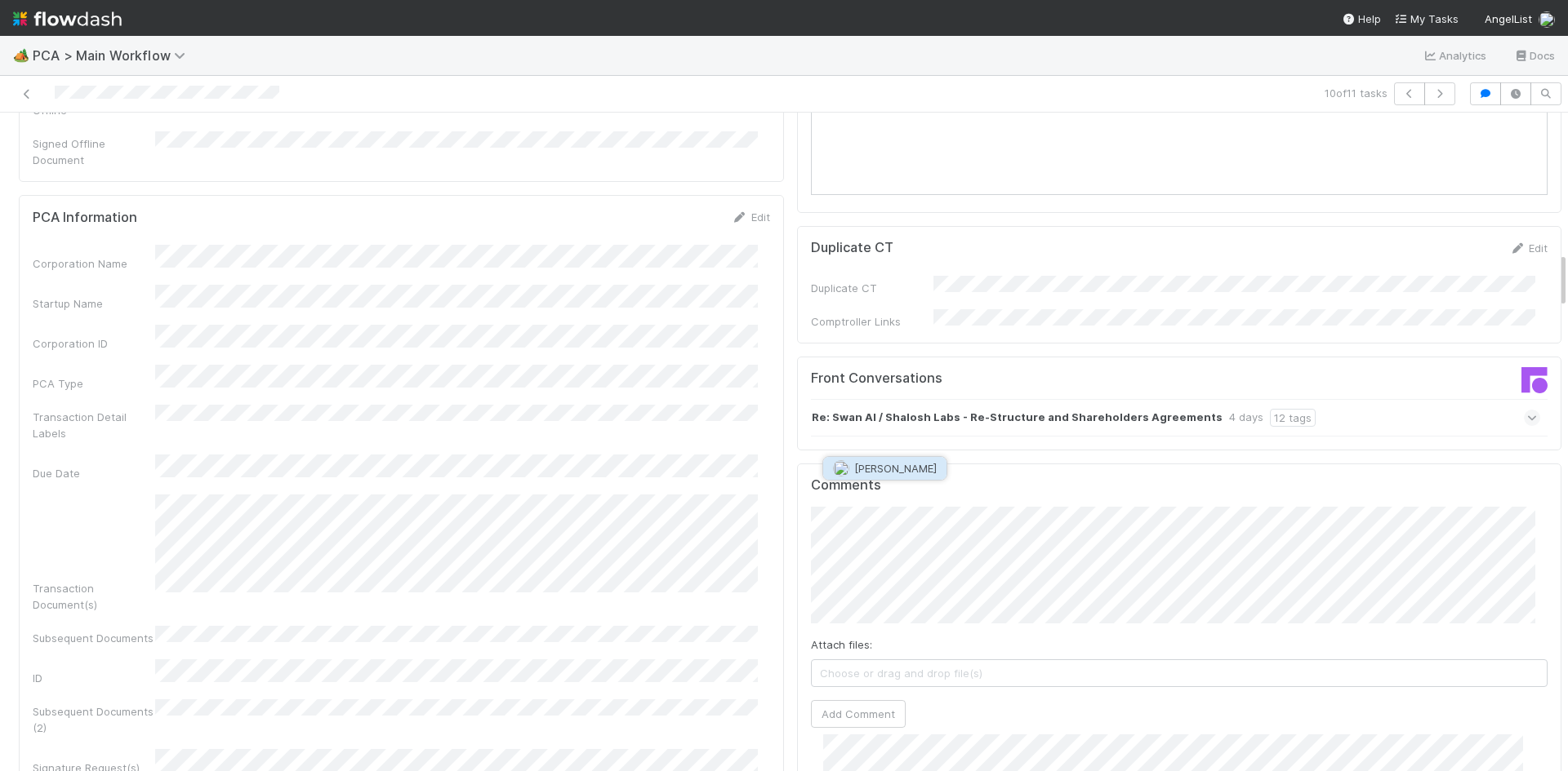
click at [905, 466] on span "[PERSON_NAME]" at bounding box center [895, 468] width 83 height 13
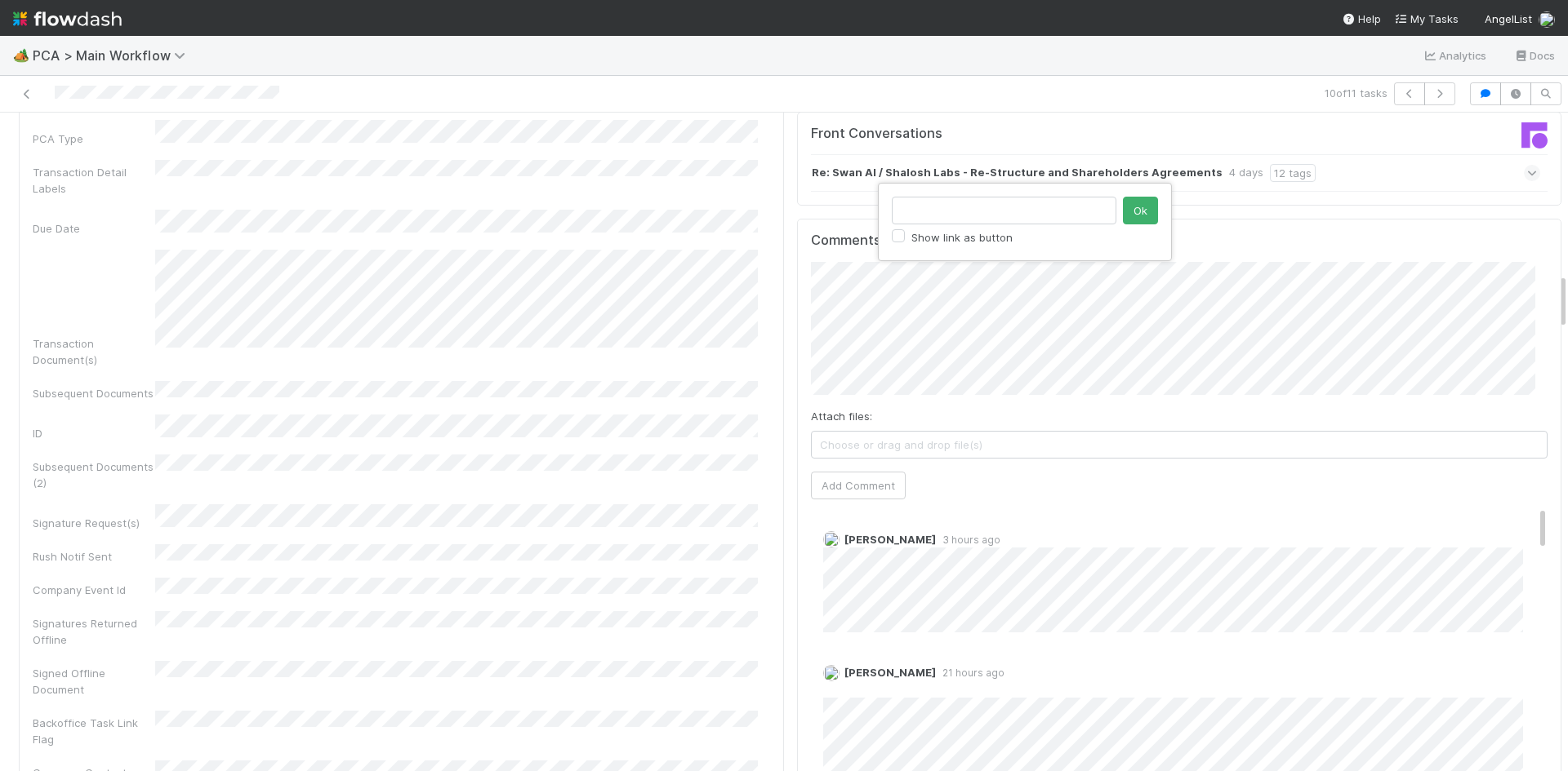
scroll to position [0, 0]
click at [1145, 215] on button "Ok" at bounding box center [1140, 210] width 35 height 28
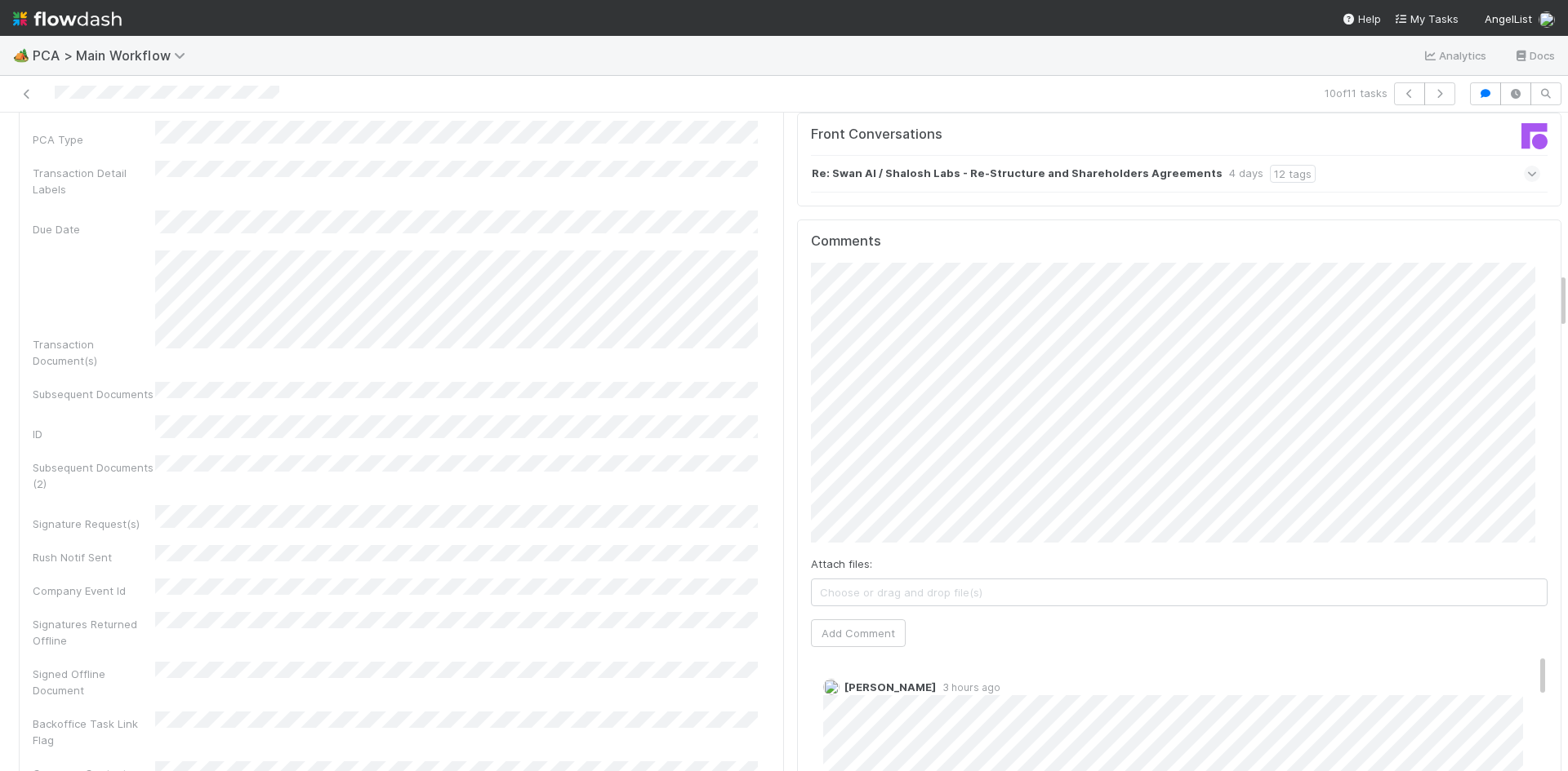
scroll to position [1877, 0]
click at [857, 618] on button "Add Comment" at bounding box center [858, 632] width 95 height 28
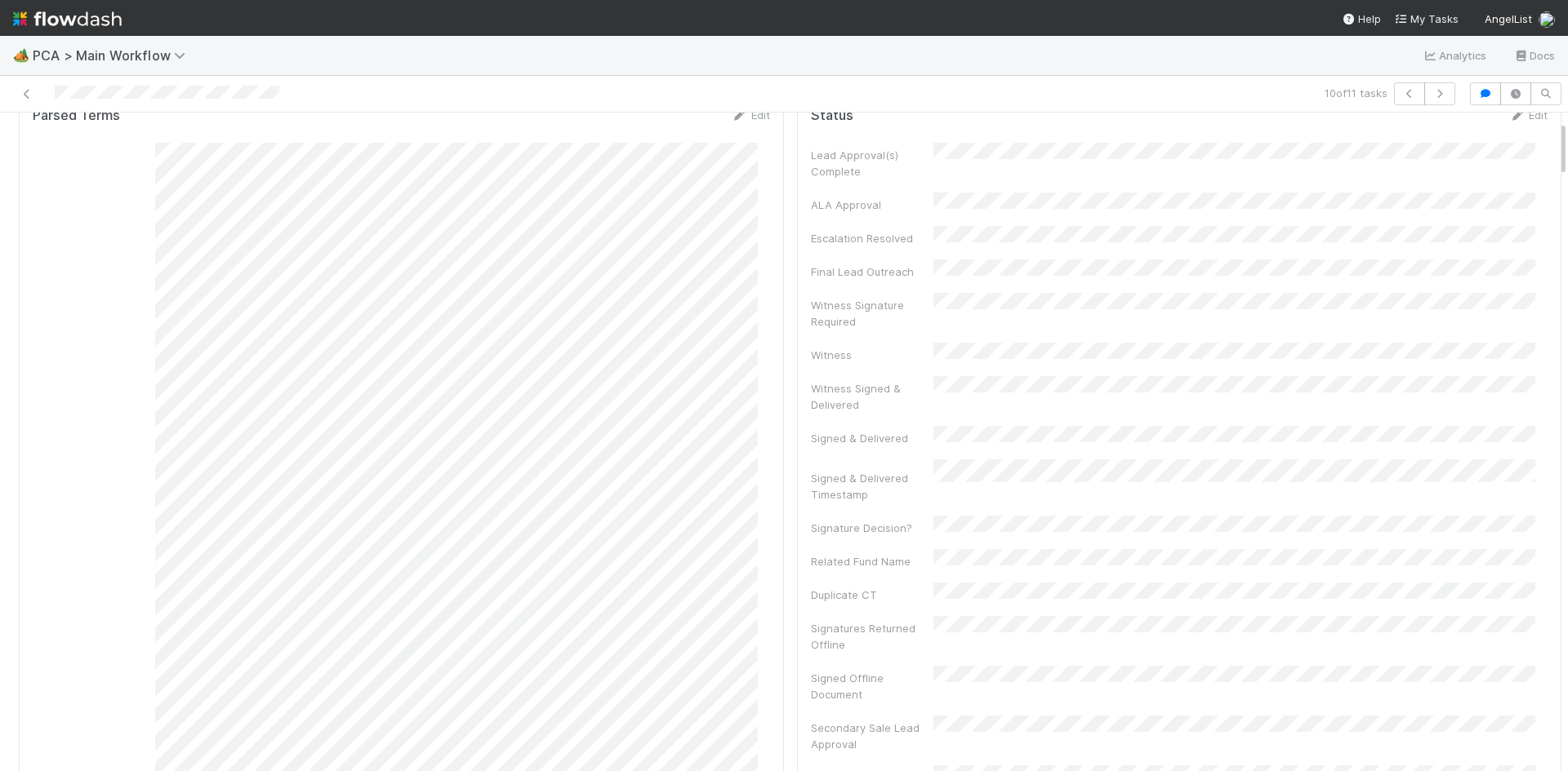
scroll to position [0, 0]
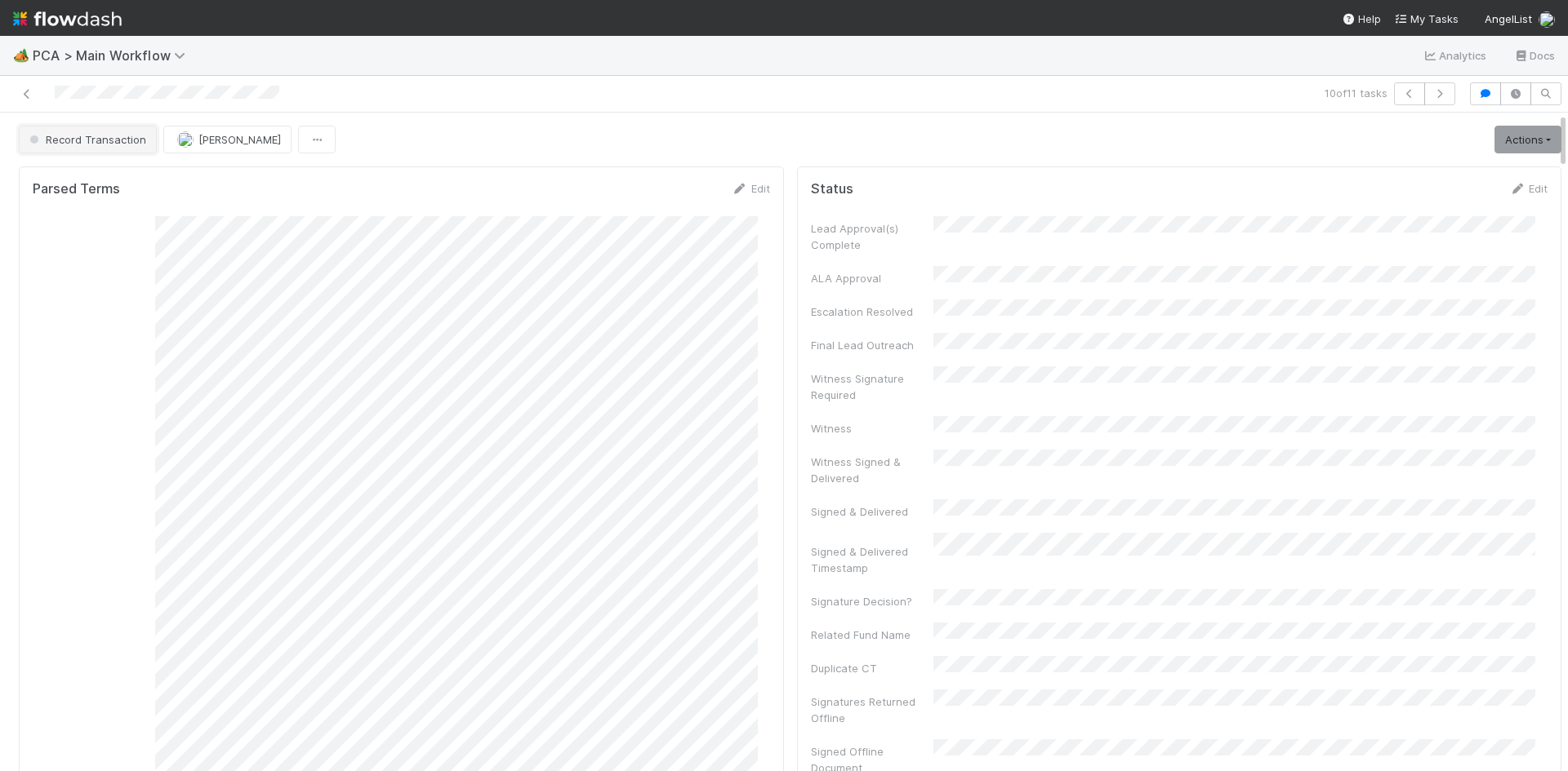
click at [106, 140] on span "Record Transaction" at bounding box center [86, 139] width 120 height 13
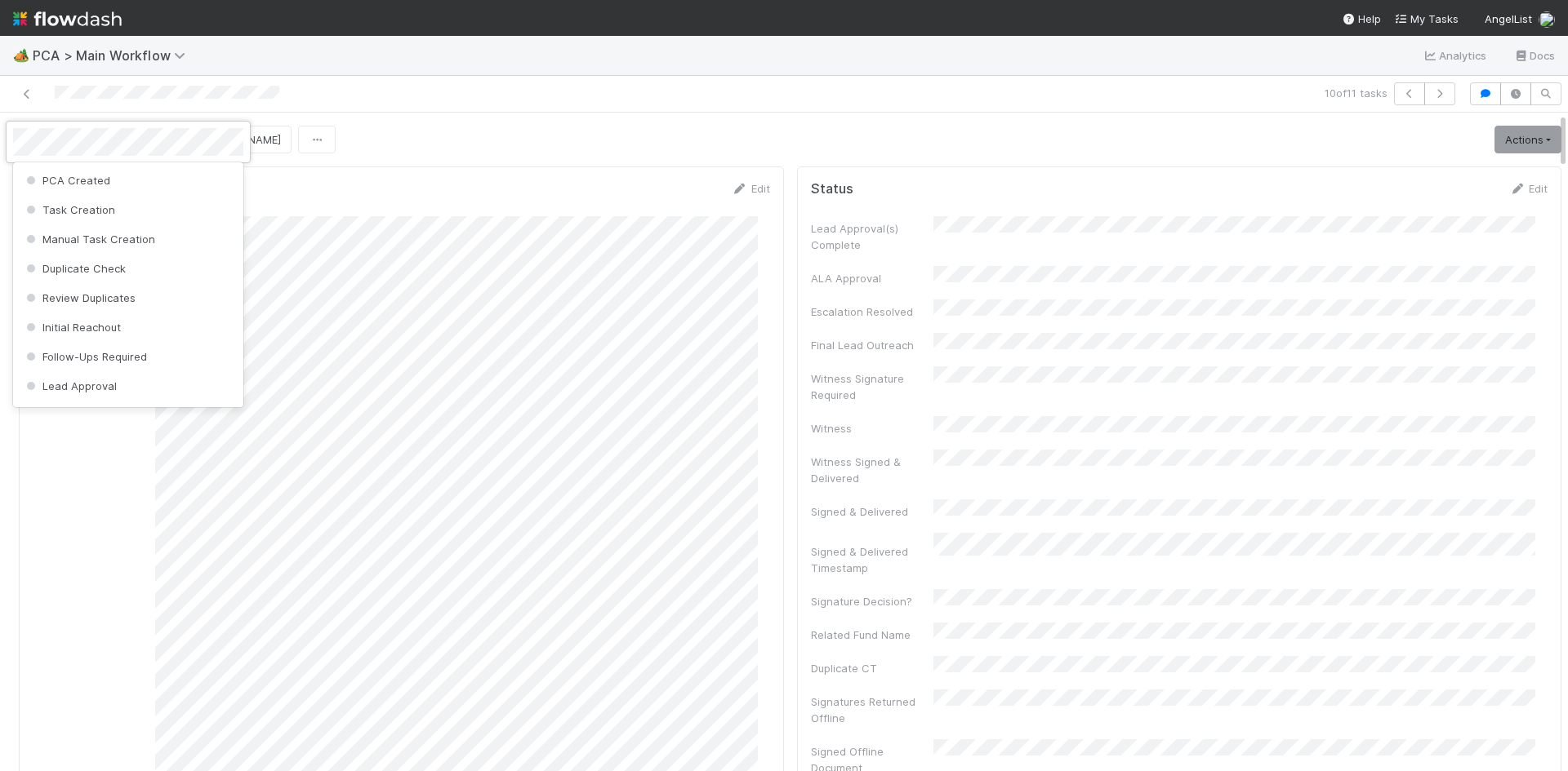
scroll to position [813, 0]
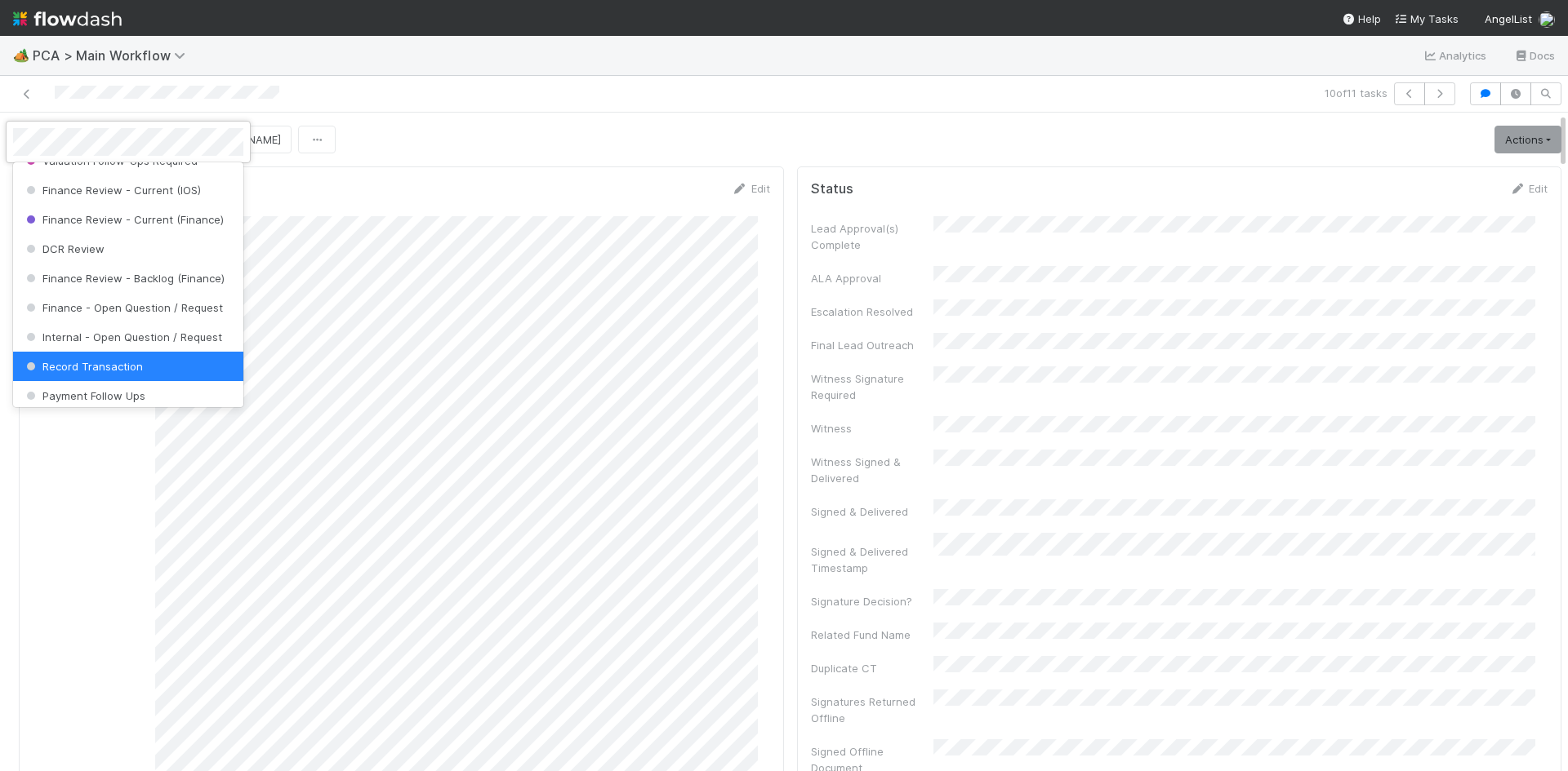
click at [625, 118] on div at bounding box center [784, 386] width 1568 height 771
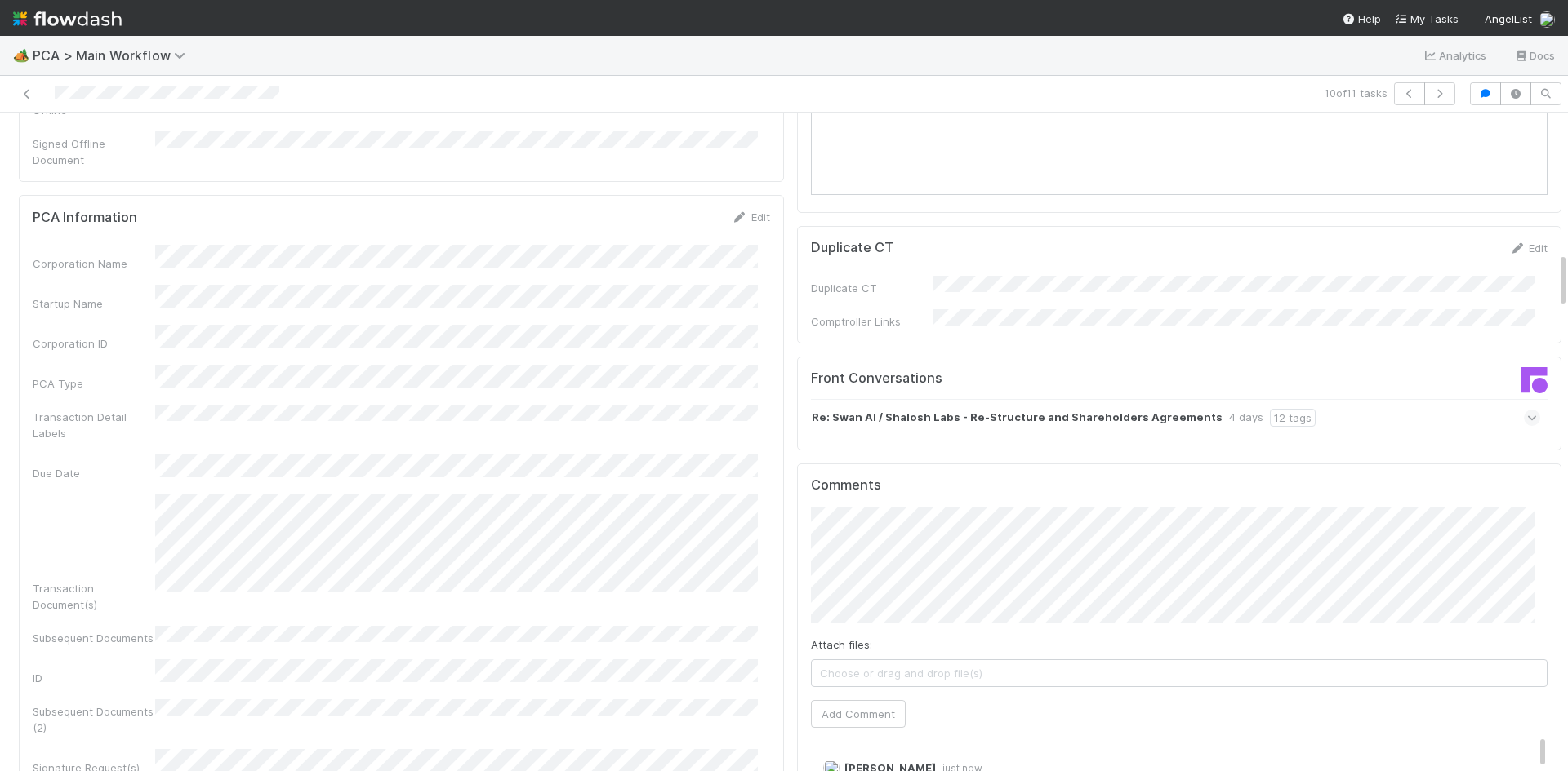
scroll to position [1877, 0]
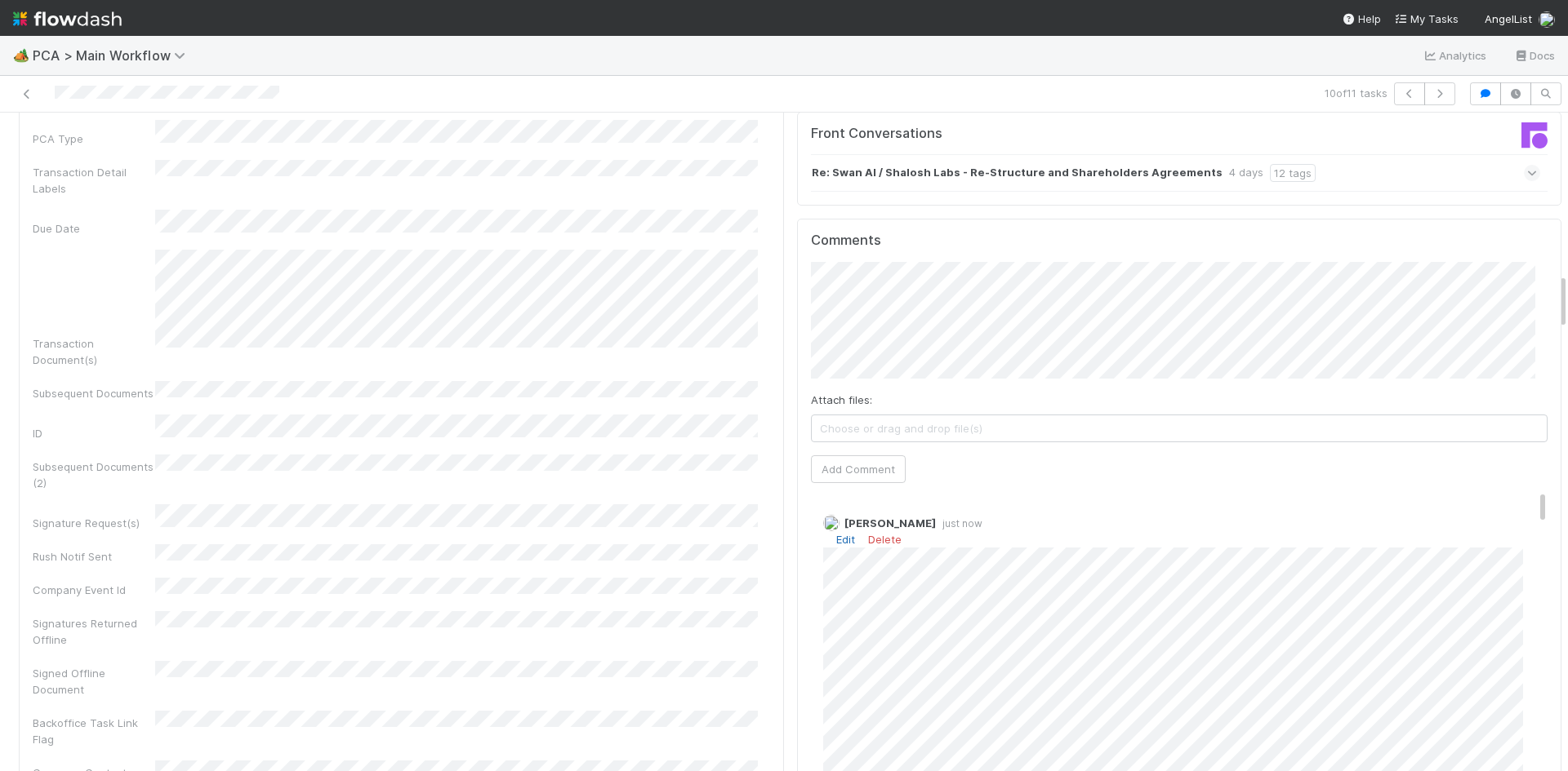
click at [836, 533] on link "Edit" at bounding box center [846, 539] width 19 height 13
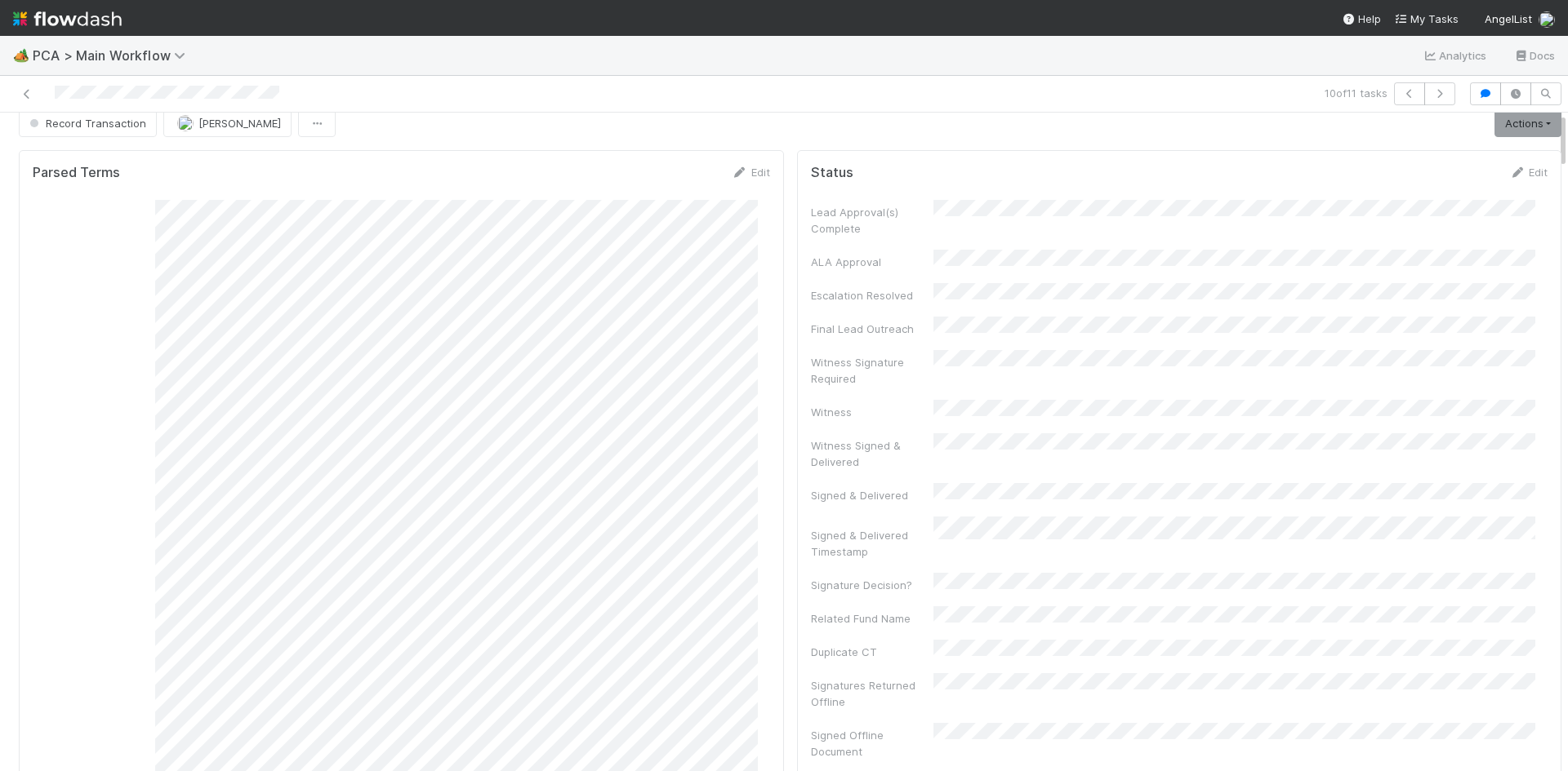
scroll to position [0, 0]
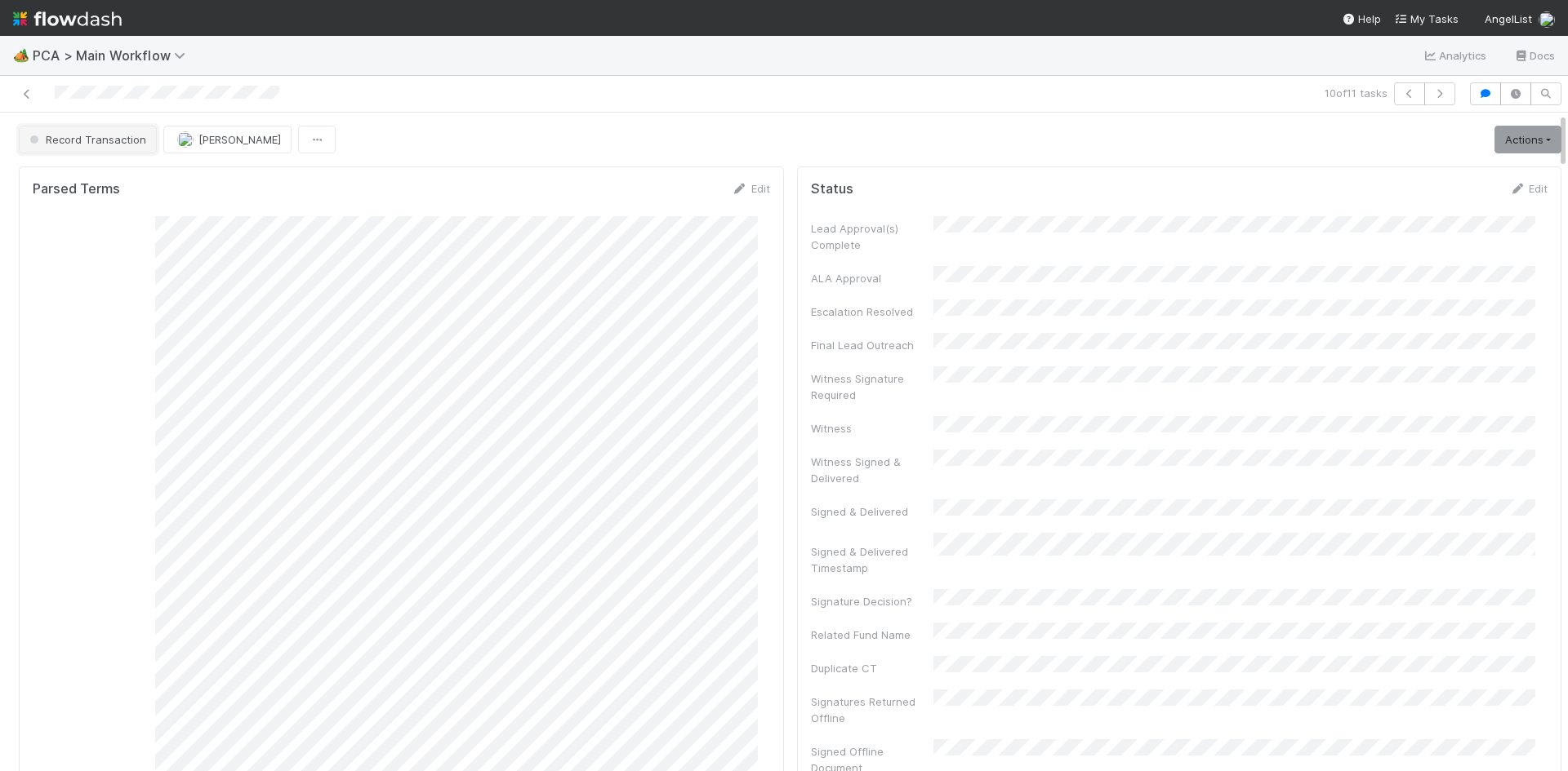
click at [74, 141] on span "Record Transaction" at bounding box center [86, 139] width 120 height 13
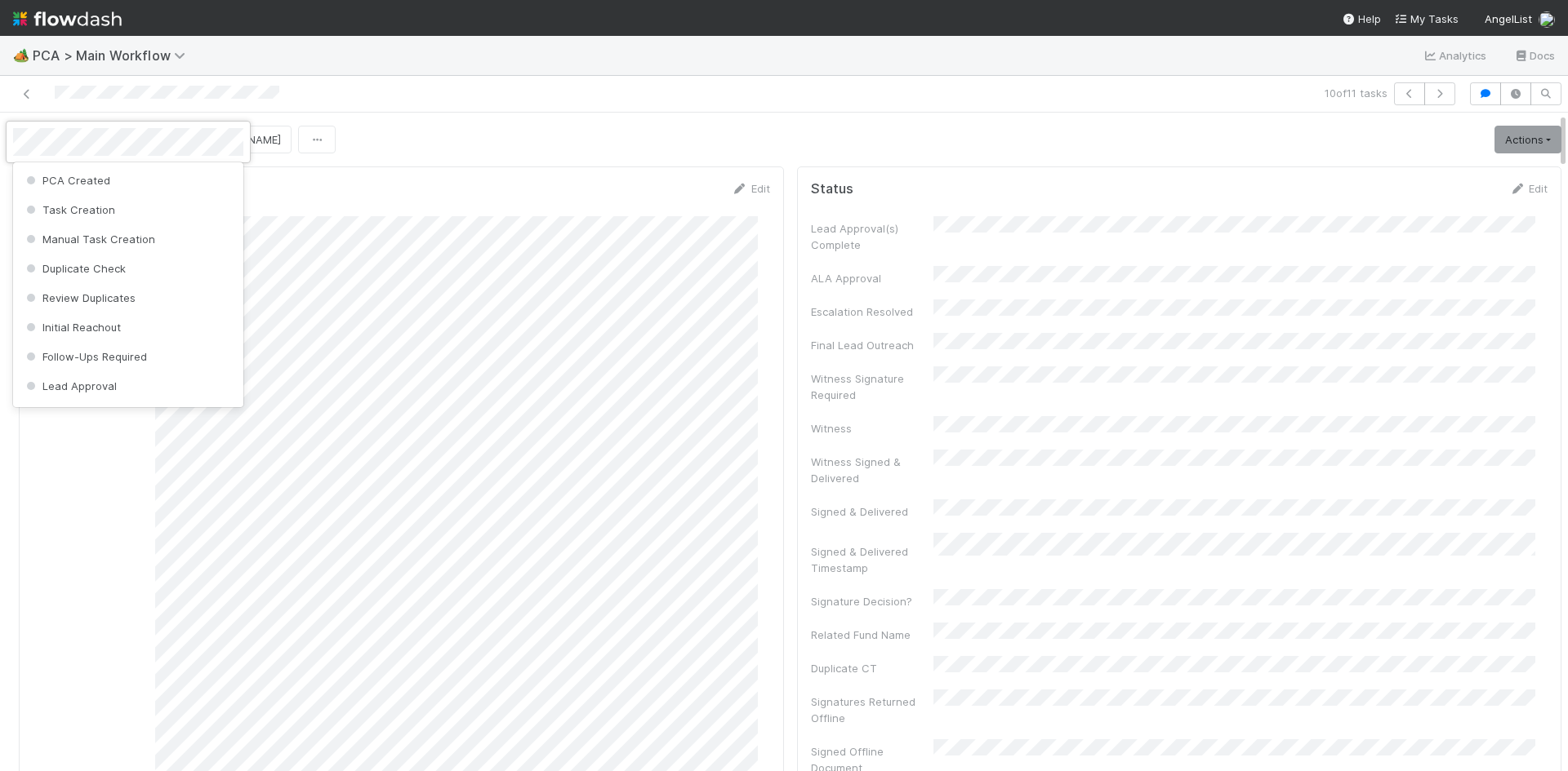
scroll to position [813, 0]
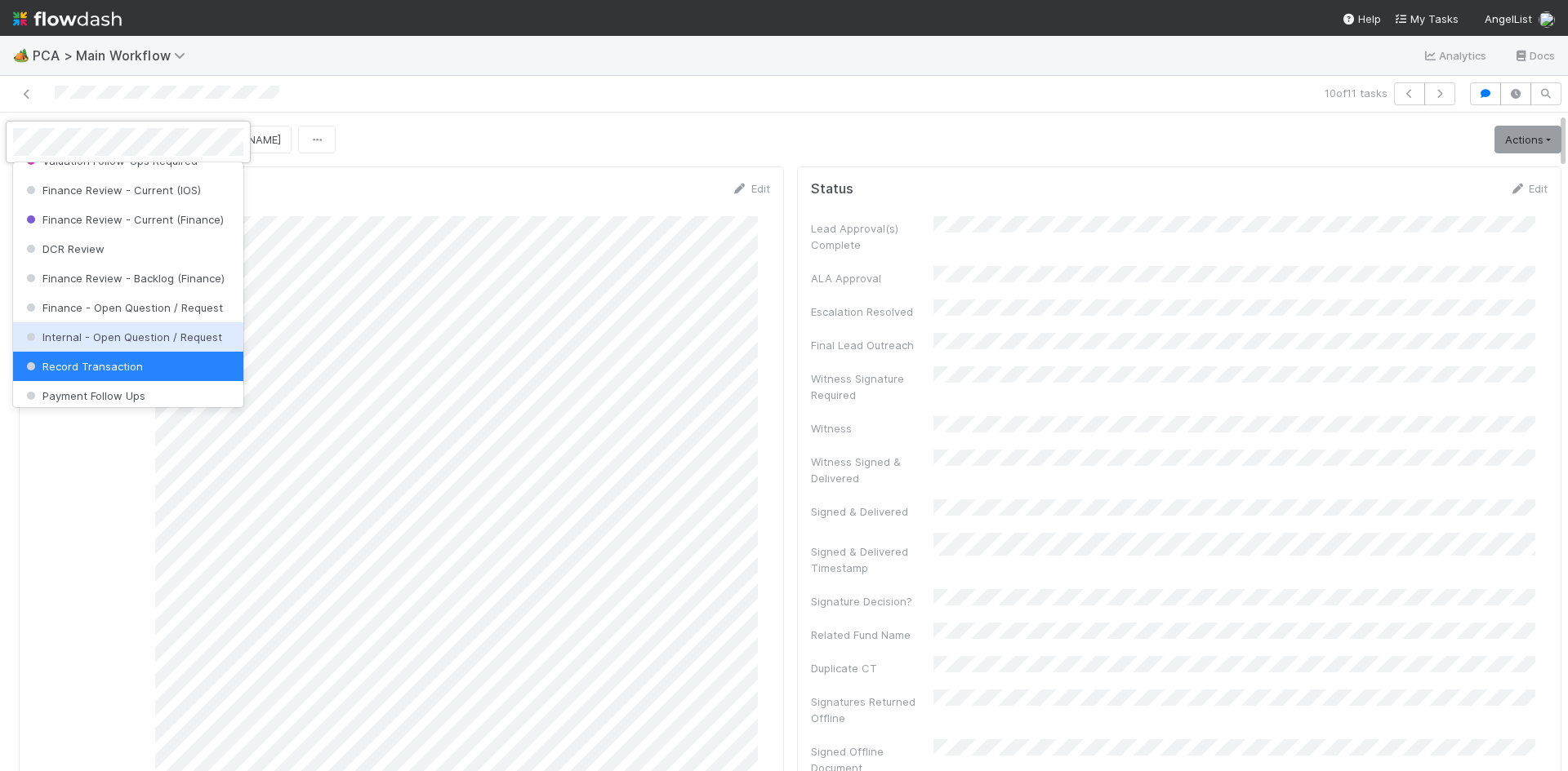
click at [120, 343] on span "Internal - Open Question / Request" at bounding box center [122, 337] width 199 height 13
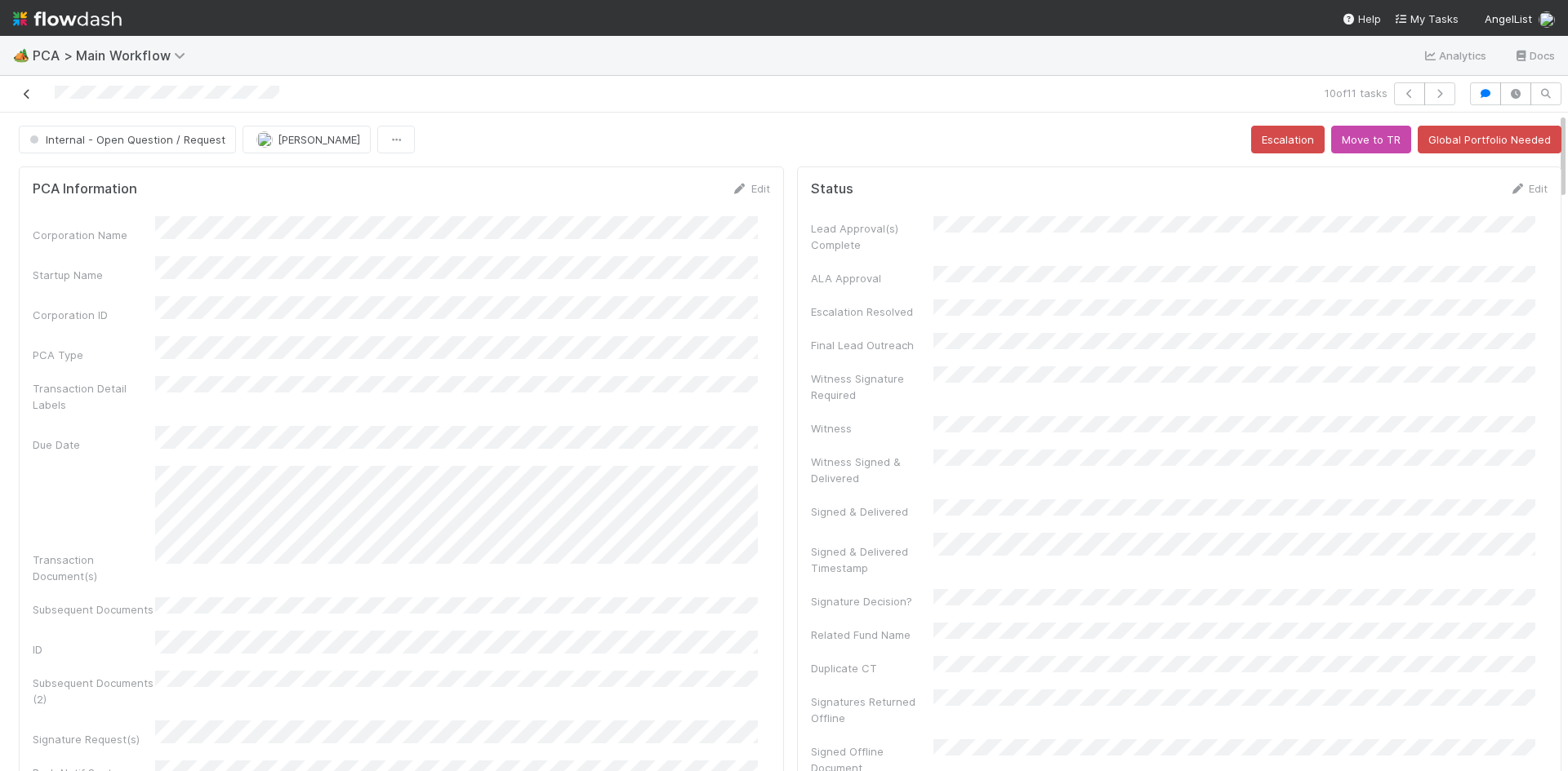
click at [29, 91] on icon at bounding box center [26, 94] width 16 height 11
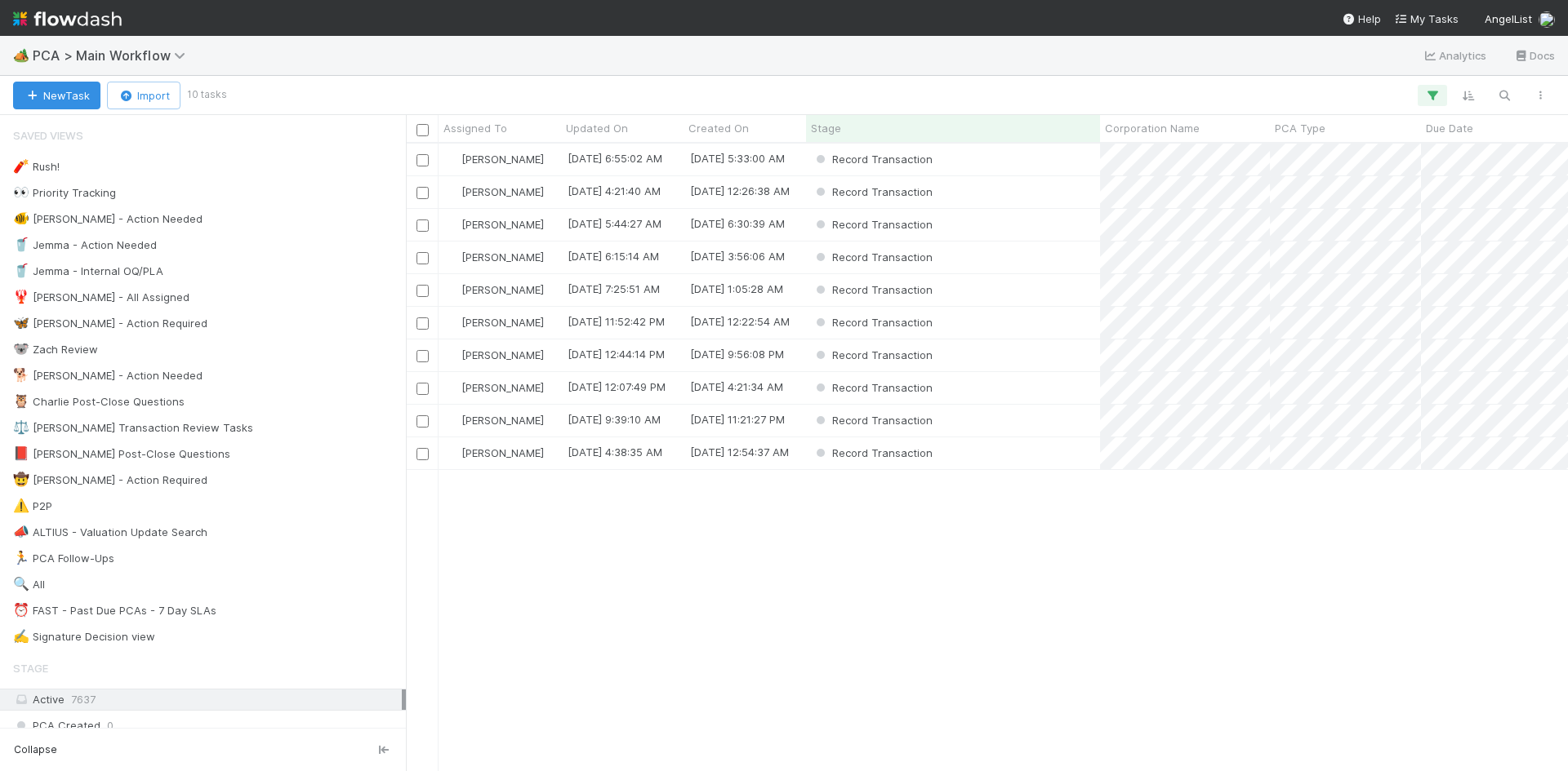
scroll to position [616, 1149]
click at [1015, 326] on div "Record Transaction" at bounding box center [953, 323] width 294 height 32
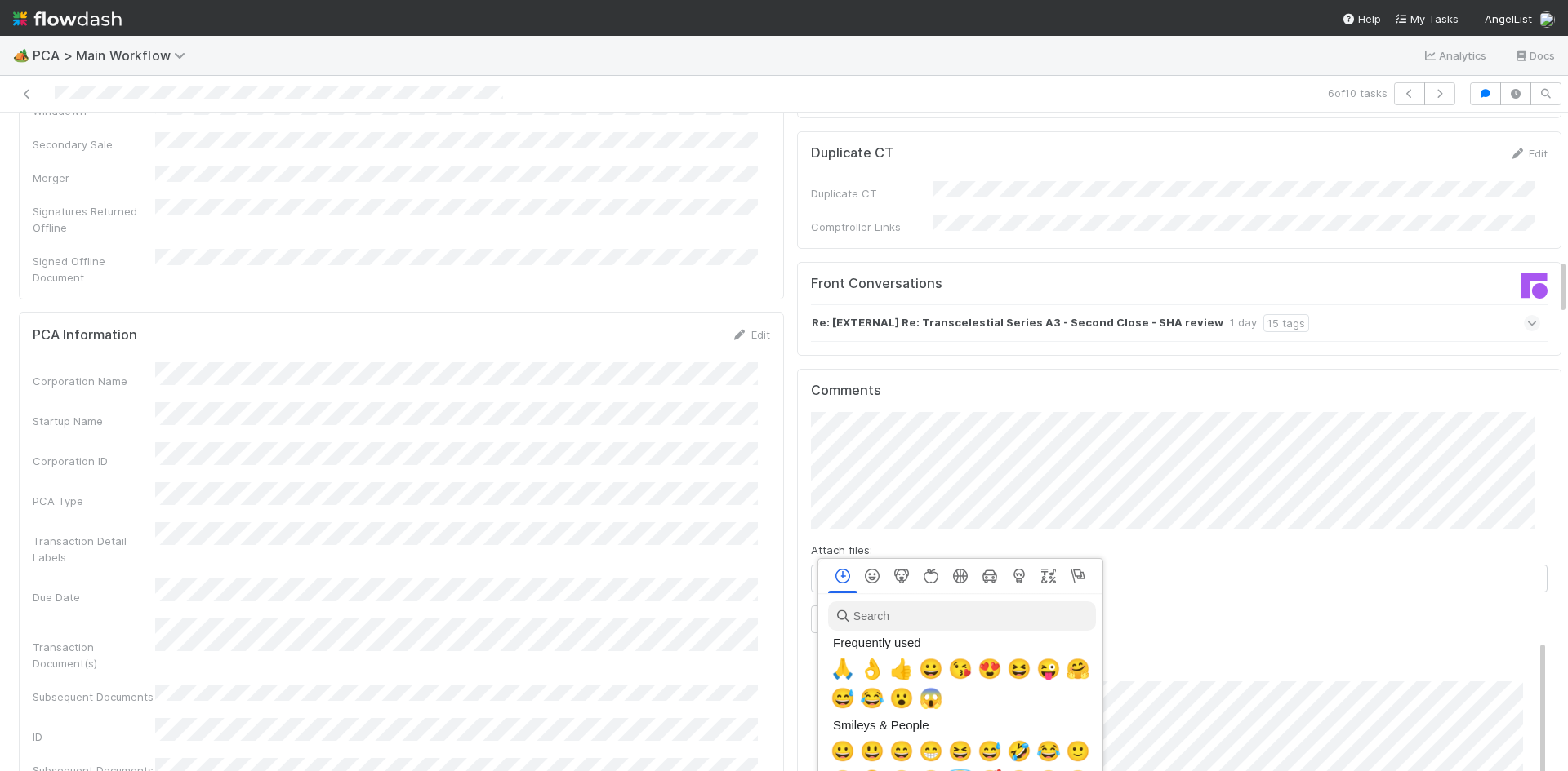
scroll to position [0, 6]
click at [840, 673] on span "🙏" at bounding box center [839, 669] width 24 height 23
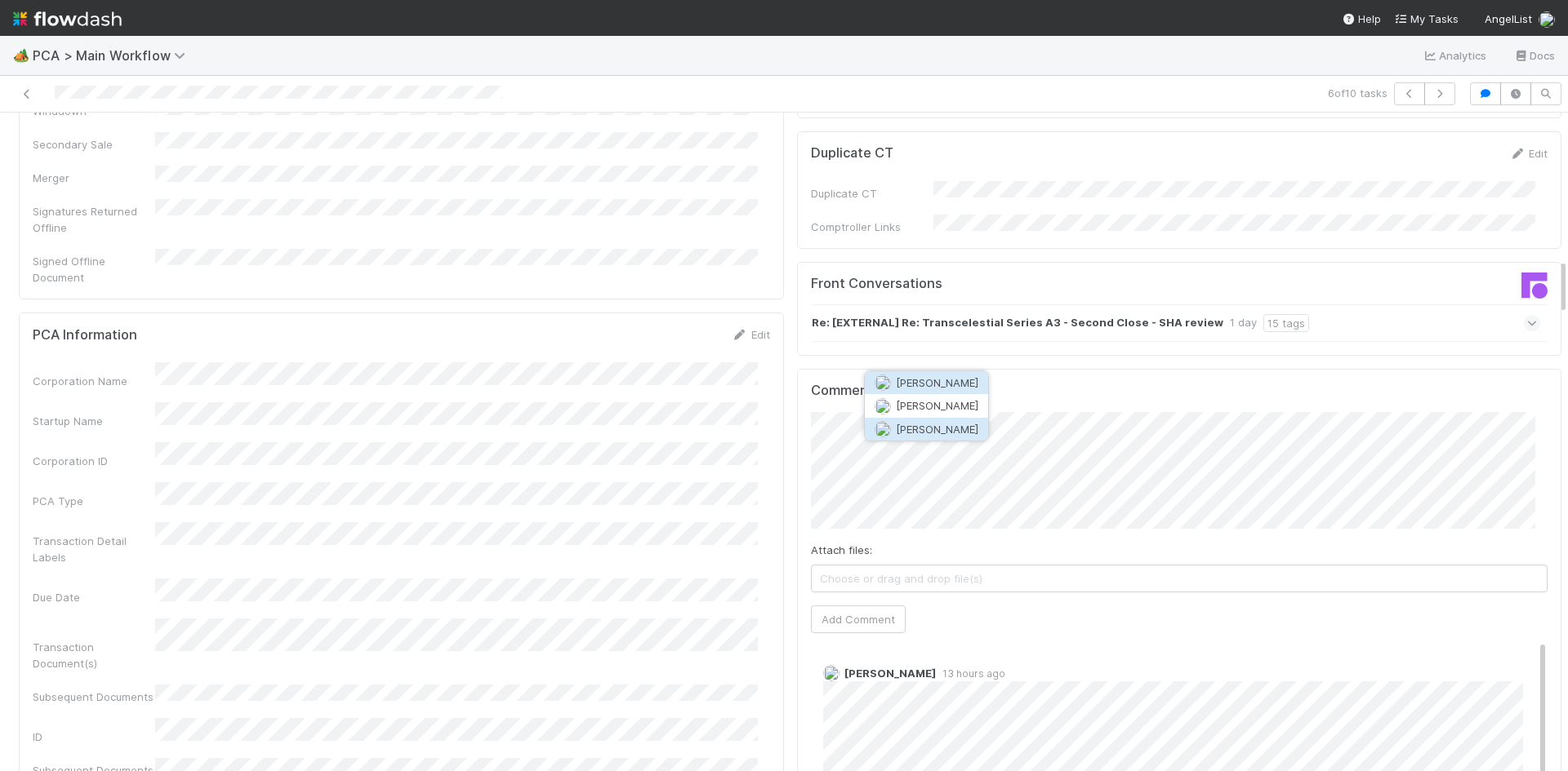
click at [920, 435] on span "[PERSON_NAME]" at bounding box center [937, 429] width 83 height 13
click at [888, 606] on button "Add Comment" at bounding box center [858, 619] width 95 height 28
click at [836, 683] on link "Edit" at bounding box center [846, 689] width 19 height 13
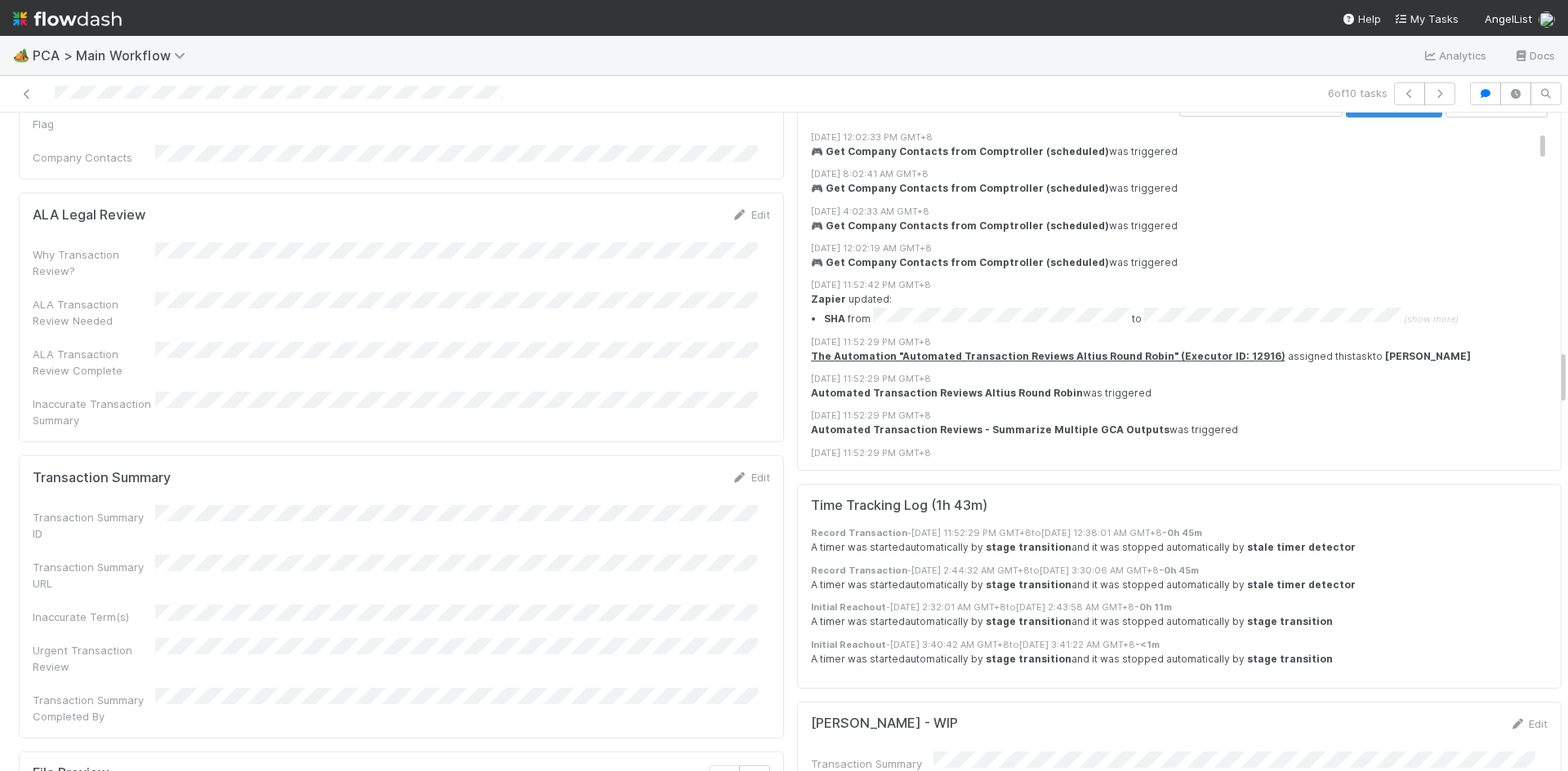
scroll to position [2775, 0]
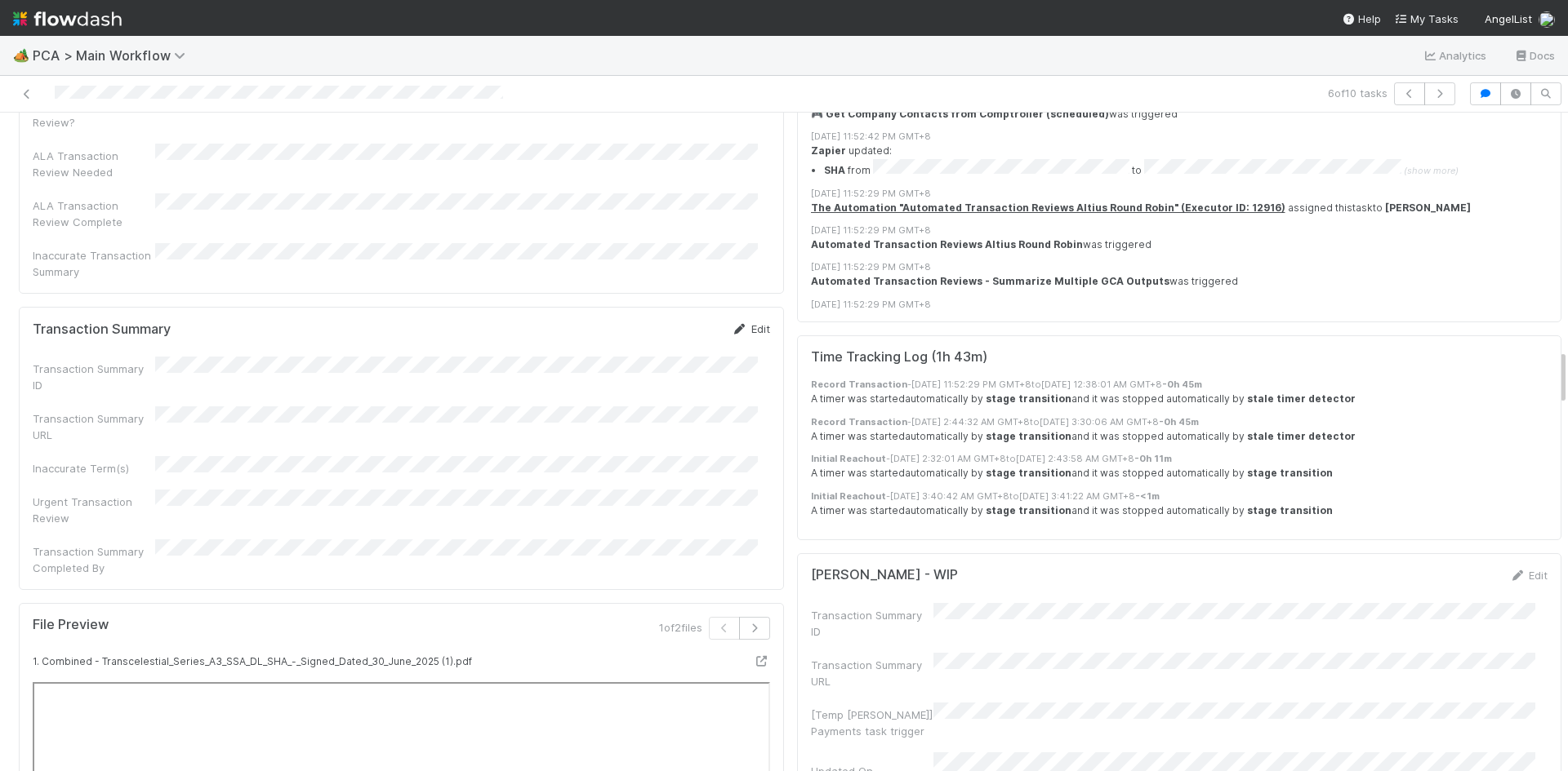
click at [744, 322] on link "Edit" at bounding box center [750, 328] width 38 height 13
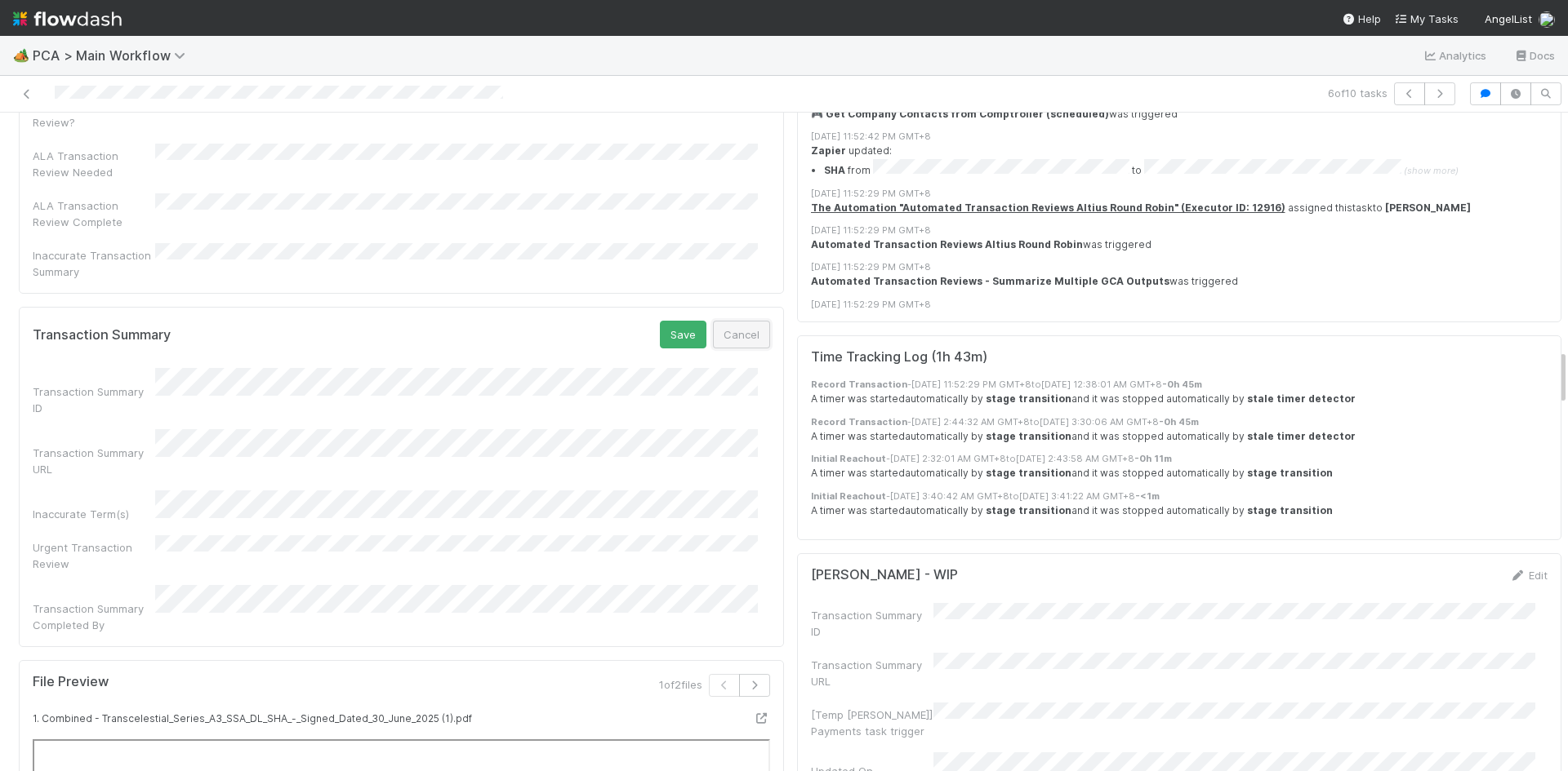
click at [735, 321] on button "Cancel" at bounding box center [742, 334] width 57 height 28
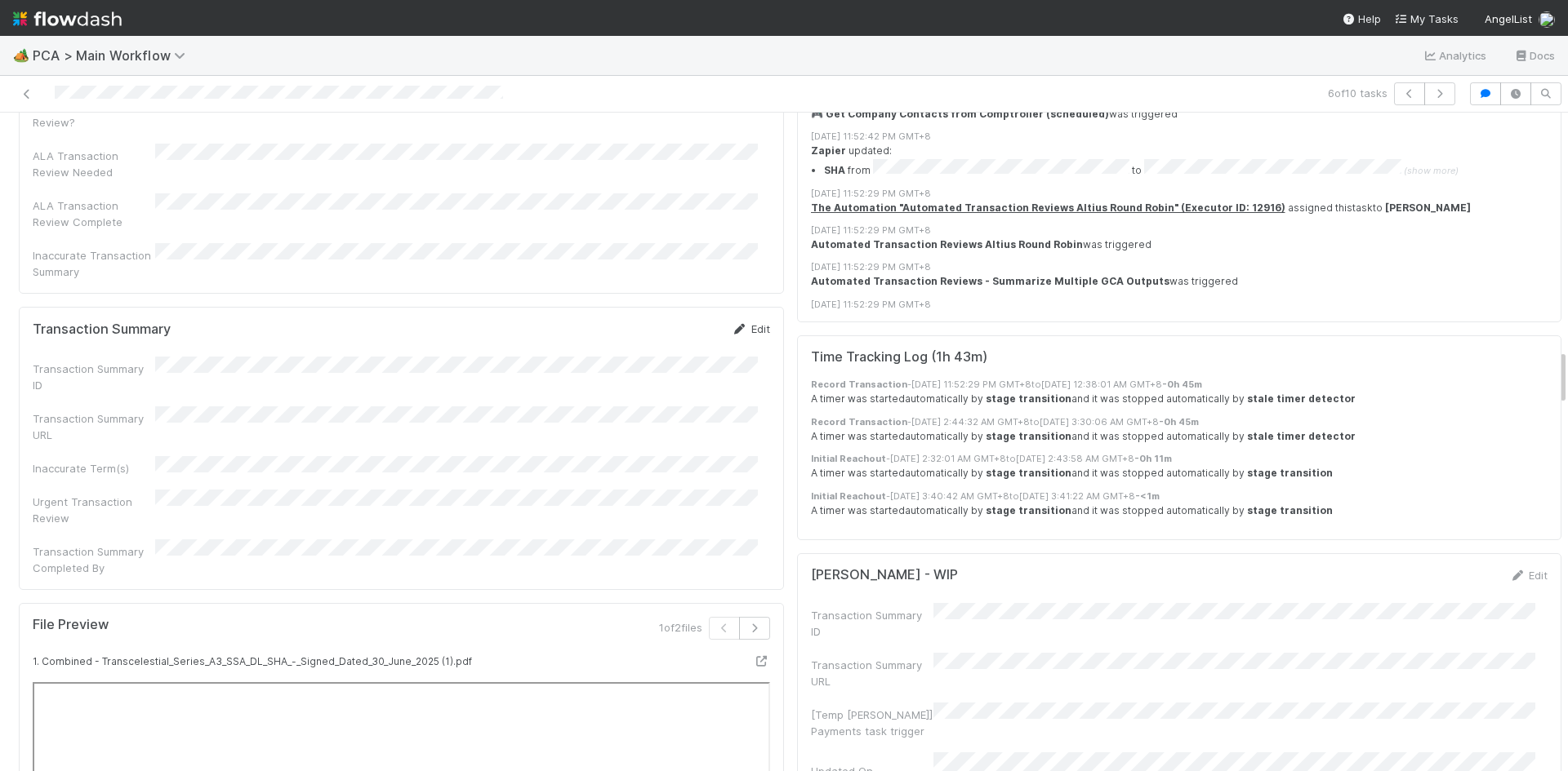
click at [738, 322] on link "Edit" at bounding box center [750, 328] width 38 height 13
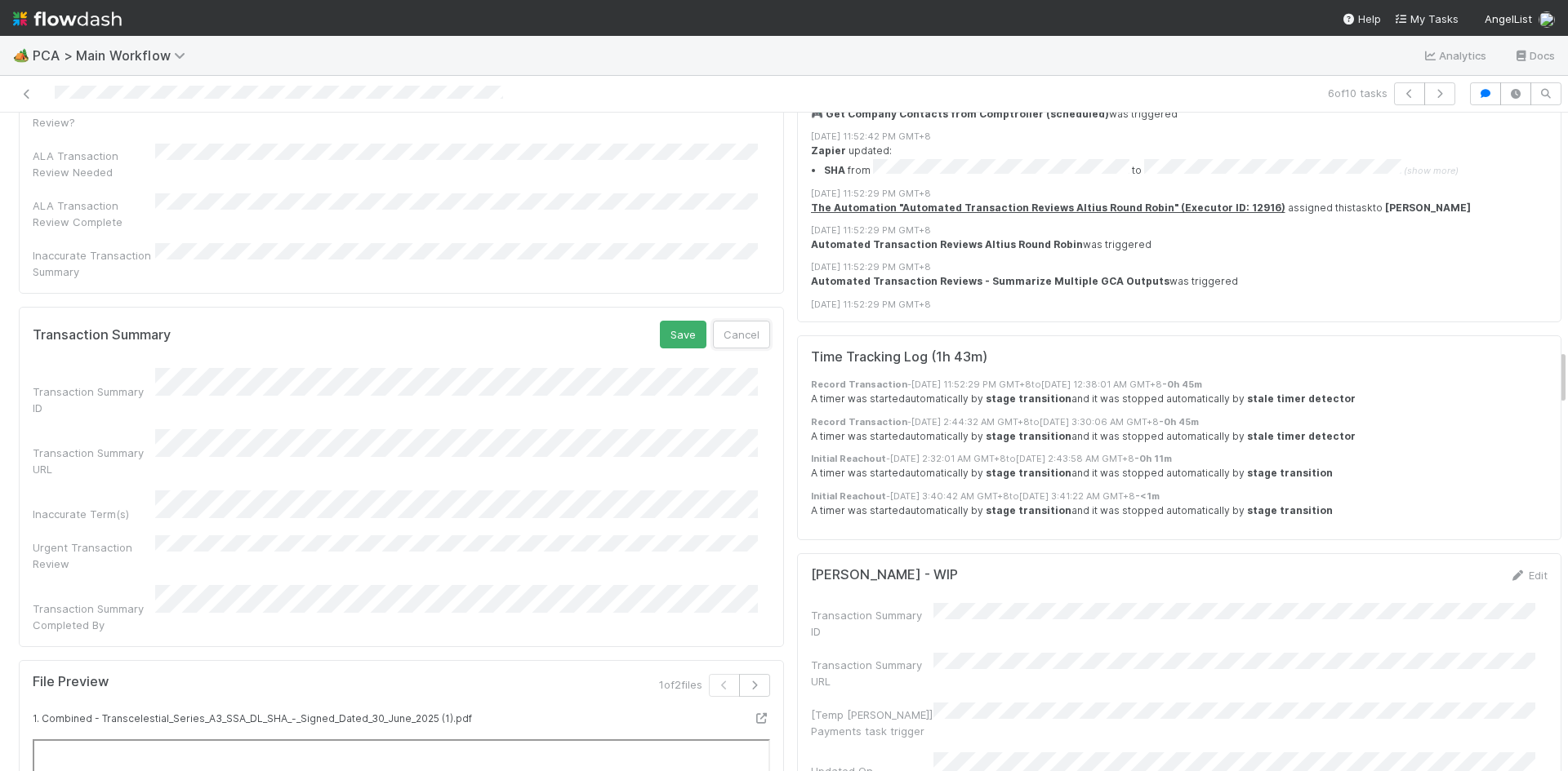
click at [723, 321] on button "Cancel" at bounding box center [742, 334] width 57 height 28
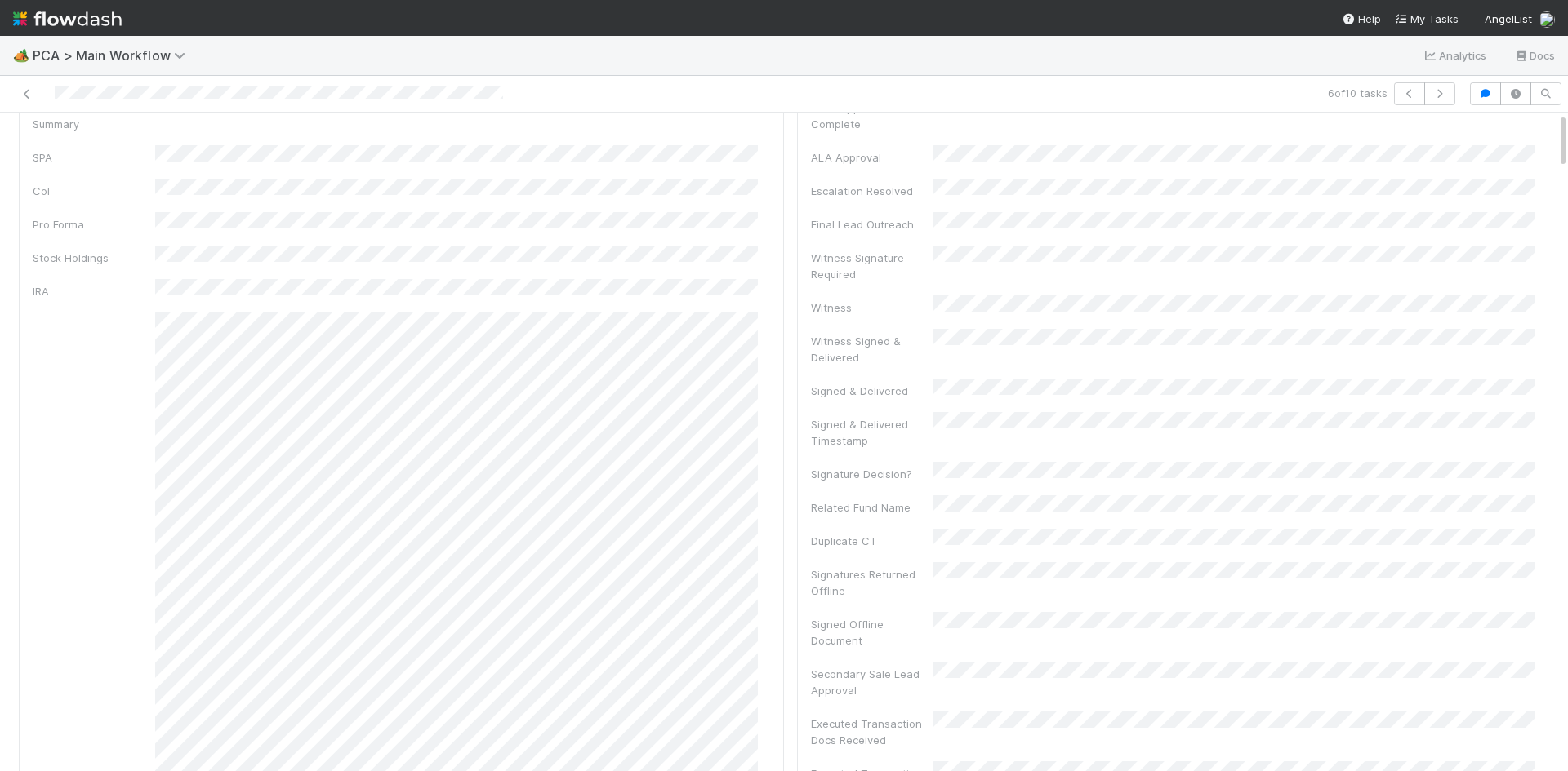
scroll to position [0, 0]
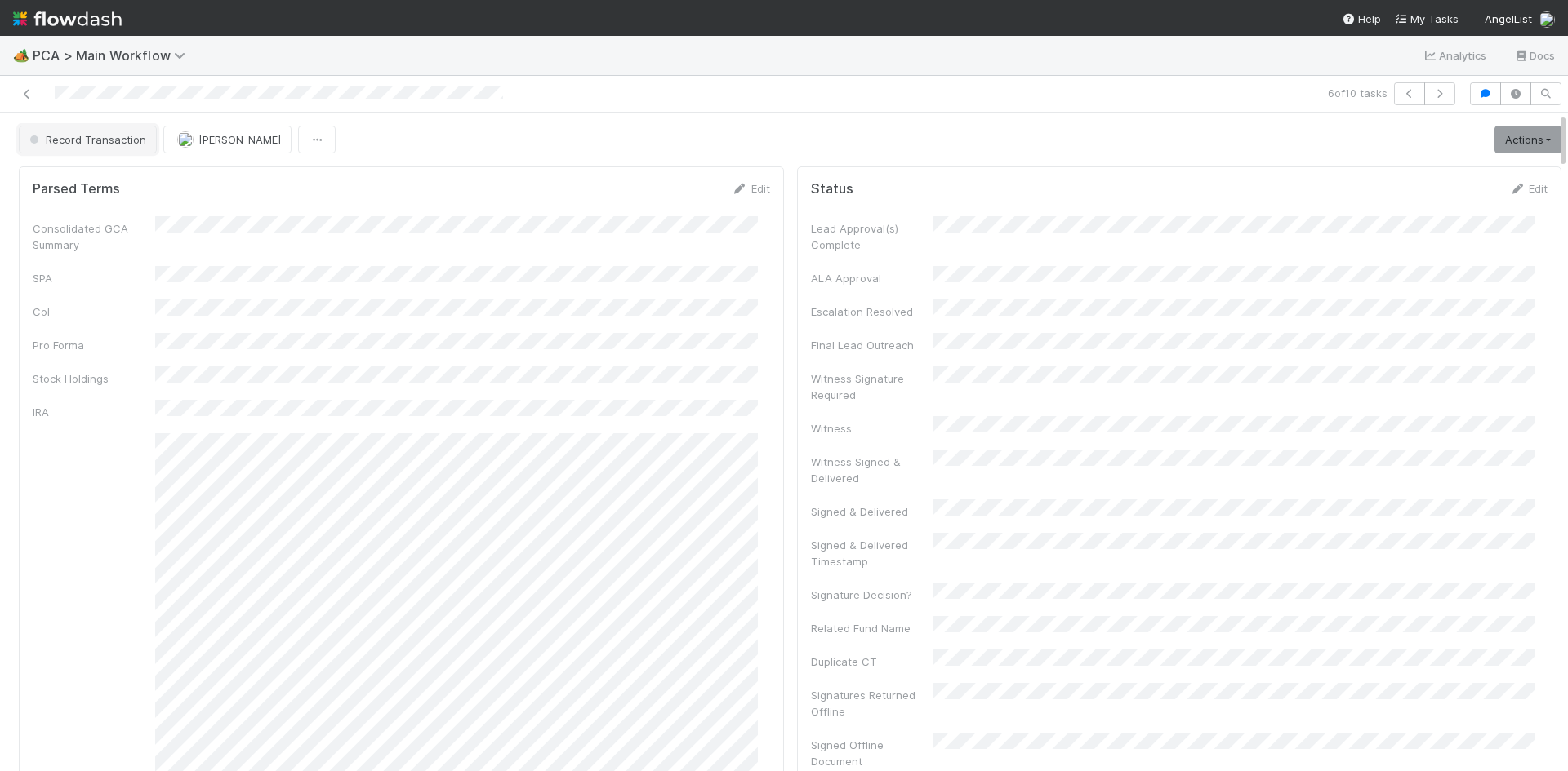
click at [57, 137] on span "Record Transaction" at bounding box center [86, 139] width 120 height 13
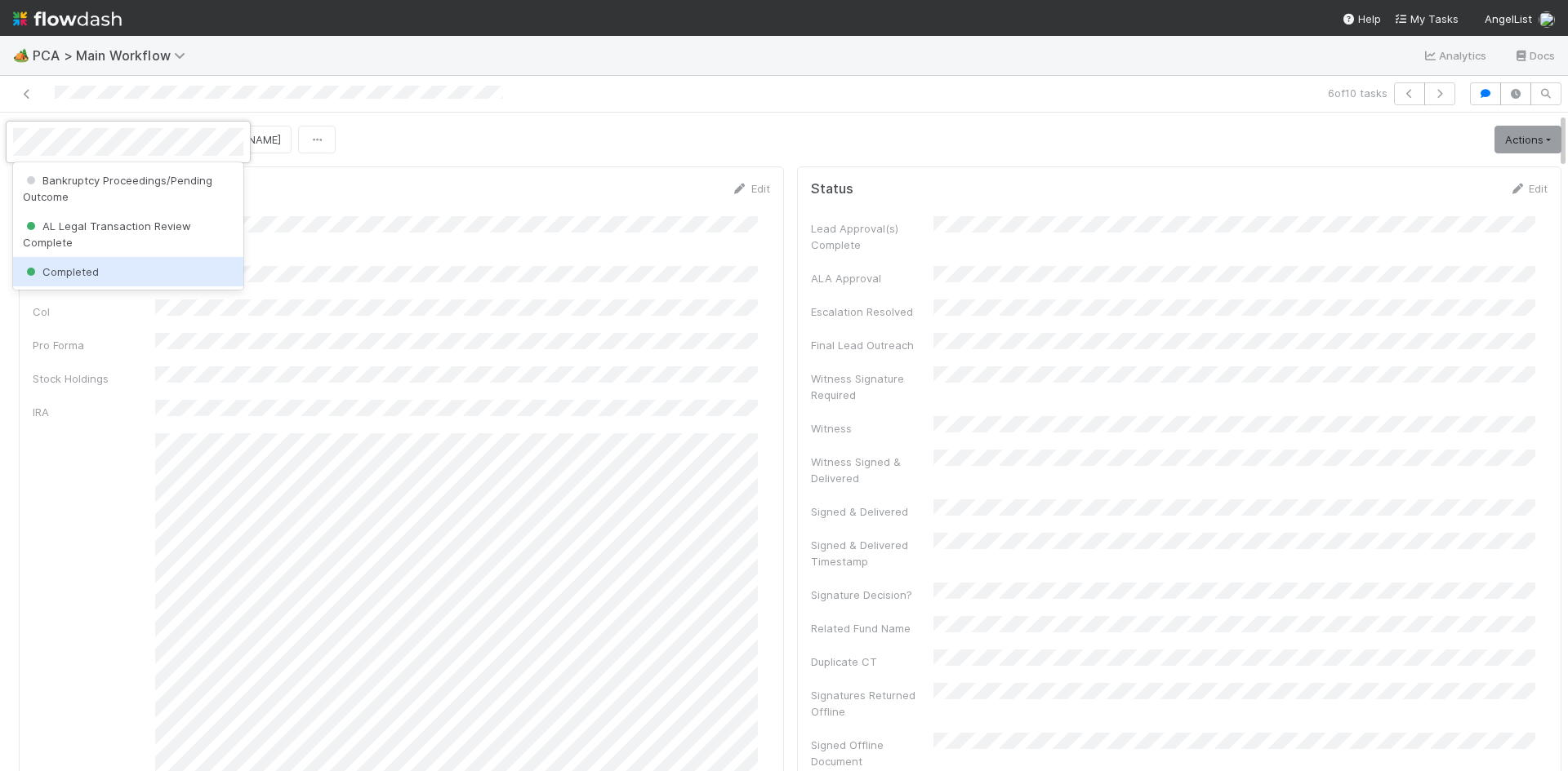
click at [73, 267] on span "Completed" at bounding box center [61, 271] width 76 height 13
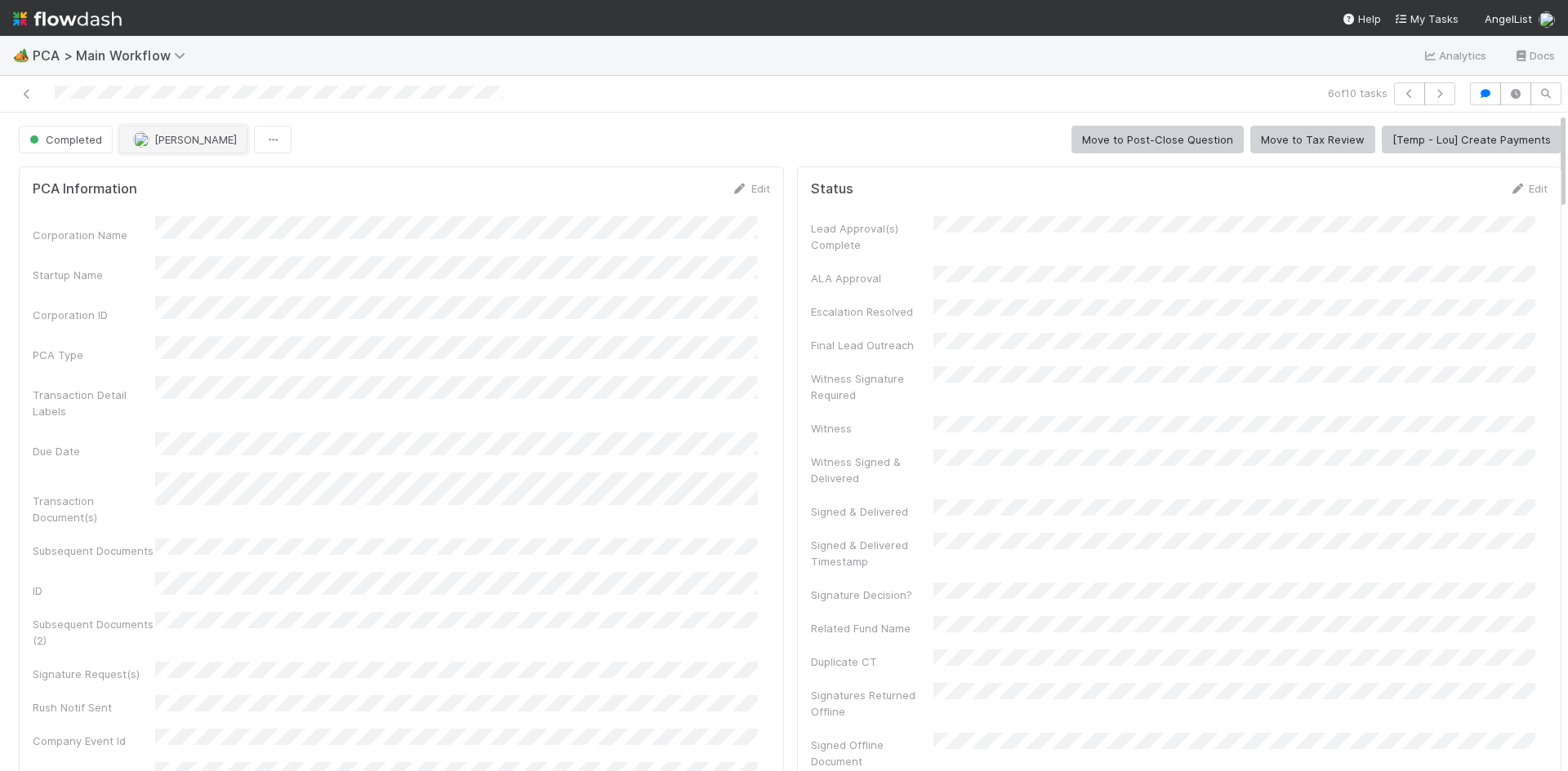
click at [207, 142] on span "[PERSON_NAME]" at bounding box center [196, 139] width 83 height 13
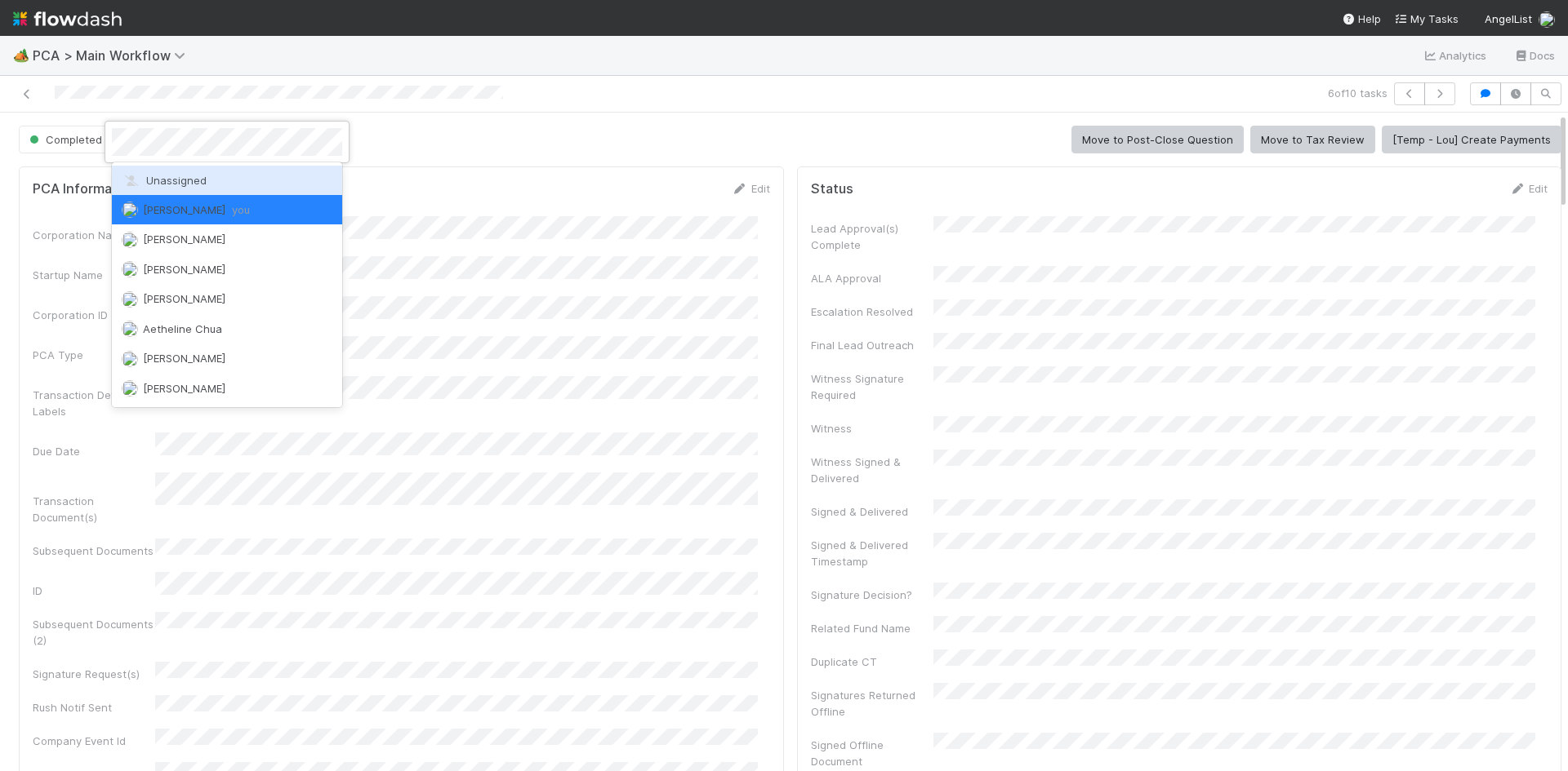
click at [212, 178] on div "Unassigned" at bounding box center [227, 180] width 230 height 30
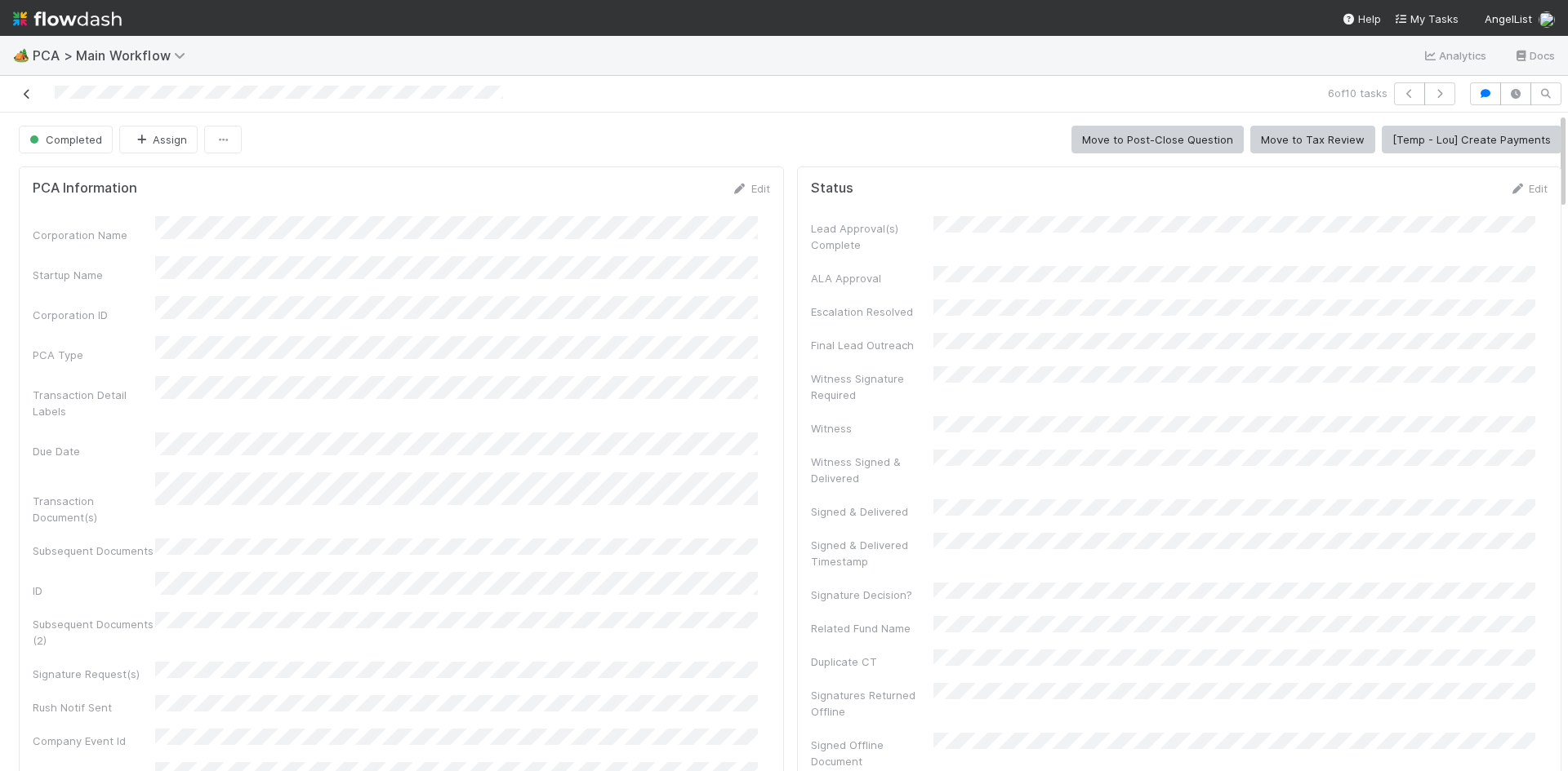
click at [30, 93] on icon at bounding box center [26, 94] width 16 height 11
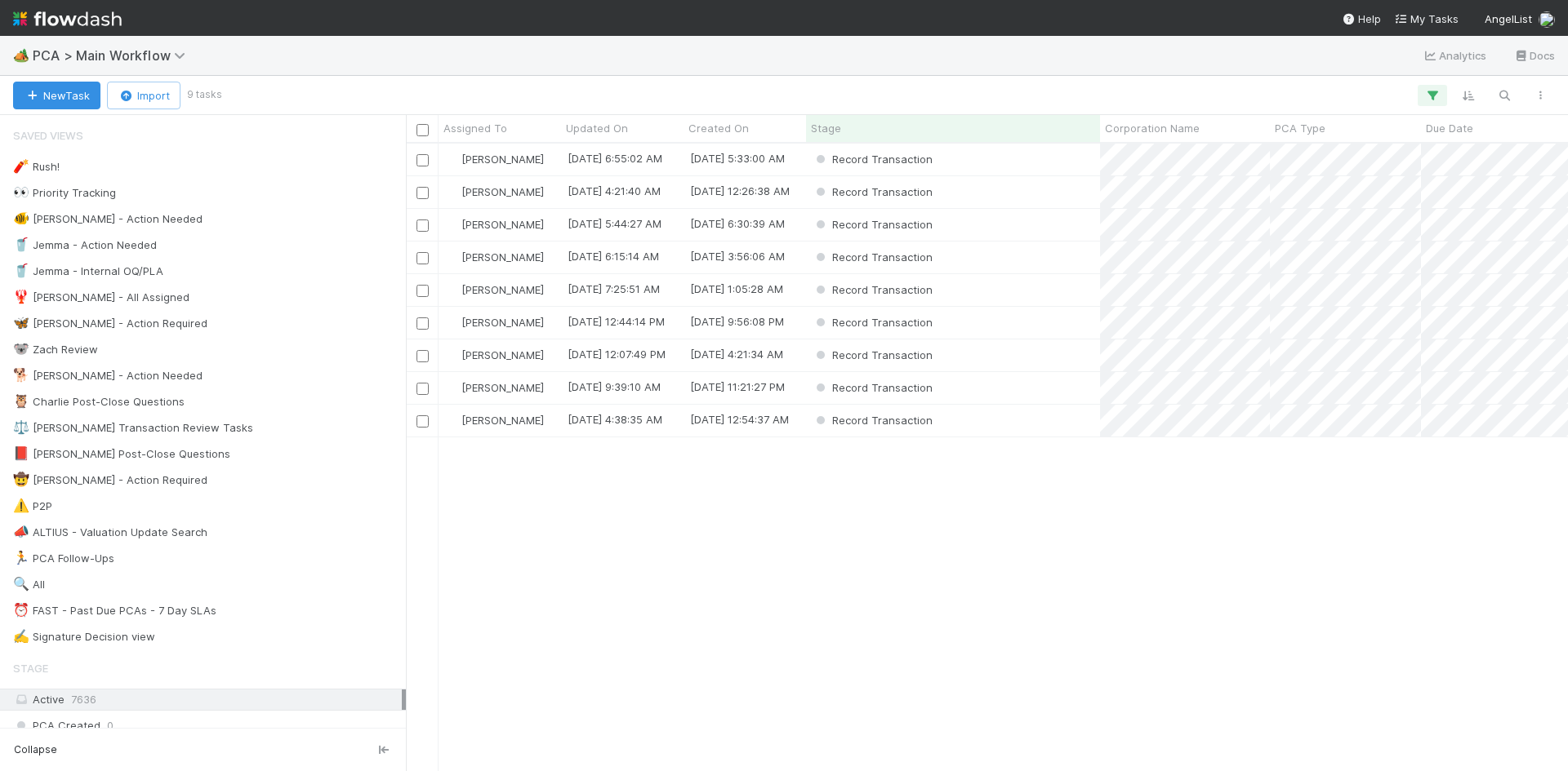
scroll to position [616, 1149]
click at [985, 205] on div "Record Transaction" at bounding box center [953, 192] width 294 height 32
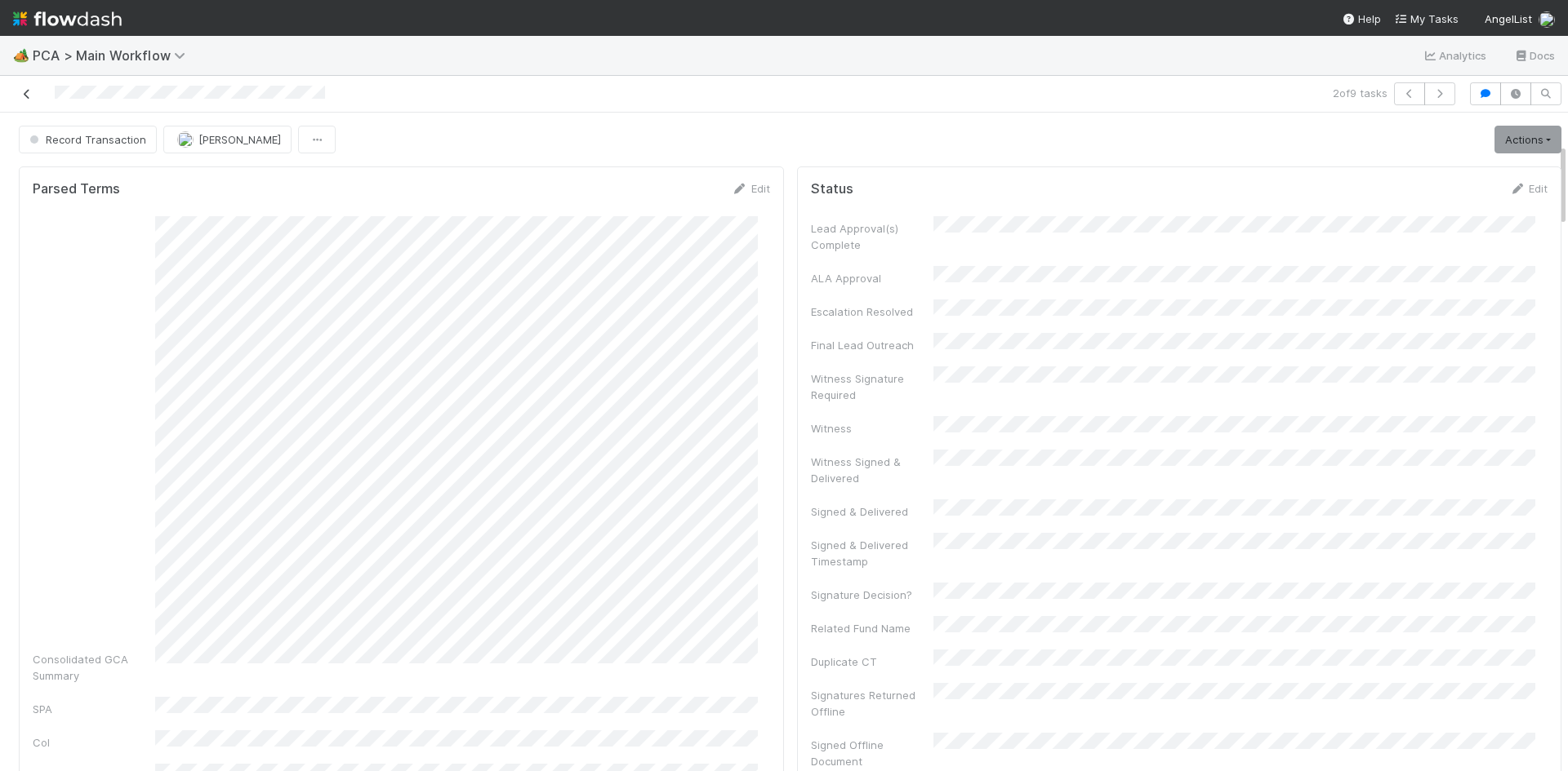
click at [30, 92] on icon at bounding box center [26, 94] width 16 height 11
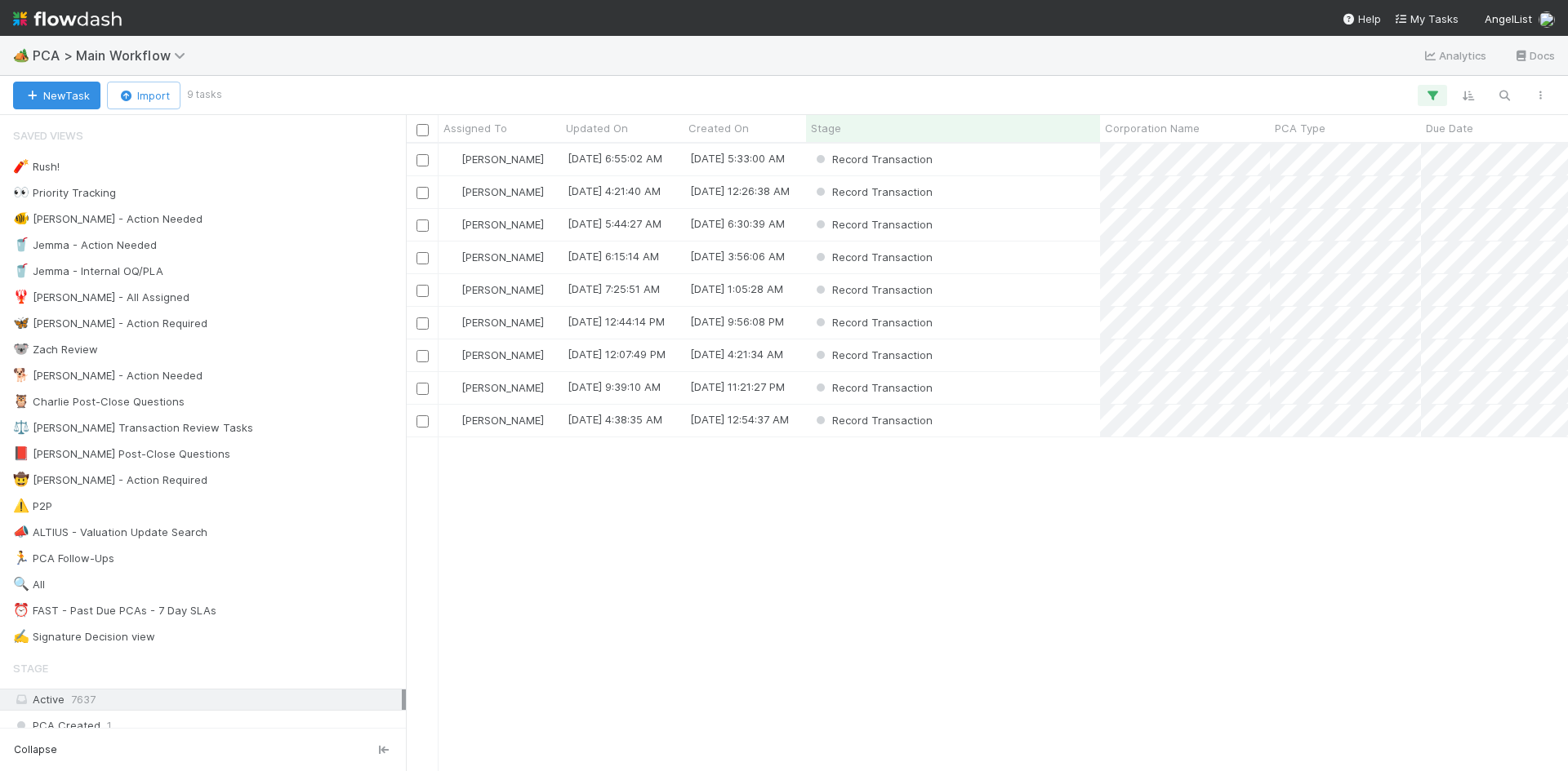
scroll to position [616, 1149]
click at [1027, 365] on div "Record Transaction" at bounding box center [953, 356] width 294 height 32
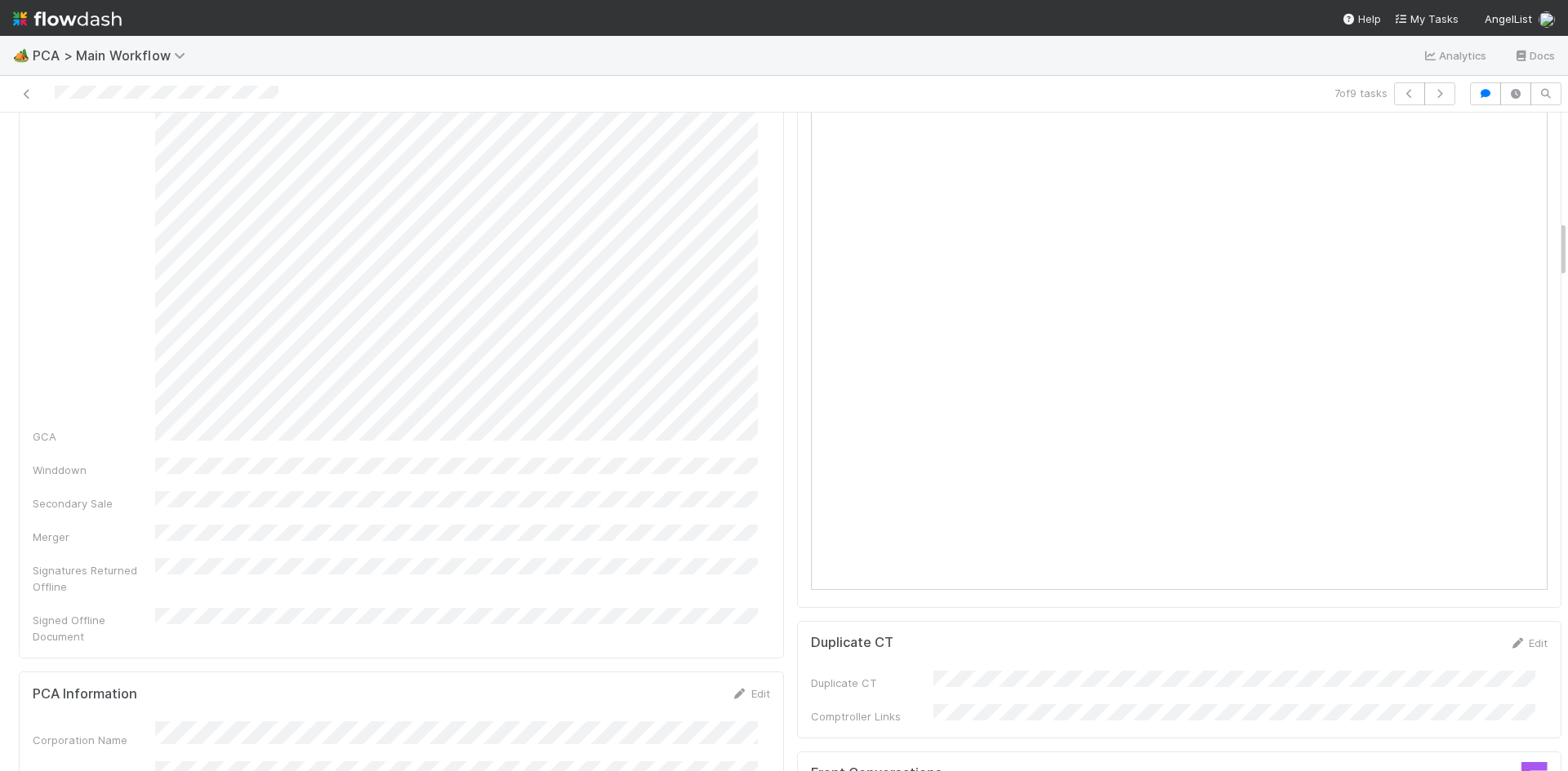
scroll to position [1714, 0]
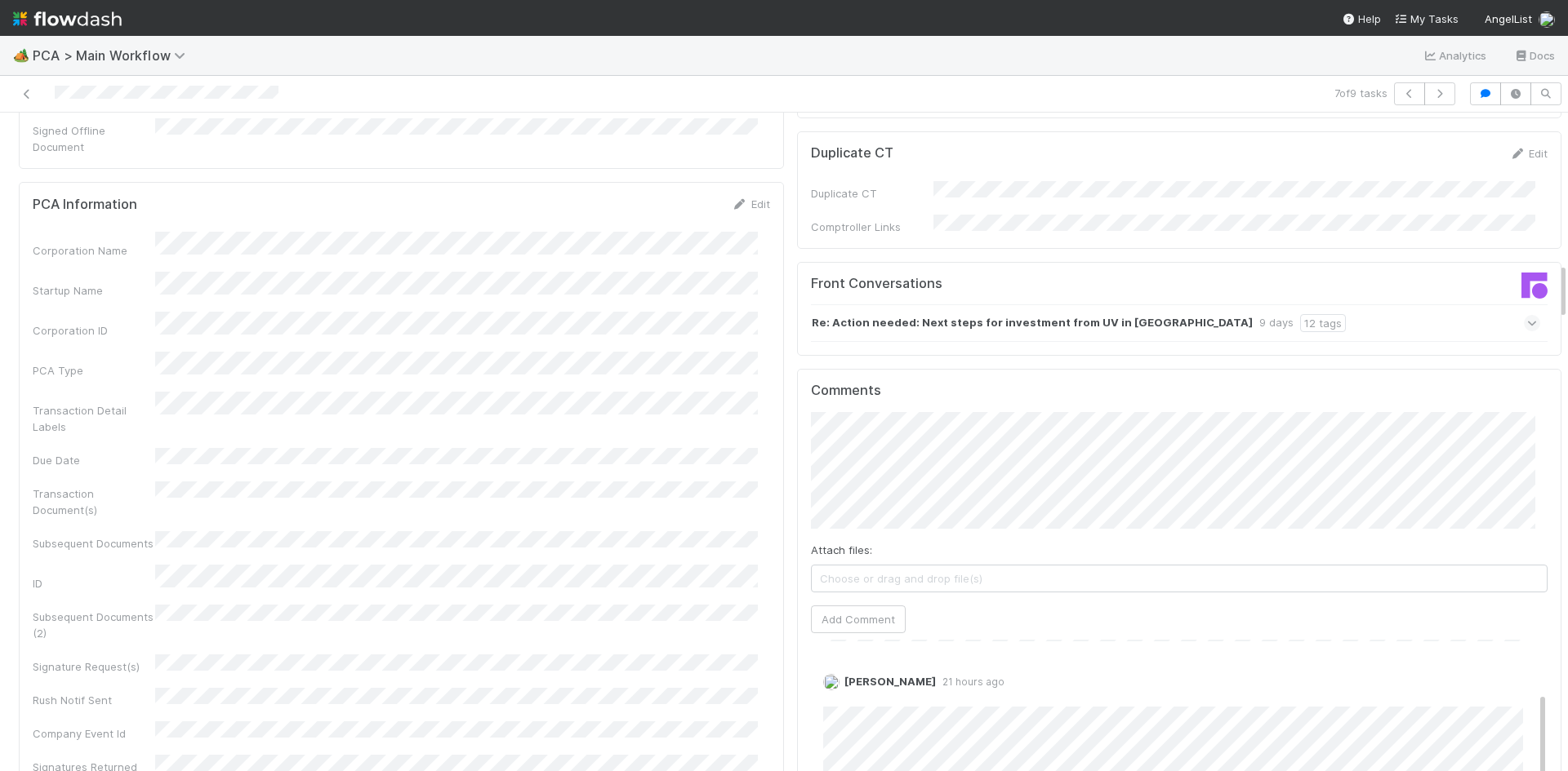
click at [1272, 305] on div "Re: Action needed: Next steps for investment from UV in CypherD 9 days 12 tags" at bounding box center [1176, 323] width 730 height 38
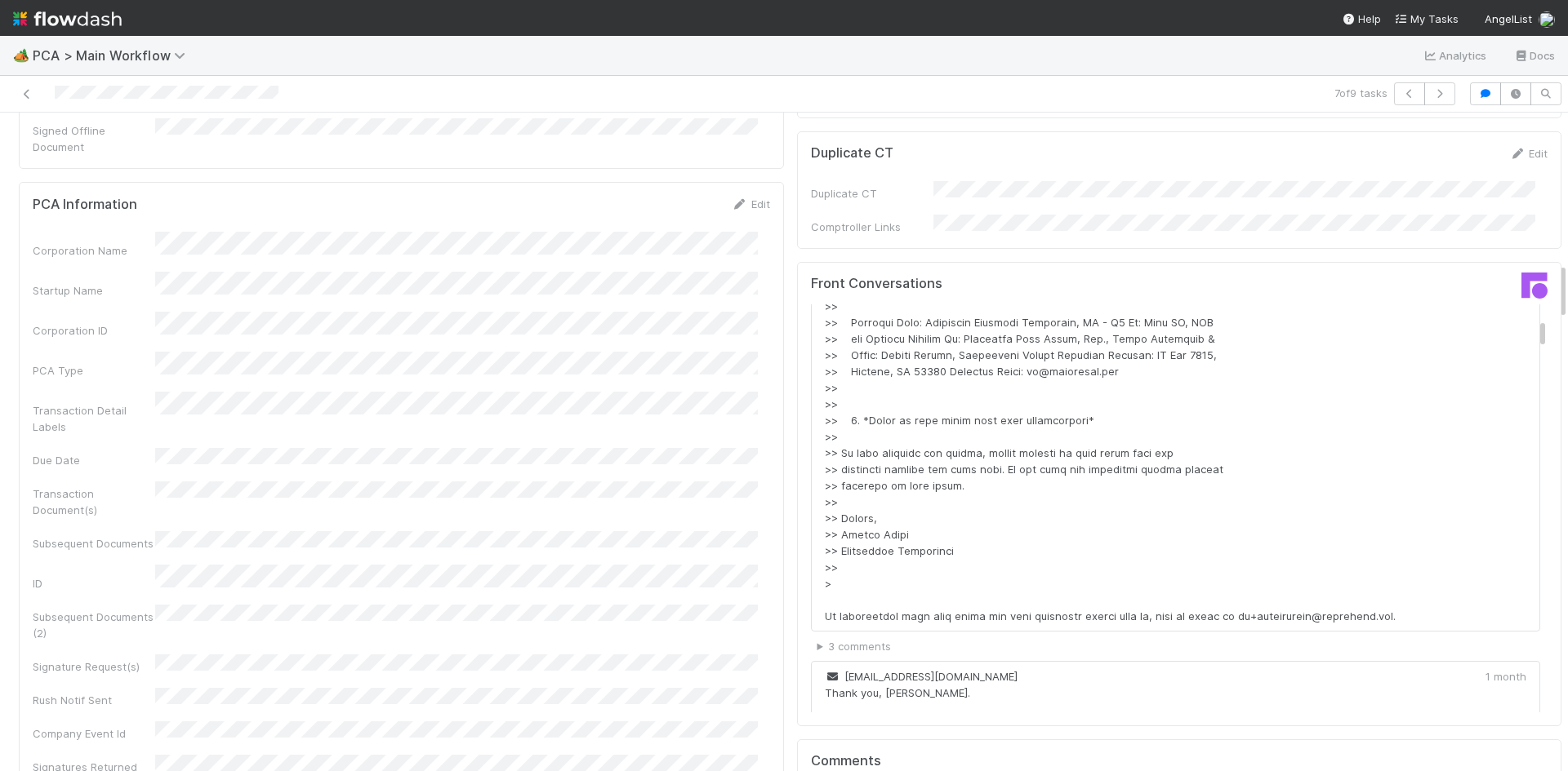
scroll to position [1959, 0]
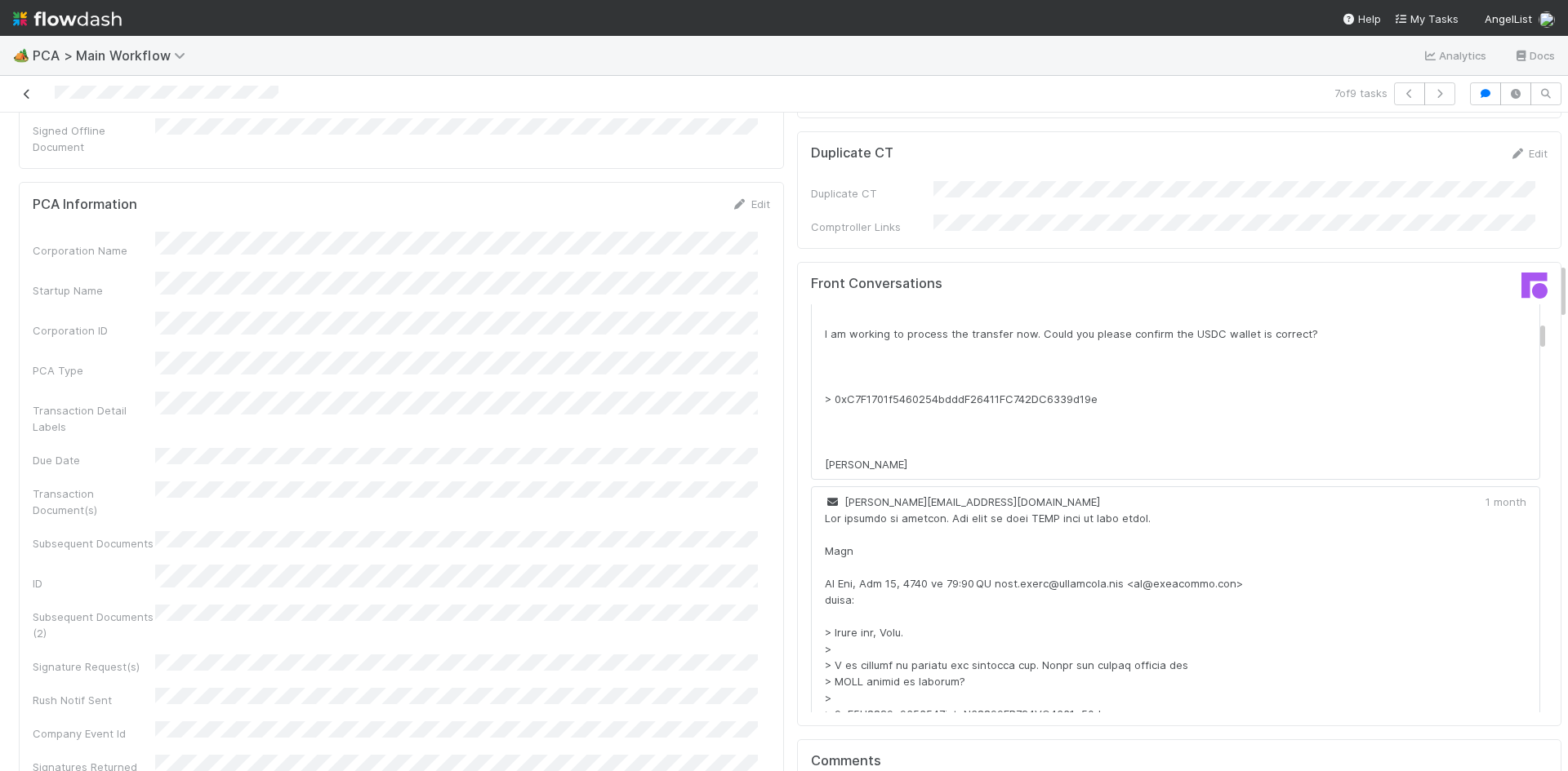
click at [24, 92] on icon at bounding box center [26, 94] width 16 height 11
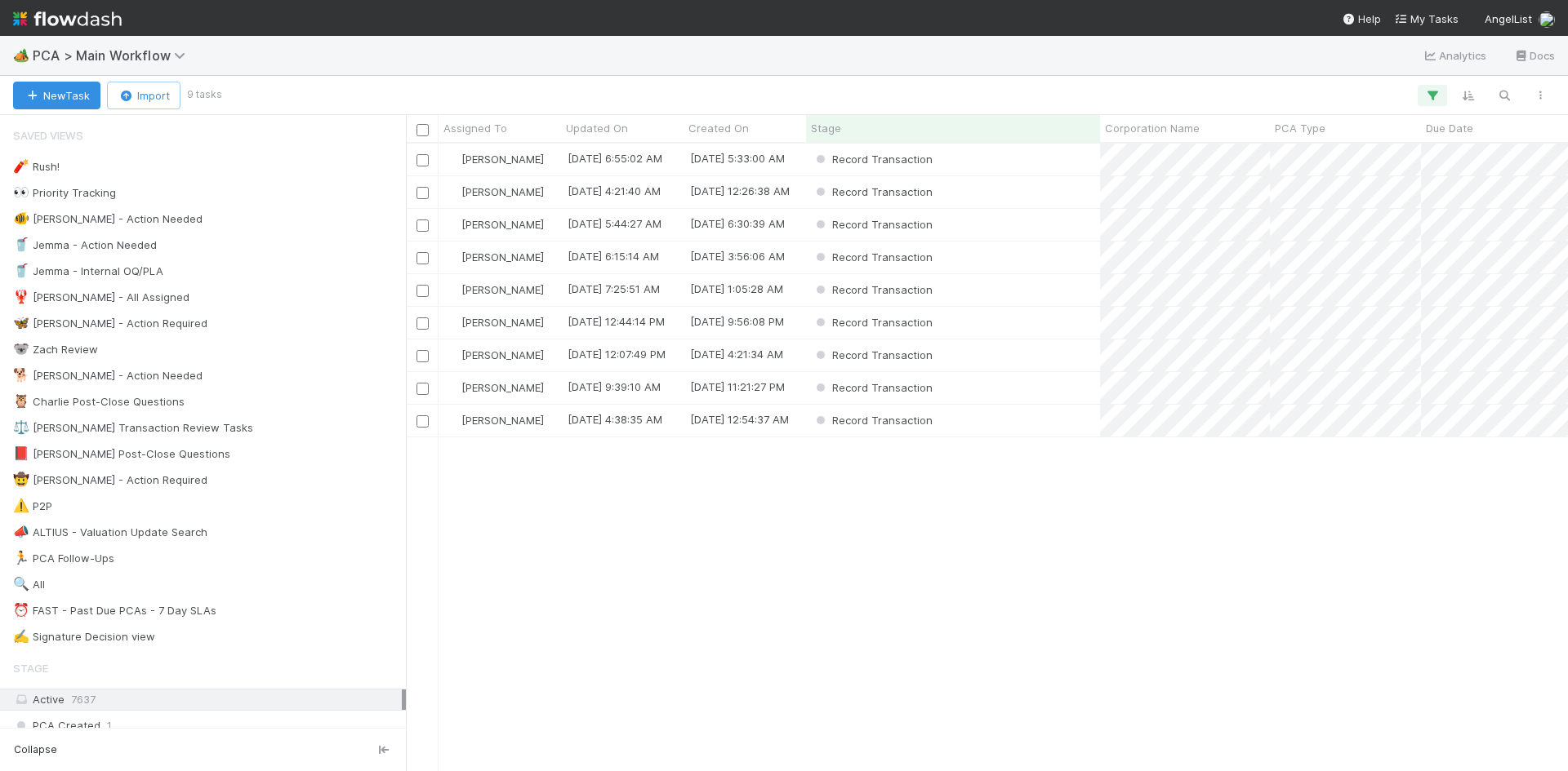
scroll to position [616, 1149]
click at [1057, 326] on div "Record Transaction" at bounding box center [953, 323] width 294 height 32
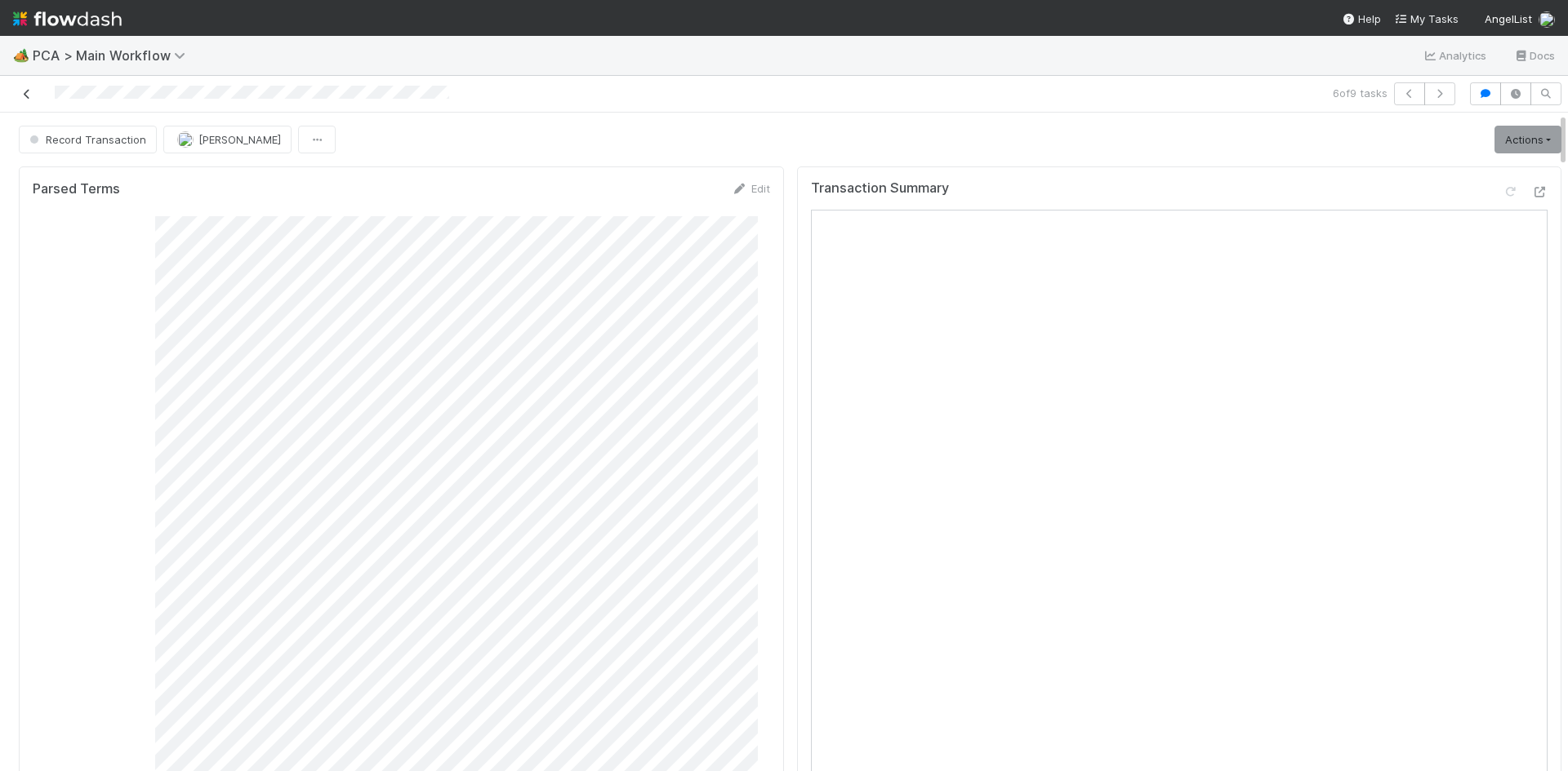
click at [20, 91] on icon at bounding box center [26, 94] width 16 height 11
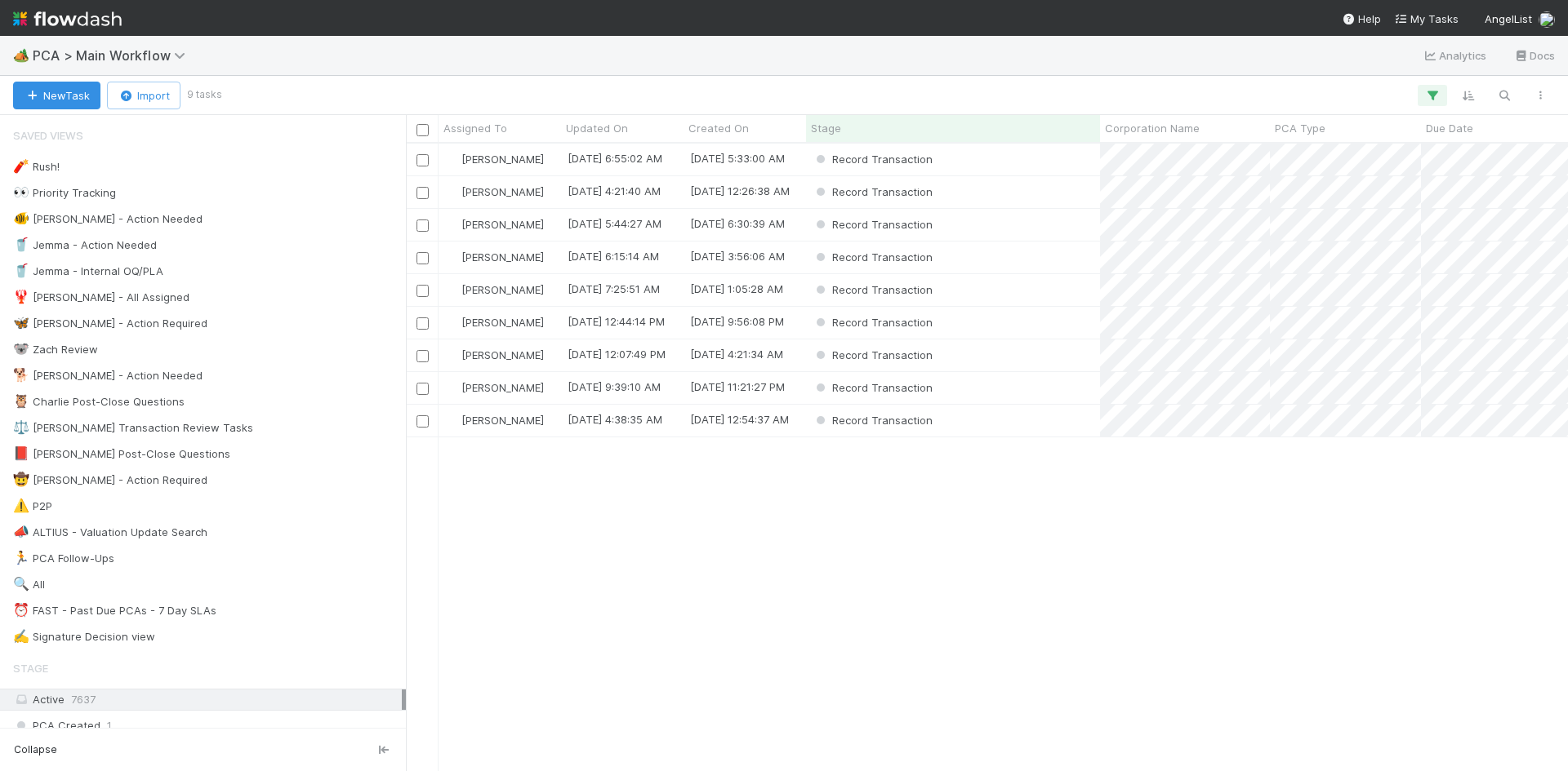
scroll to position [616, 1149]
click at [1015, 225] on div "Record Transaction" at bounding box center [953, 225] width 294 height 32
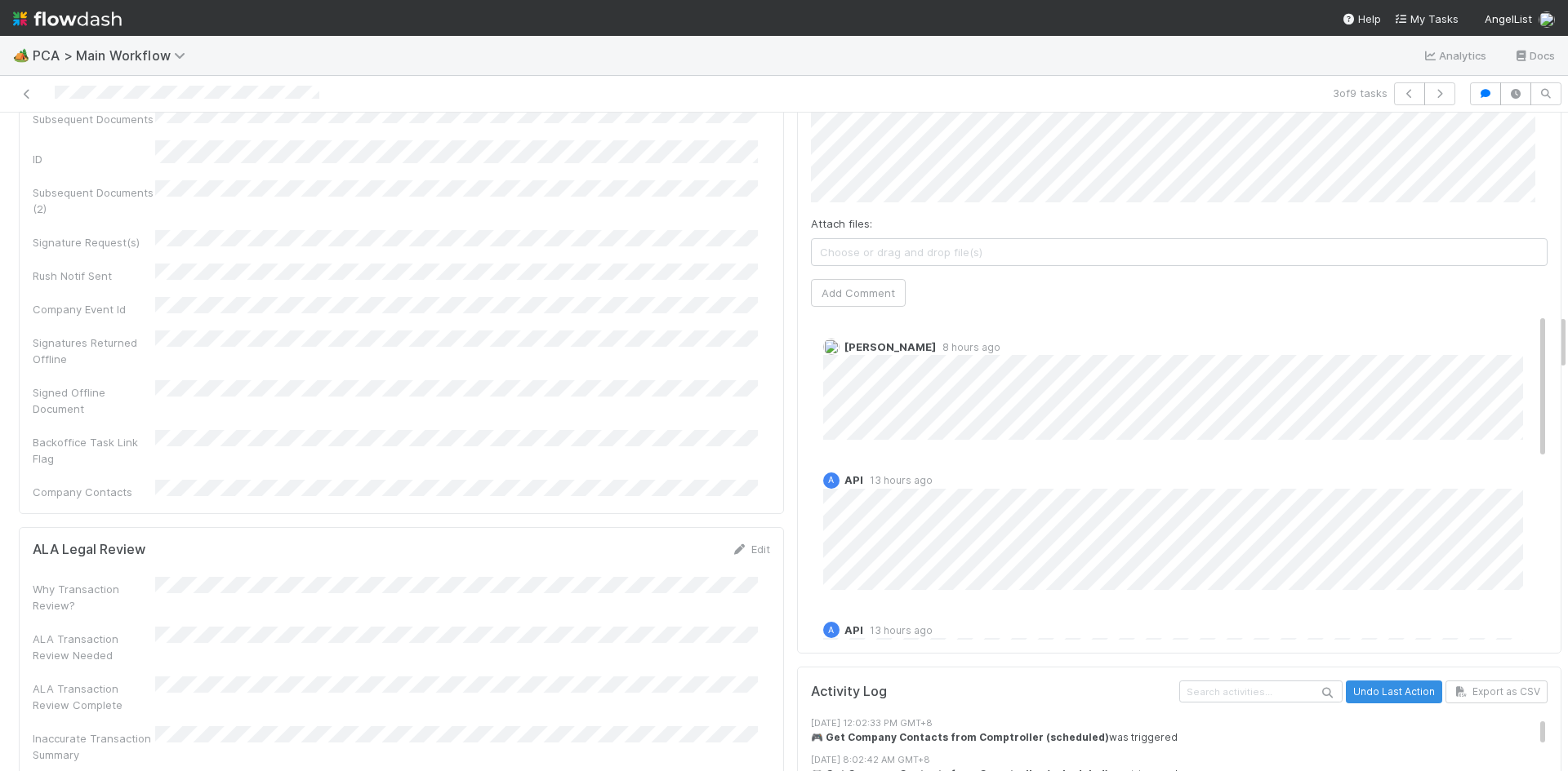
scroll to position [2449, 0]
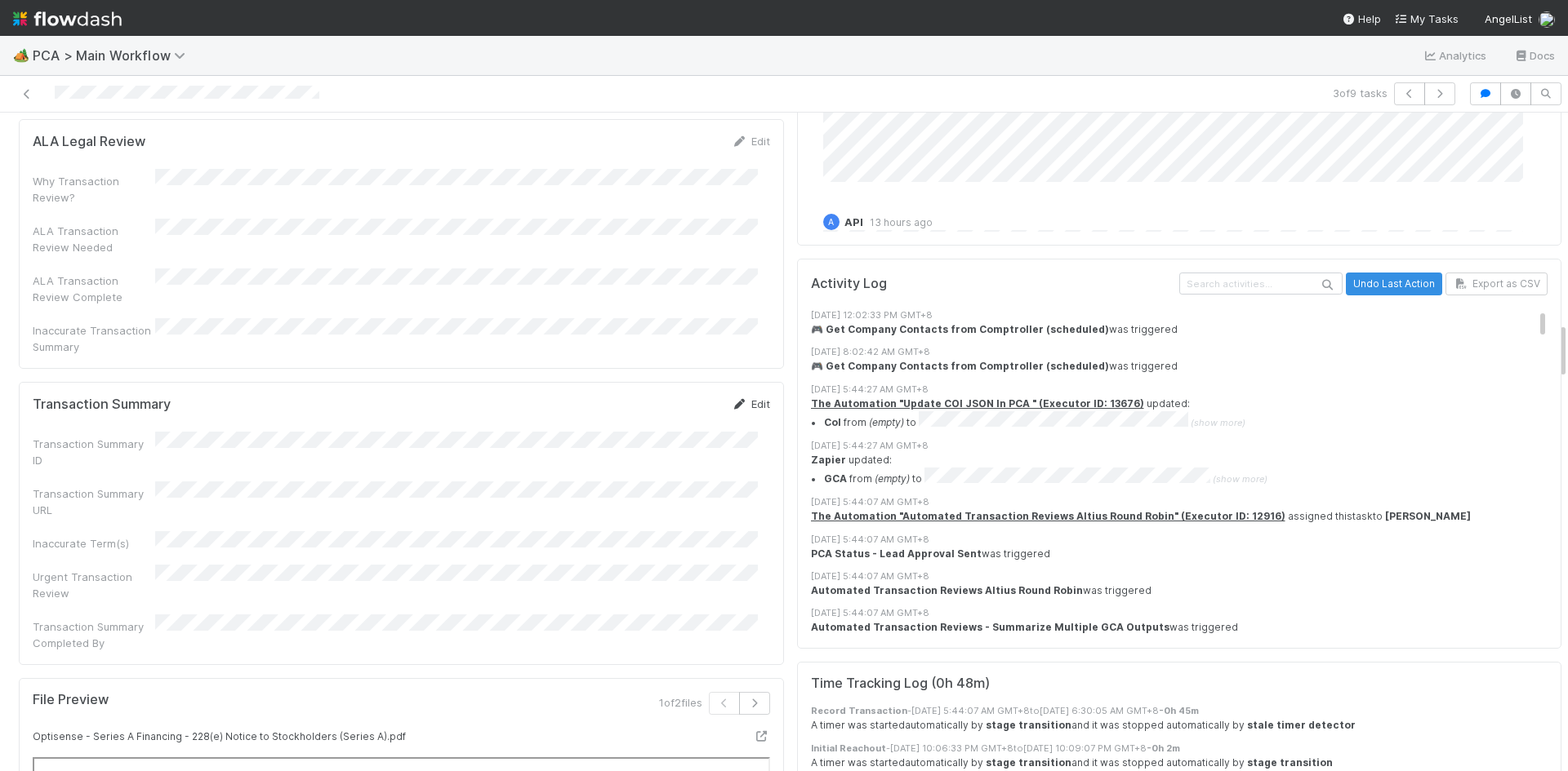
click at [741, 397] on link "Edit" at bounding box center [750, 403] width 38 height 13
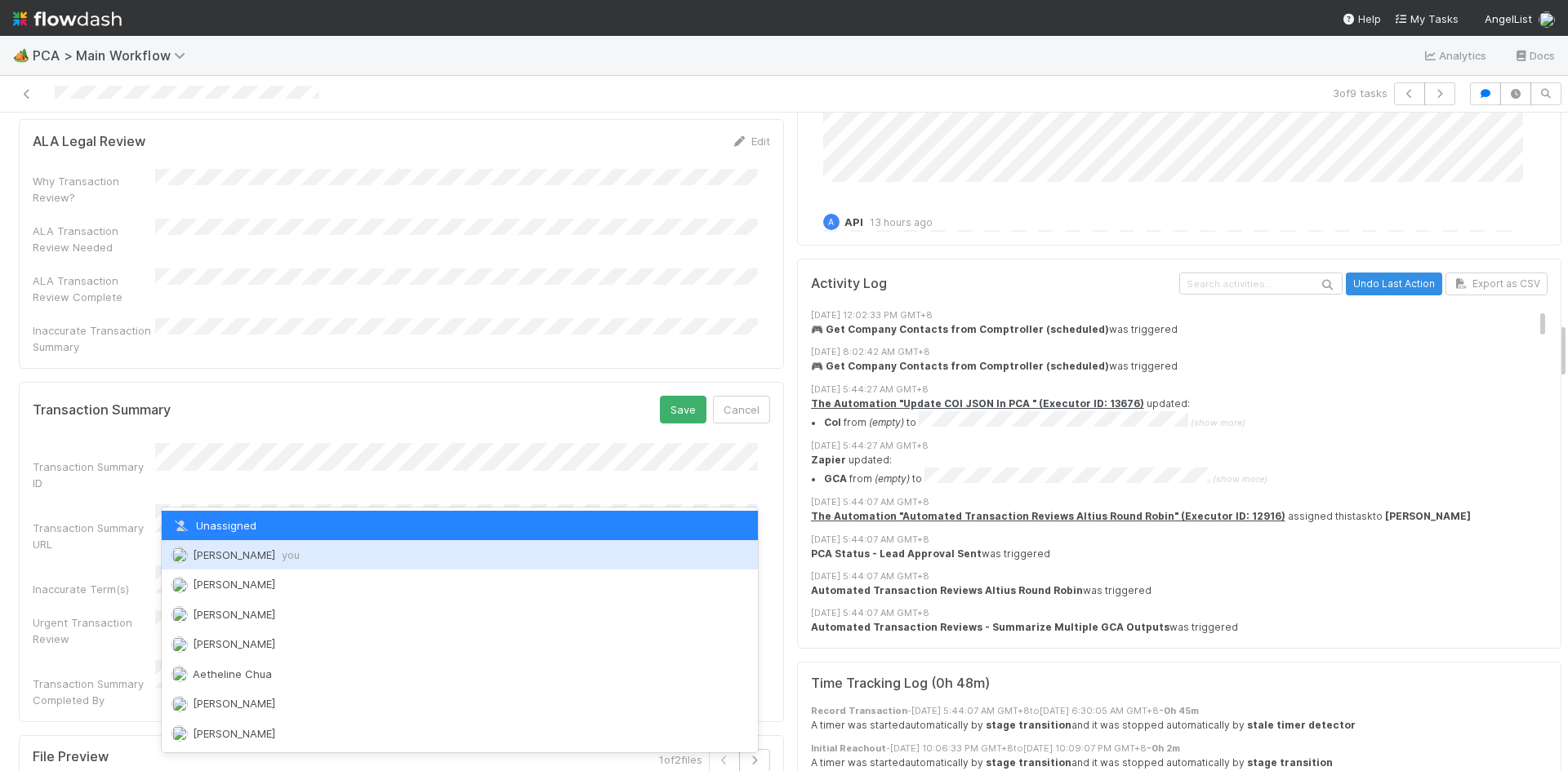
click at [282, 554] on span "you" at bounding box center [290, 554] width 18 height 13
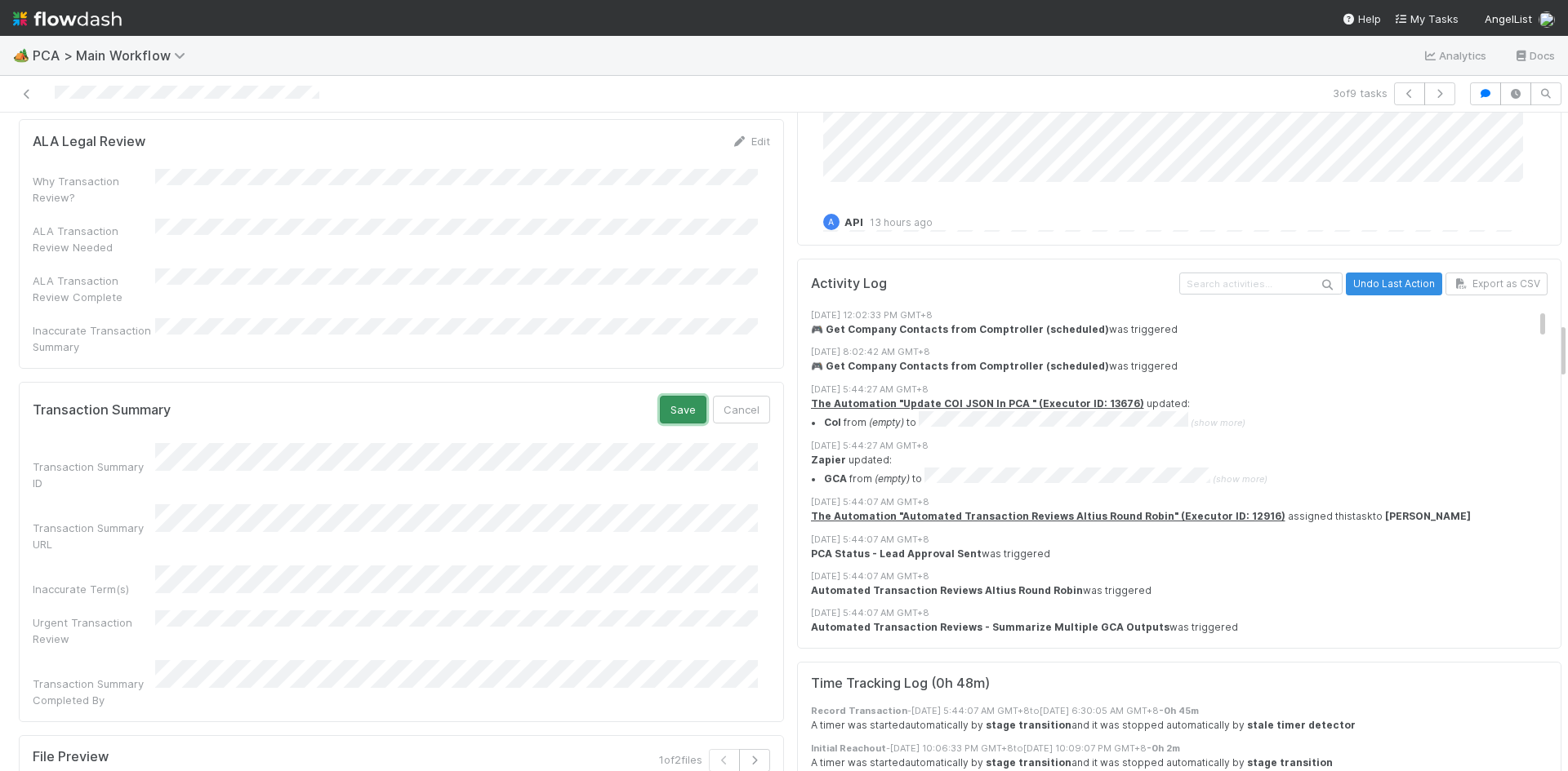
click at [664, 396] on button "Save" at bounding box center [683, 409] width 46 height 28
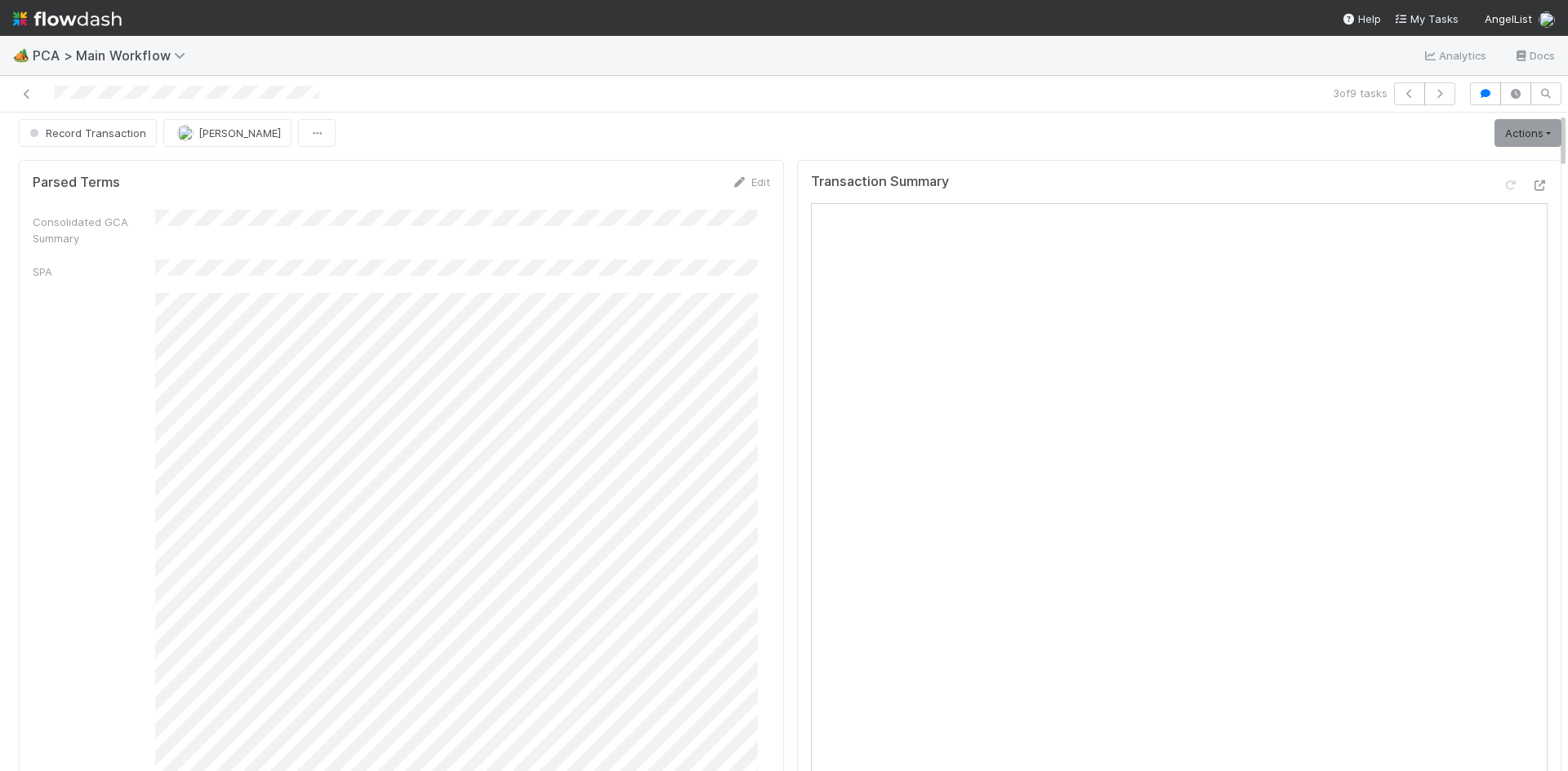
scroll to position [0, 0]
click at [1505, 138] on link "Actions" at bounding box center [1527, 139] width 67 height 28
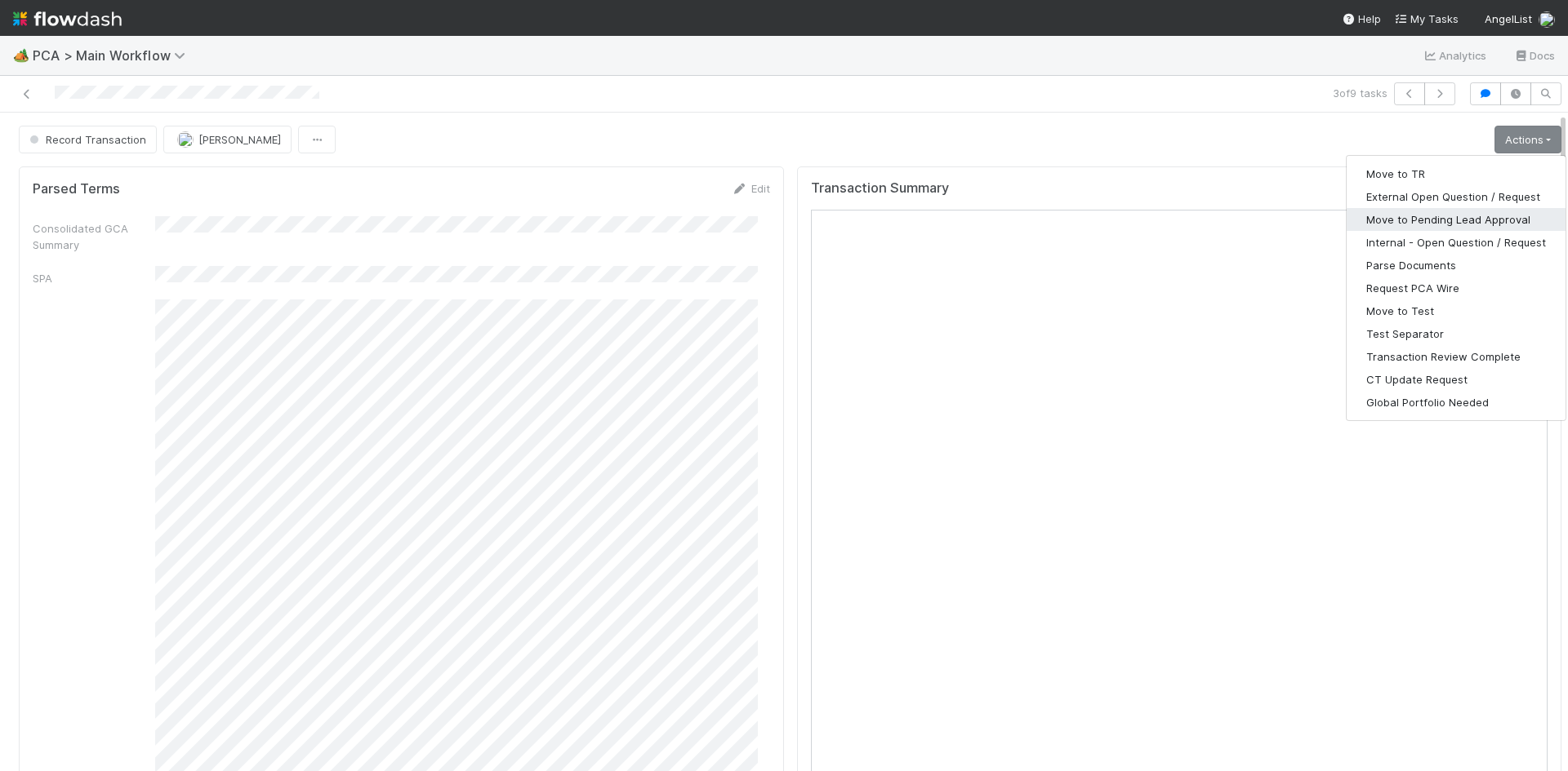
drag, startPoint x: 1480, startPoint y: 217, endPoint x: 1559, endPoint y: 226, distance: 79.5
click at [1480, 217] on button "Move to Pending Lead Approval" at bounding box center [1455, 219] width 219 height 23
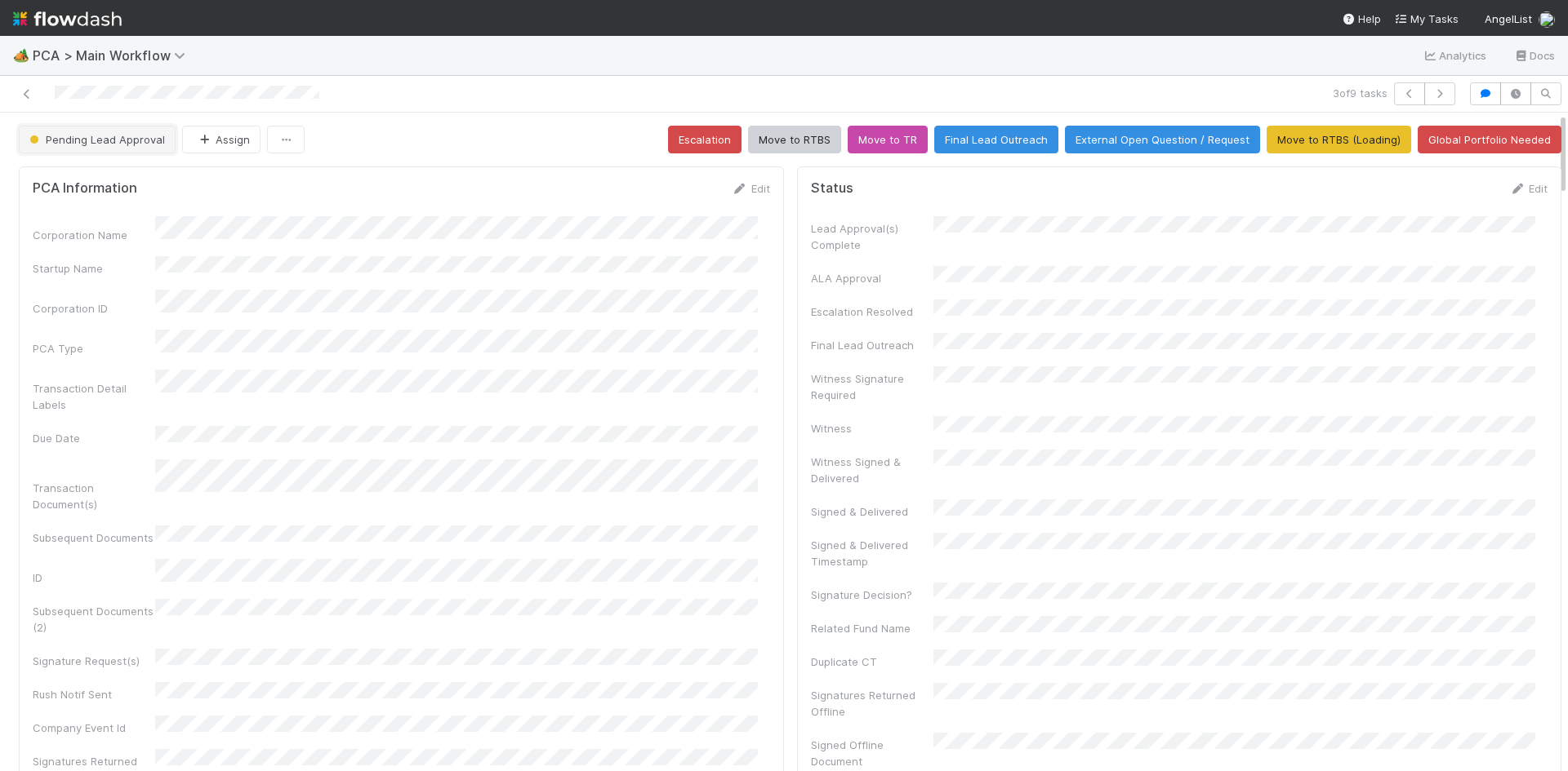
click at [103, 143] on span "Pending Lead Approval" at bounding box center [95, 139] width 138 height 13
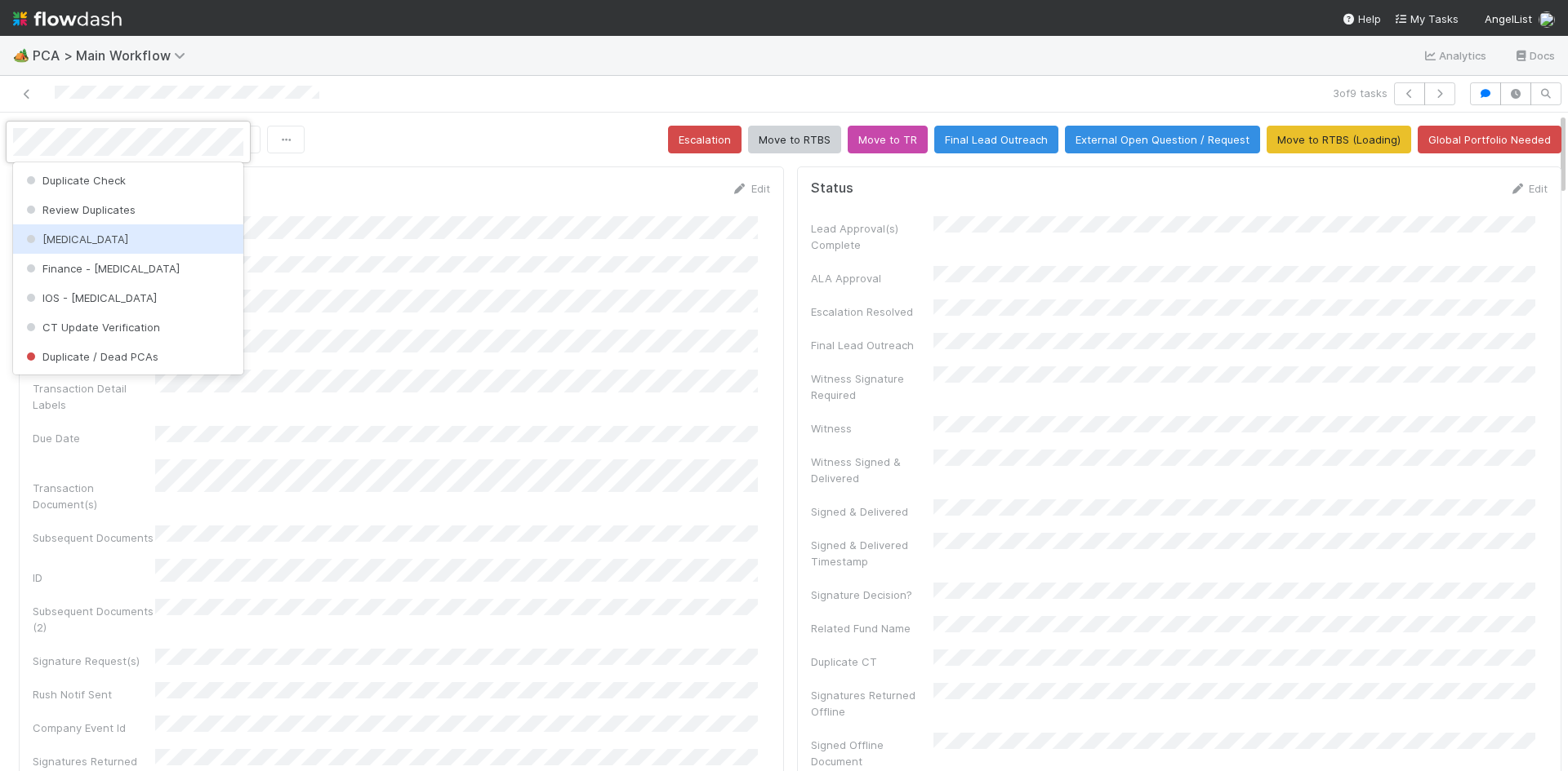
click at [167, 240] on div "[MEDICAL_DATA]" at bounding box center [127, 239] width 230 height 30
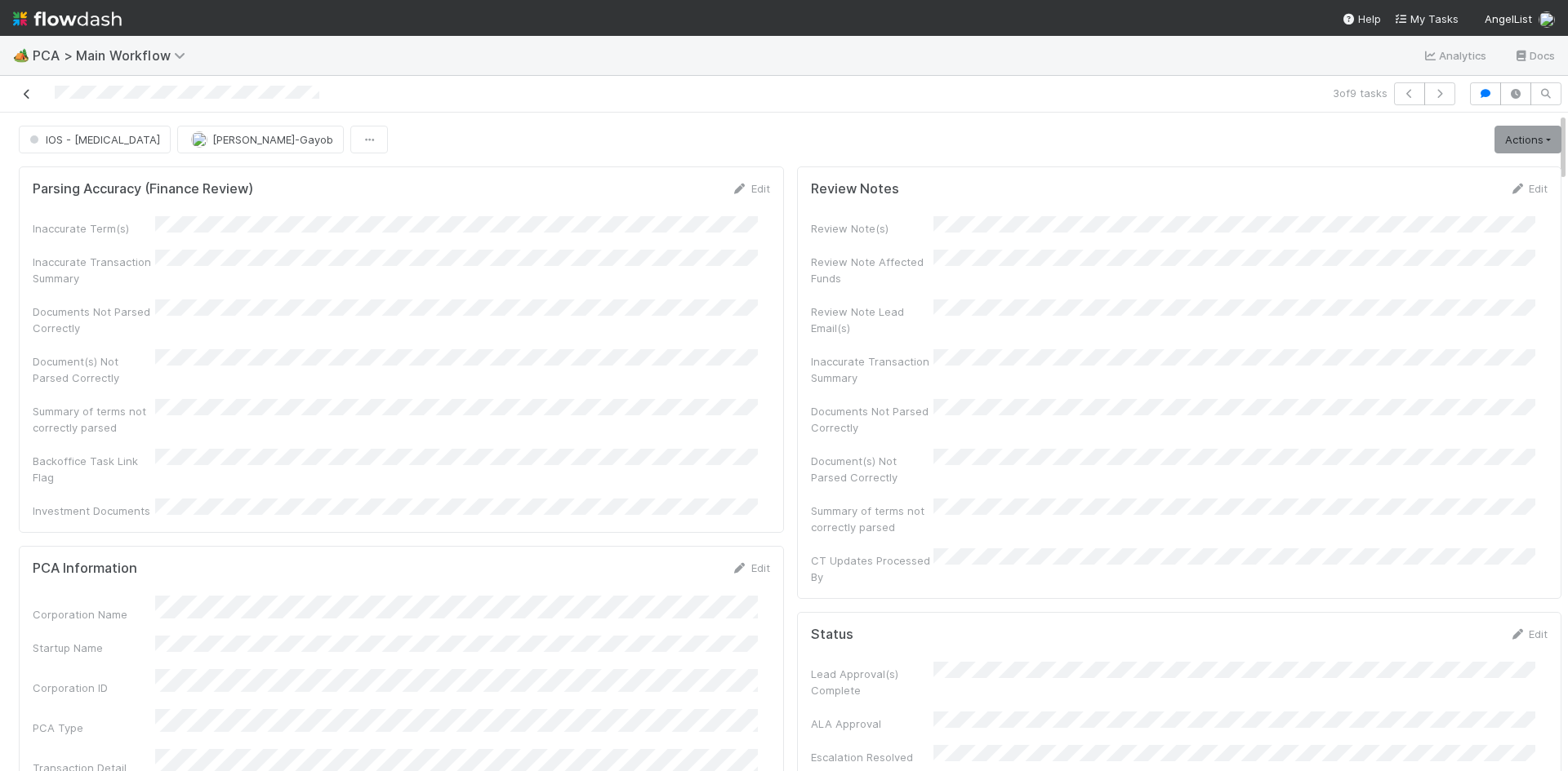
click at [30, 95] on icon at bounding box center [26, 94] width 16 height 11
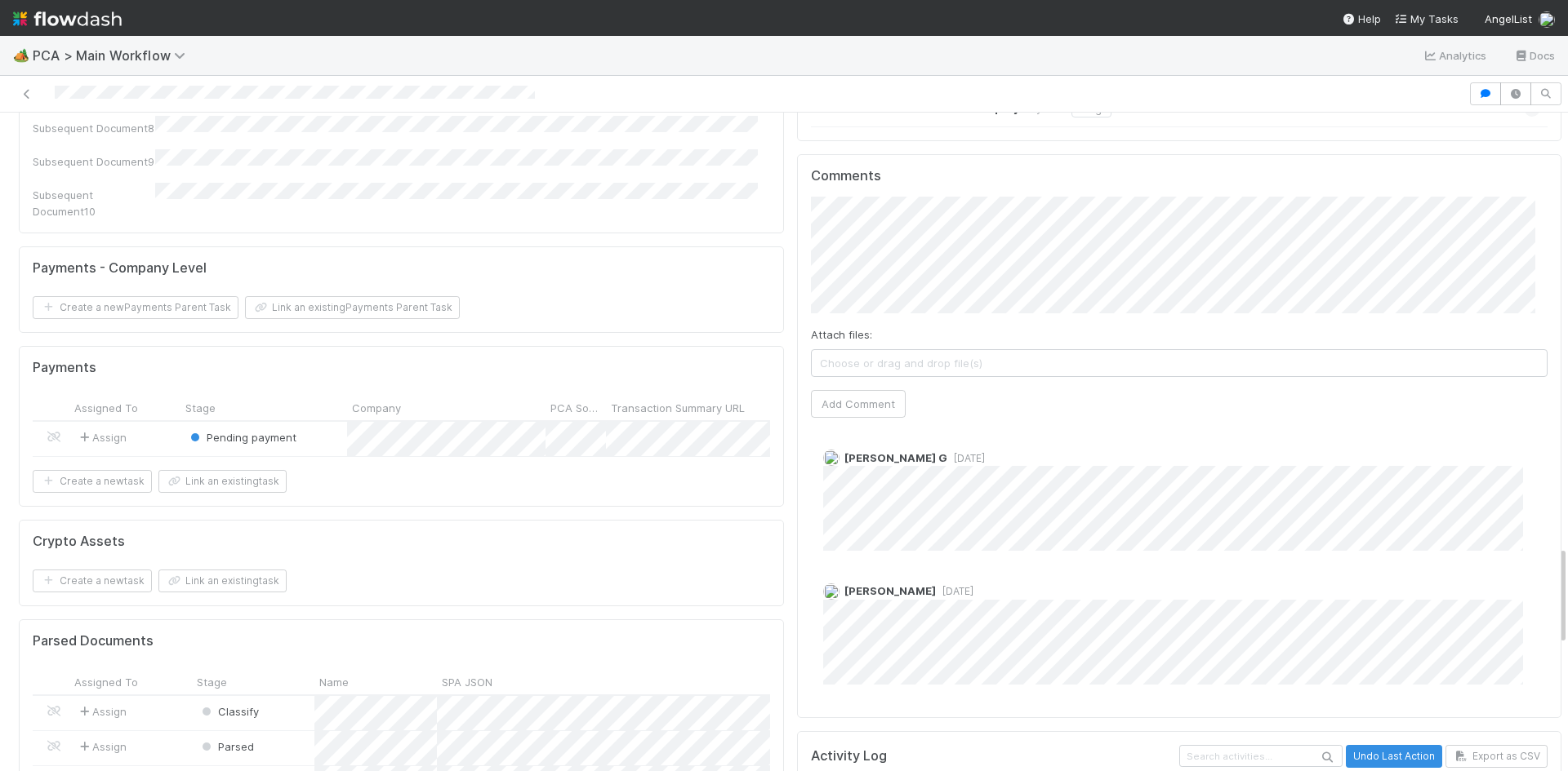
scroll to position [2612, 0]
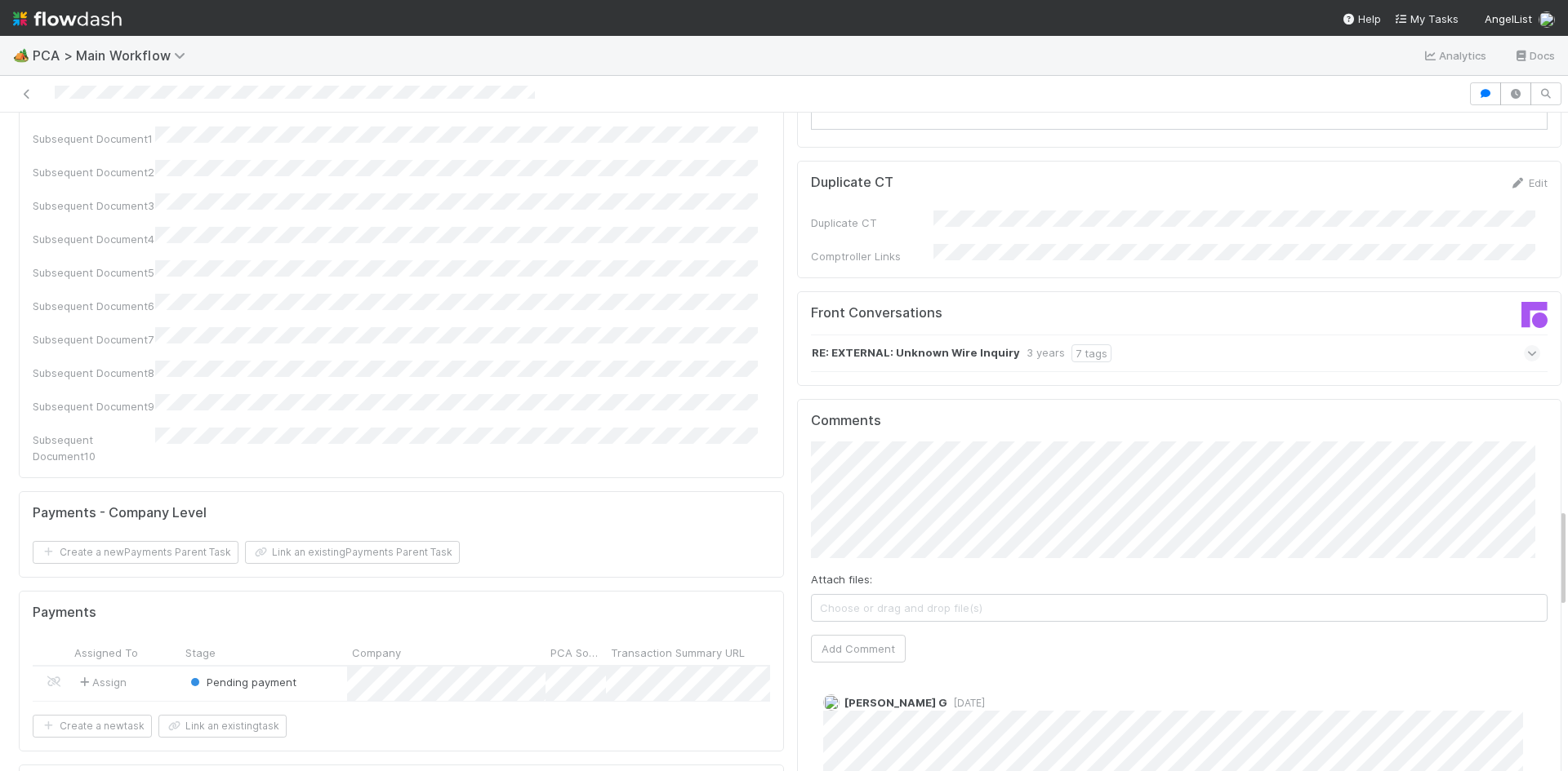
click at [1169, 335] on div "RE: EXTERNAL: Unknown Wire Inquiry 3 years 7 tags" at bounding box center [1176, 353] width 730 height 38
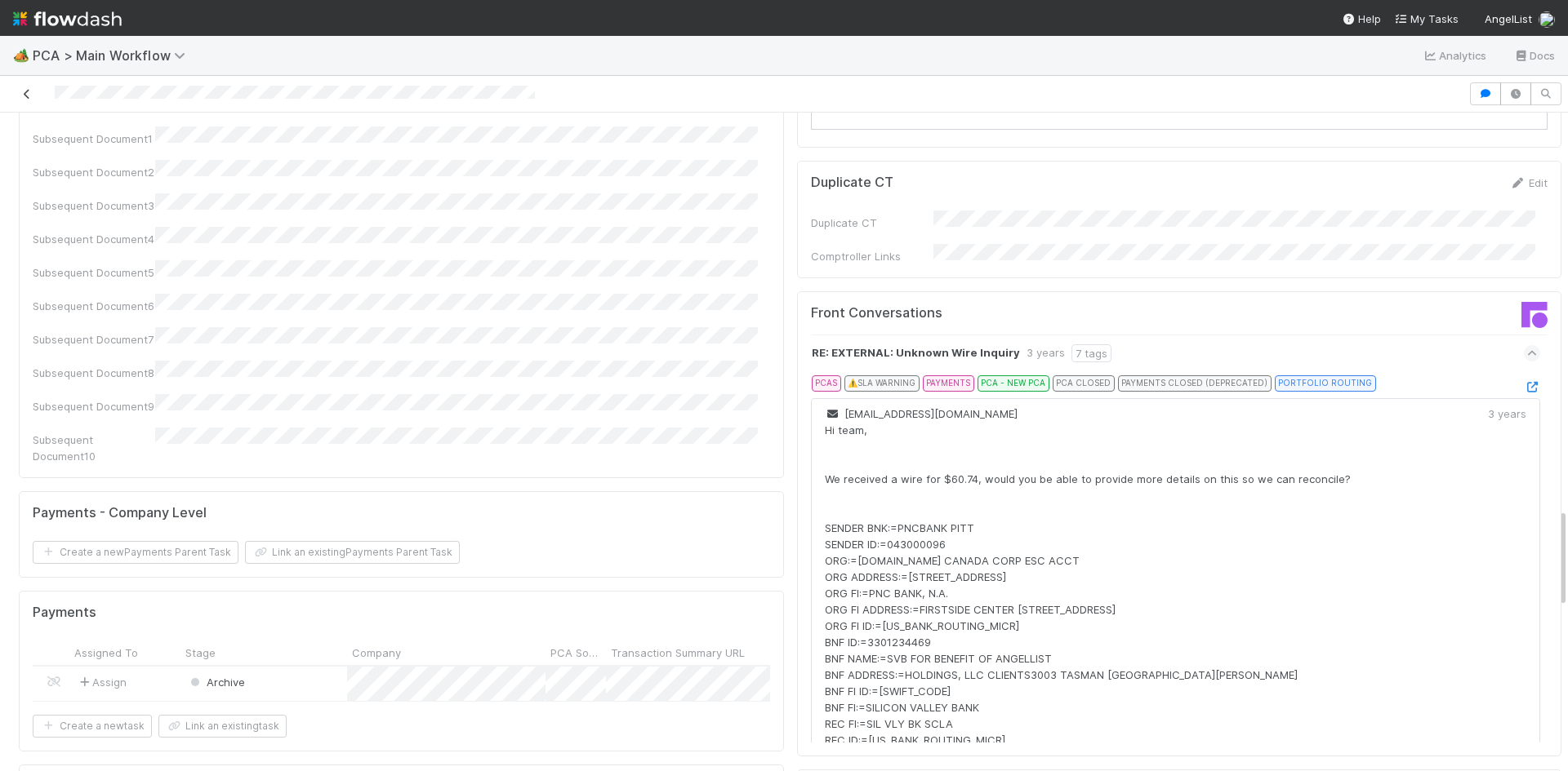
click at [28, 93] on icon at bounding box center [26, 94] width 16 height 11
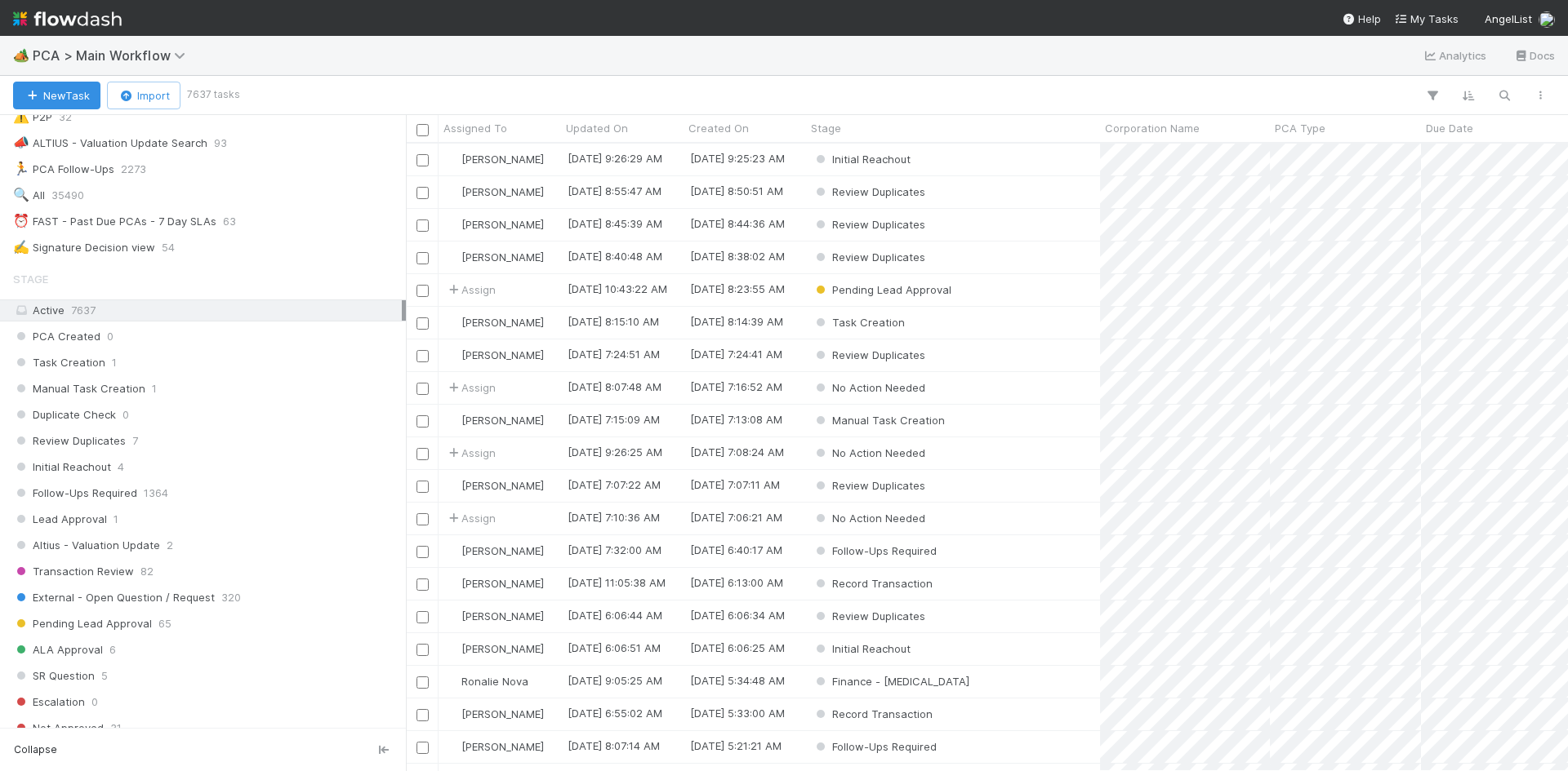
scroll to position [735, 0]
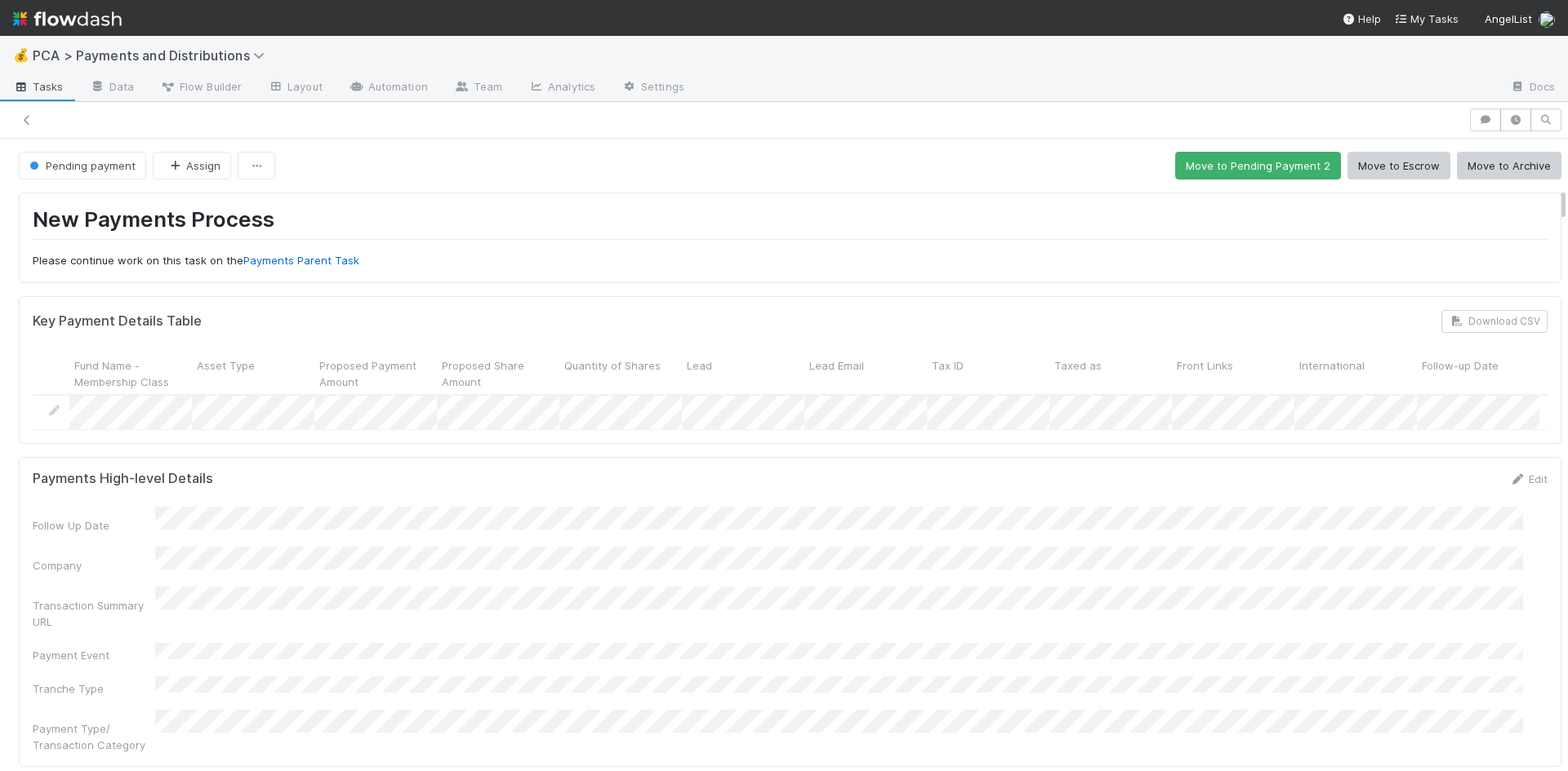
scroll to position [898, 0]
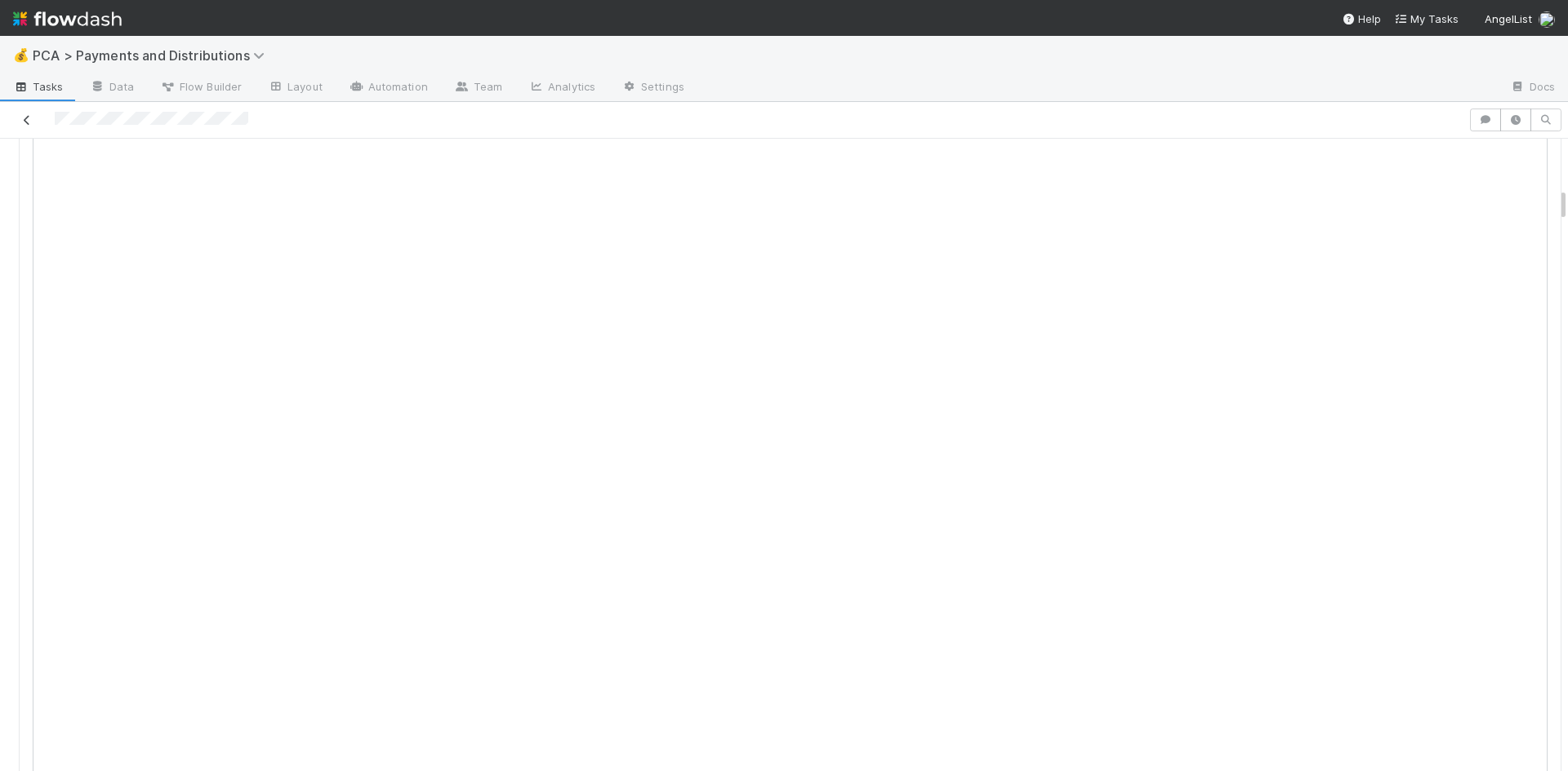
click at [30, 116] on icon at bounding box center [26, 120] width 16 height 11
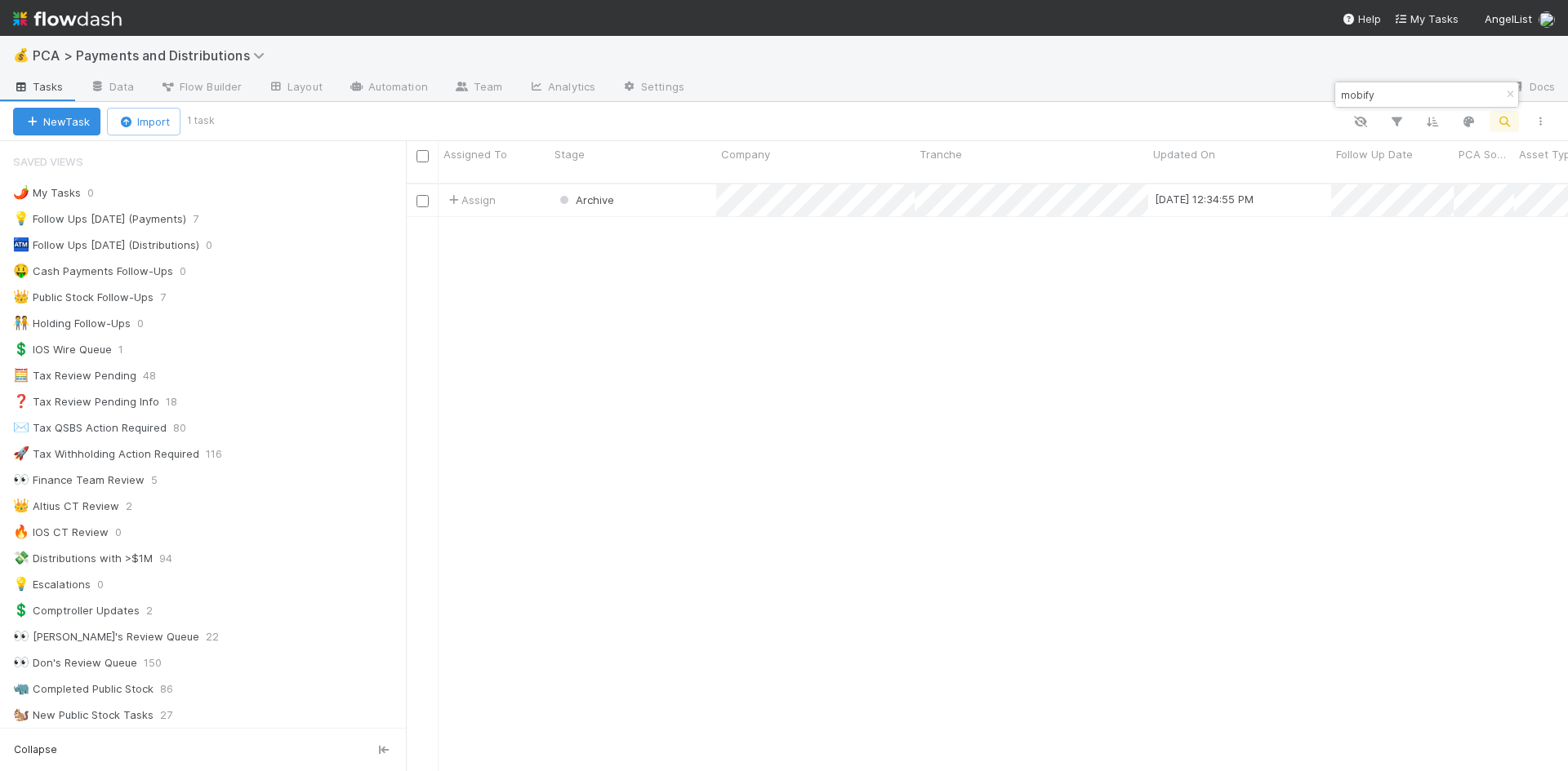
scroll to position [590, 1149]
click at [1359, 93] on input "mobify" at bounding box center [1419, 94] width 164 height 19
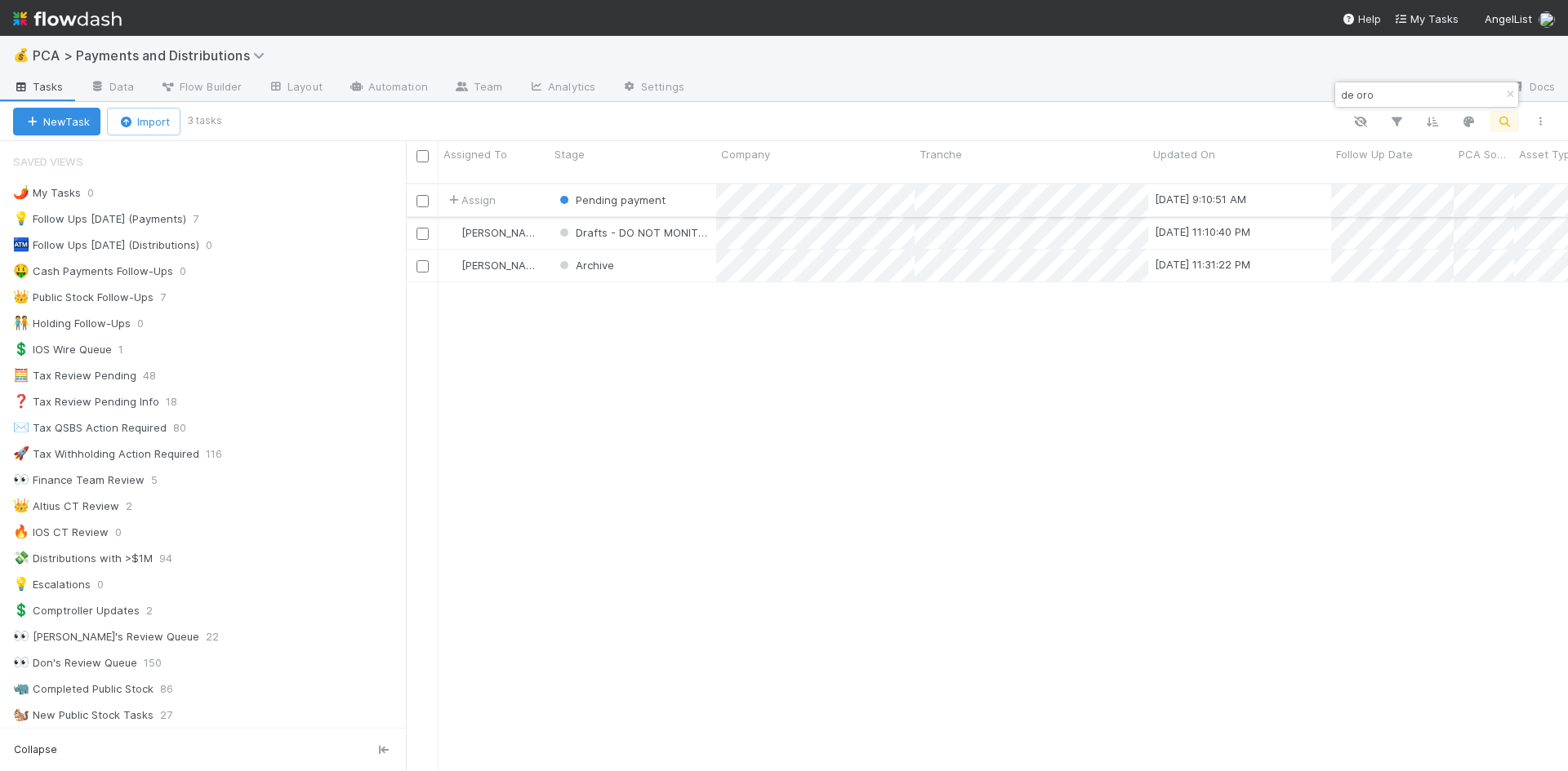
type input "de oro"
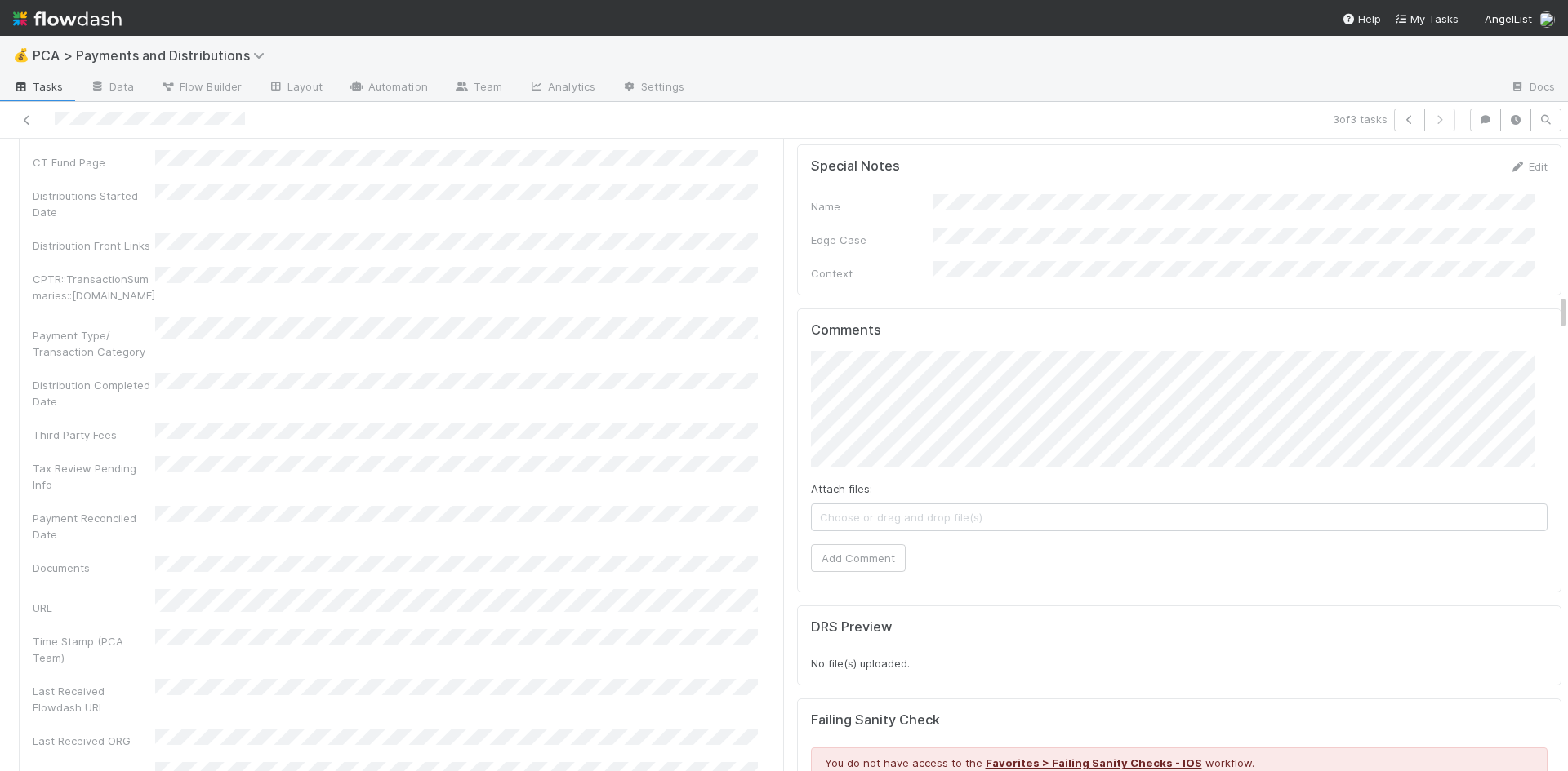
scroll to position [2612, 0]
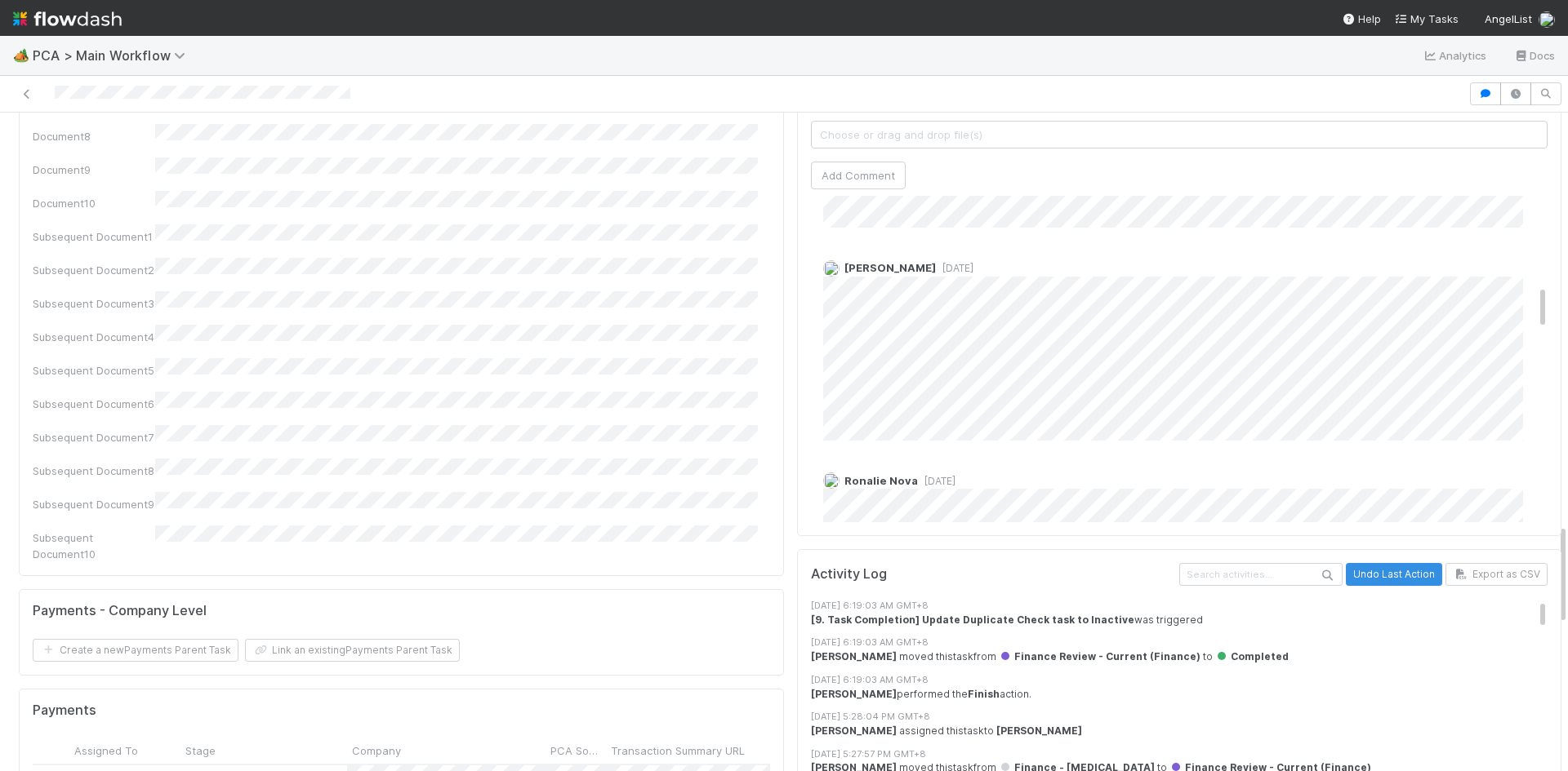
scroll to position [653, 0]
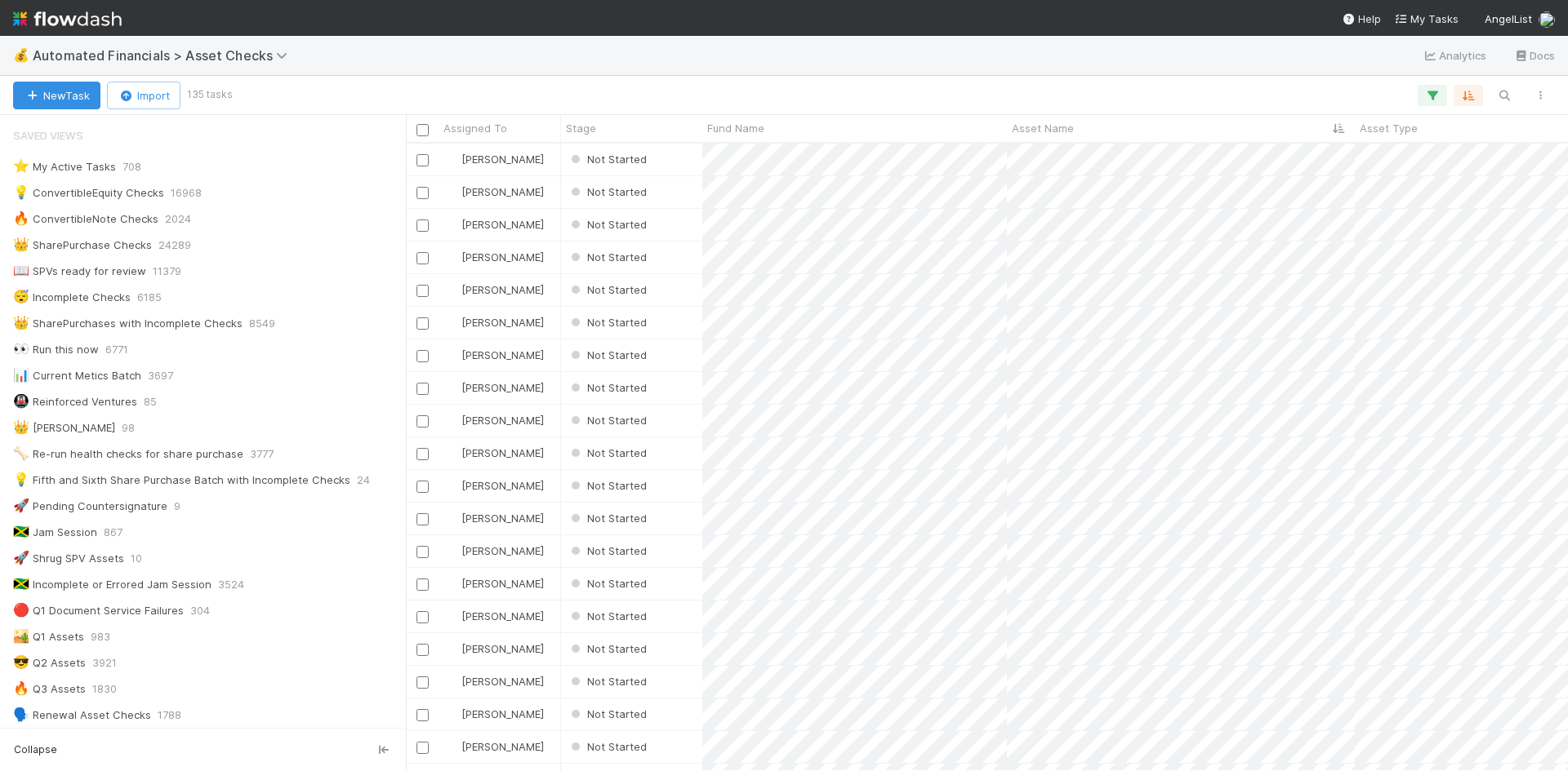
scroll to position [748, 0]
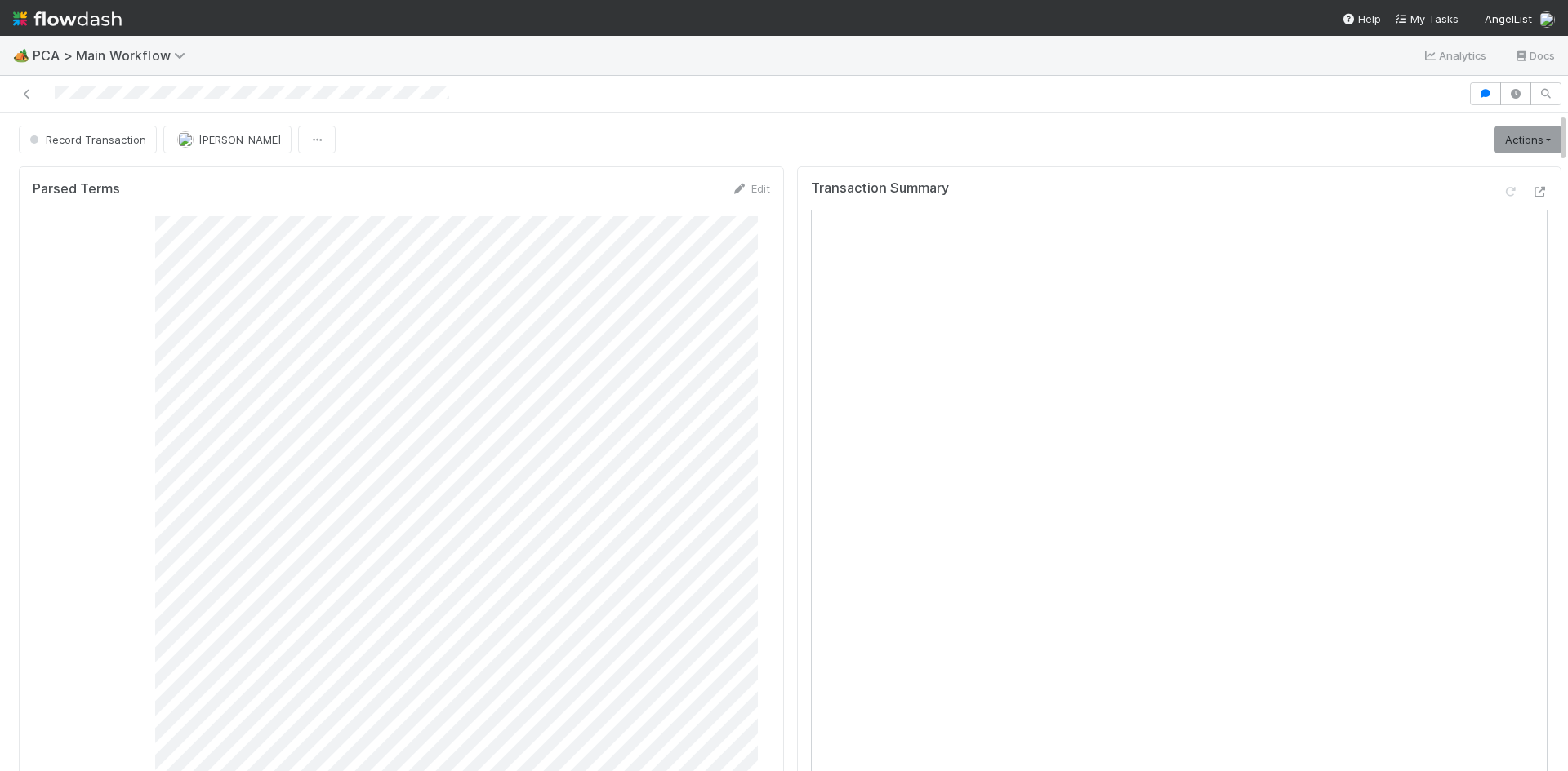
click at [826, 105] on div at bounding box center [734, 94] width 1455 height 23
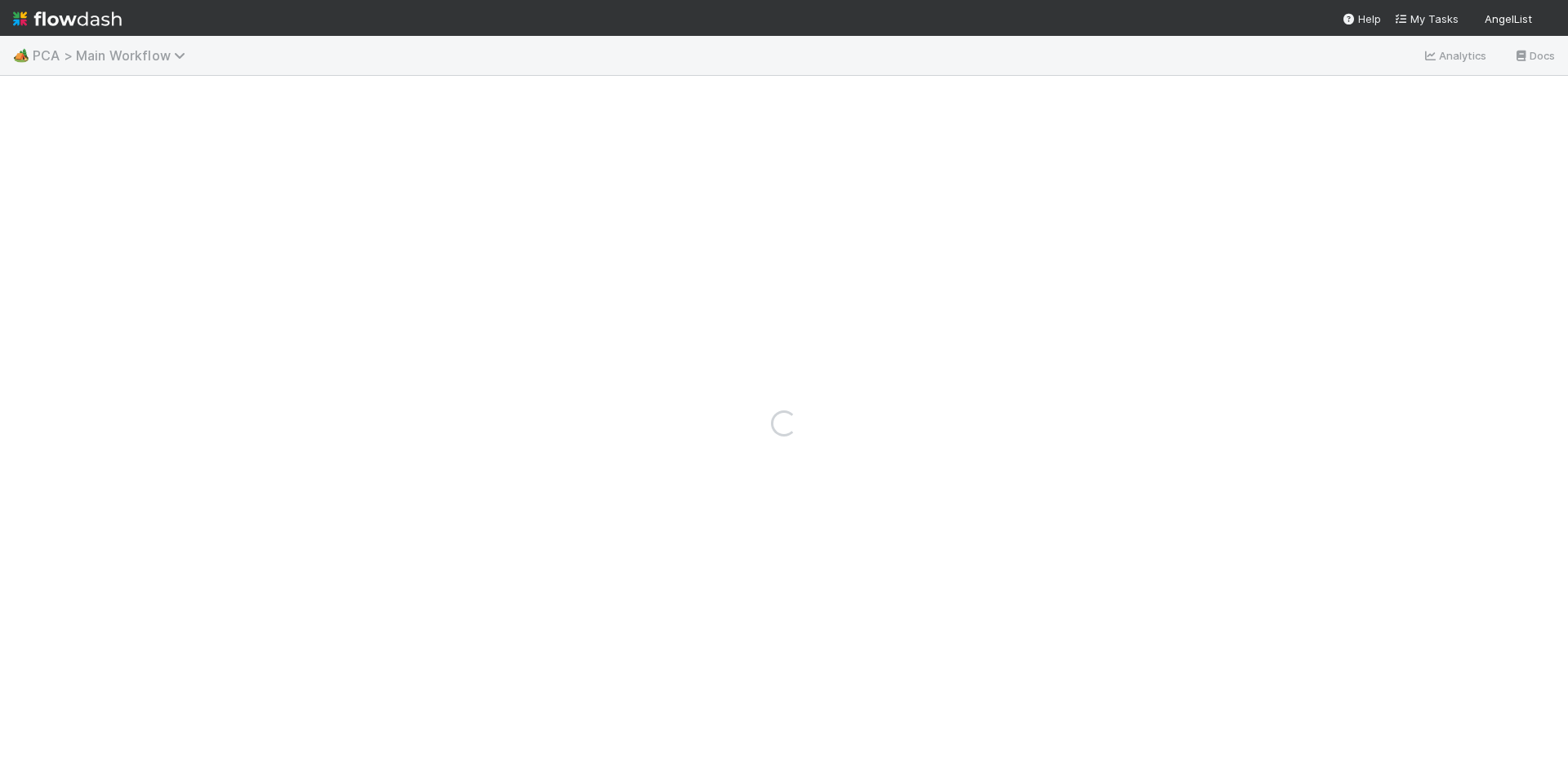
click at [141, 58] on span "PCA > Main Workflow" at bounding box center [113, 55] width 161 height 16
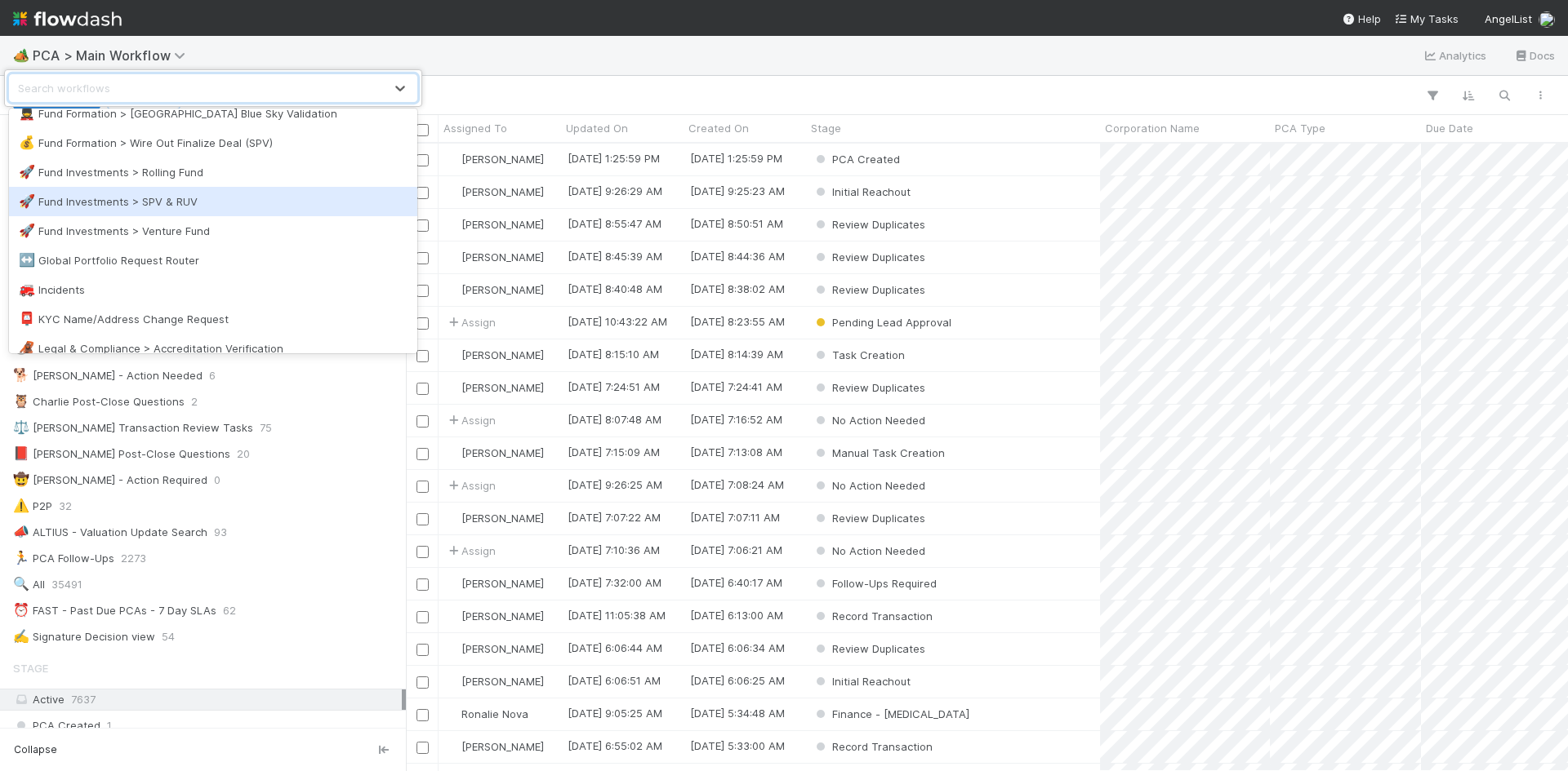
scroll to position [616, 1149]
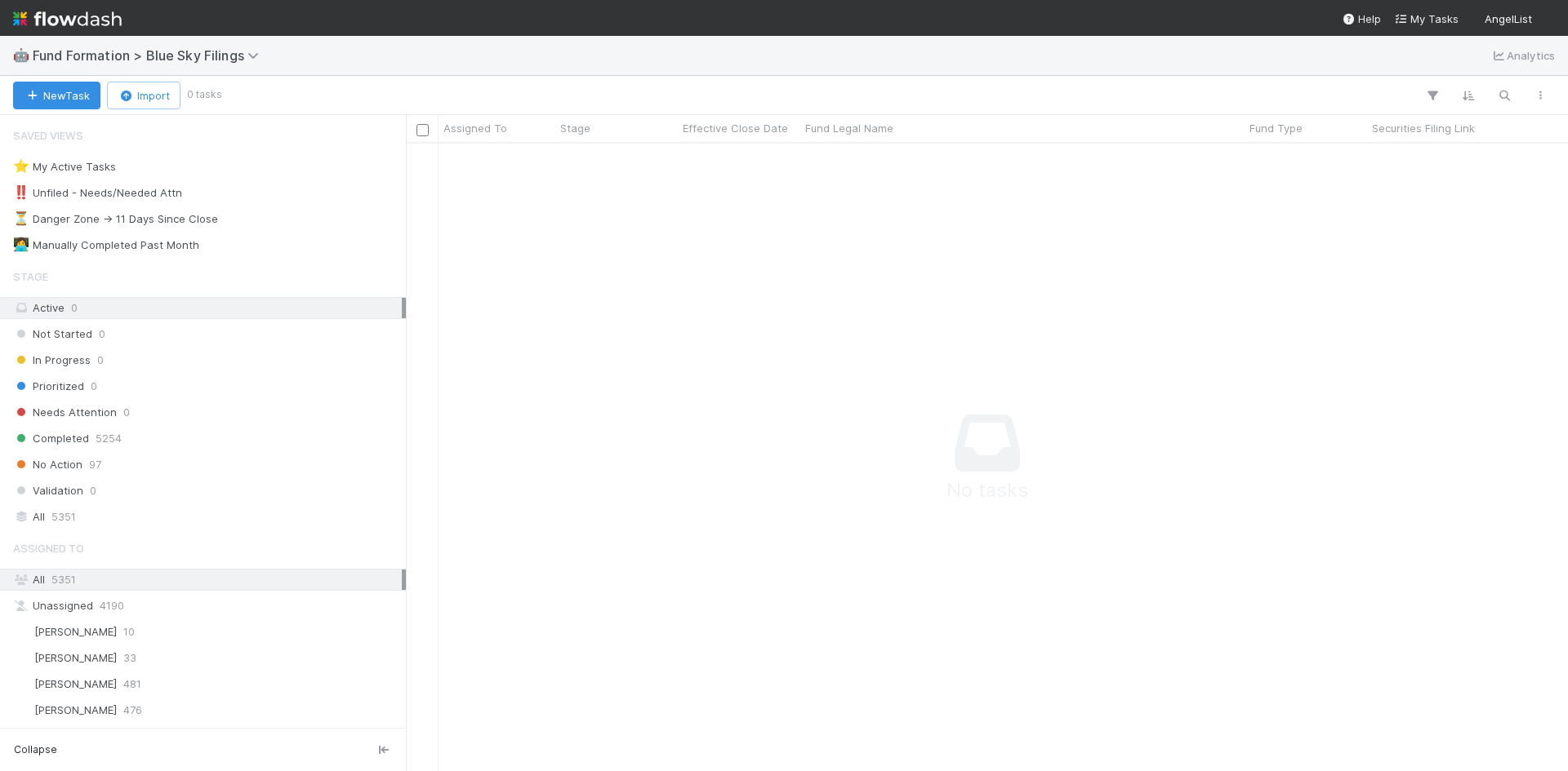
scroll to position [603, 1149]
click at [222, 57] on span "Fund Formation > Blue Sky Filings" at bounding box center [150, 55] width 235 height 16
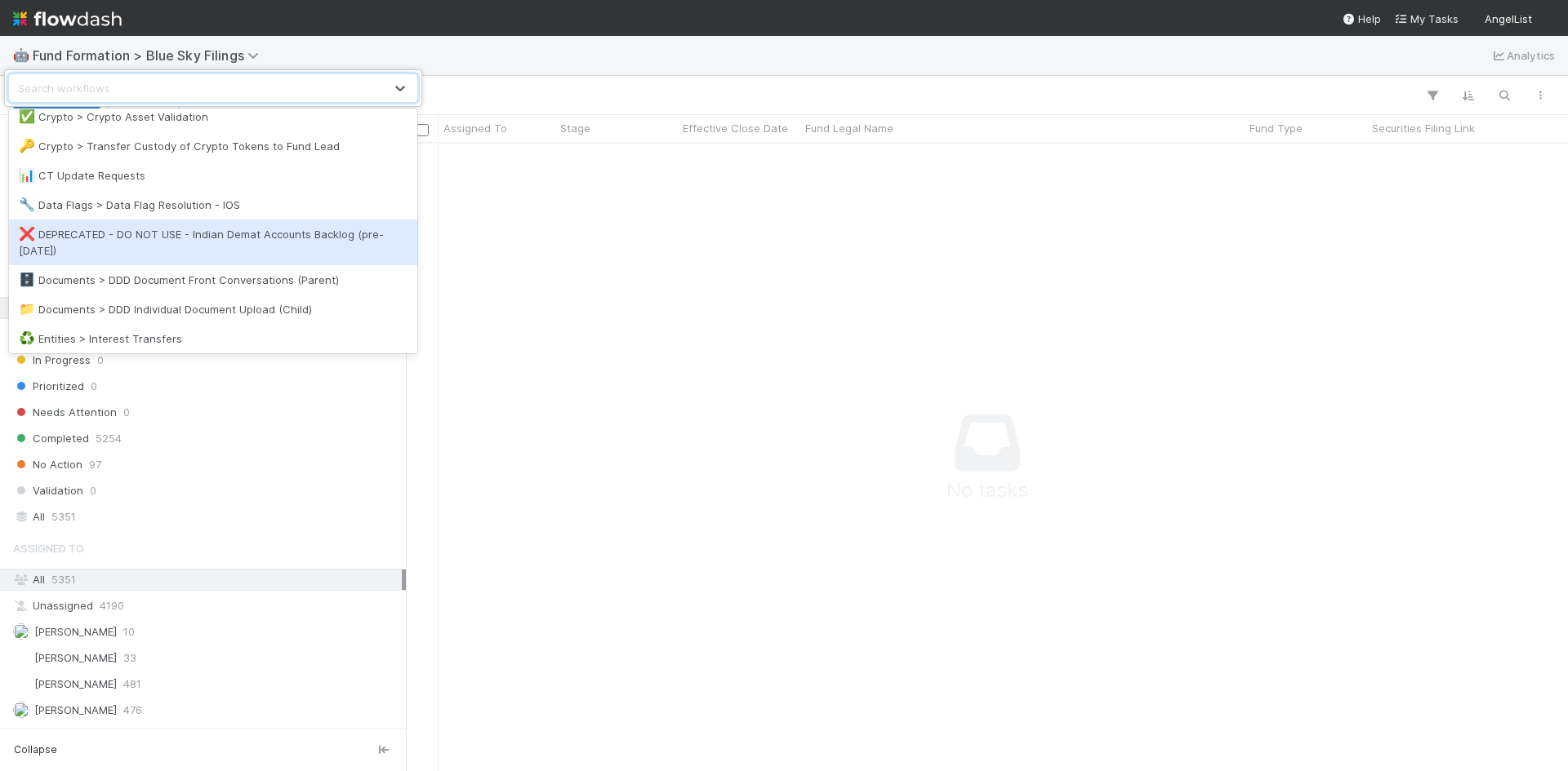
scroll to position [490, 0]
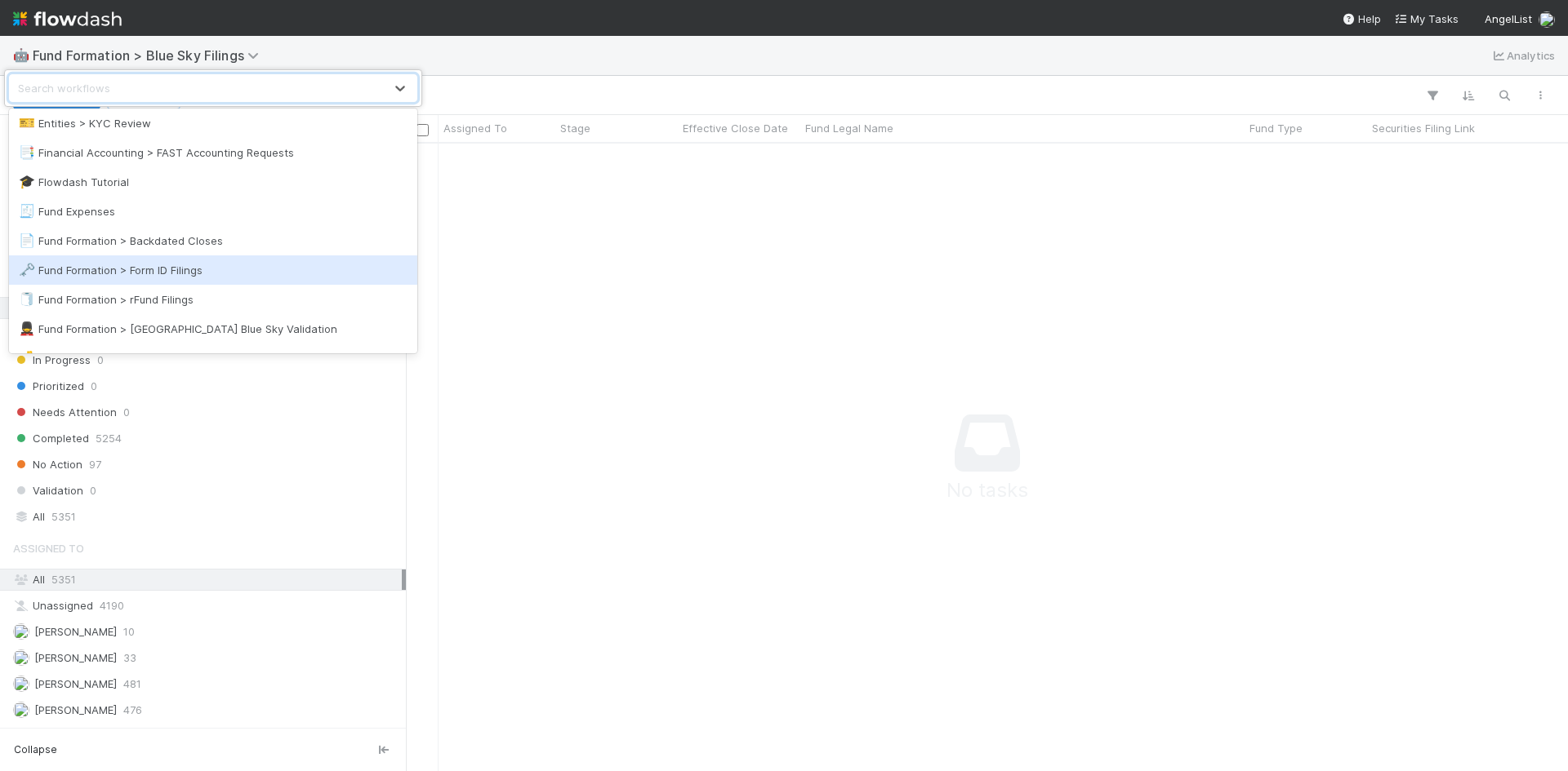
click at [234, 264] on div "🗝️ Fund Formation > Form ID Filings" at bounding box center [213, 270] width 389 height 16
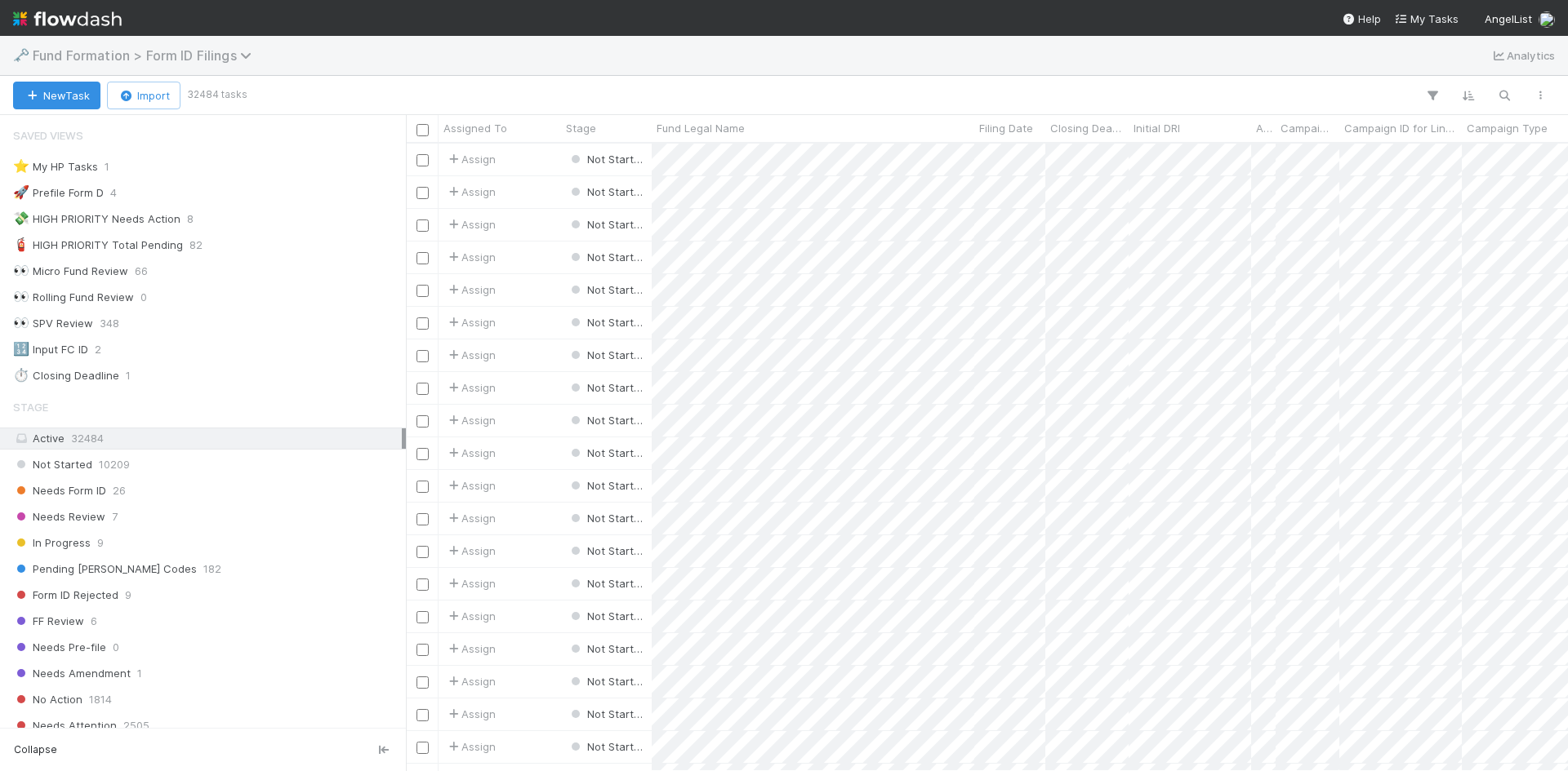
click at [204, 62] on span "Fund Formation > Form ID Filings" at bounding box center [146, 55] width 227 height 16
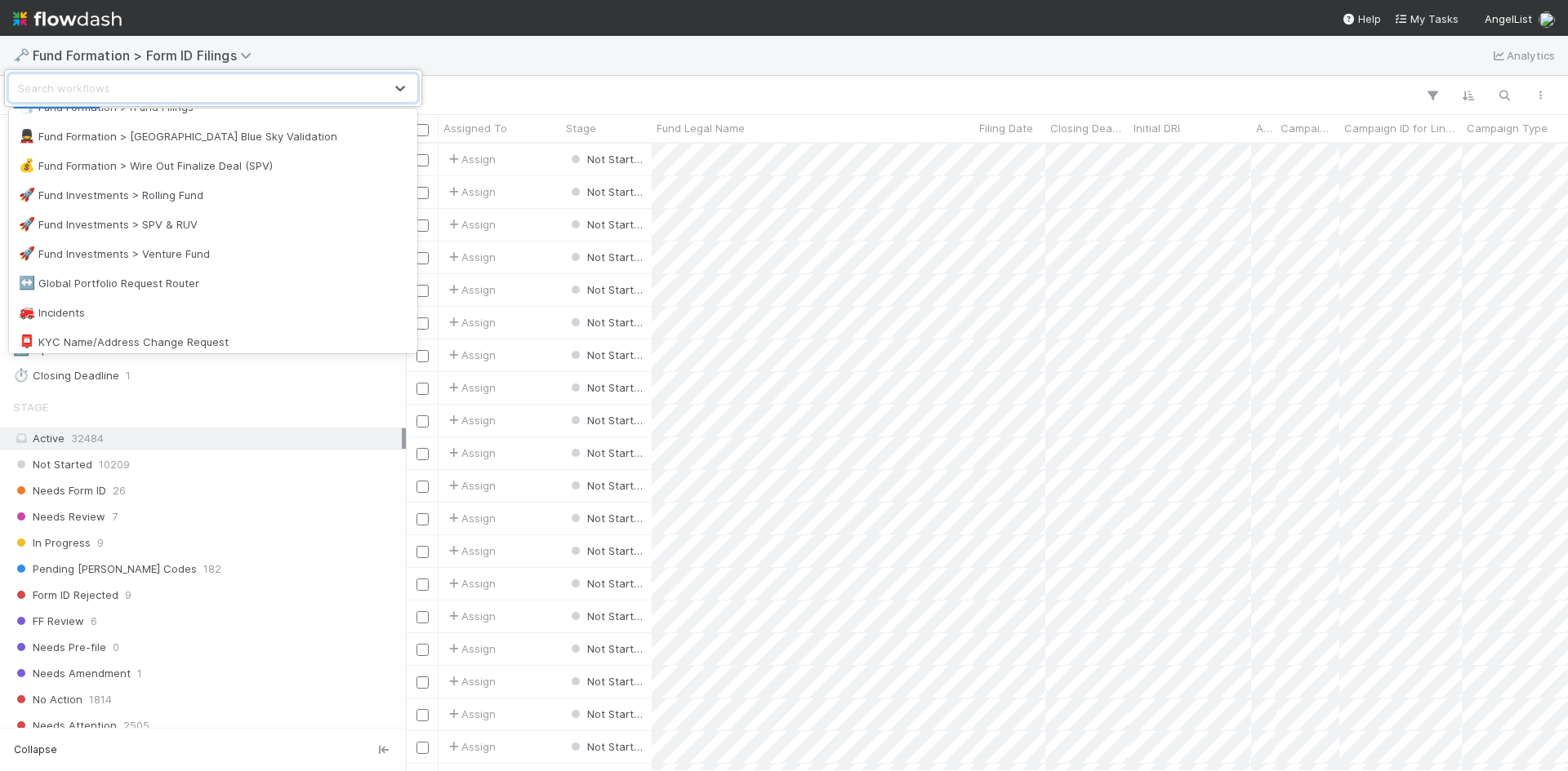
scroll to position [817, 0]
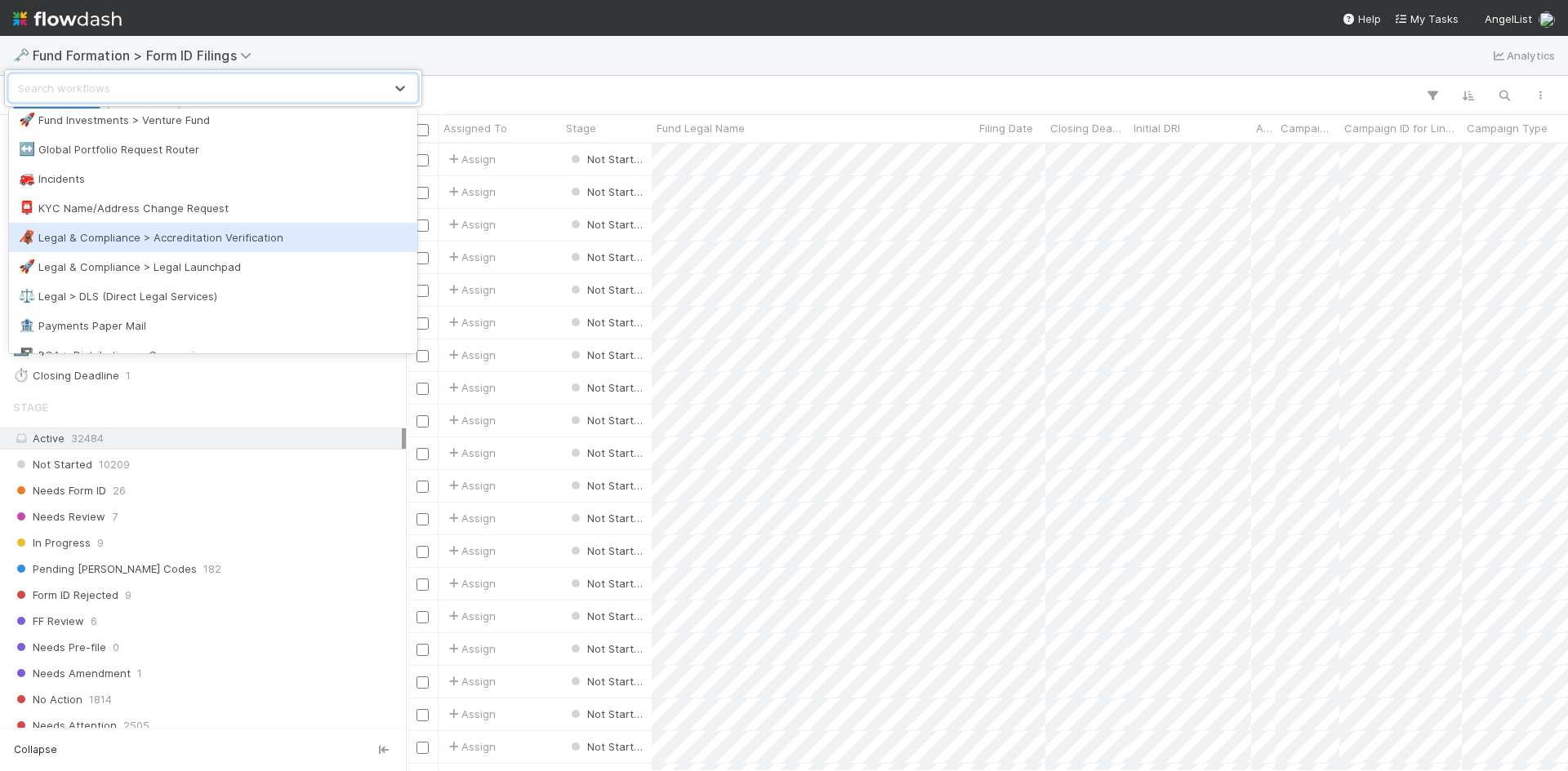
click at [252, 235] on div "🦧 Legal & Compliance > Accreditation Verification" at bounding box center [213, 237] width 389 height 16
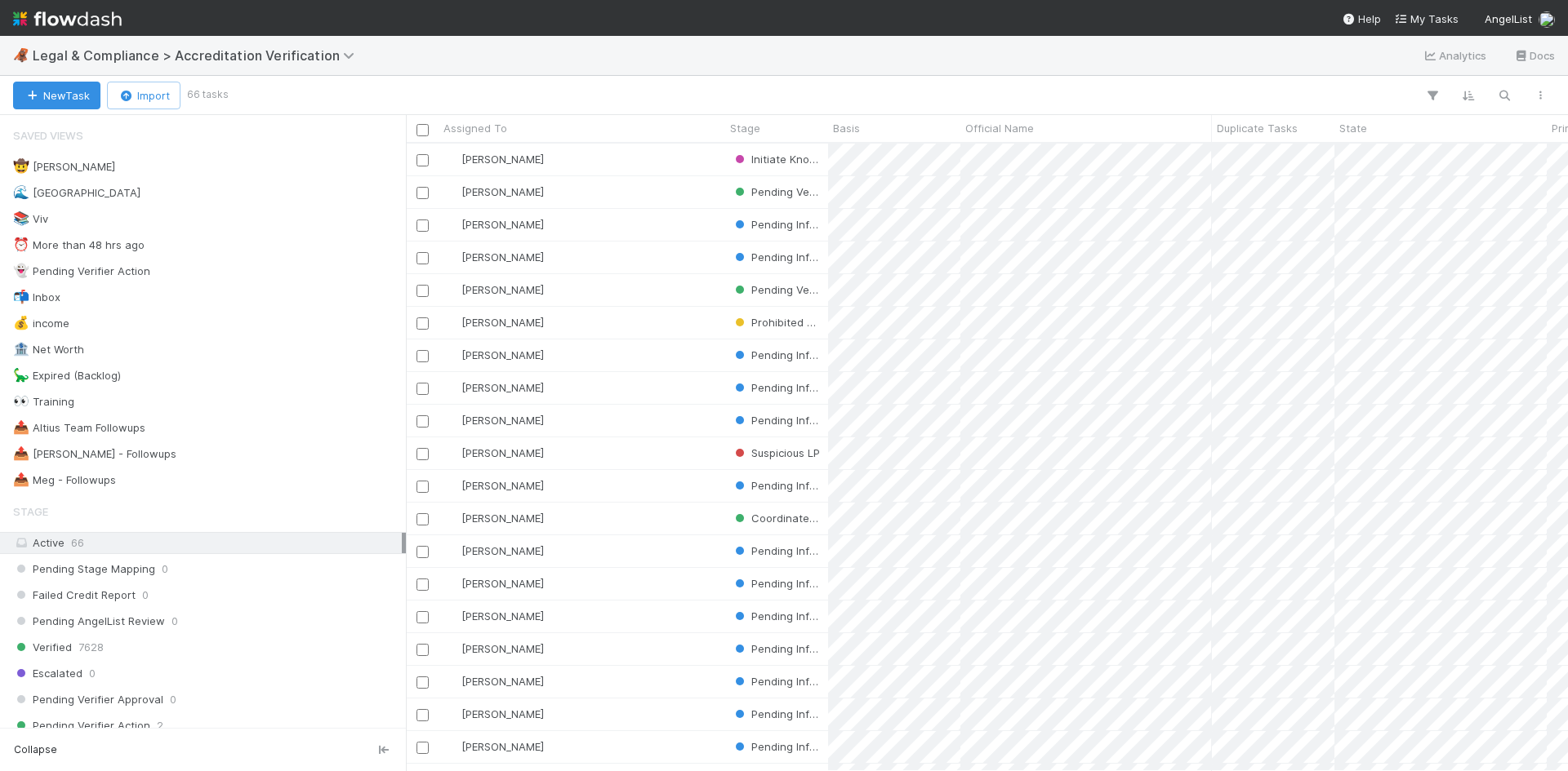
scroll to position [616, 1149]
click at [192, 63] on span "Legal & Compliance > Accreditation Verification" at bounding box center [204, 55] width 343 height 19
click at [197, 56] on span "Legal & Compliance > Accreditation Verification" at bounding box center [197, 55] width 330 height 16
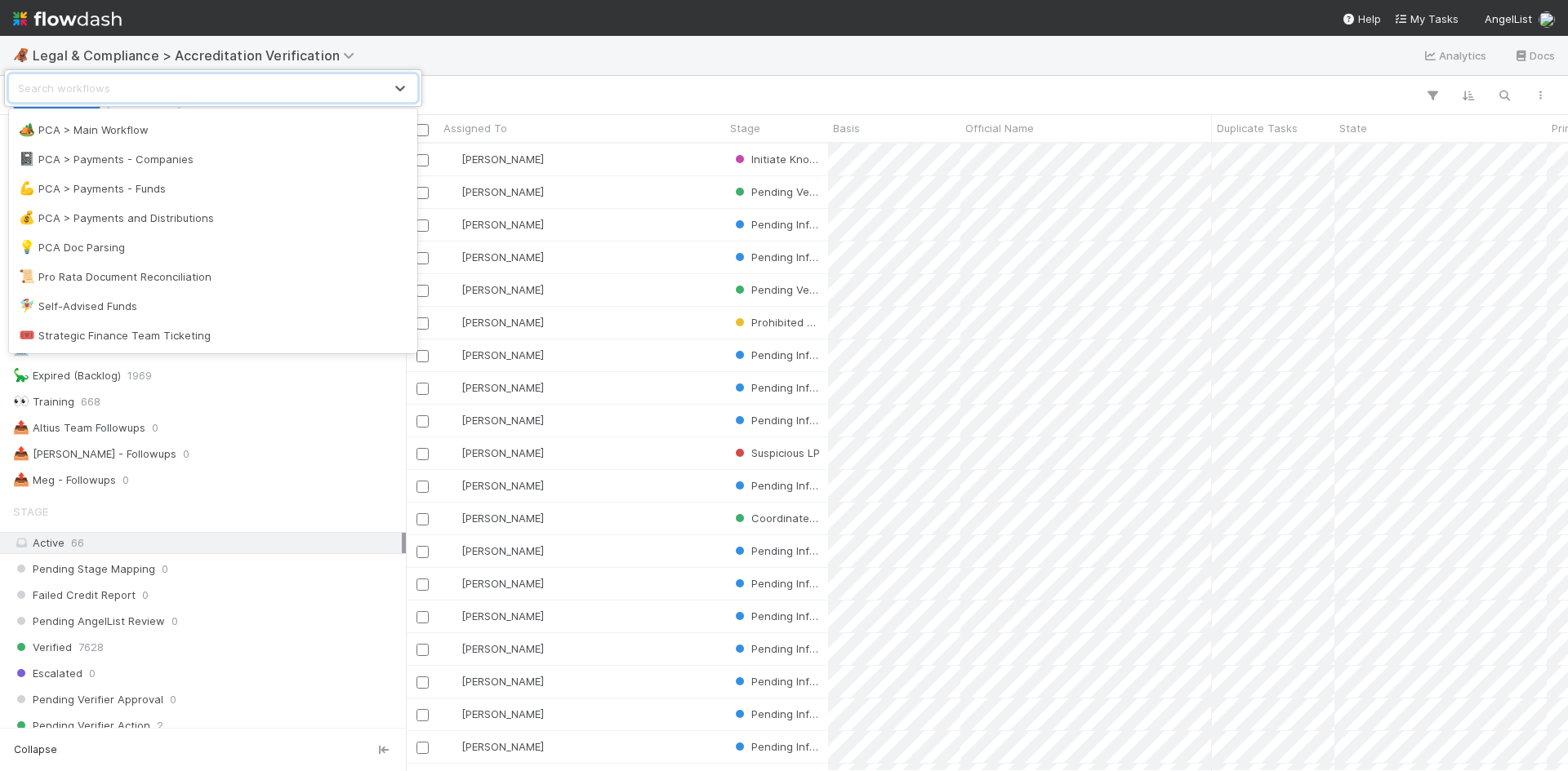
scroll to position [1276, 0]
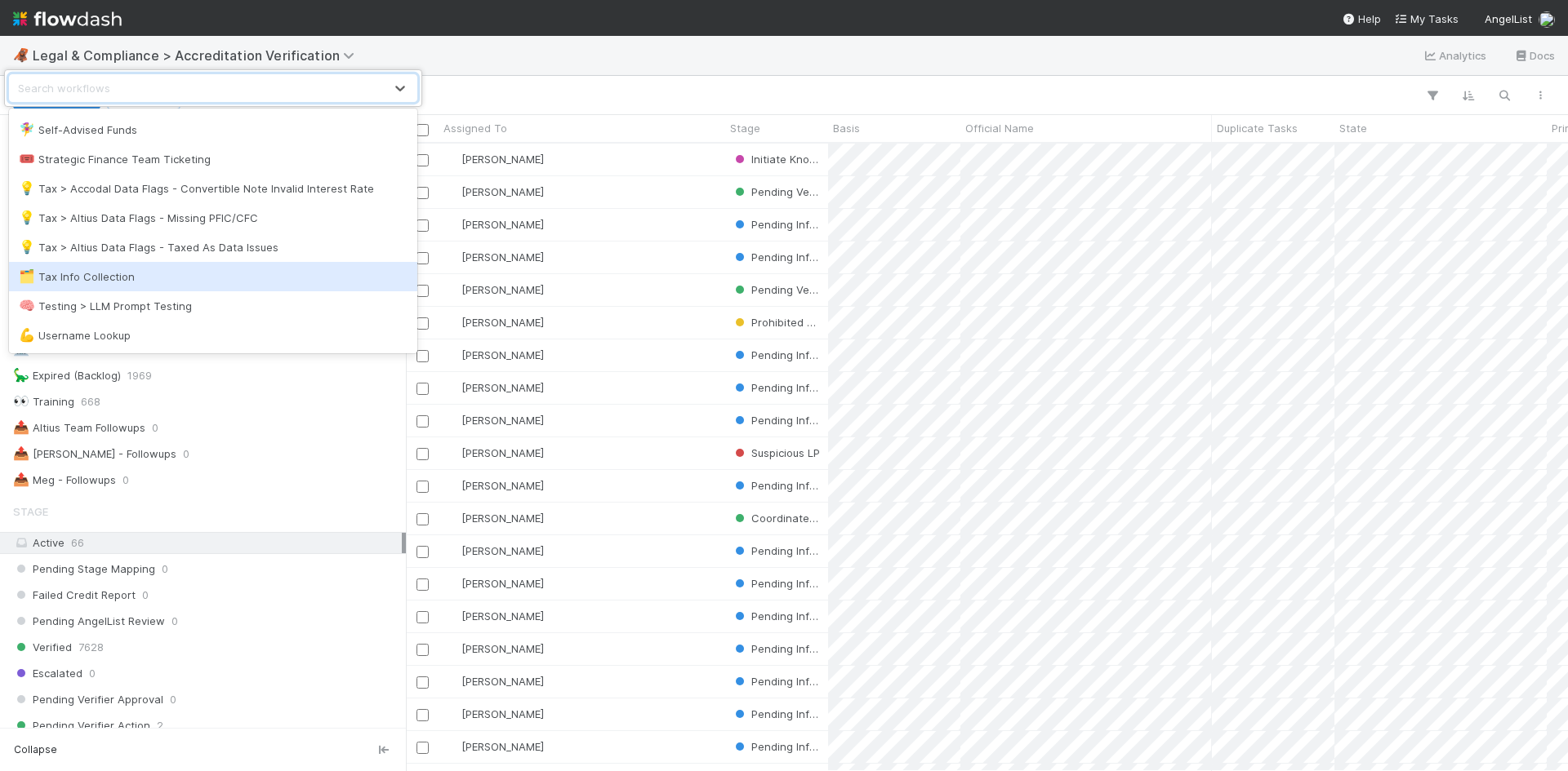
click at [223, 276] on div "🗂️ Tax Info Collection" at bounding box center [213, 276] width 389 height 16
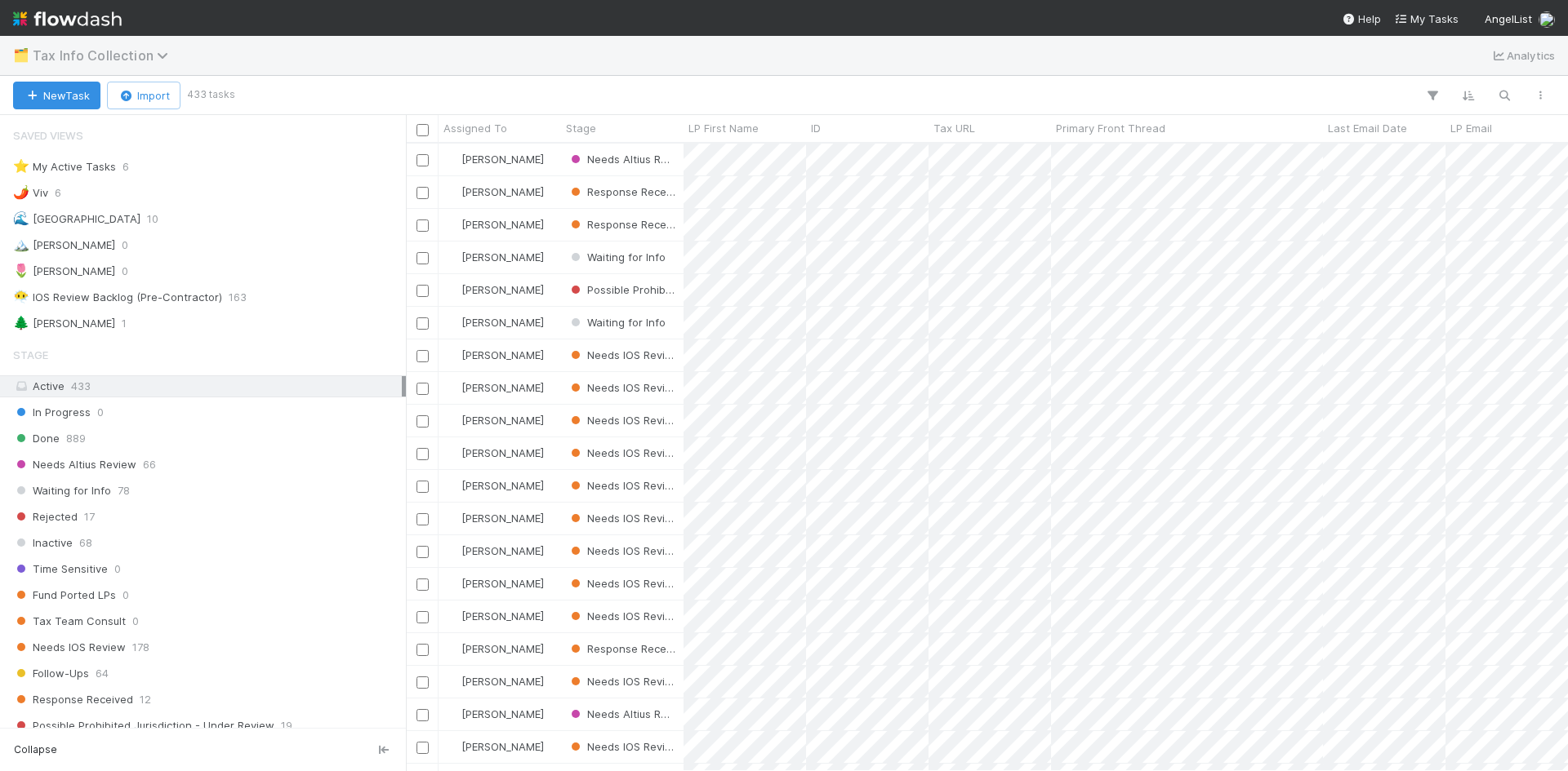
scroll to position [616, 1149]
click at [64, 57] on span "Tax Info Collection" at bounding box center [105, 55] width 143 height 16
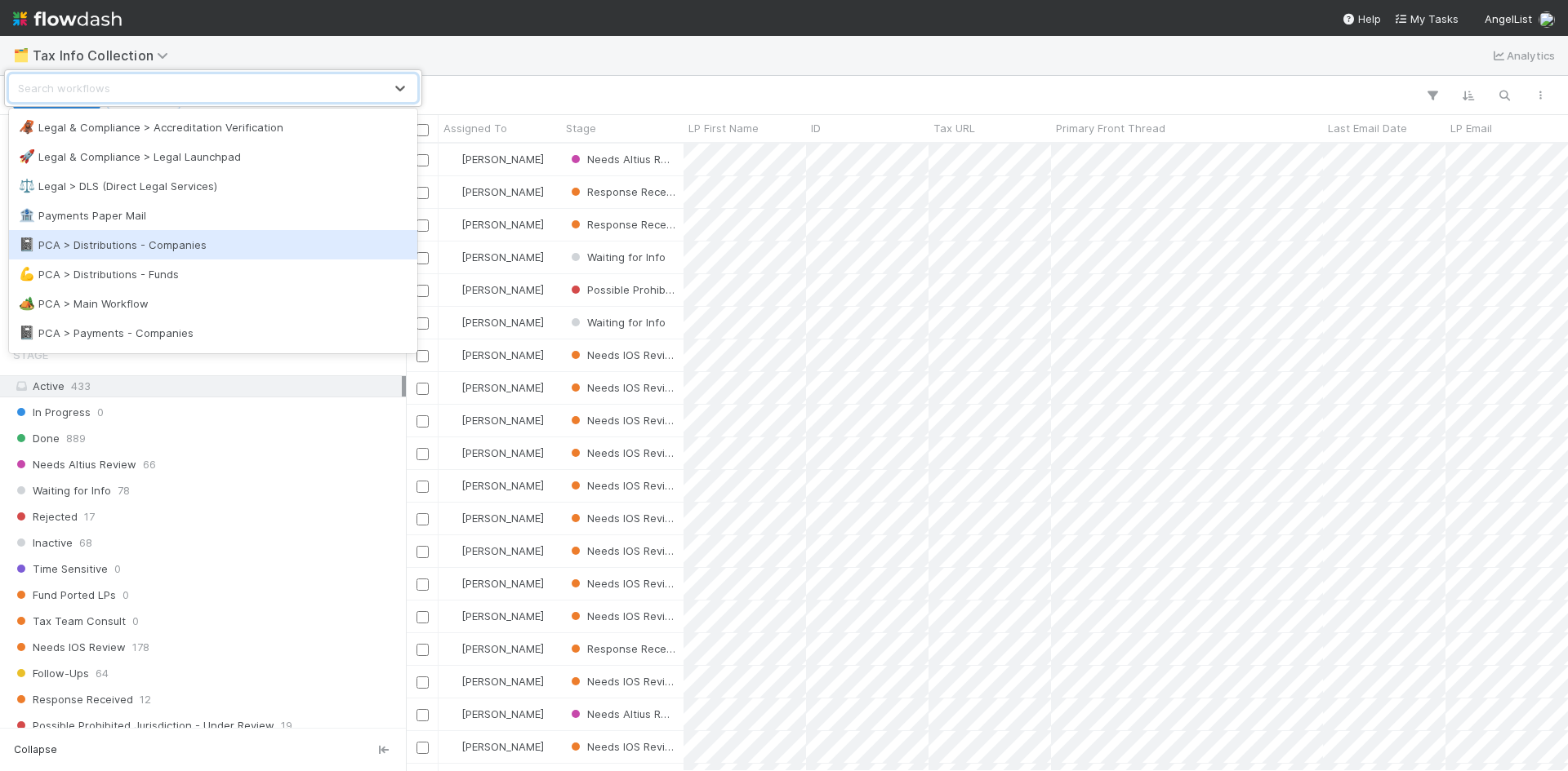
scroll to position [979, 0]
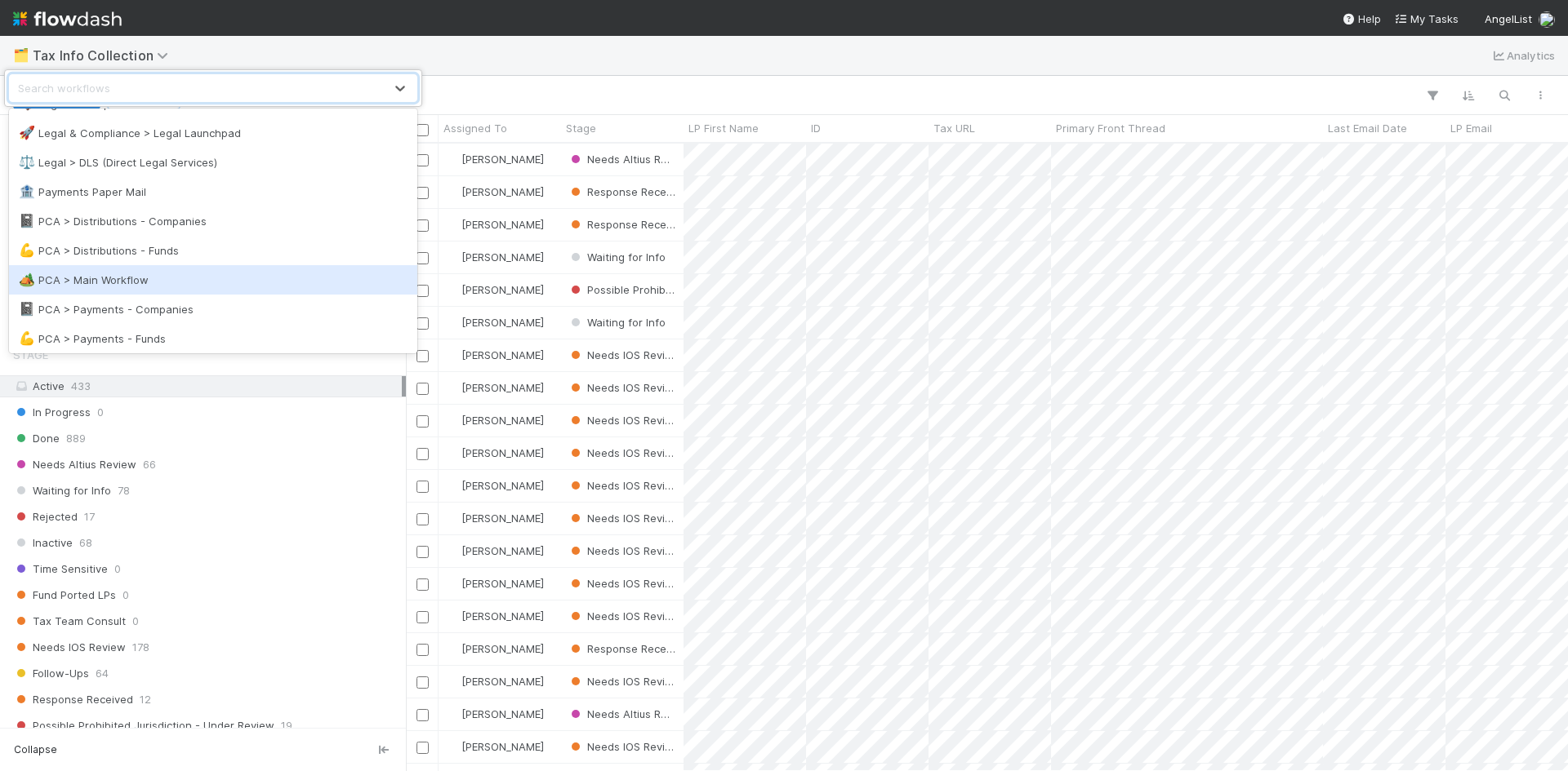
click at [235, 280] on div "🏕️ PCA > Main Workflow" at bounding box center [213, 279] width 389 height 16
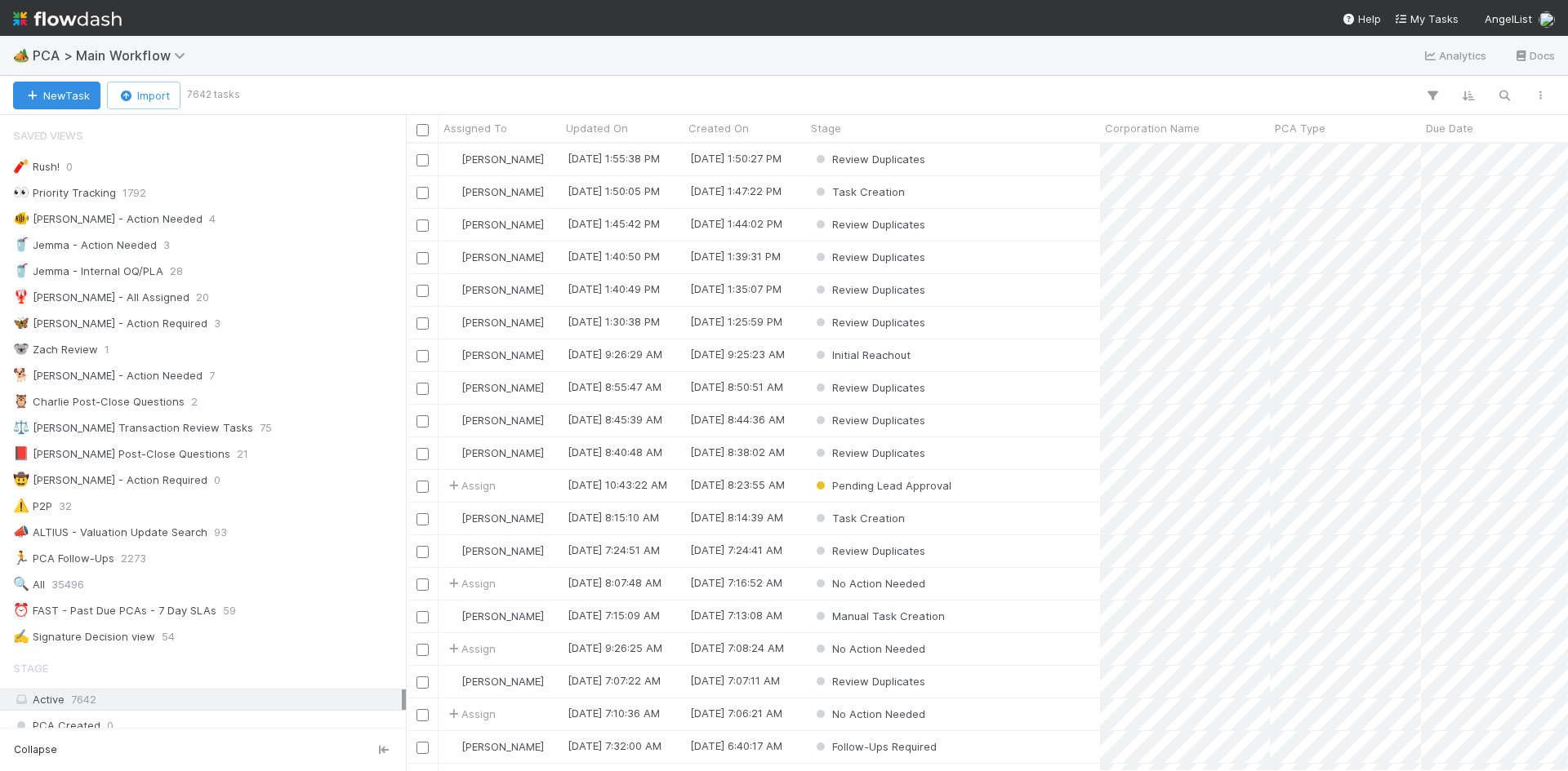
scroll to position [2348, 0]
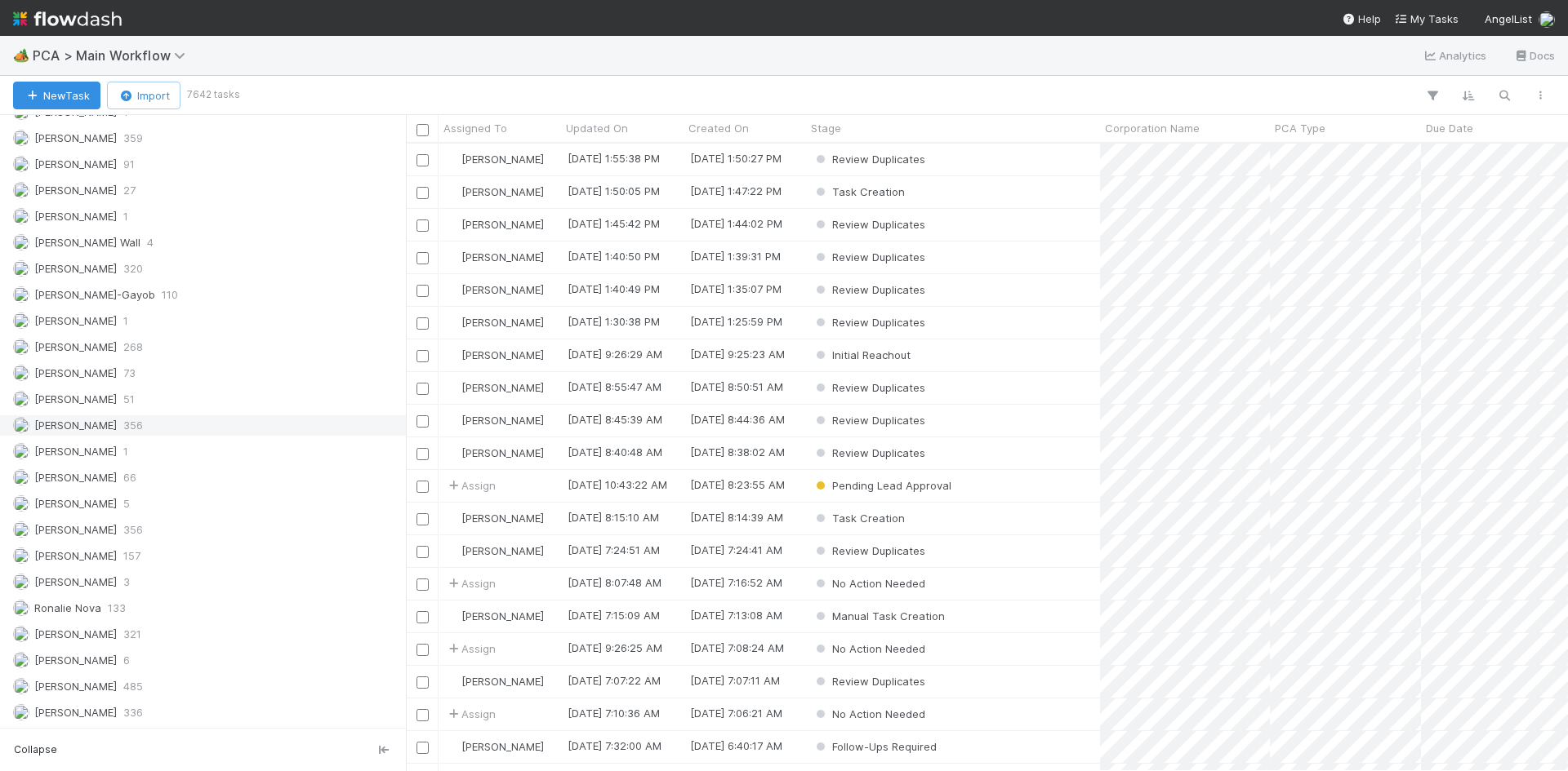
click at [152, 436] on div "[PERSON_NAME] 356" at bounding box center [203, 426] width 406 height 22
click at [1432, 98] on icon "button" at bounding box center [1431, 94] width 16 height 14
click at [1138, 62] on div "Add Filter" at bounding box center [784, 386] width 1568 height 771
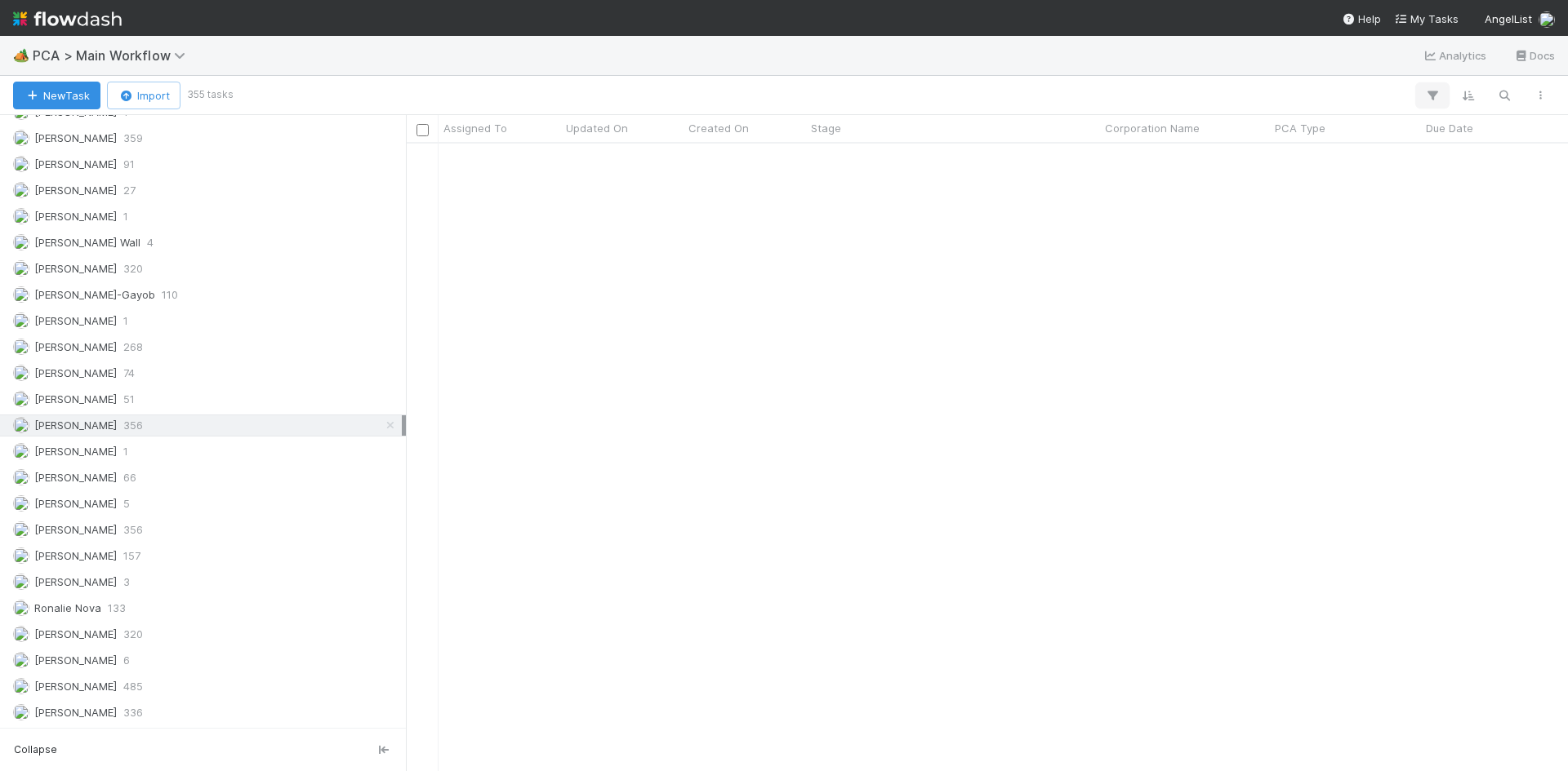
click at [1428, 99] on icon "button" at bounding box center [1431, 94] width 16 height 14
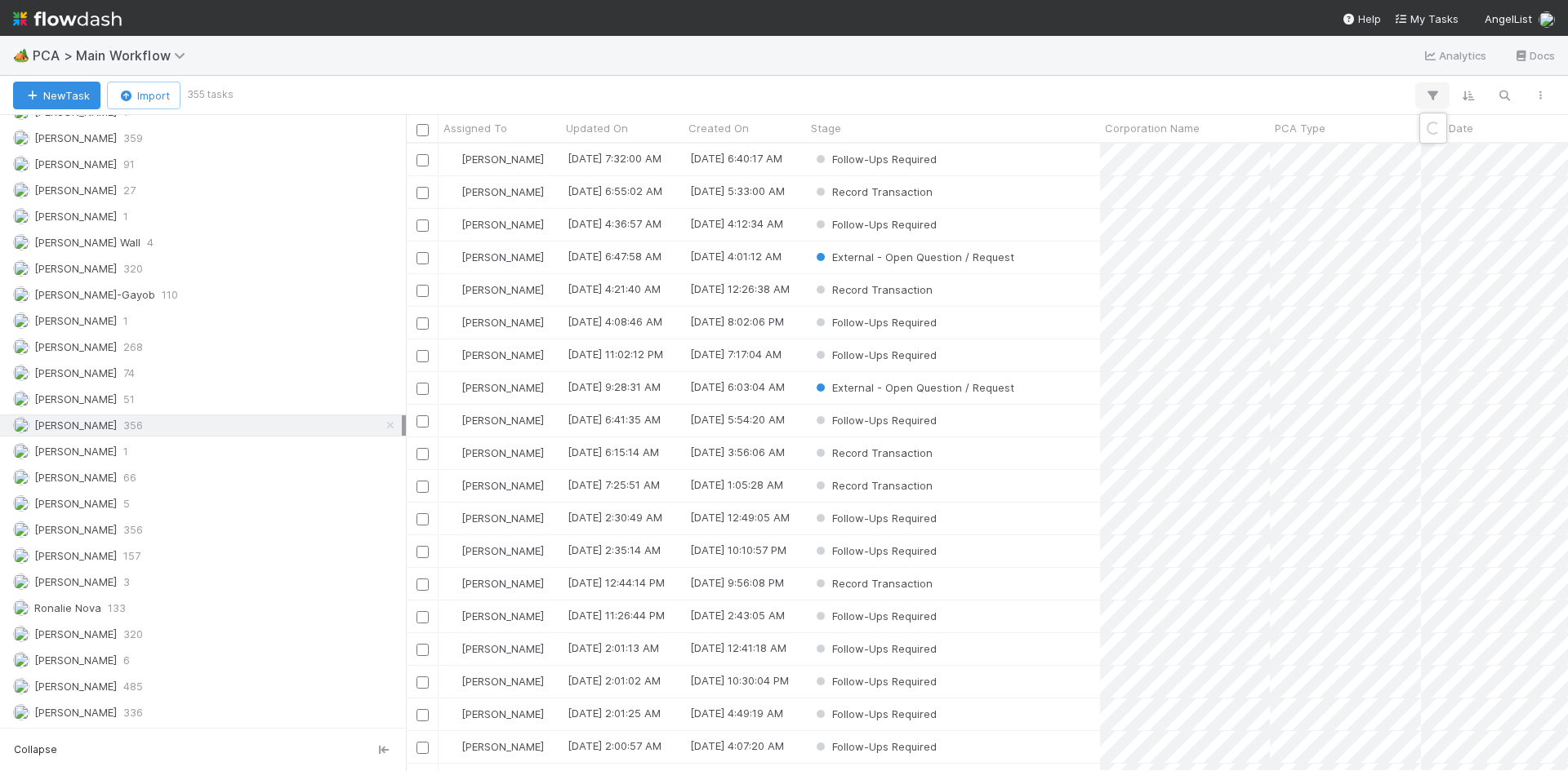
scroll to position [0, 0]
click at [1430, 95] on div "Loading..." at bounding box center [784, 386] width 1568 height 771
click at [1433, 94] on icon "button" at bounding box center [1431, 94] width 16 height 14
click at [1430, 94] on icon "button" at bounding box center [1431, 94] width 16 height 14
click at [1319, 142] on button "Add Filter" at bounding box center [1181, 145] width 490 height 24
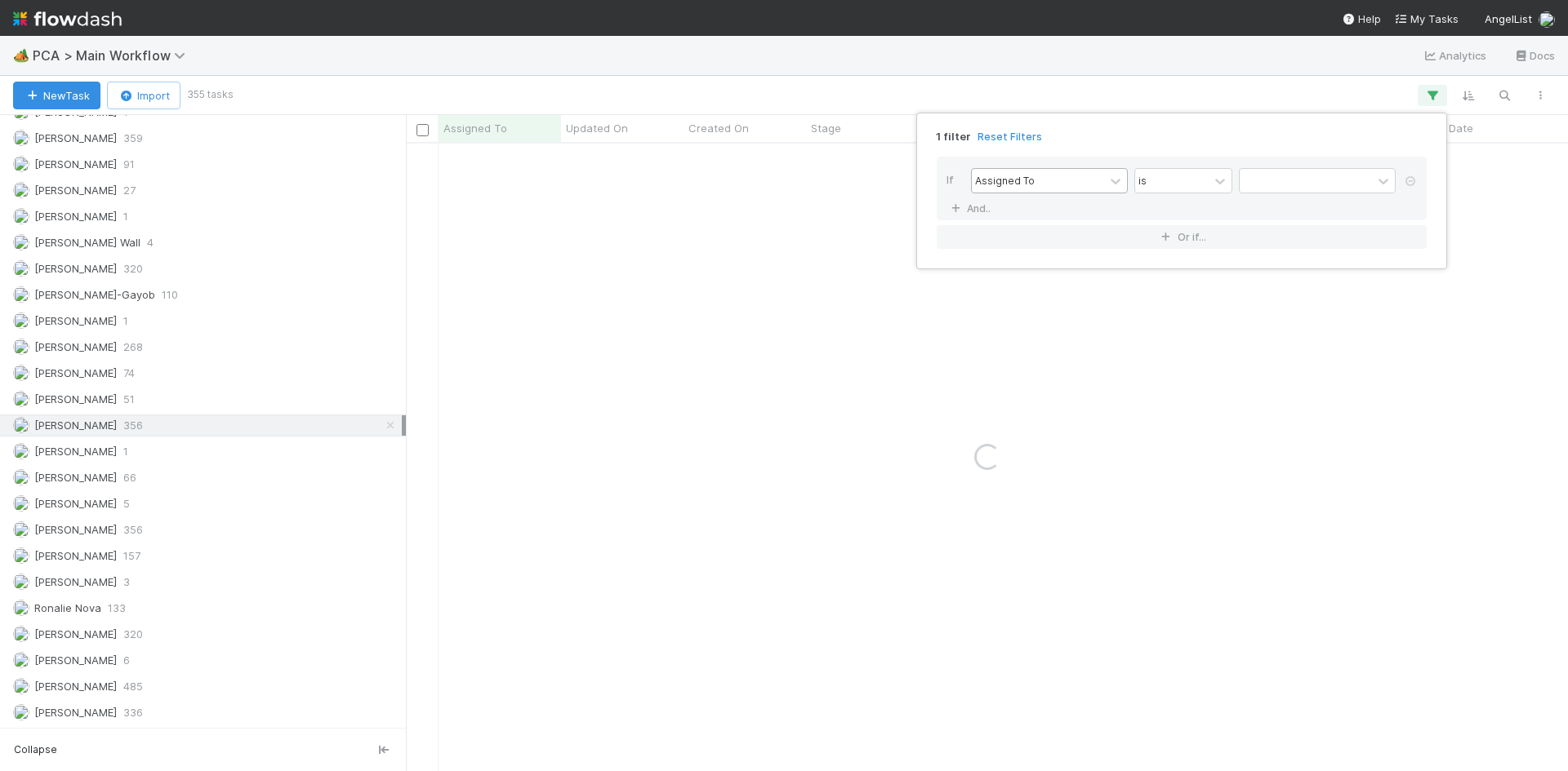
click at [1081, 184] on div "Assigned To" at bounding box center [1037, 181] width 132 height 24
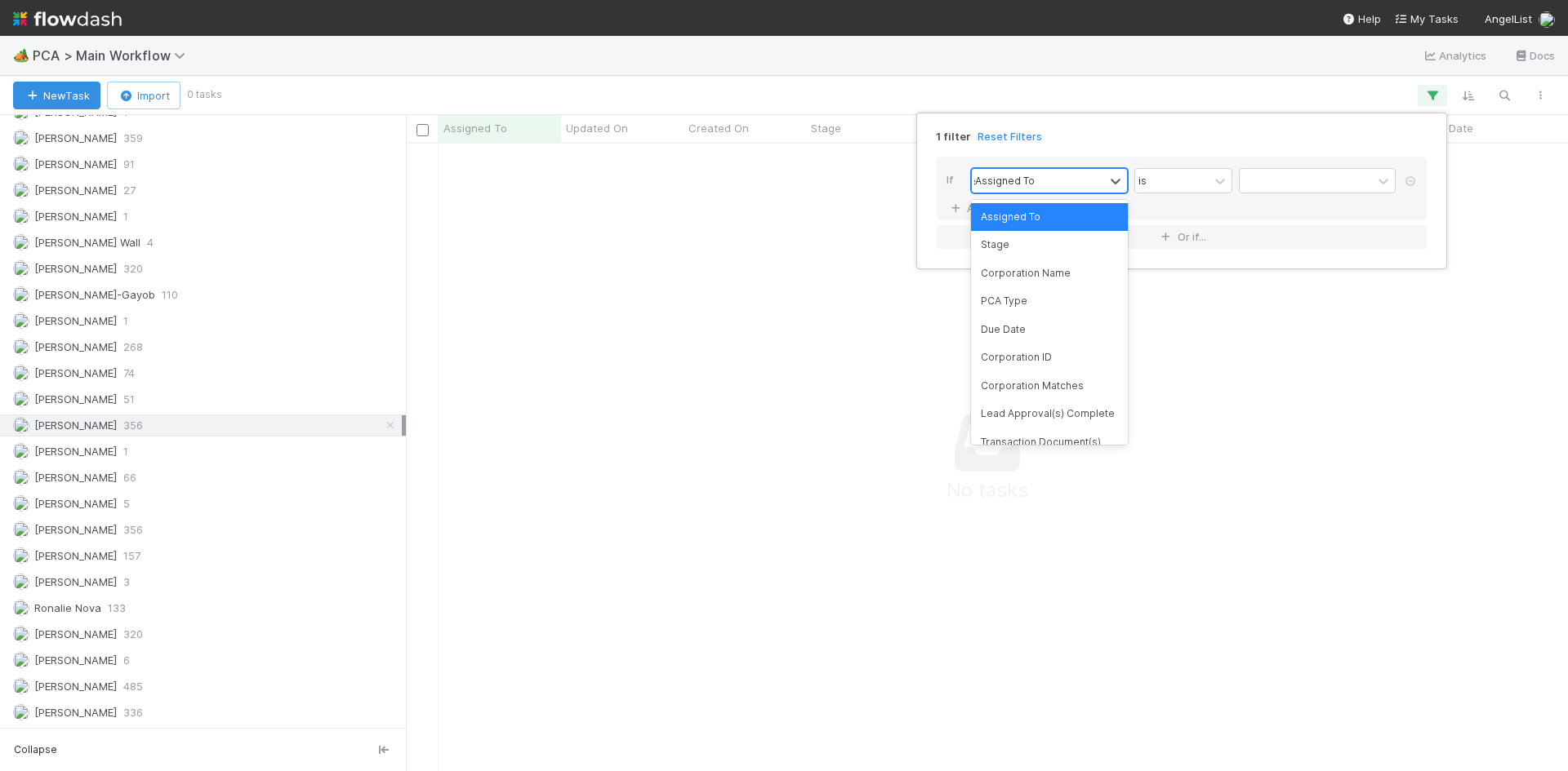
scroll to position [603, 1149]
type input "stage"
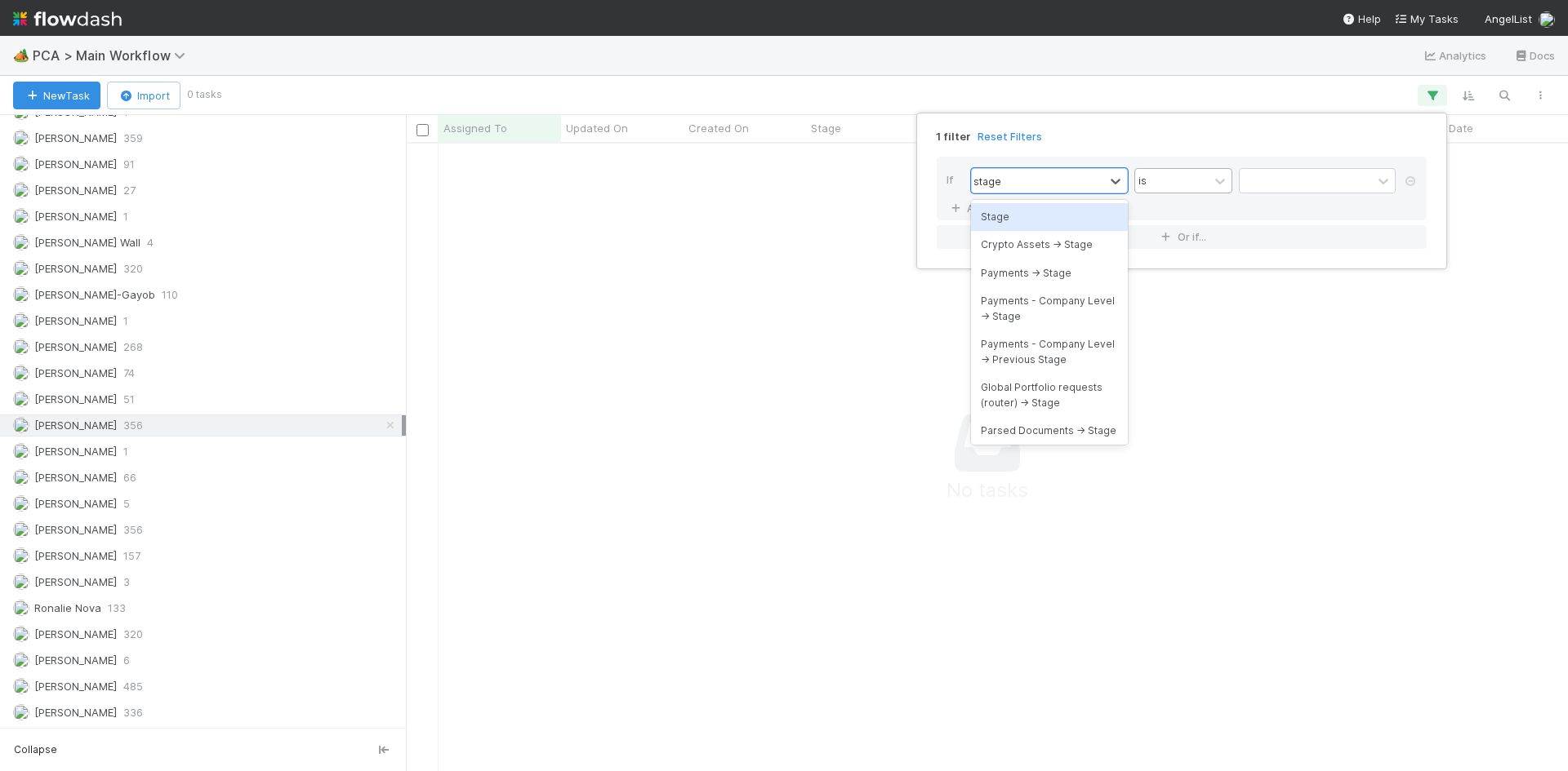
drag, startPoint x: 1056, startPoint y: 214, endPoint x: 1179, endPoint y: 192, distance: 125.0
click at [1060, 213] on div "Stage" at bounding box center [1049, 217] width 157 height 28
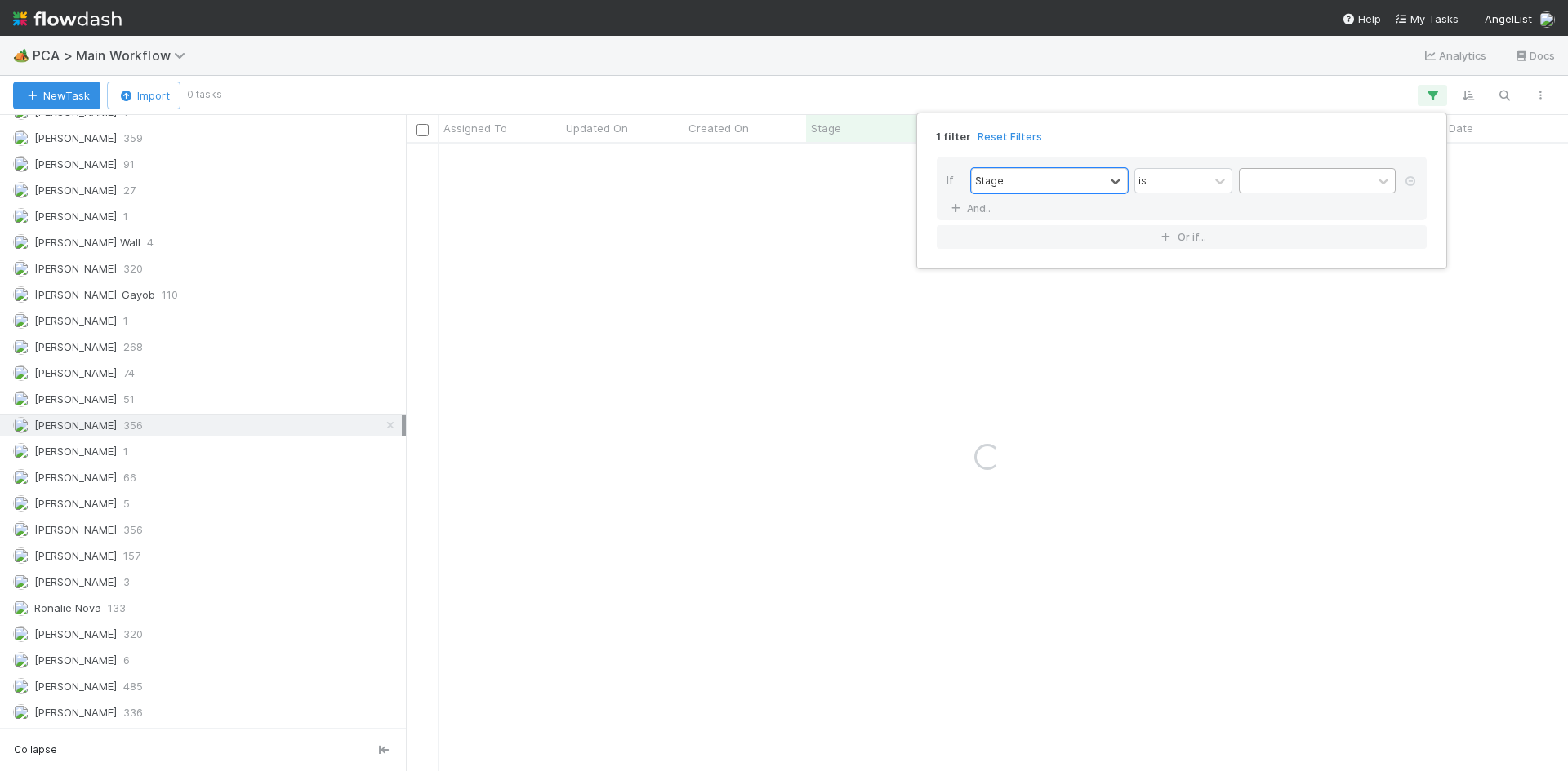
click at [1290, 179] on div at bounding box center [1306, 181] width 132 height 24
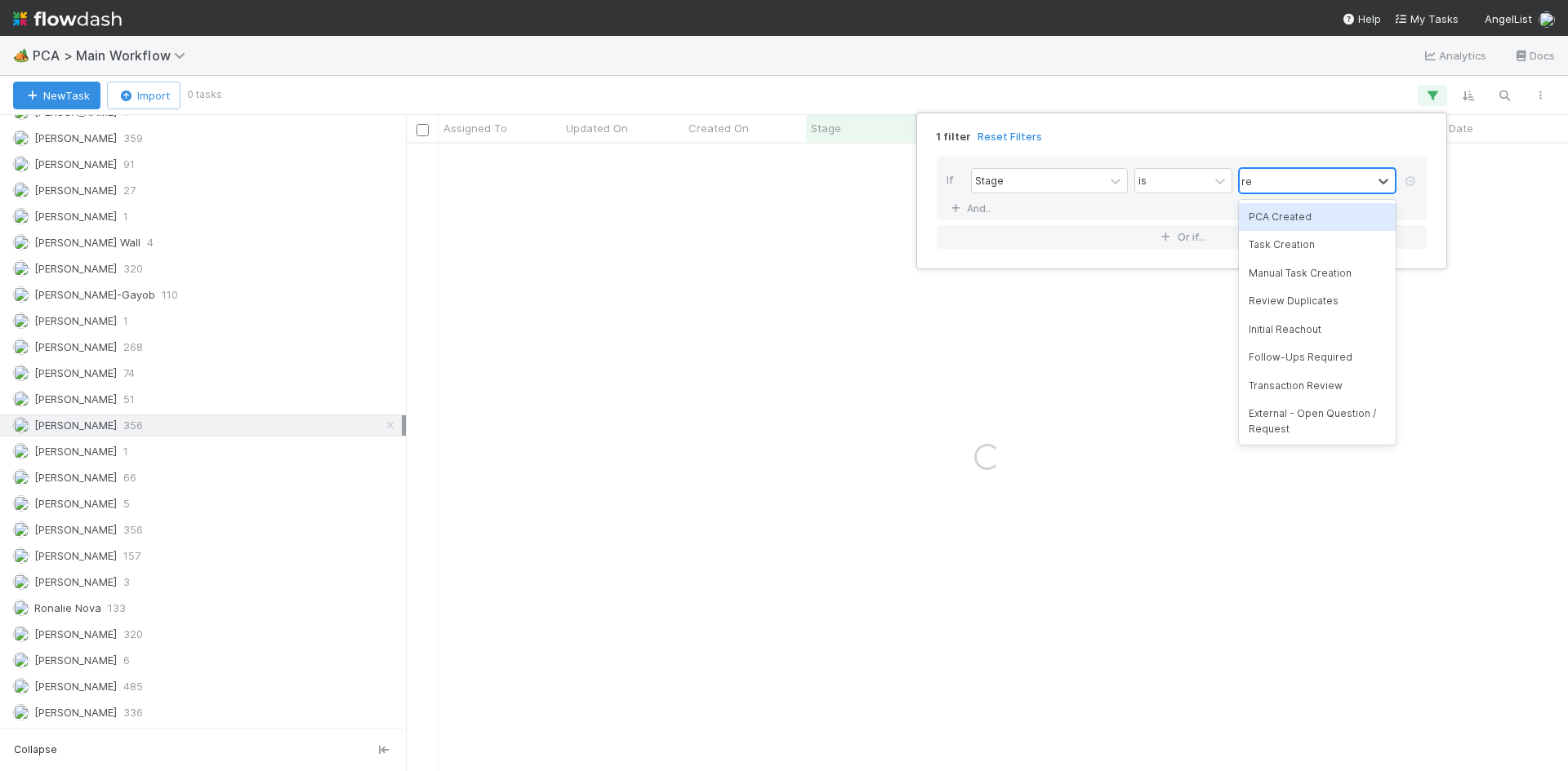
type input "reco"
click at [1302, 259] on div "Record Transaction" at bounding box center [1317, 260] width 157 height 28
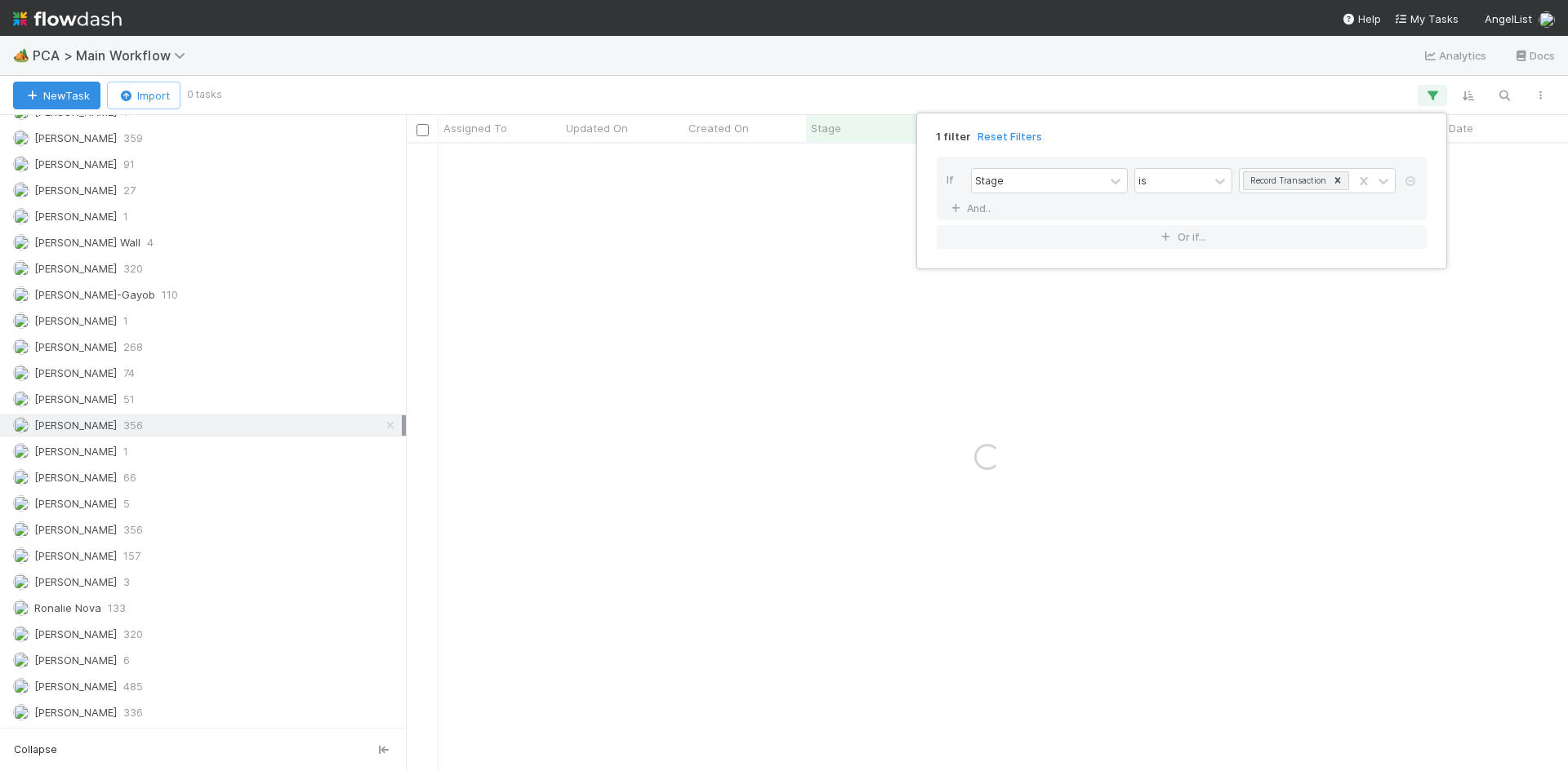
click at [1278, 390] on div "1 filter Reset Filters If Stage is Record Transaction And.. Or if..." at bounding box center [784, 386] width 1568 height 771
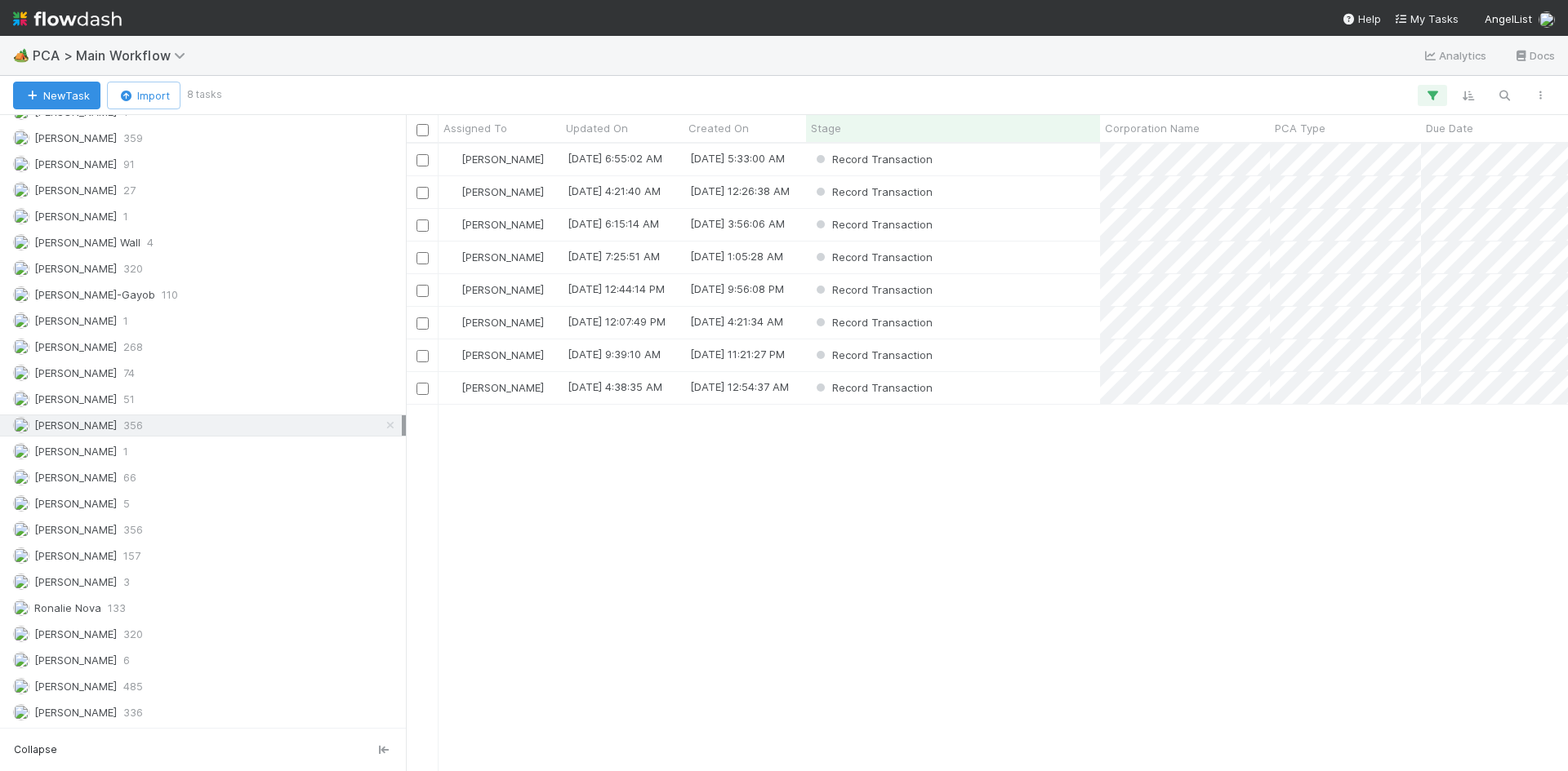
scroll to position [2322, 0]
click at [1061, 393] on div "Record Transaction" at bounding box center [953, 388] width 294 height 32
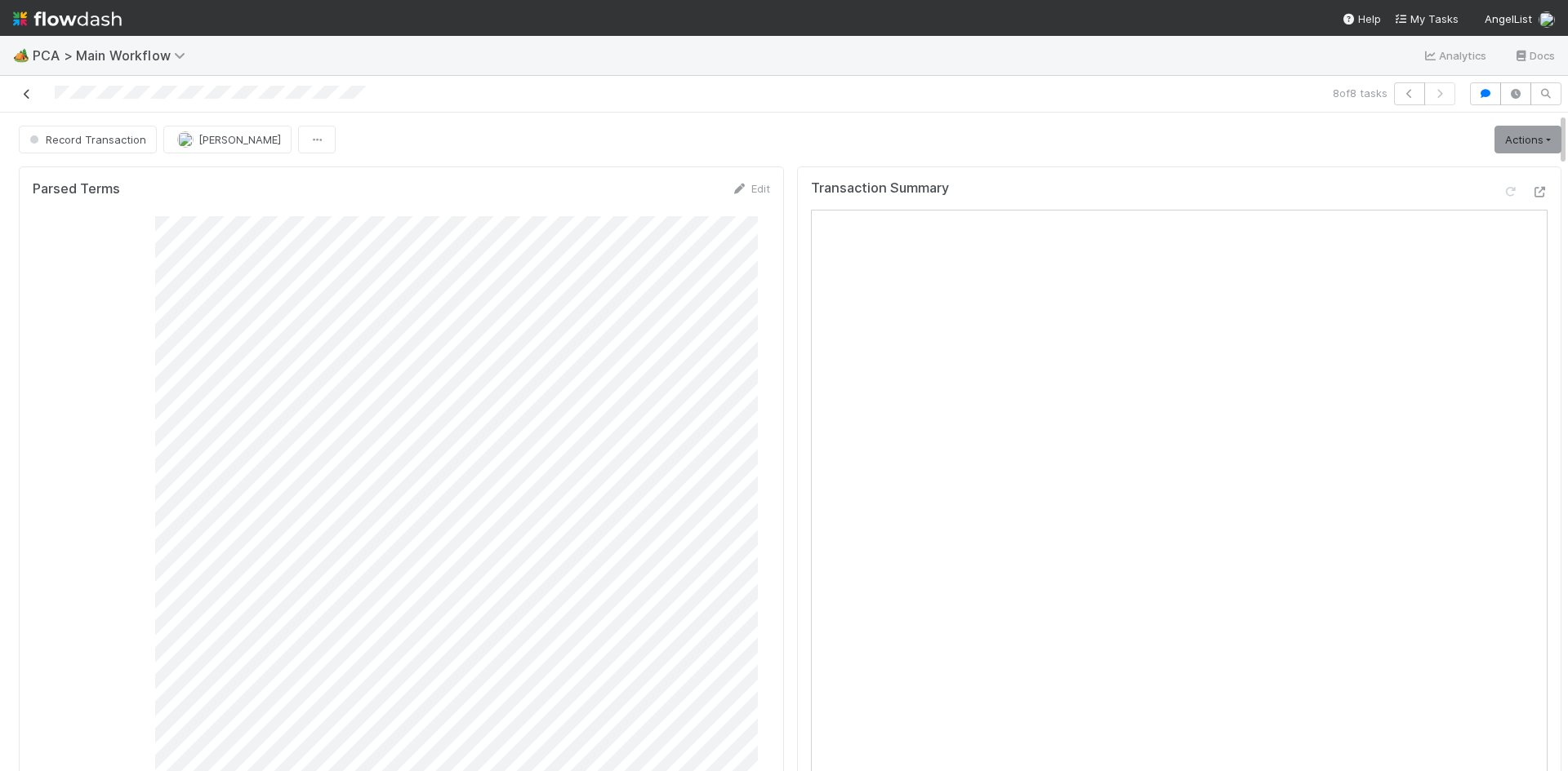
click at [22, 91] on icon at bounding box center [26, 94] width 16 height 11
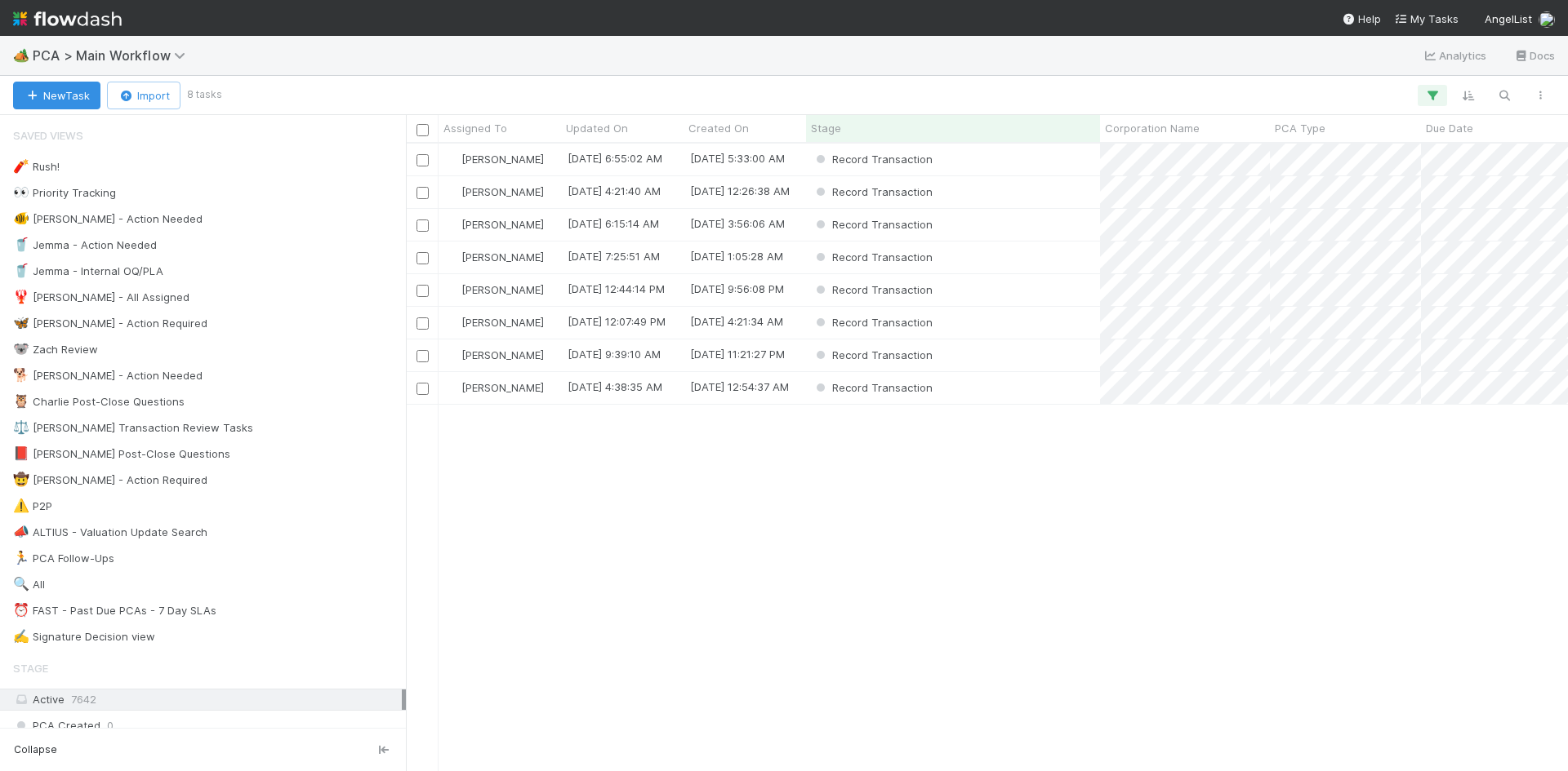
scroll to position [616, 1149]
click at [1008, 228] on div "Record Transaction" at bounding box center [953, 225] width 294 height 32
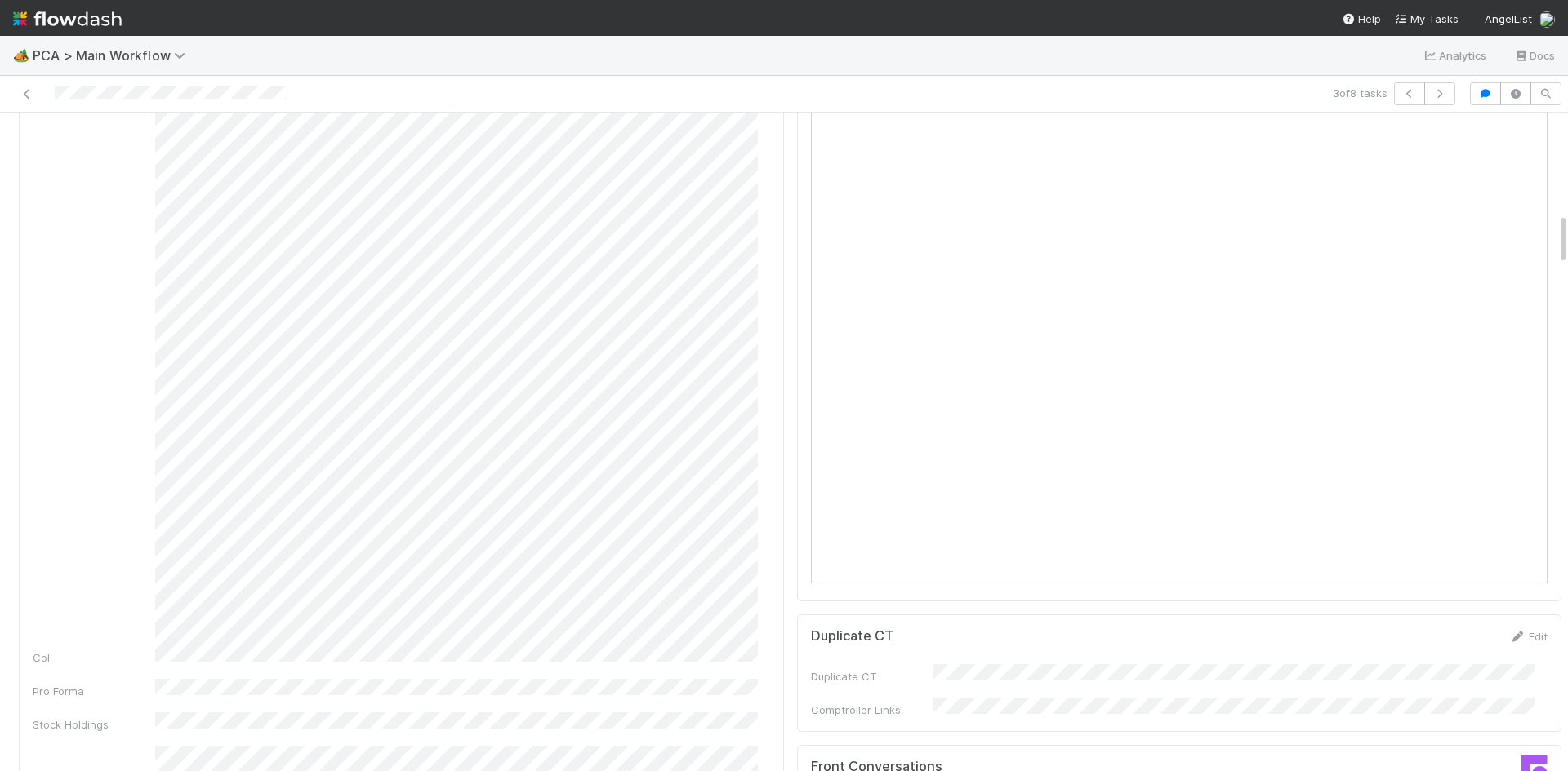
scroll to position [1388, 0]
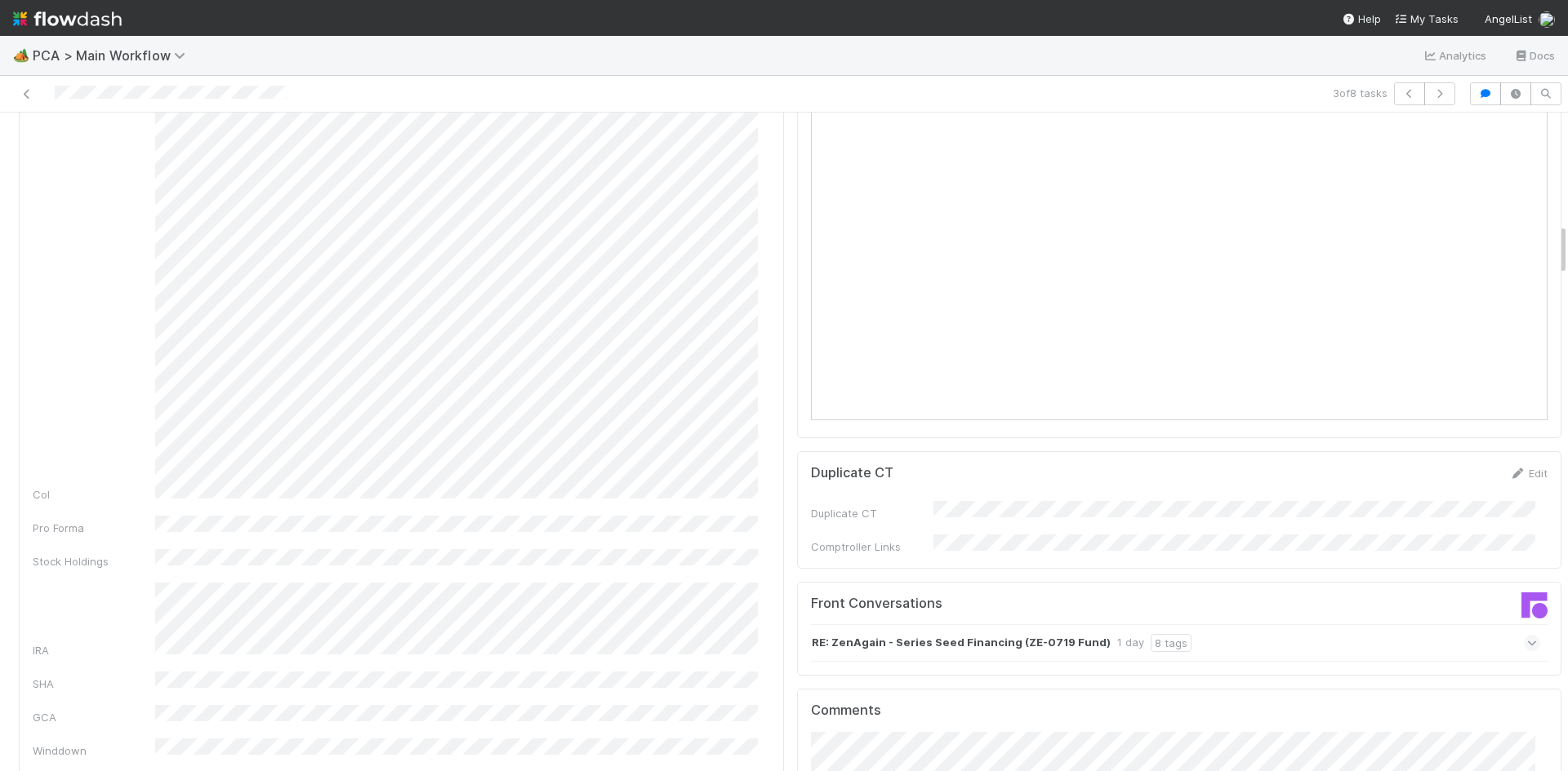
click at [1323, 624] on div "RE: ZenAgain - Series Seed Financing (ZE-0719 Fund) 1 day 8 tags" at bounding box center [1176, 643] width 730 height 38
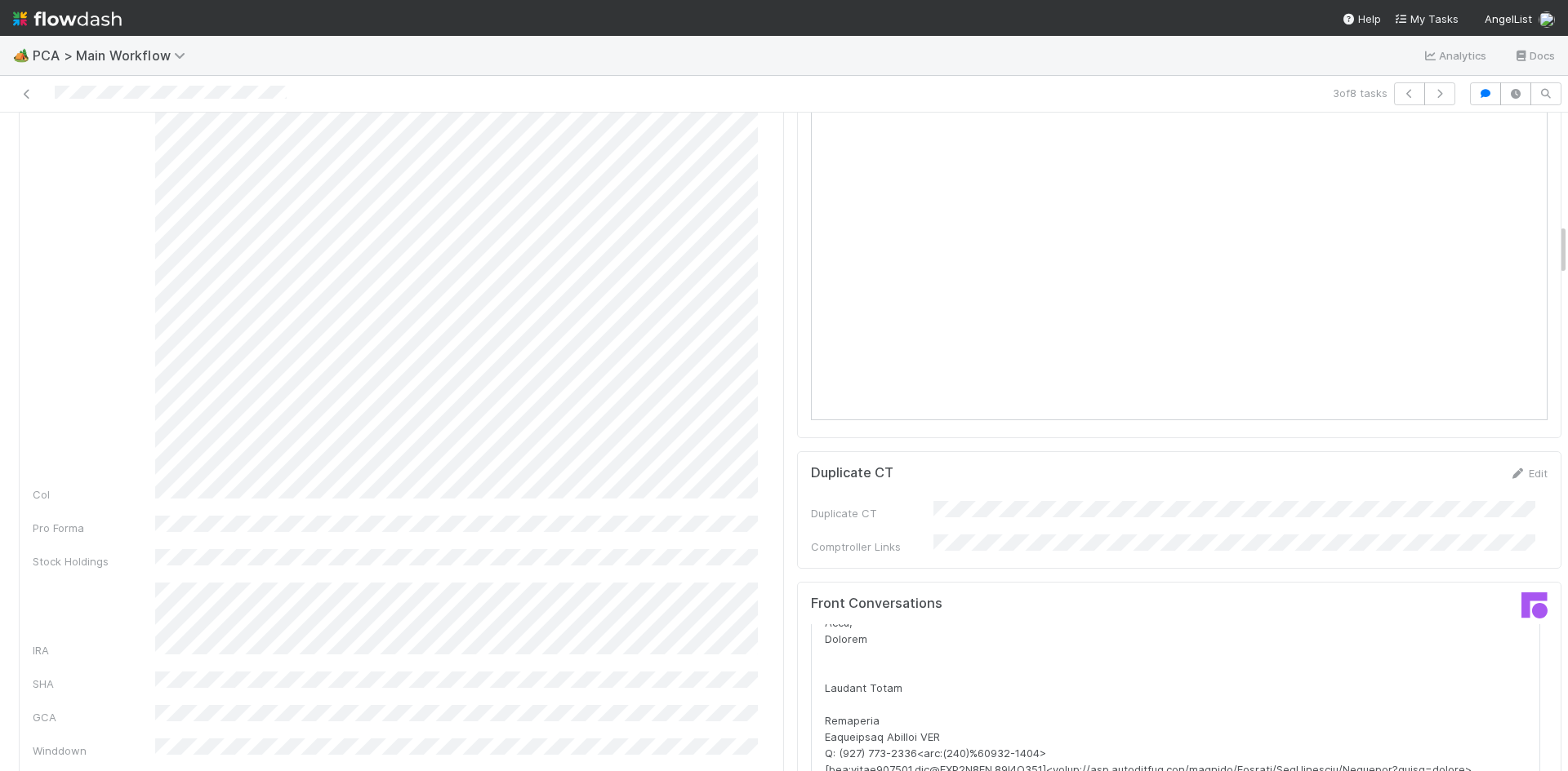
scroll to position [1469, 0]
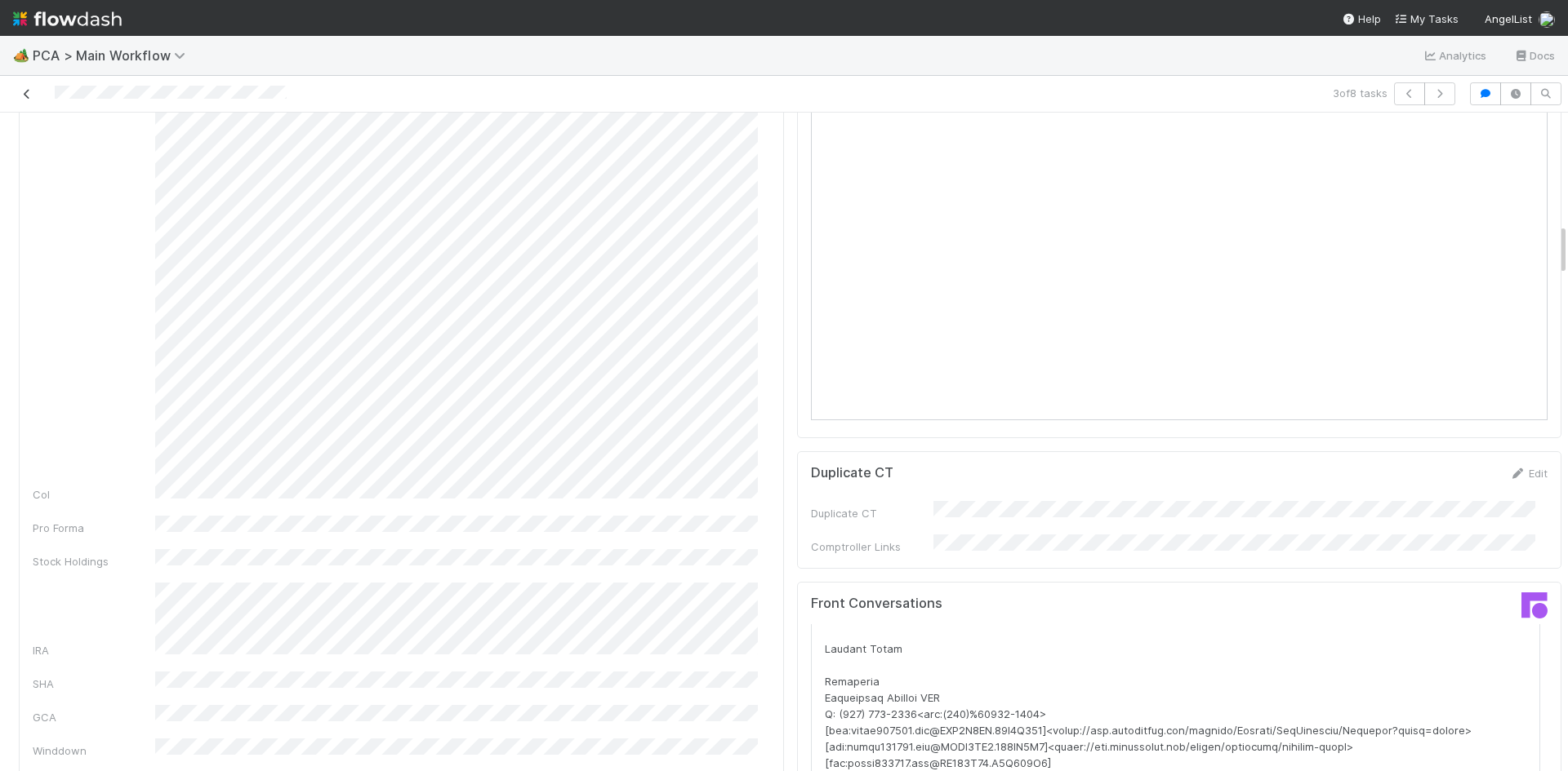
click at [23, 90] on icon at bounding box center [26, 94] width 16 height 11
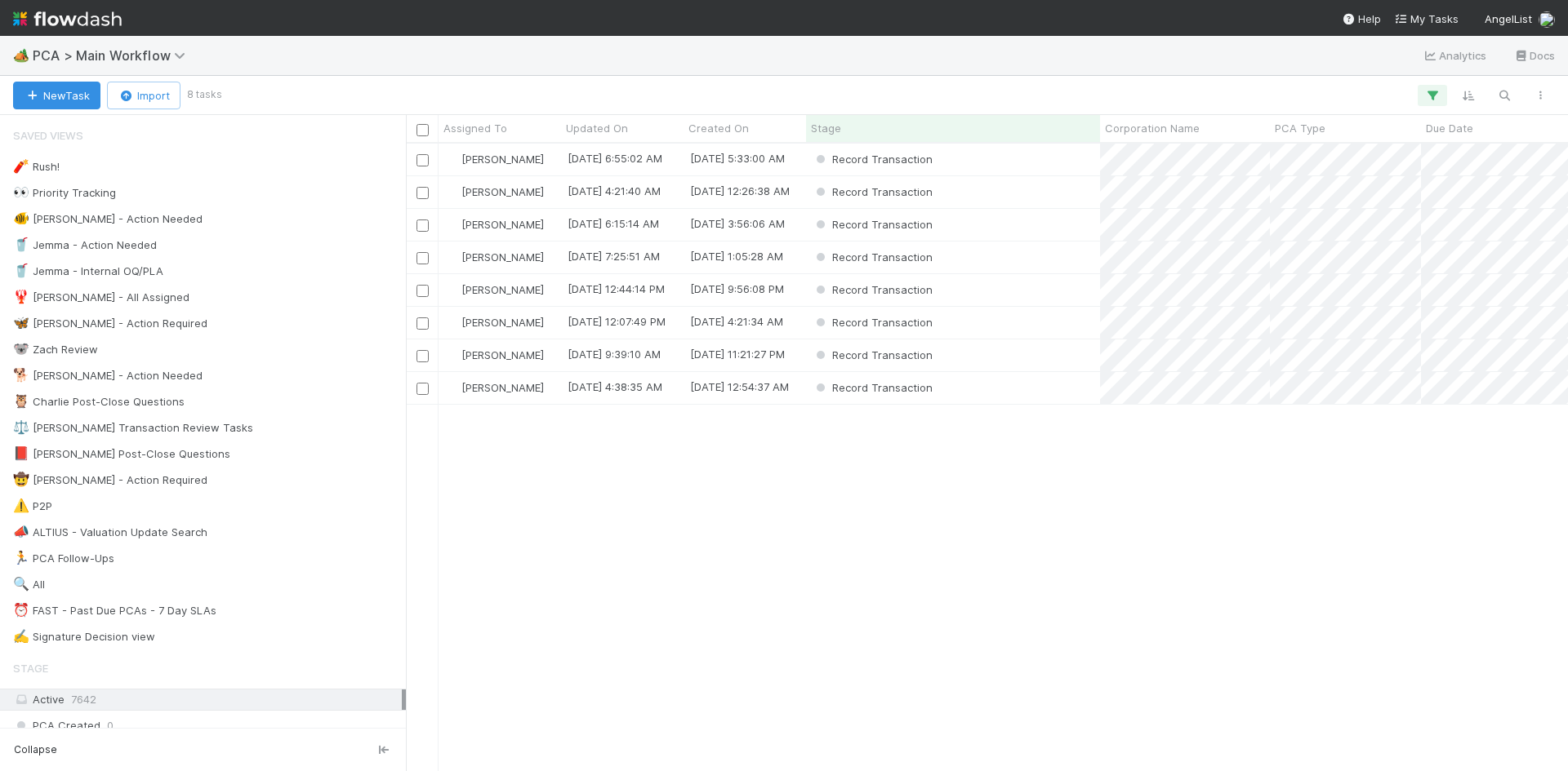
scroll to position [616, 1149]
click at [982, 205] on div "Record Transaction" at bounding box center [953, 192] width 294 height 32
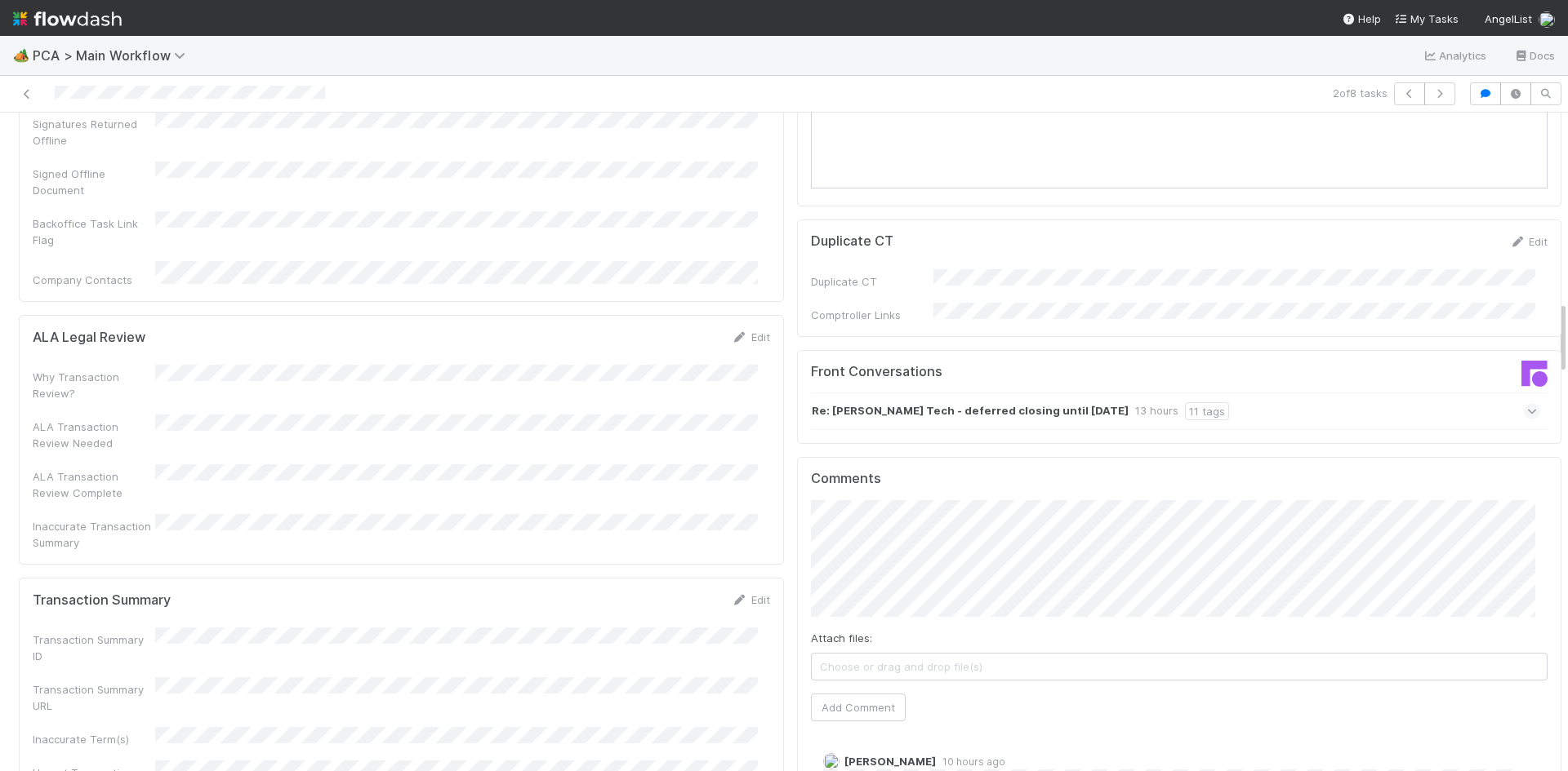
scroll to position [1877, 0]
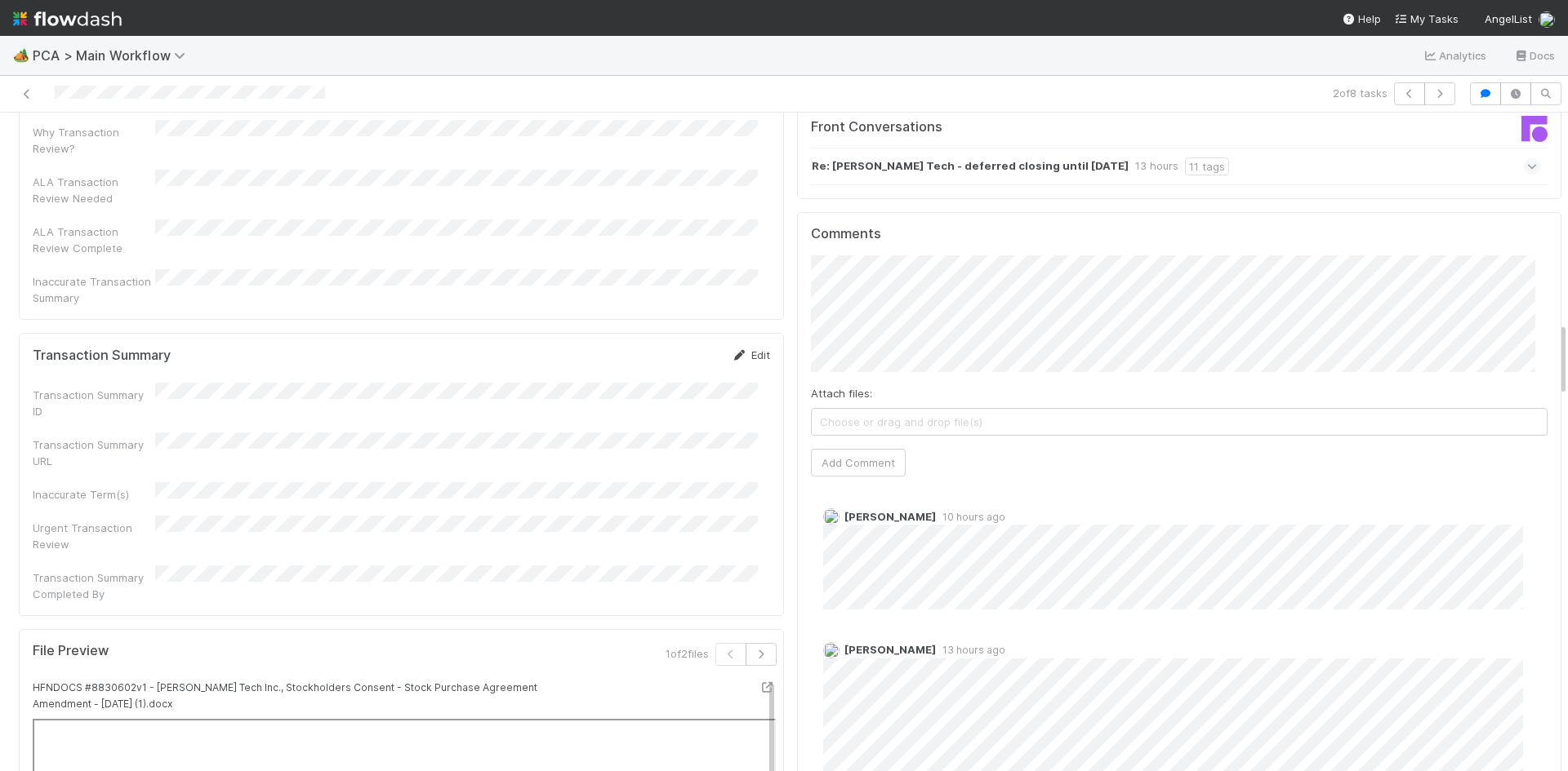
click at [732, 350] on icon at bounding box center [739, 355] width 16 height 11
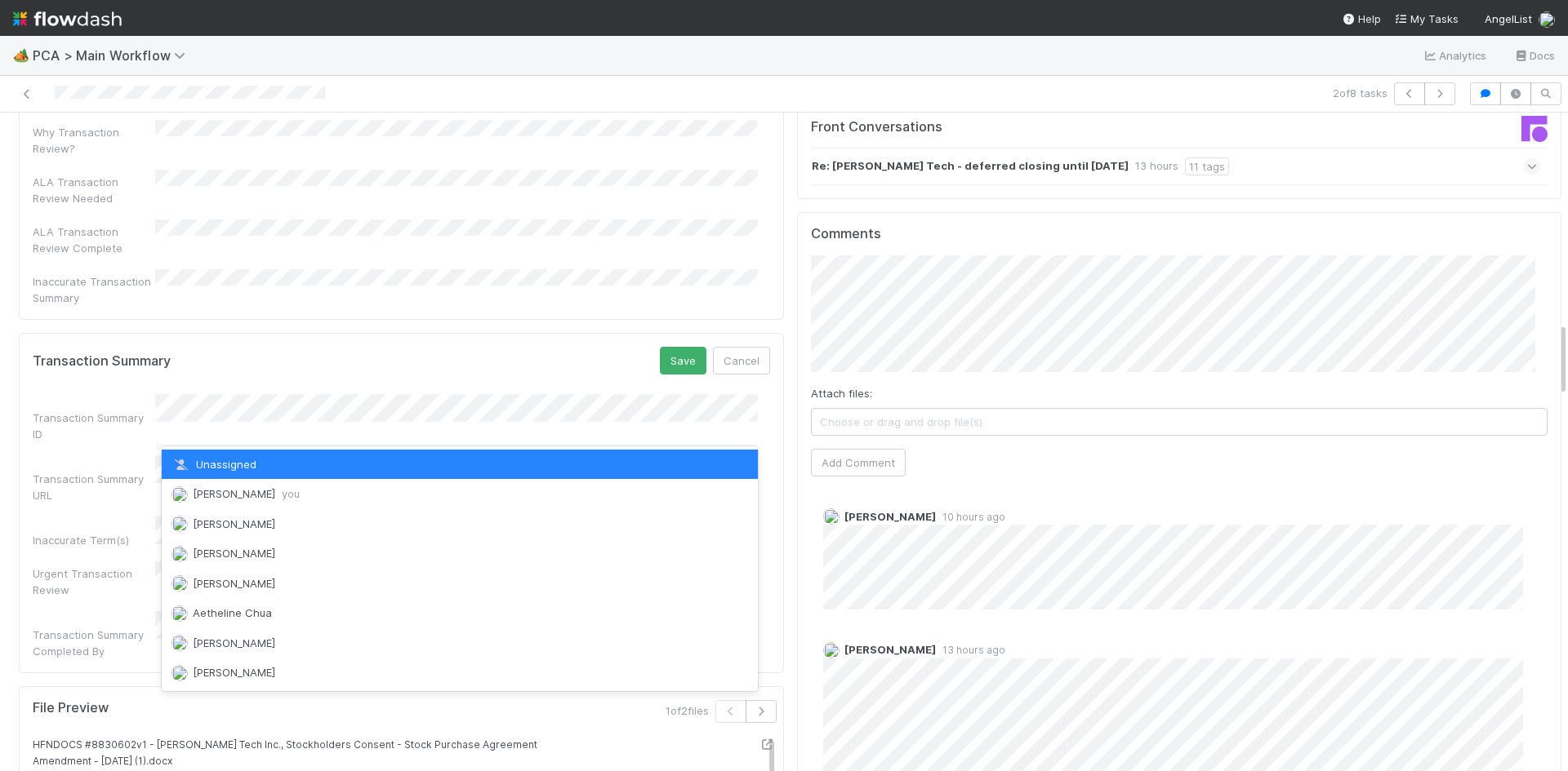
click at [295, 487] on div "[PERSON_NAME] you" at bounding box center [460, 493] width 596 height 30
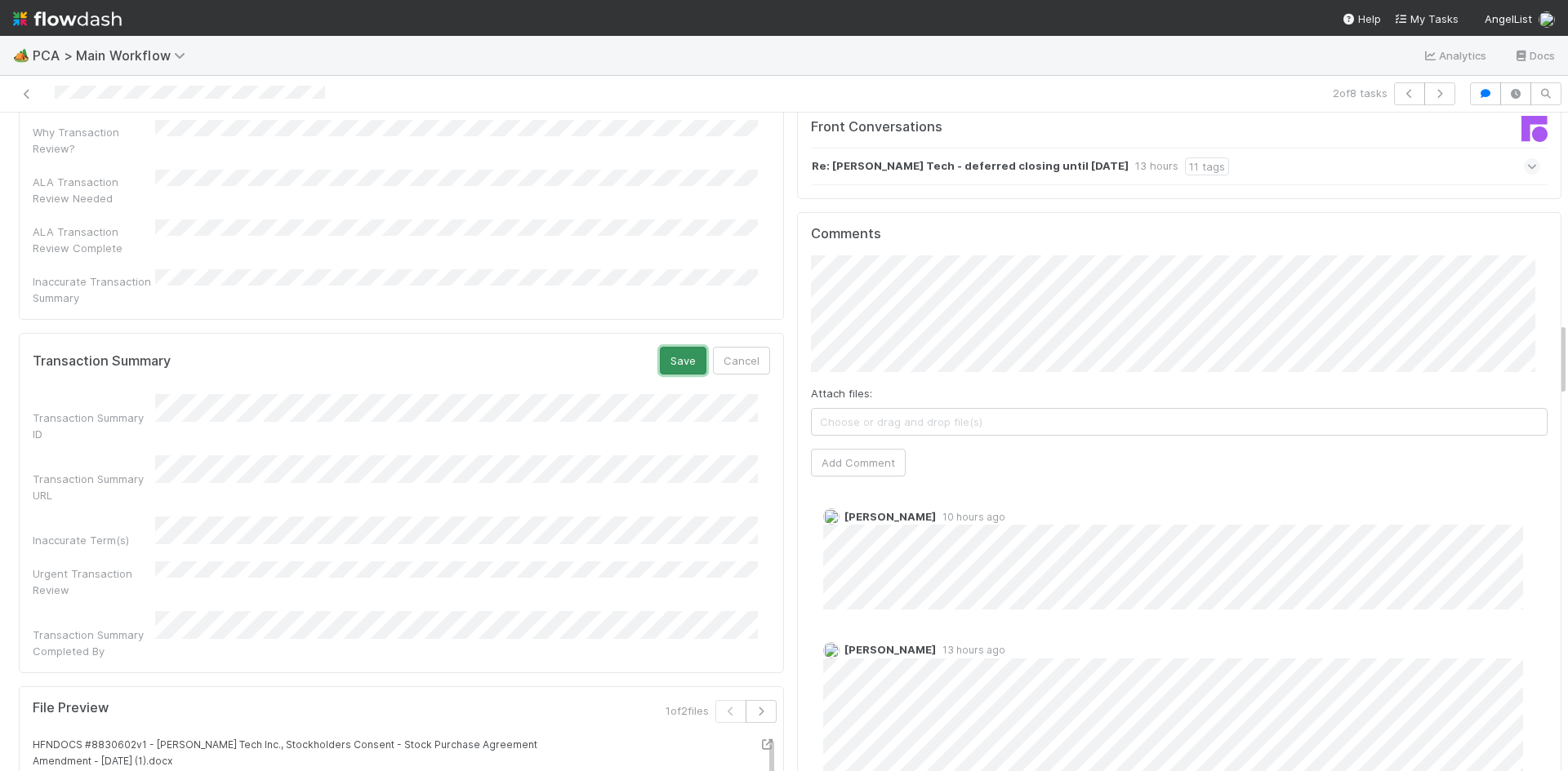
click at [689, 347] on button "Save" at bounding box center [683, 360] width 46 height 28
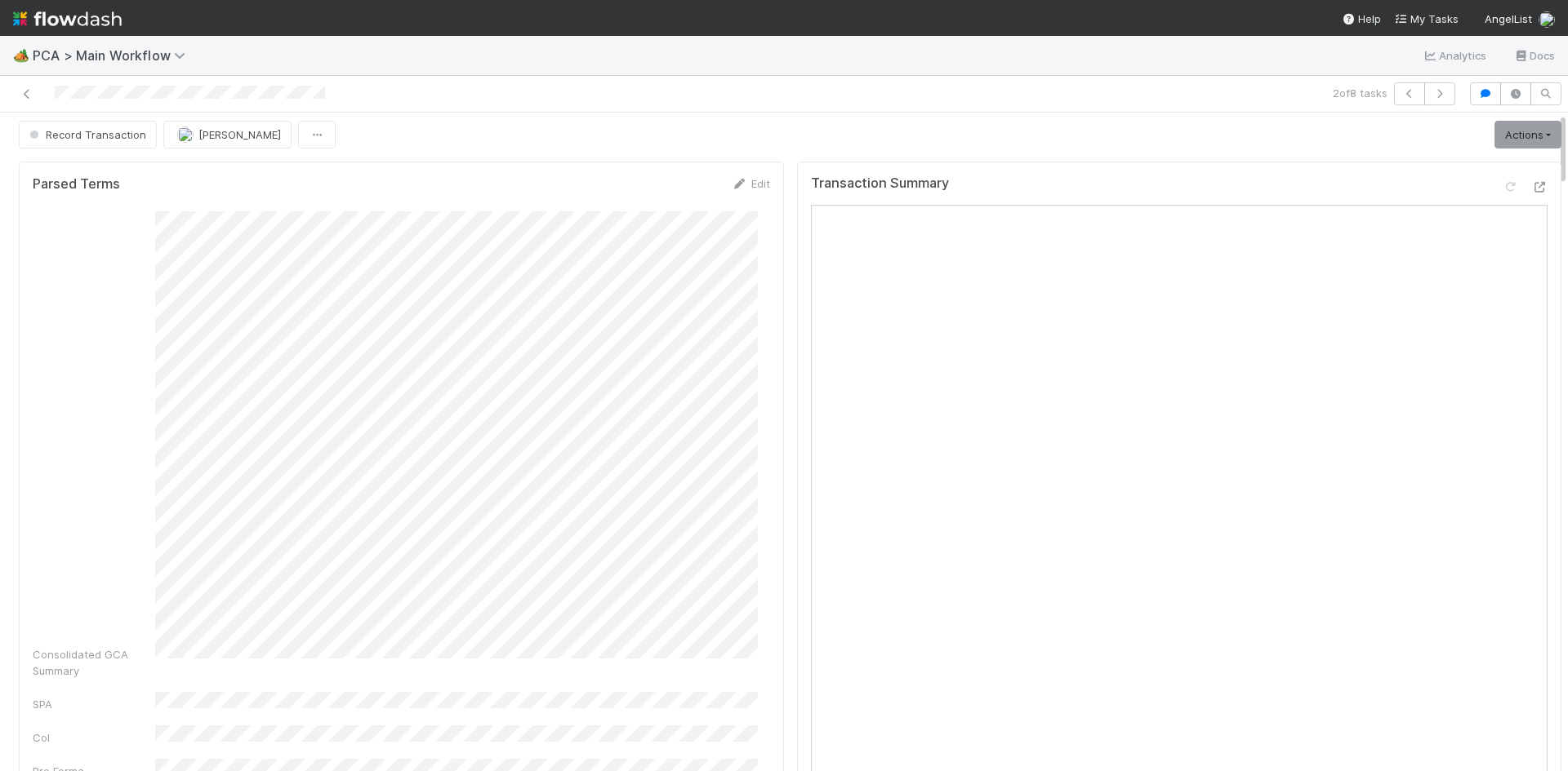
scroll to position [0, 0]
click at [1510, 137] on link "Actions" at bounding box center [1527, 139] width 67 height 28
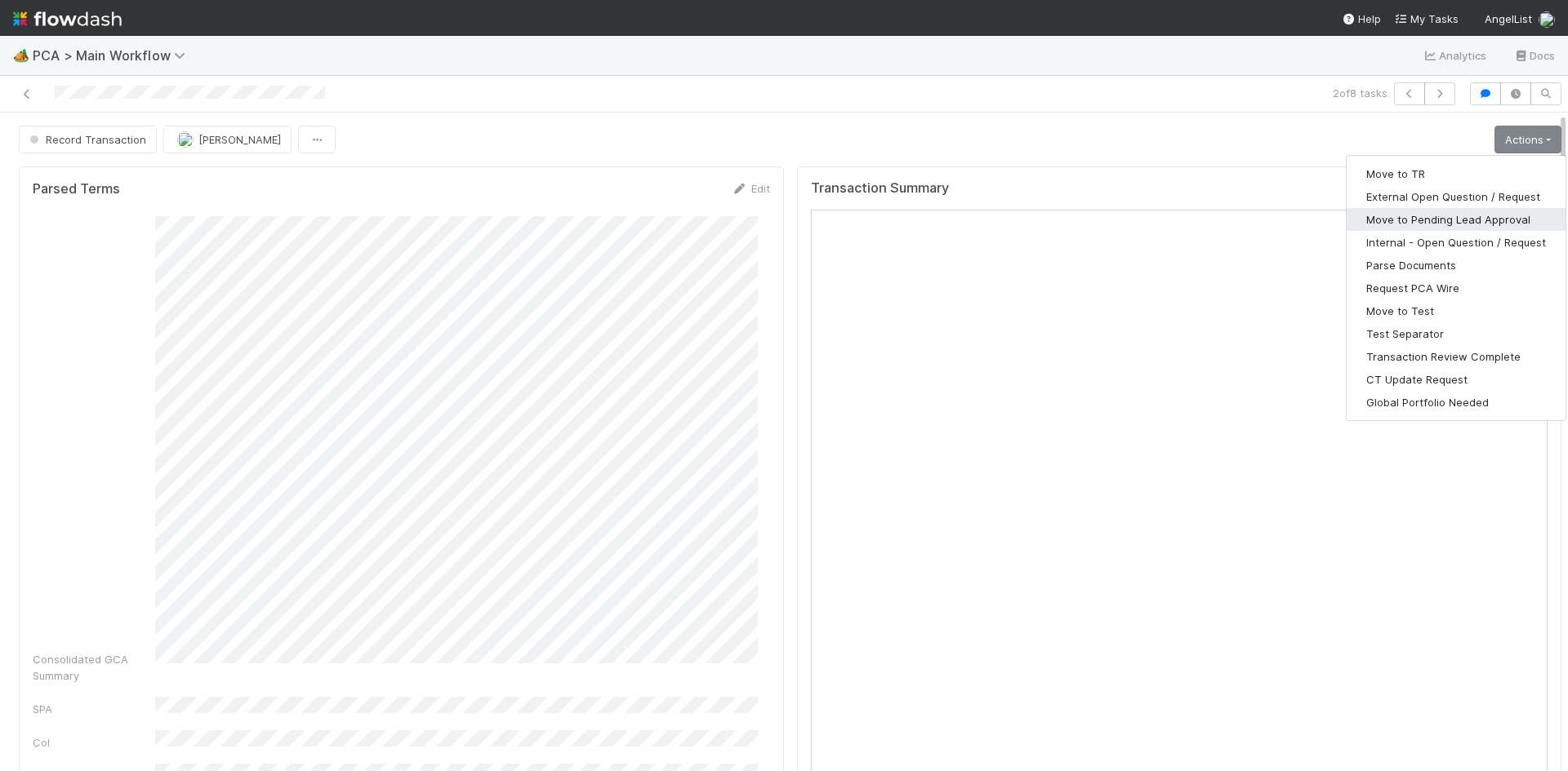
click at [1480, 218] on button "Move to Pending Lead Approval" at bounding box center [1455, 219] width 219 height 23
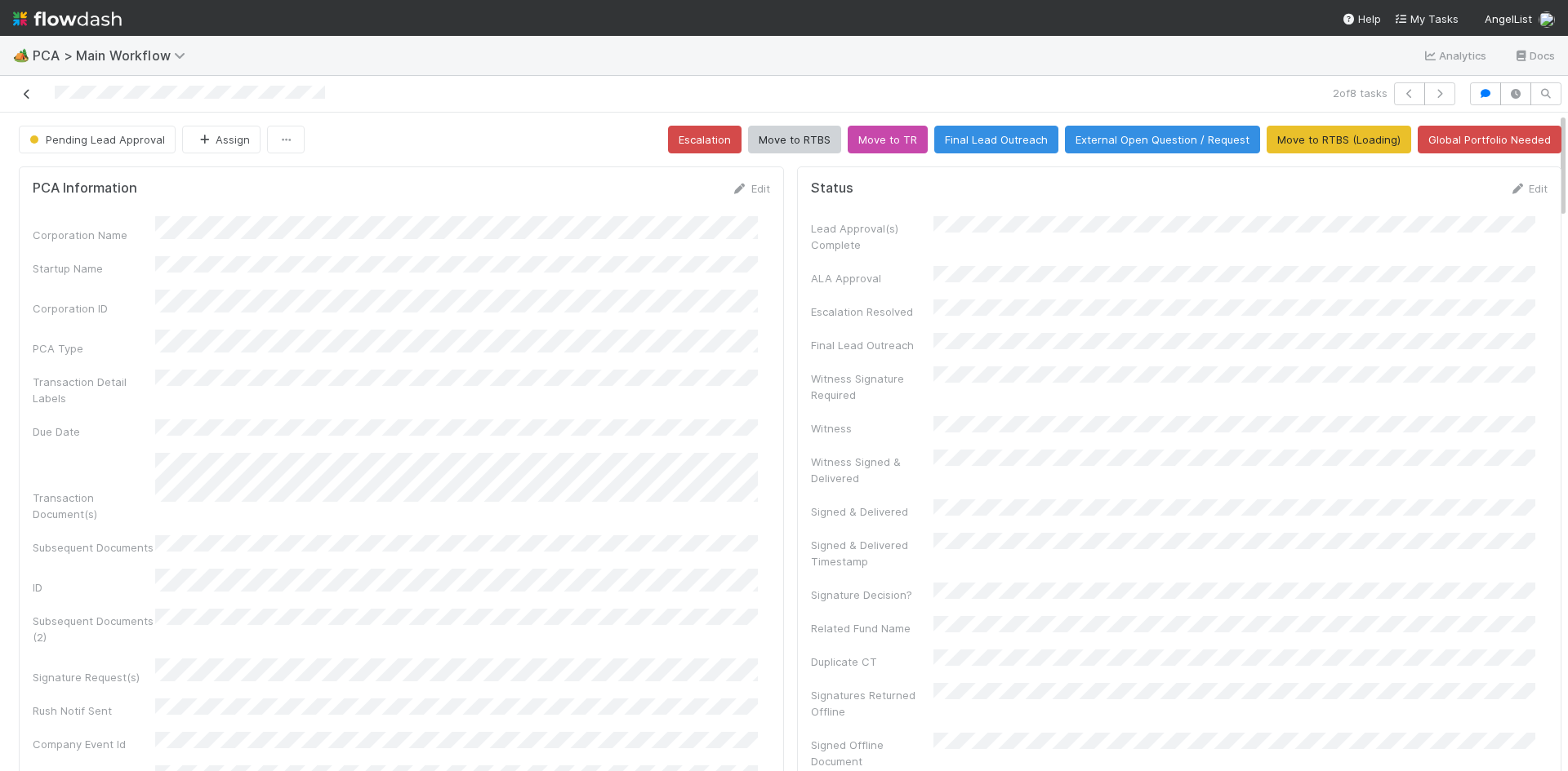
click at [24, 93] on icon at bounding box center [26, 94] width 16 height 11
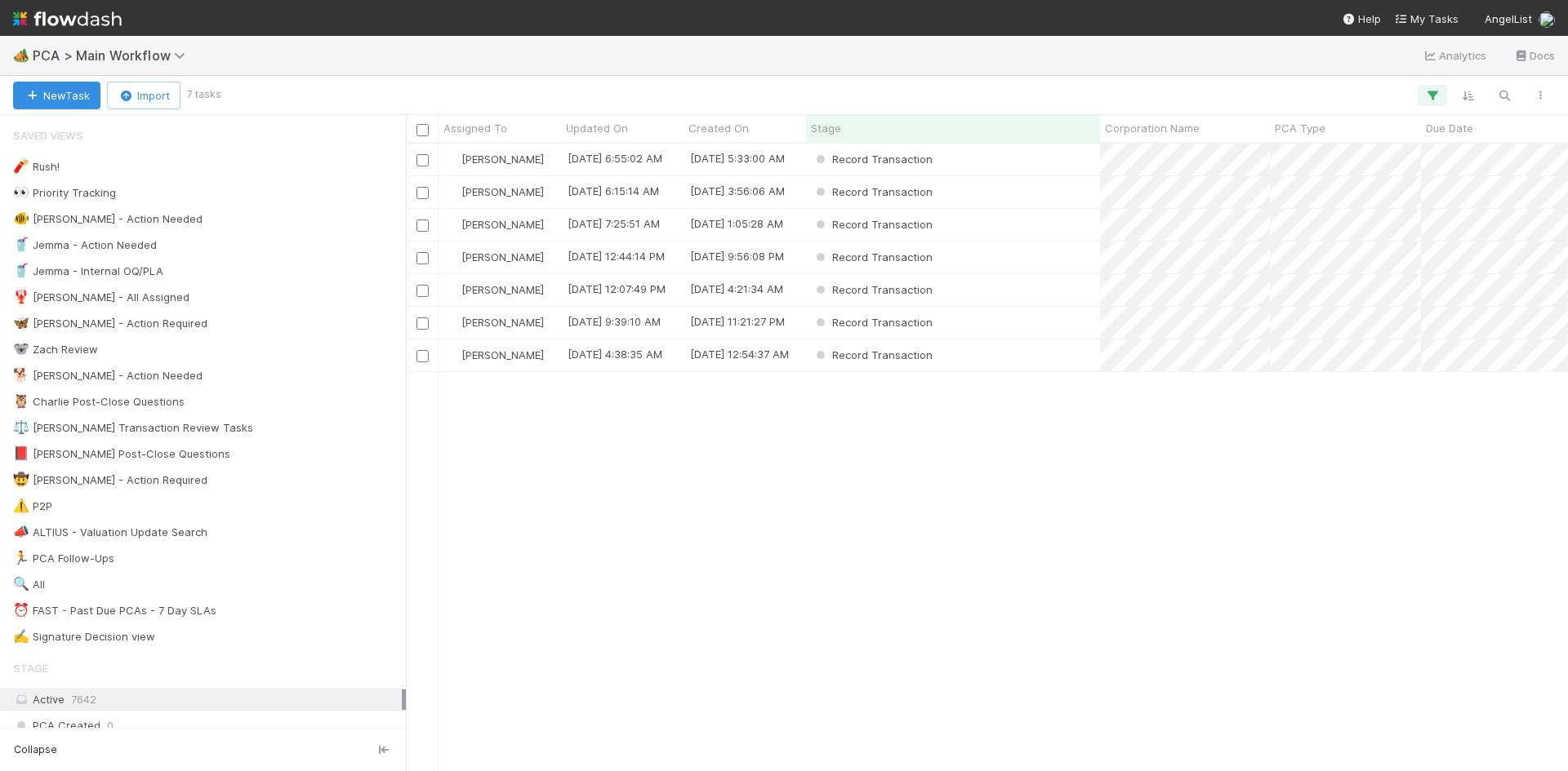
scroll to position [616, 1149]
click at [1023, 324] on div "Record Transaction" at bounding box center [953, 323] width 294 height 32
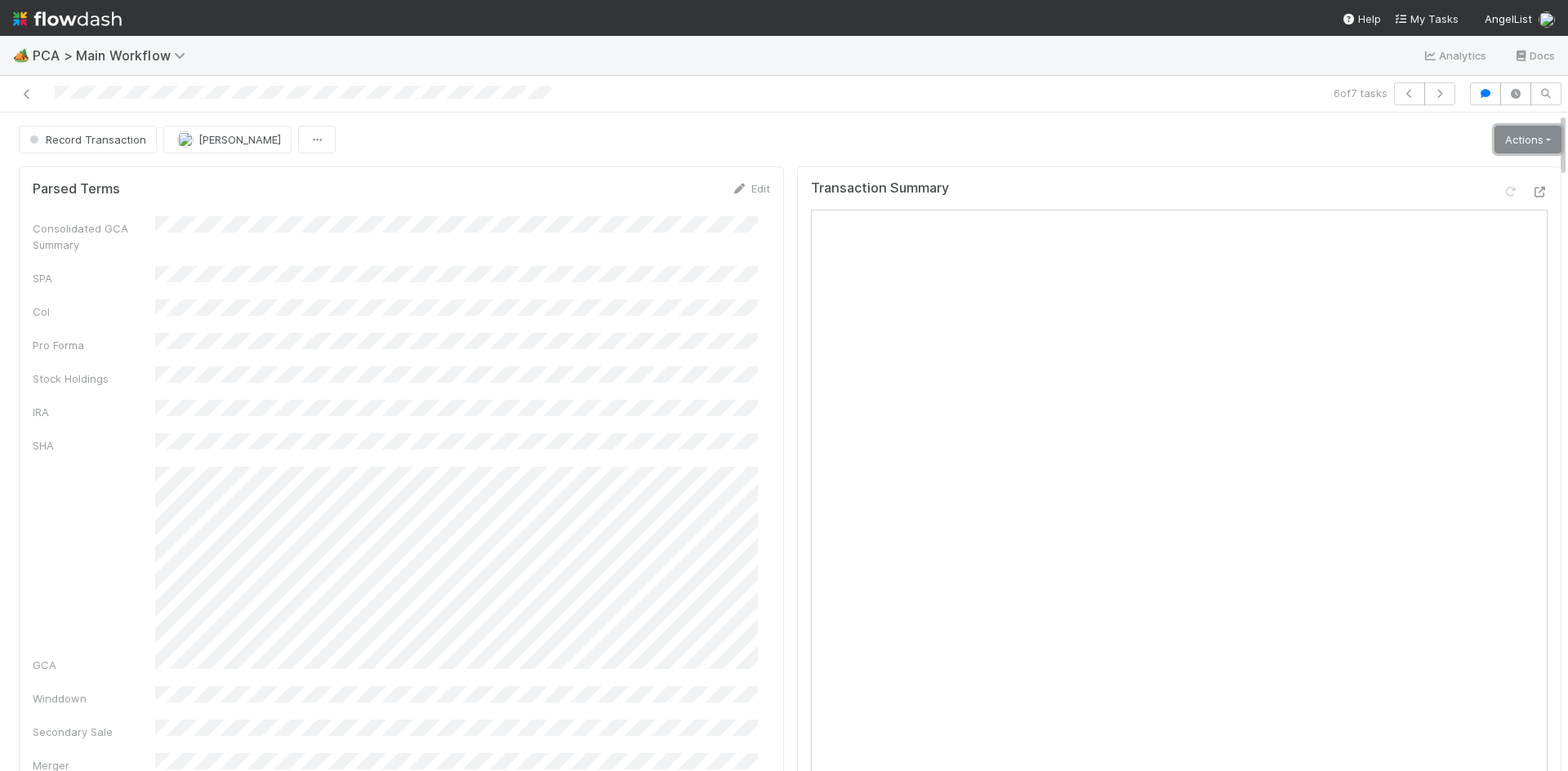
click at [1495, 135] on link "Actions" at bounding box center [1527, 139] width 67 height 28
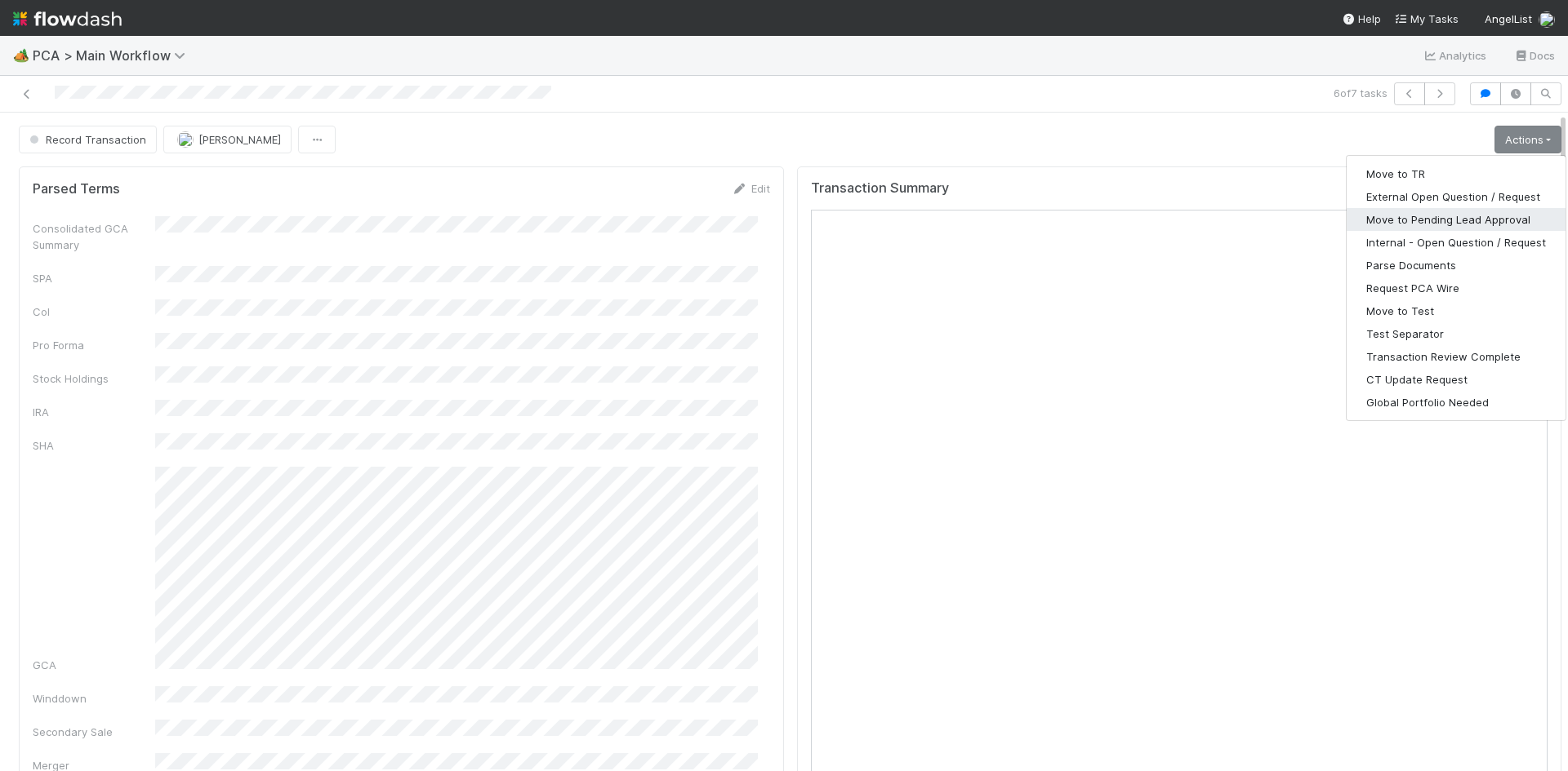
click at [1495, 217] on button "Move to Pending Lead Approval" at bounding box center [1455, 219] width 219 height 23
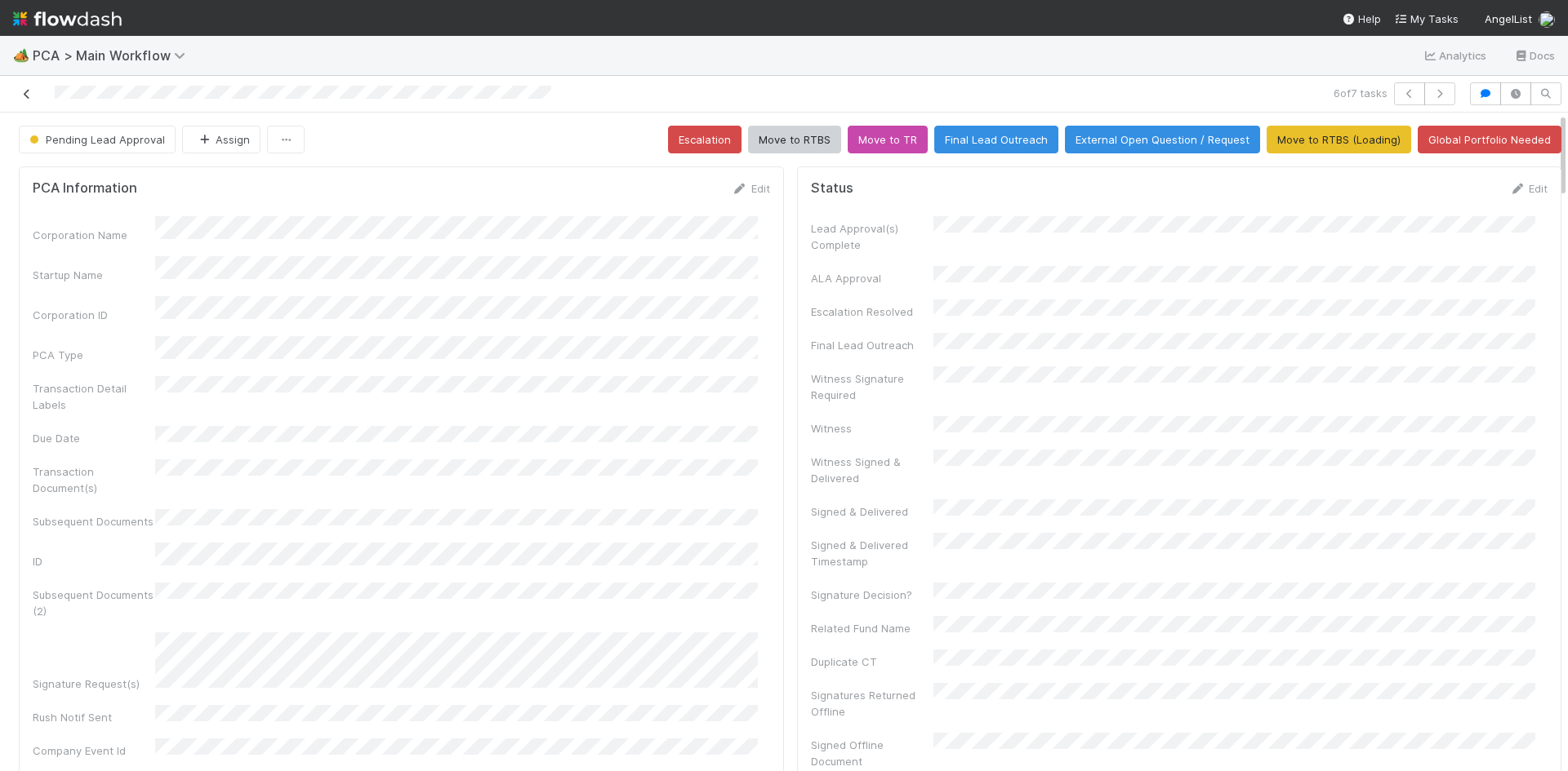
click at [27, 95] on icon at bounding box center [26, 94] width 16 height 11
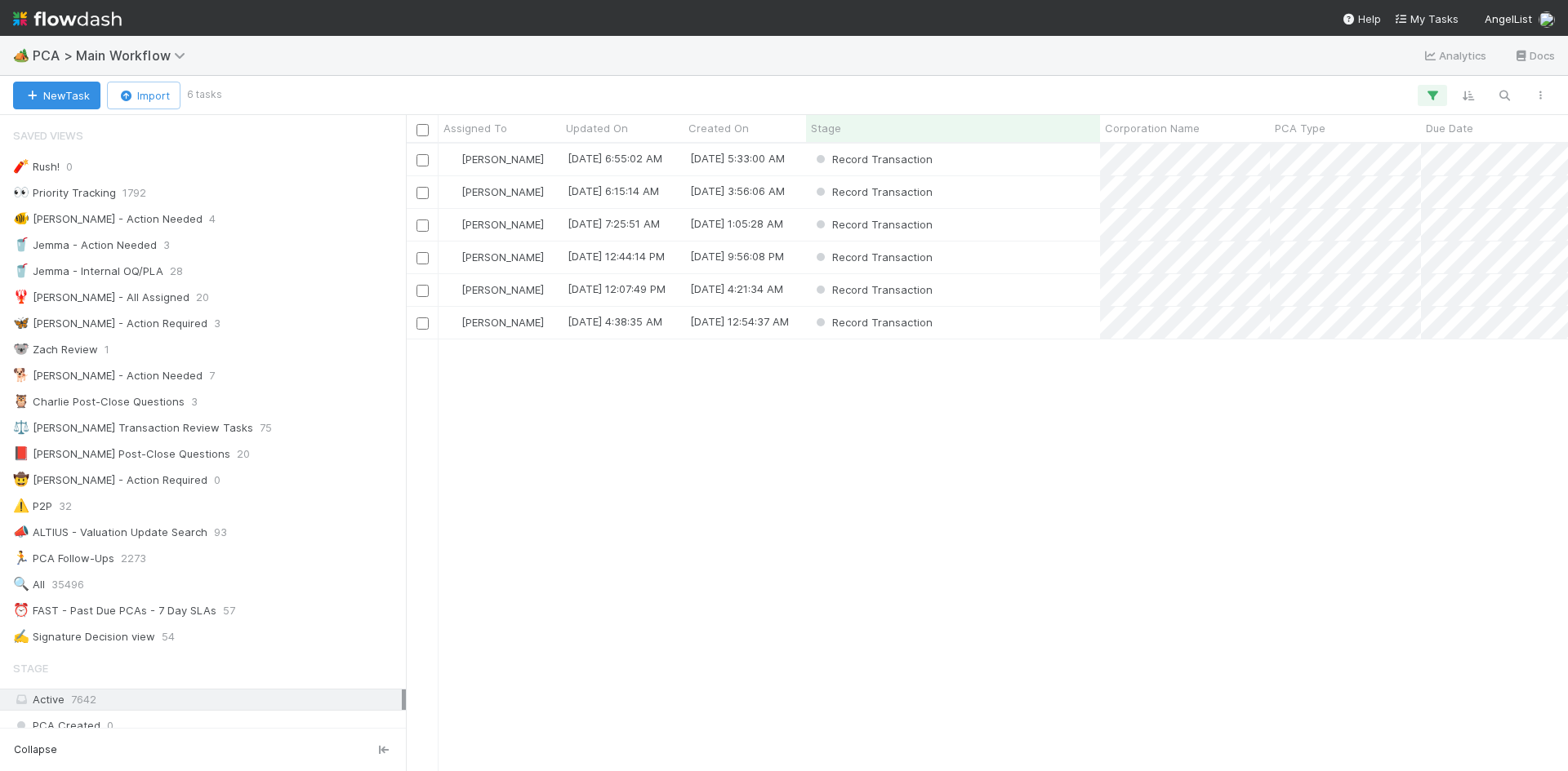
scroll to position [13, 13]
click at [1011, 164] on div "Record Transaction" at bounding box center [953, 159] width 294 height 32
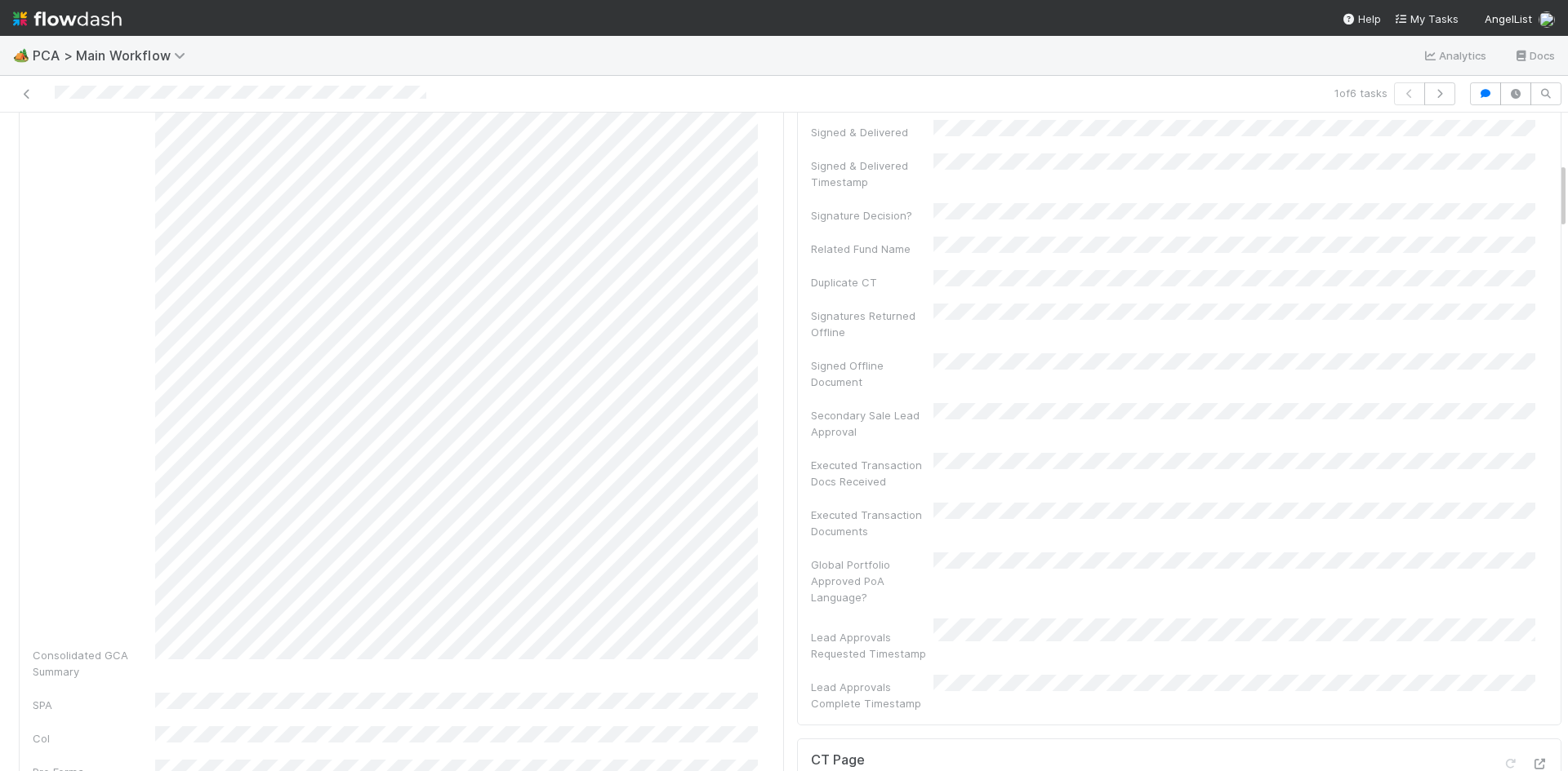
scroll to position [490, 0]
